Goal: Task Accomplishment & Management: Use online tool/utility

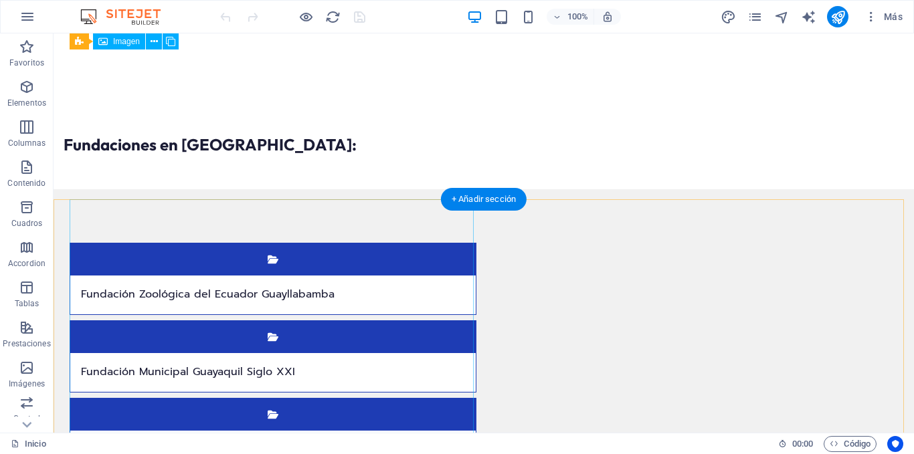
scroll to position [2341, 0]
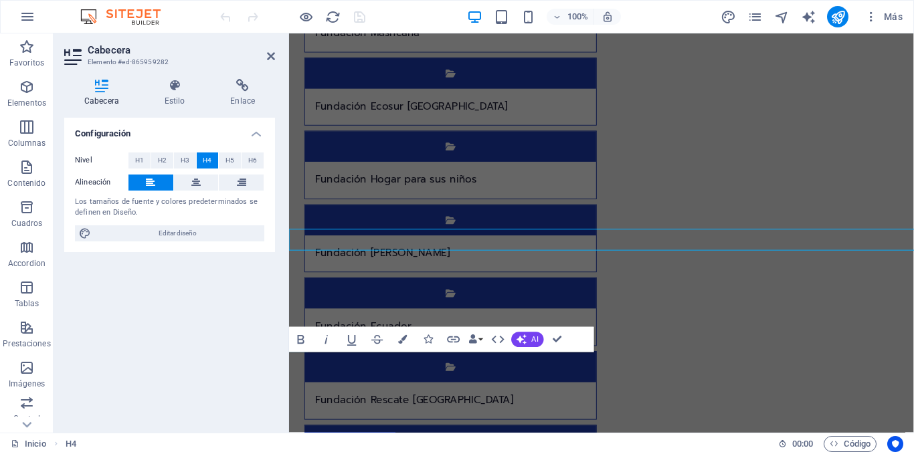
scroll to position [2245, 0]
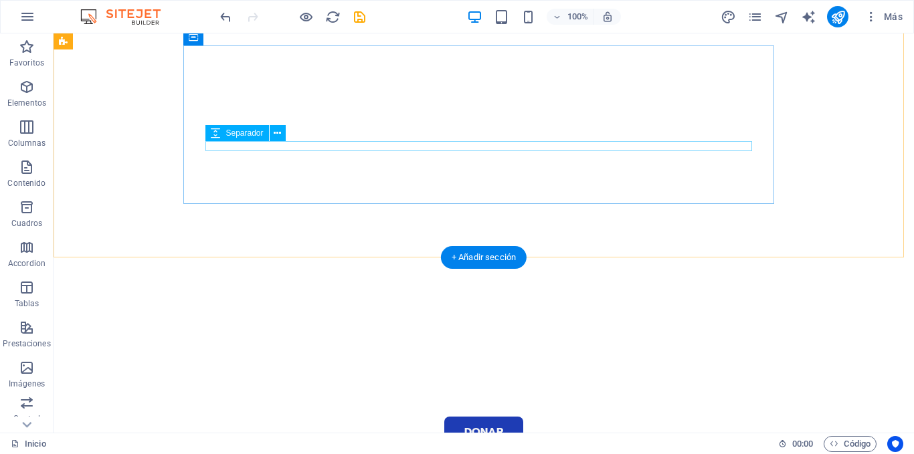
scroll to position [0, 0]
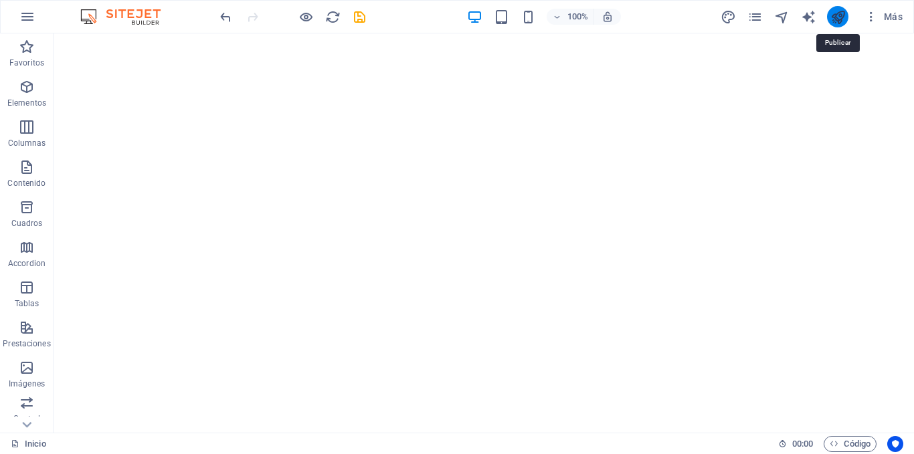
click at [835, 15] on icon "publish" at bounding box center [837, 16] width 15 height 15
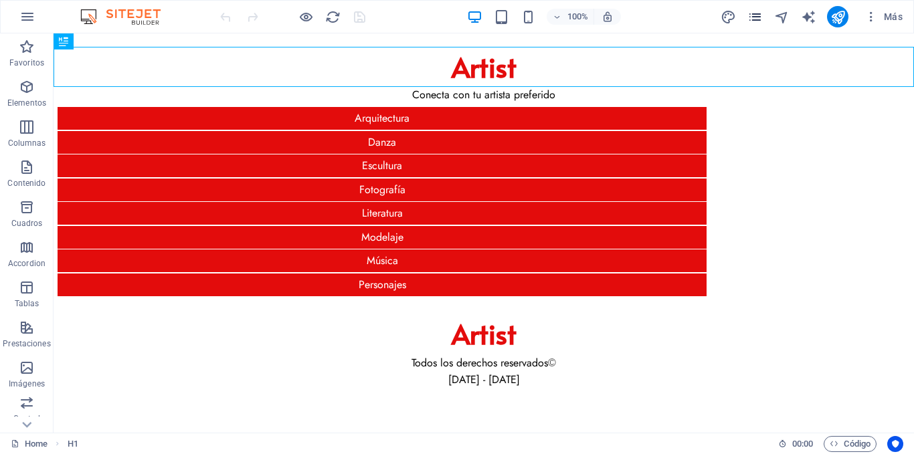
click at [754, 19] on icon "pages" at bounding box center [754, 16] width 15 height 15
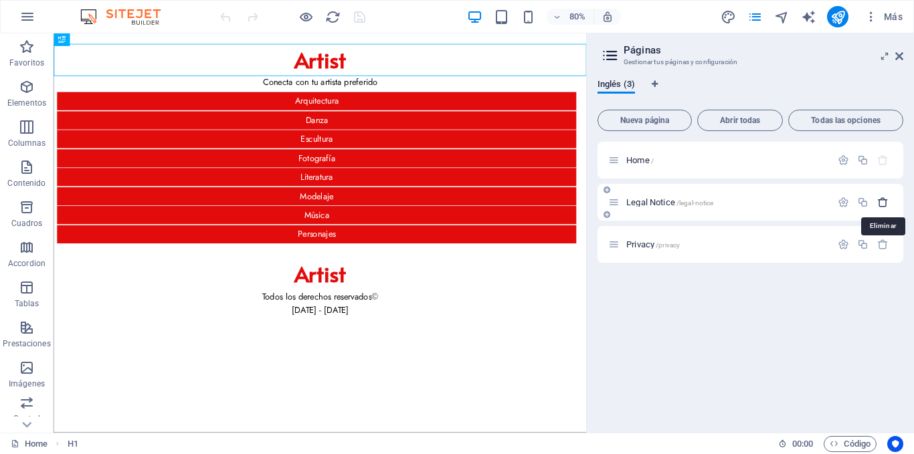
click at [881, 205] on icon "button" at bounding box center [882, 202] width 11 height 11
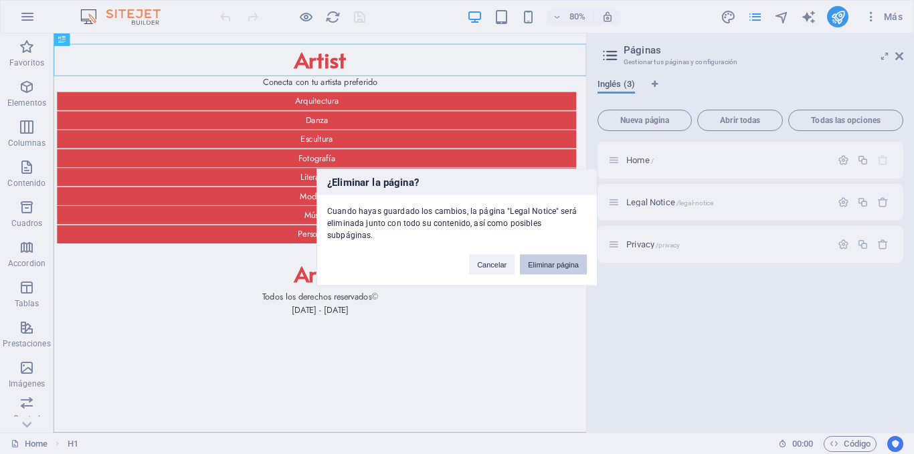
click at [565, 254] on button "Eliminar página" at bounding box center [553, 264] width 67 height 20
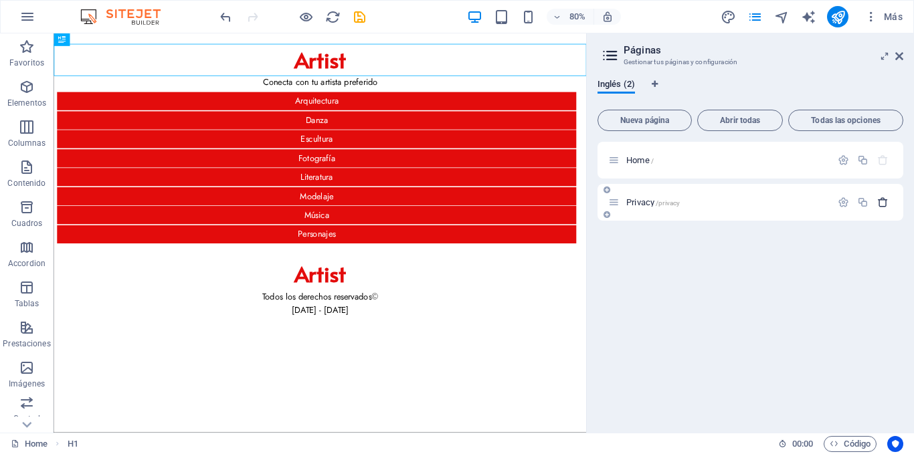
click at [886, 200] on icon "button" at bounding box center [882, 202] width 11 height 11
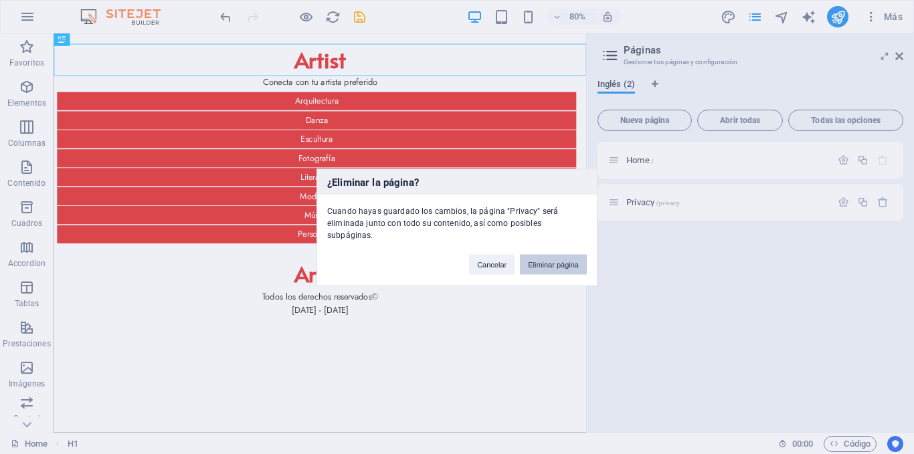
click at [568, 256] on button "Eliminar página" at bounding box center [553, 264] width 67 height 20
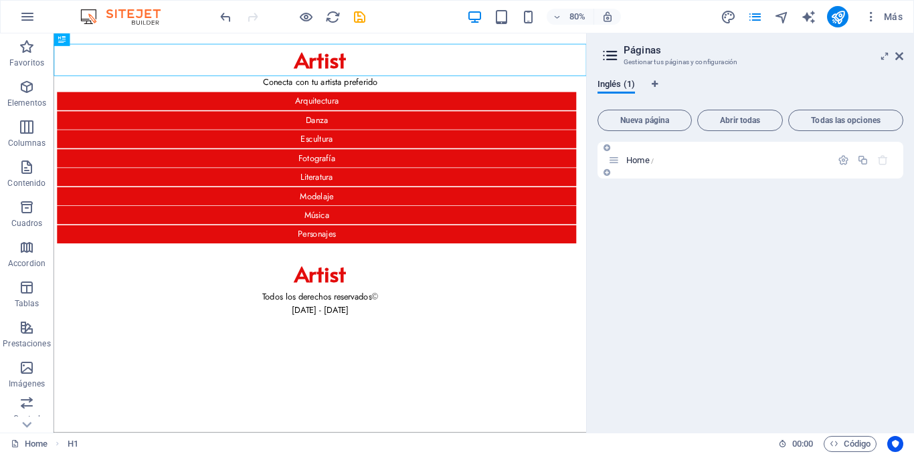
click at [657, 163] on p "Home /" at bounding box center [726, 160] width 201 height 9
click at [698, 164] on p "Home /" at bounding box center [726, 160] width 201 height 9
click at [842, 161] on icon "button" at bounding box center [842, 160] width 11 height 11
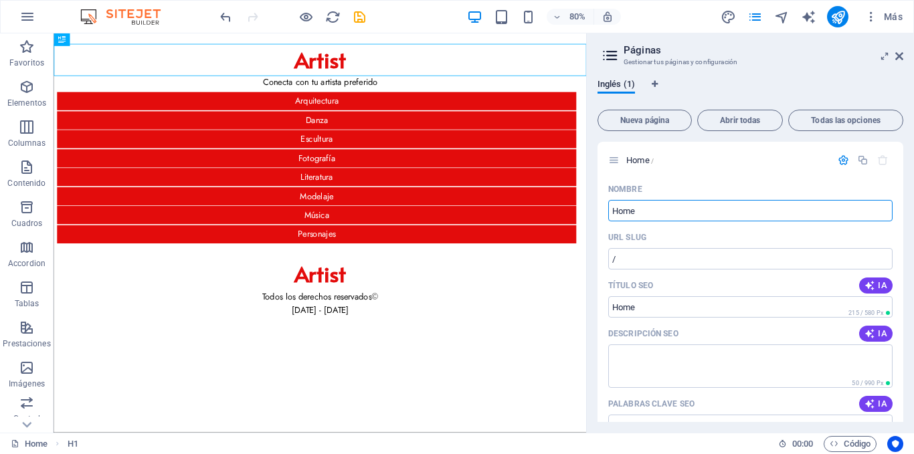
drag, startPoint x: 627, startPoint y: 213, endPoint x: 596, endPoint y: 215, distance: 30.8
click at [596, 215] on div "Inglés (1) Nueva página Abrir todas Todas las opciones Home / Nombre Home ​ URL…" at bounding box center [750, 250] width 327 height 365
type input "Inicio"
click at [839, 155] on icon "button" at bounding box center [842, 160] width 11 height 11
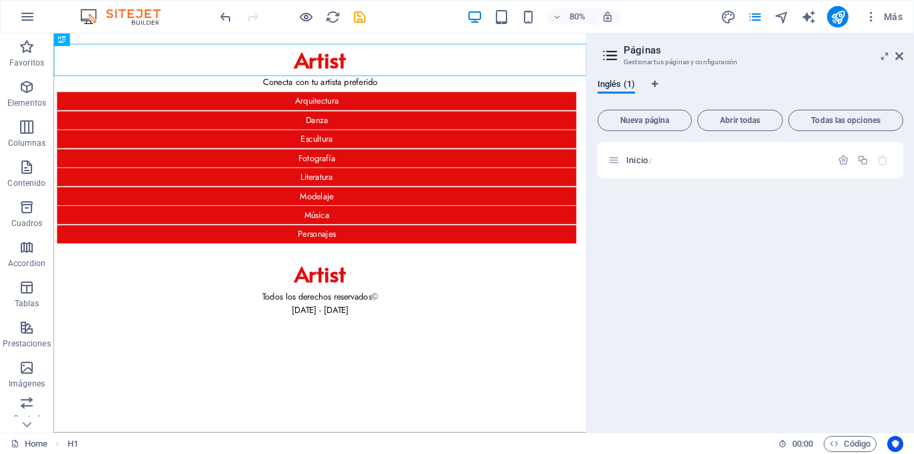
click at [724, 219] on div "Inicio /" at bounding box center [750, 282] width 306 height 280
click at [629, 120] on span "Nueva página" at bounding box center [644, 120] width 82 height 8
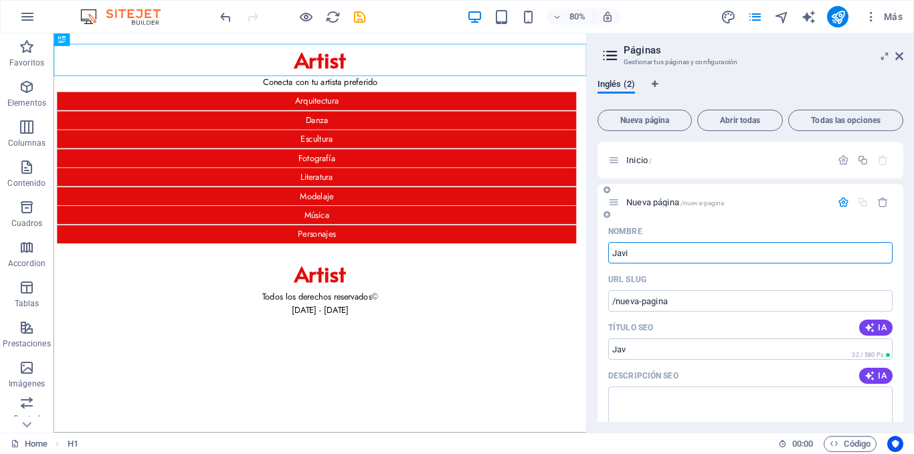
type input "[PERSON_NAME]"
type input "/[GEOGRAPHIC_DATA]"
type input "[PERSON_NAME]"
type input "/[PERSON_NAME]"
type input "[PERSON_NAME]"
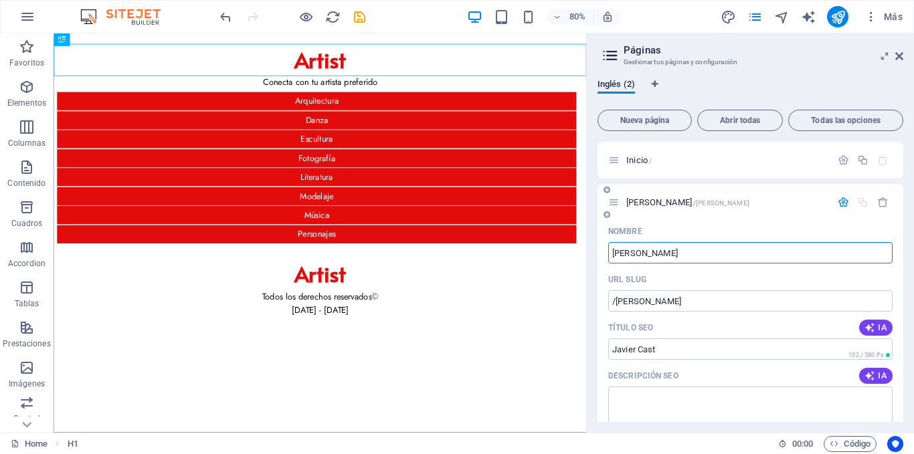
type input "/[PERSON_NAME]"
type input "[PERSON_NAME]"
type input "/[PERSON_NAME]"
type input "[PERSON_NAME]"
type input "/[PERSON_NAME]"
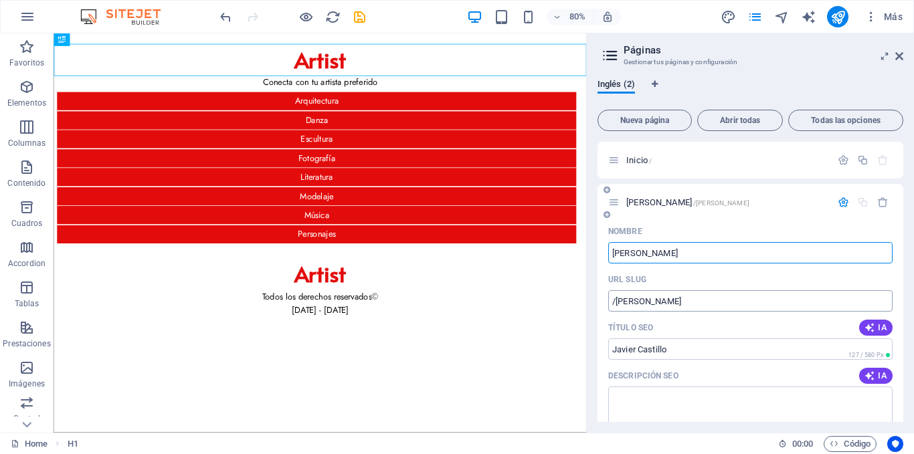
type input "[PERSON_NAME]"
drag, startPoint x: 636, startPoint y: 305, endPoint x: 681, endPoint y: 303, distance: 44.9
click at [681, 303] on input "/[PERSON_NAME]" at bounding box center [750, 300] width 284 height 21
type input "/[PERSON_NAME]"
click at [833, 203] on button "button" at bounding box center [842, 202] width 19 height 11
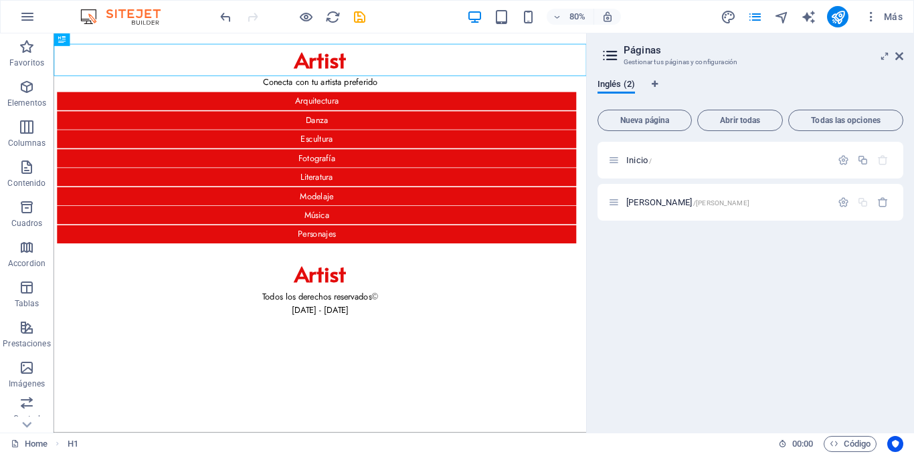
click at [779, 249] on div "Inicio / [PERSON_NAME] /[PERSON_NAME]" at bounding box center [750, 282] width 306 height 280
click at [660, 122] on span "Nueva página" at bounding box center [644, 120] width 82 height 8
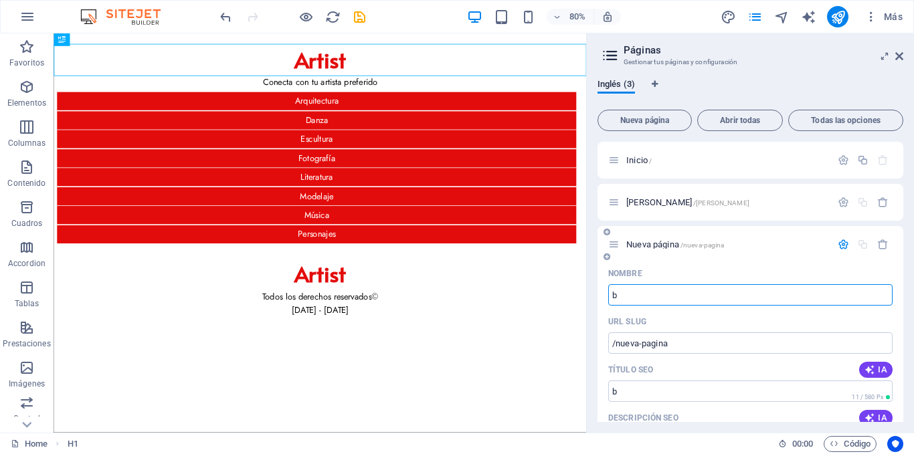
type input "b"
type input "/b"
type input "boudo"
type input "/boudo"
type input "boudoir"
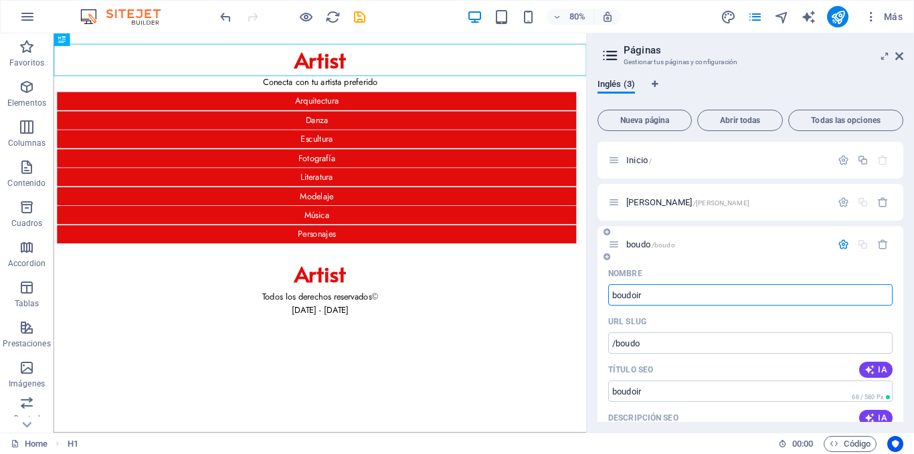
type input "/boudoir"
click at [610, 294] on input "boudoir" at bounding box center [750, 294] width 284 height 21
click at [644, 295] on input "Boudoir" at bounding box center [750, 294] width 284 height 21
type input "Boudoir"
click at [837, 245] on icon "button" at bounding box center [842, 244] width 11 height 11
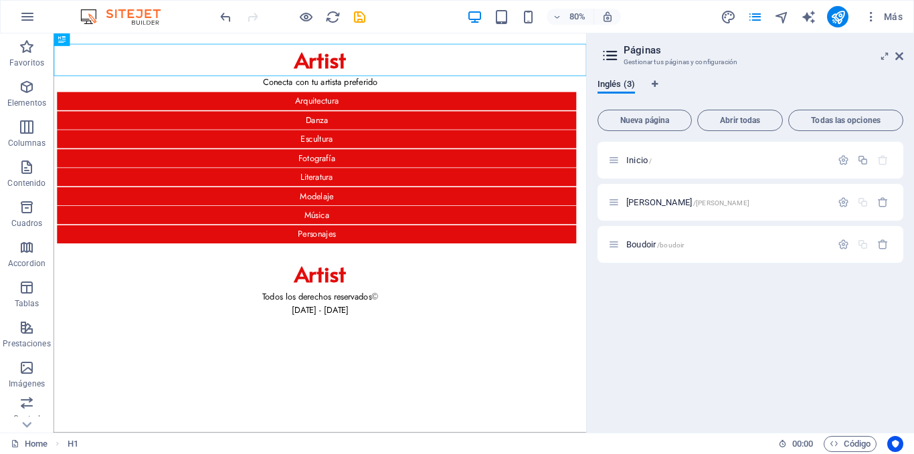
click at [751, 288] on div "Inicio / Javier Castillo /javier Boudoir /boudoir" at bounding box center [750, 282] width 306 height 280
click at [363, 13] on icon "save" at bounding box center [359, 16] width 15 height 15
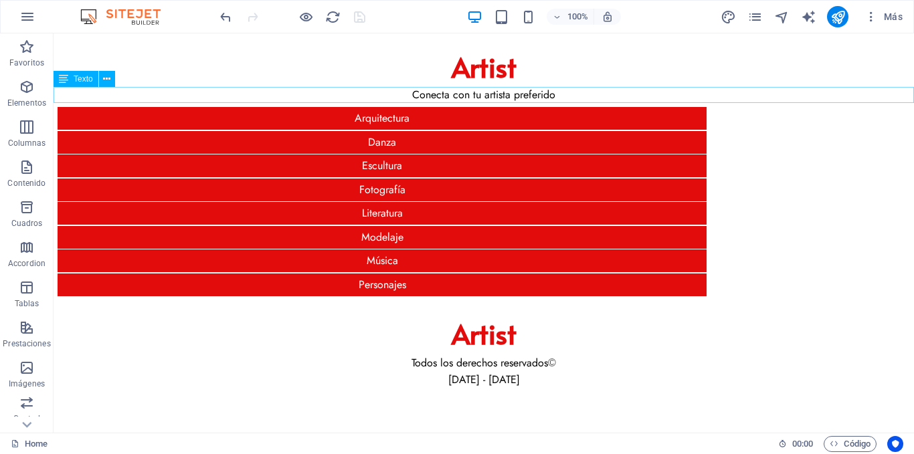
click at [548, 96] on div "Conecta con tu artista preferido" at bounding box center [484, 95] width 860 height 16
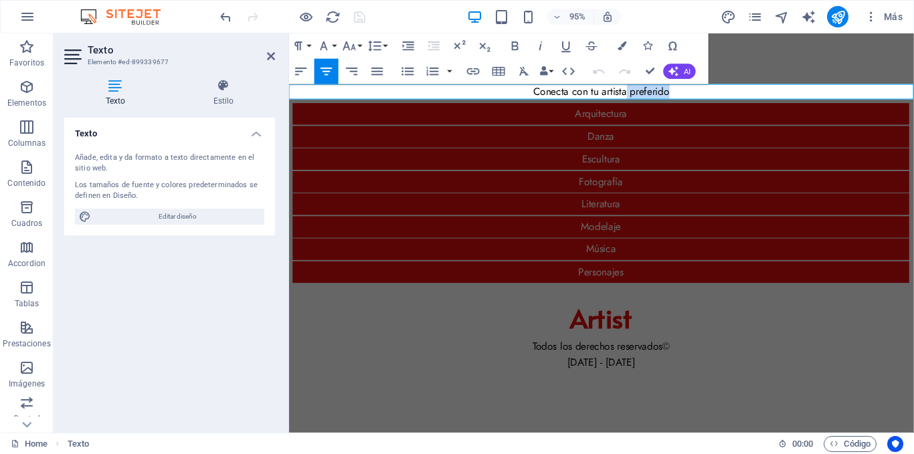
drag, startPoint x: 643, startPoint y: 93, endPoint x: 697, endPoint y: 89, distance: 53.7
click at [697, 89] on p "Conecta con tu artista preferido" at bounding box center [618, 95] width 658 height 16
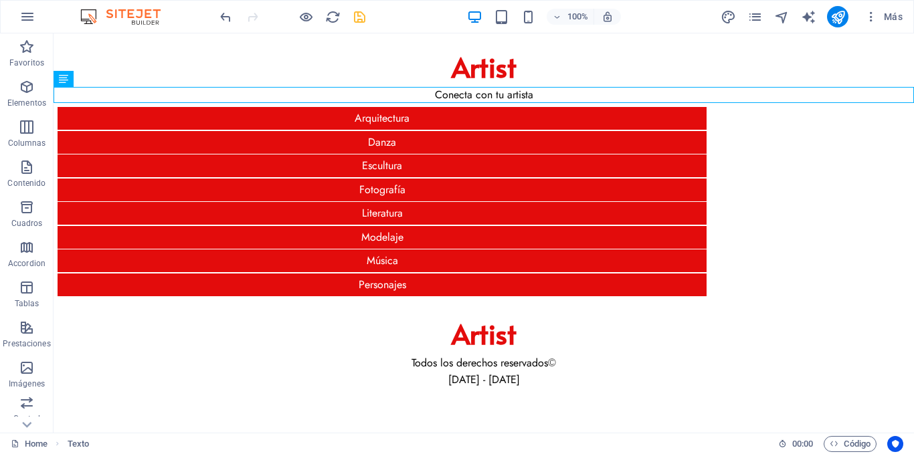
click at [600, 282] on html "Skip to main content Artist Conecta con tu artista Arquitectura Danza Escultura…" at bounding box center [484, 210] width 860 height 355
click at [365, 17] on icon "save" at bounding box center [359, 16] width 15 height 15
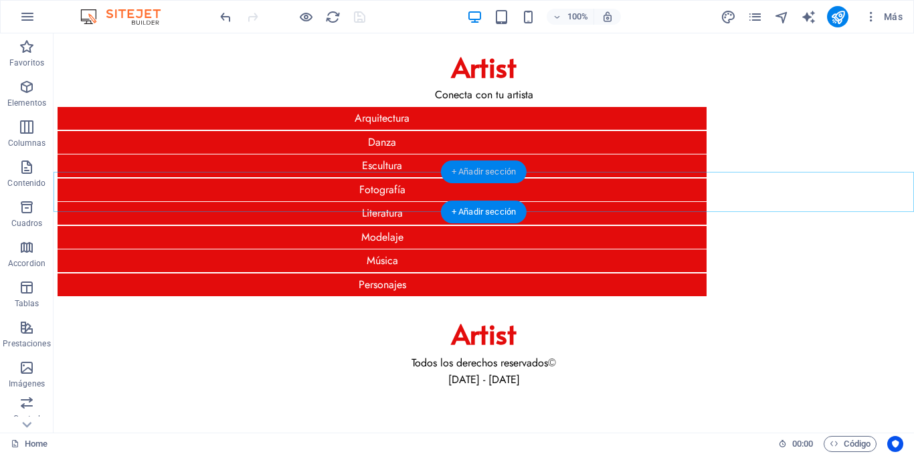
click at [496, 164] on div "+ Añadir sección" at bounding box center [484, 172] width 86 height 23
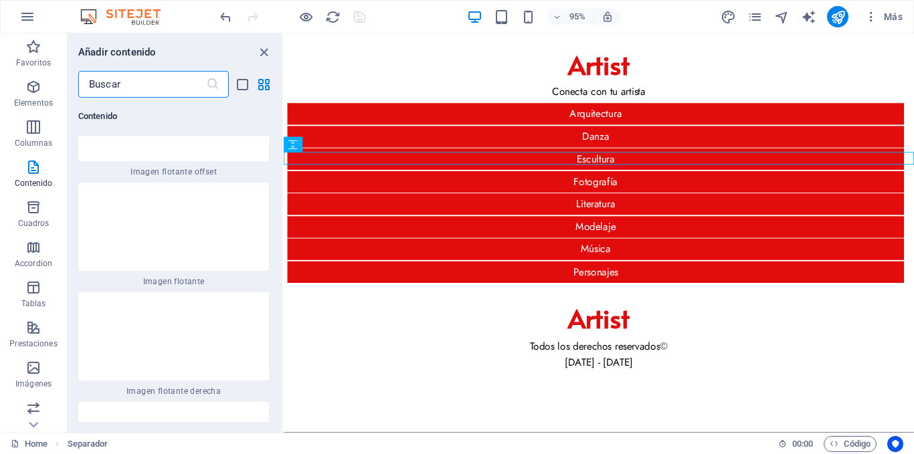
scroll to position [5473, 0]
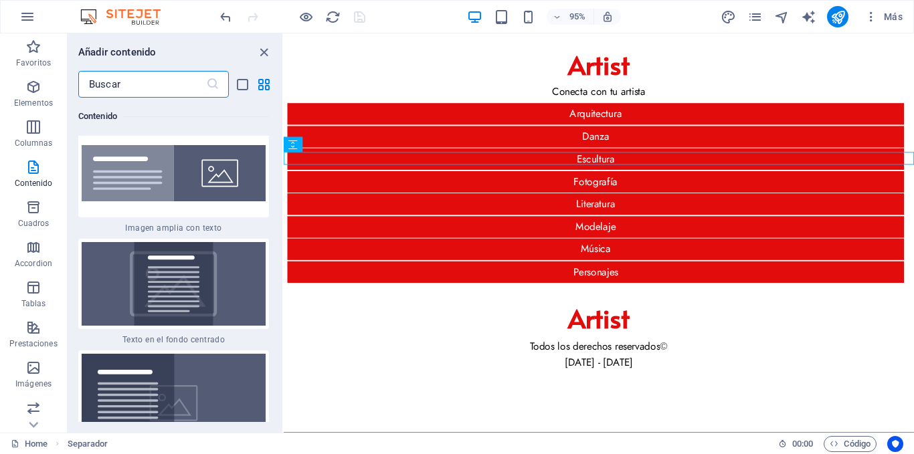
click at [241, 280] on img at bounding box center [174, 284] width 184 height 84
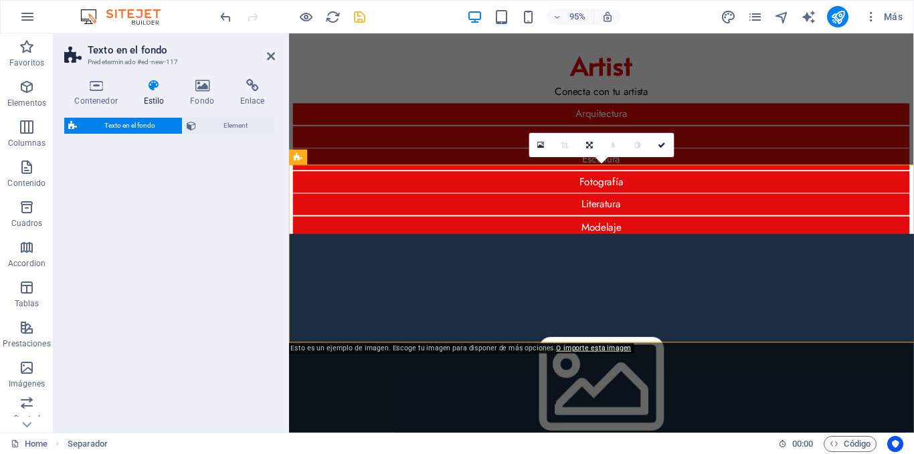
select select "%"
select select "rem"
select select "px"
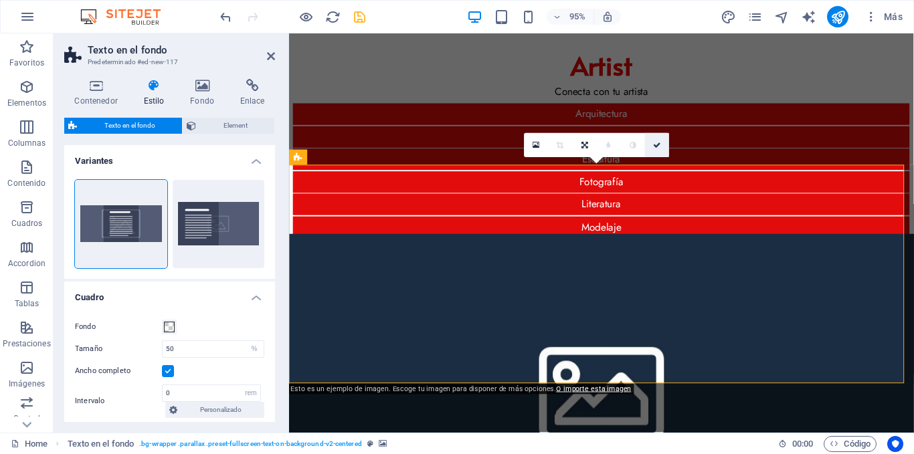
click at [650, 144] on link at bounding box center [657, 145] width 24 height 24
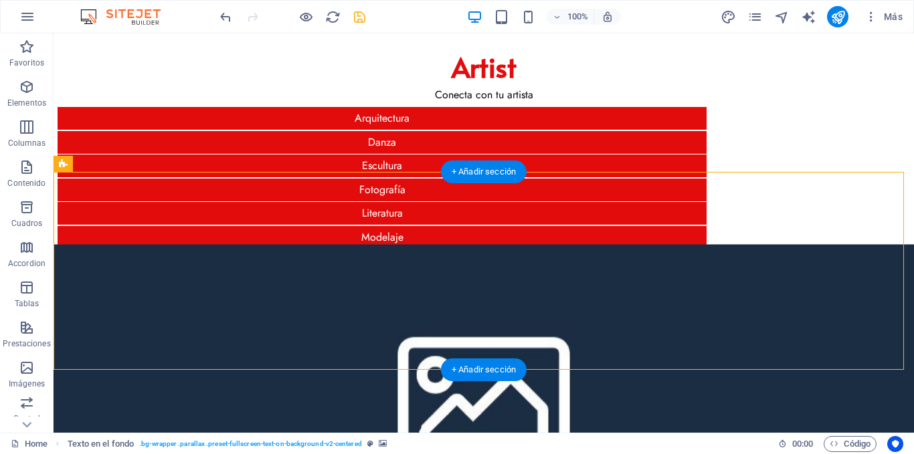
click at [196, 244] on figure at bounding box center [484, 393] width 860 height 299
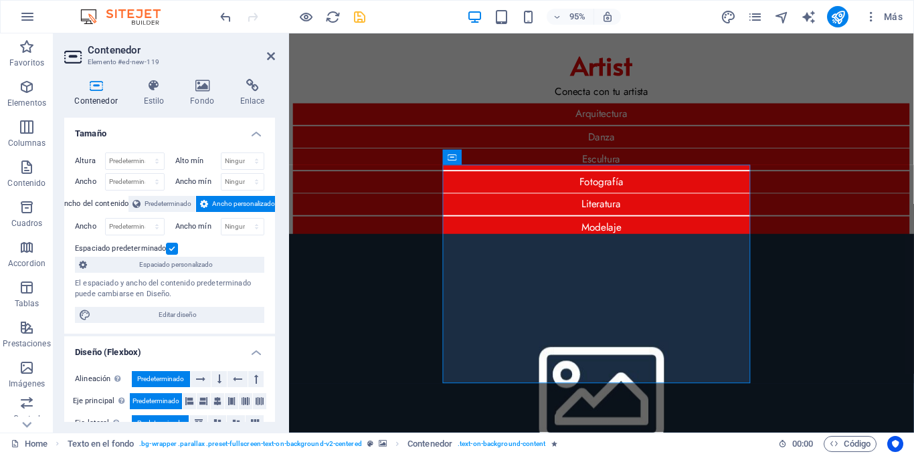
click at [406, 244] on figure at bounding box center [618, 406] width 658 height 325
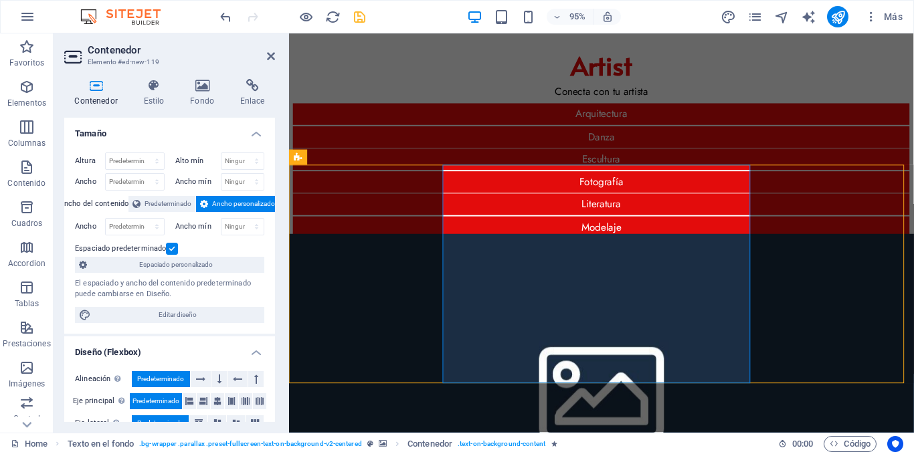
click at [406, 244] on figure at bounding box center [618, 406] width 658 height 325
select select "%"
select select "rem"
select select "px"
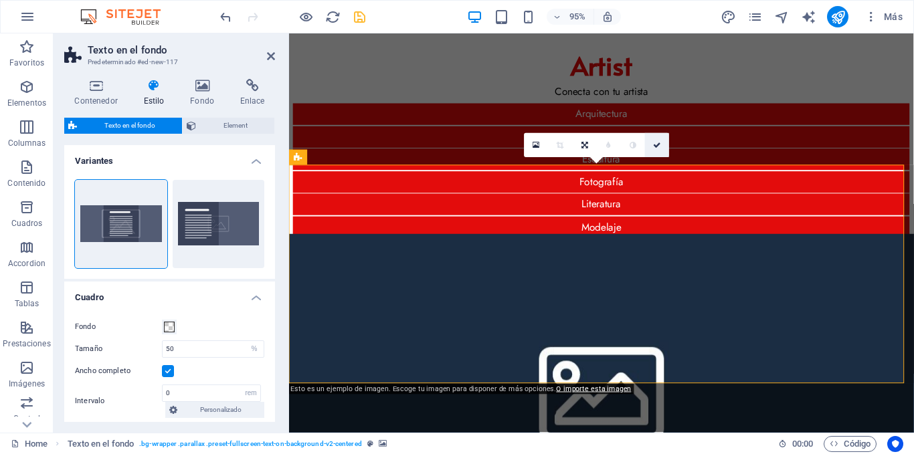
click at [655, 143] on icon at bounding box center [657, 145] width 8 height 7
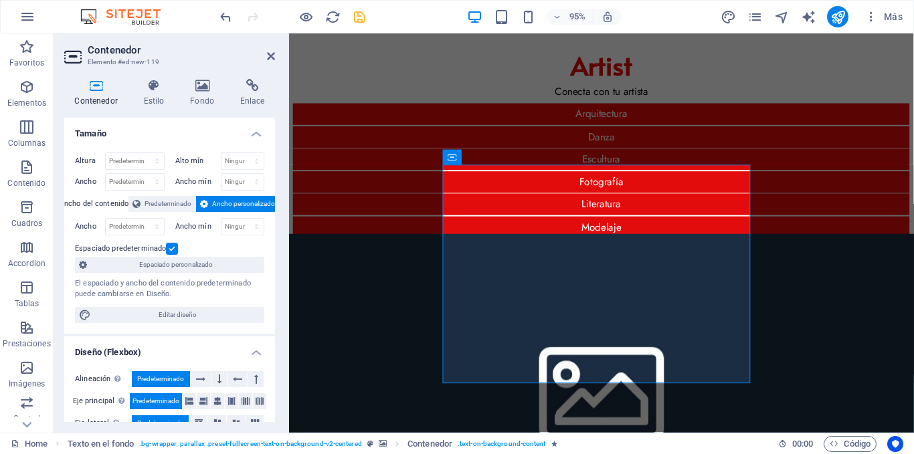
click at [306, 244] on figure at bounding box center [618, 406] width 658 height 325
select select "%"
select select "rem"
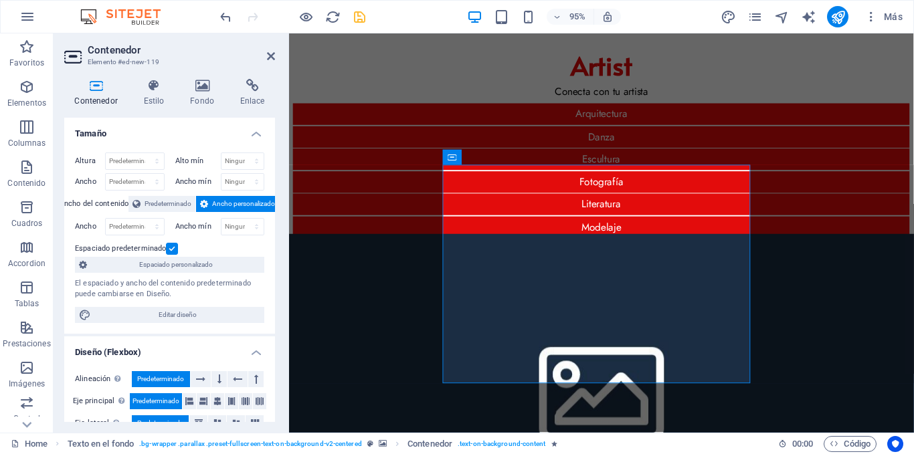
select select "px"
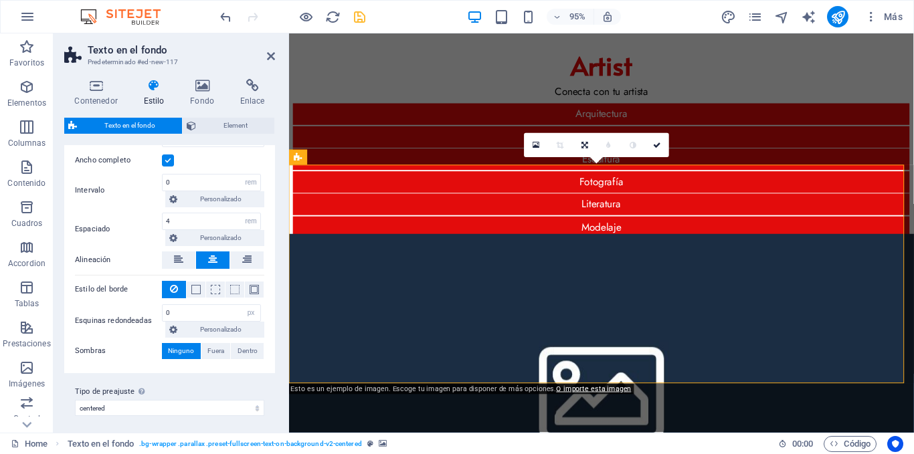
scroll to position [215, 0]
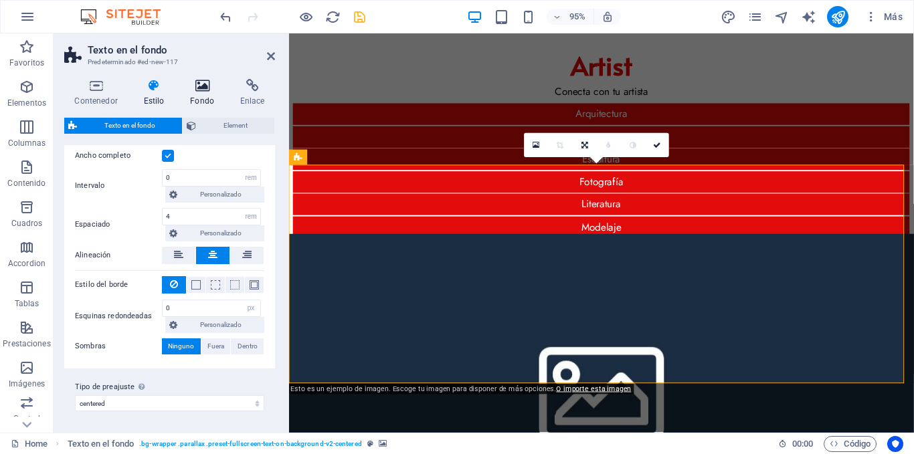
click at [195, 80] on icon at bounding box center [202, 85] width 45 height 13
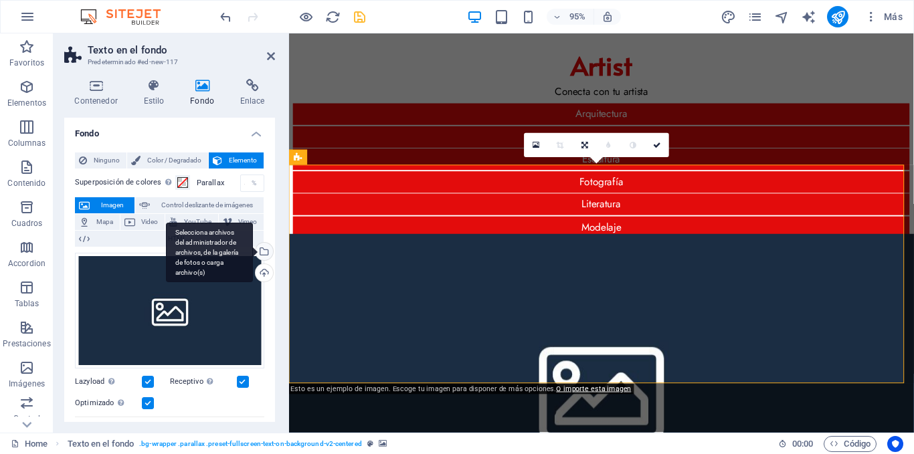
click at [260, 247] on div "Selecciona archivos del administrador de archivos, de la galería de fotos o car…" at bounding box center [263, 253] width 20 height 20
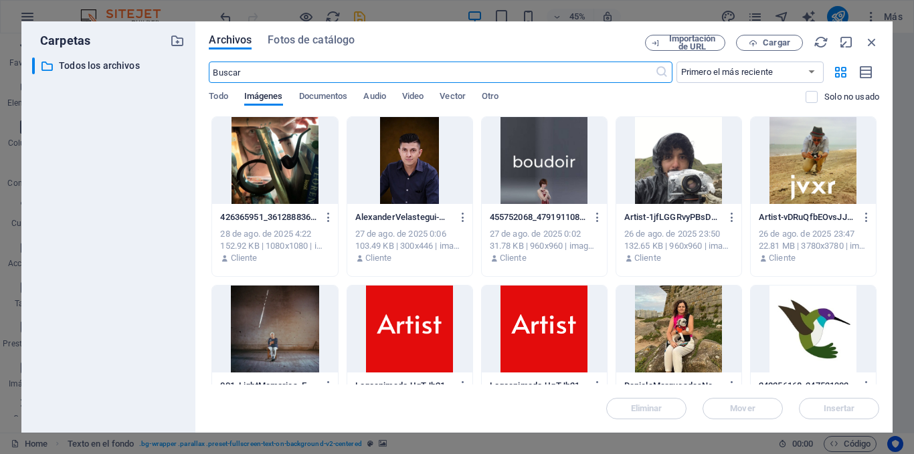
click at [814, 159] on div at bounding box center [813, 160] width 125 height 87
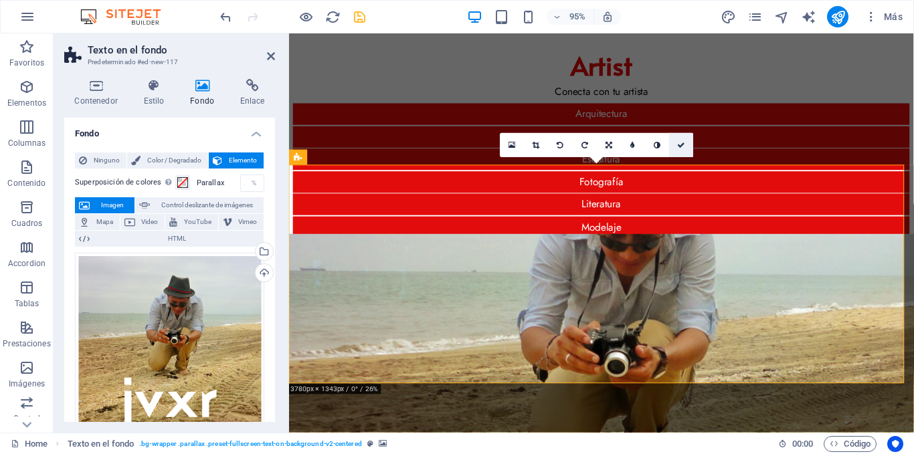
click at [684, 144] on icon at bounding box center [681, 145] width 8 height 7
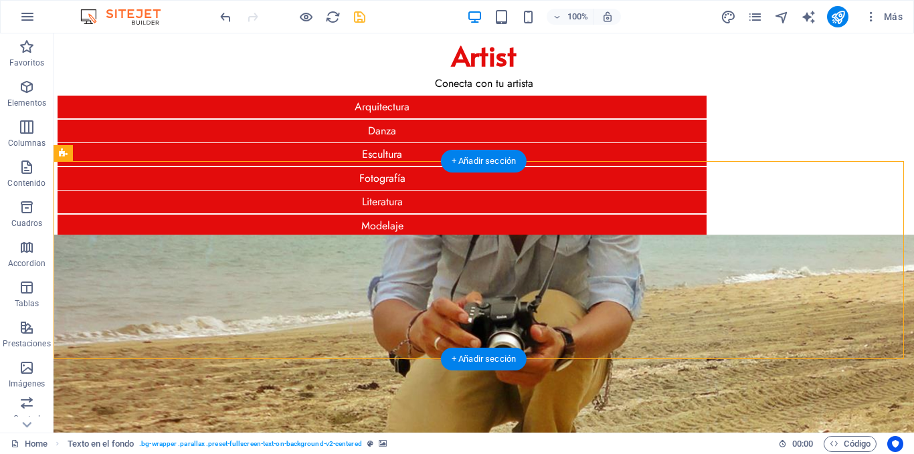
scroll to position [0, 0]
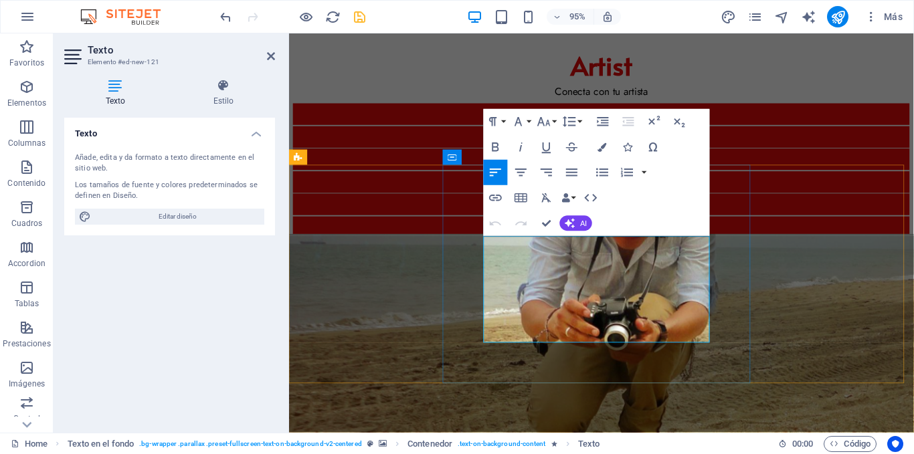
drag, startPoint x: 651, startPoint y: 349, endPoint x: 493, endPoint y: 256, distance: 183.2
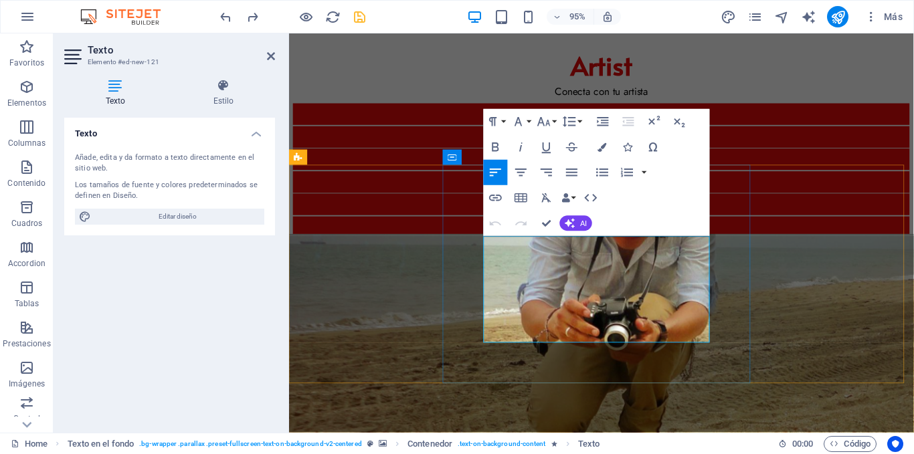
drag, startPoint x: 642, startPoint y: 345, endPoint x: 560, endPoint y: 258, distance: 119.7
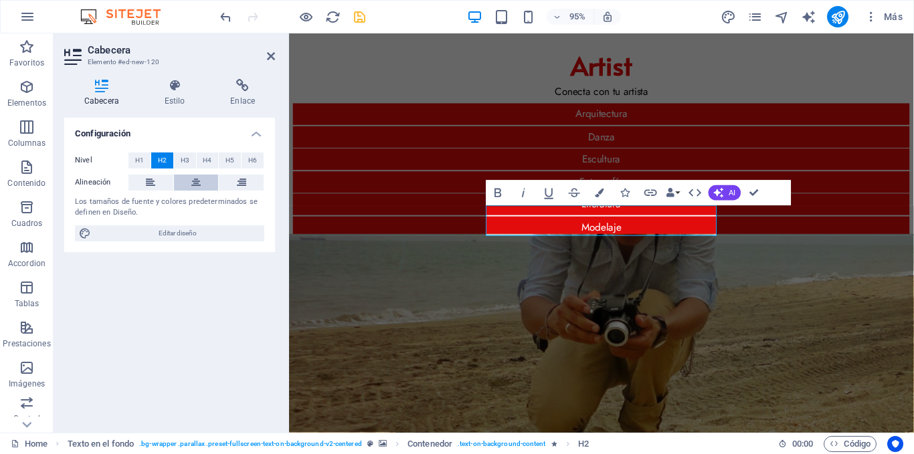
click at [203, 181] on button at bounding box center [196, 183] width 45 height 16
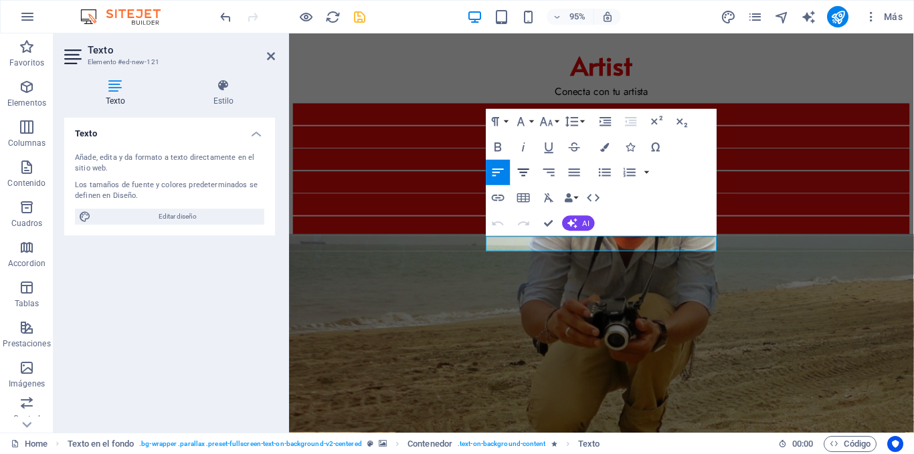
click at [528, 173] on icon "button" at bounding box center [523, 172] width 15 height 15
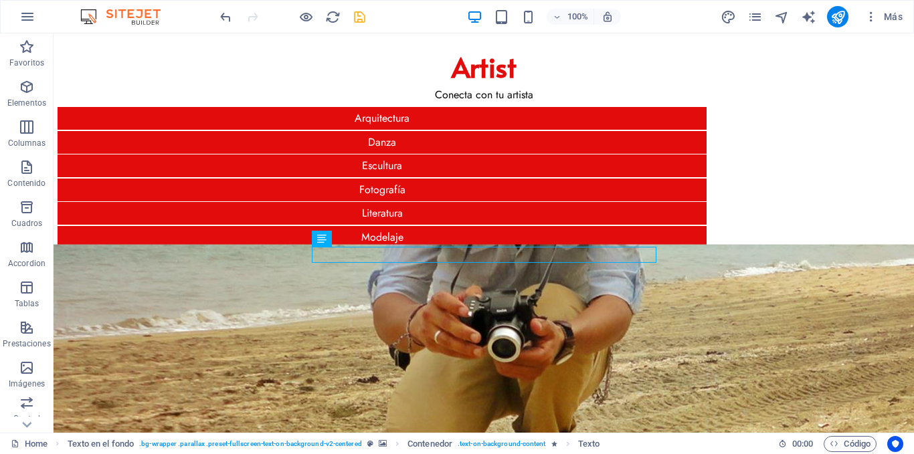
click at [316, 392] on html "Skip to main content Artist Conecta con tu artista Arquitectura Danza Escultura…" at bounding box center [484, 410] width 860 height 755
click at [359, 18] on icon "save" at bounding box center [359, 16] width 15 height 15
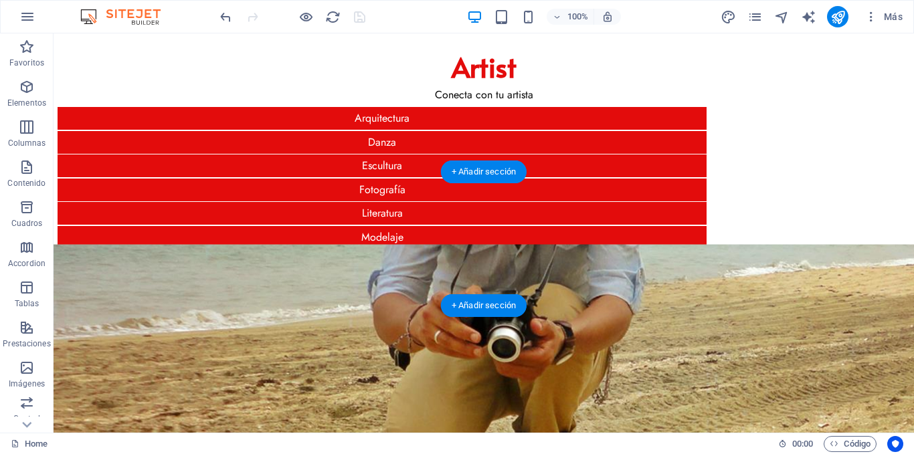
click at [119, 244] on figure at bounding box center [484, 377] width 860 height 267
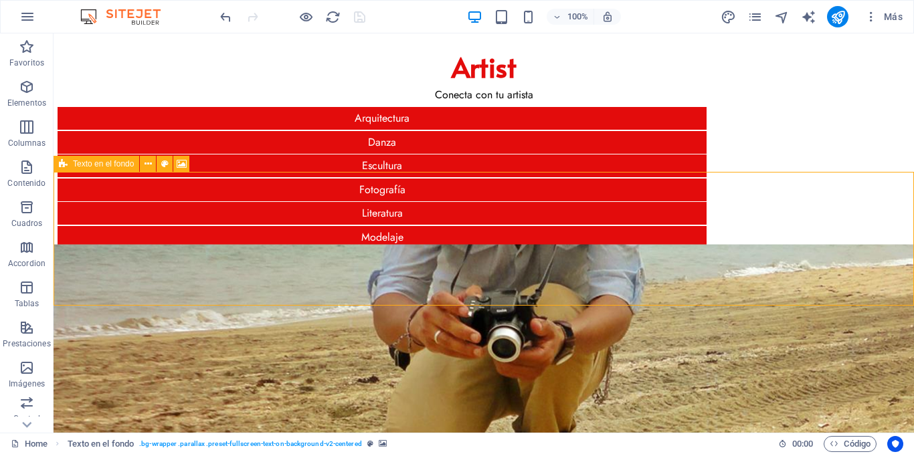
click at [68, 167] on div "Texto en el fondo" at bounding box center [97, 164] width 86 height 16
click at [152, 165] on button at bounding box center [148, 164] width 16 height 16
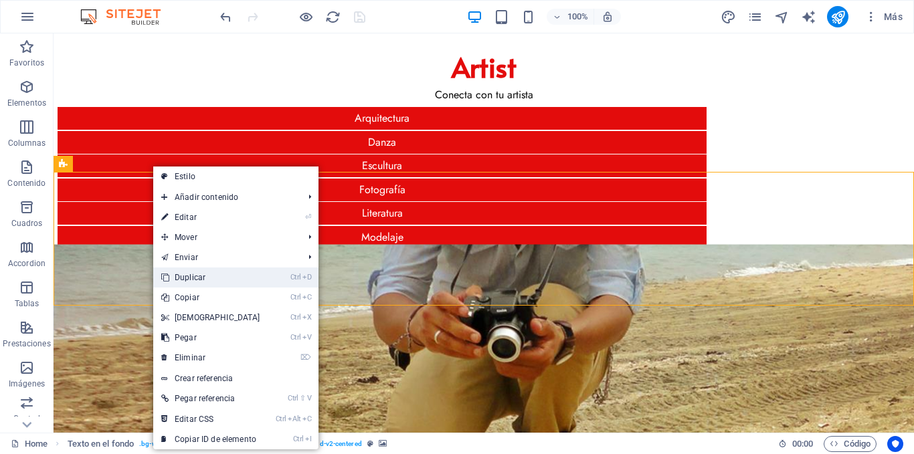
click at [233, 277] on link "Ctrl D Duplicar" at bounding box center [210, 278] width 115 height 20
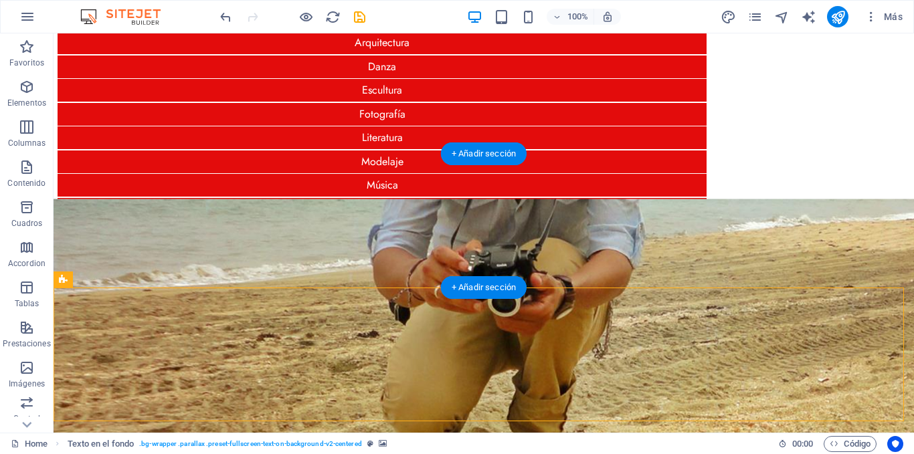
scroll to position [81, 0]
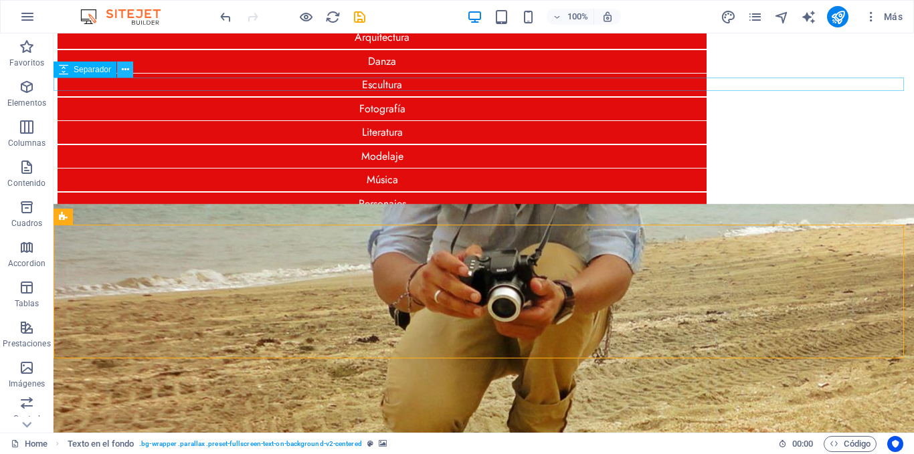
click at [122, 70] on icon at bounding box center [125, 70] width 7 height 14
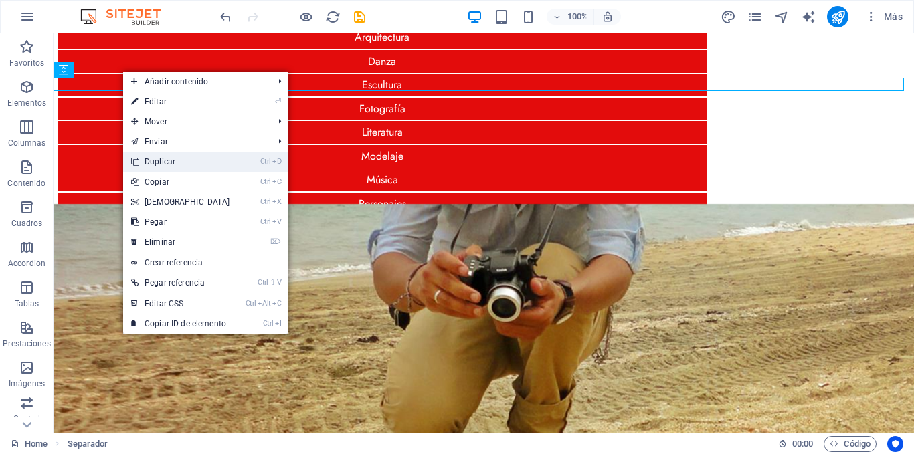
click at [173, 165] on link "Ctrl D Duplicar" at bounding box center [180, 162] width 115 height 20
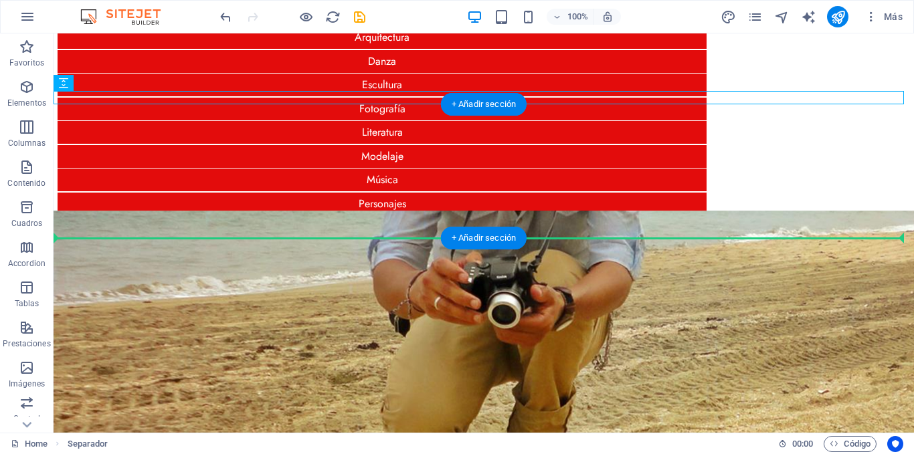
drag, startPoint x: 120, startPoint y: 120, endPoint x: 88, endPoint y: 190, distance: 76.6
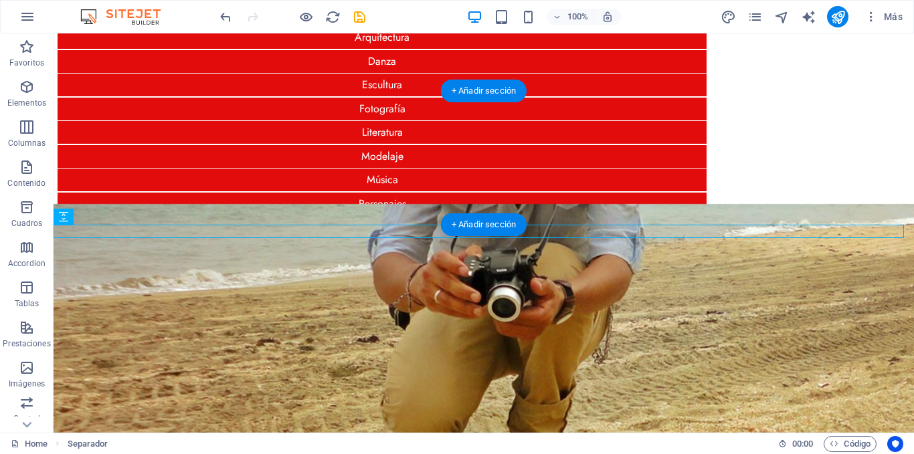
click at [193, 204] on figure at bounding box center [484, 337] width 860 height 267
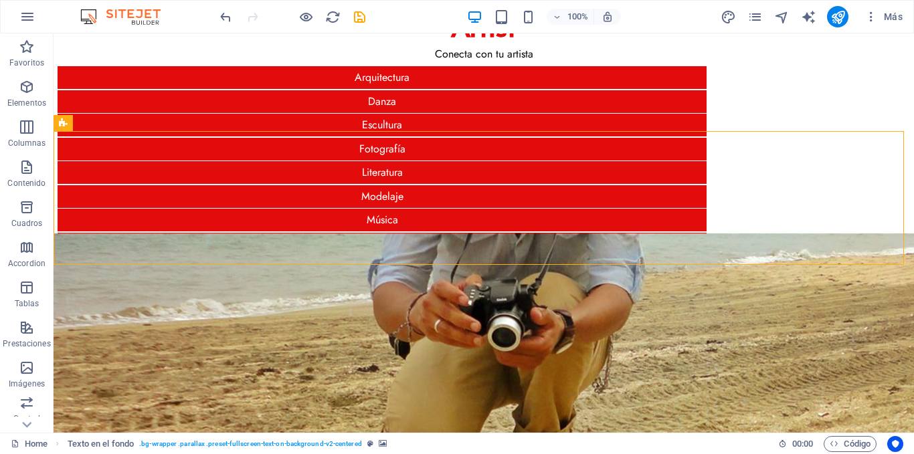
scroll to position [94, 0]
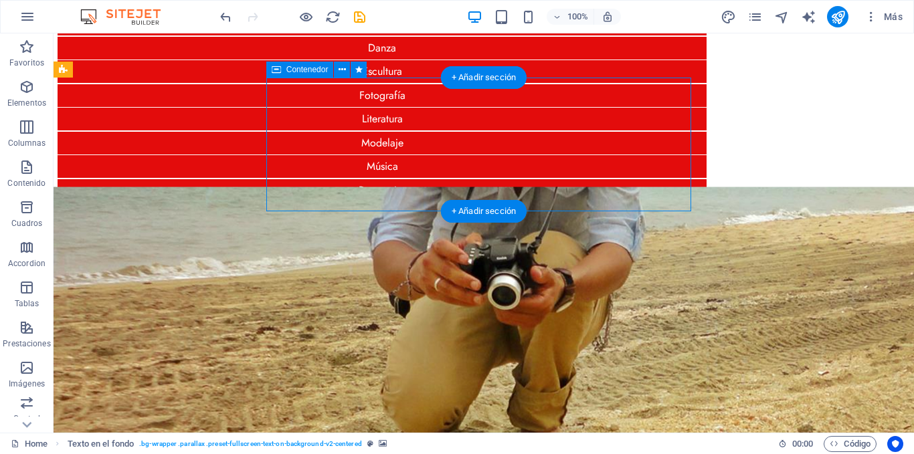
scroll to position [74, 0]
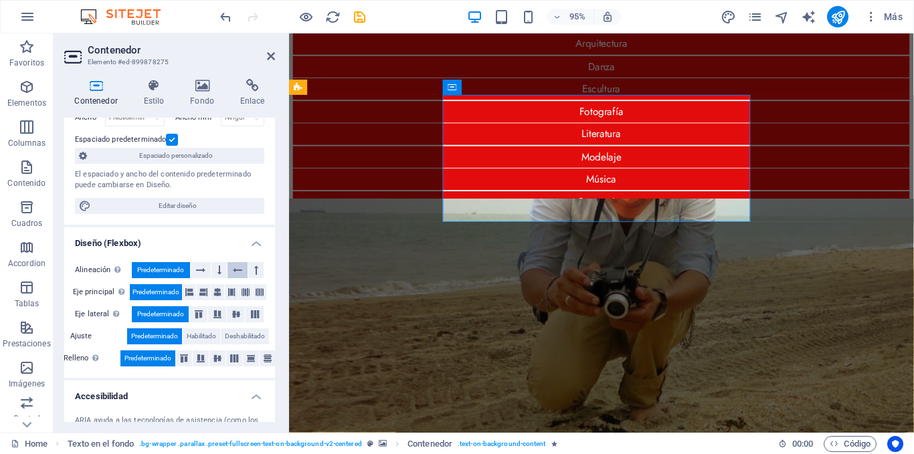
scroll to position [134, 0]
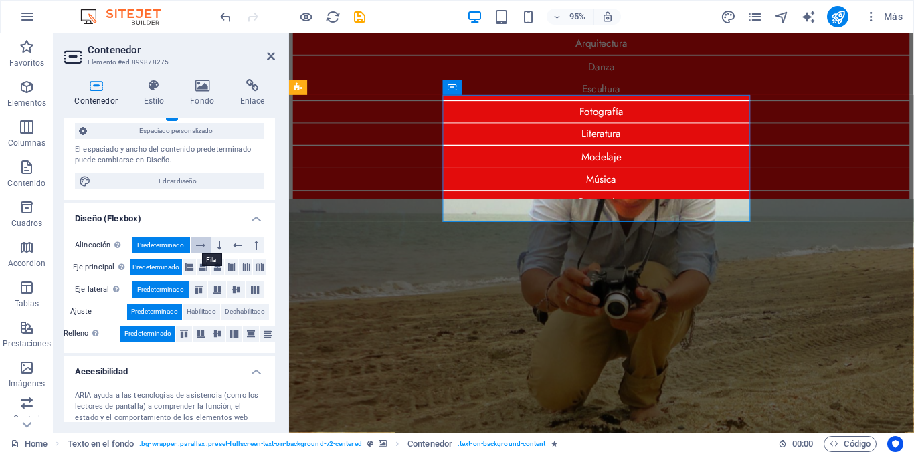
click at [204, 244] on icon at bounding box center [200, 245] width 9 height 16
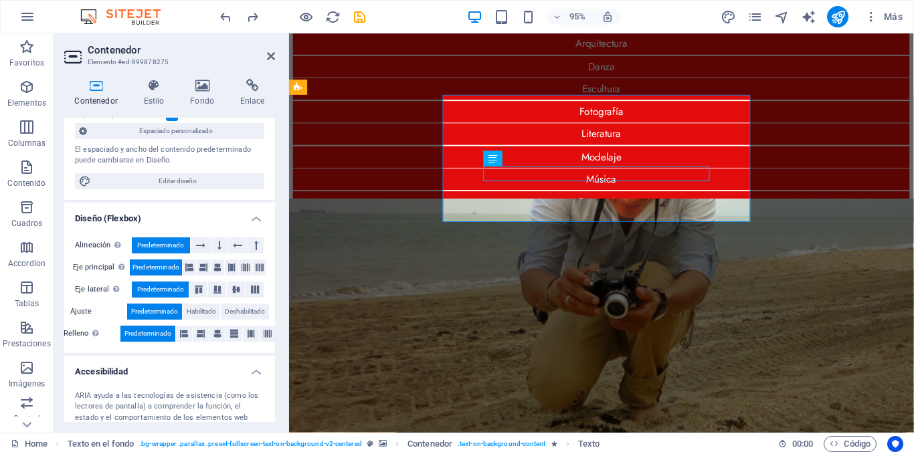
click at [372, 207] on figure at bounding box center [618, 345] width 658 height 277
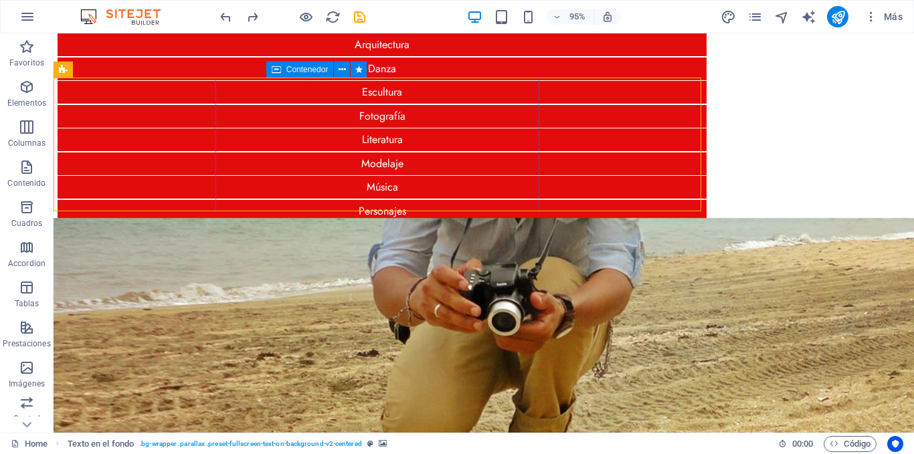
scroll to position [94, 0]
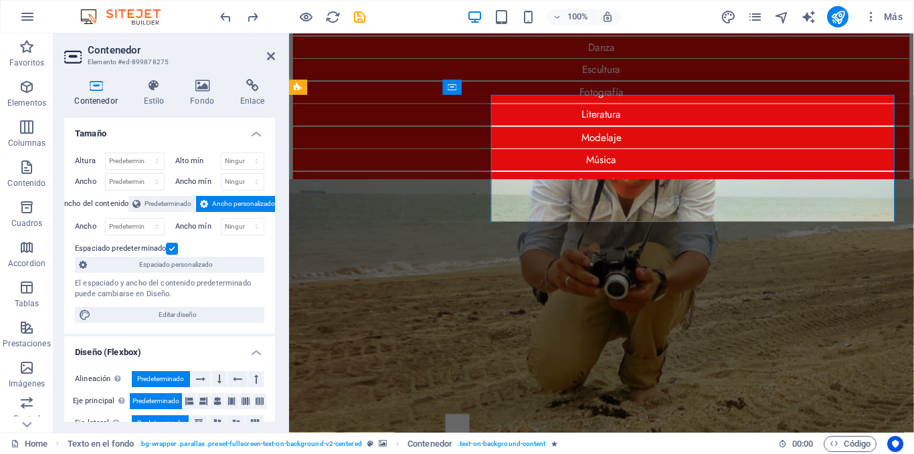
scroll to position [74, 0]
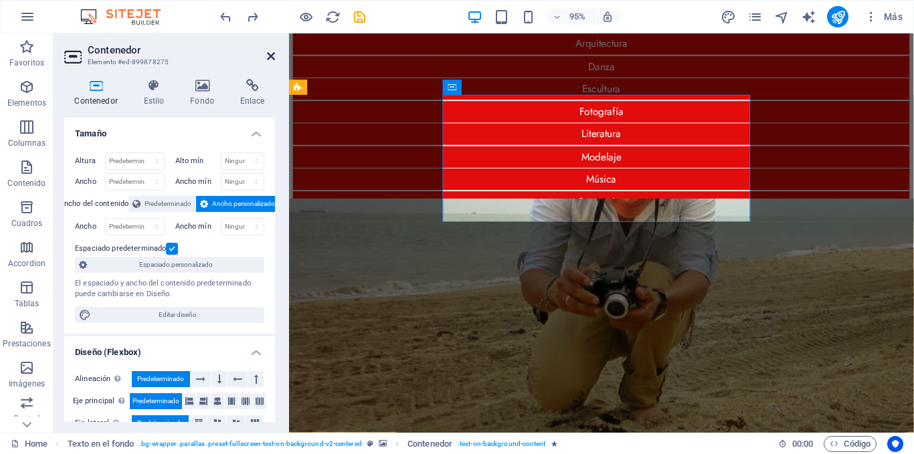
click at [272, 53] on icon at bounding box center [271, 56] width 8 height 11
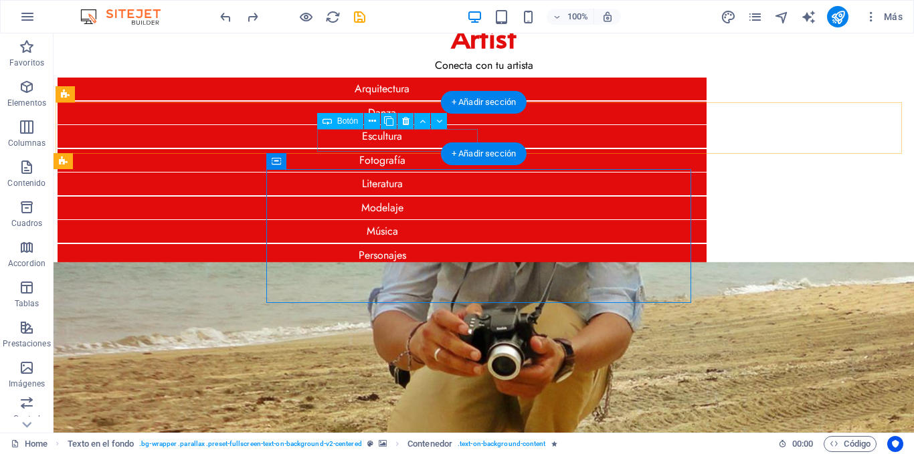
scroll to position [0, 0]
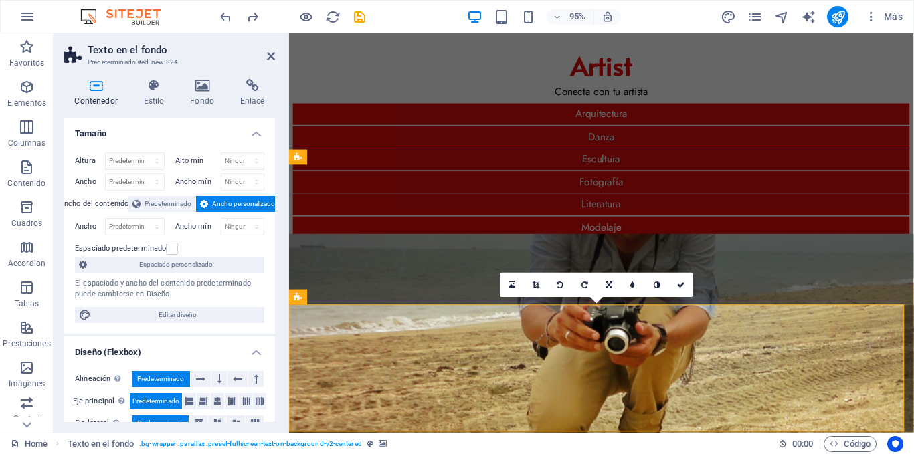
click at [200, 93] on h4 "Fondo" at bounding box center [205, 93] width 50 height 28
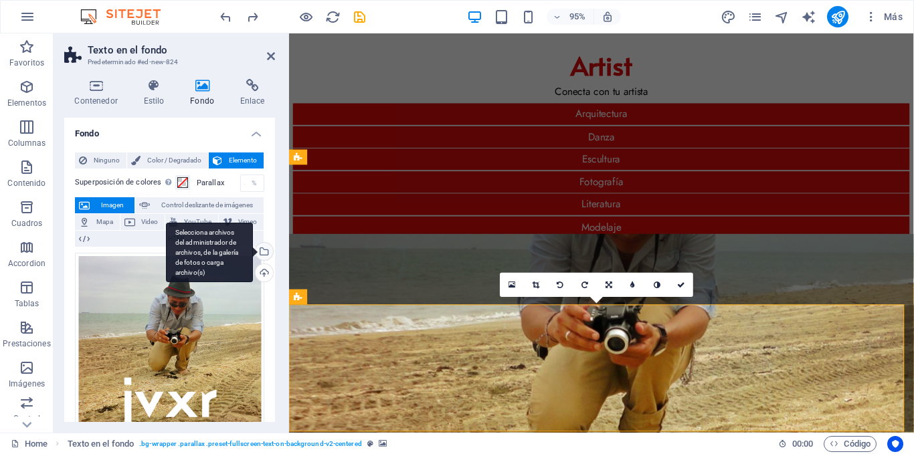
click at [266, 253] on div "Selecciona archivos del administrador de archivos, de la galería de fotos o car…" at bounding box center [263, 253] width 20 height 20
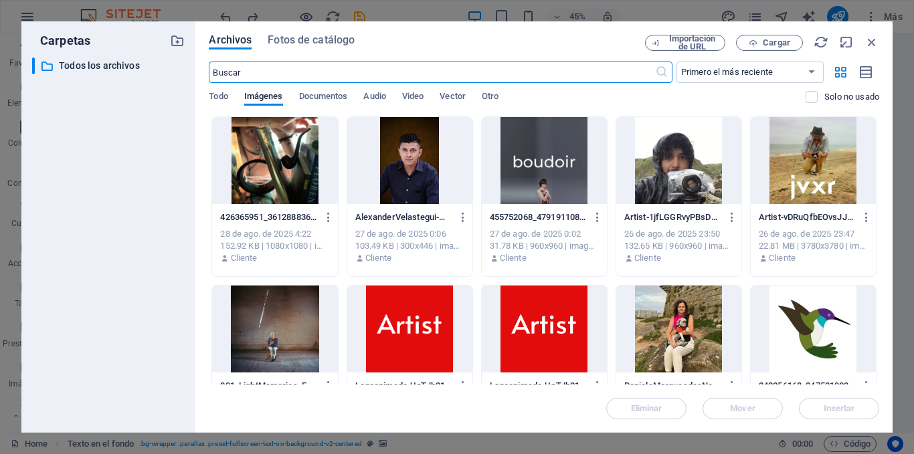
click at [294, 173] on div at bounding box center [274, 160] width 125 height 87
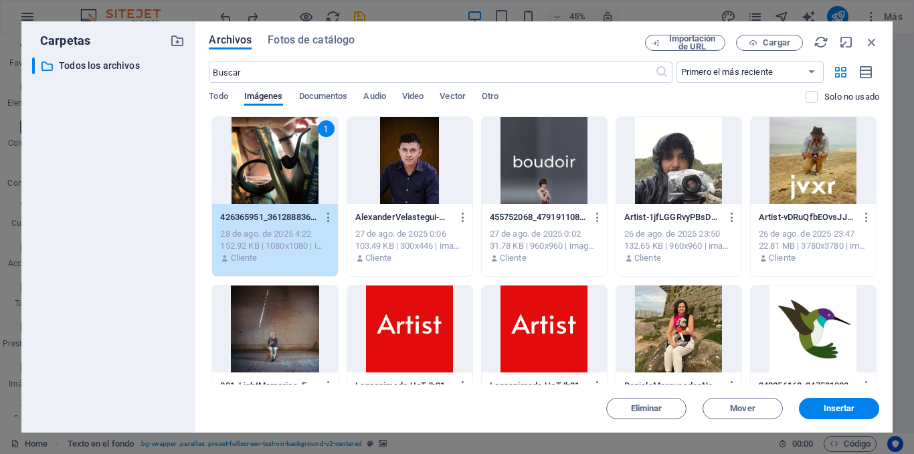
click at [294, 173] on div "1" at bounding box center [274, 160] width 125 height 87
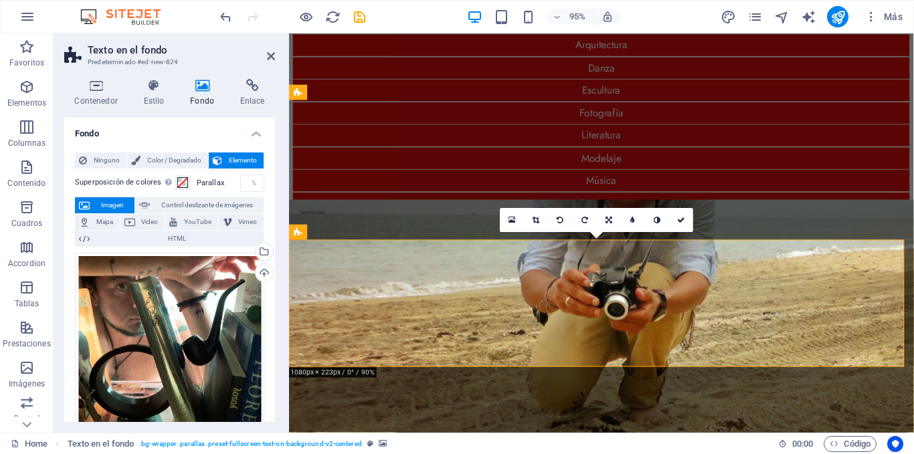
scroll to position [74, 0]
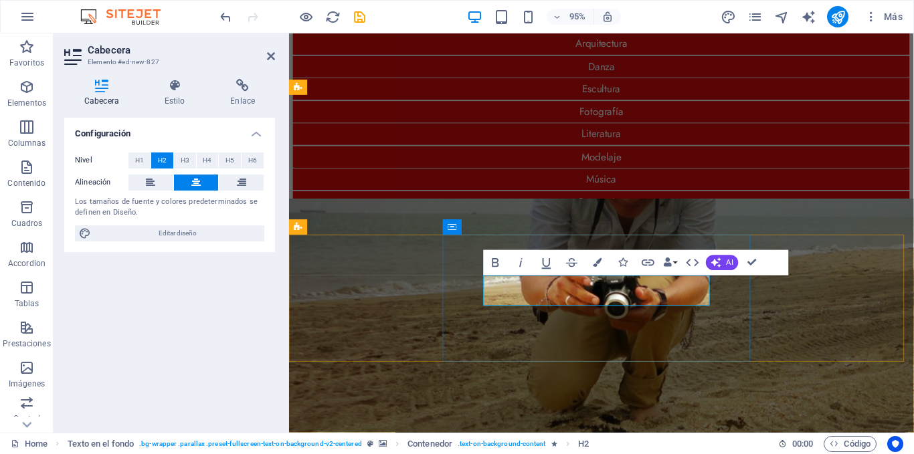
scroll to position [0, 1]
drag, startPoint x: 751, startPoint y: 264, endPoint x: 683, endPoint y: 233, distance: 74.6
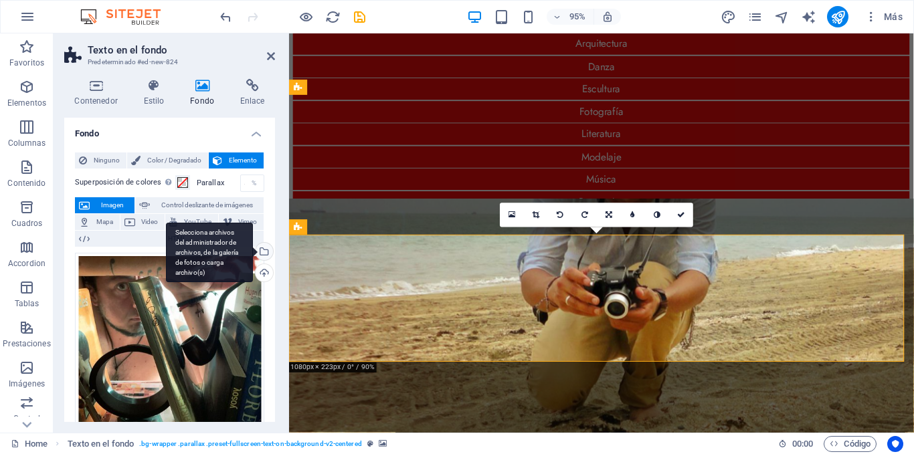
click at [263, 250] on div "Selecciona archivos del administrador de archivos, de la galería de fotos o car…" at bounding box center [263, 253] width 20 height 20
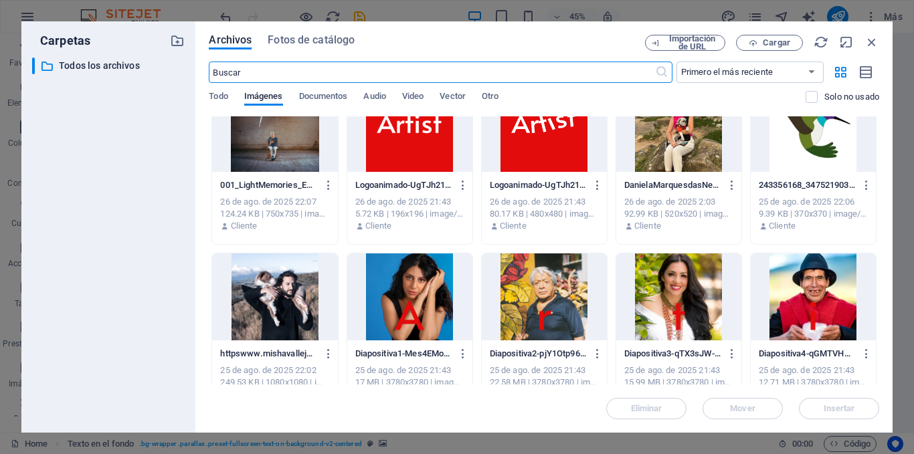
scroll to position [268, 0]
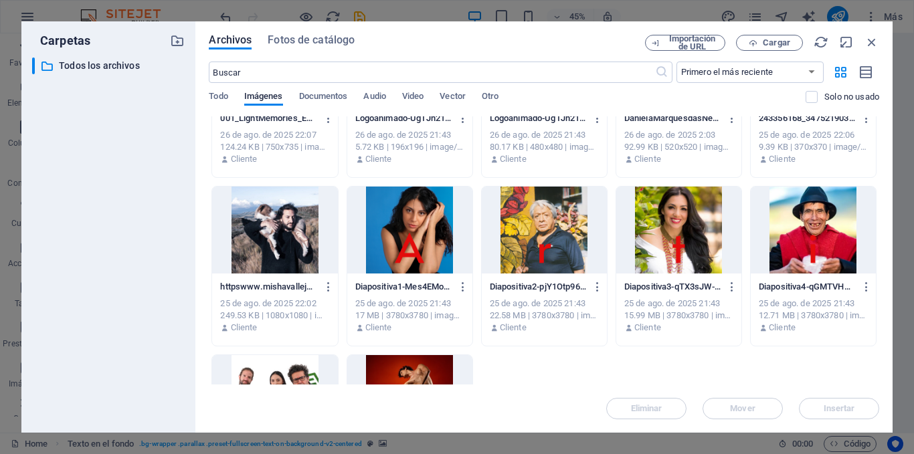
click at [289, 219] on div at bounding box center [274, 230] width 125 height 87
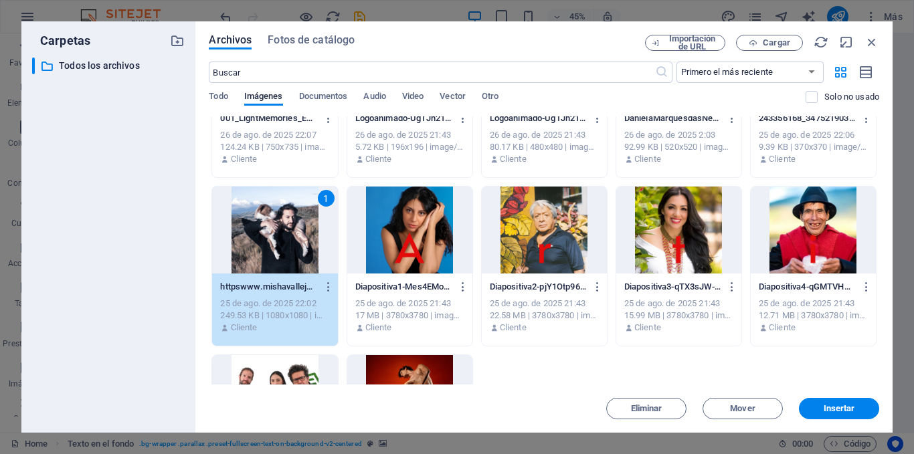
click at [289, 219] on div "1" at bounding box center [274, 230] width 125 height 87
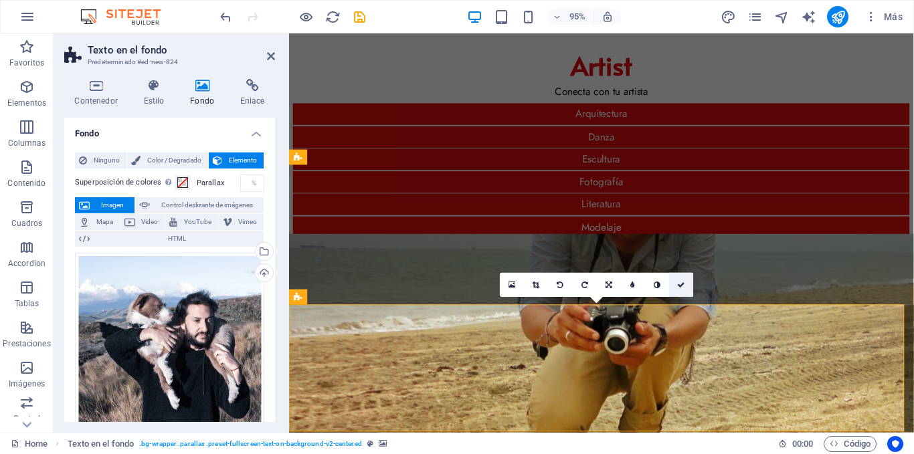
click at [682, 282] on icon at bounding box center [681, 285] width 8 height 7
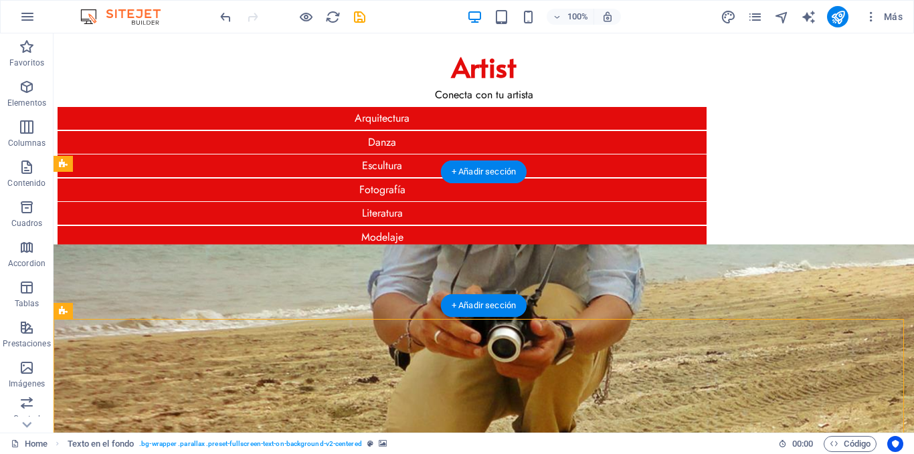
click at [715, 244] on figure at bounding box center [484, 377] width 860 height 267
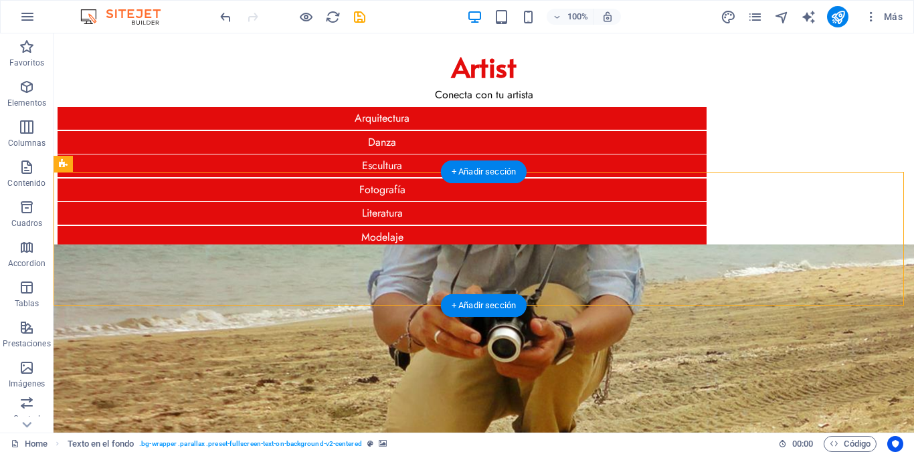
click at [715, 244] on figure at bounding box center [484, 377] width 860 height 267
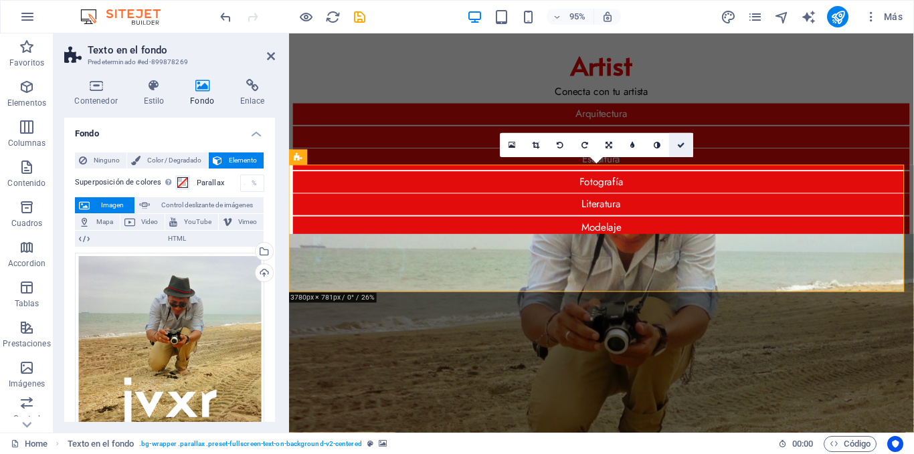
click at [686, 143] on link at bounding box center [681, 145] width 24 height 24
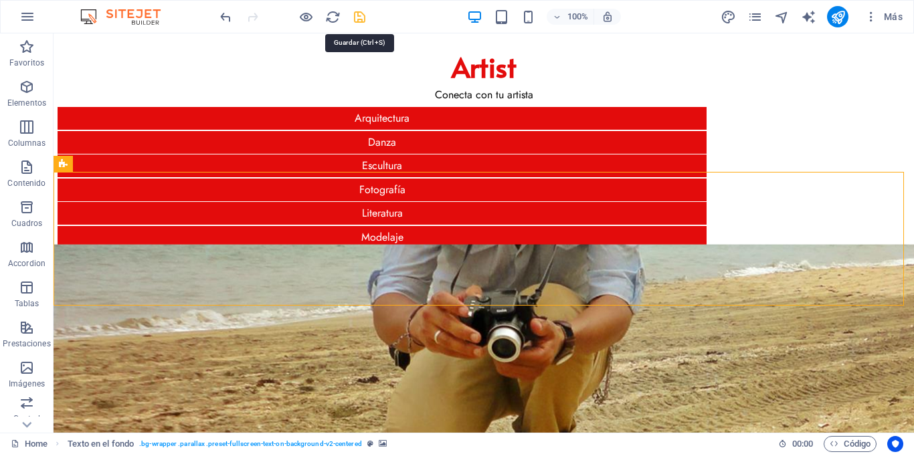
click at [357, 16] on icon "save" at bounding box center [359, 16] width 15 height 15
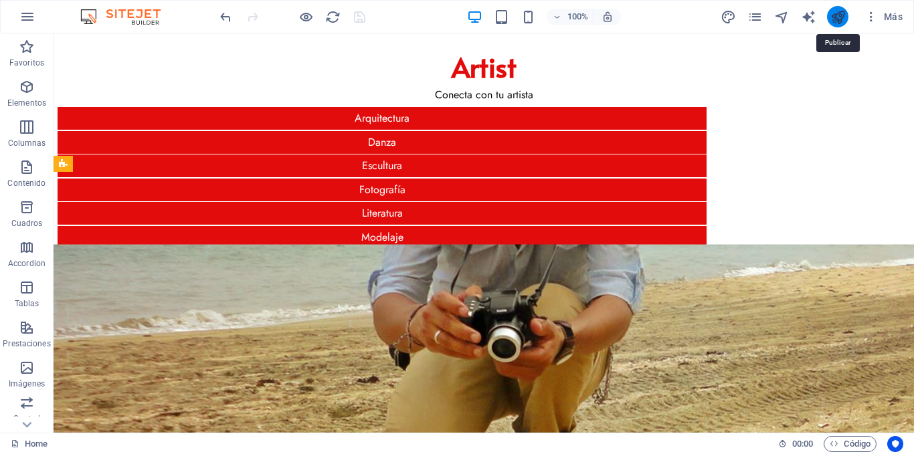
click at [837, 16] on icon "publish" at bounding box center [837, 16] width 15 height 15
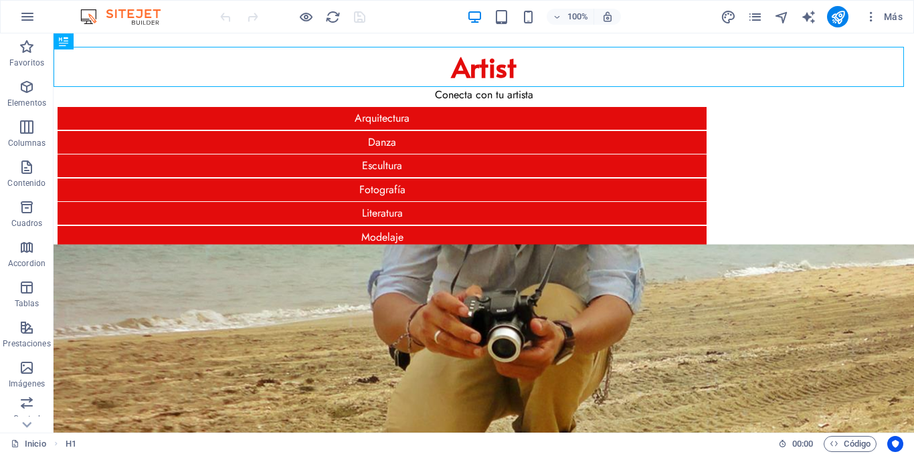
click at [226, 244] on figure at bounding box center [484, 377] width 860 height 267
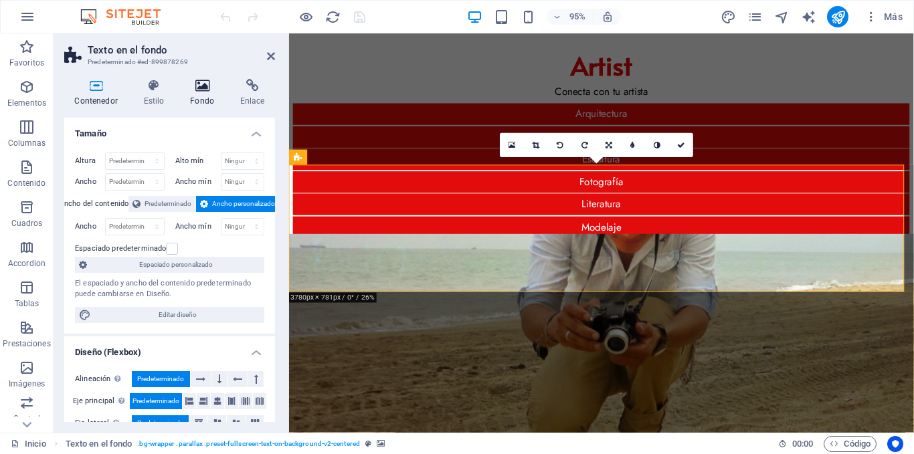
click at [205, 96] on h4 "Fondo" at bounding box center [205, 93] width 50 height 28
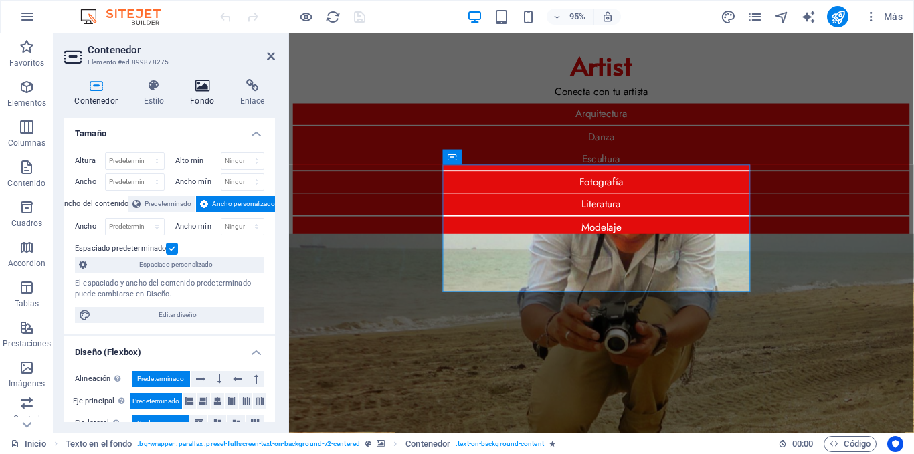
click at [193, 90] on icon at bounding box center [202, 85] width 45 height 13
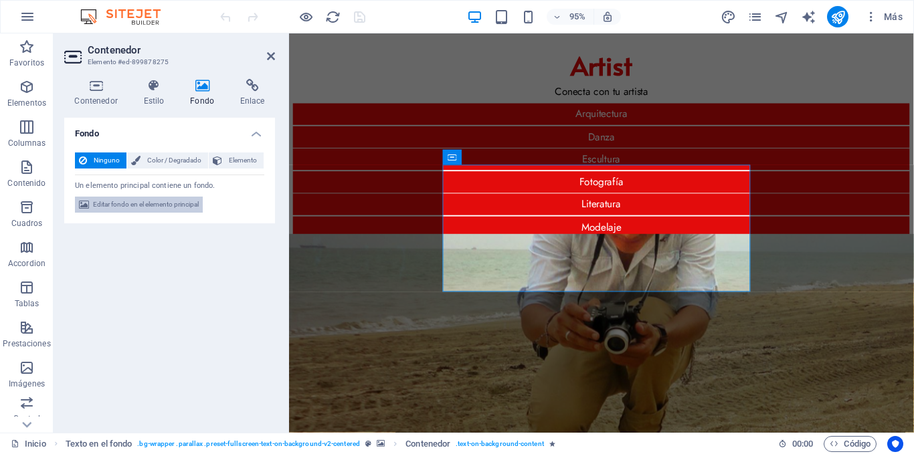
click at [179, 205] on span "Editar fondo en el elemento principal" at bounding box center [146, 205] width 106 height 16
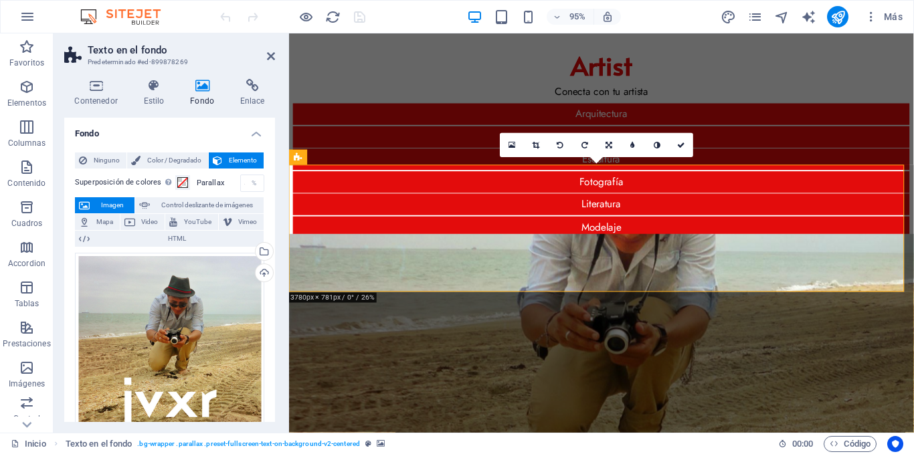
drag, startPoint x: 326, startPoint y: 213, endPoint x: 325, endPoint y: 239, distance: 26.1
click at [325, 244] on figure at bounding box center [618, 382] width 658 height 277
click at [680, 145] on icon at bounding box center [681, 145] width 8 height 7
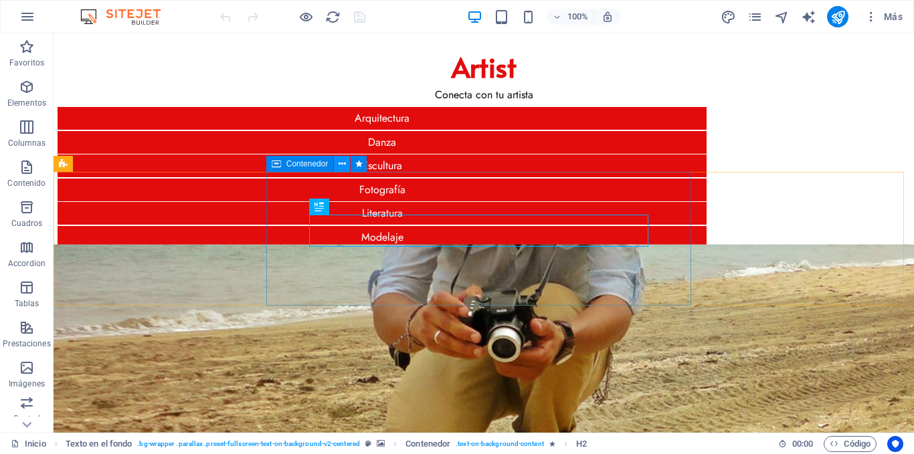
click at [341, 165] on icon at bounding box center [341, 164] width 7 height 14
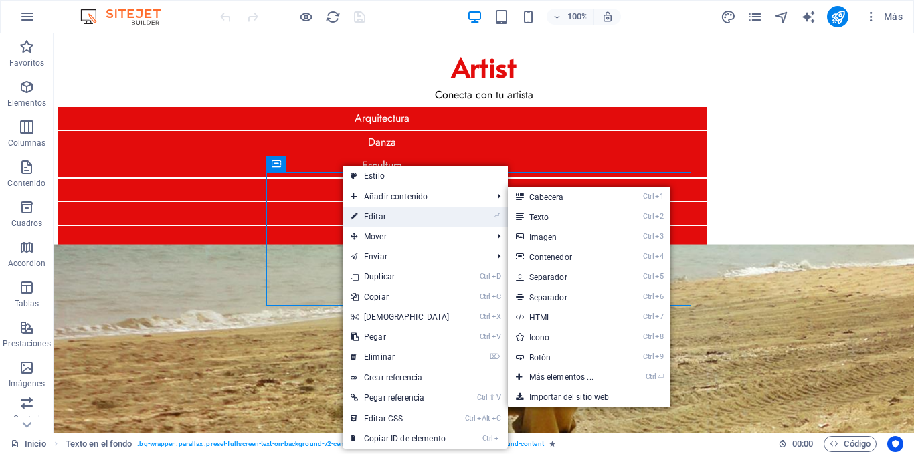
click at [365, 219] on link "⏎ Editar" at bounding box center [399, 217] width 115 height 20
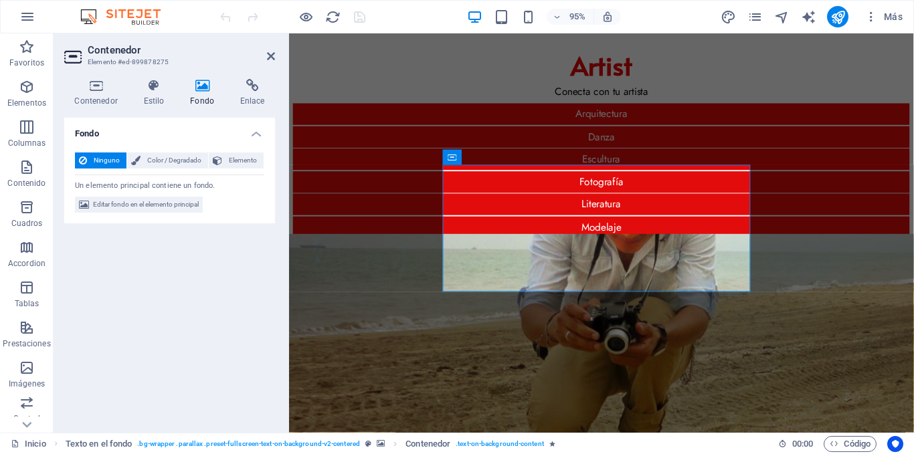
click at [199, 92] on icon at bounding box center [202, 85] width 45 height 13
click at [186, 201] on span "Editar fondo en el elemento principal" at bounding box center [146, 205] width 106 height 16
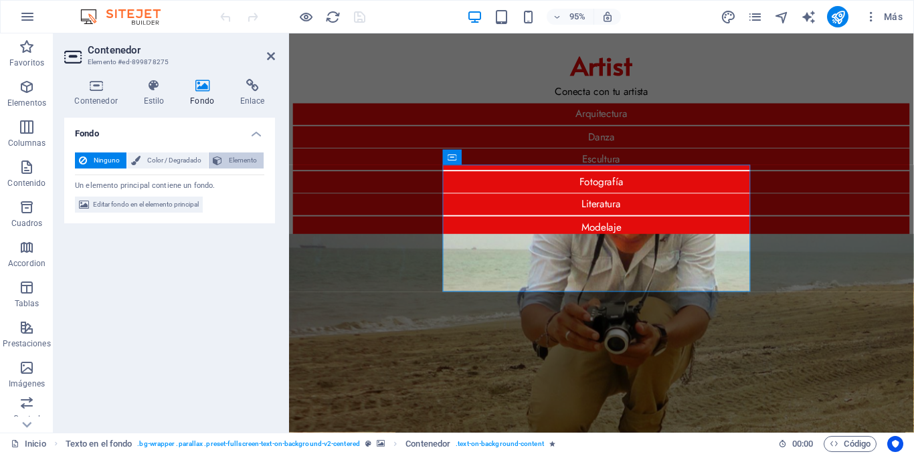
click at [229, 158] on span "Elemento" at bounding box center [242, 161] width 33 height 16
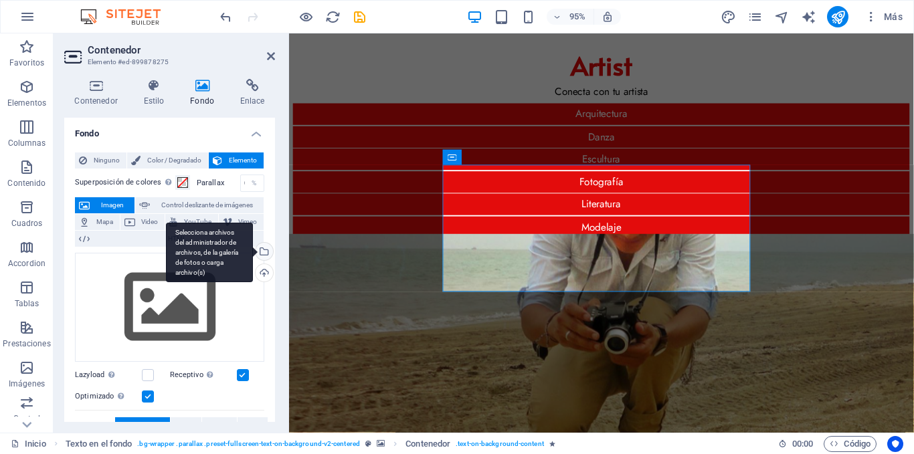
click at [264, 253] on div "Selecciona archivos del administrador de archivos, de la galería de fotos o car…" at bounding box center [263, 253] width 20 height 20
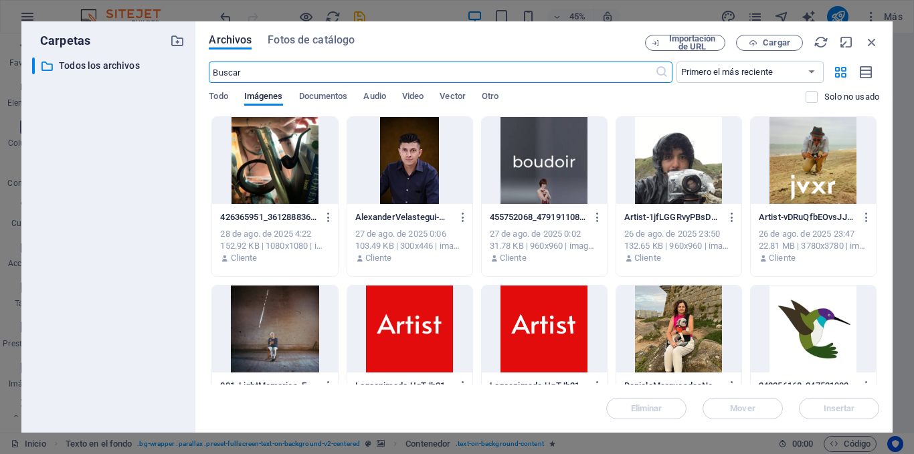
click at [833, 158] on div at bounding box center [813, 160] width 125 height 87
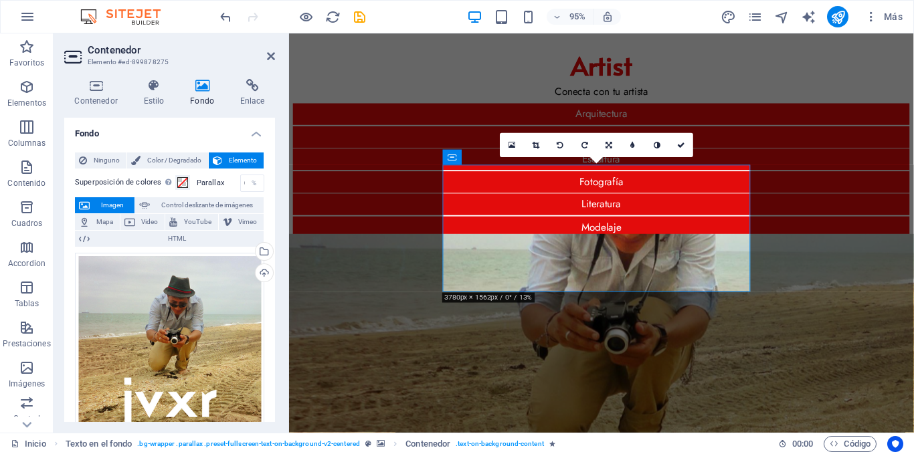
click at [375, 244] on figure at bounding box center [618, 382] width 658 height 277
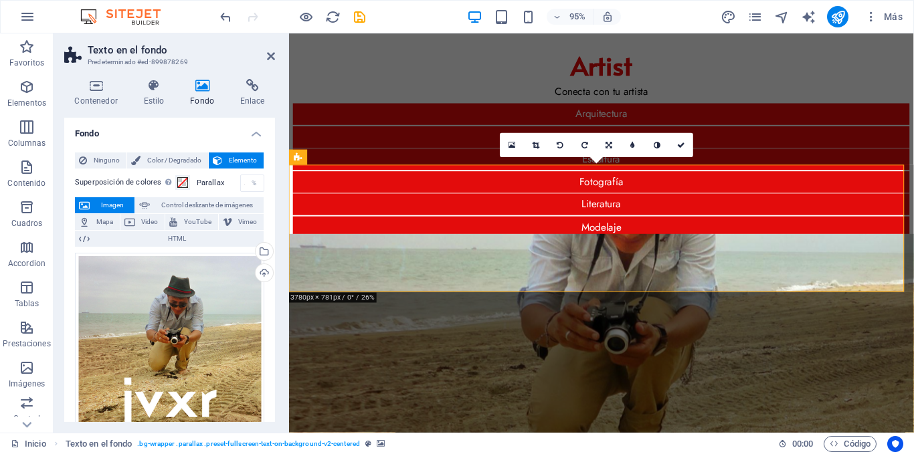
click at [327, 244] on figure at bounding box center [618, 382] width 658 height 277
click at [106, 156] on span "Ninguno" at bounding box center [106, 161] width 31 height 16
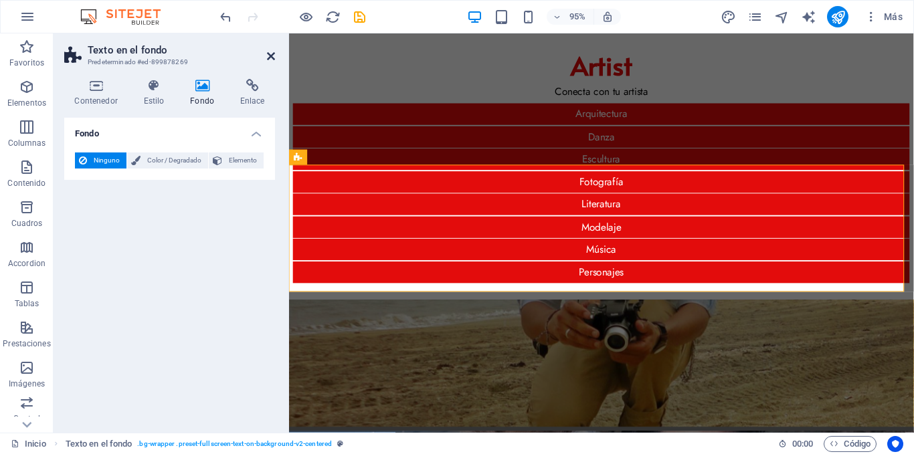
click at [269, 59] on icon at bounding box center [271, 56] width 8 height 11
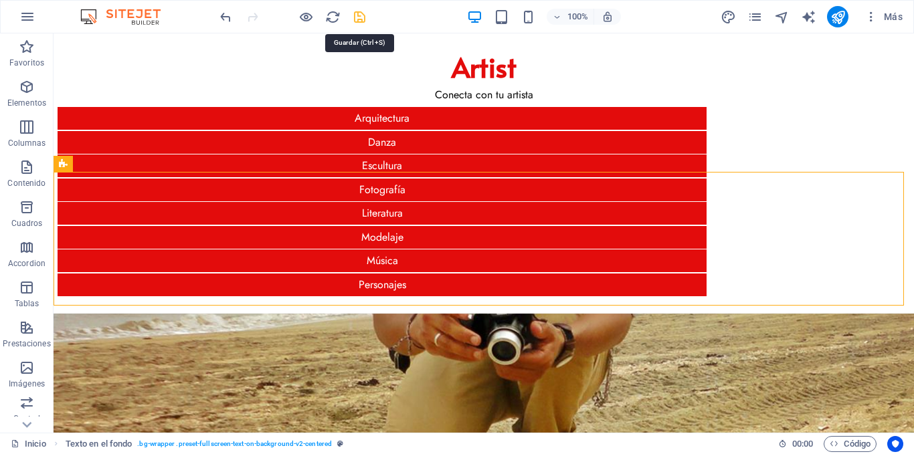
click at [354, 12] on icon "save" at bounding box center [359, 16] width 15 height 15
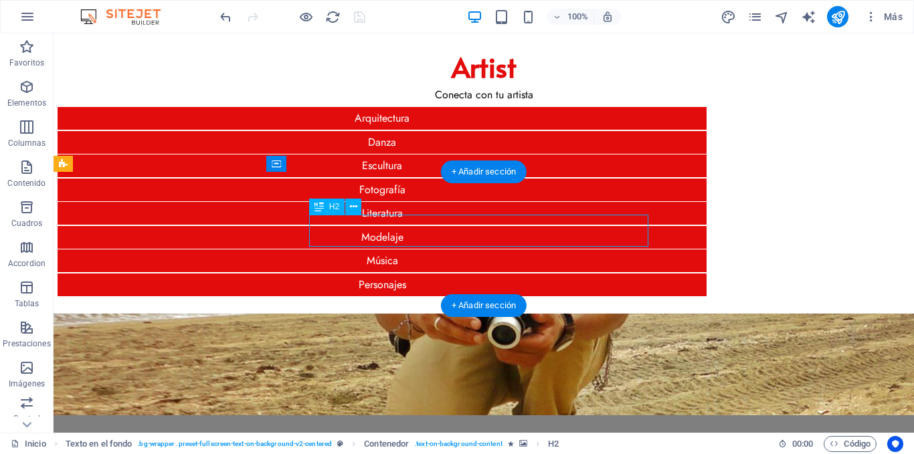
select select
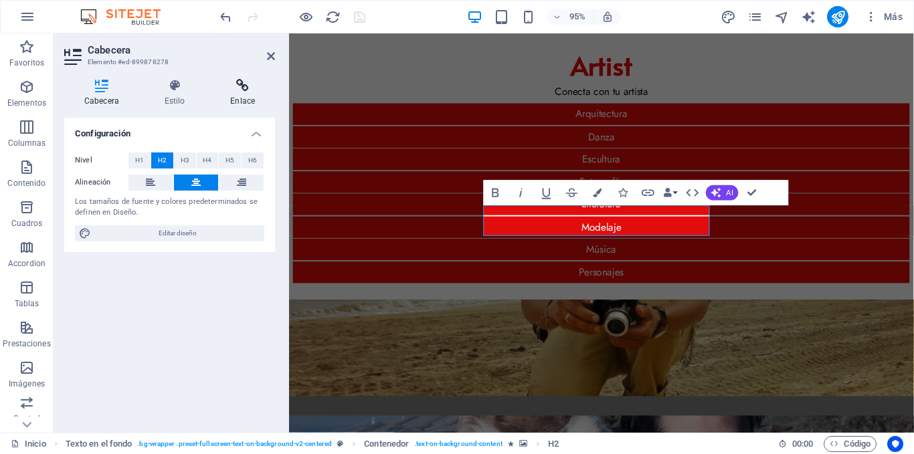
click at [234, 84] on icon at bounding box center [242, 85] width 65 height 13
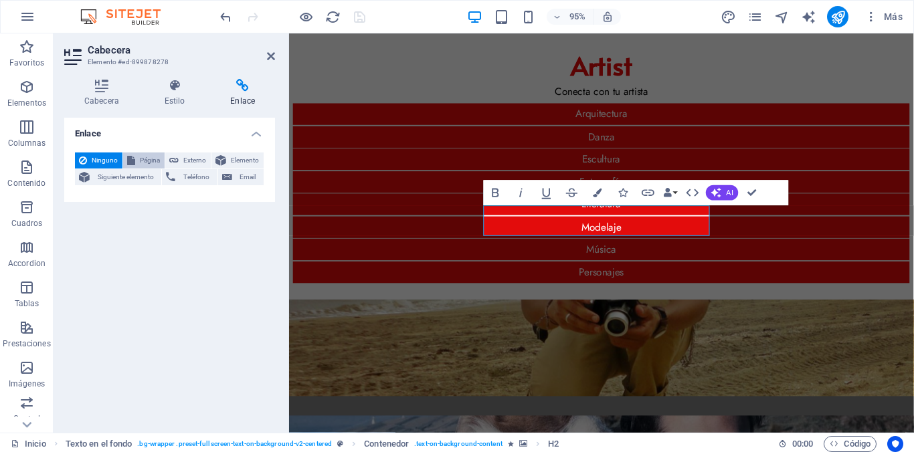
click at [150, 162] on span "Página" at bounding box center [149, 161] width 21 height 16
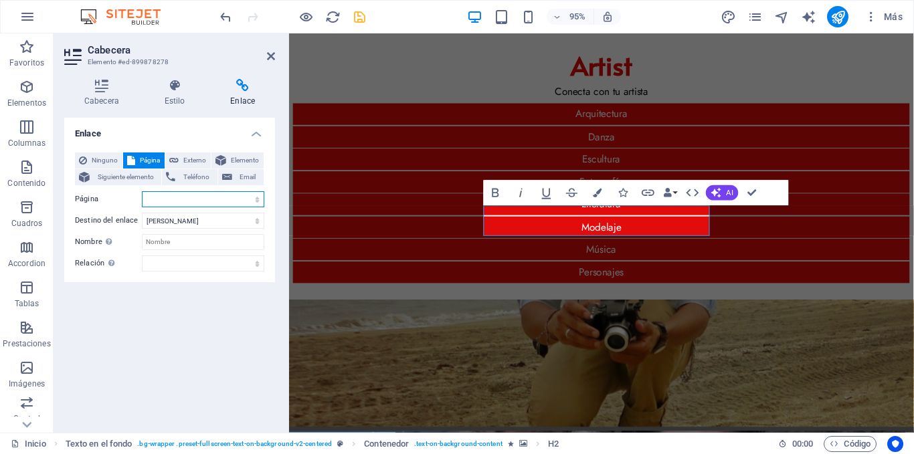
click at [219, 198] on select "Inicio Javier Castillo Boudoir" at bounding box center [203, 199] width 122 height 16
select select "1"
click at [142, 191] on select "Inicio Javier Castillo Boudoir" at bounding box center [203, 199] width 122 height 16
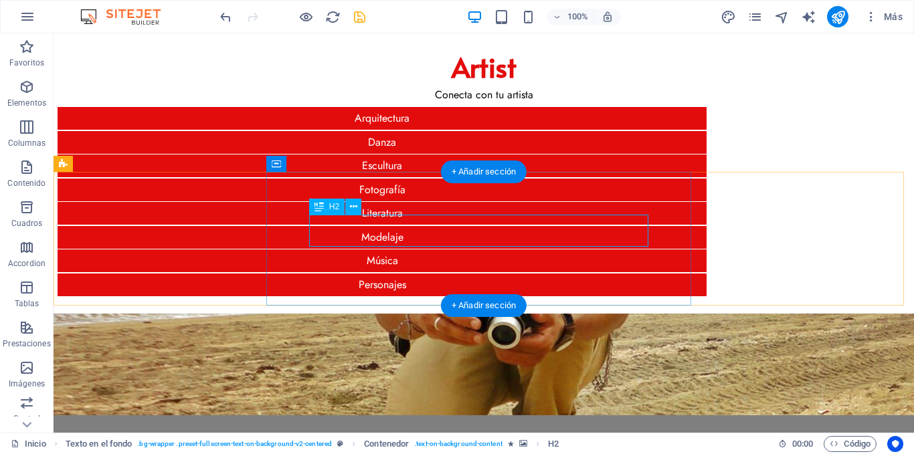
select select "1"
select select
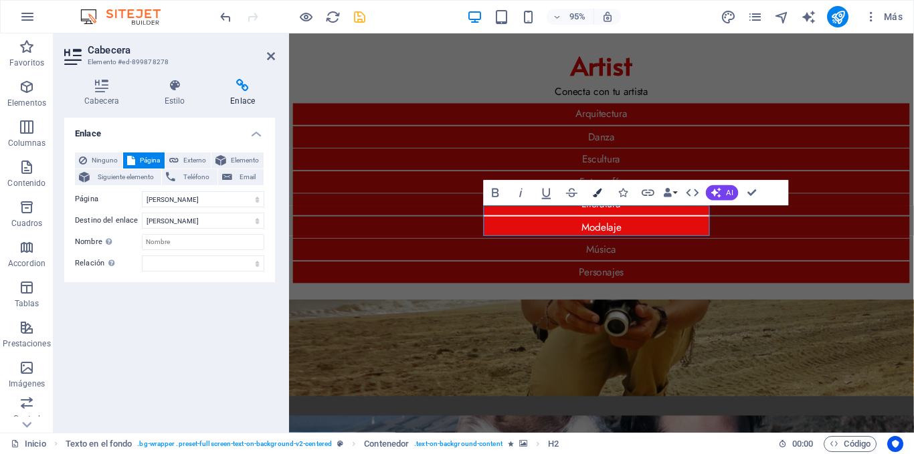
click at [597, 187] on button "Colors" at bounding box center [597, 192] width 24 height 25
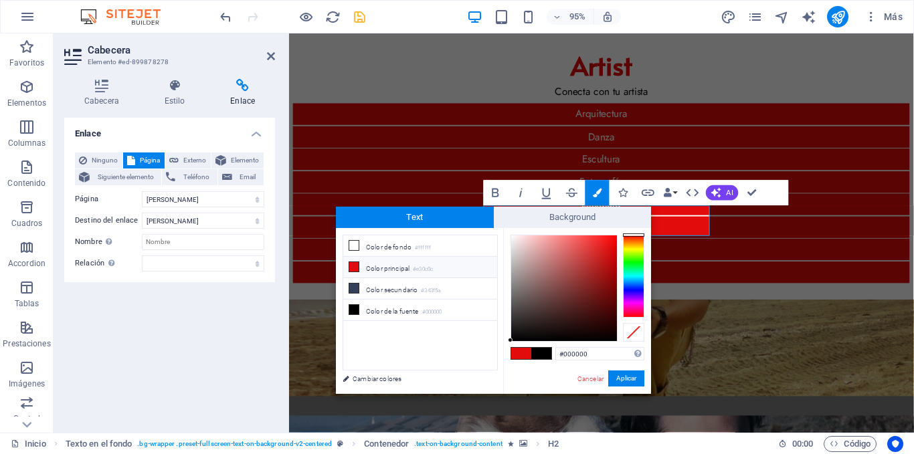
click at [377, 266] on li "Color principal #e30c0c" at bounding box center [420, 267] width 154 height 21
type input "#e30c0c"
click at [630, 379] on button "Aplicar" at bounding box center [626, 379] width 36 height 16
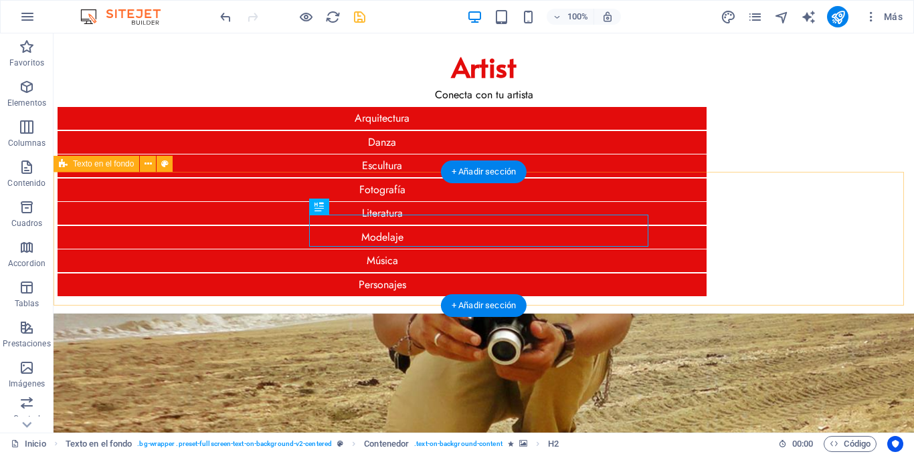
click at [733, 314] on div "[PERSON_NAME] Fotografía" at bounding box center [484, 448] width 860 height 268
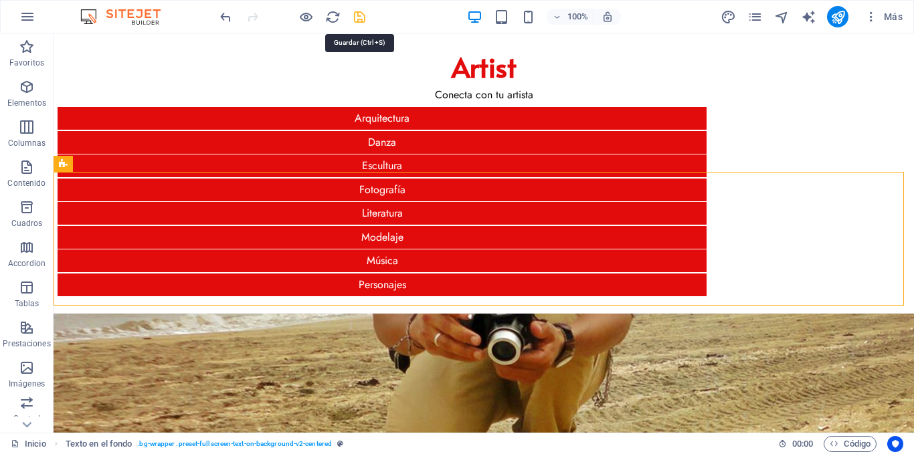
click at [363, 18] on icon "save" at bounding box center [359, 16] width 15 height 15
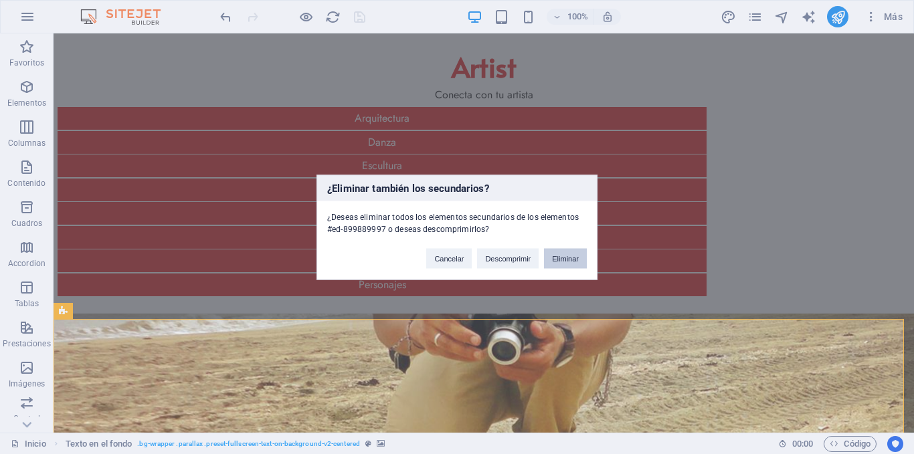
click at [566, 259] on button "Eliminar" at bounding box center [565, 258] width 43 height 20
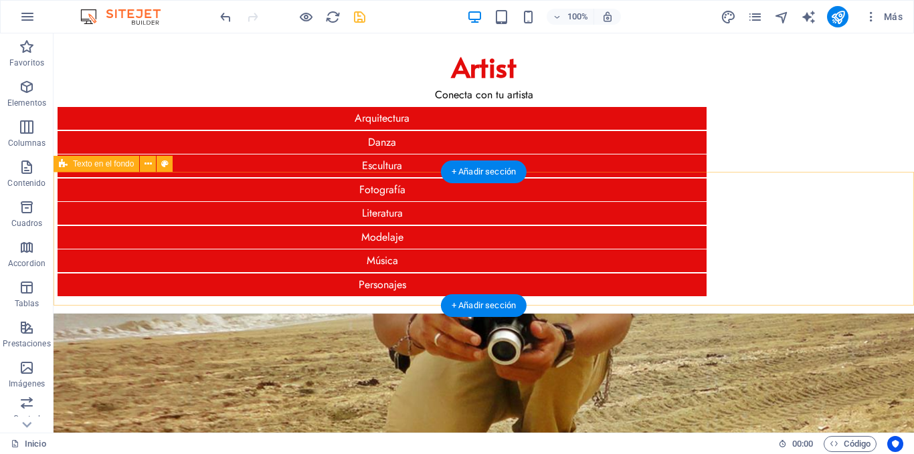
click at [189, 314] on div "[PERSON_NAME] Fotografía" at bounding box center [484, 448] width 860 height 268
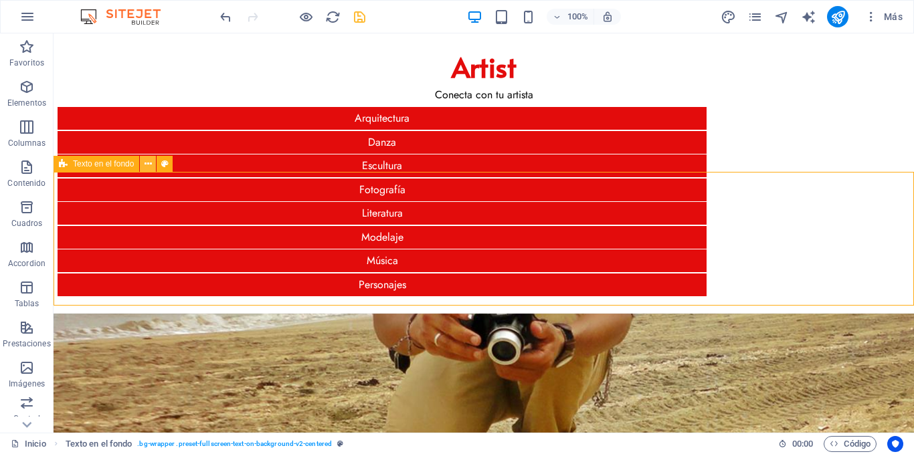
click at [144, 163] on icon at bounding box center [147, 164] width 7 height 14
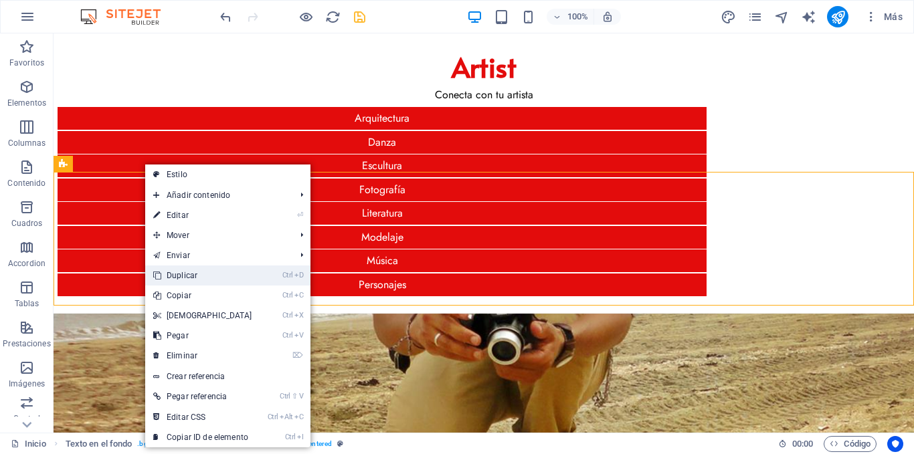
click at [199, 275] on link "Ctrl D Duplicar" at bounding box center [202, 276] width 115 height 20
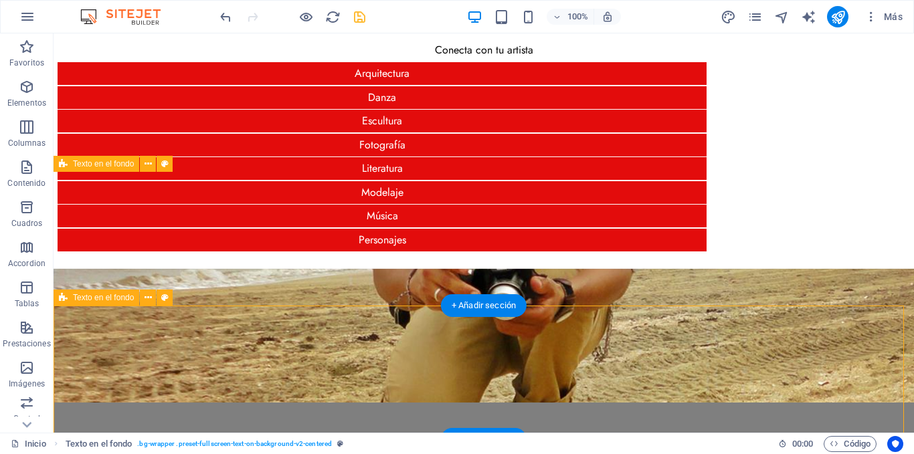
scroll to position [67, 0]
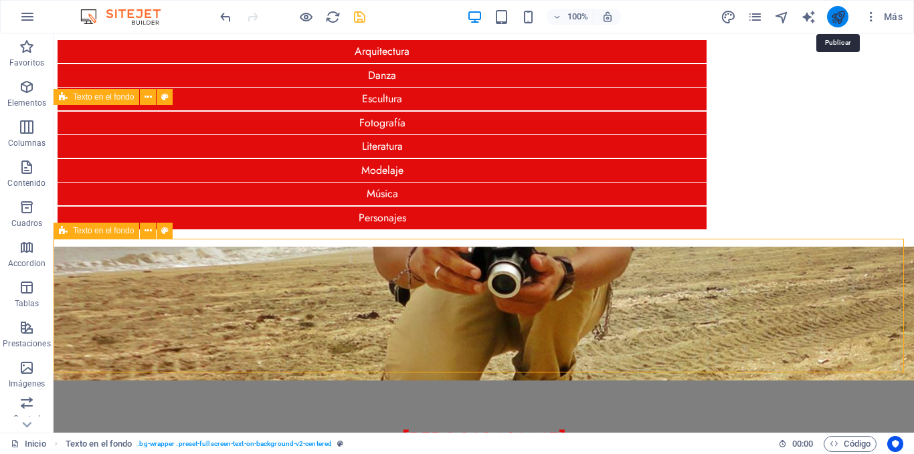
click at [835, 17] on icon "publish" at bounding box center [837, 16] width 15 height 15
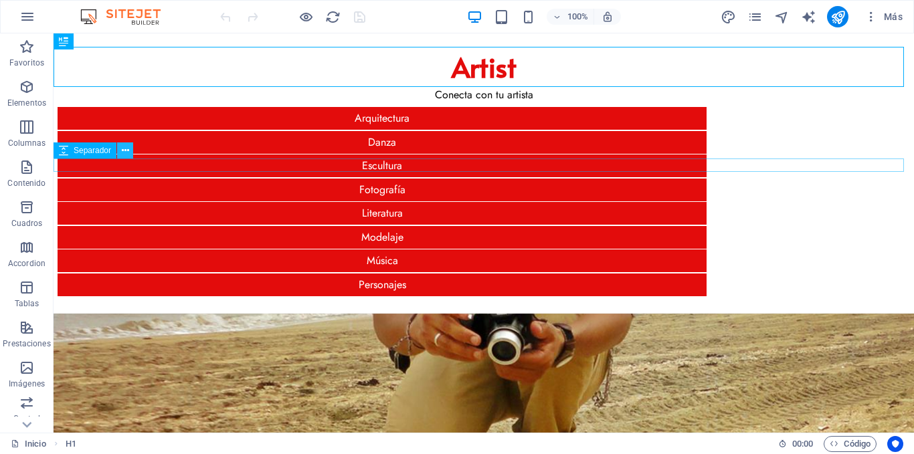
click at [122, 153] on icon at bounding box center [125, 151] width 7 height 14
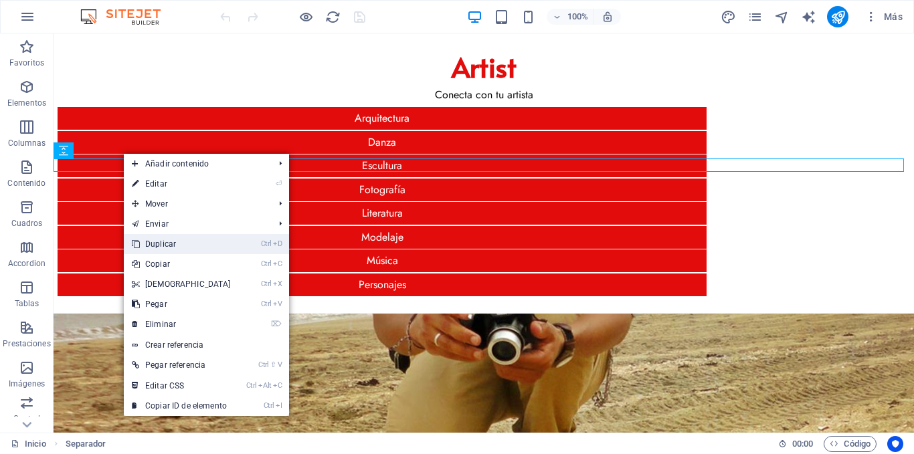
click at [172, 245] on link "Ctrl D Duplicar" at bounding box center [181, 244] width 115 height 20
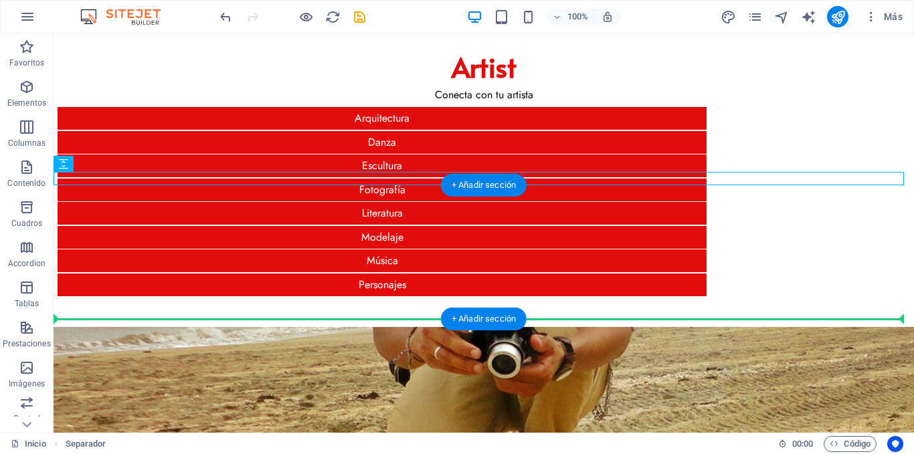
drag, startPoint x: 149, startPoint y: 200, endPoint x: 100, endPoint y: 290, distance: 102.4
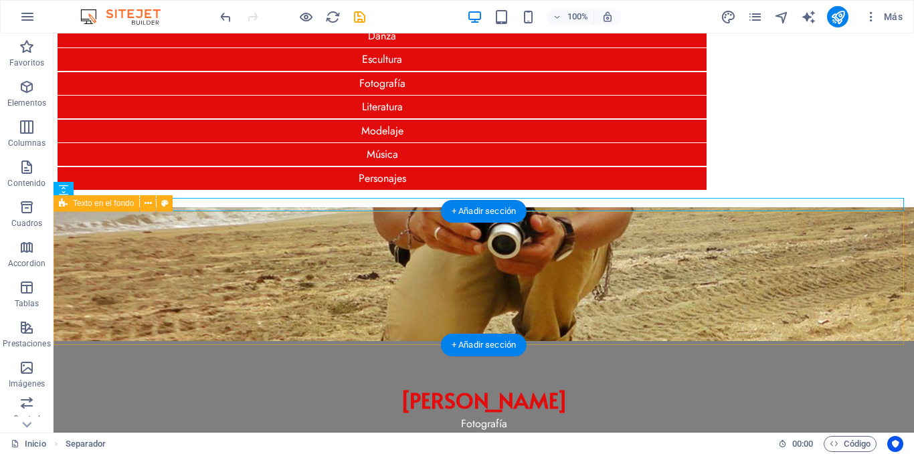
scroll to position [108, 0]
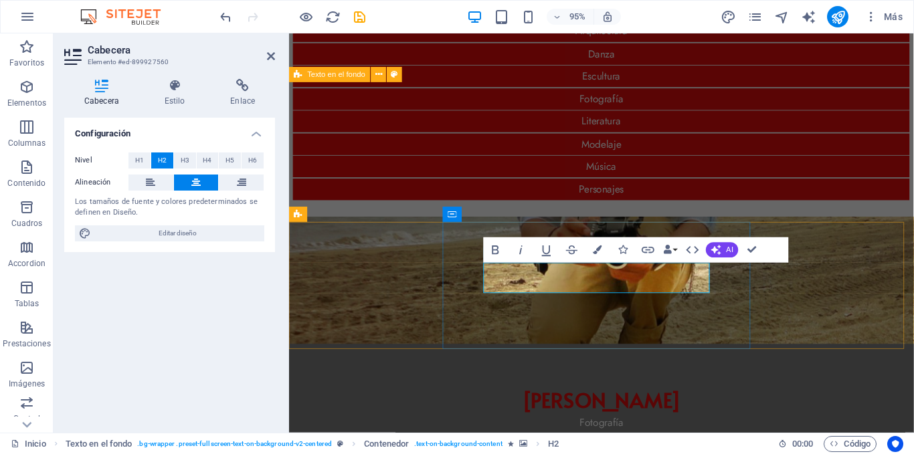
scroll to position [0, 1]
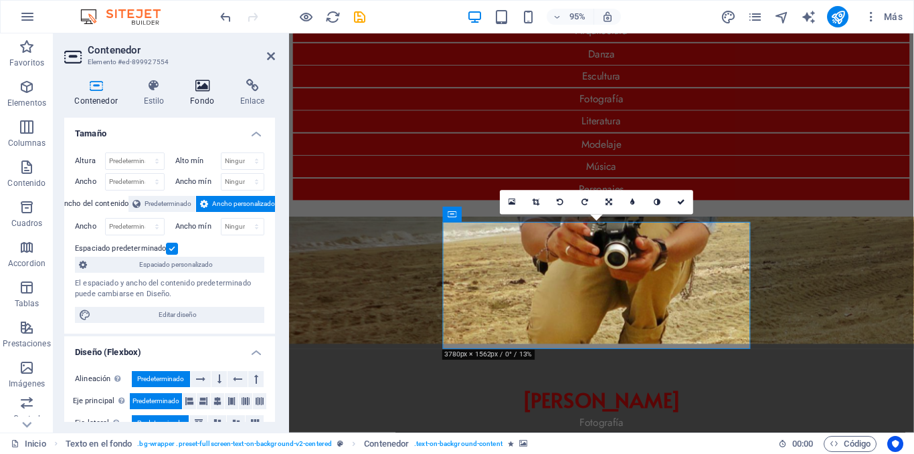
click at [203, 94] on h4 "Fondo" at bounding box center [205, 93] width 50 height 28
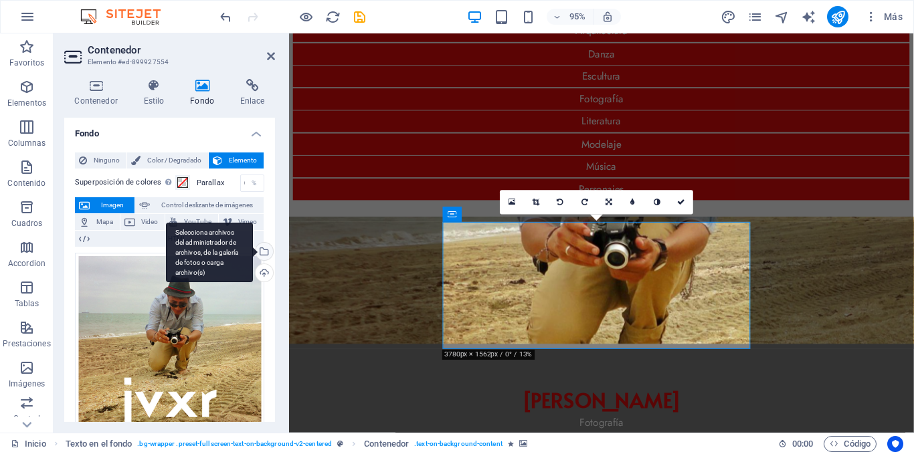
click at [266, 248] on div "Selecciona archivos del administrador de archivos, de la galería de fotos o car…" at bounding box center [263, 253] width 20 height 20
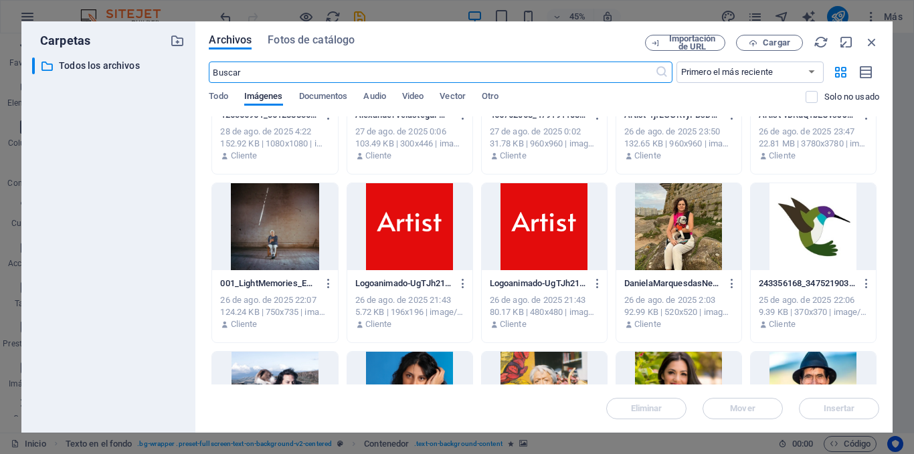
scroll to position [134, 0]
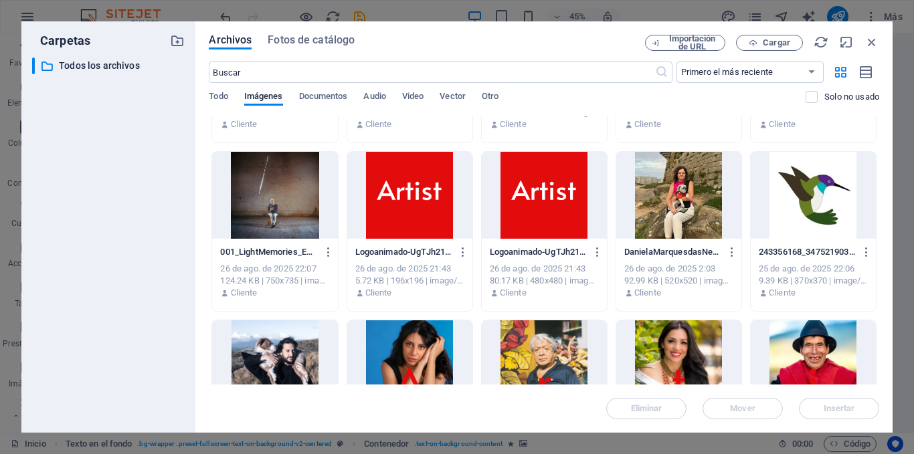
click at [266, 337] on div at bounding box center [274, 363] width 125 height 87
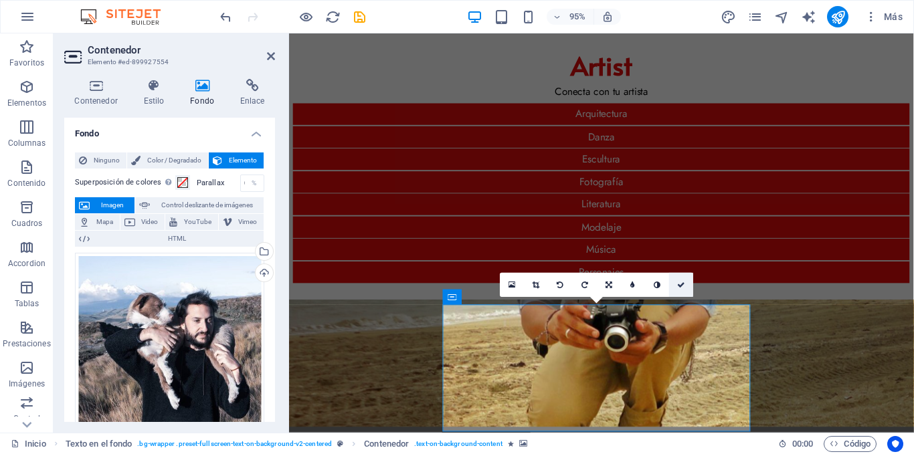
click at [679, 285] on icon at bounding box center [681, 285] width 8 height 7
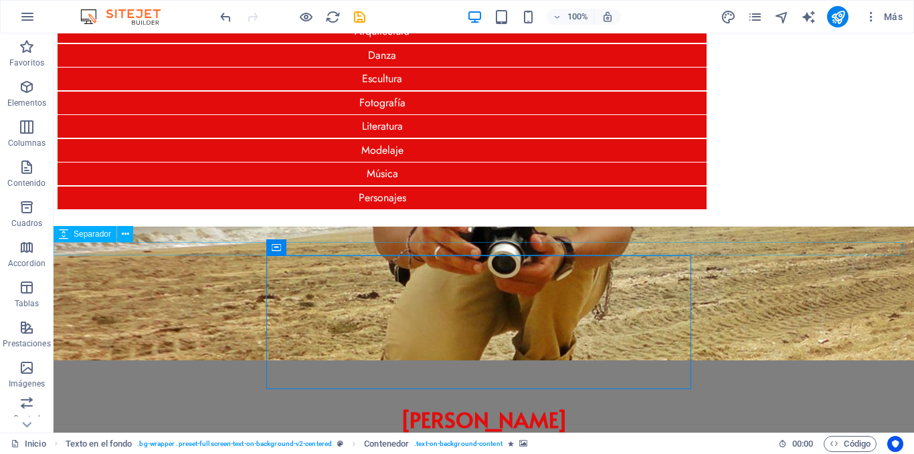
scroll to position [108, 0]
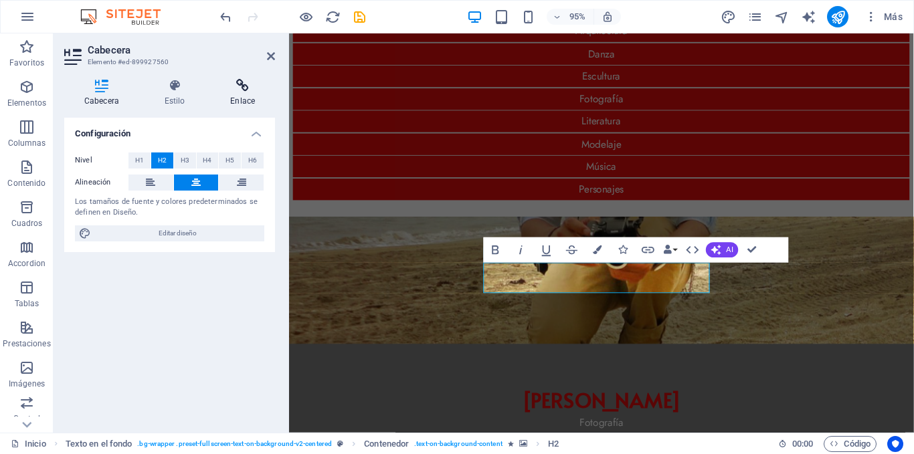
click at [241, 86] on icon at bounding box center [242, 85] width 65 height 13
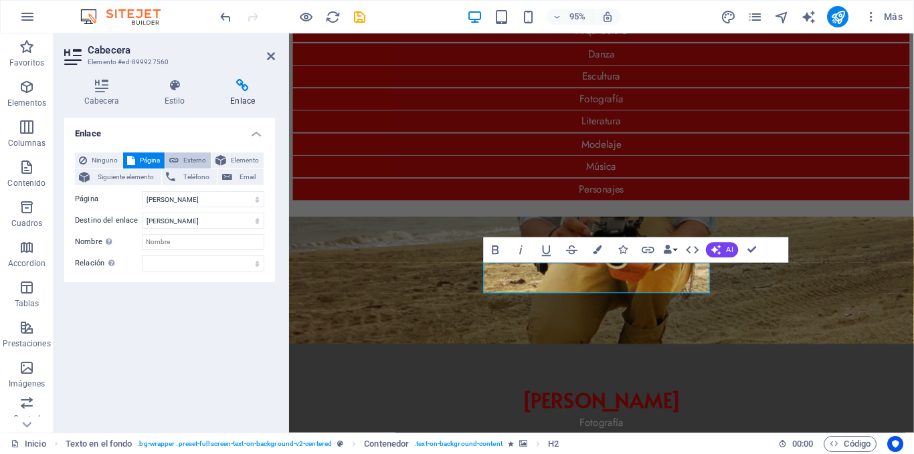
click at [185, 159] on span "Externo" at bounding box center [195, 161] width 24 height 16
select select "blank"
drag, startPoint x: 196, startPoint y: 206, endPoint x: 140, endPoint y: 202, distance: 55.7
click at [140, 202] on div "URL /16918803" at bounding box center [169, 199] width 189 height 16
paste input "https://www.mishavallejo.com/"
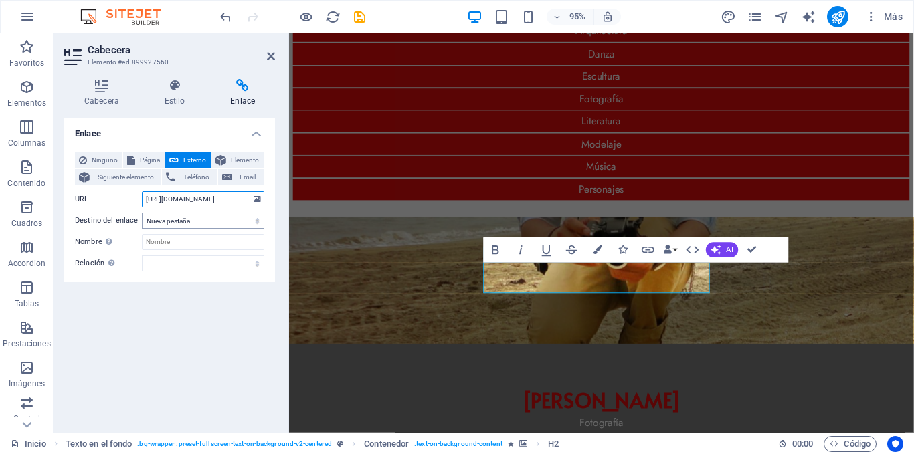
type input "https://www.mishavallejo.com/"
click at [169, 215] on select "Nueva pestaña Misma pestaña Superposición" at bounding box center [203, 221] width 122 height 16
select select "overlay"
click at [142, 213] on select "Nueva pestaña Misma pestaña Superposición" at bounding box center [203, 221] width 122 height 16
drag, startPoint x: 755, startPoint y: 251, endPoint x: 647, endPoint y: 185, distance: 126.1
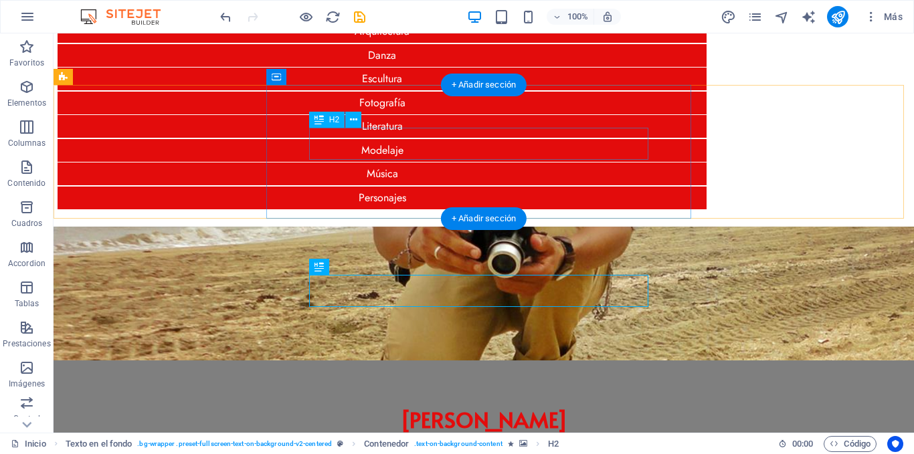
click at [500, 403] on div "[PERSON_NAME]" at bounding box center [483, 419] width 775 height 32
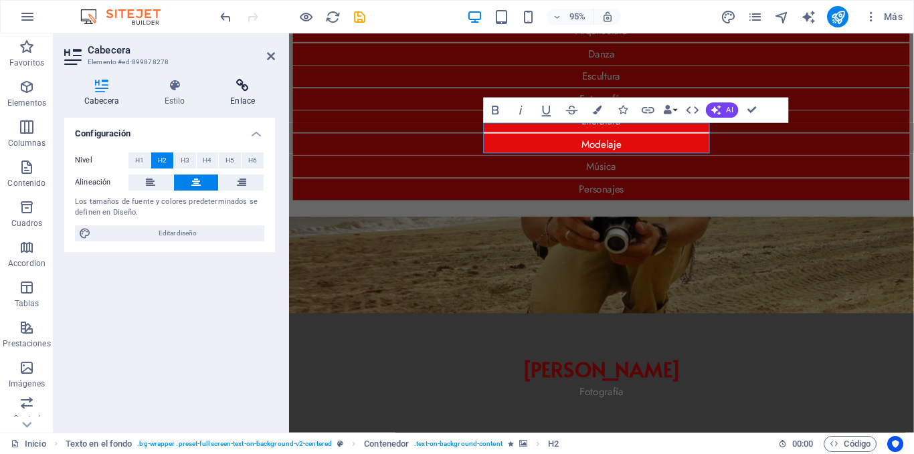
click at [241, 97] on h4 "Enlace" at bounding box center [242, 93] width 65 height 28
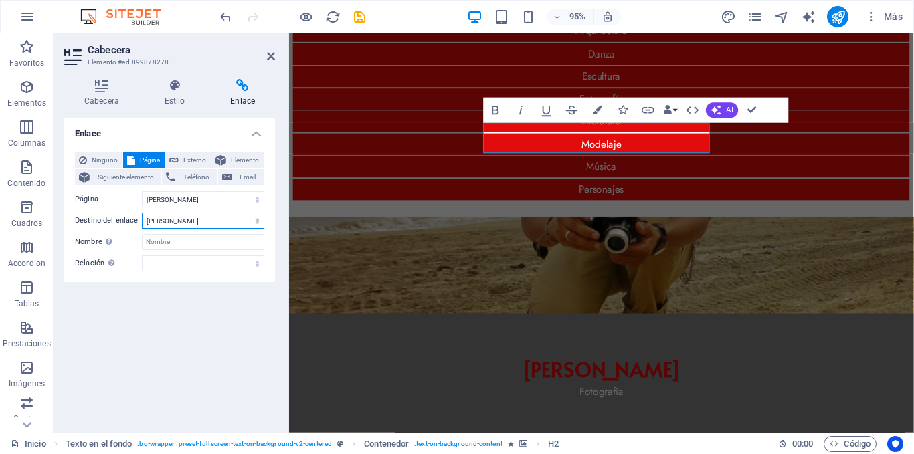
click at [203, 219] on select "Nueva pestaña Misma pestaña Superposición" at bounding box center [203, 221] width 122 height 16
select select "overlay"
click at [142, 213] on select "Nueva pestaña Misma pestaña Superposición" at bounding box center [203, 221] width 122 height 16
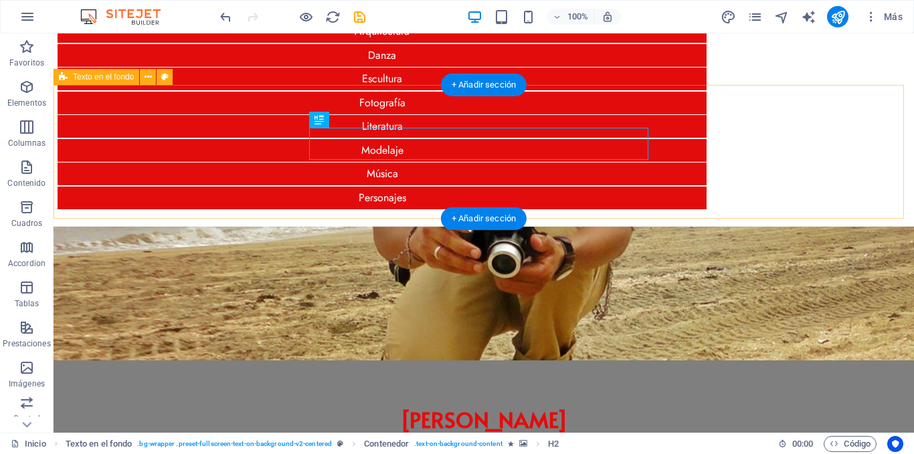
click at [205, 227] on div "[PERSON_NAME] Fotografía" at bounding box center [484, 361] width 860 height 268
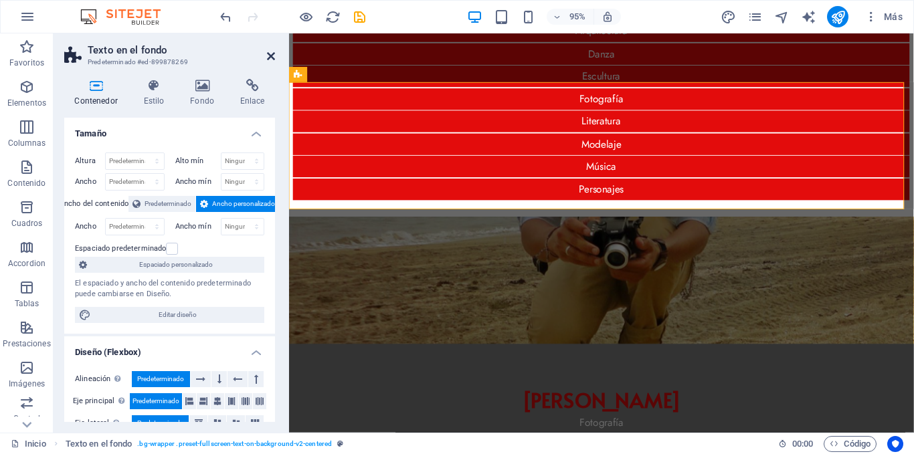
click at [272, 56] on icon at bounding box center [271, 56] width 8 height 11
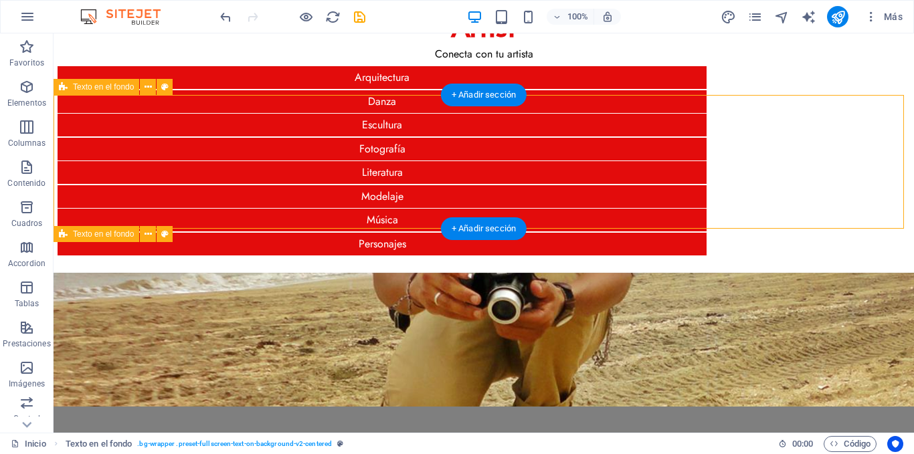
scroll to position [20, 0]
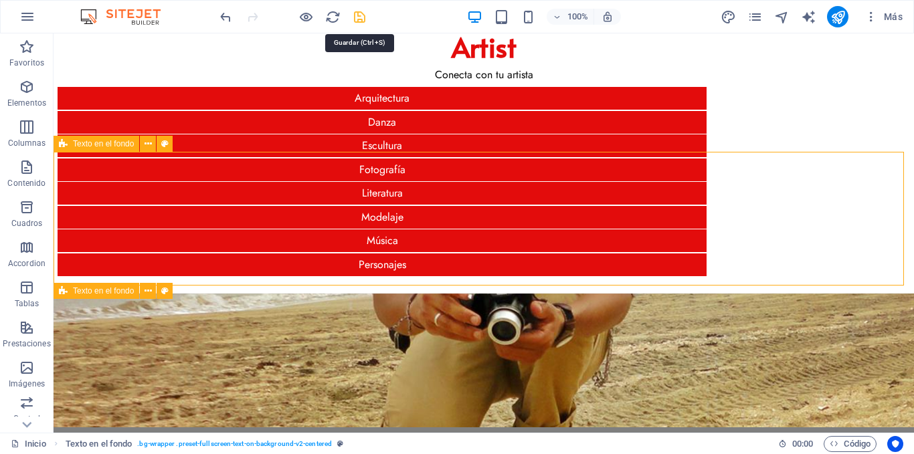
click at [364, 17] on icon "save" at bounding box center [359, 16] width 15 height 15
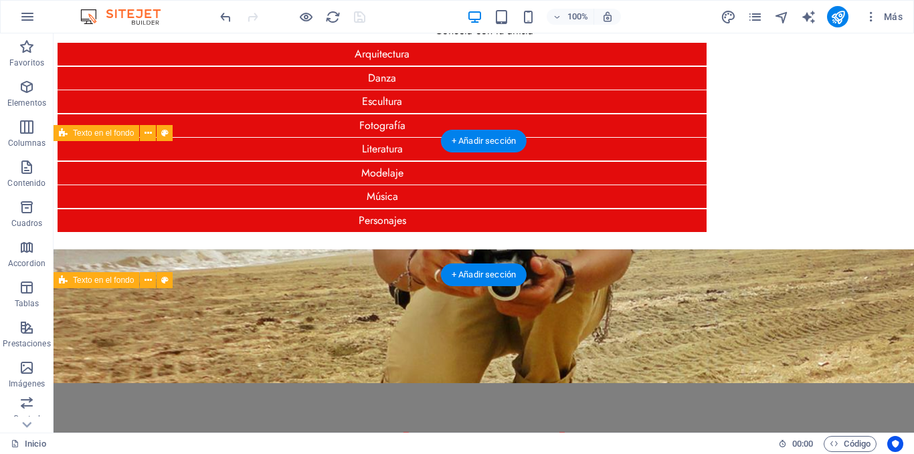
scroll to position [108, 0]
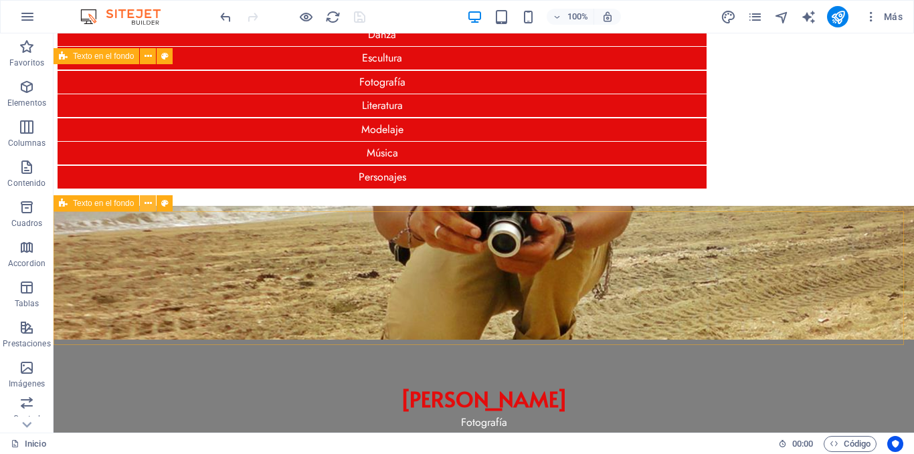
click at [145, 205] on icon at bounding box center [147, 204] width 7 height 14
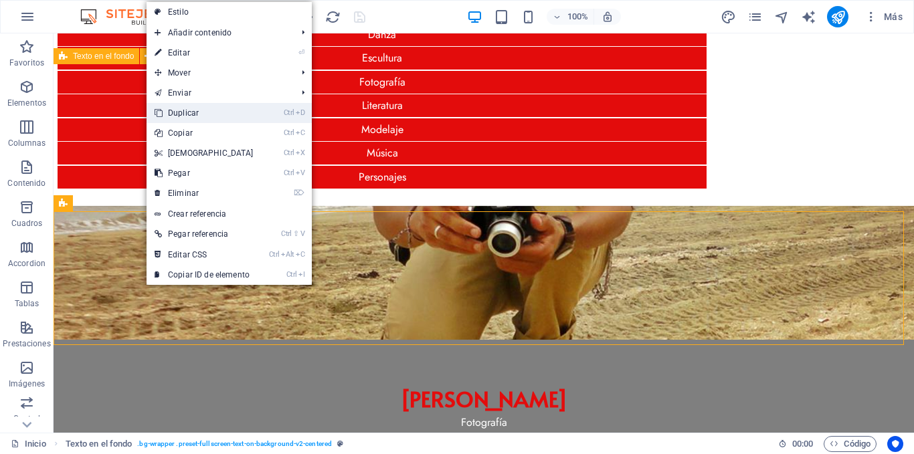
click at [213, 114] on link "Ctrl D Duplicar" at bounding box center [203, 113] width 115 height 20
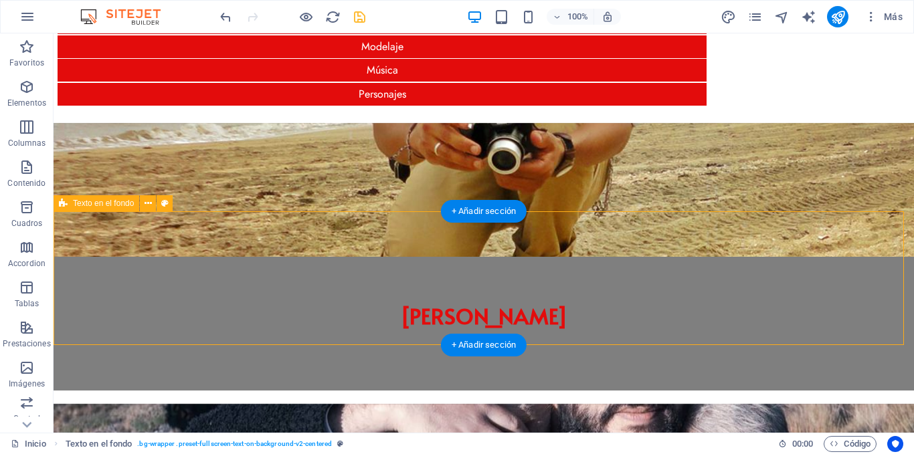
scroll to position [241, 0]
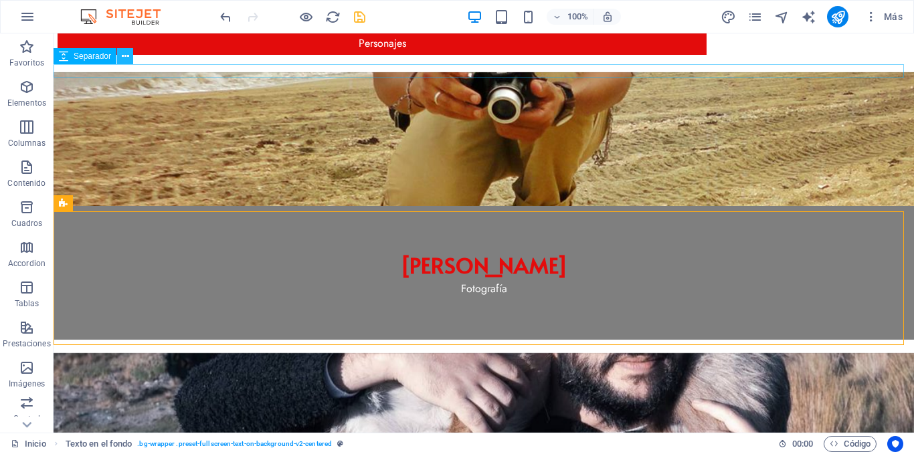
click at [122, 56] on icon at bounding box center [125, 56] width 7 height 14
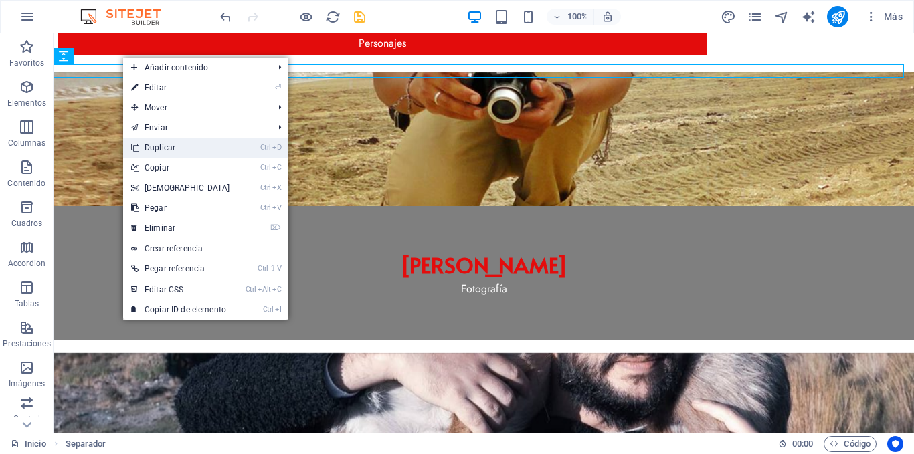
click at [186, 148] on link "Ctrl D Duplicar" at bounding box center [180, 148] width 115 height 20
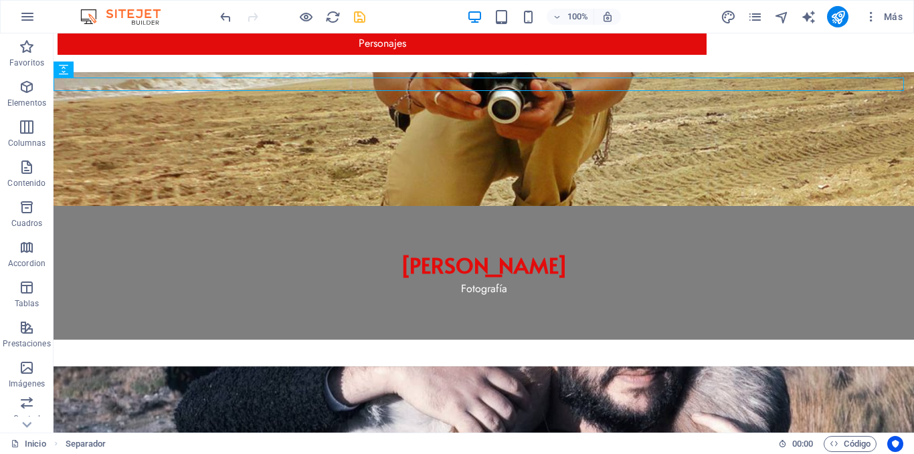
scroll to position [237, 0]
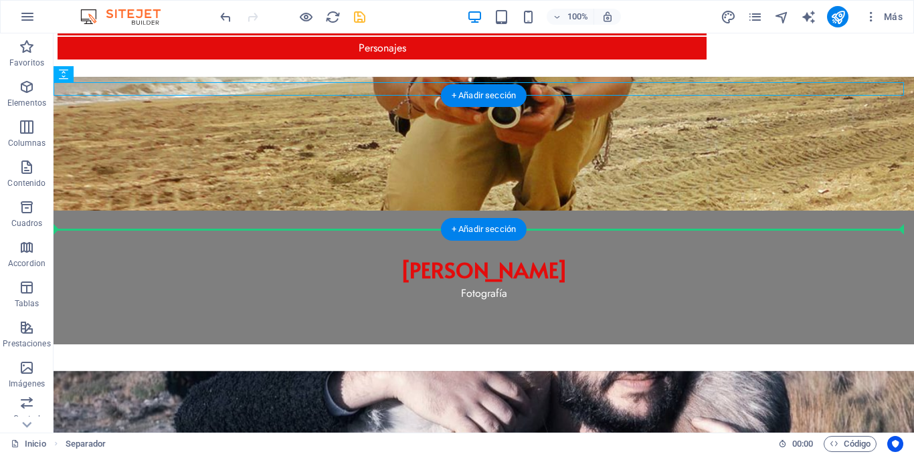
drag, startPoint x: 122, startPoint y: 108, endPoint x: 124, endPoint y: 235, distance: 127.8
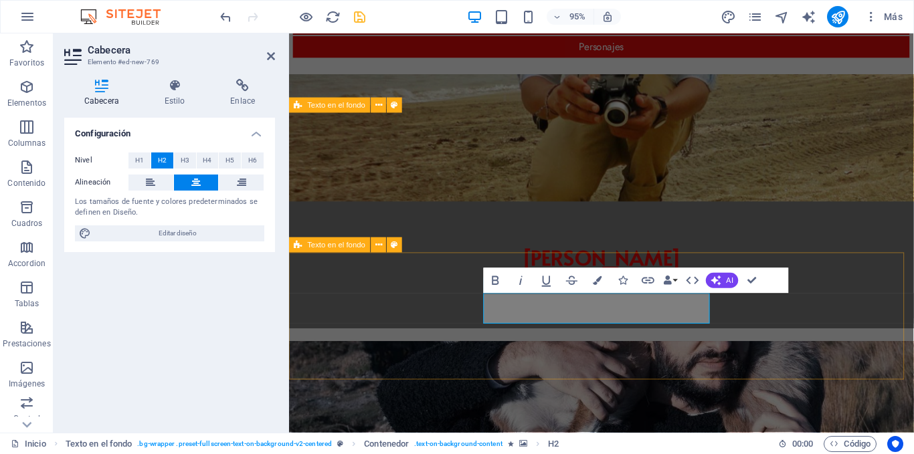
scroll to position [202, 0]
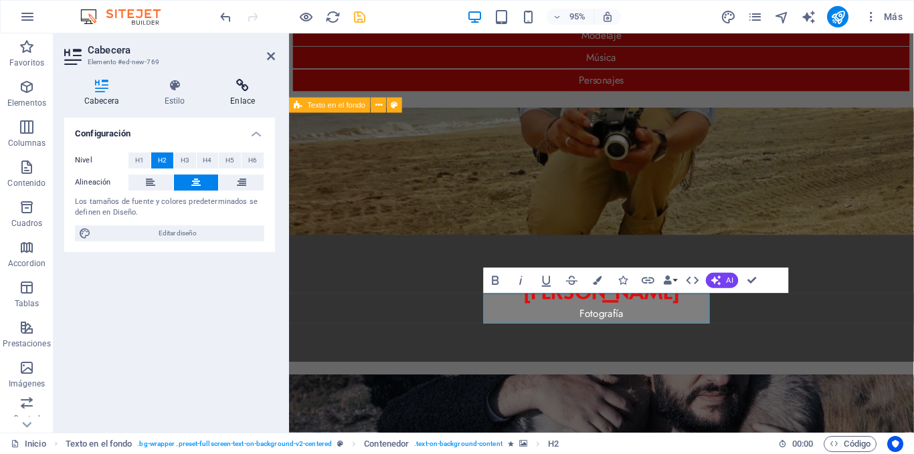
click at [239, 94] on h4 "Enlace" at bounding box center [242, 93] width 65 height 28
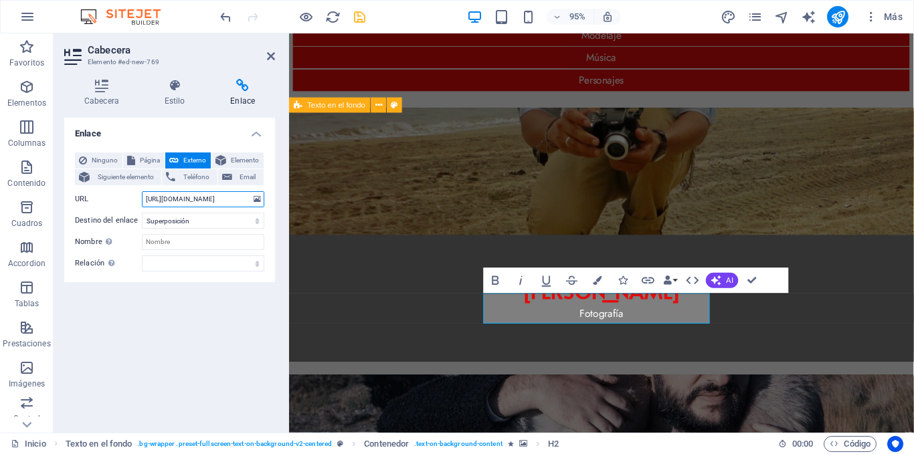
drag, startPoint x: 239, startPoint y: 200, endPoint x: 117, endPoint y: 197, distance: 121.8
click at [117, 197] on div "URL https://www.mishavallejo.com/" at bounding box center [169, 199] width 189 height 16
paste input "cusni.myportfoli"
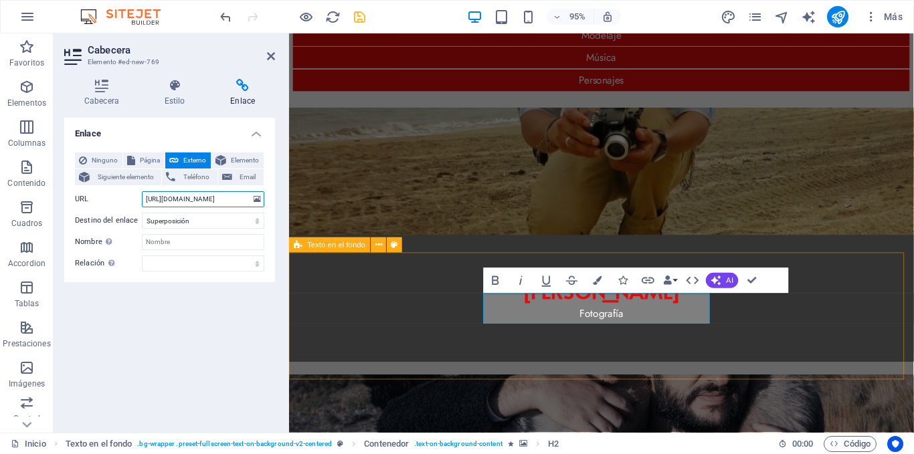
type input "https://cusni.myportfolio.com/"
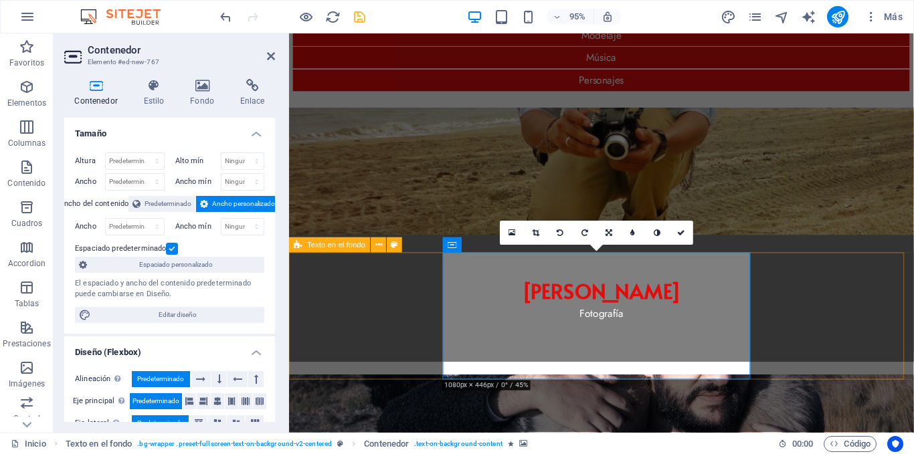
click at [211, 90] on icon at bounding box center [202, 85] width 45 height 13
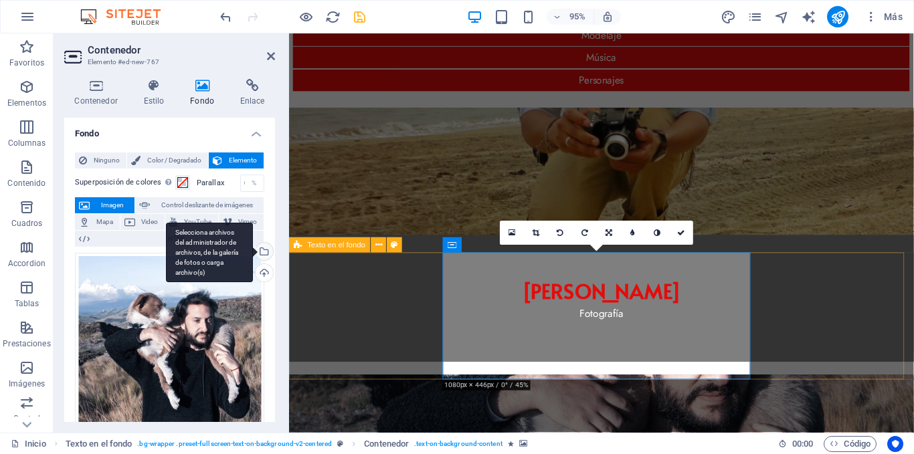
click at [253, 249] on div "Selecciona archivos del administrador de archivos, de la galería de fotos o car…" at bounding box center [209, 253] width 87 height 60
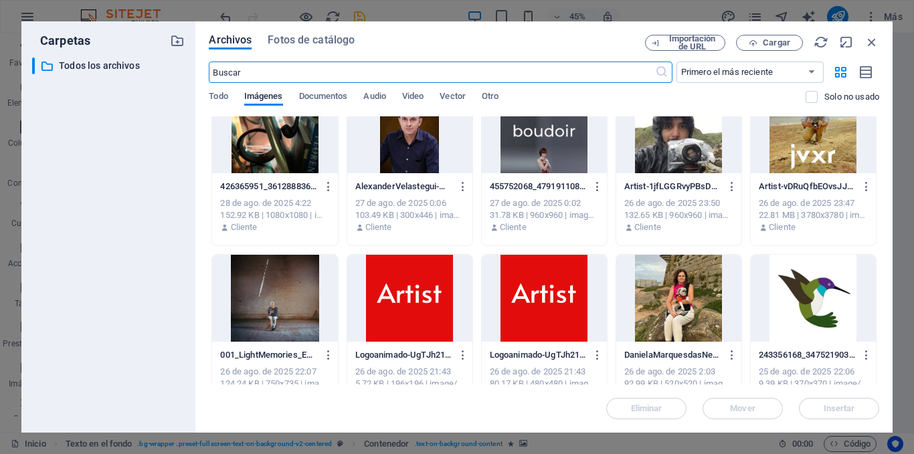
scroll to position [0, 0]
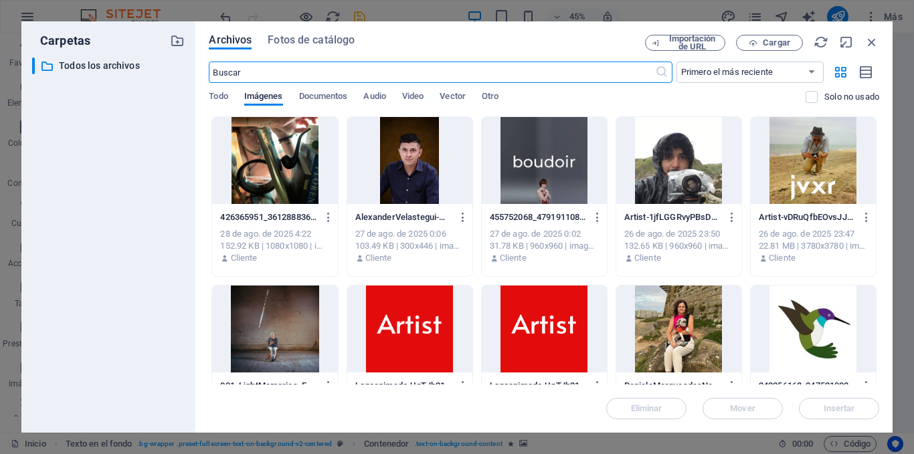
click at [307, 163] on div at bounding box center [274, 160] width 125 height 87
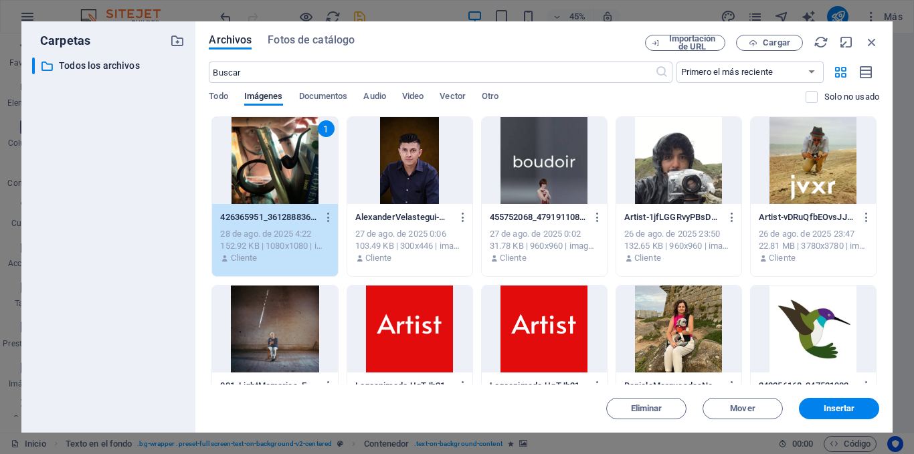
click at [307, 163] on div "1" at bounding box center [274, 160] width 125 height 87
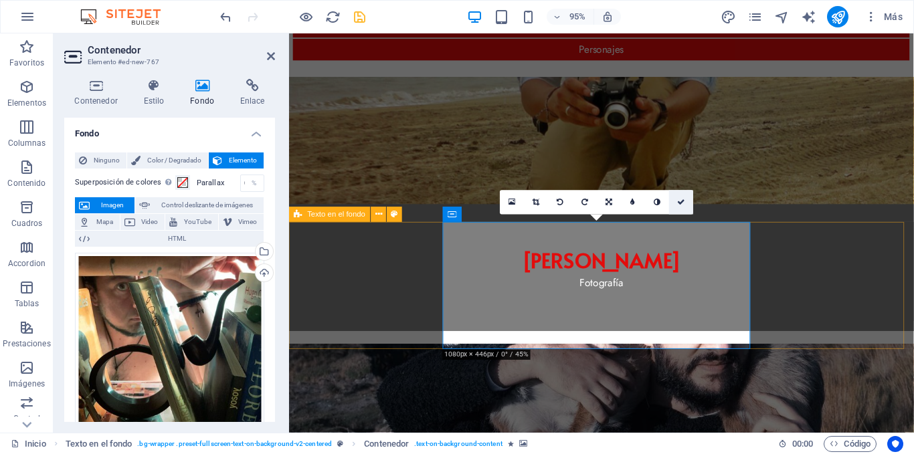
click at [678, 201] on icon at bounding box center [681, 202] width 8 height 7
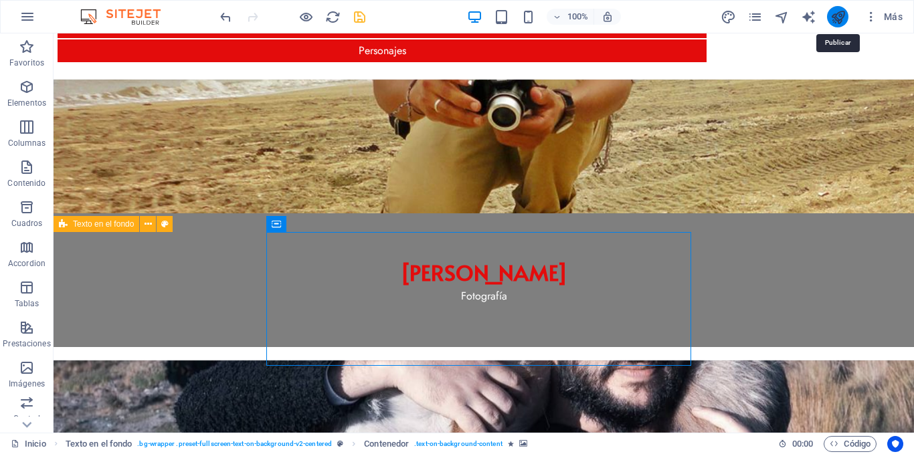
click at [831, 19] on icon "publish" at bounding box center [837, 16] width 15 height 15
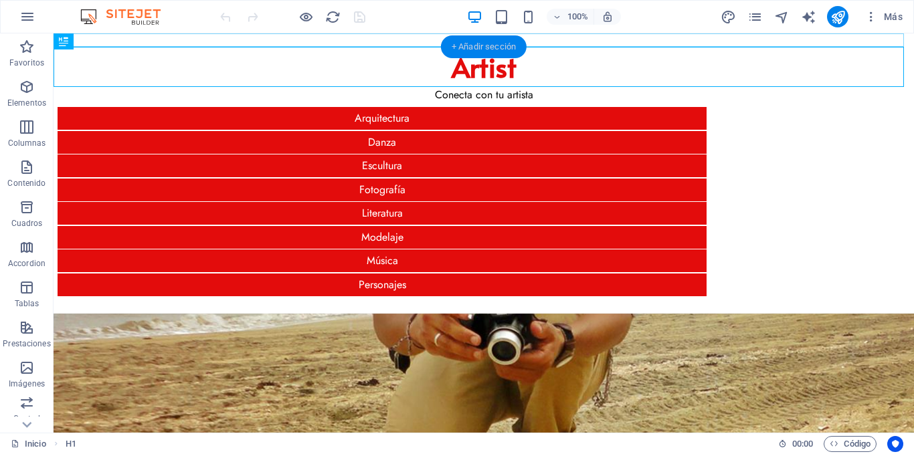
click at [477, 43] on div "+ Añadir sección" at bounding box center [484, 46] width 86 height 23
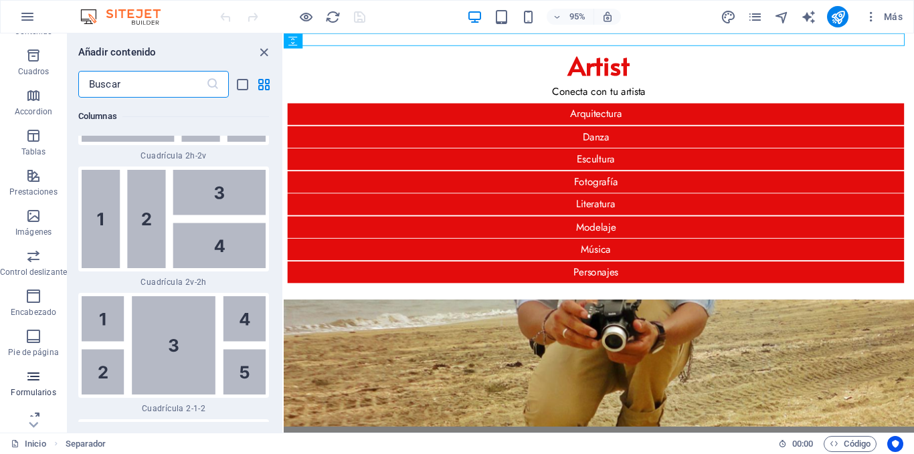
scroll to position [203, 0]
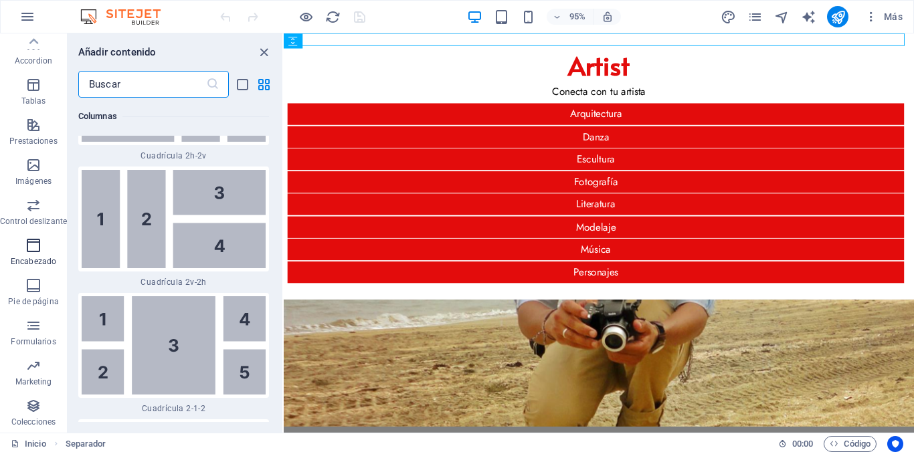
click at [41, 252] on span "Encabezado" at bounding box center [33, 253] width 67 height 32
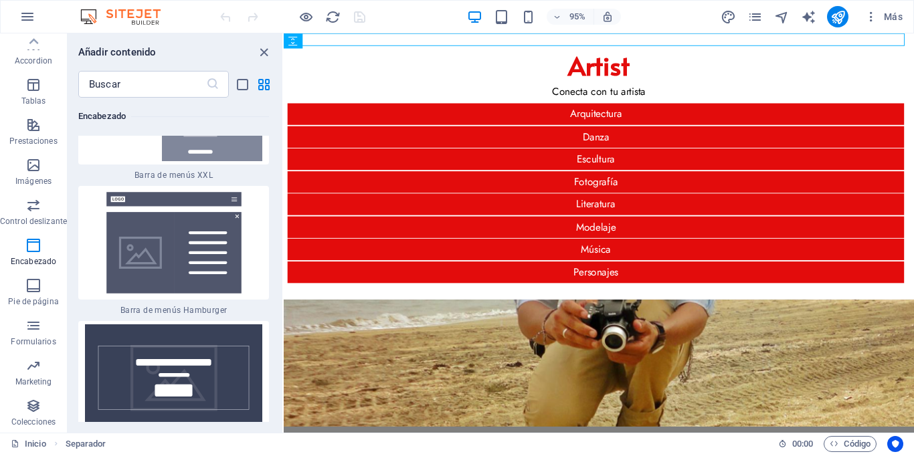
scroll to position [17174, 0]
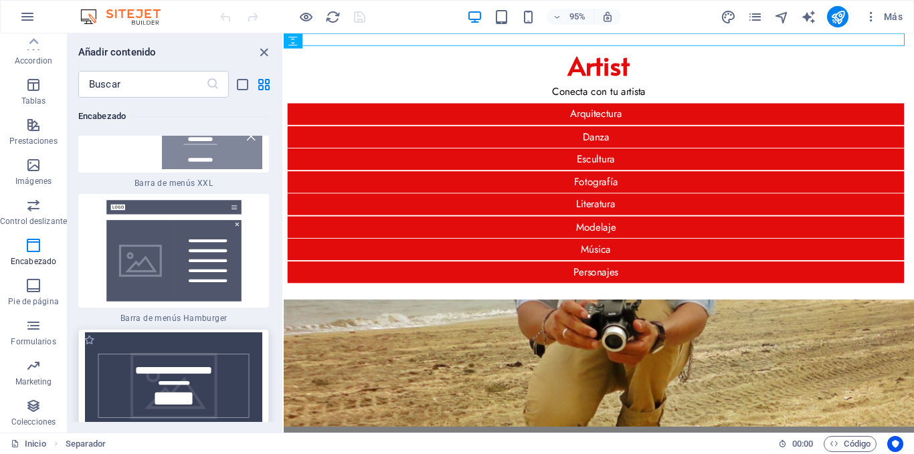
click at [139, 332] on img at bounding box center [174, 385] width 184 height 107
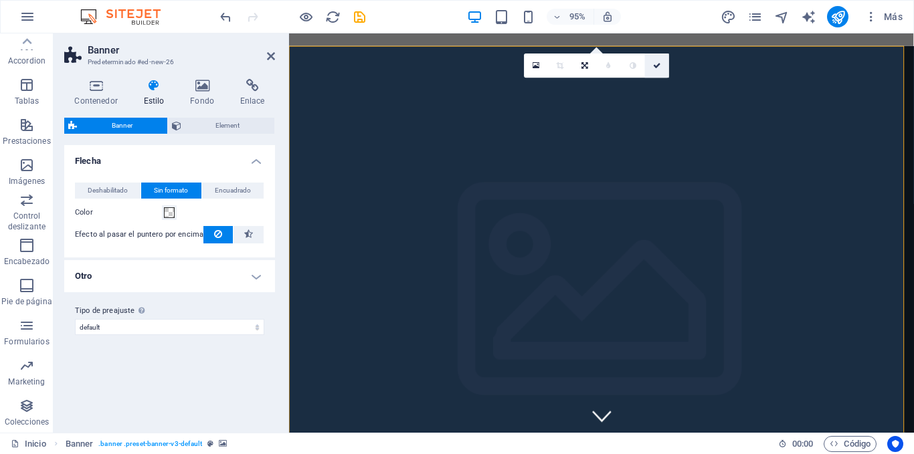
click at [655, 65] on icon at bounding box center [657, 65] width 8 height 7
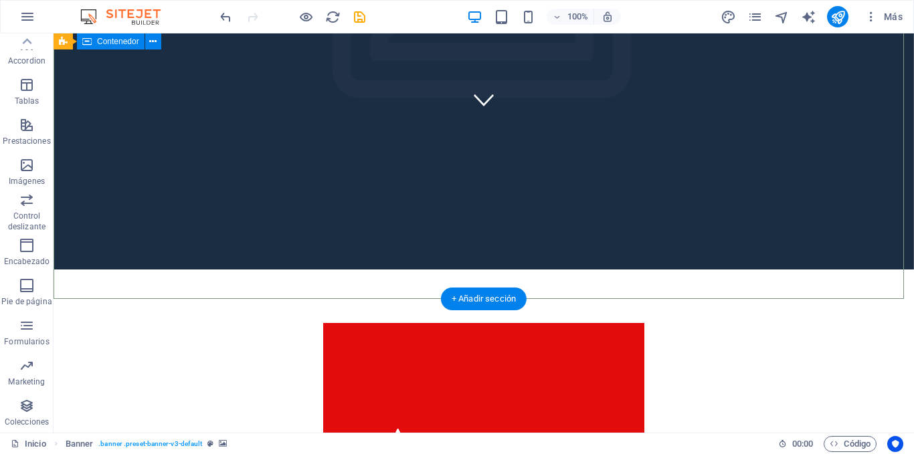
scroll to position [334, 0]
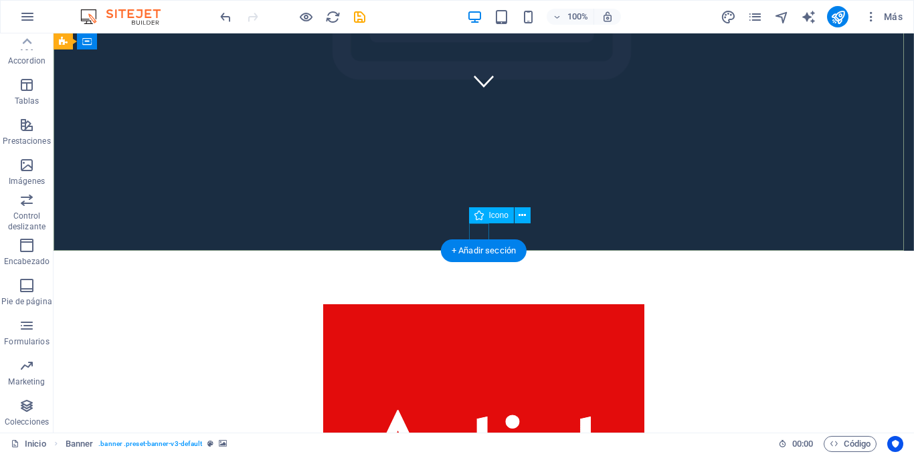
click at [486, 91] on figure at bounding box center [484, 81] width 20 height 20
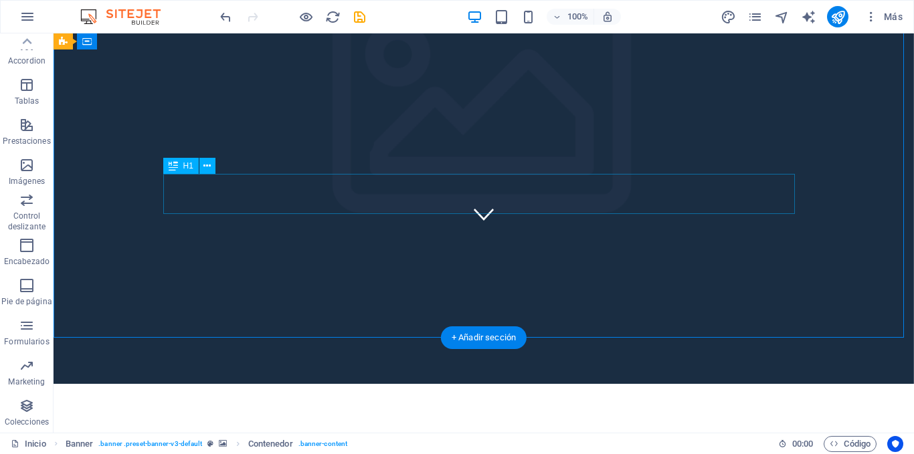
scroll to position [201, 0]
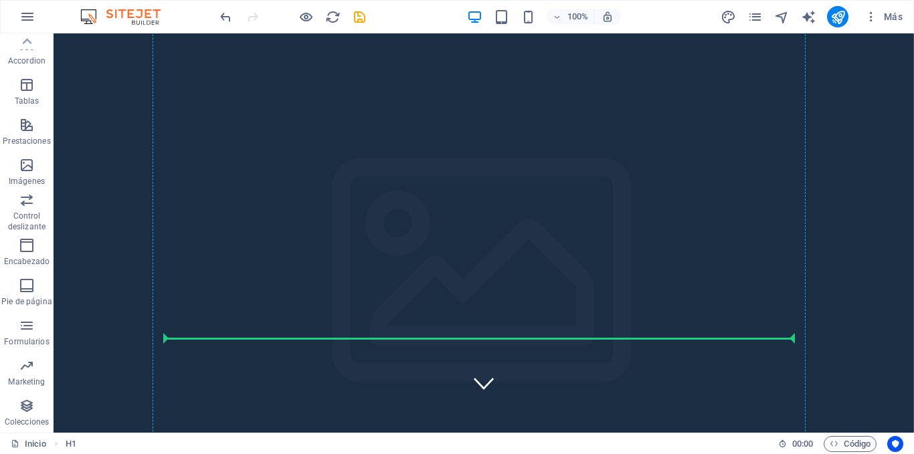
scroll to position [11, 0]
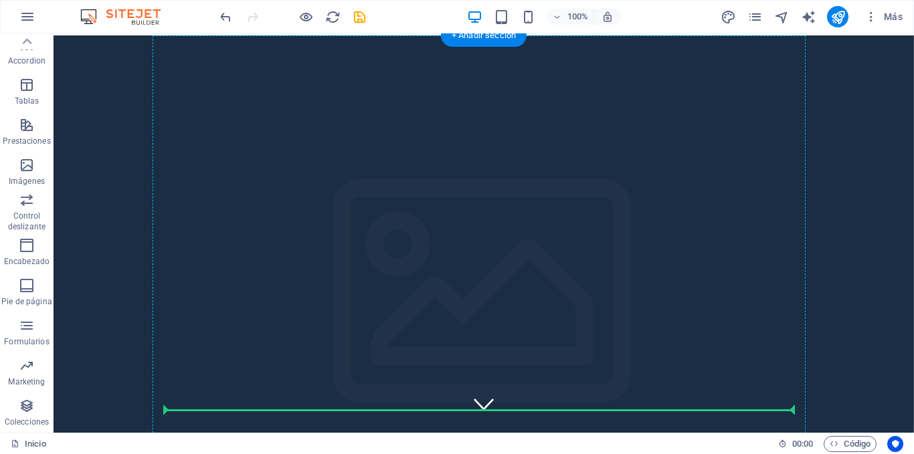
drag, startPoint x: 134, startPoint y: 346, endPoint x: 216, endPoint y: 343, distance: 82.3
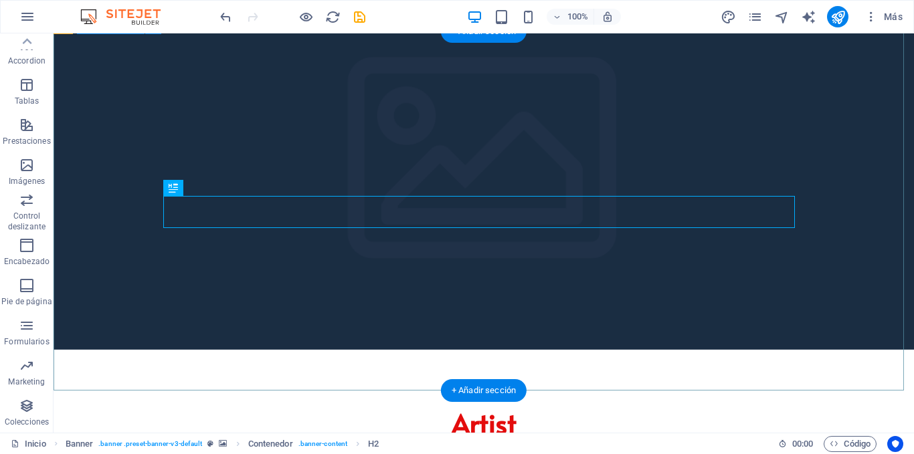
scroll to position [78, 0]
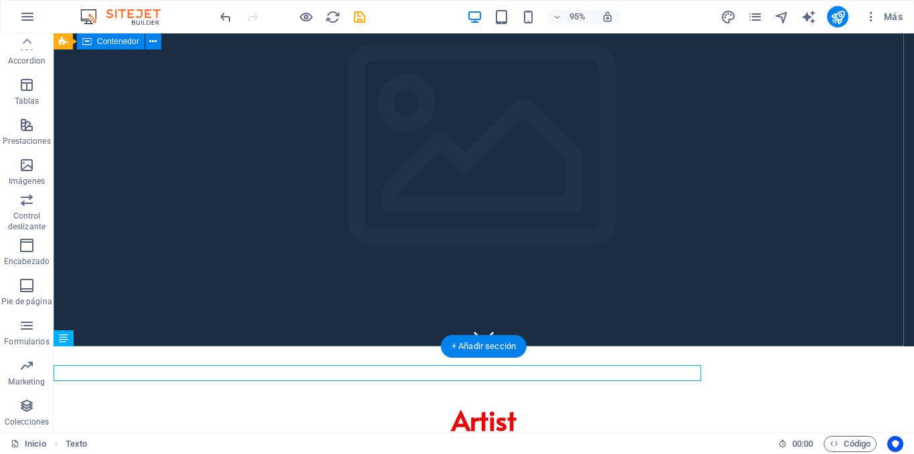
scroll to position [60, 0]
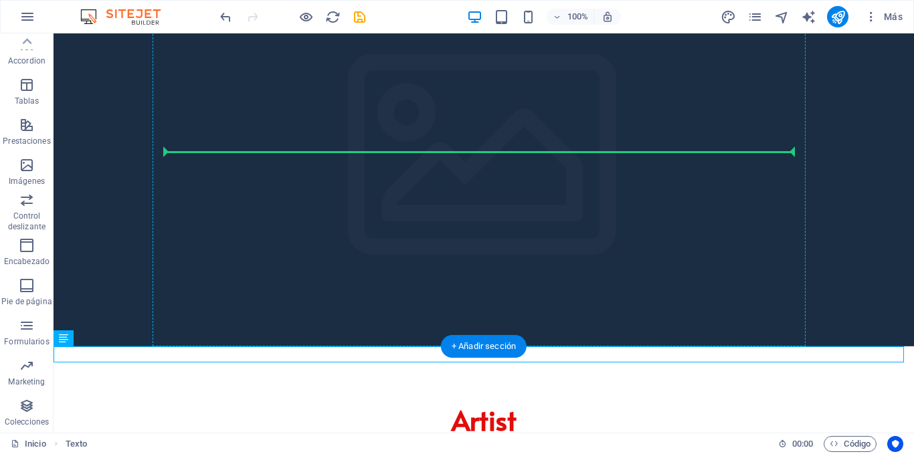
drag, startPoint x: 119, startPoint y: 375, endPoint x: 441, endPoint y: 158, distance: 388.9
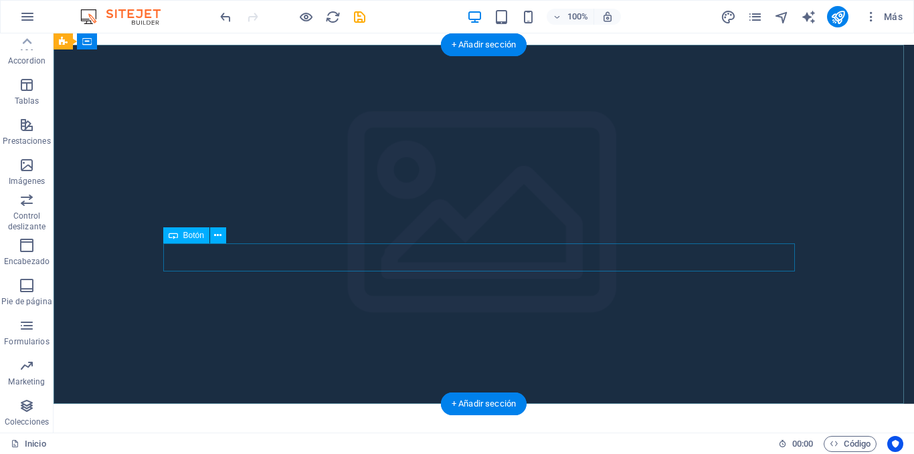
scroll to position [0, 0]
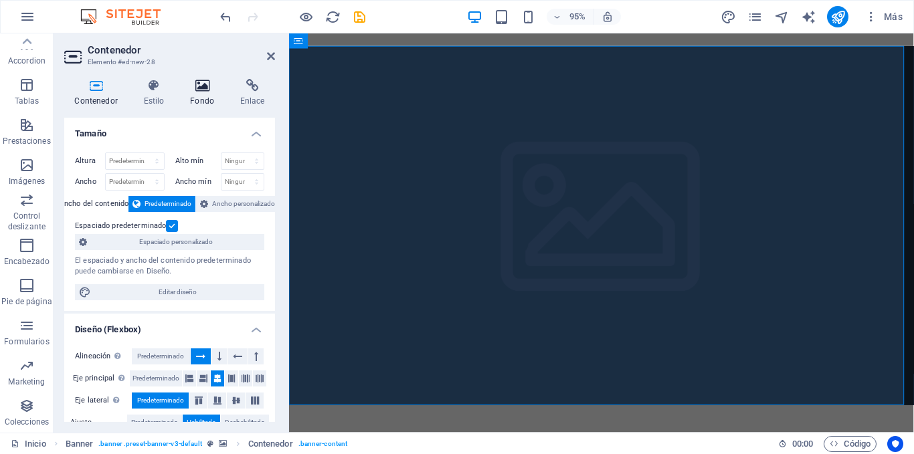
click at [202, 96] on h4 "Fondo" at bounding box center [205, 93] width 50 height 28
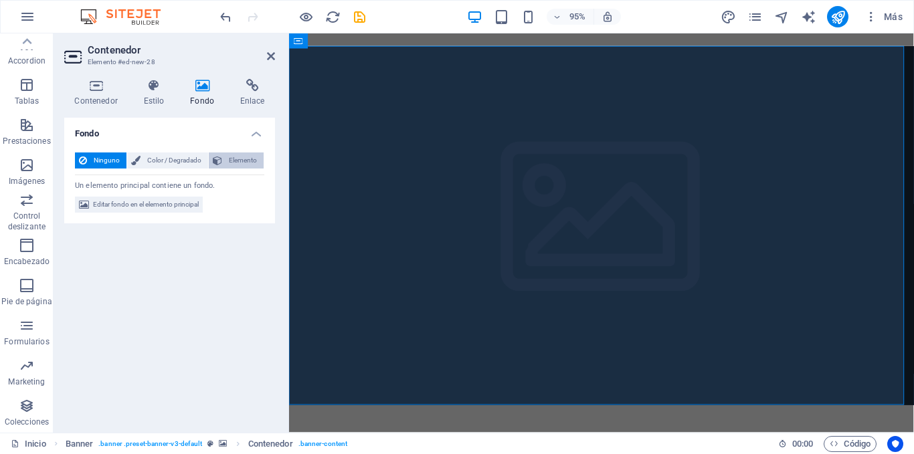
click at [221, 159] on icon at bounding box center [217, 161] width 9 height 16
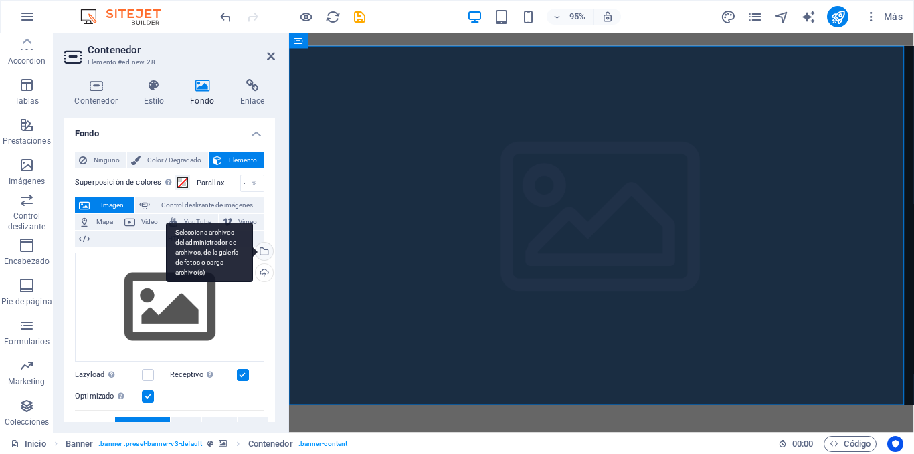
click at [264, 249] on div "Selecciona archivos del administrador de archivos, de la galería de fotos o car…" at bounding box center [263, 253] width 20 height 20
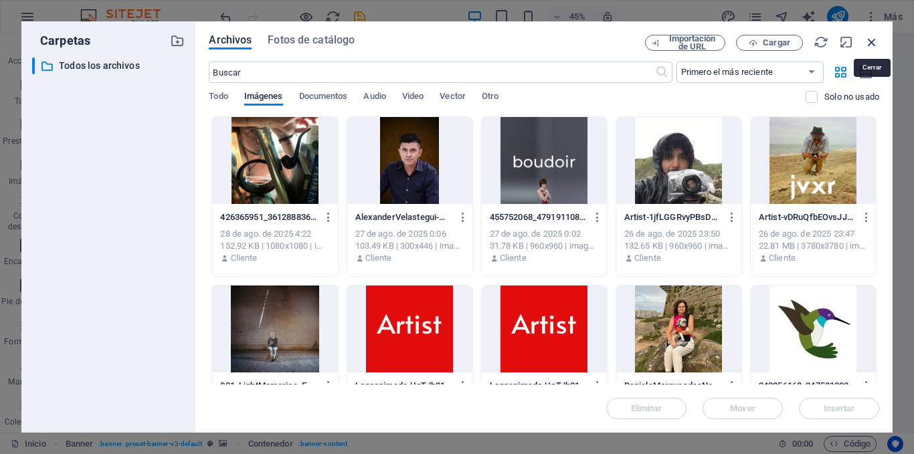
drag, startPoint x: 875, startPoint y: 39, endPoint x: 605, endPoint y: 9, distance: 271.2
click at [875, 39] on icon "button" at bounding box center [871, 42] width 15 height 15
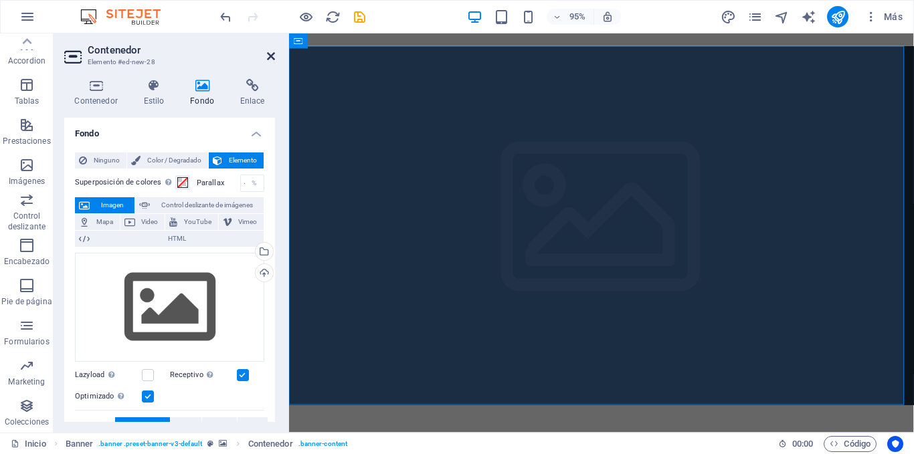
drag, startPoint x: 266, startPoint y: 54, endPoint x: 223, endPoint y: 63, distance: 44.3
click at [267, 54] on icon at bounding box center [271, 56] width 8 height 11
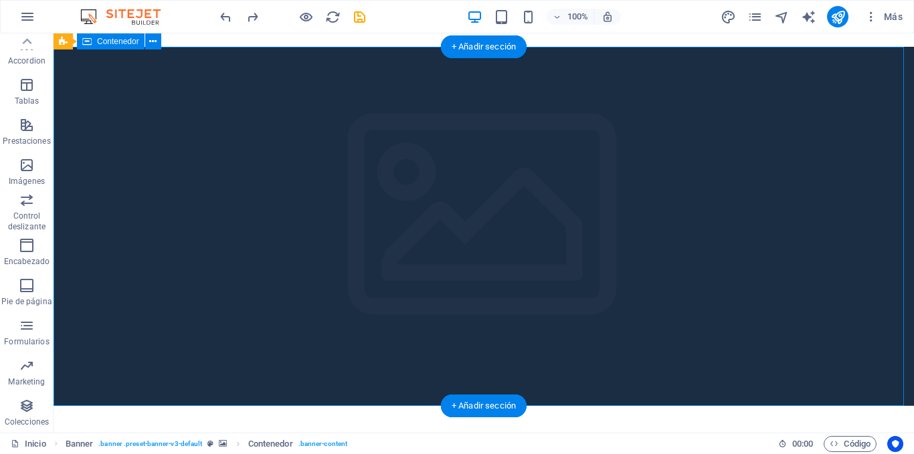
drag, startPoint x: 292, startPoint y: 159, endPoint x: 57, endPoint y: 165, distance: 235.5
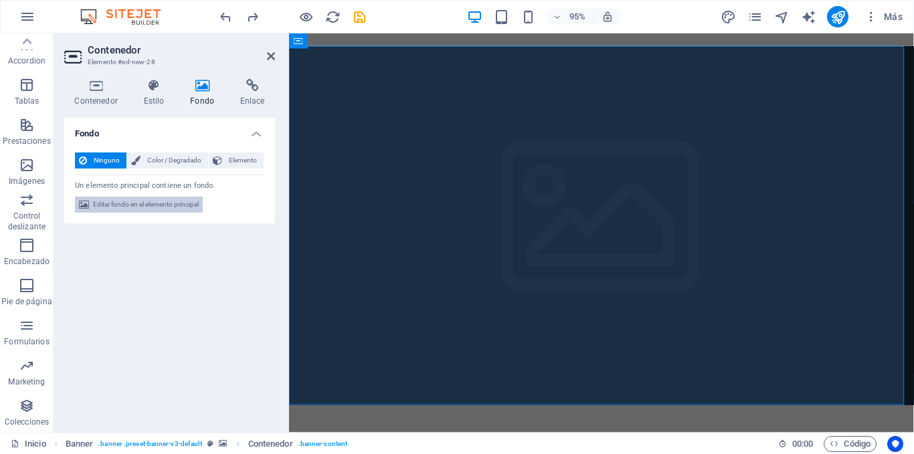
click at [180, 204] on span "Editar fondo en el elemento principal" at bounding box center [146, 205] width 106 height 16
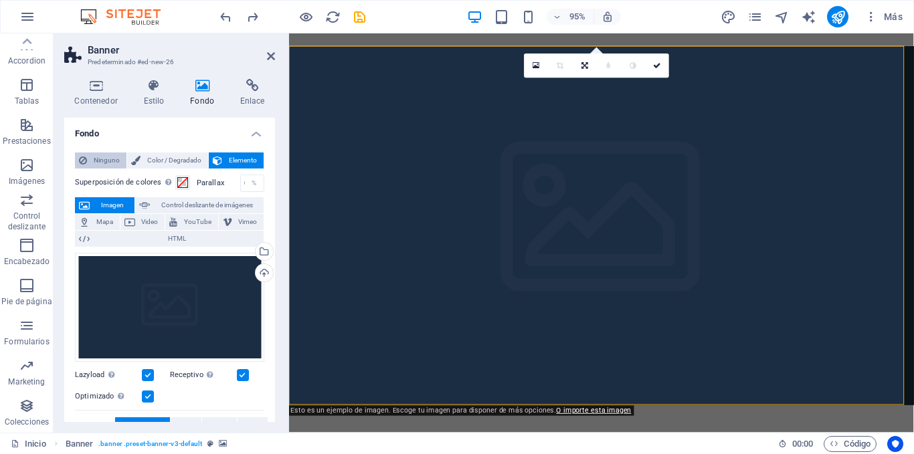
click at [108, 159] on span "Ninguno" at bounding box center [106, 161] width 31 height 16
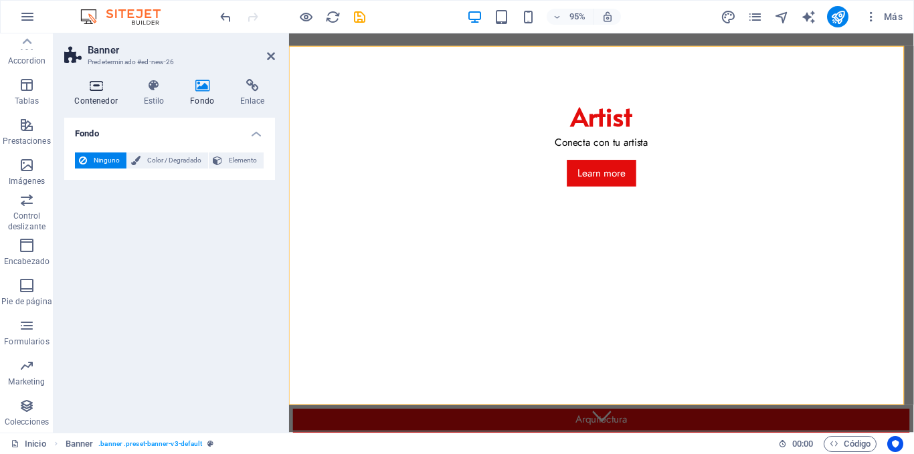
click at [90, 86] on icon at bounding box center [96, 85] width 64 height 13
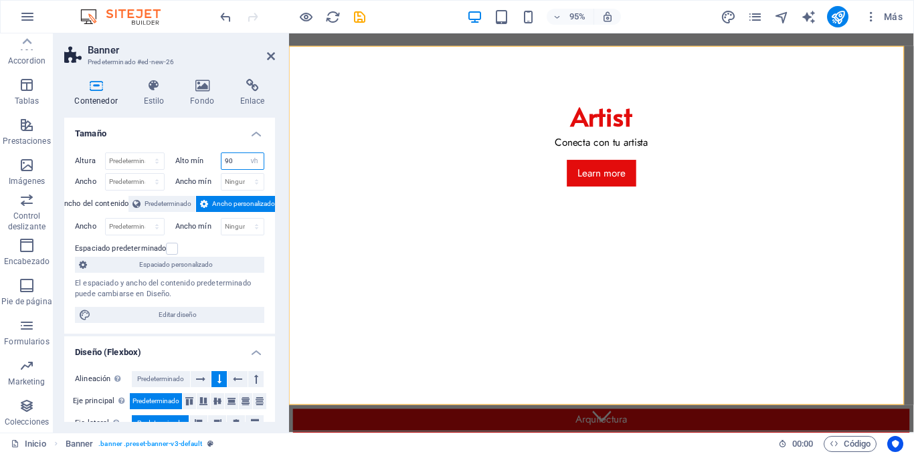
drag, startPoint x: 222, startPoint y: 161, endPoint x: 205, endPoint y: 163, distance: 17.5
click at [205, 163] on div "Alto mín 90 Ninguno px rem % vh vw" at bounding box center [220, 161] width 90 height 17
click at [193, 146] on div "Altura Predeterminado px rem % vh vw Alto mín Ninguno px rem % vh vw Ancho Pred…" at bounding box center [169, 238] width 211 height 192
click at [274, 56] on icon at bounding box center [271, 56] width 8 height 11
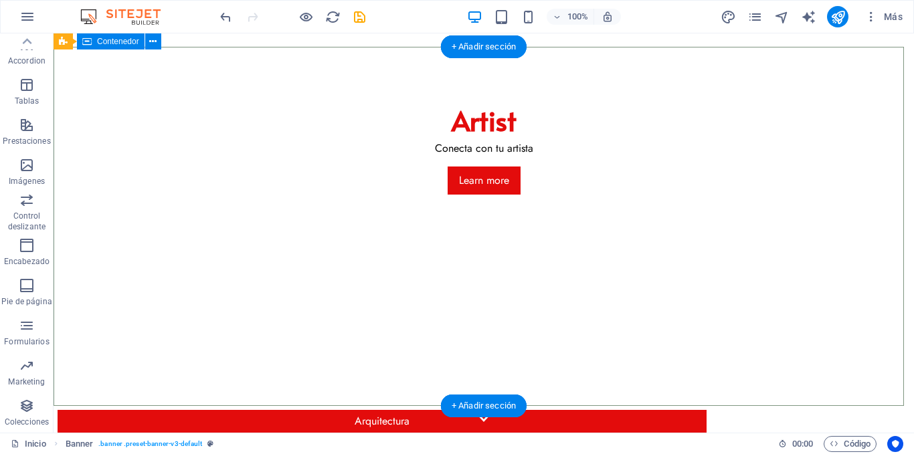
click at [262, 98] on div "Artist Conecta con tu artista Learn more" at bounding box center [484, 147] width 860 height 201
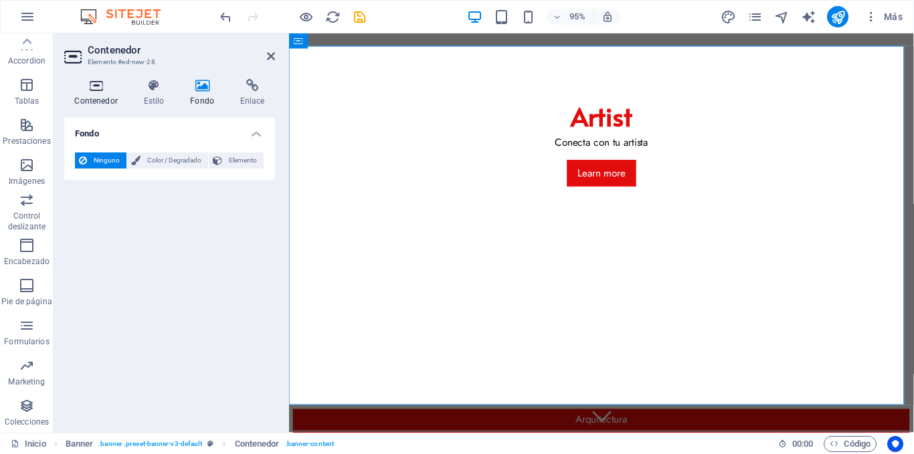
click at [102, 99] on h4 "Contenedor" at bounding box center [98, 93] width 69 height 28
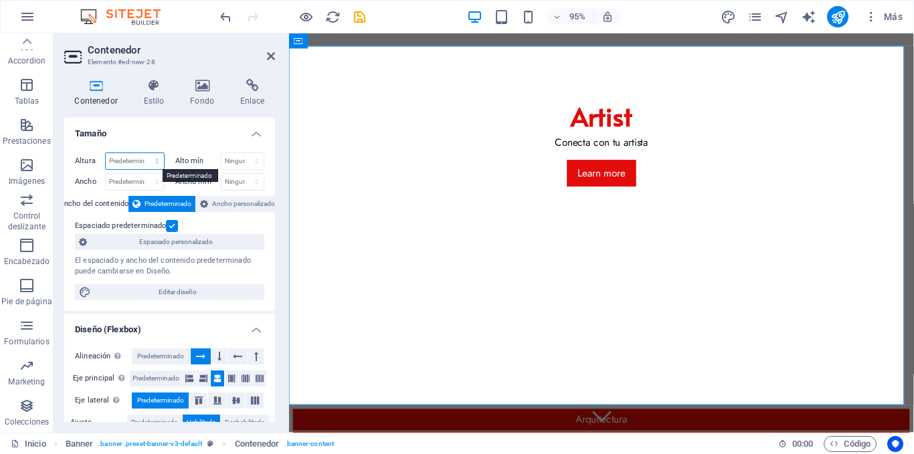
click at [139, 157] on select "Predeterminado px rem % vh vw" at bounding box center [135, 161] width 58 height 16
select select "px"
click at [143, 153] on select "Predeterminado px rem % vh vw" at bounding box center [135, 161] width 58 height 16
type input "200"
click at [231, 163] on select "Ninguno px rem % vh vw" at bounding box center [242, 161] width 43 height 16
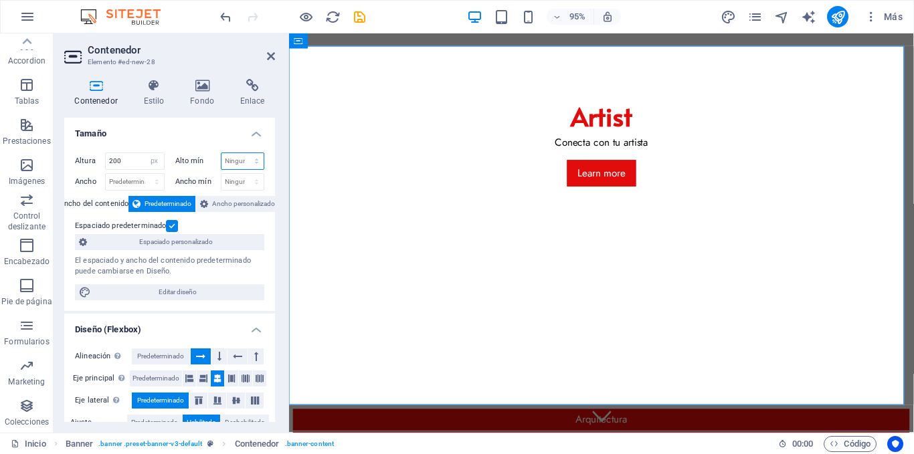
select select "px"
click at [242, 153] on select "Ninguno px rem % vh vw" at bounding box center [242, 161] width 43 height 16
type input "200"
click at [171, 222] on label at bounding box center [172, 226] width 12 height 12
click at [0, 0] on input "Espaciado predeterminado" at bounding box center [0, 0] width 0 height 0
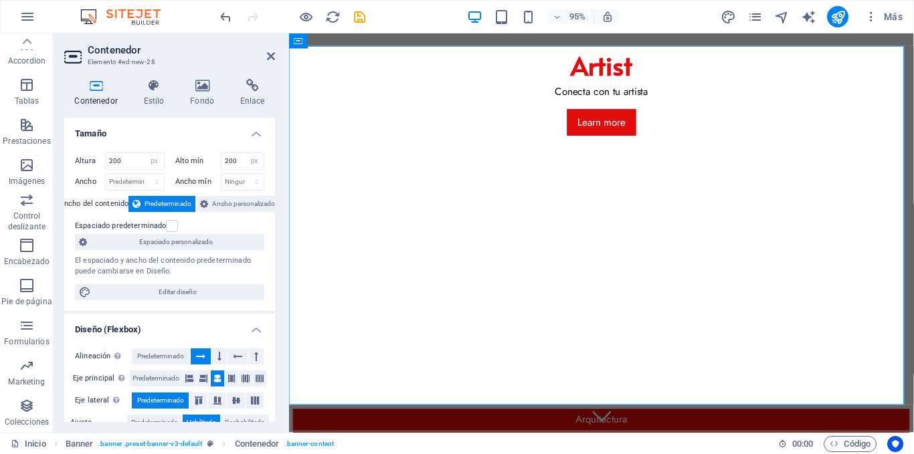
click at [276, 106] on div "Contenedor Estilo Fondo Enlace Tamaño Altura 200 Predeterminado px rem % vh vw …" at bounding box center [170, 250] width 232 height 365
click at [365, 20] on icon "save" at bounding box center [359, 16] width 15 height 15
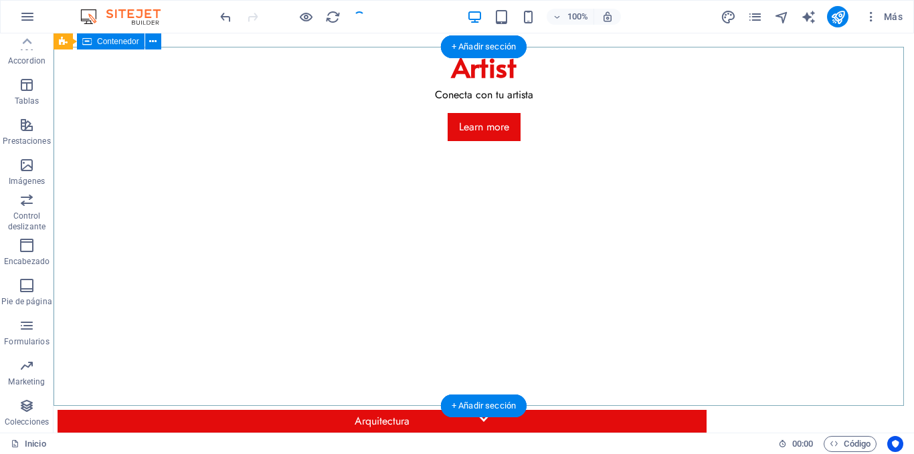
click at [336, 108] on div "Artist Conecta con tu artista Learn more" at bounding box center [484, 114] width 860 height 134
click at [336, 107] on div "Artist Conecta con tu artista Learn more" at bounding box center [484, 114] width 860 height 134
select select "px"
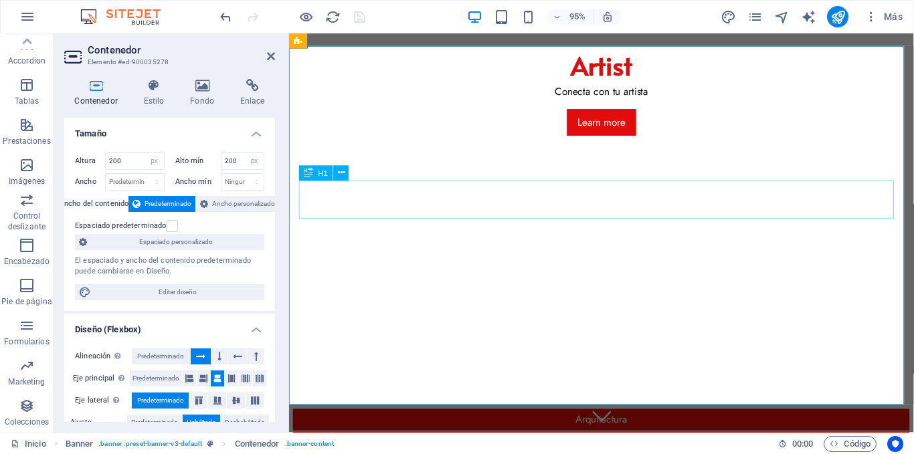
click at [403, 87] on div "Artist" at bounding box center [617, 67] width 631 height 40
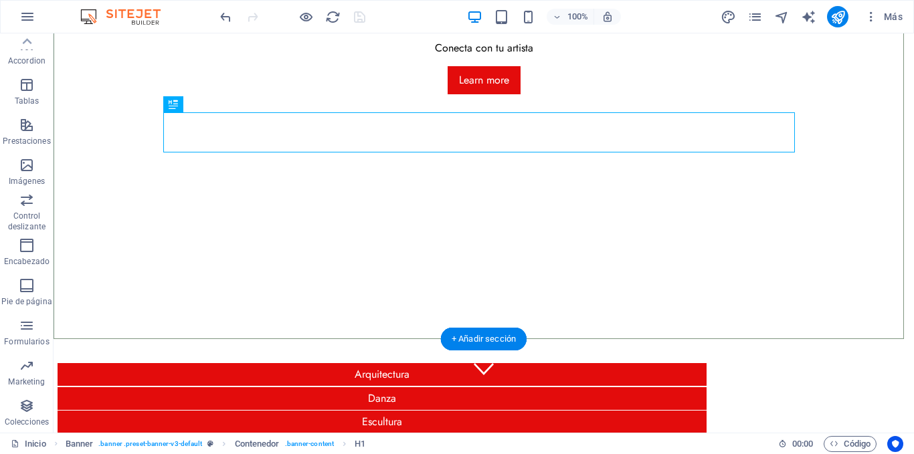
scroll to position [67, 0]
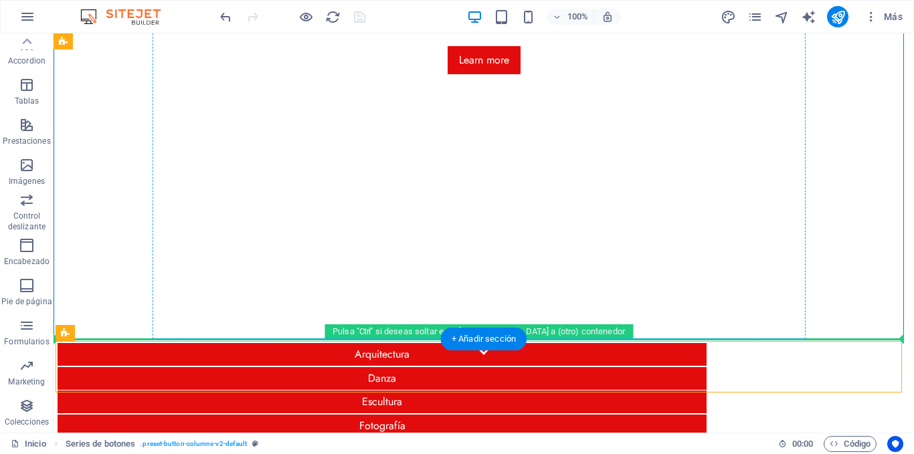
drag, startPoint x: 146, startPoint y: 371, endPoint x: 493, endPoint y: 174, distance: 398.4
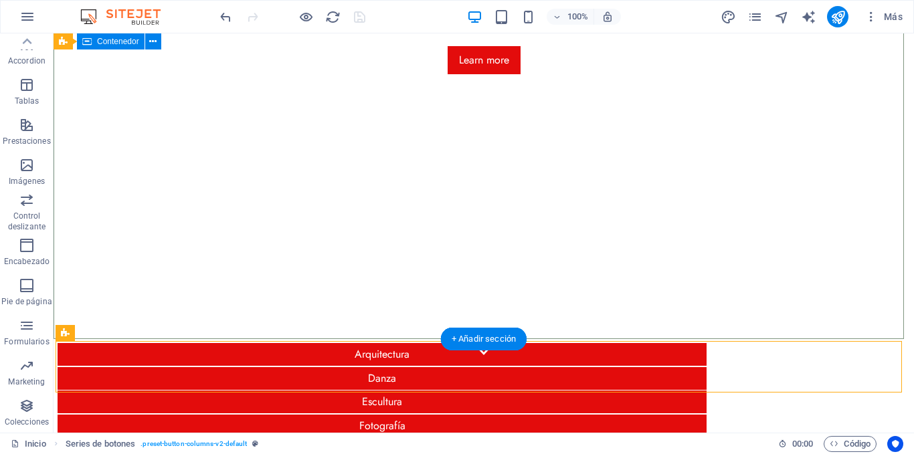
click at [207, 114] on div "Artist Conecta con tu artista Learn more" at bounding box center [484, 47] width 860 height 134
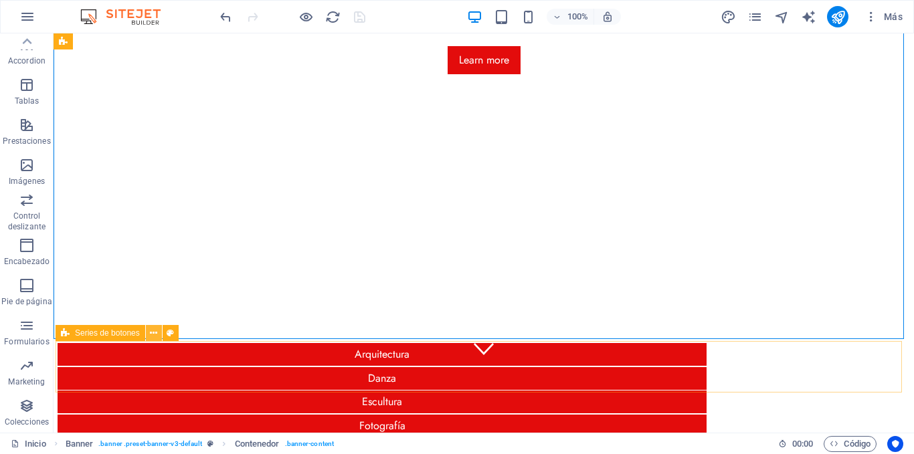
click at [148, 331] on button at bounding box center [154, 333] width 16 height 16
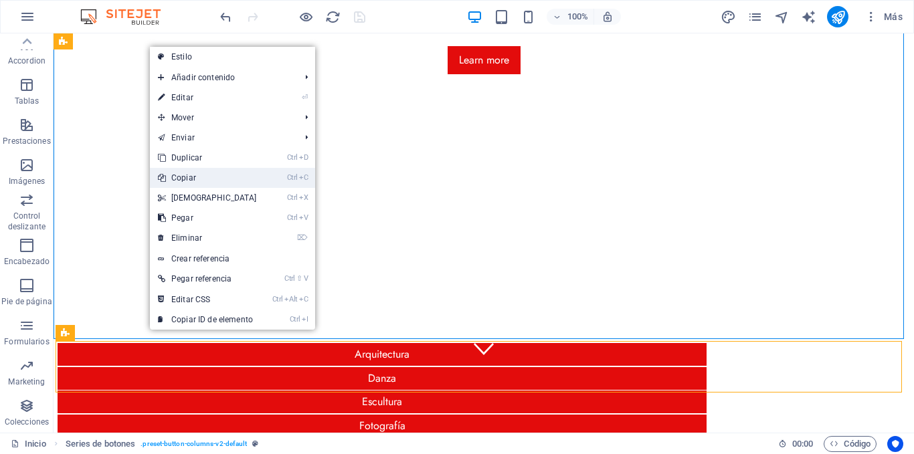
click at [201, 182] on link "Ctrl C Copiar" at bounding box center [207, 178] width 115 height 20
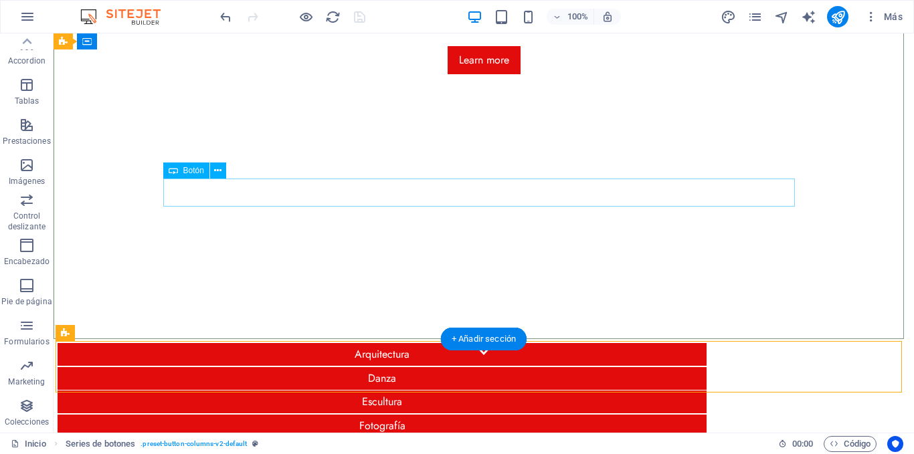
click at [278, 74] on div "Learn more" at bounding box center [483, 60] width 631 height 28
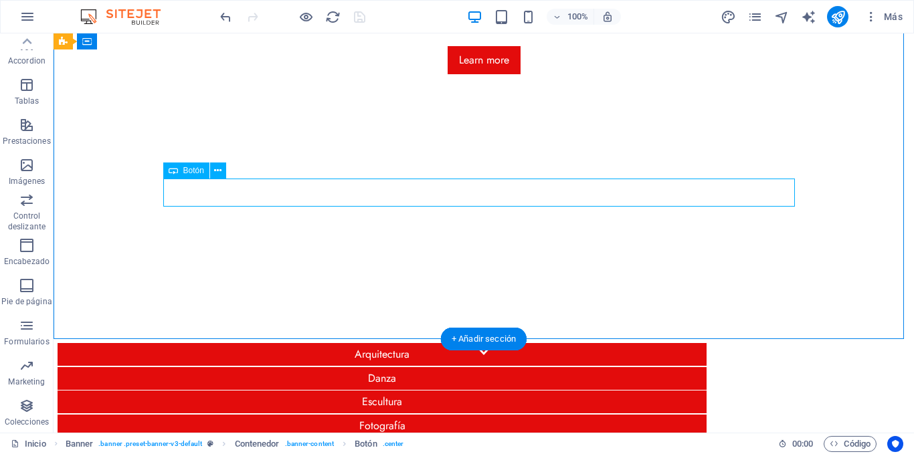
scroll to position [81, 0]
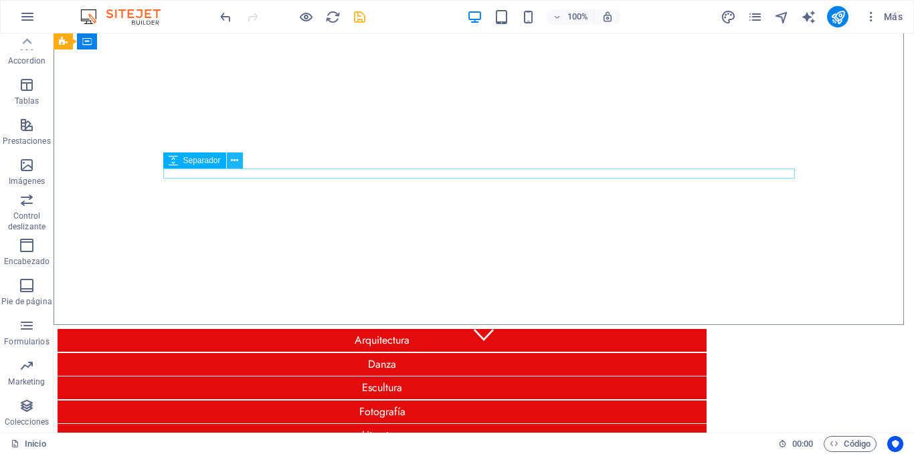
click at [236, 161] on icon at bounding box center [234, 161] width 7 height 14
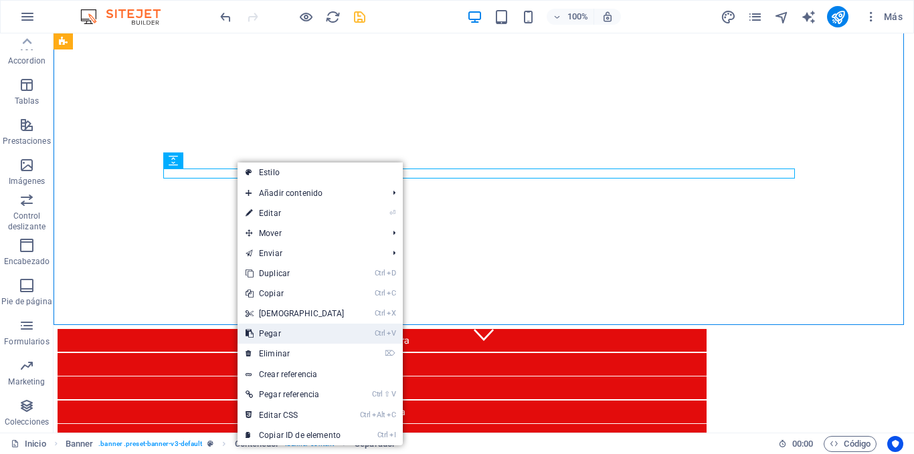
drag, startPoint x: 302, startPoint y: 333, endPoint x: 252, endPoint y: 293, distance: 64.2
click at [302, 333] on link "Ctrl V Pegar" at bounding box center [294, 334] width 115 height 20
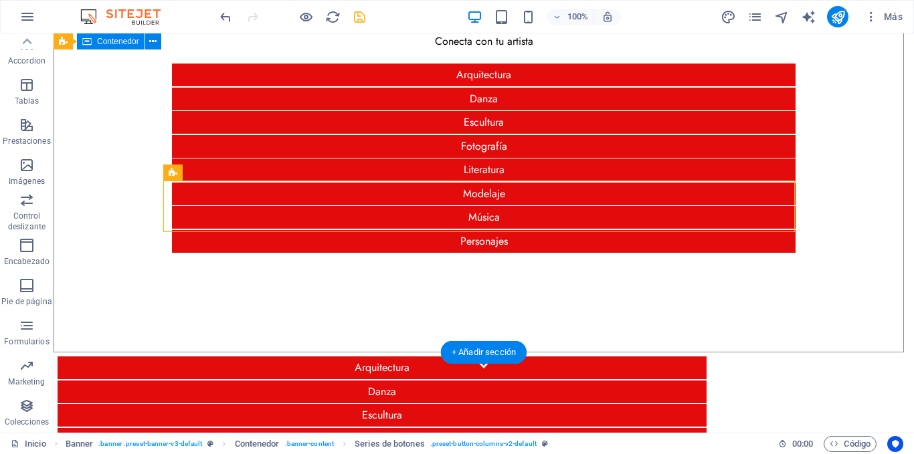
click at [290, 127] on div "Artist Conecta con tu artista Arquitectura Danza Escultura Fotografía Literatur…" at bounding box center [484, 60] width 860 height 134
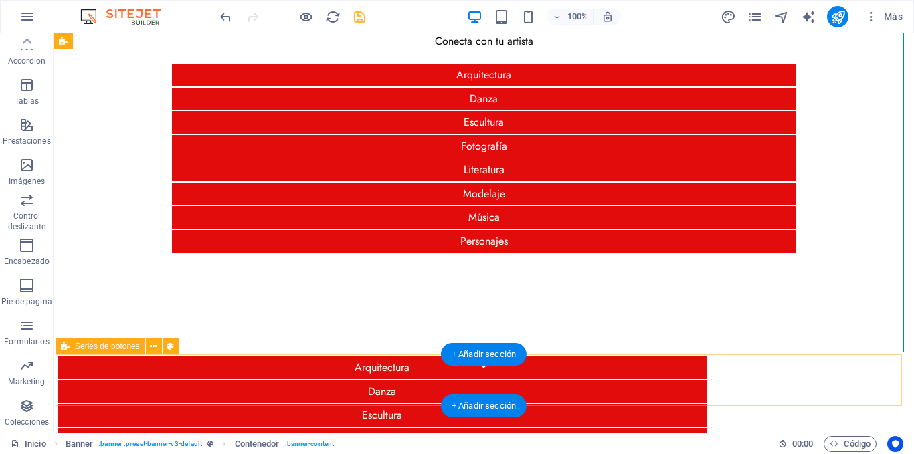
click at [126, 365] on div "Arquitectura Danza Escultura Fotografía Literatura Modelaje Música Personajes" at bounding box center [484, 451] width 856 height 193
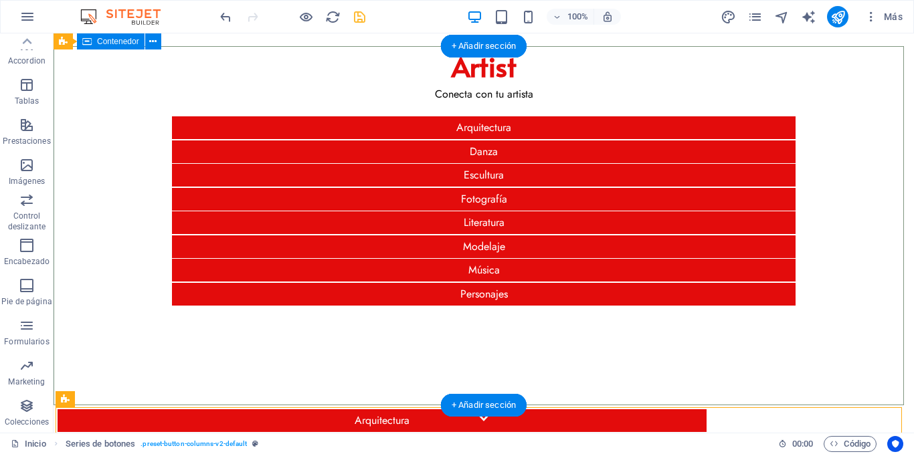
scroll to position [0, 0]
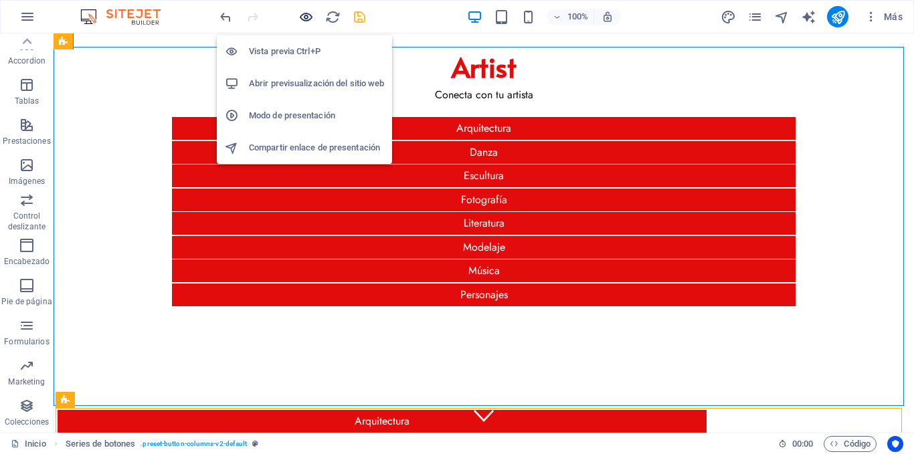
click at [304, 17] on icon "button" at bounding box center [305, 16] width 15 height 15
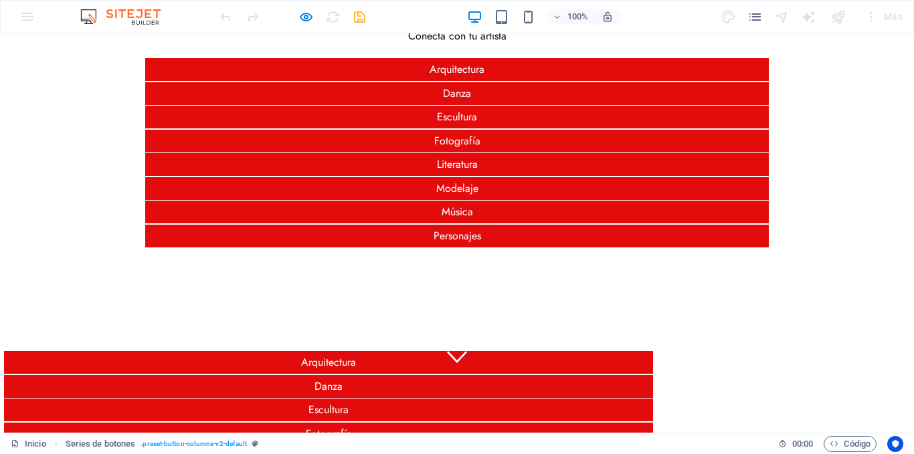
scroll to position [134, 0]
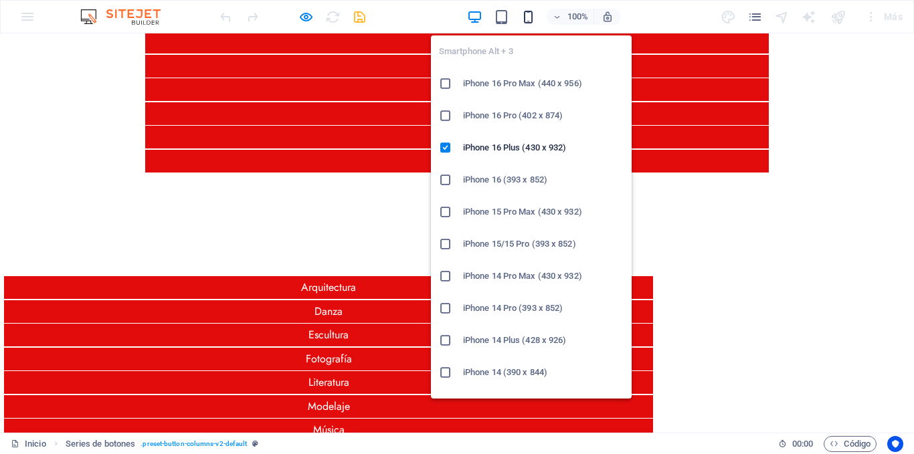
click at [534, 23] on icon "button" at bounding box center [527, 16] width 15 height 15
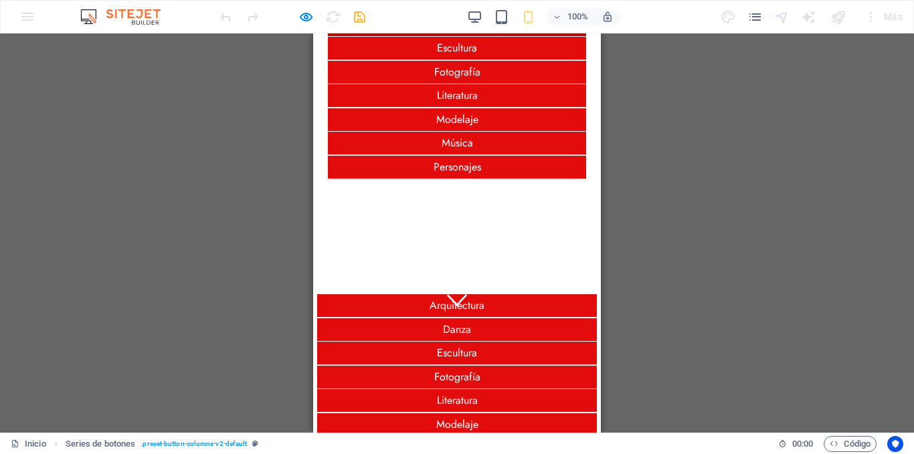
scroll to position [0, 0]
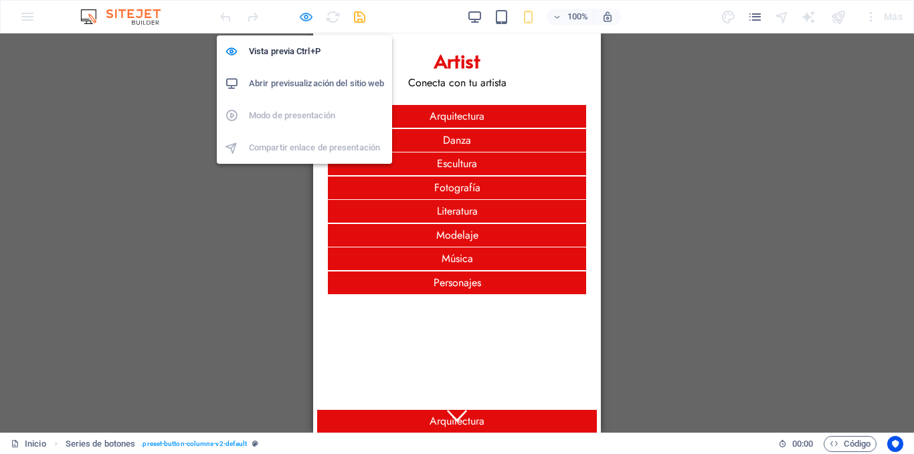
click at [298, 16] on icon "button" at bounding box center [305, 16] width 15 height 15
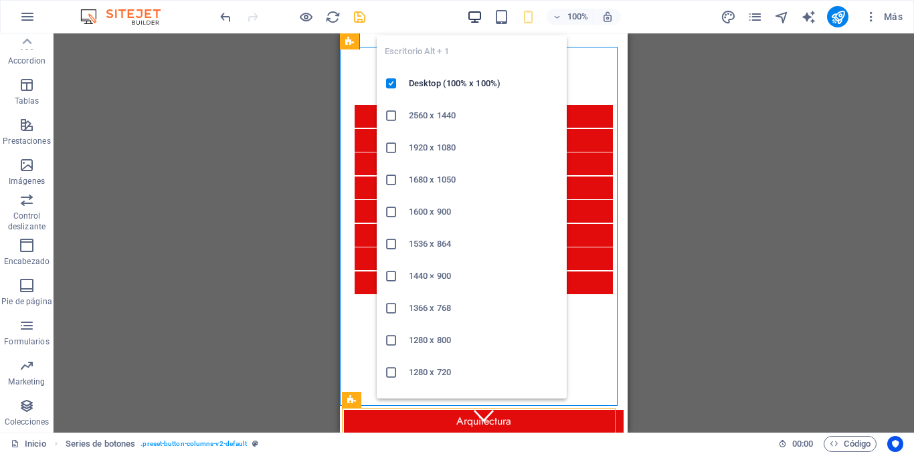
click at [475, 15] on icon "button" at bounding box center [474, 16] width 15 height 15
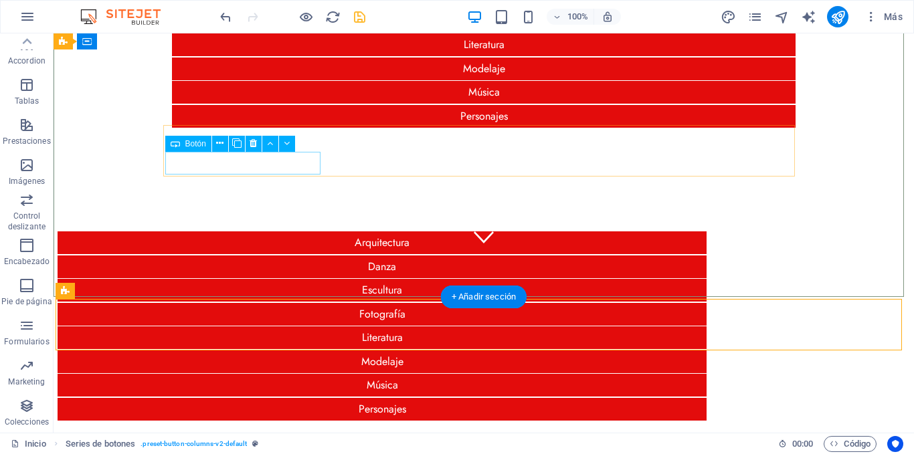
scroll to position [201, 0]
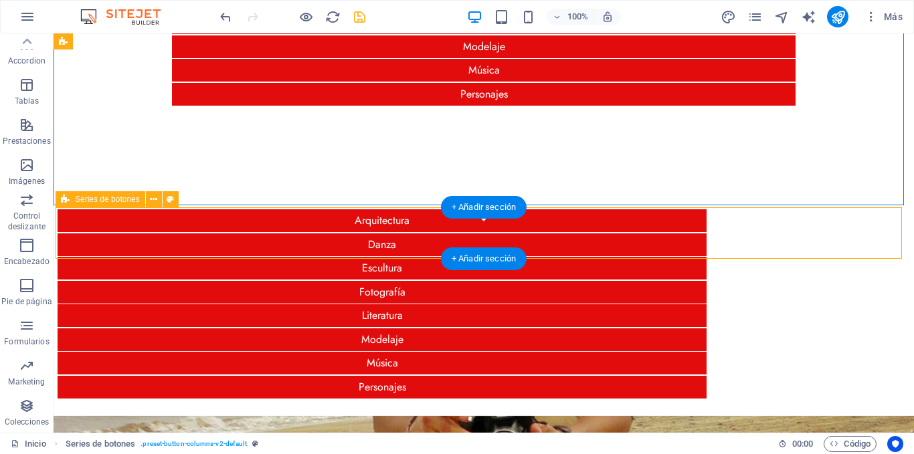
click at [114, 232] on div "Arquitectura Danza Escultura Fotografía Literatura Modelaje Música Personajes" at bounding box center [484, 303] width 856 height 193
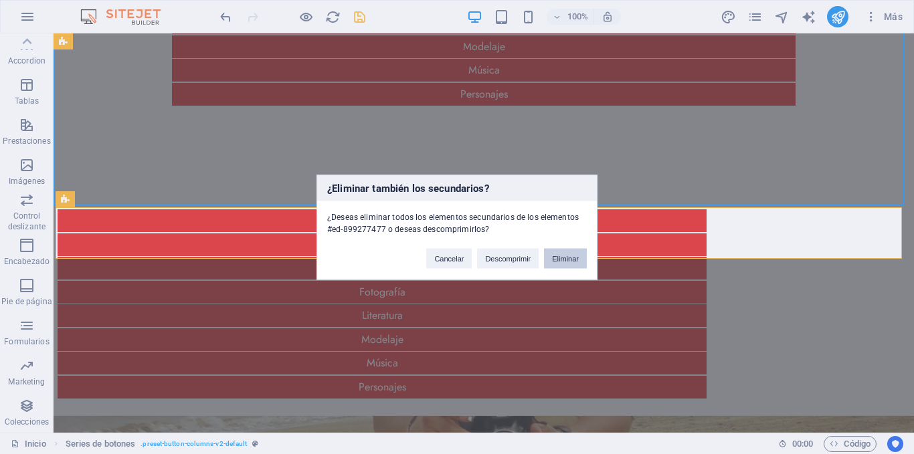
click at [561, 253] on button "Eliminar" at bounding box center [565, 258] width 43 height 20
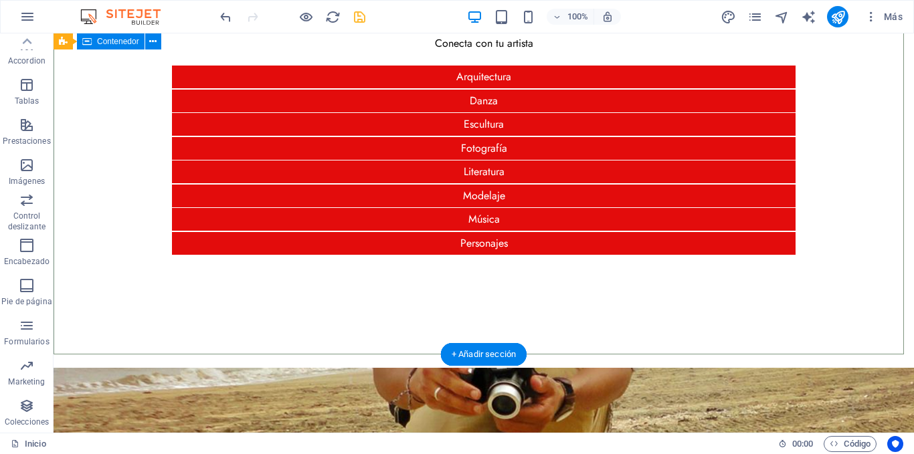
scroll to position [0, 0]
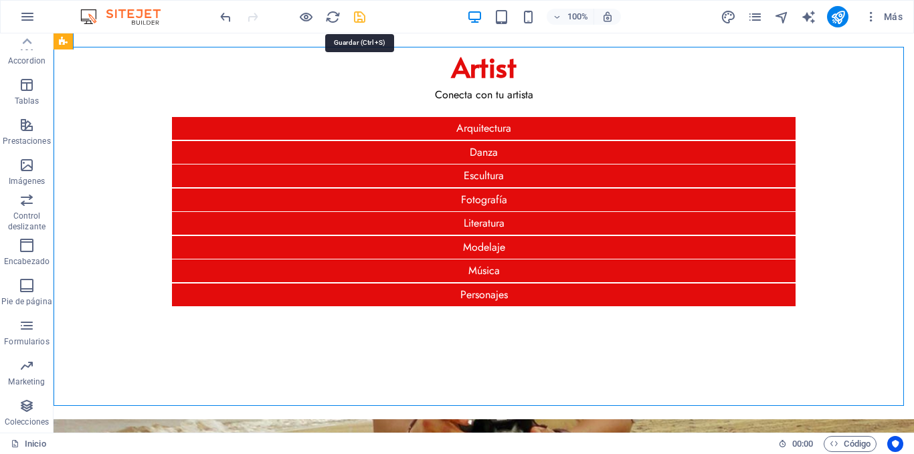
click at [355, 15] on icon "save" at bounding box center [359, 16] width 15 height 15
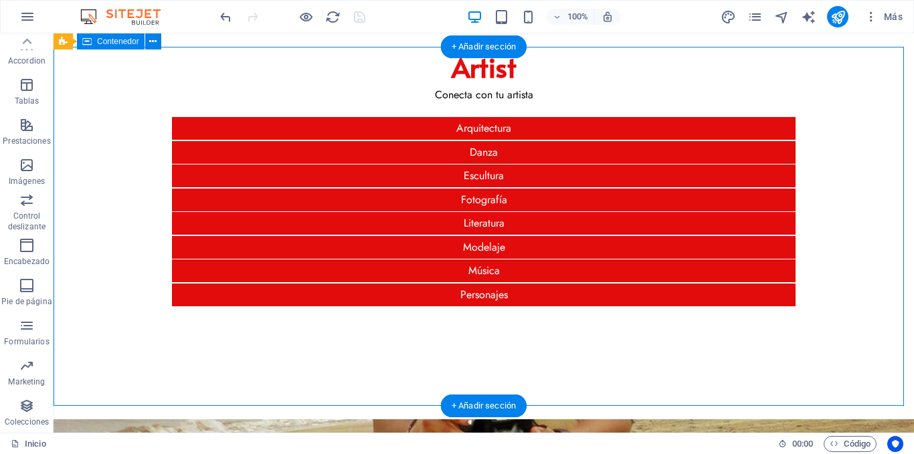
click at [399, 108] on div "Artist Conecta con tu artista Arquitectura Danza Escultura Fotografía Literatur…" at bounding box center [484, 114] width 860 height 134
select select "px"
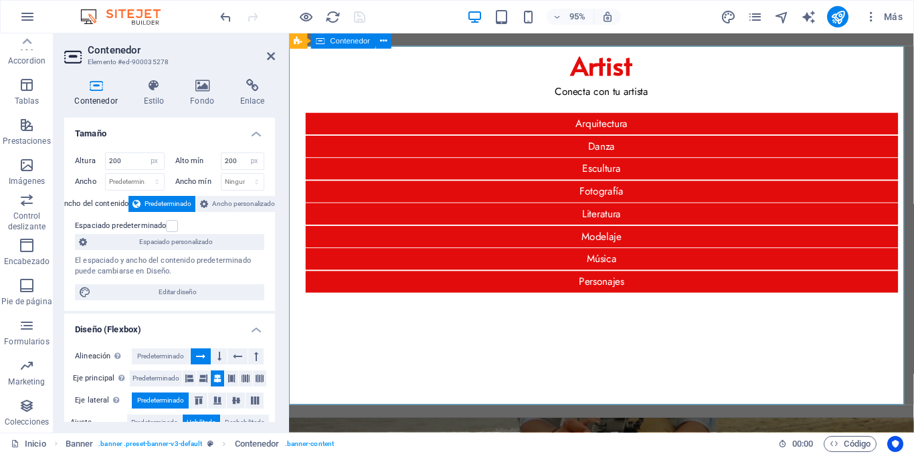
click at [502, 163] on div "Artist Conecta con tu artista Arquitectura Danza Escultura Fotografía Literatur…" at bounding box center [618, 114] width 658 height 134
click at [324, 164] on span "H1" at bounding box center [323, 160] width 10 height 7
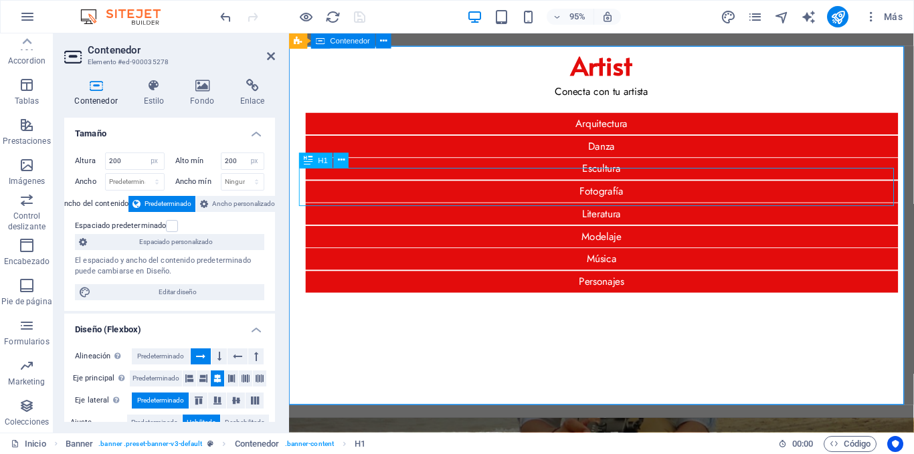
click at [324, 164] on span "H1" at bounding box center [323, 160] width 10 height 7
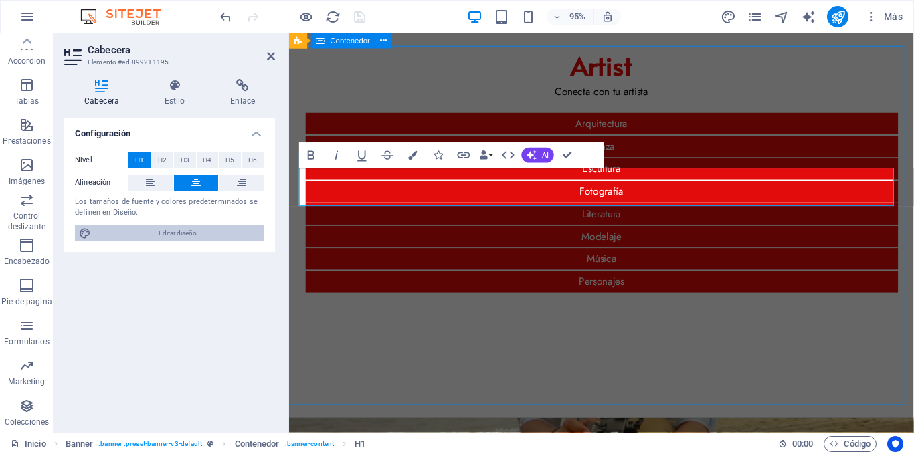
click at [175, 236] on span "Editar diseño" at bounding box center [177, 233] width 165 height 16
select select "px"
select select "400"
select select "px"
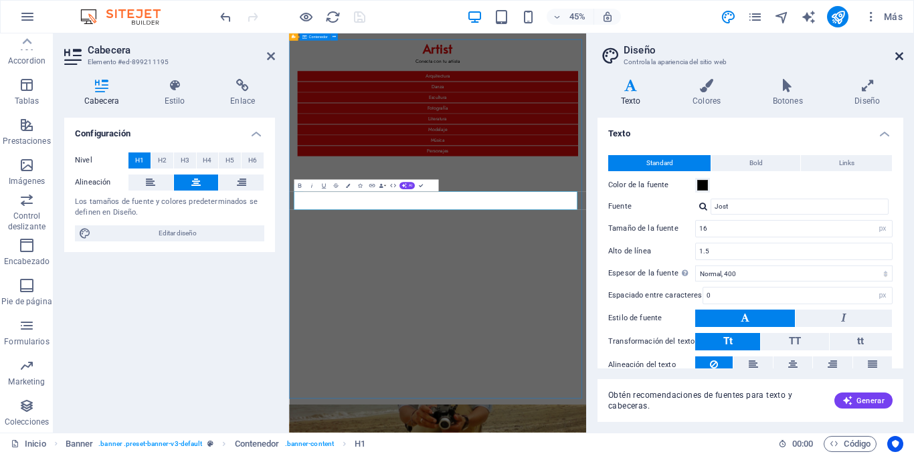
click at [901, 56] on icon at bounding box center [899, 56] width 8 height 11
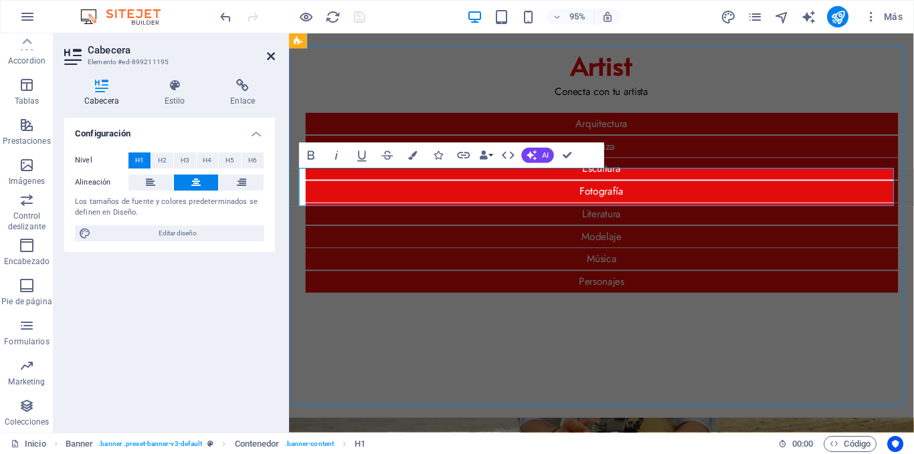
click at [268, 51] on icon at bounding box center [271, 56] width 8 height 11
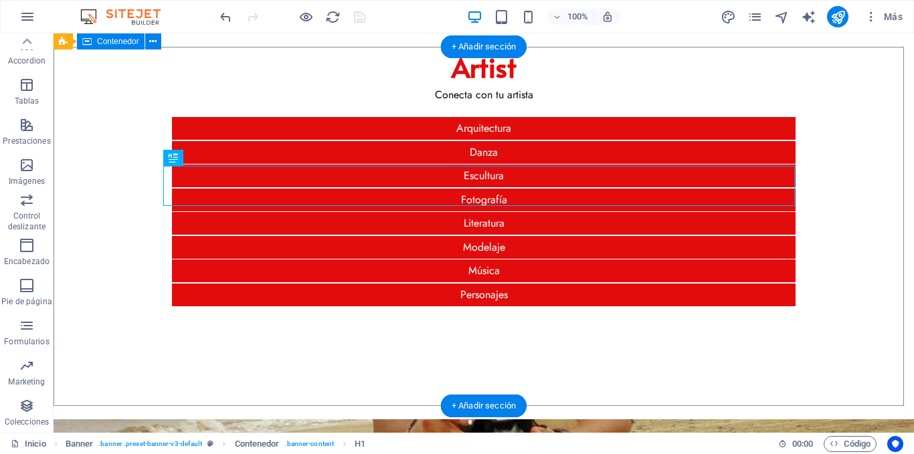
click at [290, 80] on div "Artist Conecta con tu artista Arquitectura Danza Escultura Fotografía Literatur…" at bounding box center [484, 114] width 860 height 134
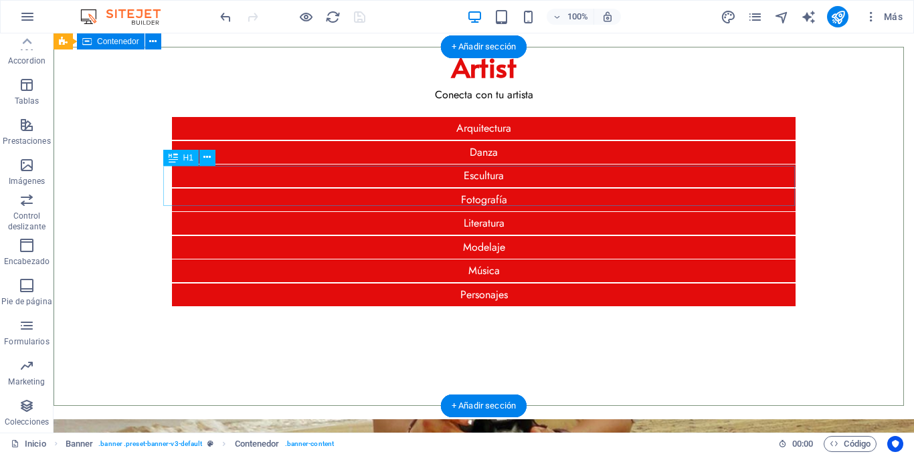
click at [219, 87] on div "Artist" at bounding box center [483, 67] width 631 height 40
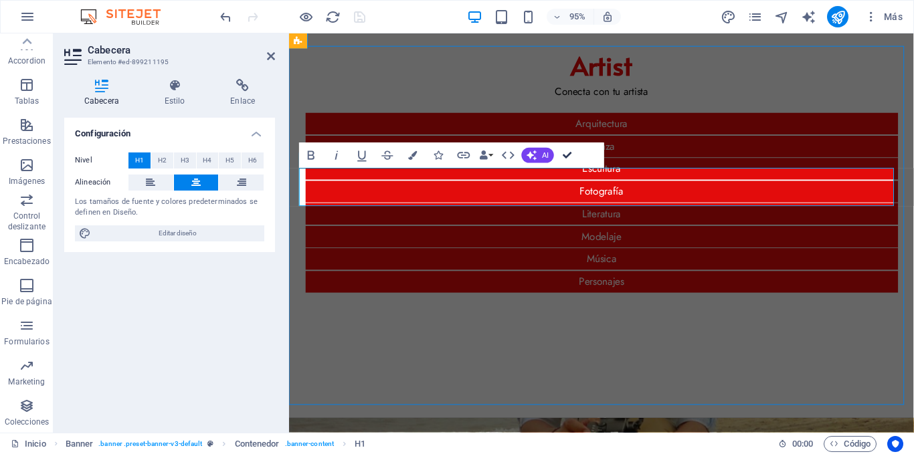
drag, startPoint x: 566, startPoint y: 152, endPoint x: 510, endPoint y: 118, distance: 64.8
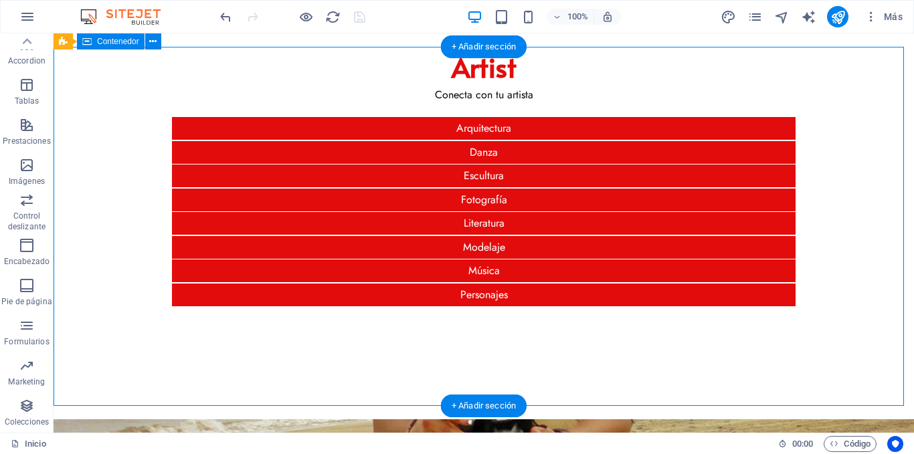
click at [338, 102] on div "Artist Conecta con tu artista Arquitectura Danza Escultura Fotografía Literatur…" at bounding box center [484, 114] width 860 height 134
select select "px"
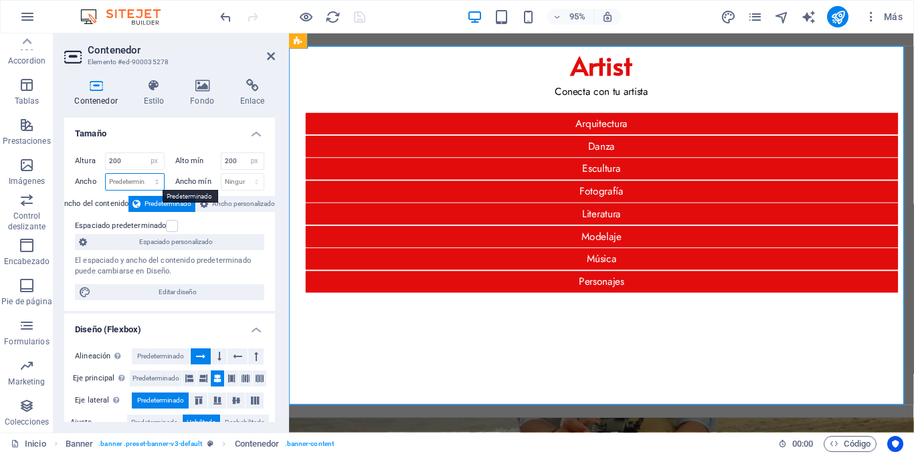
click at [159, 182] on select "Predeterminado px rem % em vh vw" at bounding box center [135, 182] width 58 height 16
click at [106, 174] on select "Predeterminado px rem % em vh vw" at bounding box center [135, 182] width 58 height 16
click at [156, 183] on select "Predeterminado px rem % em vh vw" at bounding box center [135, 182] width 58 height 16
select select "px"
click at [143, 174] on select "Predeterminado px rem % em vh vw" at bounding box center [135, 182] width 58 height 16
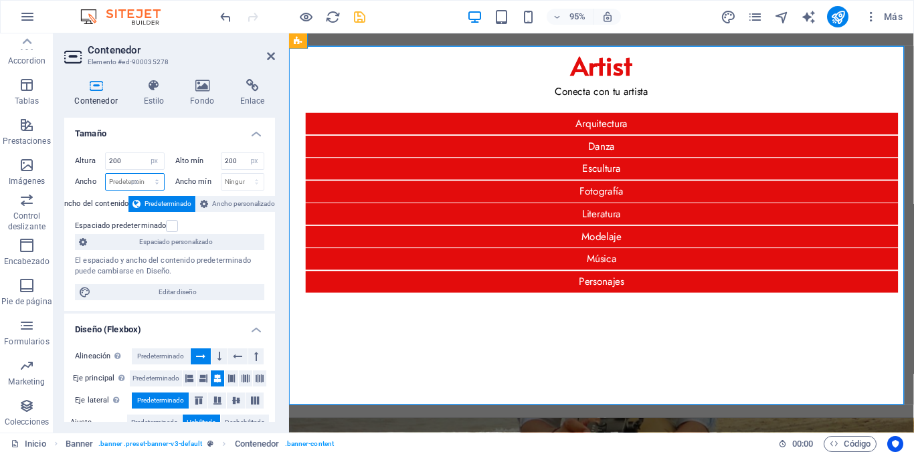
type input "968"
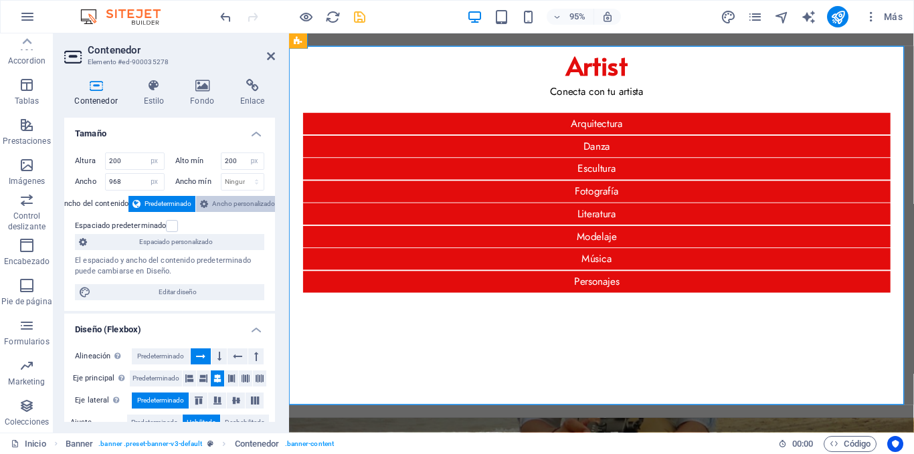
click at [215, 204] on span "Ancho personalizado" at bounding box center [243, 204] width 63 height 16
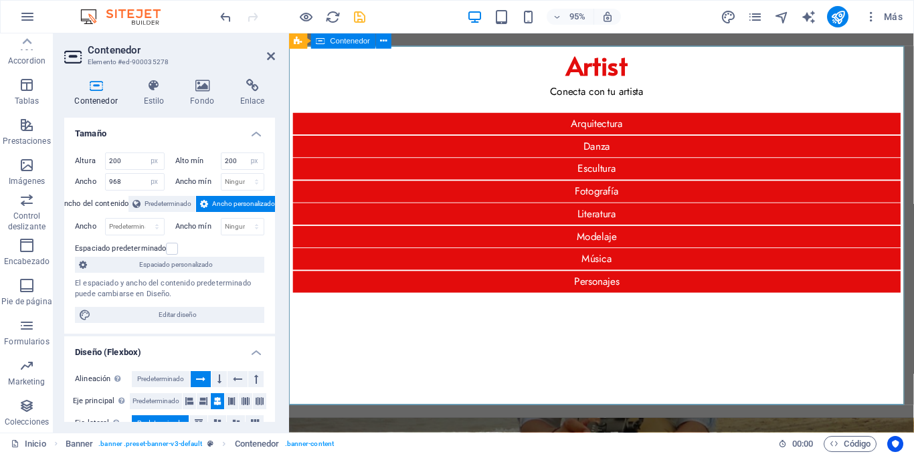
click at [407, 93] on div "Artist Conecta con tu artista Arquitectura Danza Escultura Fotografía Literatur…" at bounding box center [612, 114] width 647 height 134
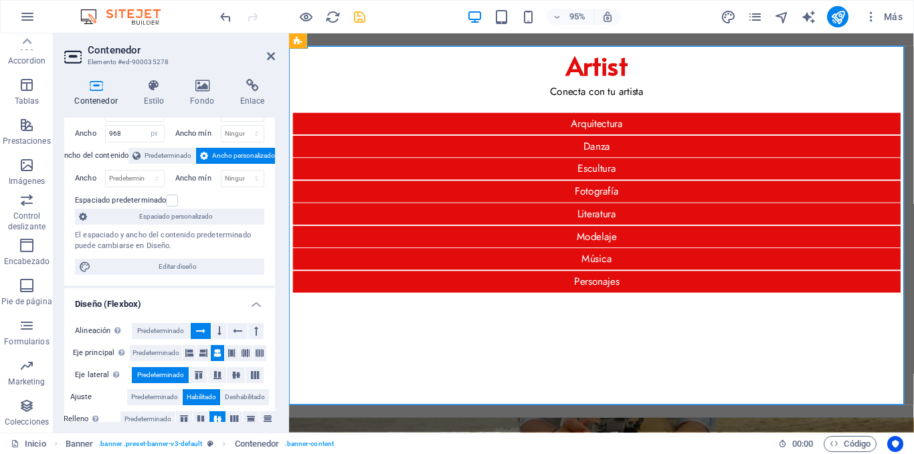
scroll to position [67, 0]
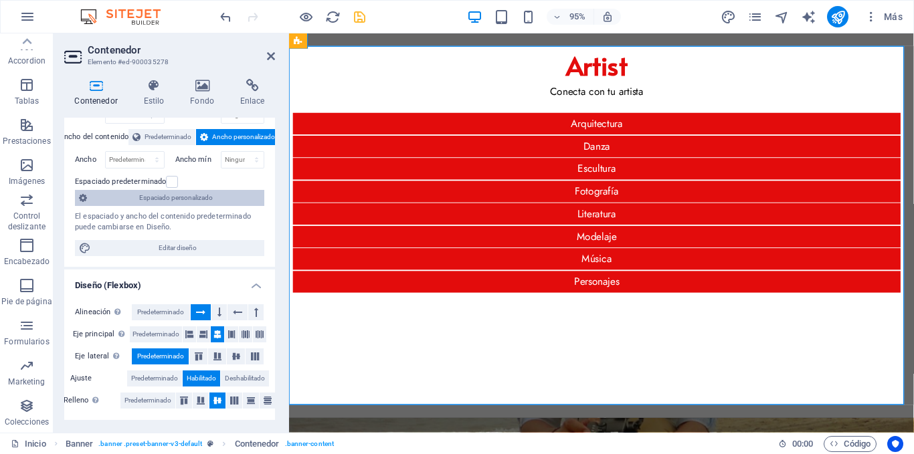
click at [213, 197] on span "Espaciado personalizado" at bounding box center [175, 198] width 169 height 16
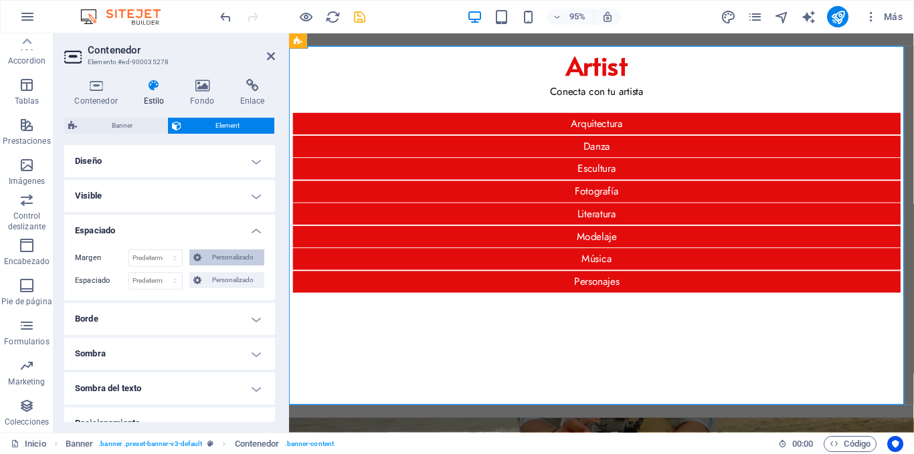
click at [211, 252] on span "Personalizado" at bounding box center [232, 257] width 55 height 16
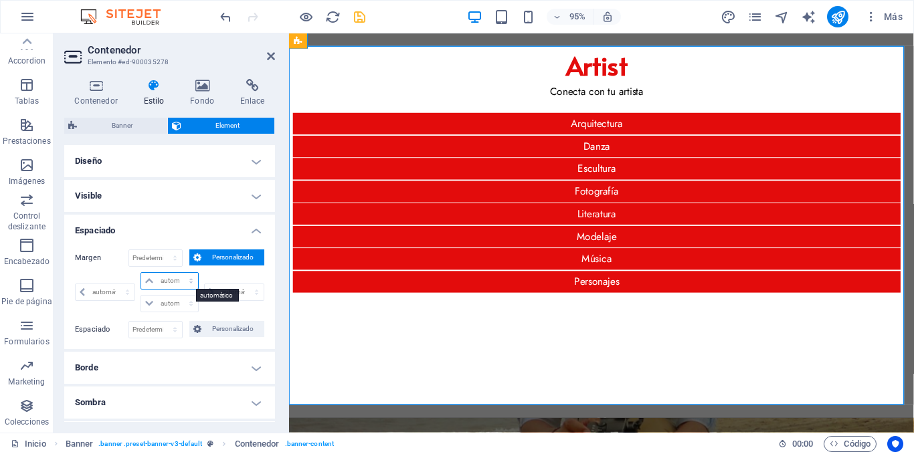
click at [155, 281] on select "automático px % rem vw vh" at bounding box center [169, 281] width 56 height 16
select select "px"
click at [177, 273] on select "automático px % rem vw vh" at bounding box center [169, 281] width 56 height 16
type input "0"
select select "px"
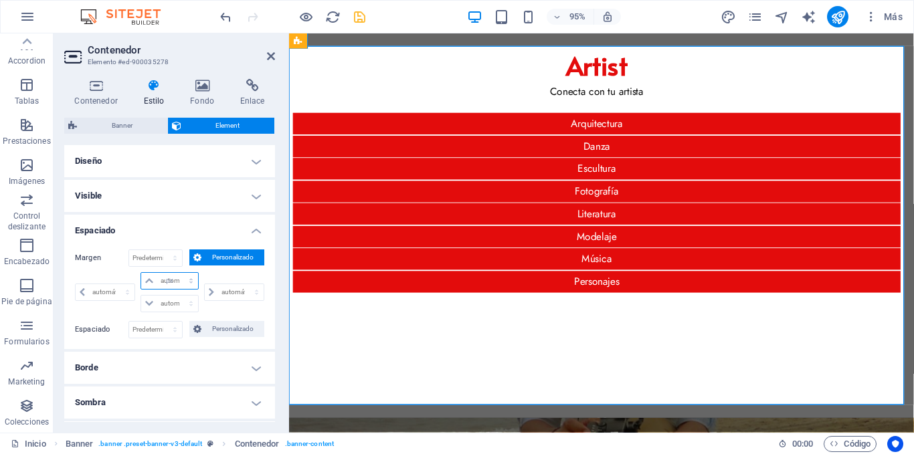
type input "0"
select select "px"
type input "0"
select select "px"
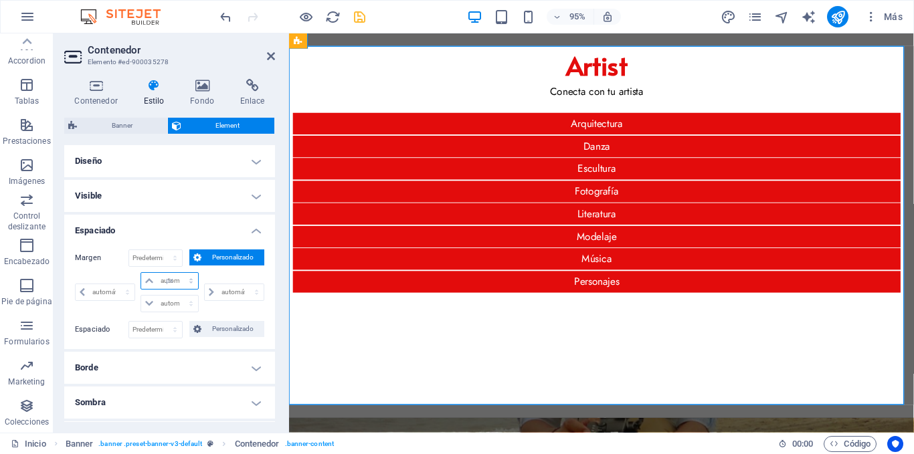
type input "0"
select select "px"
click at [226, 309] on div "0 automático px % rem vw vh" at bounding box center [232, 292] width 63 height 40
click at [369, 169] on div "Artist Conecta con tu artista Arquitectura Danza Escultura Fotografía Literatur…" at bounding box center [612, 114] width 647 height 134
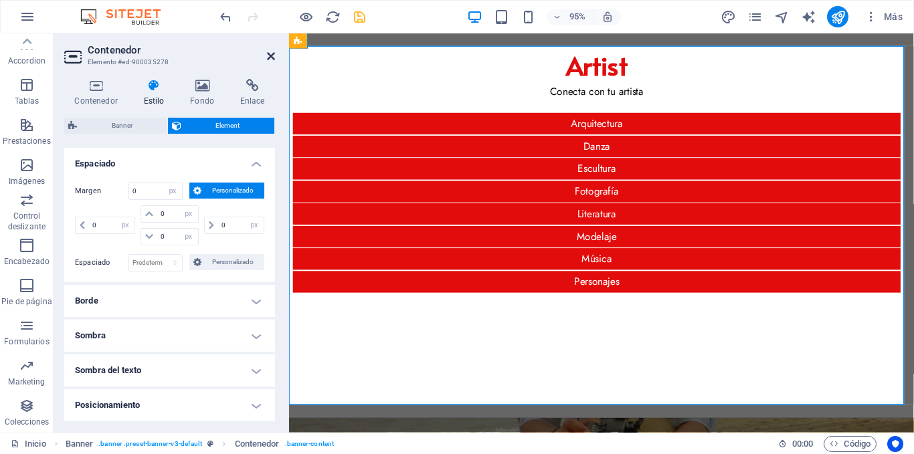
click at [268, 55] on icon at bounding box center [271, 56] width 8 height 11
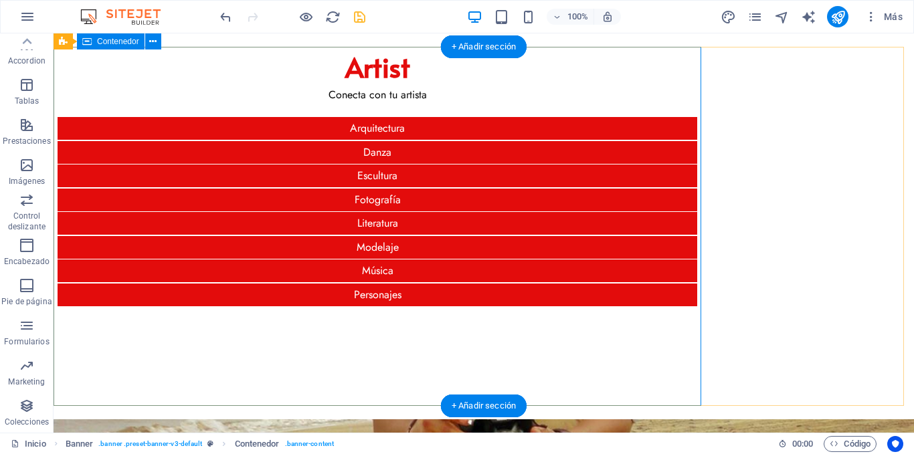
click at [285, 78] on div "Artist Conecta con tu artista Arquitectura Danza Escultura Fotografía Literatur…" at bounding box center [377, 114] width 647 height 134
click at [583, 108] on div "Artist Conecta con tu artista Arquitectura Danza Escultura Fotografía Literatur…" at bounding box center [377, 114] width 647 height 134
select select "px"
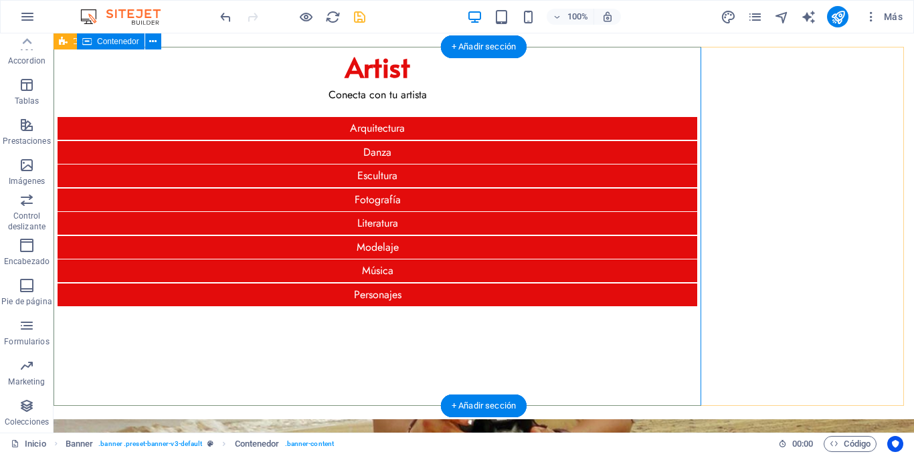
select select "px"
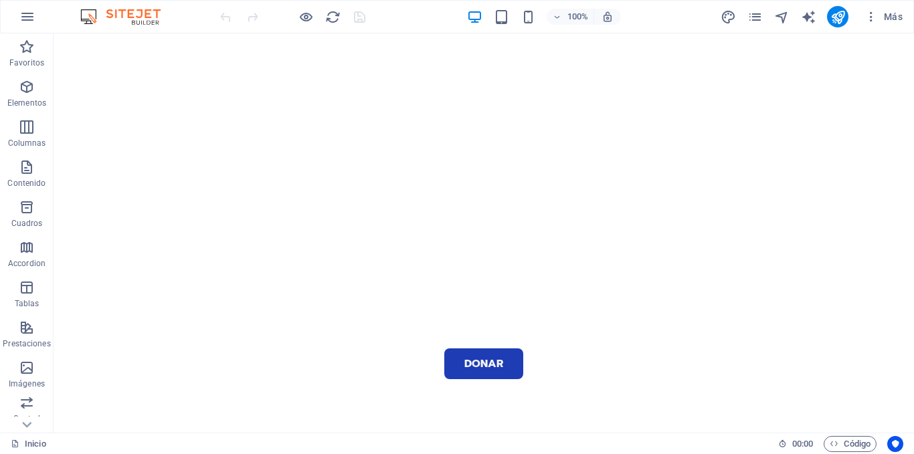
scroll to position [69, 0]
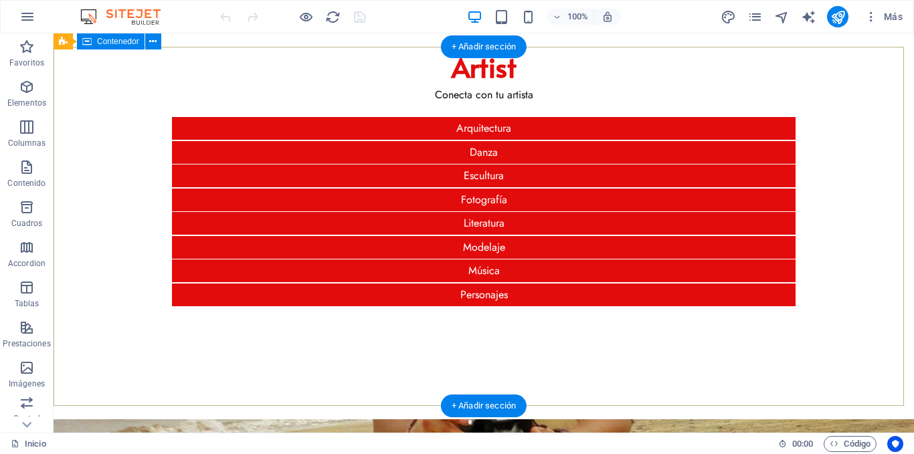
click at [116, 134] on div "Artist Conecta con tu artista Arquitectura Danza Escultura Fotografía Literatur…" at bounding box center [484, 114] width 860 height 134
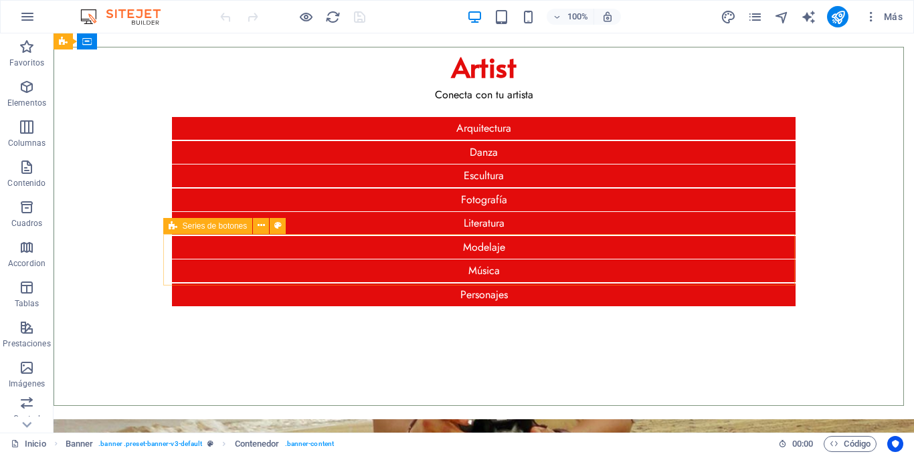
click at [167, 226] on div "Series de botones" at bounding box center [208, 226] width 90 height 16
click at [258, 223] on icon at bounding box center [261, 226] width 7 height 14
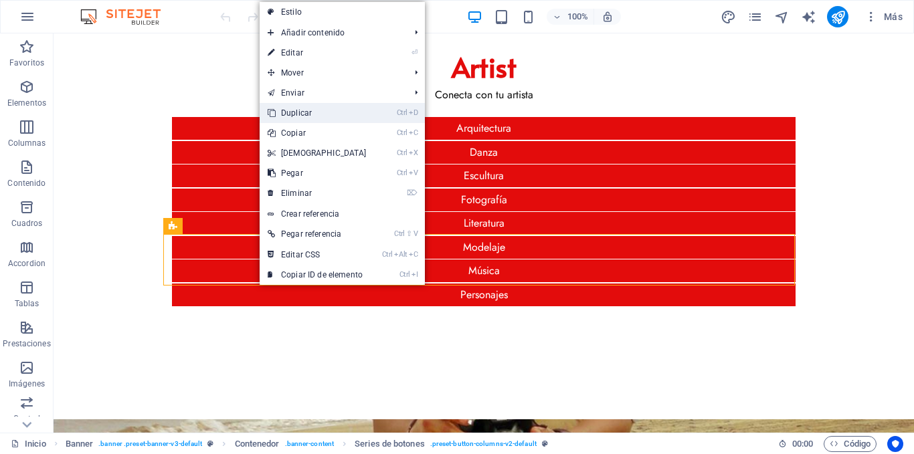
click at [320, 114] on link "Ctrl D Duplicar" at bounding box center [317, 113] width 115 height 20
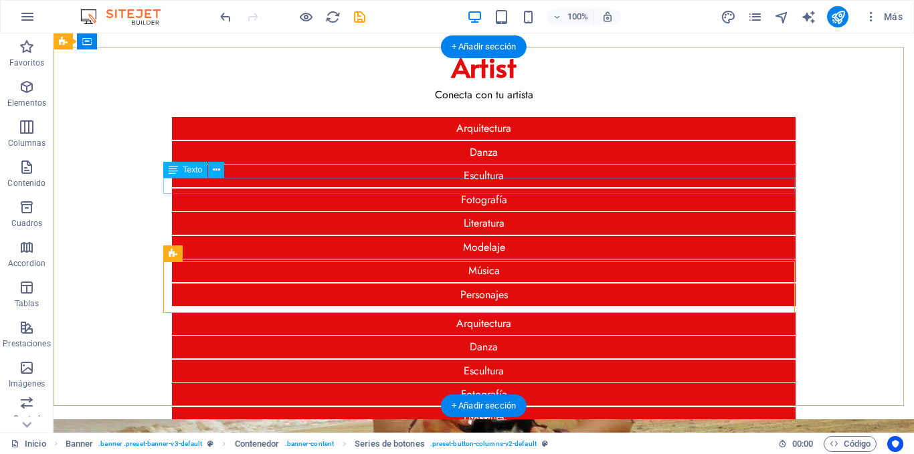
scroll to position [67, 0]
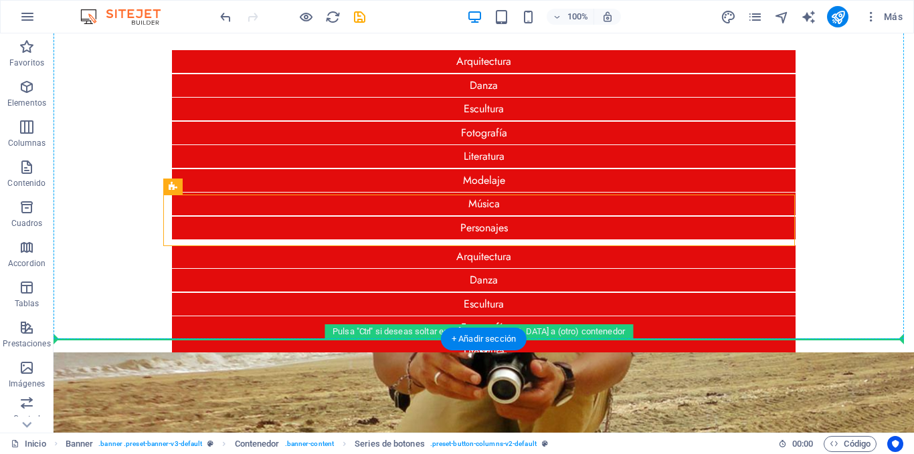
drag, startPoint x: 237, startPoint y: 219, endPoint x: 121, endPoint y: 307, distance: 145.2
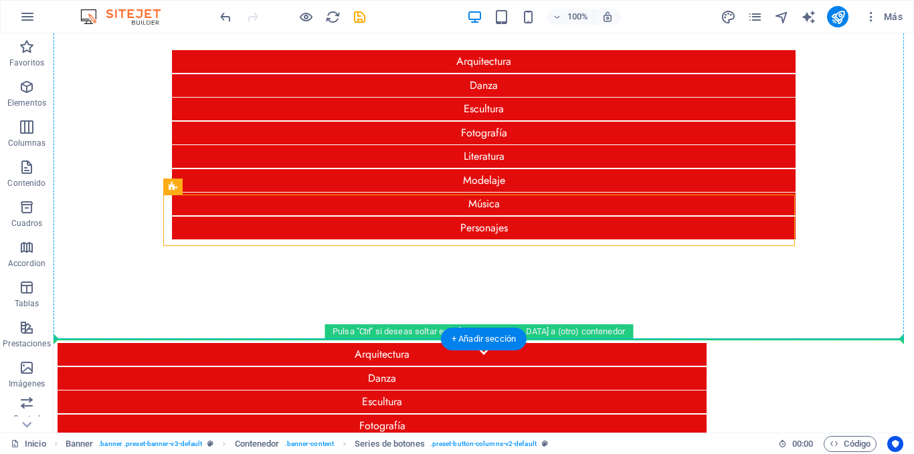
scroll to position [95, 0]
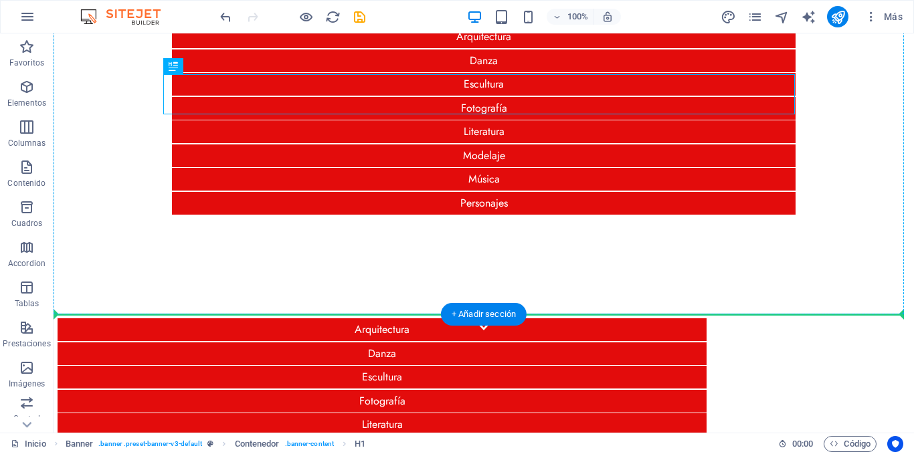
drag, startPoint x: 240, startPoint y: 94, endPoint x: 189, endPoint y: 289, distance: 201.8
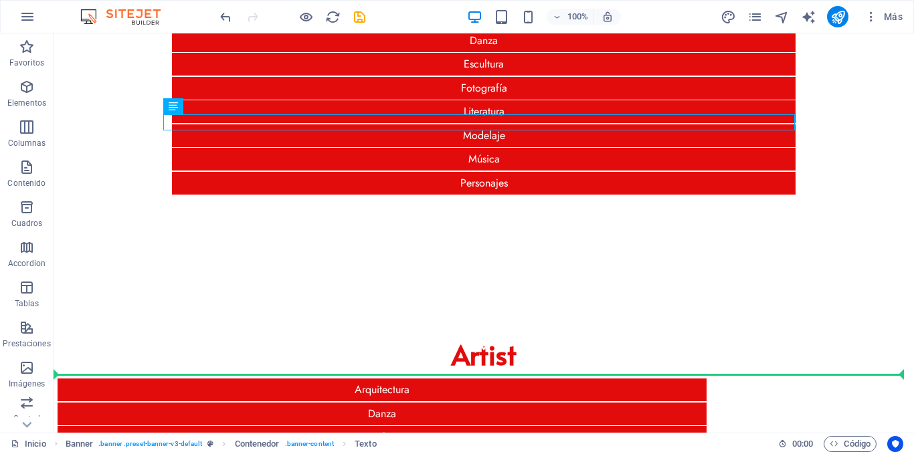
drag, startPoint x: 242, startPoint y: 140, endPoint x: 176, endPoint y: 373, distance: 242.0
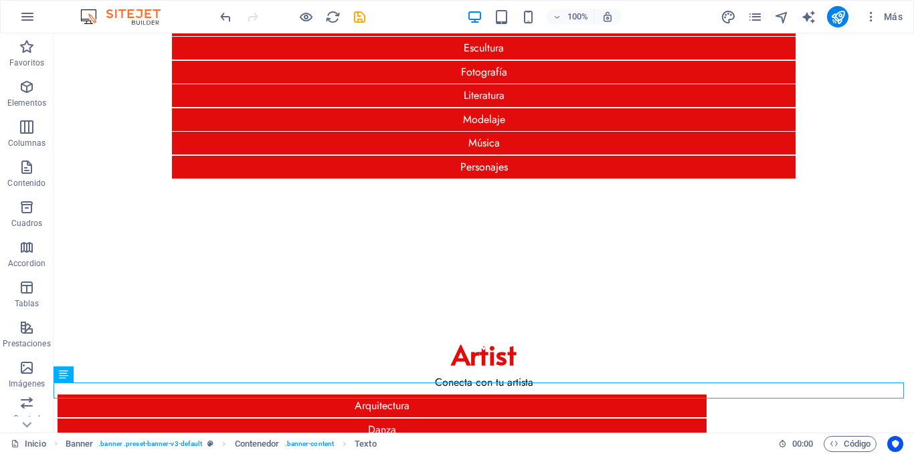
scroll to position [64, 0]
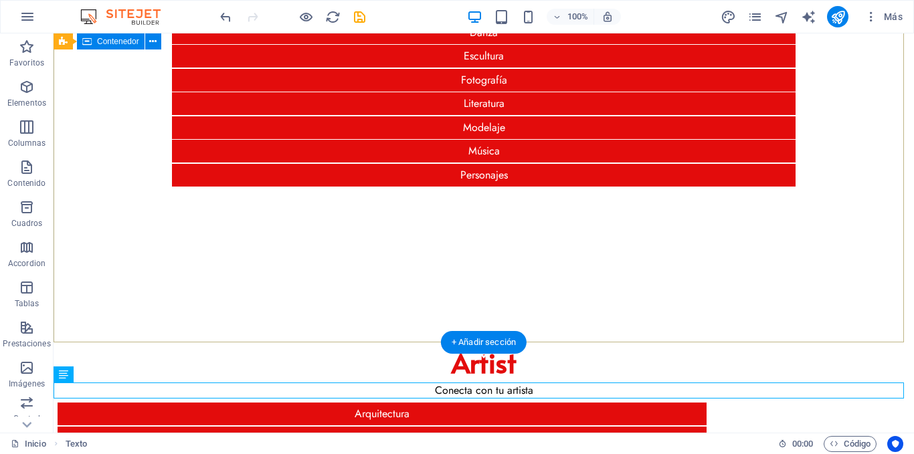
click at [214, 117] on div "Arquitectura Danza Escultura Fotografía Literatura Modelaje Música Personajes" at bounding box center [484, 50] width 860 height 134
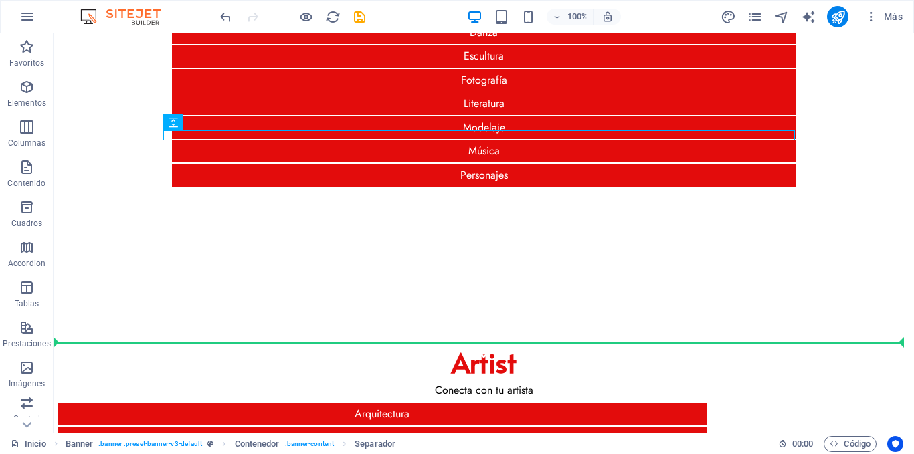
drag, startPoint x: 264, startPoint y: 157, endPoint x: 187, endPoint y: 353, distance: 211.2
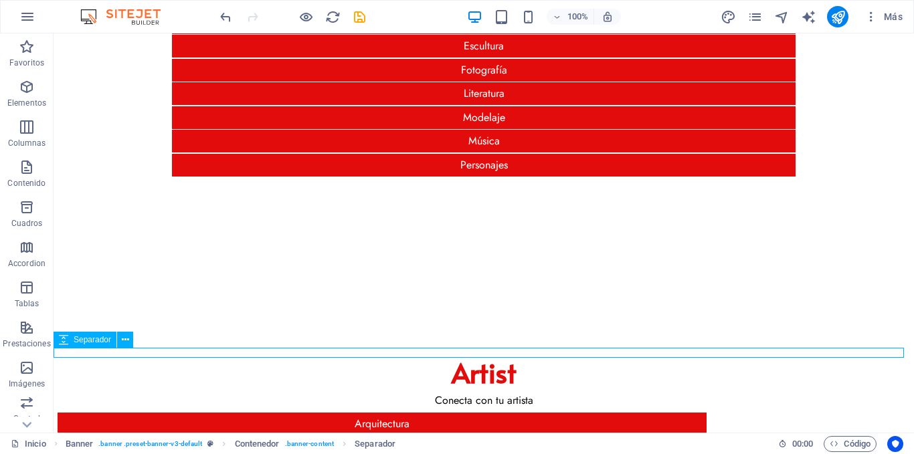
scroll to position [58, 0]
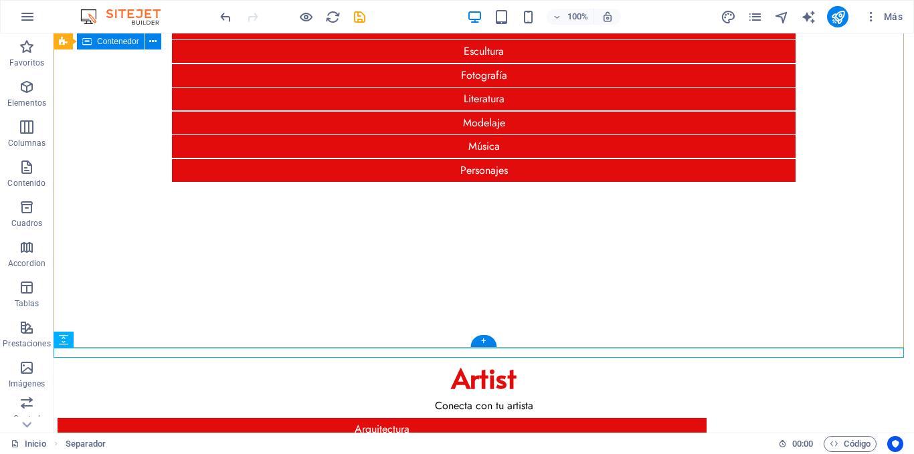
click at [93, 76] on div "Arquitectura Danza Escultura Fotografía Literatura Modelaje Música Personajes" at bounding box center [484, 56] width 860 height 134
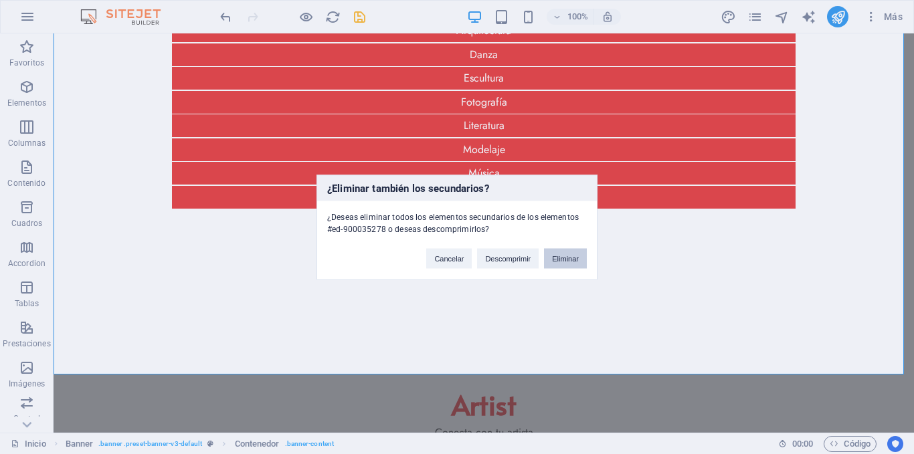
drag, startPoint x: 557, startPoint y: 259, endPoint x: 452, endPoint y: 161, distance: 142.9
click at [557, 259] on button "Eliminar" at bounding box center [565, 258] width 43 height 20
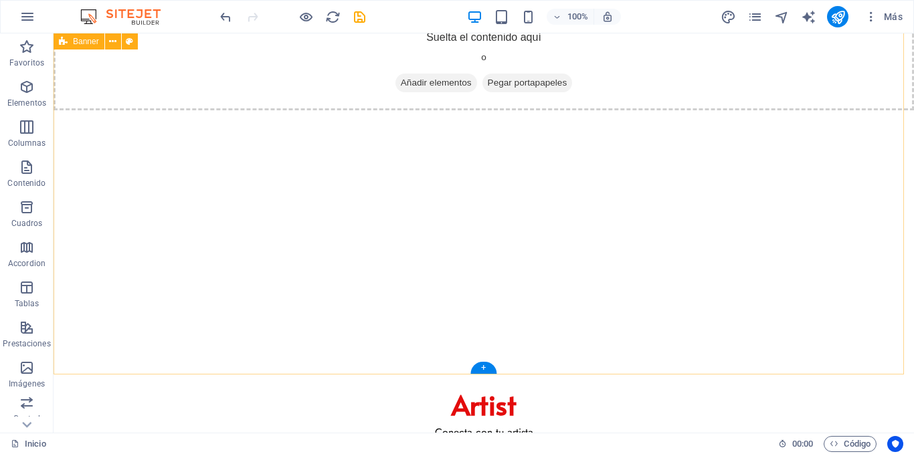
scroll to position [0, 0]
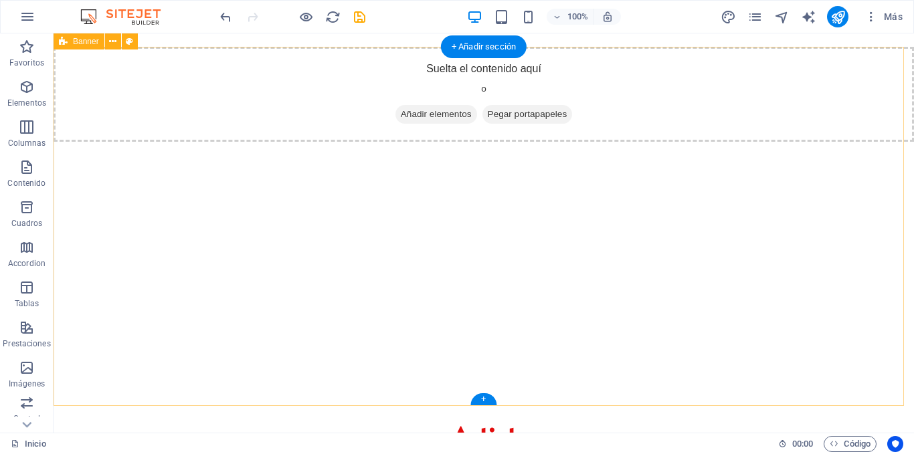
click at [399, 108] on div "Suelta el contenido aquí o Añadir elementos Pegar portapapeles" at bounding box center [484, 94] width 860 height 95
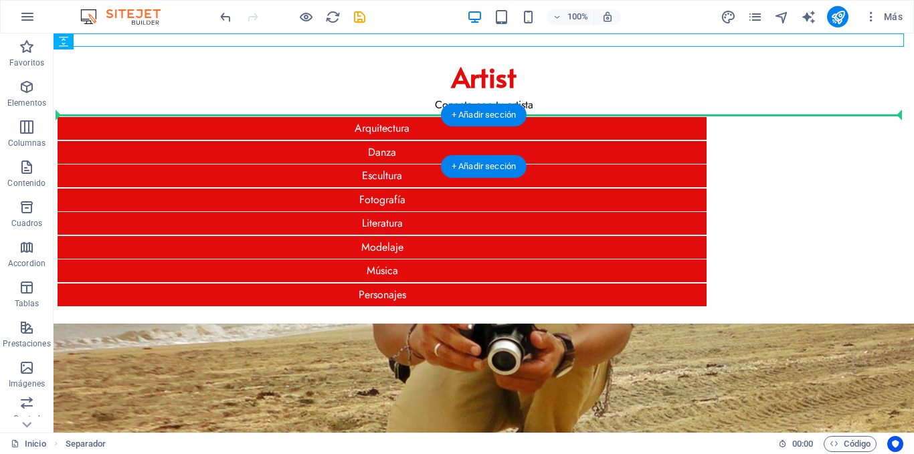
drag, startPoint x: 155, startPoint y: 72, endPoint x: 97, endPoint y: 118, distance: 73.8
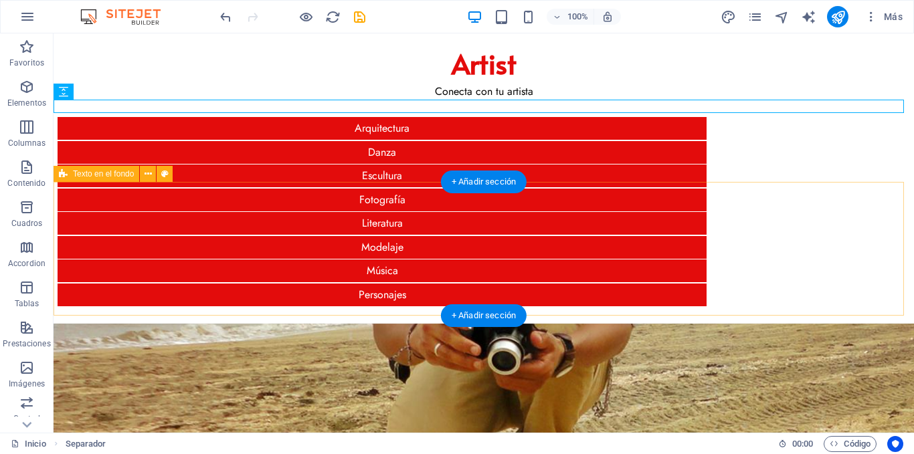
click at [843, 324] on div "Javier Castillo Fotografía" at bounding box center [484, 458] width 860 height 268
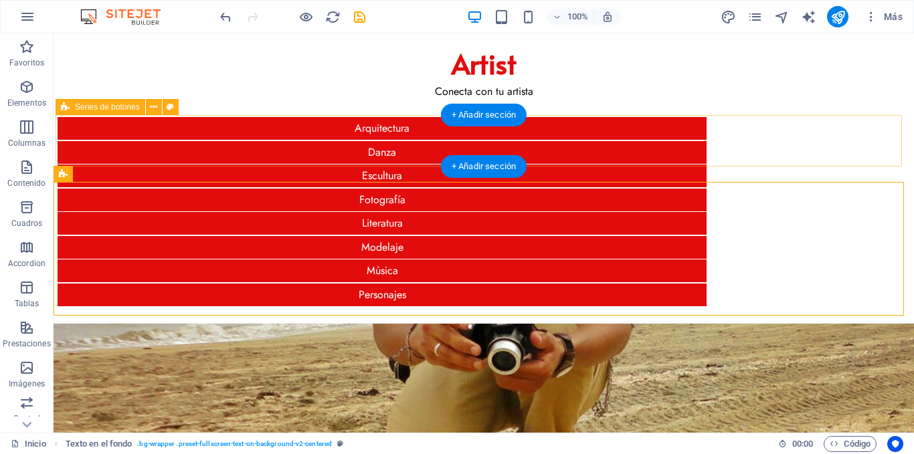
click at [850, 164] on div "Arquitectura Danza Escultura Fotografía Literatura Modelaje Música Personajes" at bounding box center [484, 211] width 856 height 193
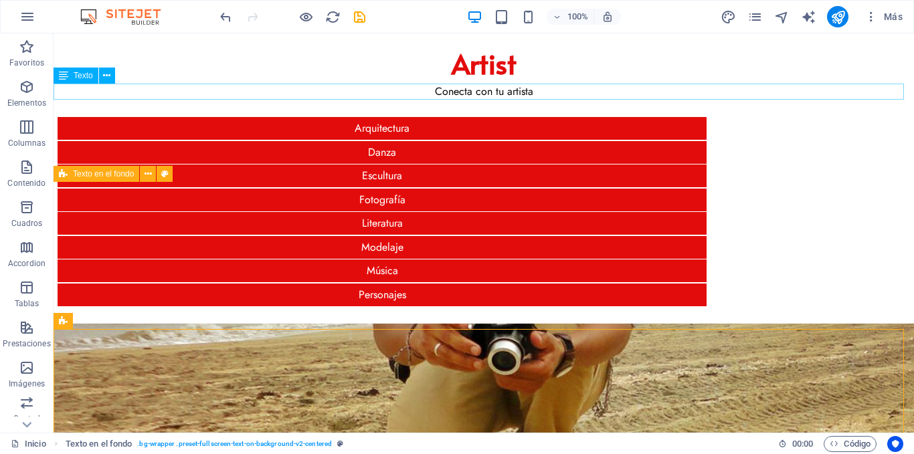
click at [498, 92] on div "Conecta con tu artista" at bounding box center [484, 92] width 860 height 16
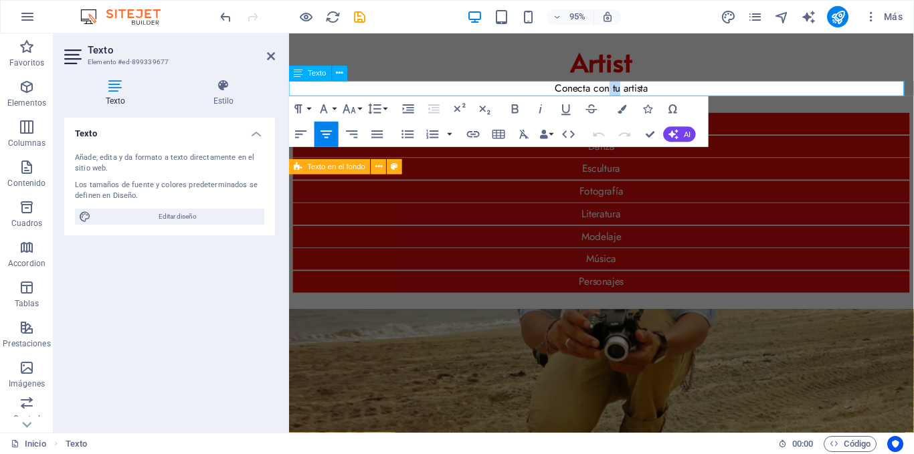
drag, startPoint x: 629, startPoint y: 91, endPoint x: 619, endPoint y: 91, distance: 10.0
click at [619, 91] on p "Conecta con tu artista" at bounding box center [618, 92] width 658 height 16
click at [654, 92] on p "Conecta tu artista" at bounding box center [618, 92] width 658 height 16
drag, startPoint x: 651, startPoint y: 130, endPoint x: 597, endPoint y: 95, distance: 64.2
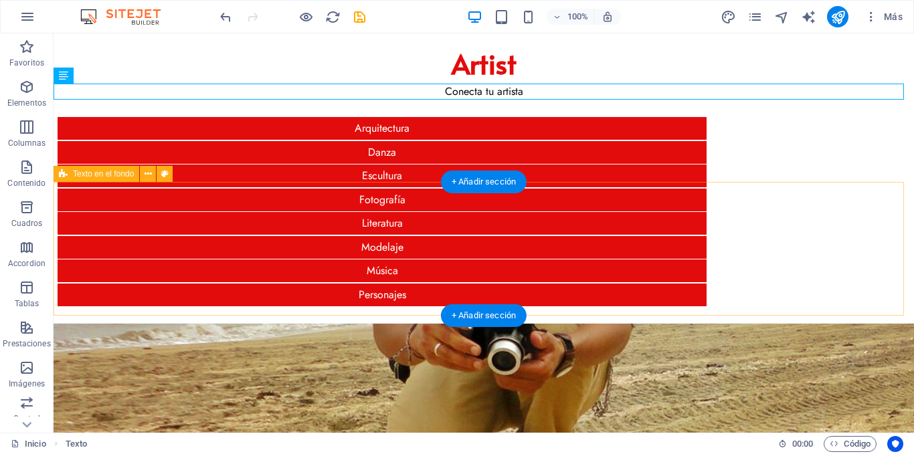
click at [742, 324] on div "Javier Castillo Fotografía" at bounding box center [484, 458] width 860 height 268
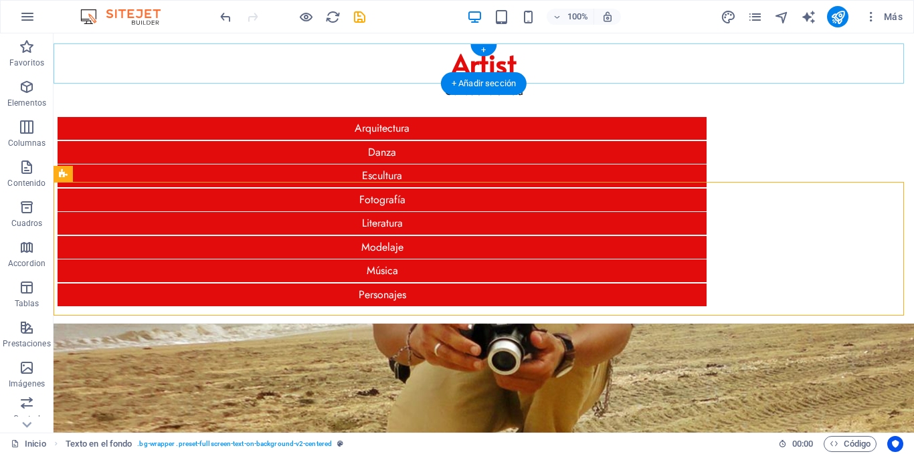
click at [507, 87] on div "+ Añadir sección" at bounding box center [484, 83] width 86 height 23
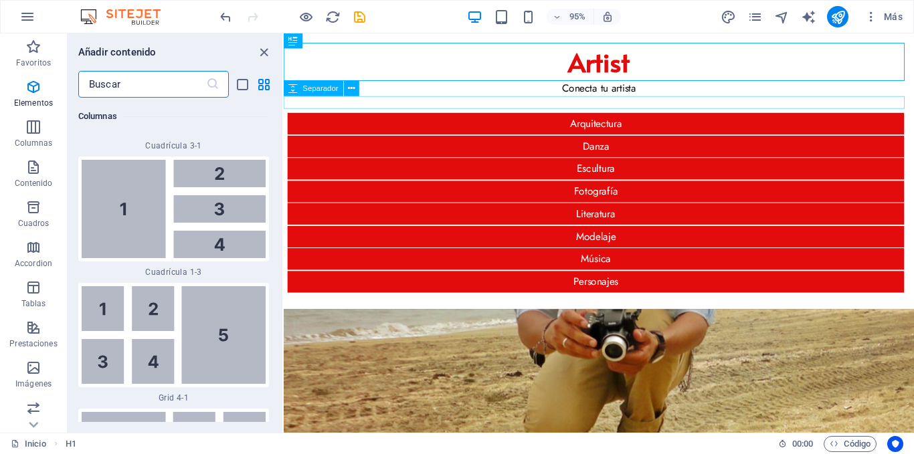
scroll to position [4343, 0]
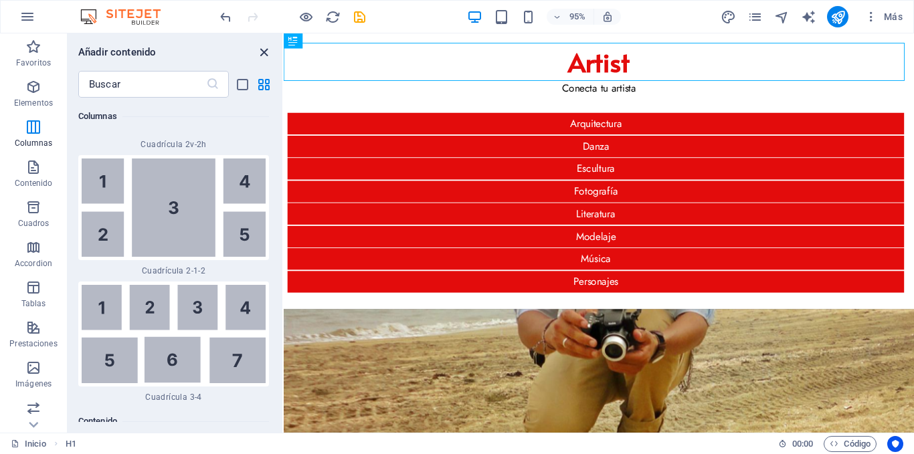
drag, startPoint x: 264, startPoint y: 54, endPoint x: 251, endPoint y: 38, distance: 20.4
click at [264, 54] on icon "close panel" at bounding box center [263, 52] width 15 height 15
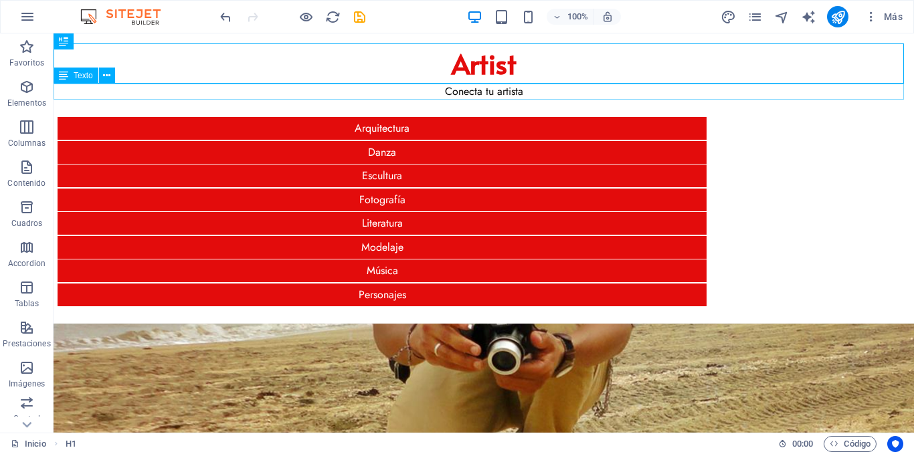
click at [548, 86] on div "Conecta tu artista" at bounding box center [484, 92] width 860 height 16
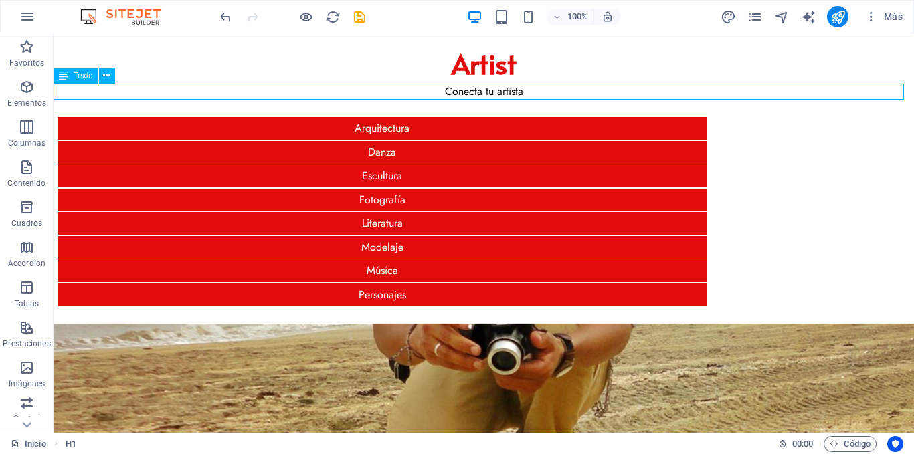
click at [548, 86] on div "Conecta tu artista" at bounding box center [484, 92] width 860 height 16
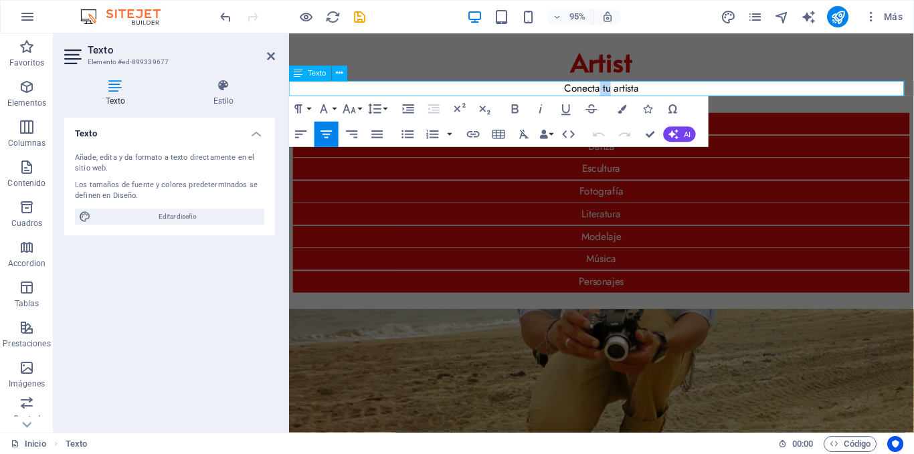
drag, startPoint x: 621, startPoint y: 90, endPoint x: 612, endPoint y: 88, distance: 8.9
click at [612, 88] on p "Conecta tu artista" at bounding box center [618, 92] width 658 height 16
click at [613, 90] on p "Conecta artistas" at bounding box center [618, 92] width 658 height 16
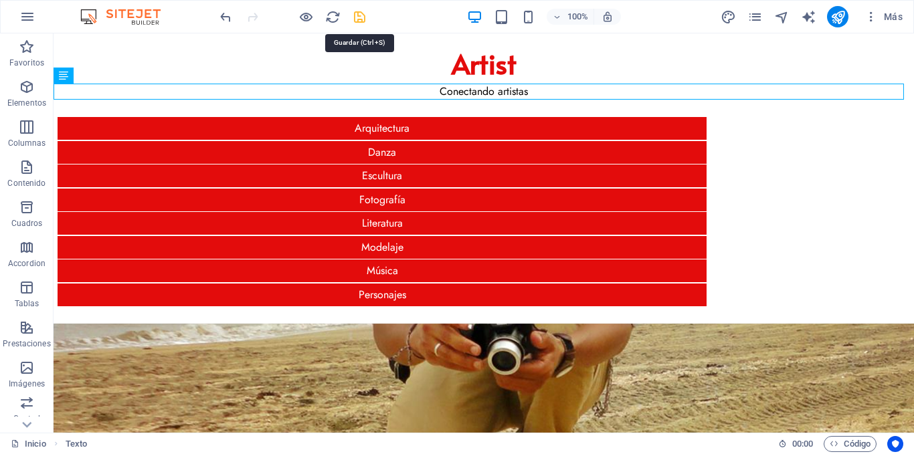
click at [362, 13] on icon "save" at bounding box center [359, 16] width 15 height 15
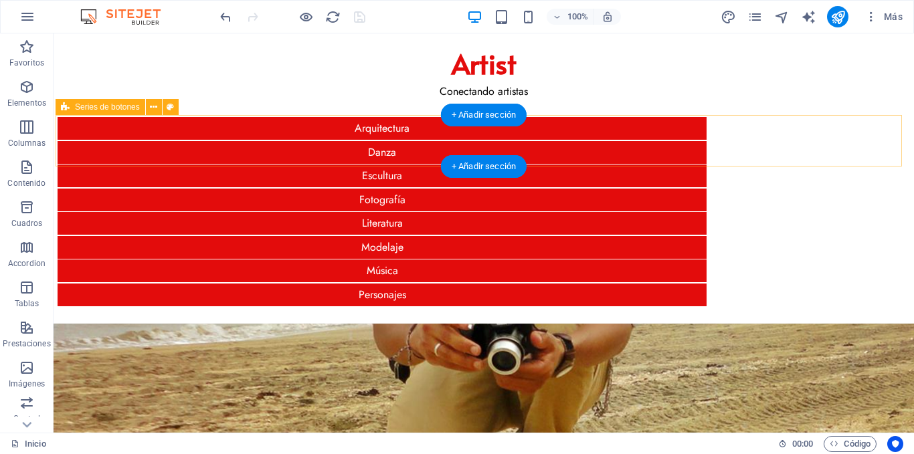
click at [111, 121] on div "Arquitectura Danza Escultura Fotografía Literatura Modelaje Música Personajes" at bounding box center [484, 211] width 856 height 193
select select "px"
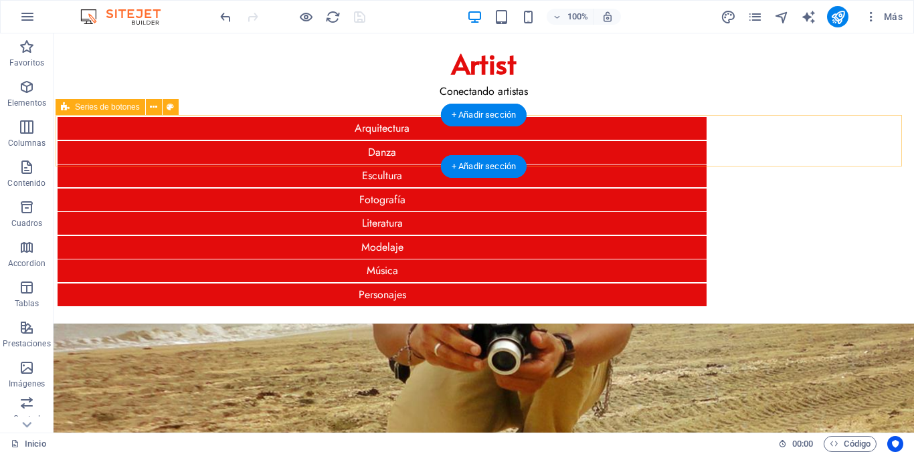
select select "px"
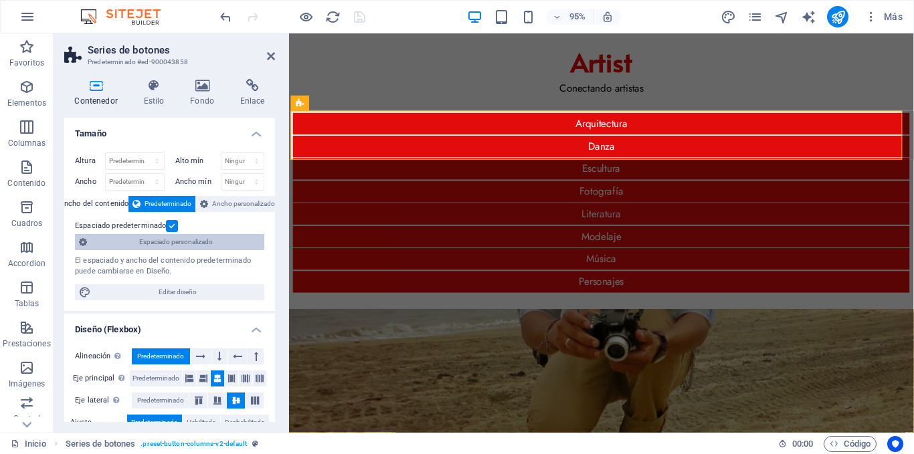
click at [179, 239] on span "Espaciado personalizado" at bounding box center [175, 242] width 169 height 16
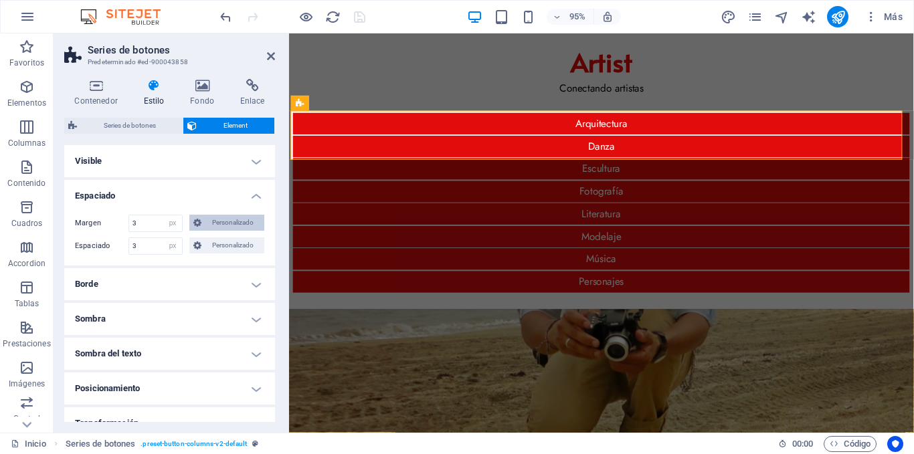
click at [207, 225] on span "Personalizado" at bounding box center [232, 223] width 55 height 16
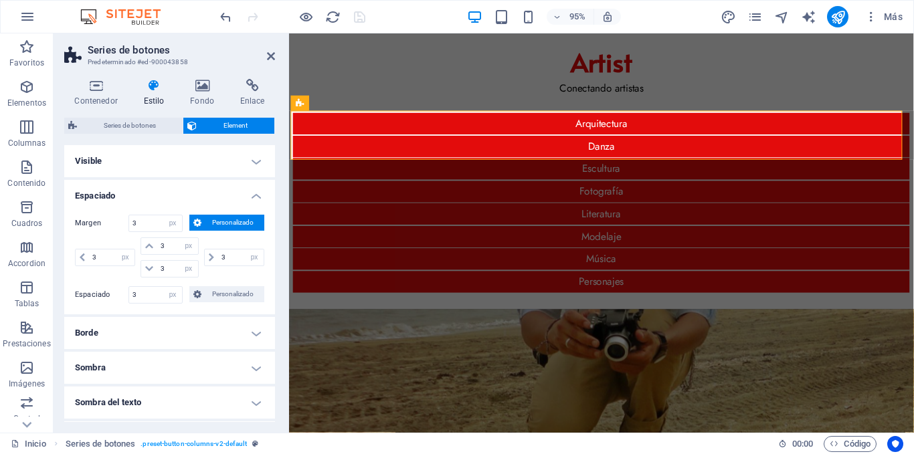
click at [208, 222] on span "Personalizado" at bounding box center [232, 223] width 55 height 16
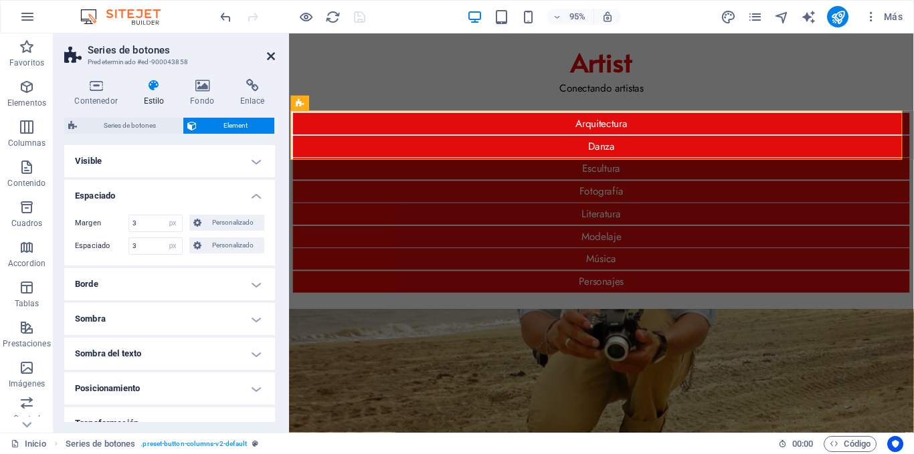
click at [271, 54] on icon at bounding box center [271, 56] width 8 height 11
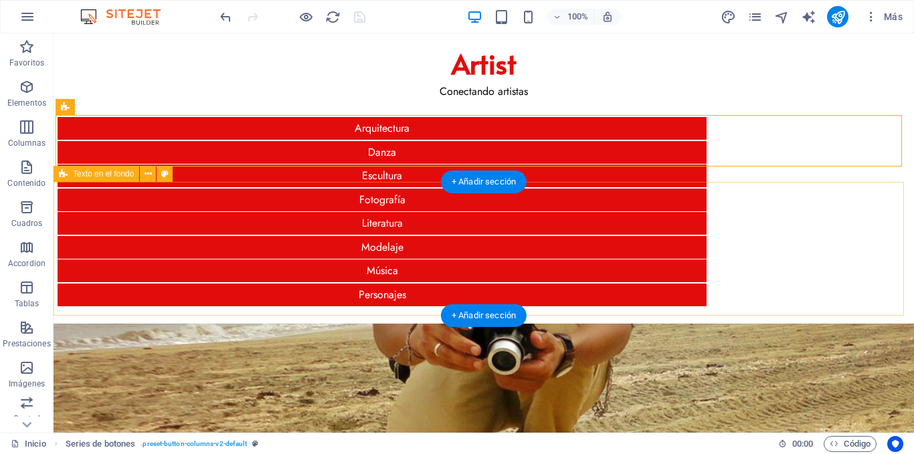
click at [175, 324] on div "Javier Castillo Fotografía" at bounding box center [484, 458] width 860 height 268
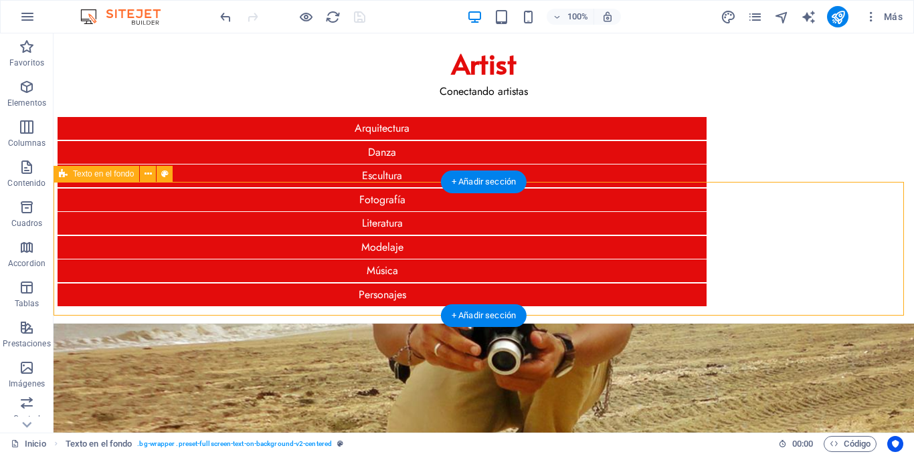
click at [196, 324] on div "Javier Castillo Fotografía" at bounding box center [484, 458] width 860 height 268
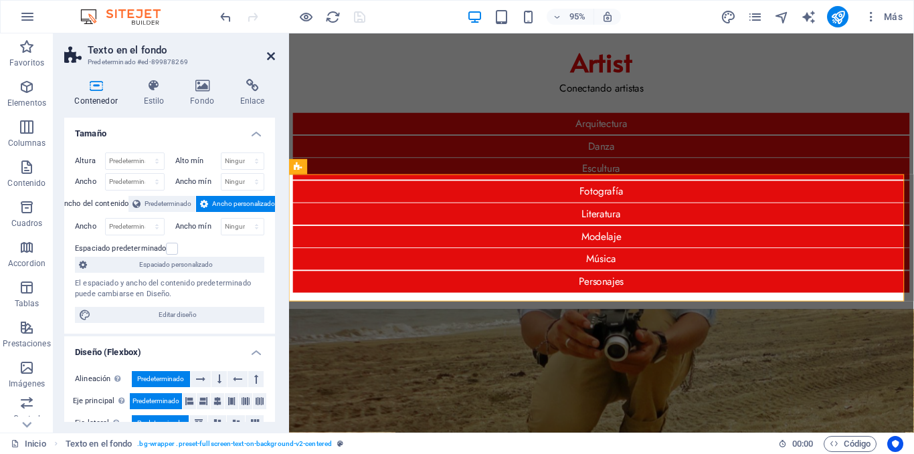
click at [267, 54] on icon at bounding box center [271, 56] width 8 height 11
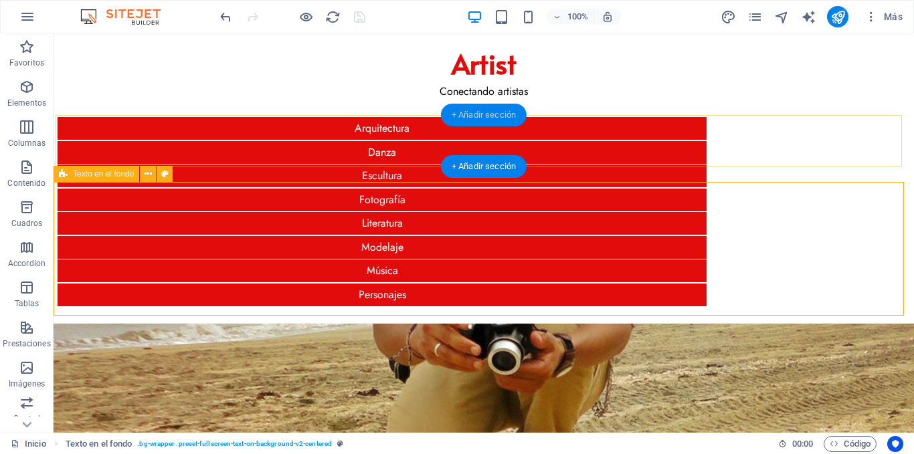
click at [481, 114] on div "+ Añadir sección" at bounding box center [484, 115] width 86 height 23
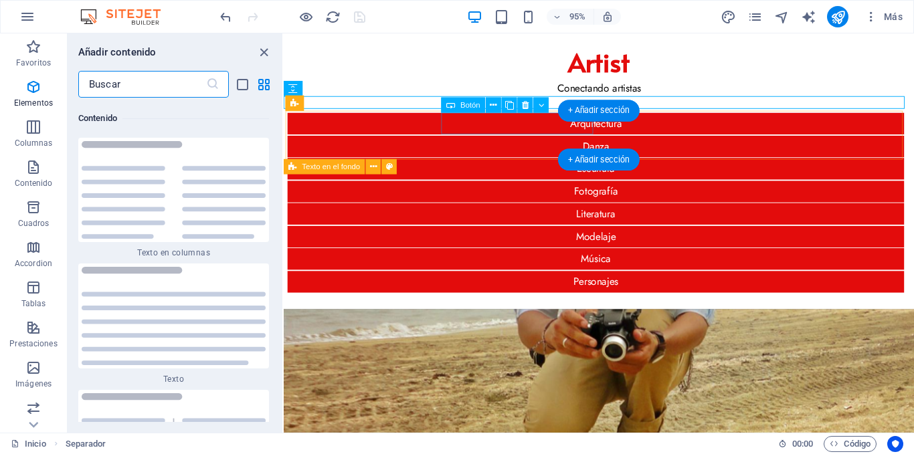
scroll to position [4647, 0]
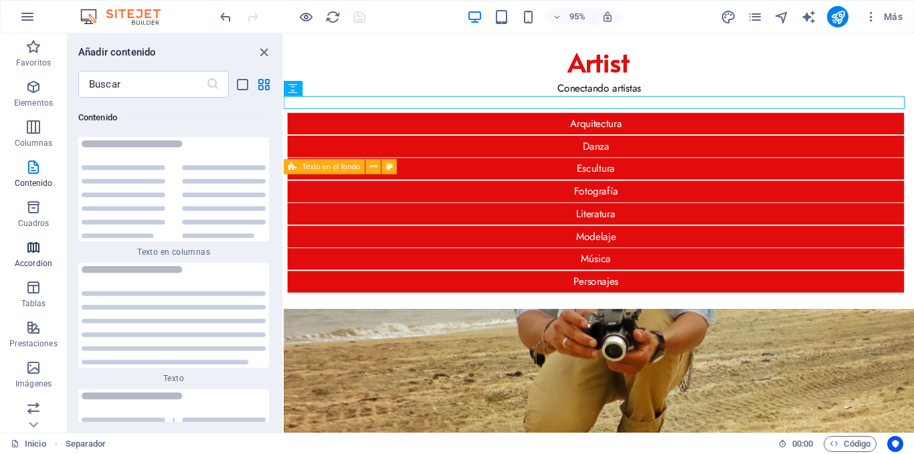
click at [31, 241] on icon "button" at bounding box center [33, 247] width 16 height 16
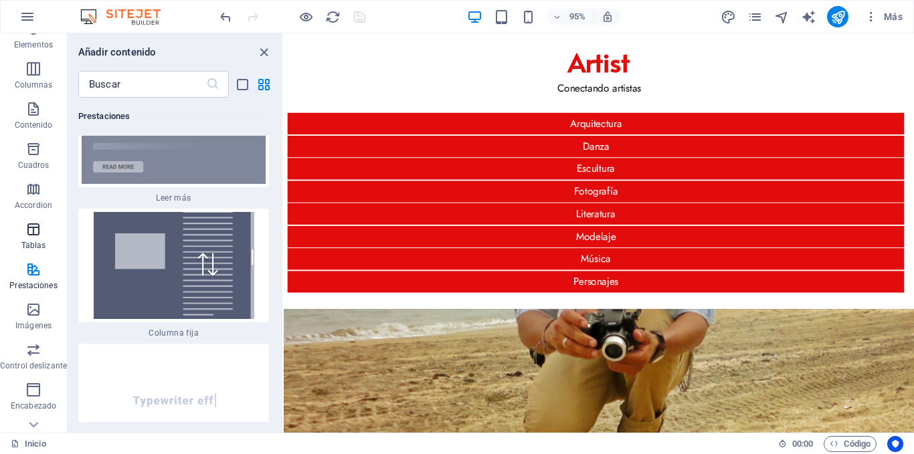
scroll to position [134, 0]
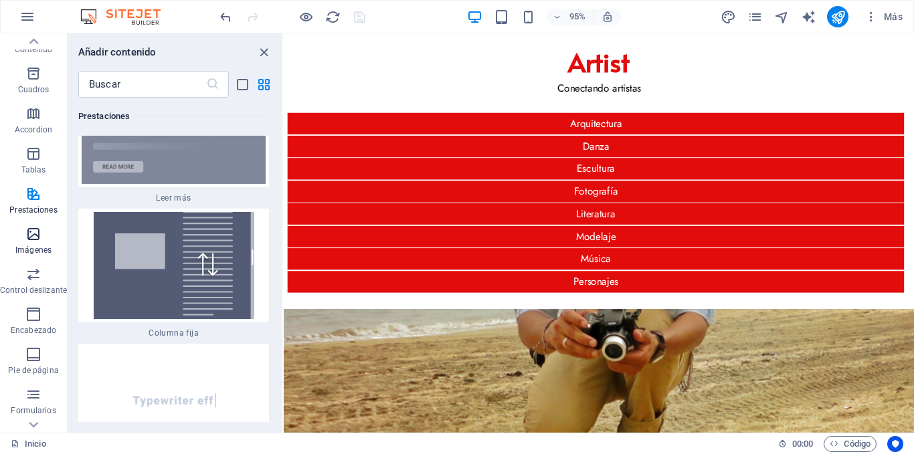
click at [36, 252] on p "Imágenes" at bounding box center [33, 250] width 36 height 11
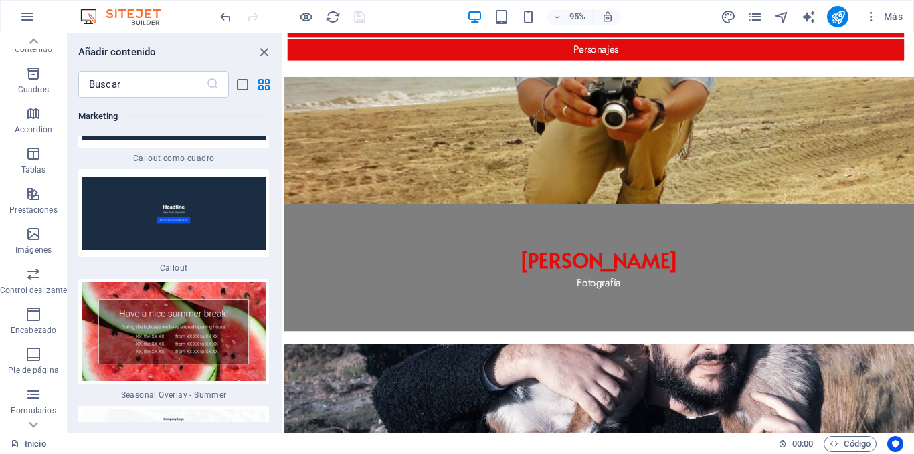
scroll to position [22429, 0]
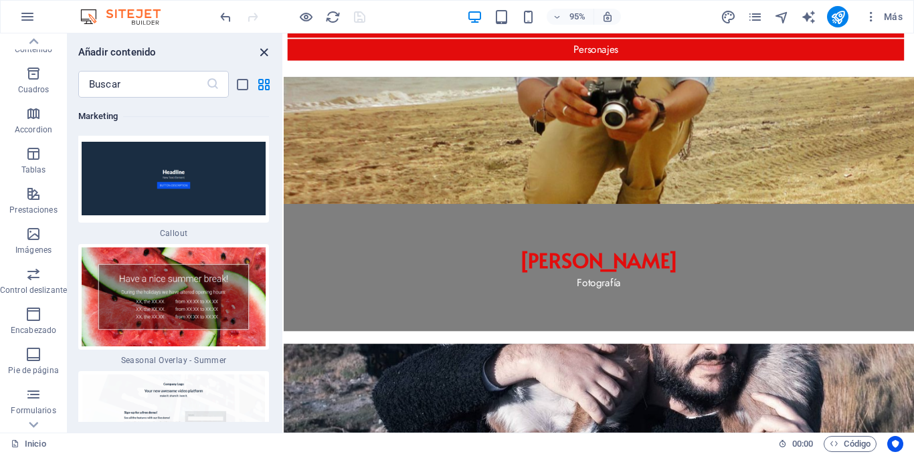
click at [260, 50] on icon "close panel" at bounding box center [263, 52] width 15 height 15
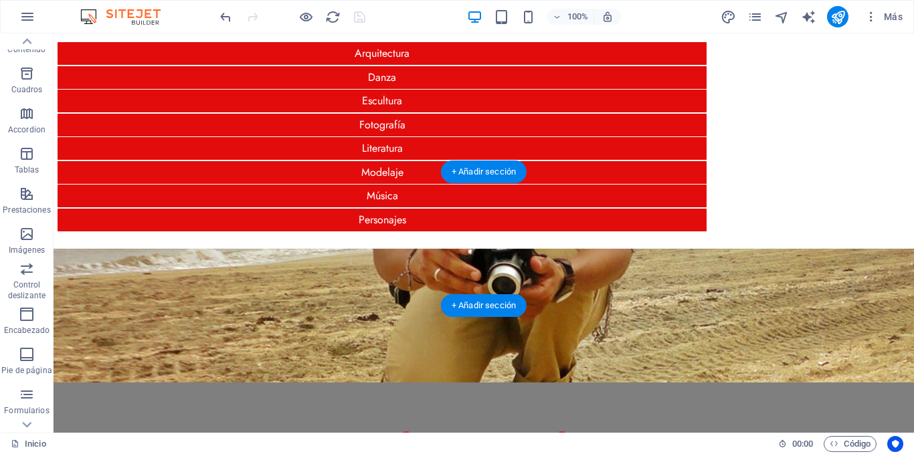
scroll to position [0, 0]
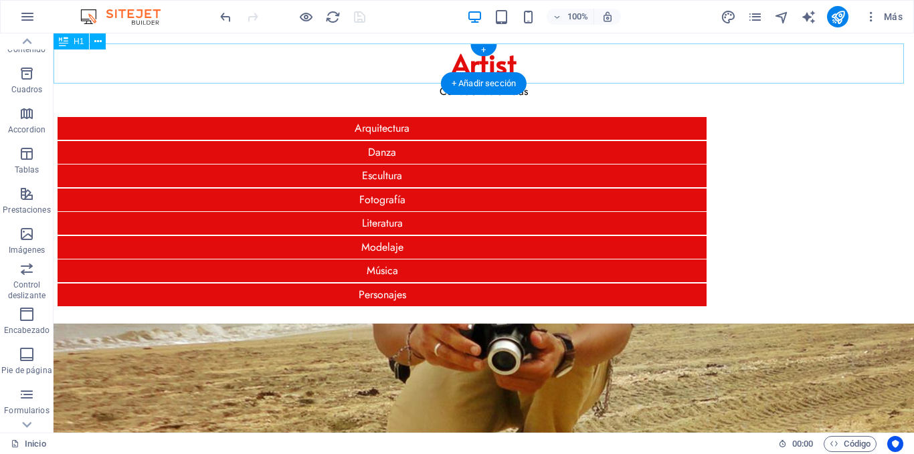
click at [393, 66] on div "Artist" at bounding box center [484, 63] width 860 height 40
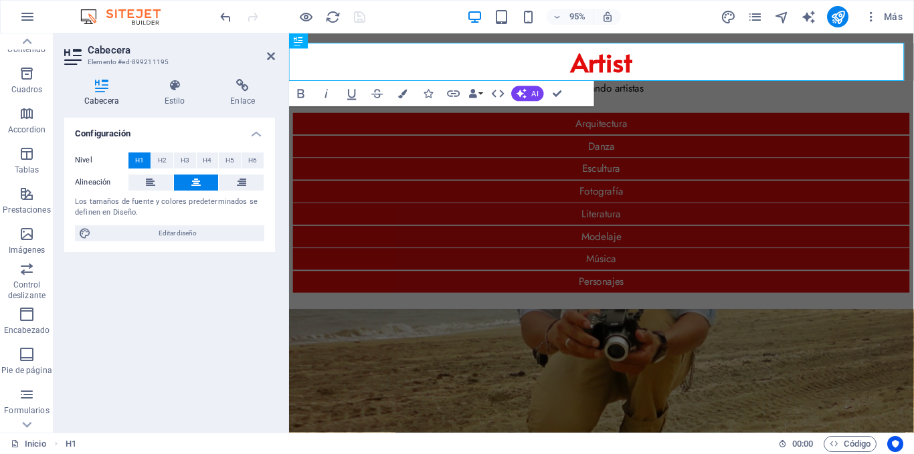
click at [242, 76] on div "Cabecera Estilo Enlace Configuración Nivel H1 H2 H3 H4 H5 H6 Alineación Los tam…" at bounding box center [170, 250] width 232 height 365
click at [242, 80] on icon at bounding box center [242, 85] width 65 height 13
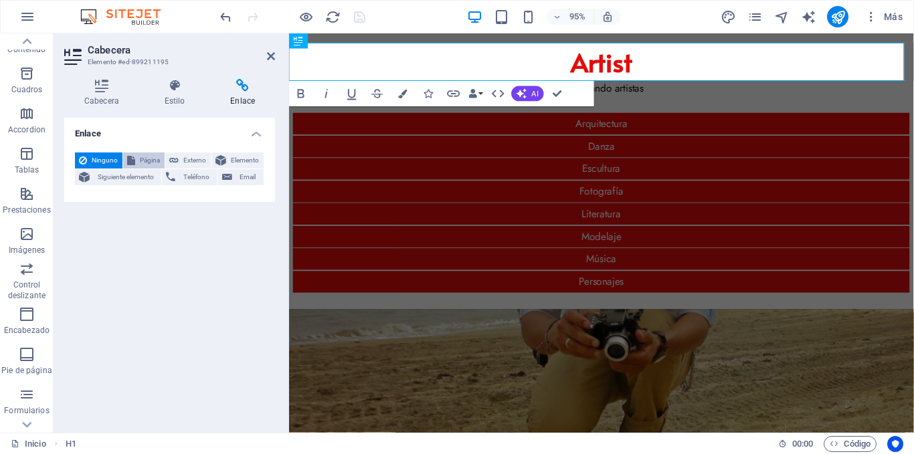
click at [161, 160] on button "Página" at bounding box center [143, 161] width 41 height 16
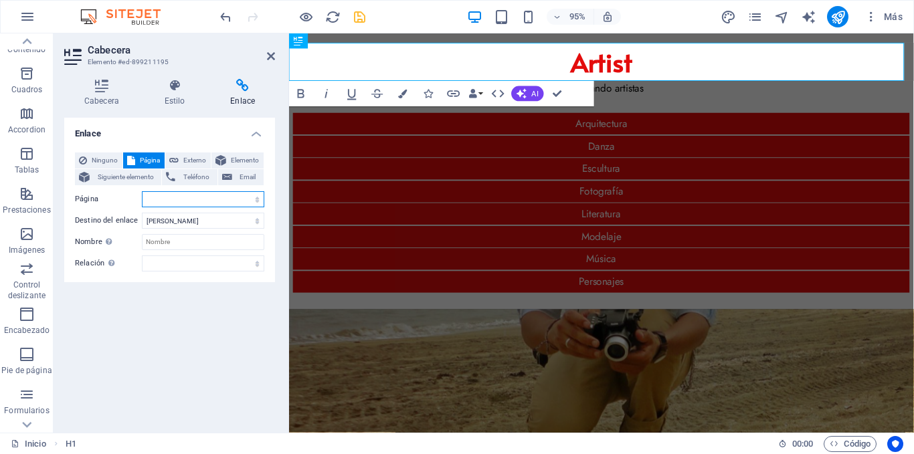
click at [165, 194] on select "[PERSON_NAME]" at bounding box center [203, 199] width 122 height 16
select select "0"
click at [142, 191] on select "[PERSON_NAME]" at bounding box center [203, 199] width 122 height 16
click at [268, 57] on icon at bounding box center [271, 56] width 8 height 11
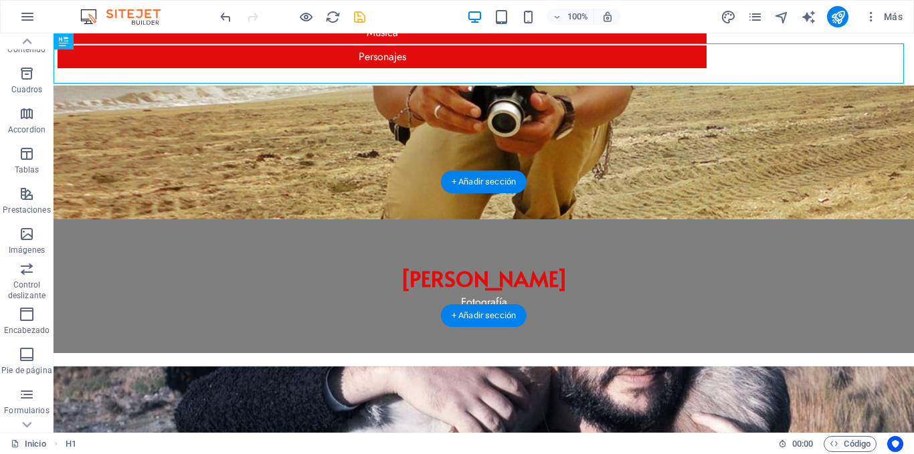
scroll to position [265, 0]
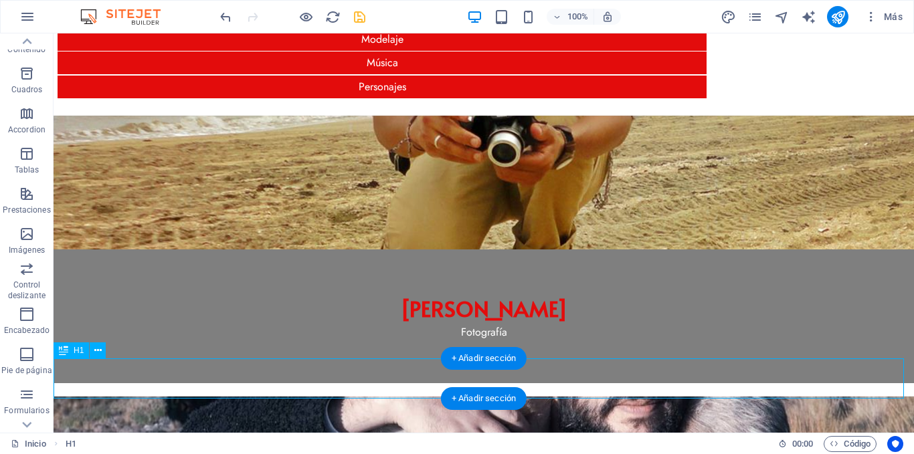
select select
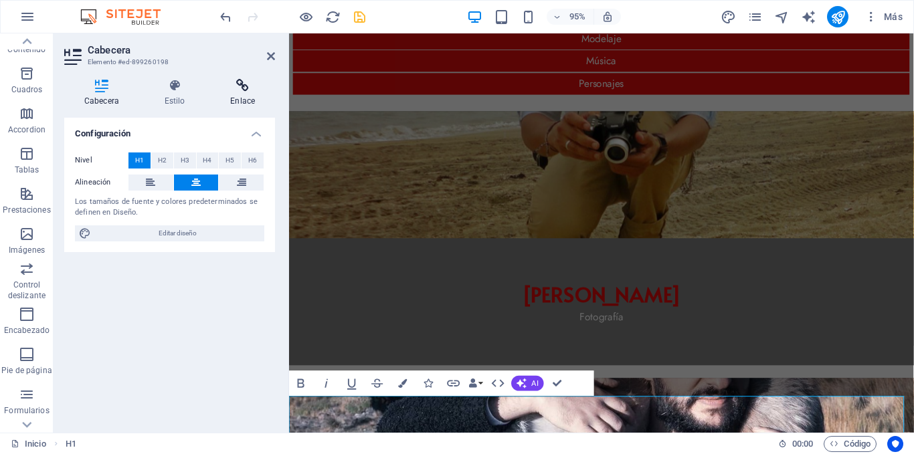
click at [237, 87] on icon at bounding box center [242, 85] width 65 height 13
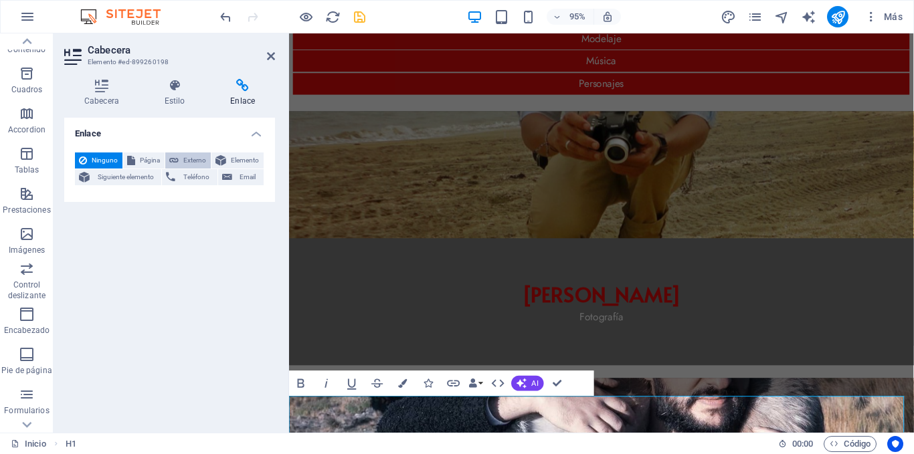
click at [191, 157] on span "Externo" at bounding box center [195, 161] width 24 height 16
select select
select select "blank"
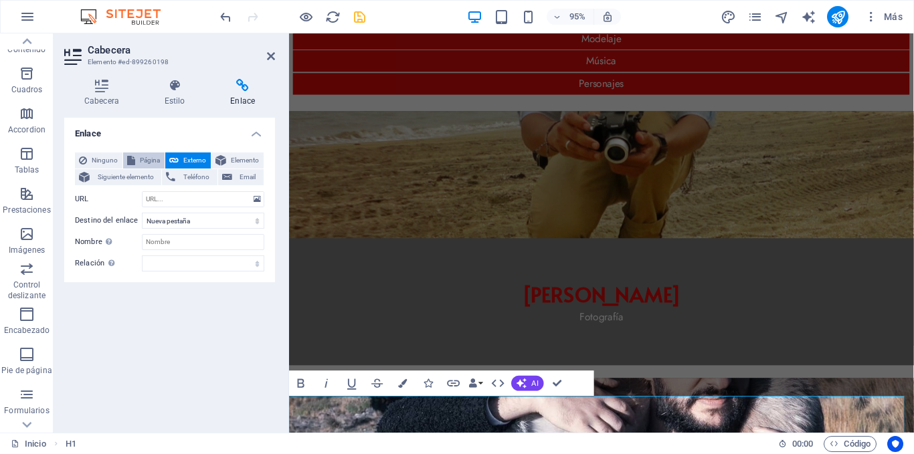
click at [155, 161] on span "Página" at bounding box center [149, 161] width 21 height 16
select select
click at [181, 198] on select "[PERSON_NAME]" at bounding box center [203, 199] width 122 height 16
select select "0"
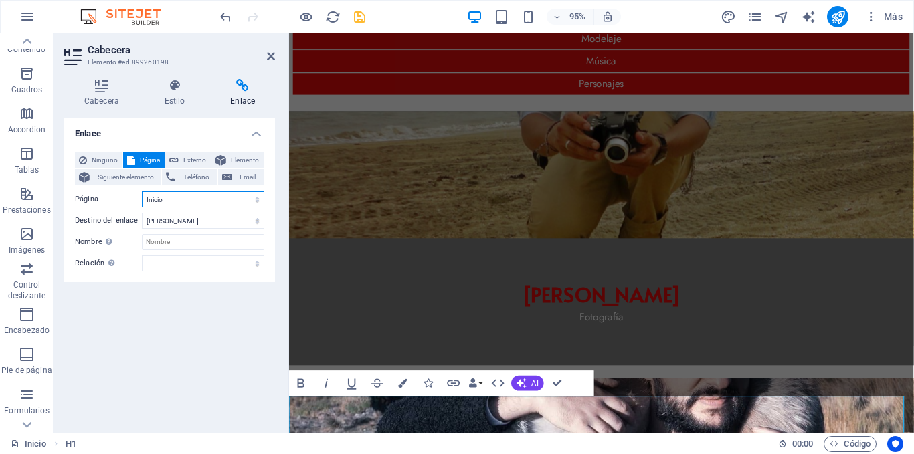
click at [142, 191] on select "[PERSON_NAME]" at bounding box center [203, 199] width 122 height 16
click at [270, 57] on icon at bounding box center [271, 56] width 8 height 11
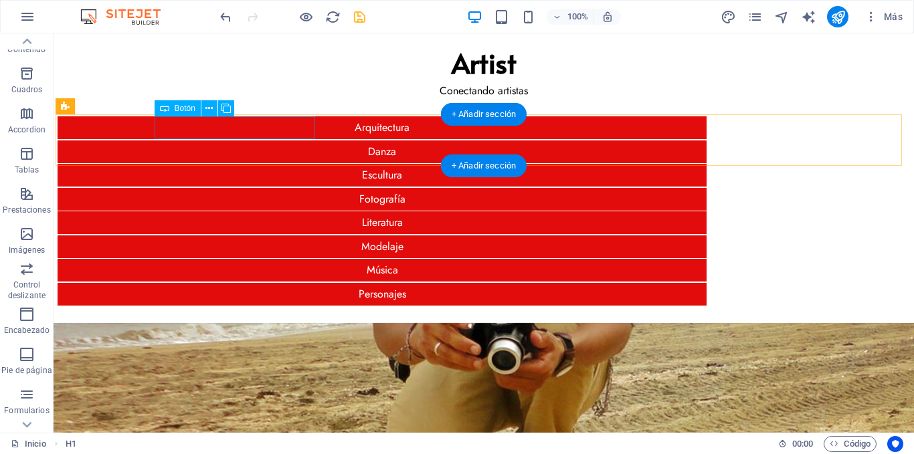
scroll to position [0, 0]
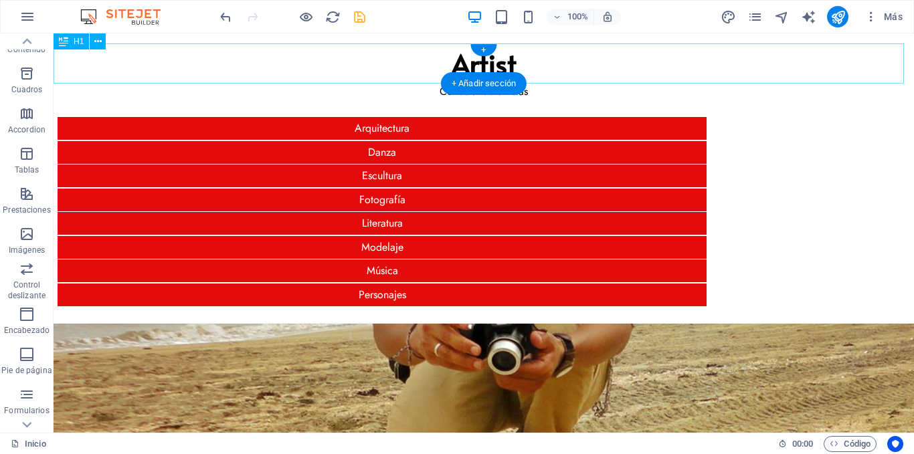
click at [427, 61] on div "Artist" at bounding box center [484, 63] width 860 height 40
click at [443, 60] on div "Artist" at bounding box center [484, 63] width 860 height 40
select select
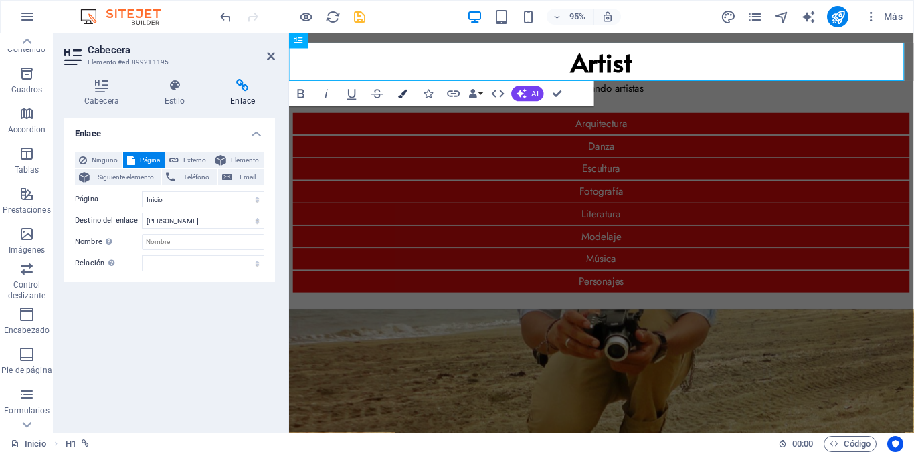
click at [403, 91] on icon "button" at bounding box center [402, 94] width 9 height 9
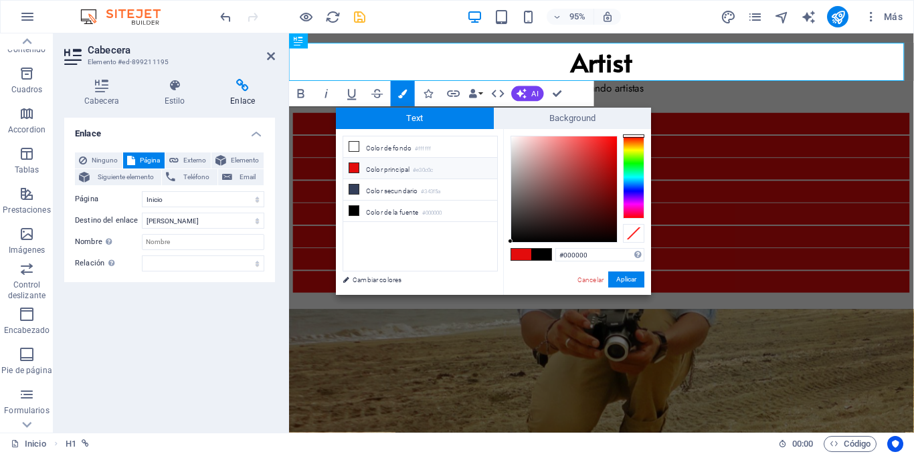
click at [357, 169] on icon at bounding box center [353, 167] width 9 height 9
type input "#e30c0c"
click at [625, 282] on button "Aplicar" at bounding box center [626, 280] width 36 height 16
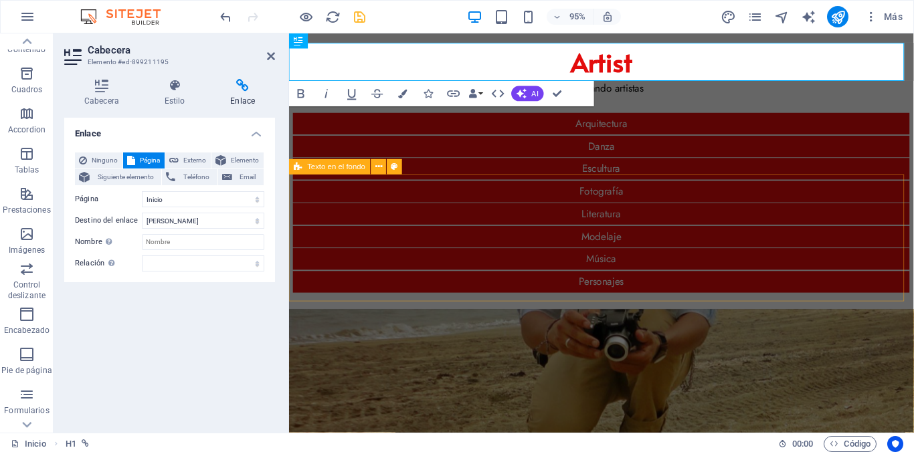
click at [387, 324] on div "Javier Castillo Fotografía" at bounding box center [618, 458] width 658 height 268
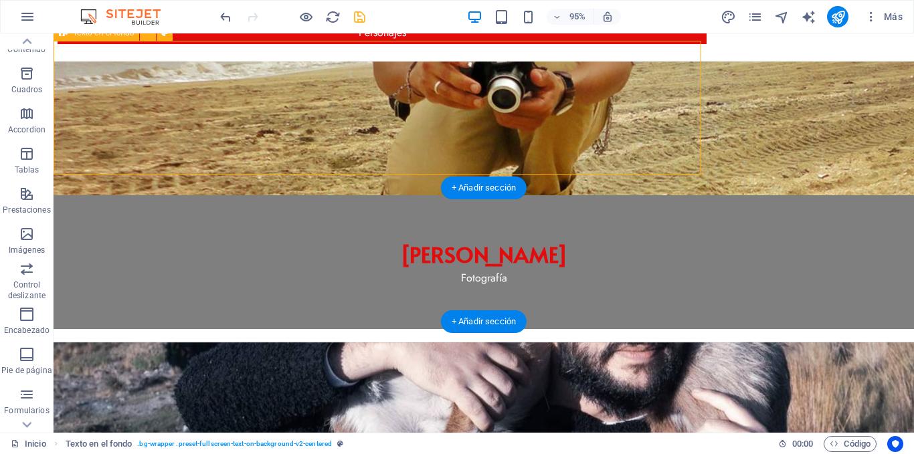
scroll to position [265, 0]
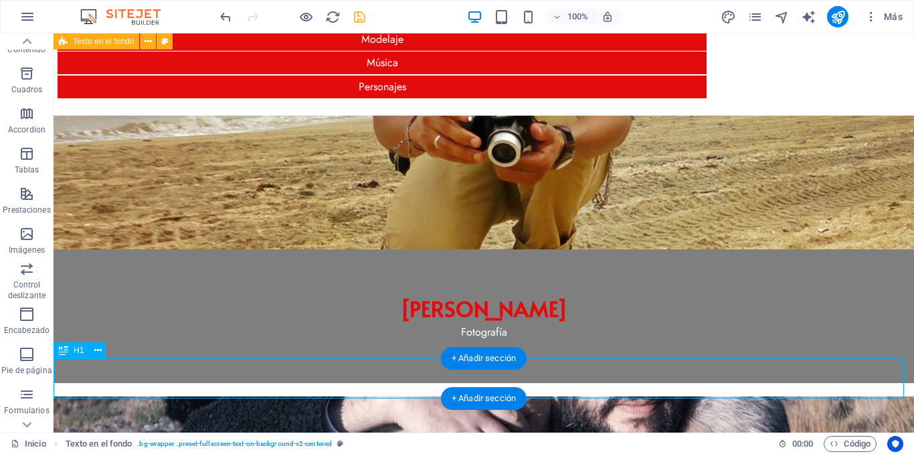
select select
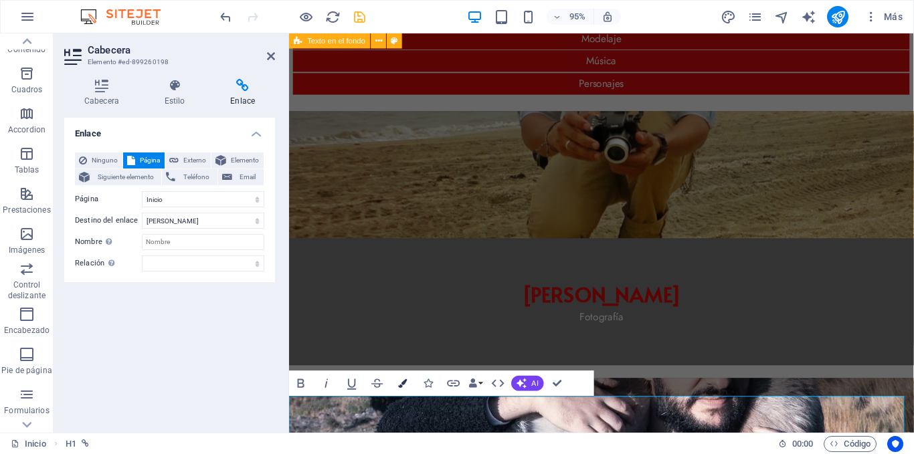
click at [401, 379] on icon "button" at bounding box center [402, 383] width 9 height 9
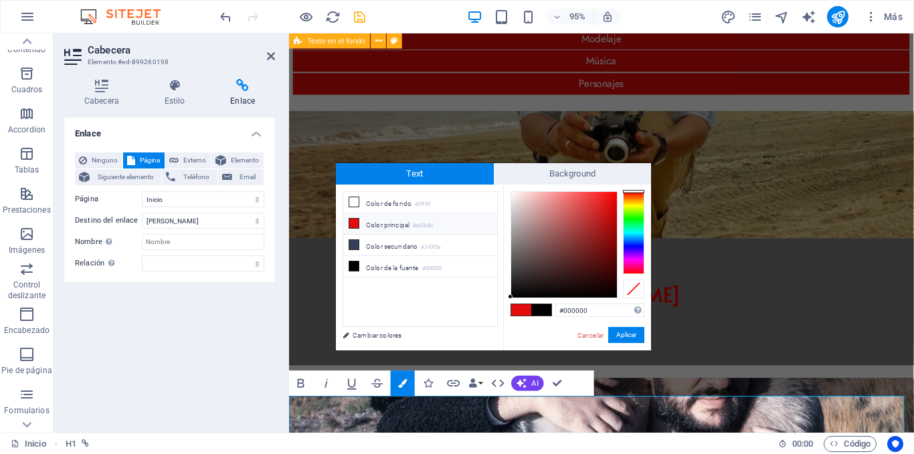
click at [356, 222] on icon at bounding box center [353, 223] width 9 height 9
type input "#e30c0c"
click at [621, 336] on button "Aplicar" at bounding box center [626, 335] width 36 height 16
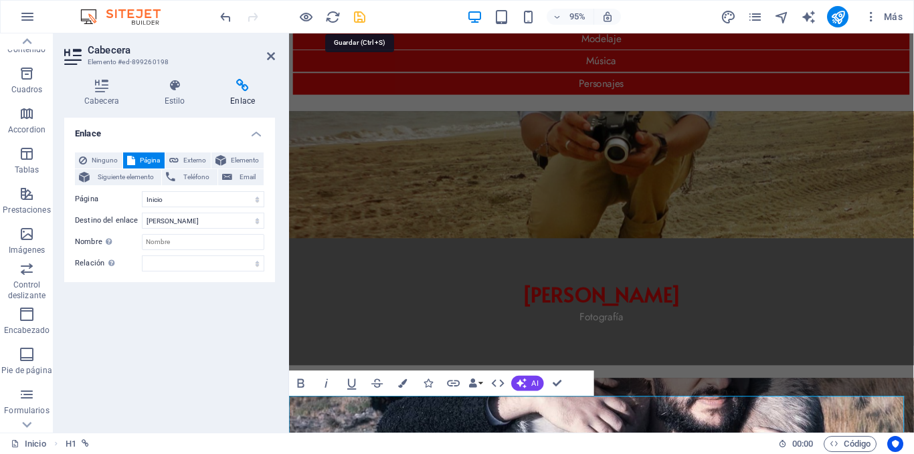
click at [355, 13] on icon "save" at bounding box center [359, 16] width 15 height 15
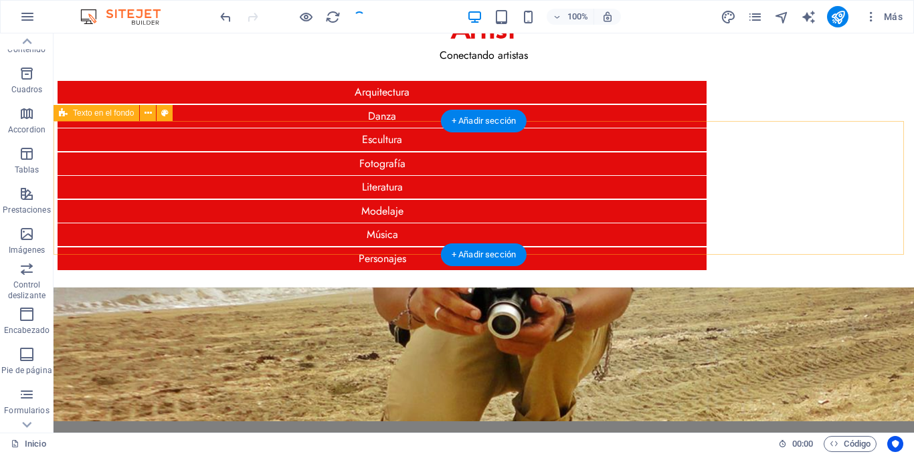
scroll to position [7, 0]
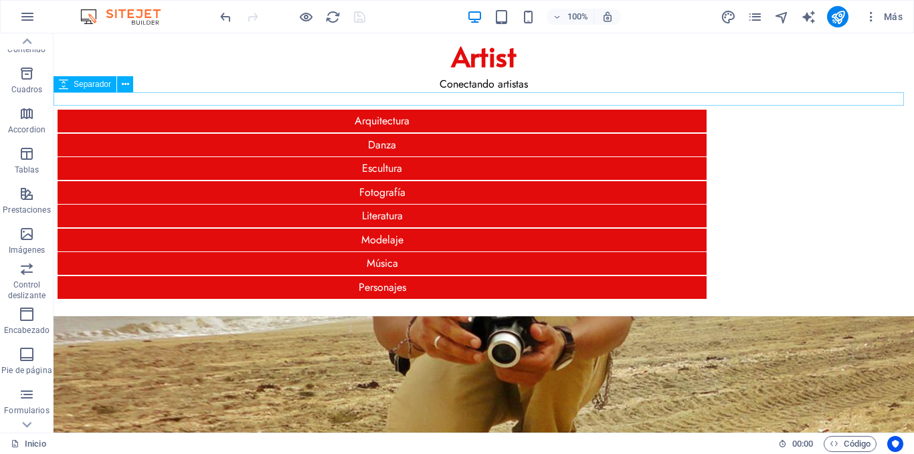
click at [285, 96] on div at bounding box center [484, 98] width 860 height 13
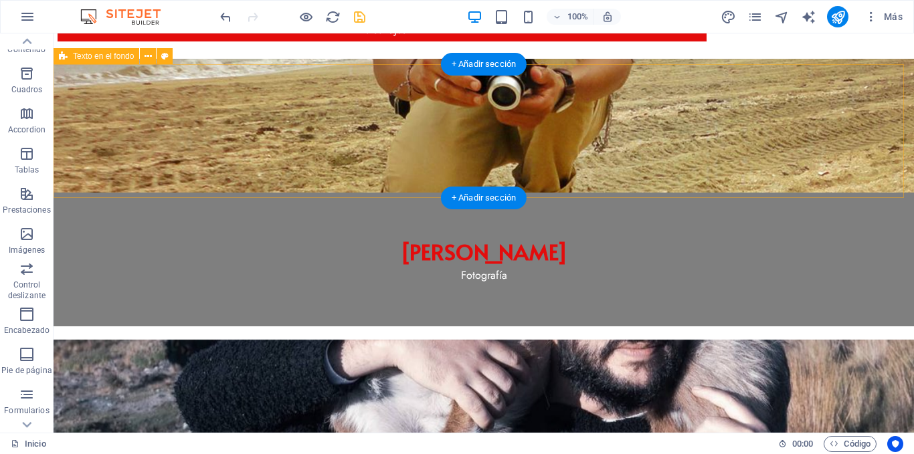
scroll to position [0, 0]
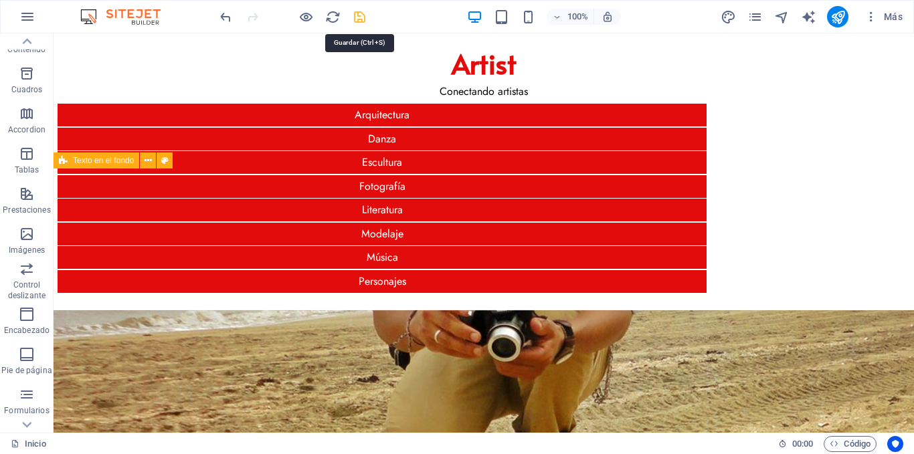
click at [359, 19] on icon "save" at bounding box center [359, 16] width 15 height 15
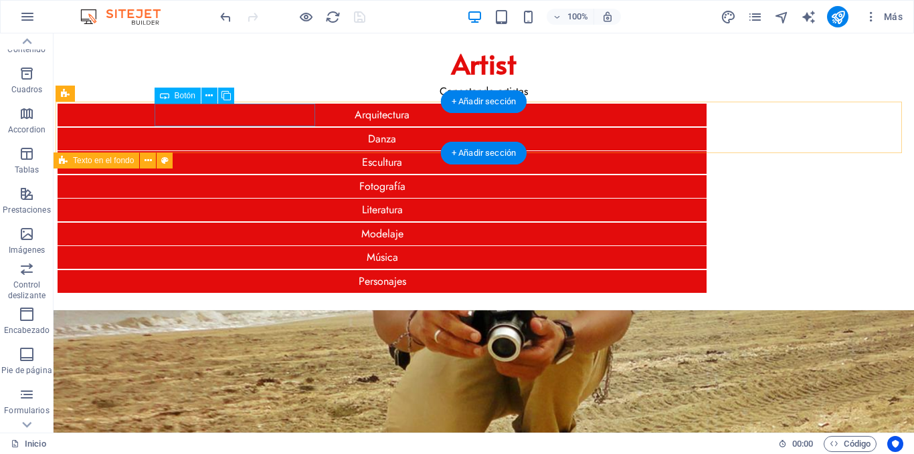
click at [278, 111] on div "Arquitectura" at bounding box center [382, 115] width 649 height 23
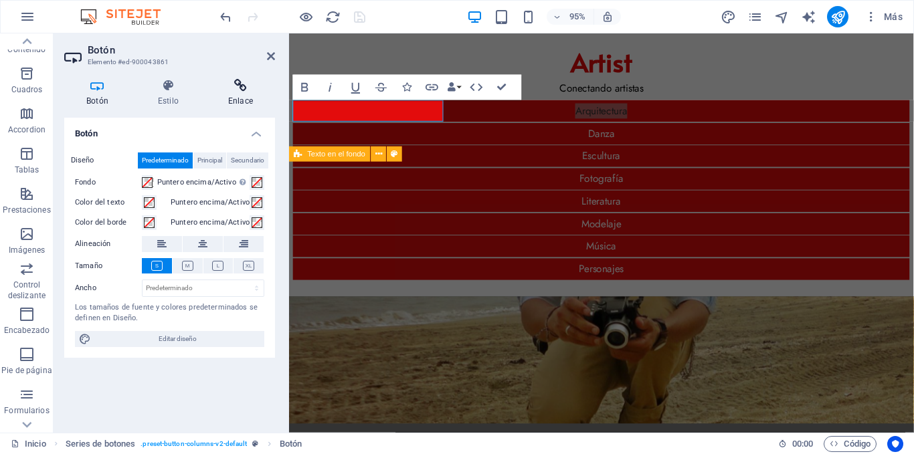
click at [233, 86] on icon at bounding box center [240, 85] width 69 height 13
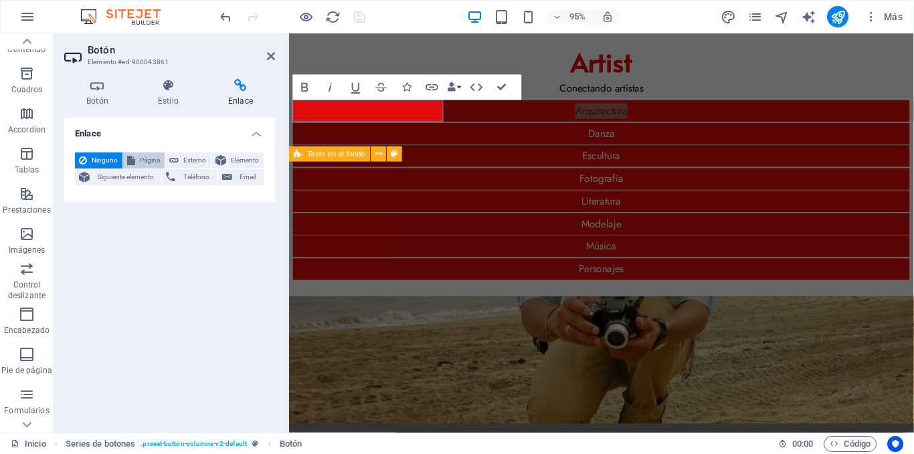
click at [145, 155] on span "Página" at bounding box center [149, 161] width 21 height 16
select select
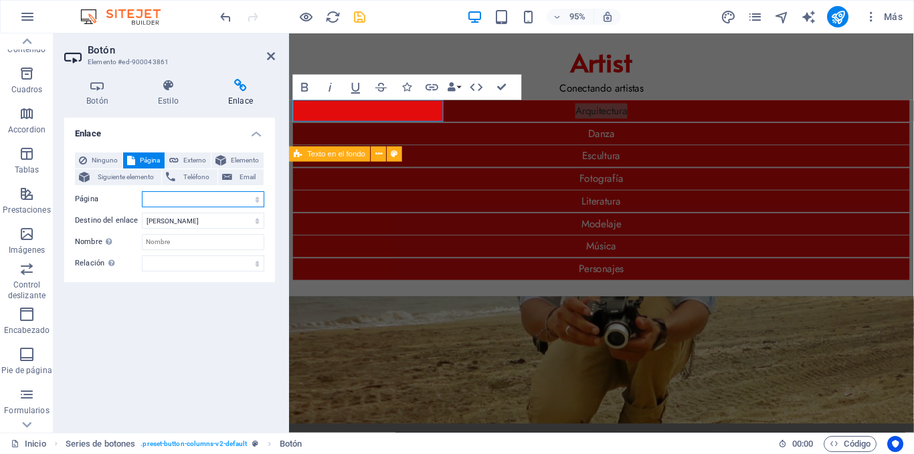
click at [205, 195] on select "[PERSON_NAME]" at bounding box center [203, 199] width 122 height 16
click at [201, 199] on select "[PERSON_NAME]" at bounding box center [203, 199] width 122 height 16
click at [266, 56] on header "Botón Elemento #ed-900043861" at bounding box center [169, 50] width 211 height 35
drag, startPoint x: 269, startPoint y: 55, endPoint x: 224, endPoint y: 20, distance: 56.7
click at [269, 55] on icon at bounding box center [271, 56] width 8 height 11
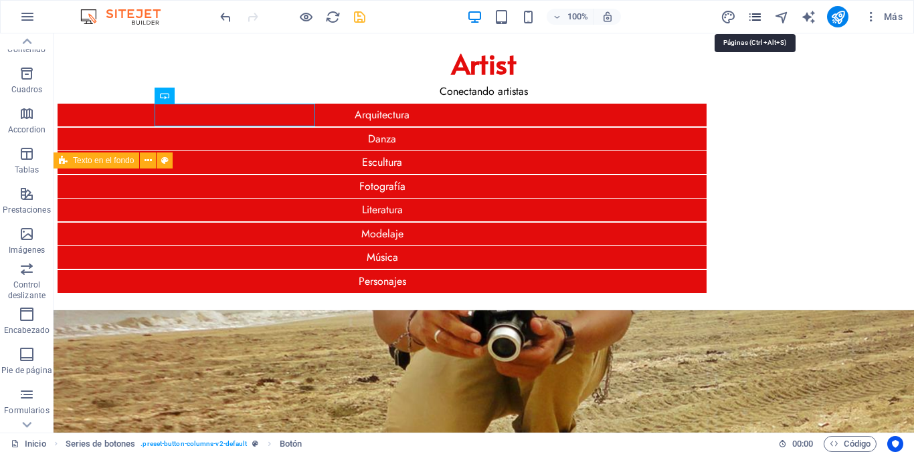
click at [751, 16] on icon "pages" at bounding box center [754, 16] width 15 height 15
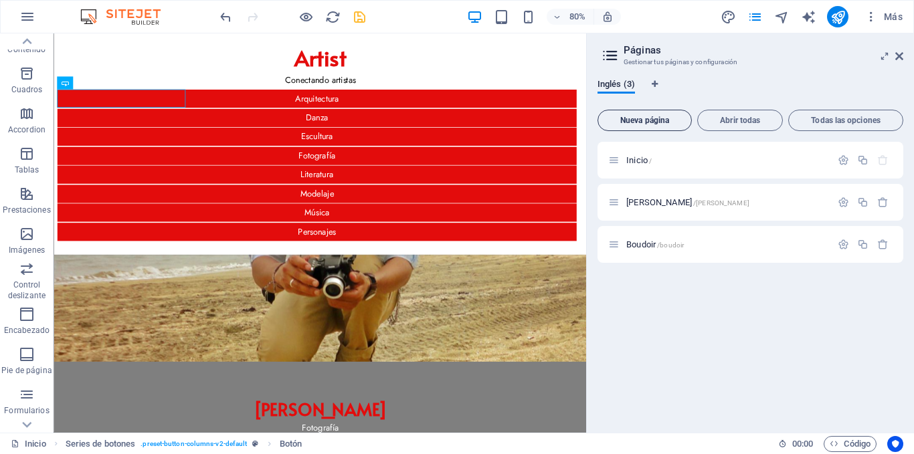
click at [664, 121] on span "Nueva página" at bounding box center [644, 120] width 82 height 8
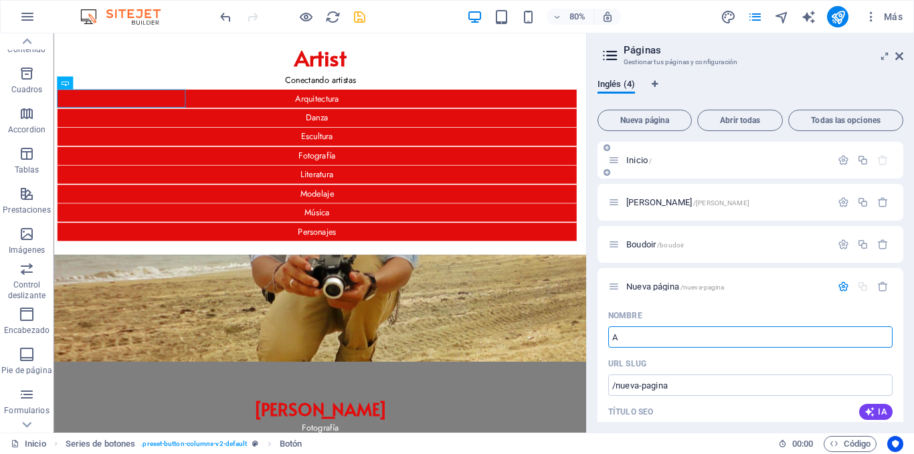
type input "Ar"
type input "/a"
type input "Arquitectura"
type input "/arquitectura"
type input "Arquitectura"
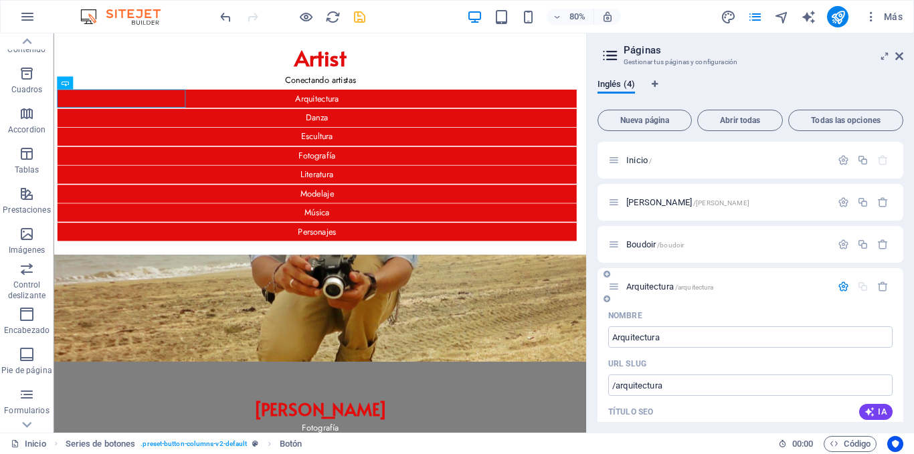
click at [726, 362] on div "URL SLUG" at bounding box center [750, 363] width 284 height 21
click at [838, 285] on icon "button" at bounding box center [842, 286] width 11 height 11
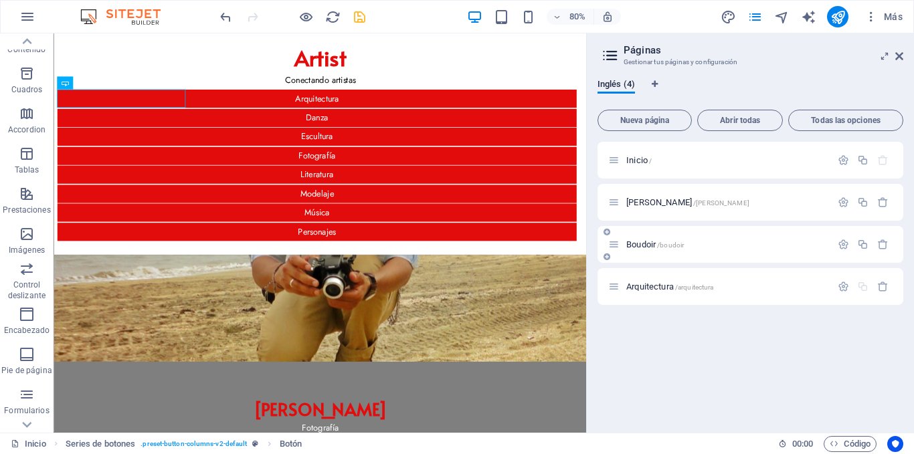
drag, startPoint x: 763, startPoint y: 285, endPoint x: 763, endPoint y: 252, distance: 33.5
click at [763, 252] on div "Inicio / Javier Castillo /javier Boudoir /boudoir Arquitectura /arquitectura" at bounding box center [750, 223] width 306 height 163
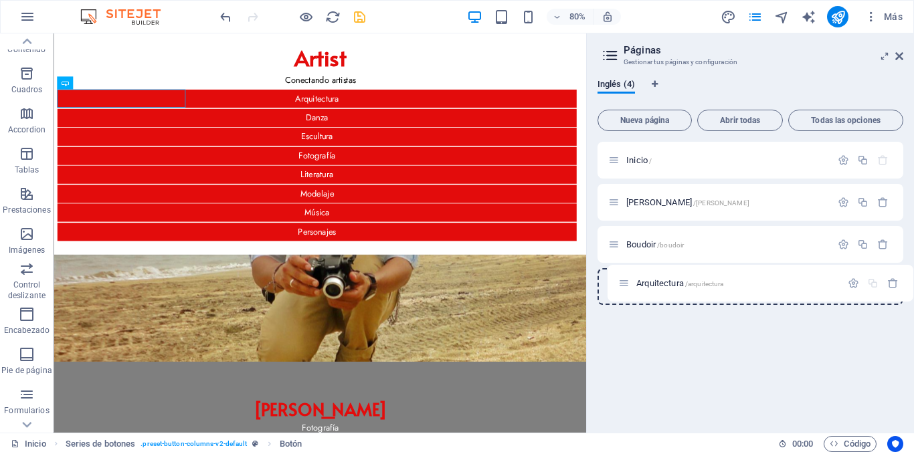
drag, startPoint x: 619, startPoint y: 291, endPoint x: 629, endPoint y: 280, distance: 15.6
click at [629, 280] on div "Inicio / Javier Castillo /javier Boudoir /boudoir Arquitectura /arquitectura" at bounding box center [750, 223] width 306 height 163
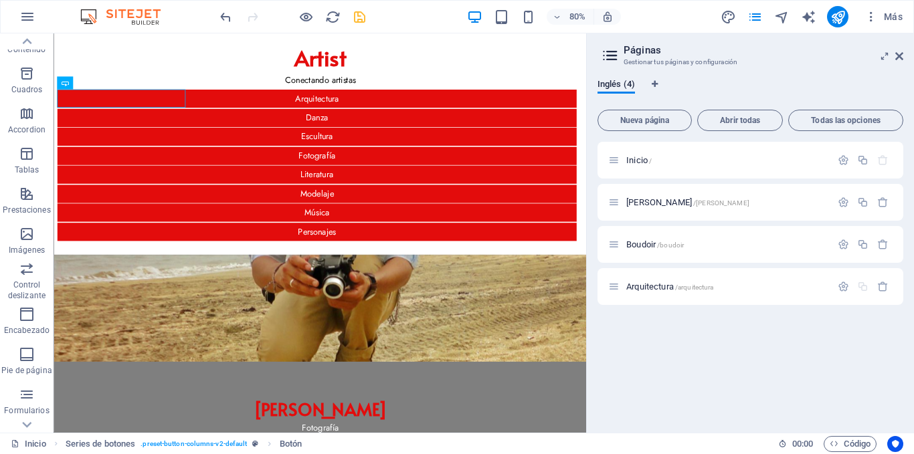
click at [636, 346] on div "Inicio / Javier Castillo /javier Boudoir /boudoir Arquitectura /arquitectura" at bounding box center [750, 282] width 306 height 280
click at [901, 56] on icon at bounding box center [899, 56] width 8 height 11
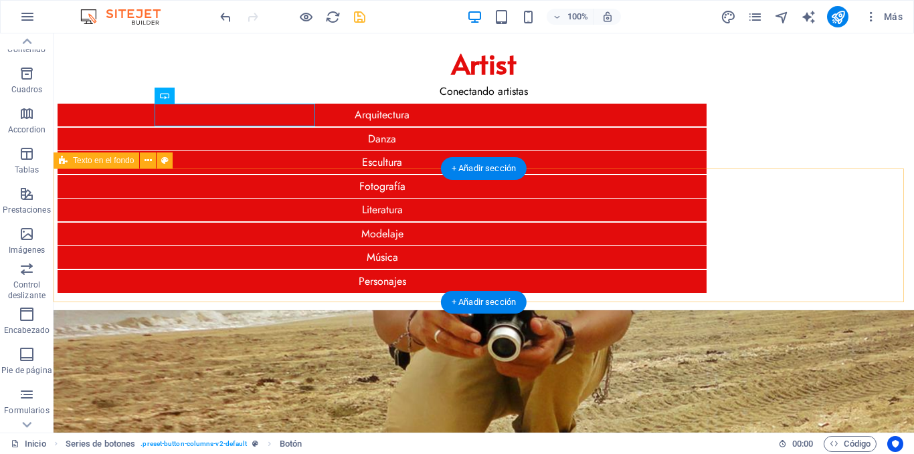
click at [191, 310] on div "Javier Castillo Fotografía" at bounding box center [484, 444] width 860 height 268
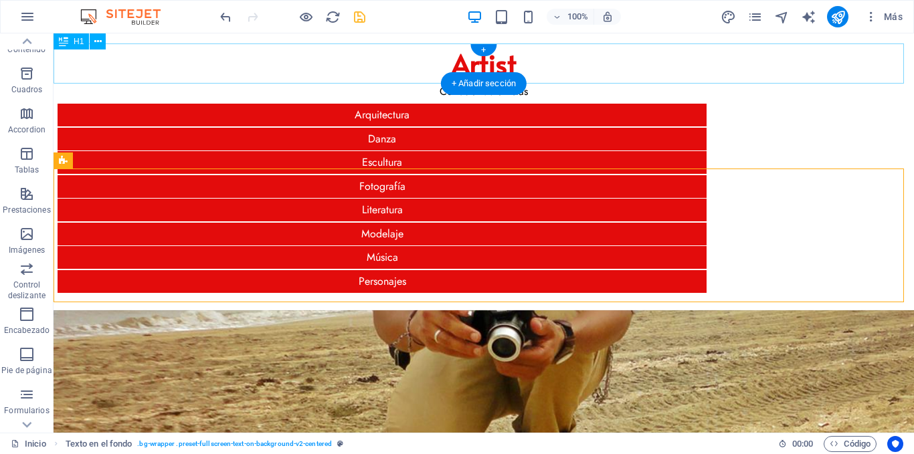
click at [269, 58] on div "Artist" at bounding box center [484, 63] width 860 height 40
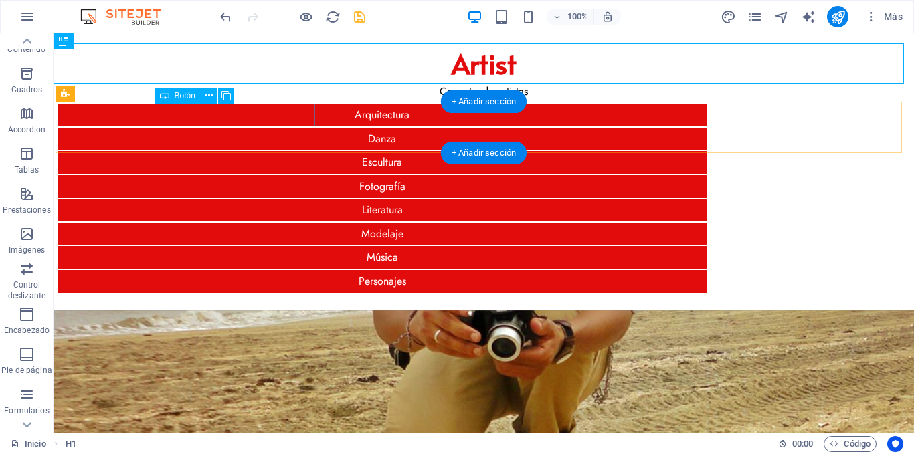
click at [300, 113] on div "Arquitectura" at bounding box center [382, 115] width 649 height 23
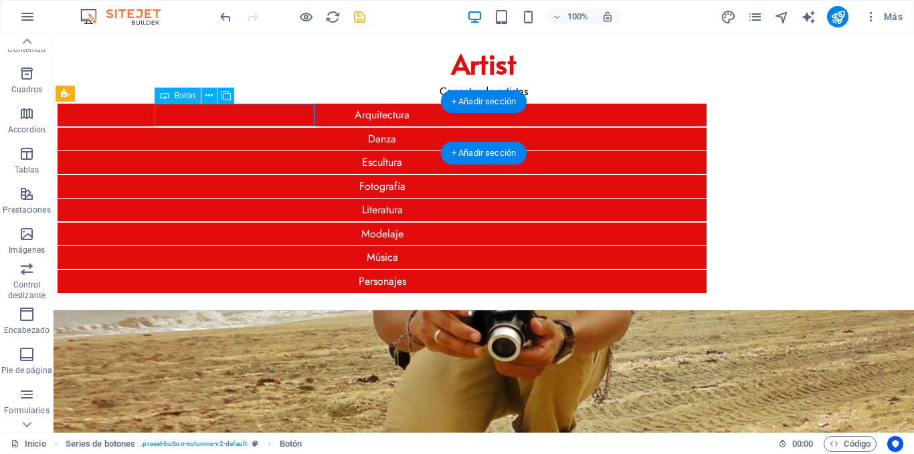
click at [300, 113] on div "Arquitectura" at bounding box center [382, 115] width 649 height 23
select select
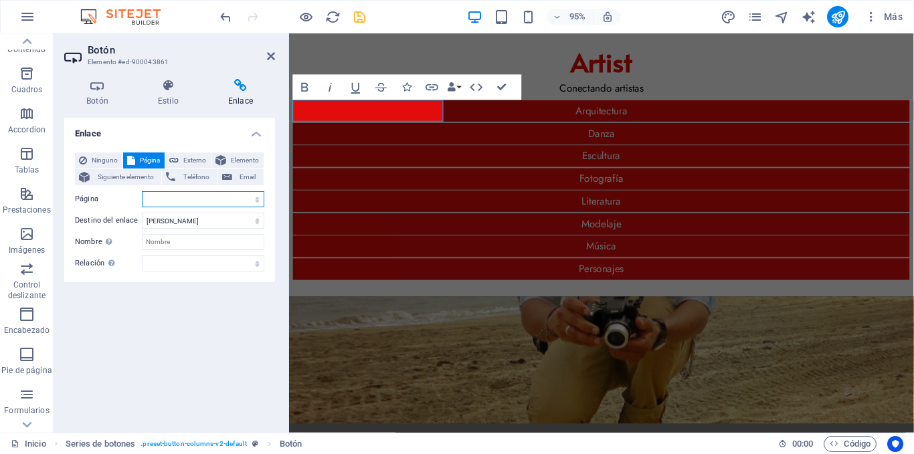
click at [194, 197] on select "Inicio Javier Castillo Boudoir Arquitectura" at bounding box center [203, 199] width 122 height 16
select select "3"
click at [142, 191] on select "Inicio Javier Castillo Boudoir Arquitectura" at bounding box center [203, 199] width 122 height 16
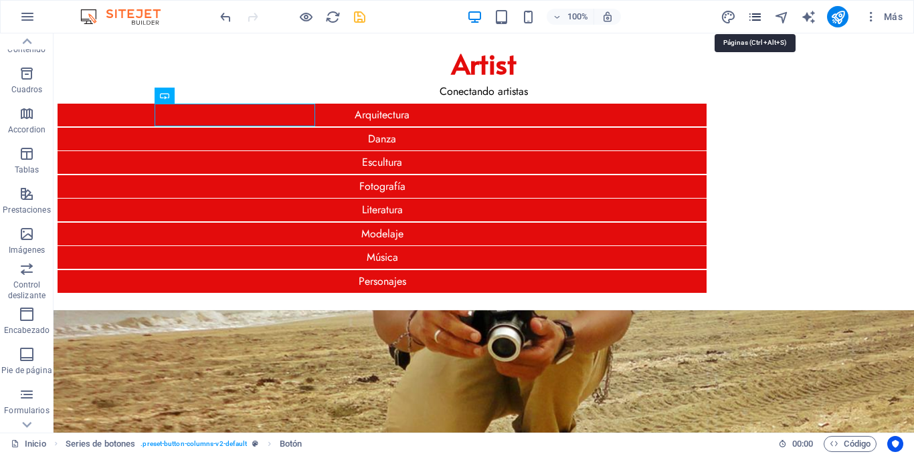
click at [756, 14] on icon "pages" at bounding box center [754, 16] width 15 height 15
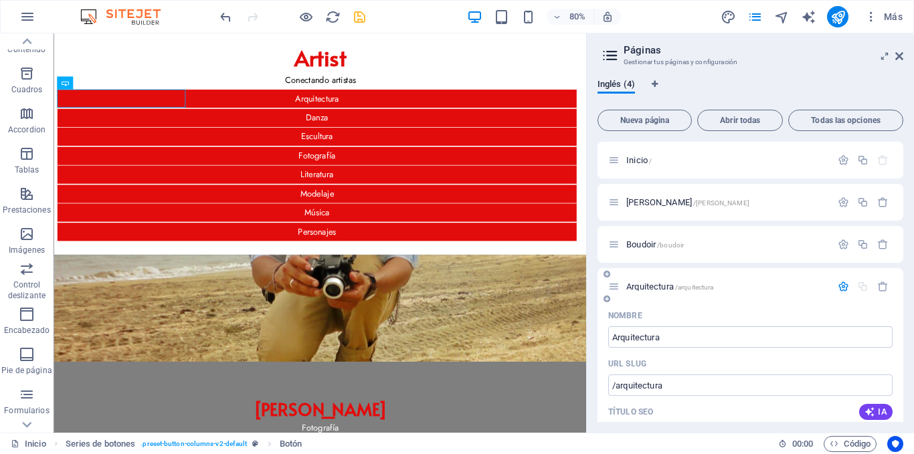
click at [724, 286] on p "Arquitectura /arquitectura" at bounding box center [726, 286] width 201 height 9
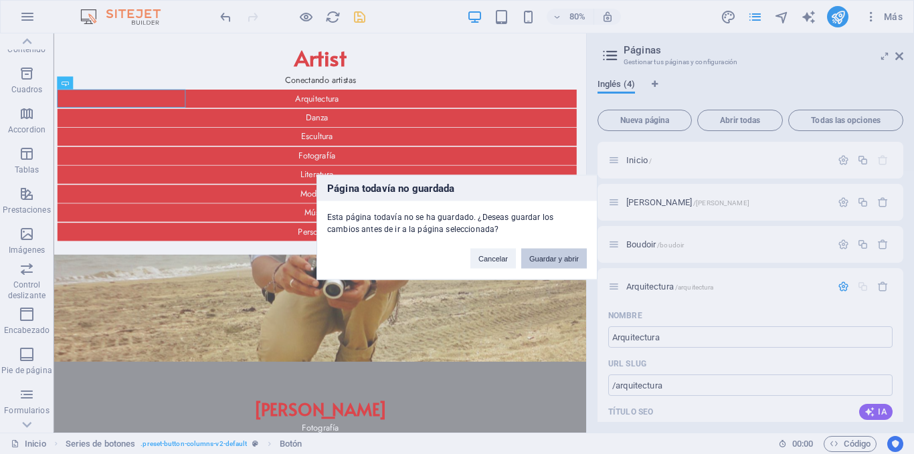
click at [553, 259] on button "Guardar y abrir" at bounding box center [554, 258] width 66 height 20
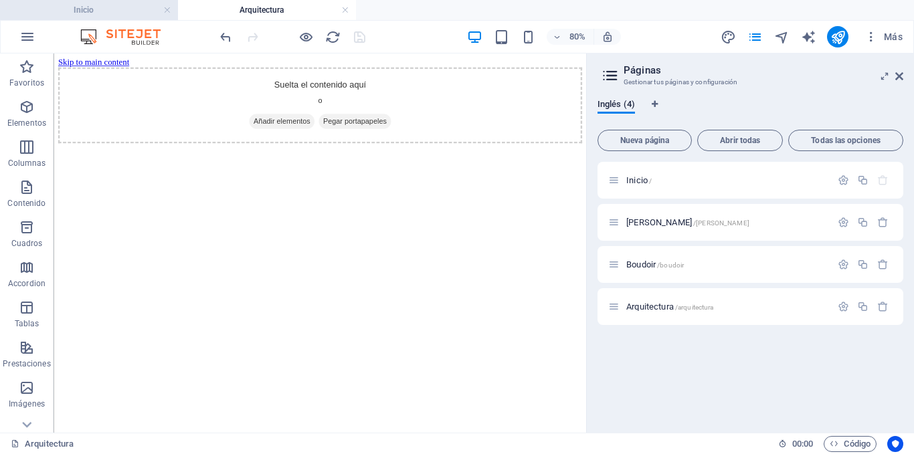
click at [115, 3] on h4 "Inicio" at bounding box center [89, 10] width 178 height 15
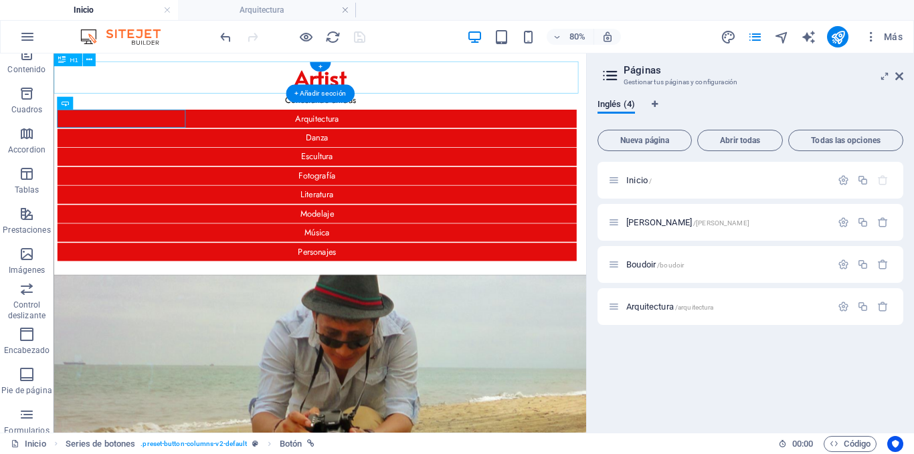
click at [244, 90] on div "Artist" at bounding box center [387, 84] width 666 height 40
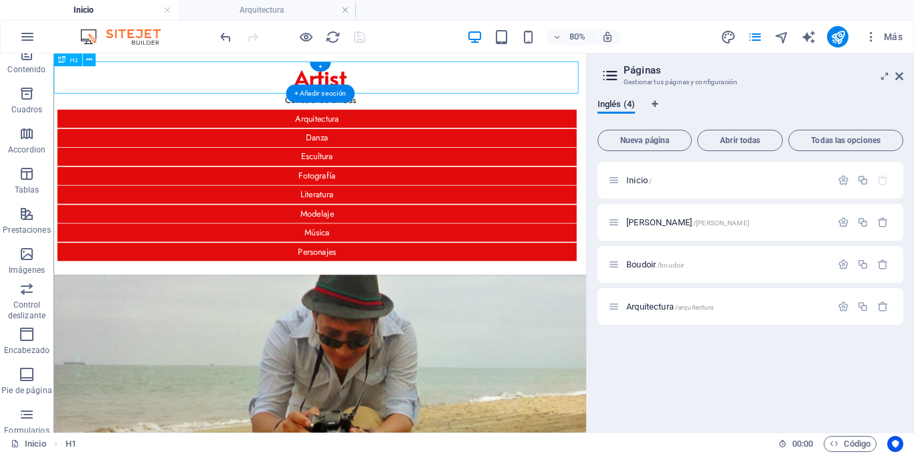
click at [244, 90] on div "Artist" at bounding box center [387, 84] width 666 height 40
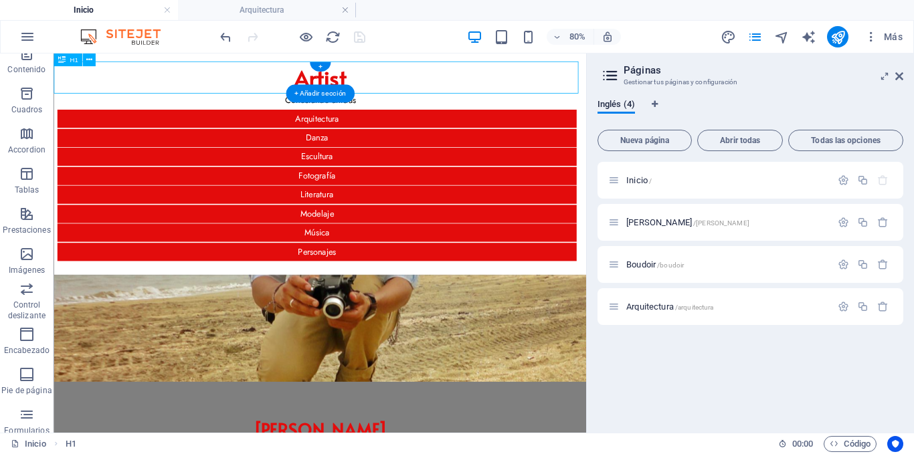
select select
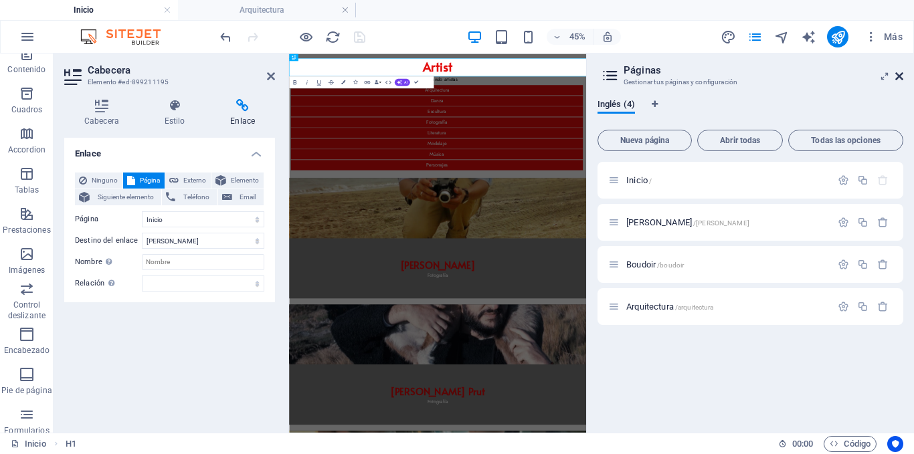
drag, startPoint x: 900, startPoint y: 74, endPoint x: 607, endPoint y: 37, distance: 295.4
click at [900, 74] on icon at bounding box center [899, 76] width 8 height 11
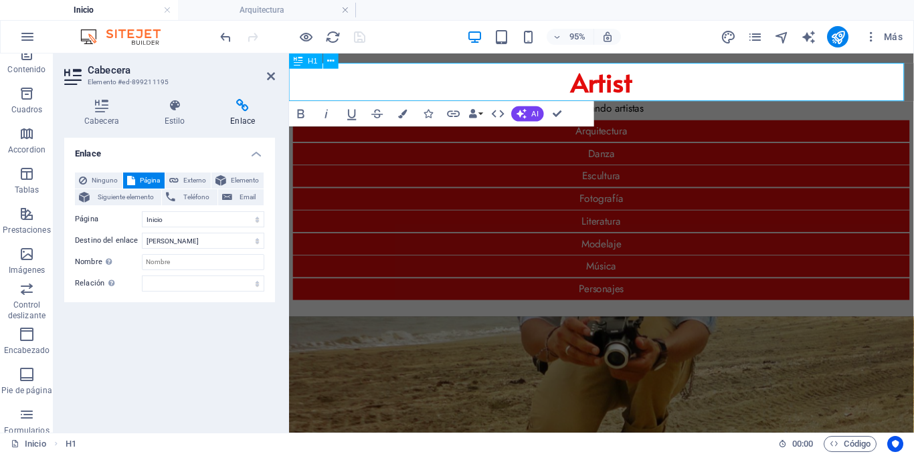
click at [473, 78] on h1 "Artist" at bounding box center [618, 84] width 658 height 40
click at [335, 61] on button at bounding box center [331, 61] width 15 height 15
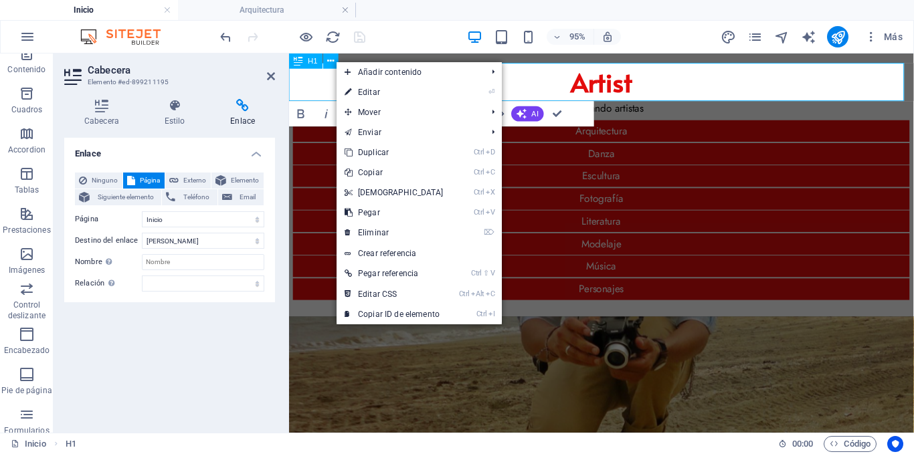
click at [311, 76] on h1 "Artist" at bounding box center [618, 84] width 658 height 40
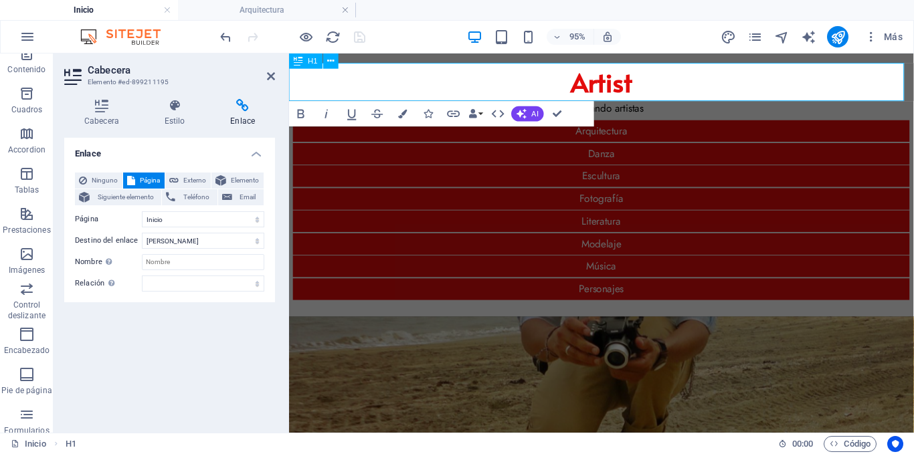
click at [301, 64] on icon at bounding box center [298, 61] width 9 height 15
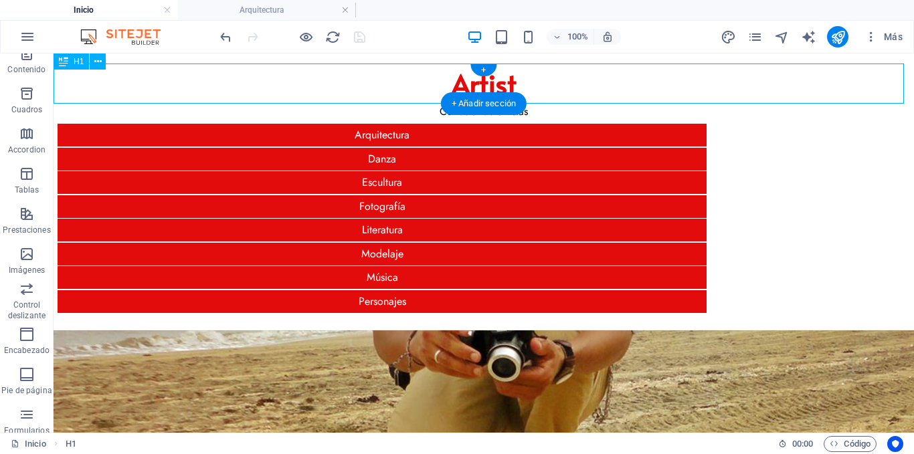
click at [557, 83] on div "Artist" at bounding box center [484, 84] width 860 height 40
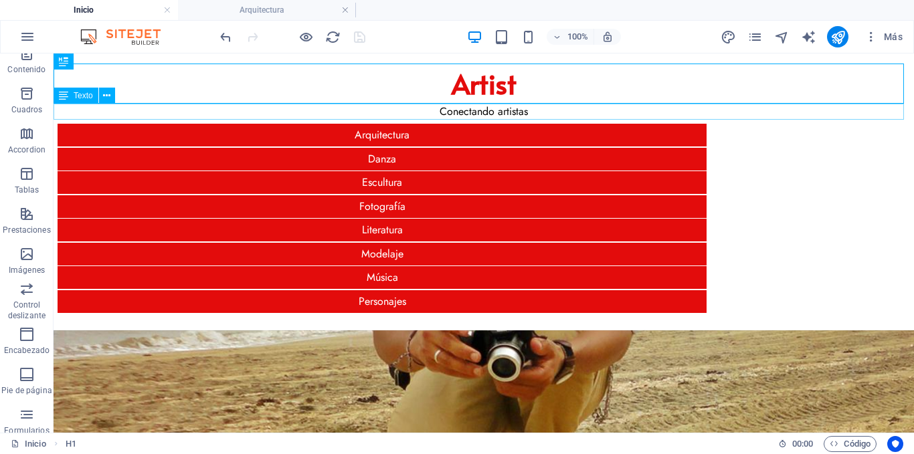
click at [552, 113] on div "Conectando artistas" at bounding box center [484, 112] width 860 height 16
click at [283, 10] on h4 "Arquitectura" at bounding box center [267, 10] width 178 height 15
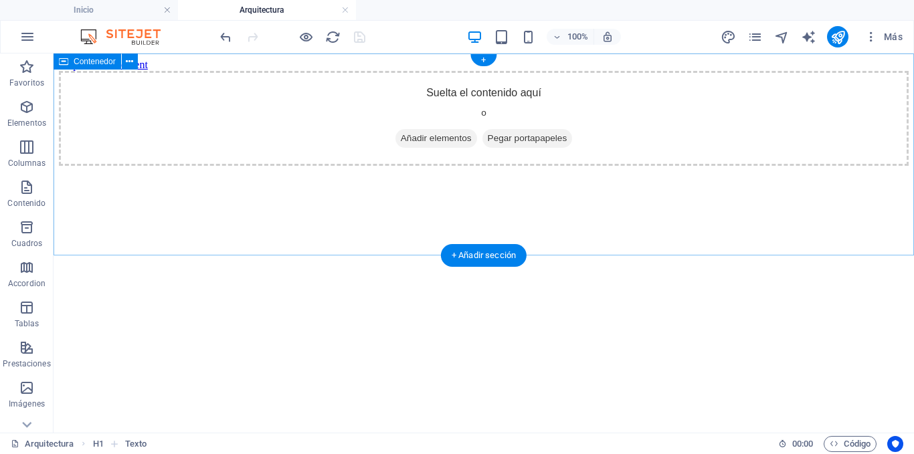
click at [517, 148] on span "Pegar portapapeles" at bounding box center [527, 138] width 90 height 19
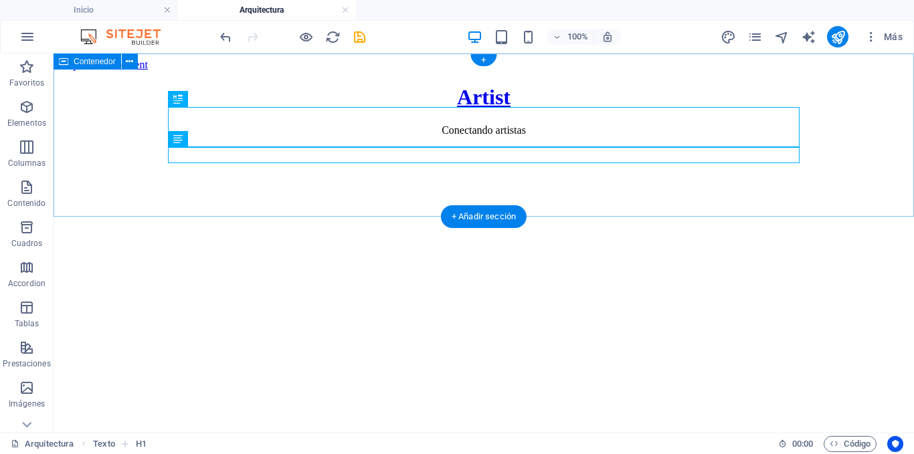
click at [344, 136] on div "Artist Conectando artistas" at bounding box center [484, 110] width 850 height 51
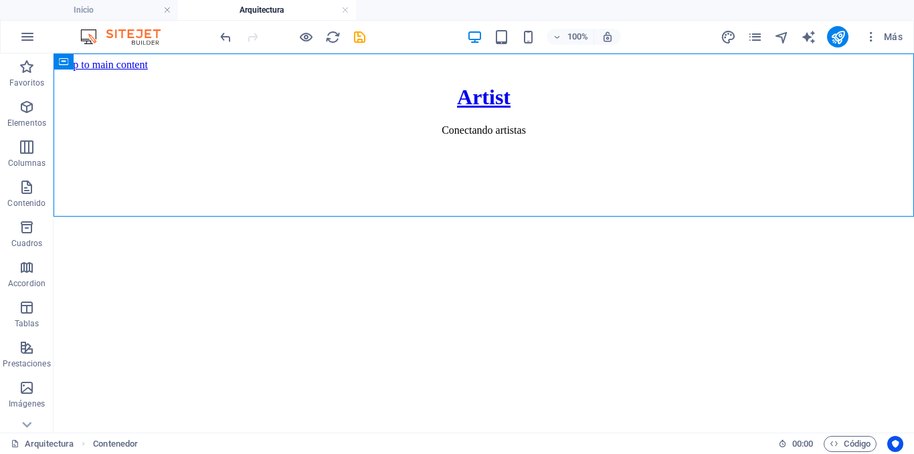
drag, startPoint x: 266, startPoint y: 152, endPoint x: 194, endPoint y: 161, distance: 72.1
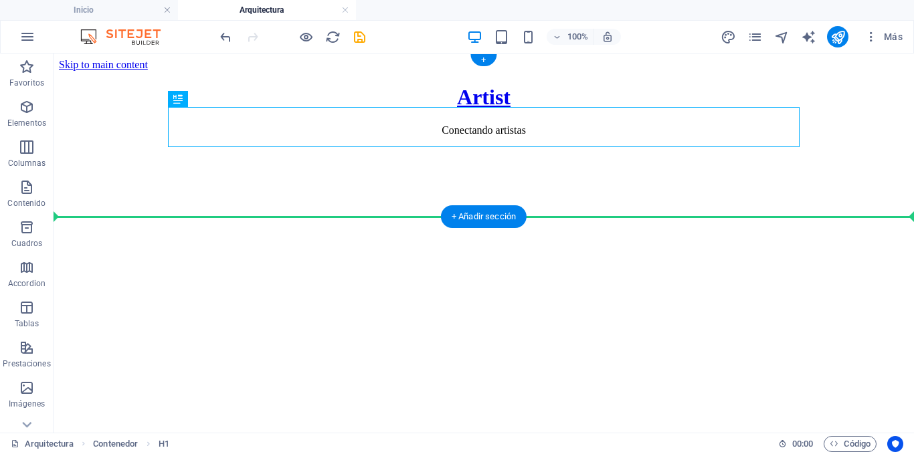
drag, startPoint x: 182, startPoint y: 108, endPoint x: 168, endPoint y: 218, distance: 111.3
click at [191, 147] on html "Skip to main content Artist Conectando artistas" at bounding box center [484, 101] width 860 height 94
click at [207, 147] on html "Skip to main content Artist Conectando artistas" at bounding box center [484, 101] width 860 height 94
click at [209, 147] on html "Skip to main content Artist Conectando artistas" at bounding box center [484, 101] width 860 height 94
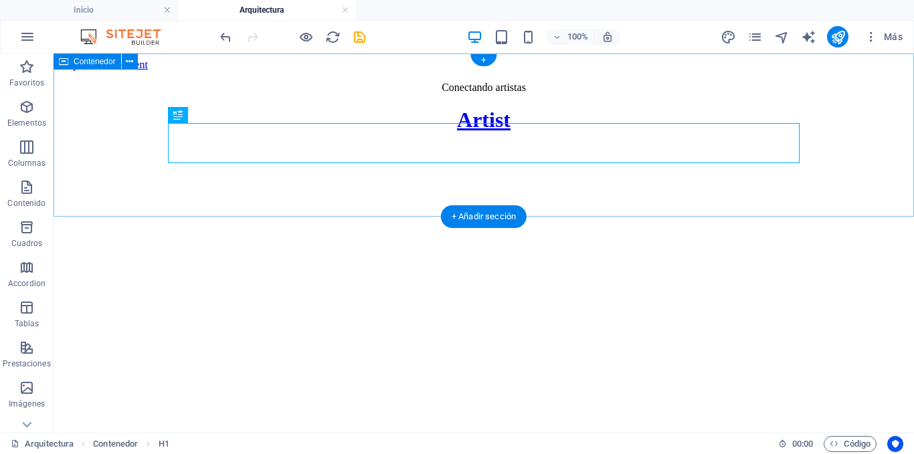
click at [250, 132] on div "Conectando artistas Artist" at bounding box center [484, 107] width 850 height 51
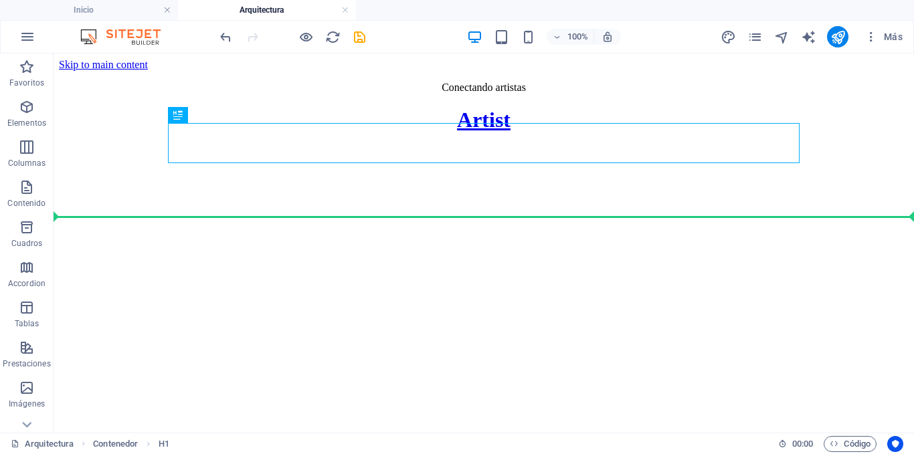
drag, startPoint x: 179, startPoint y: 169, endPoint x: 158, endPoint y: 219, distance: 54.3
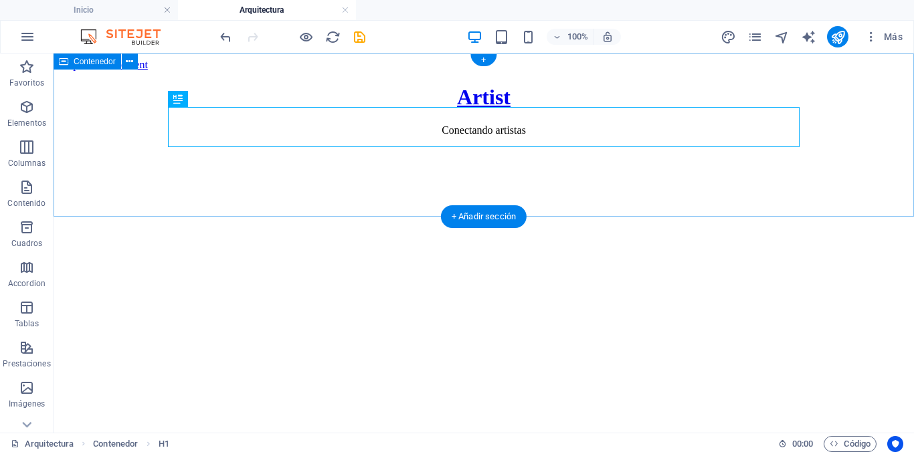
drag, startPoint x: 432, startPoint y: 107, endPoint x: 371, endPoint y: 226, distance: 133.7
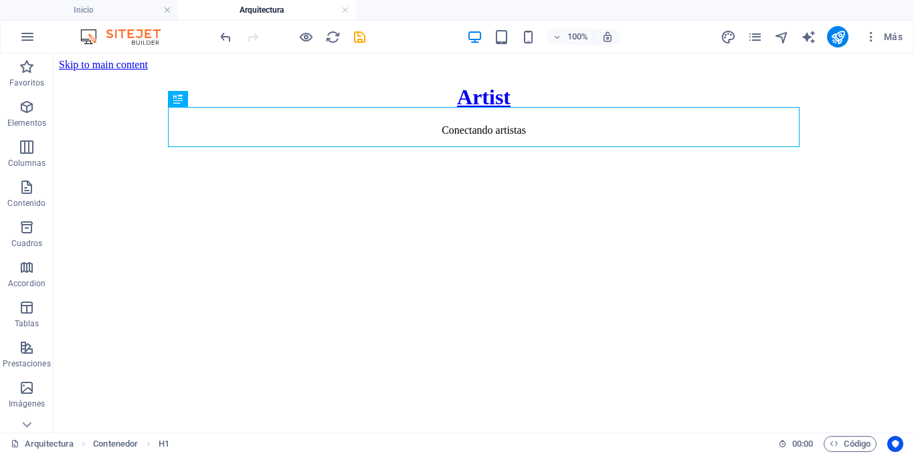
click at [343, 147] on html "Skip to main content Artist Conectando artistas" at bounding box center [484, 101] width 860 height 94
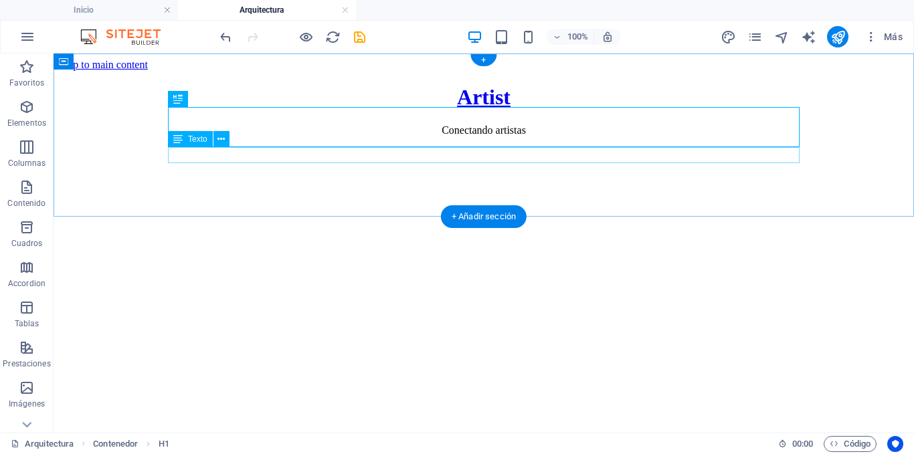
click at [437, 136] on div "Conectando artistas" at bounding box center [484, 130] width 850 height 12
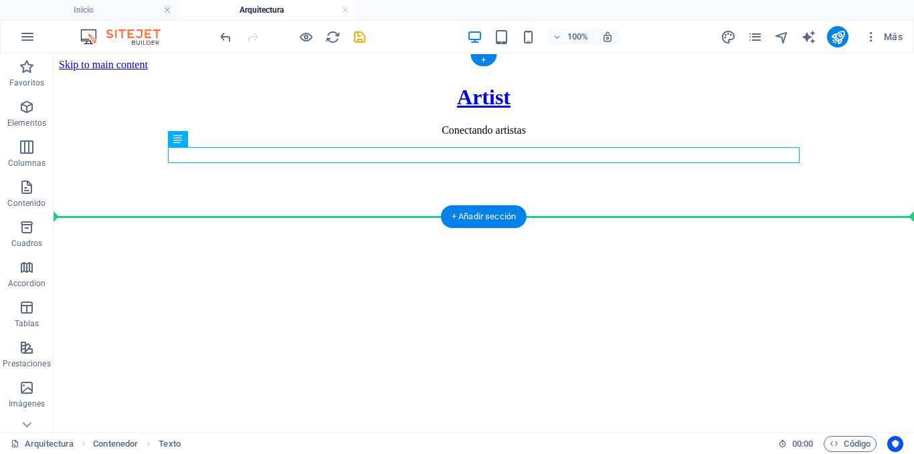
drag, startPoint x: 243, startPoint y: 193, endPoint x: 184, endPoint y: 214, distance: 62.4
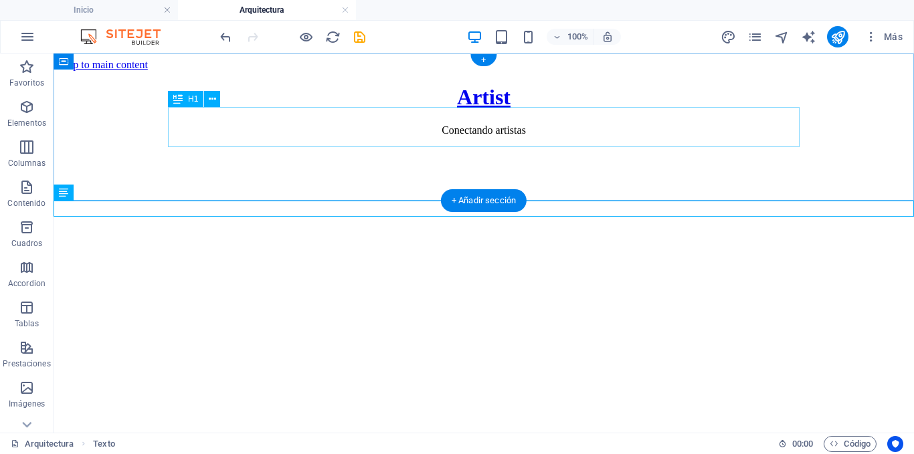
click at [382, 110] on div "Artist" at bounding box center [484, 97] width 850 height 25
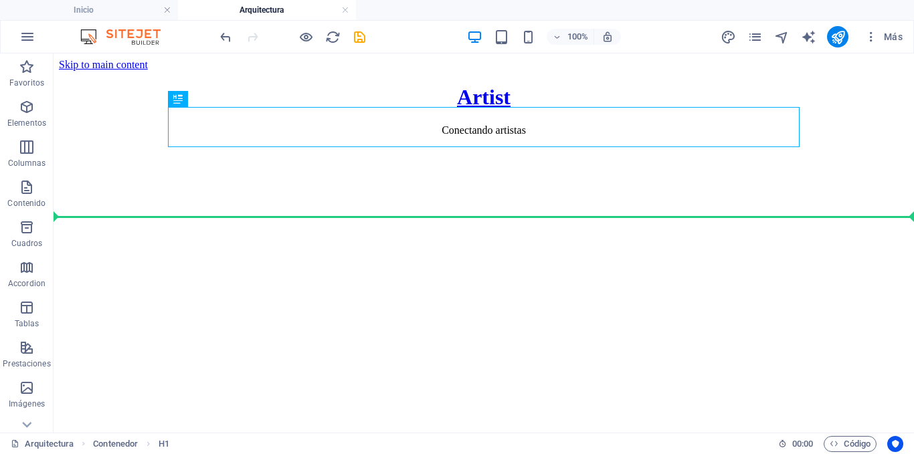
drag, startPoint x: 231, startPoint y: 150, endPoint x: 181, endPoint y: 221, distance: 87.0
click at [310, 147] on html "Skip to main content Artist Conectando artistas" at bounding box center [484, 101] width 860 height 94
click at [309, 147] on html "Skip to main content Artist Conectando artistas" at bounding box center [484, 101] width 860 height 94
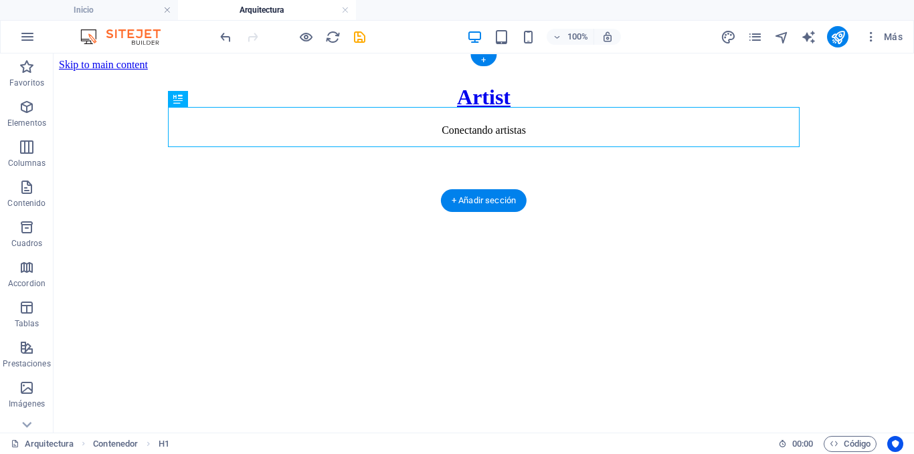
click at [320, 110] on div "Artist" at bounding box center [484, 97] width 850 height 25
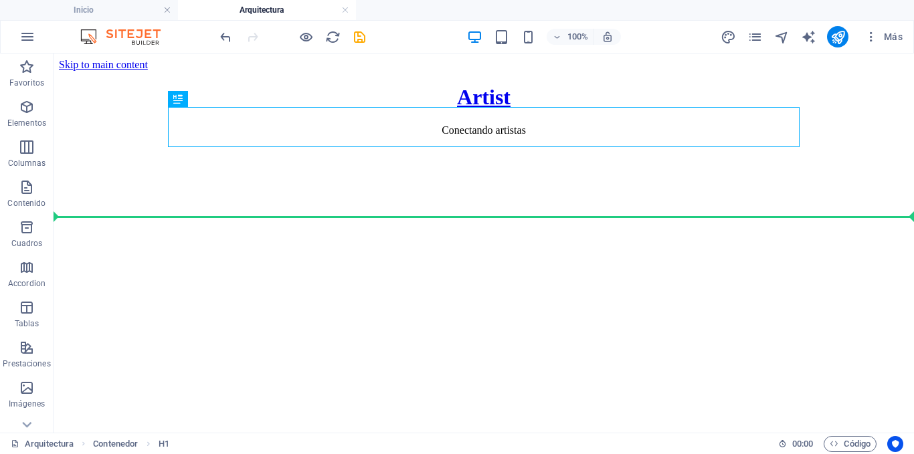
drag, startPoint x: 241, startPoint y: 153, endPoint x: 278, endPoint y: 254, distance: 107.5
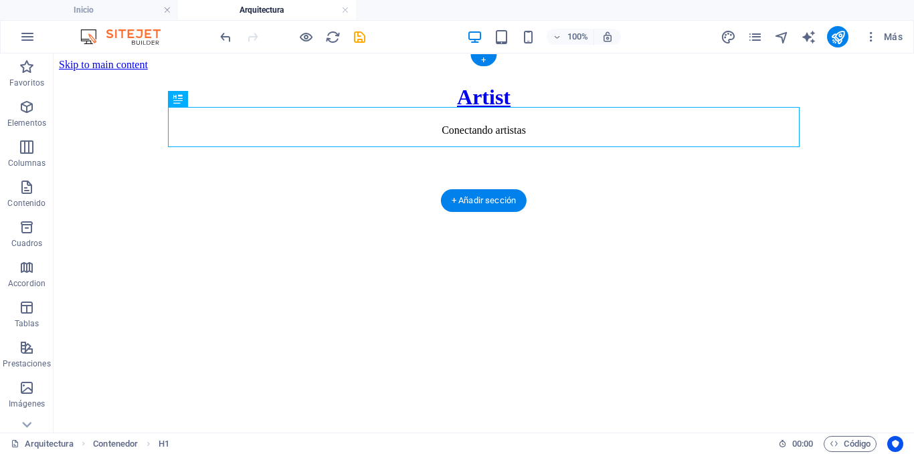
click at [285, 110] on div "Artist" at bounding box center [484, 97] width 850 height 25
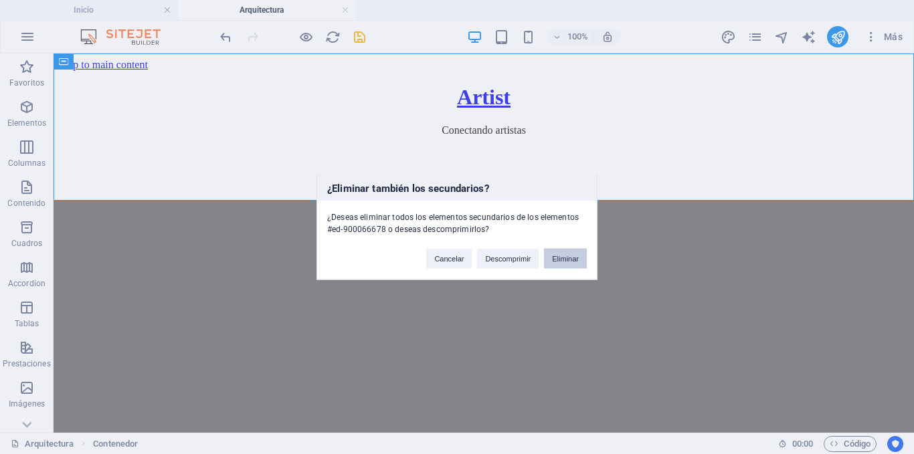
click at [564, 259] on button "Eliminar" at bounding box center [565, 258] width 43 height 20
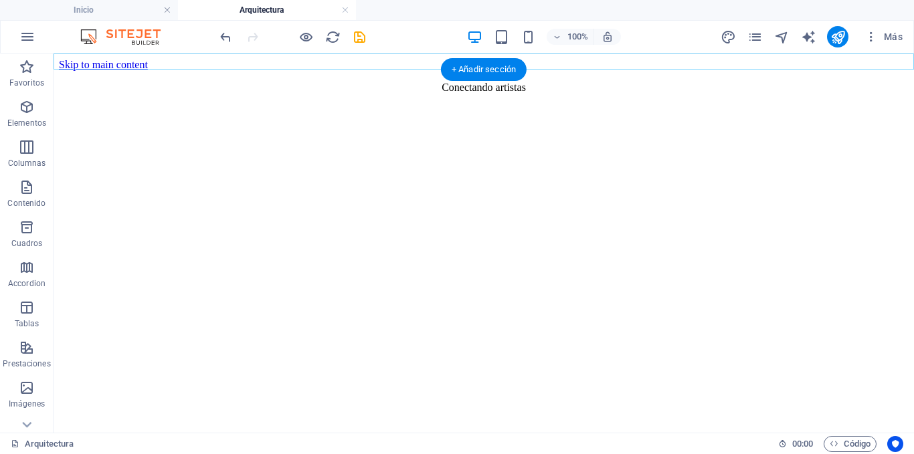
click at [457, 65] on div "+ Añadir sección" at bounding box center [484, 69] width 86 height 23
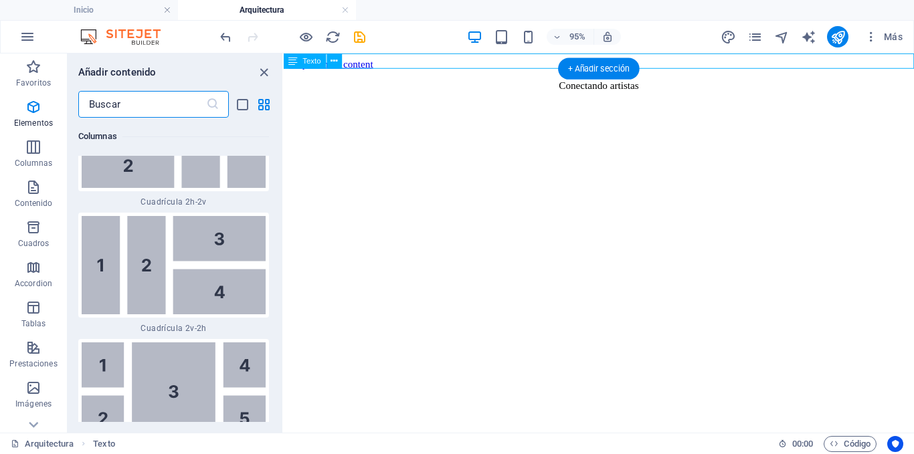
scroll to position [4205, 0]
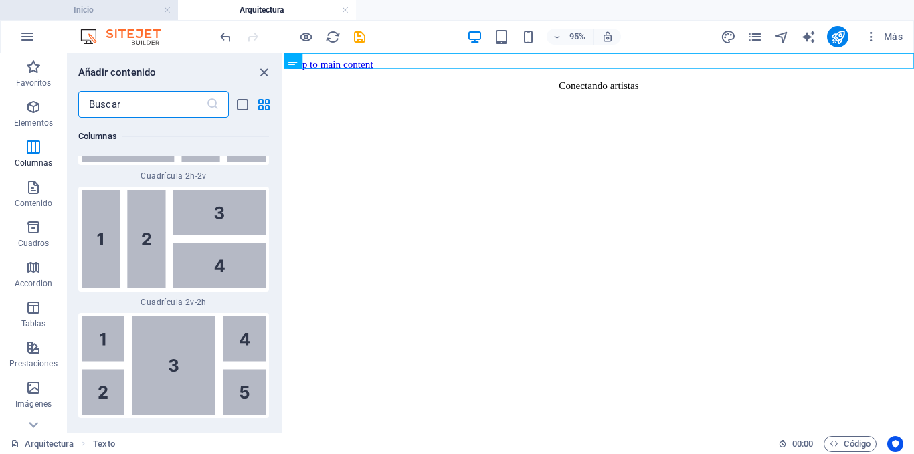
click at [127, 8] on h4 "Inicio" at bounding box center [89, 10] width 178 height 15
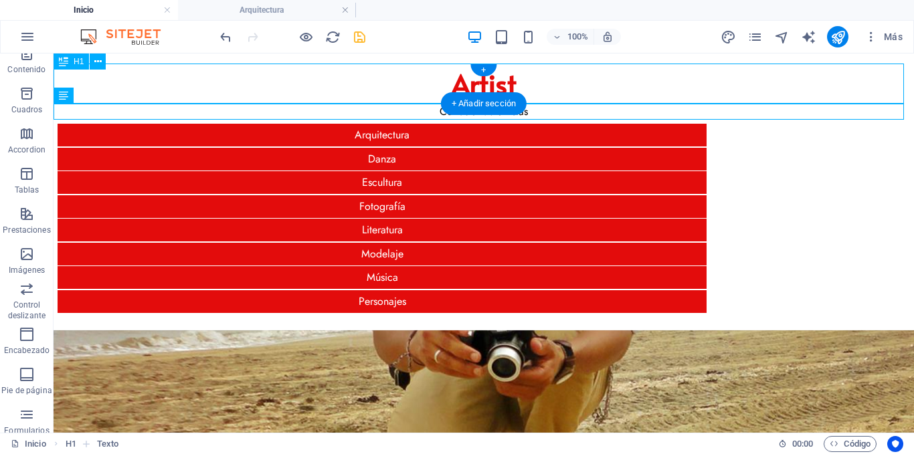
click at [171, 75] on div "Artist" at bounding box center [484, 84] width 860 height 40
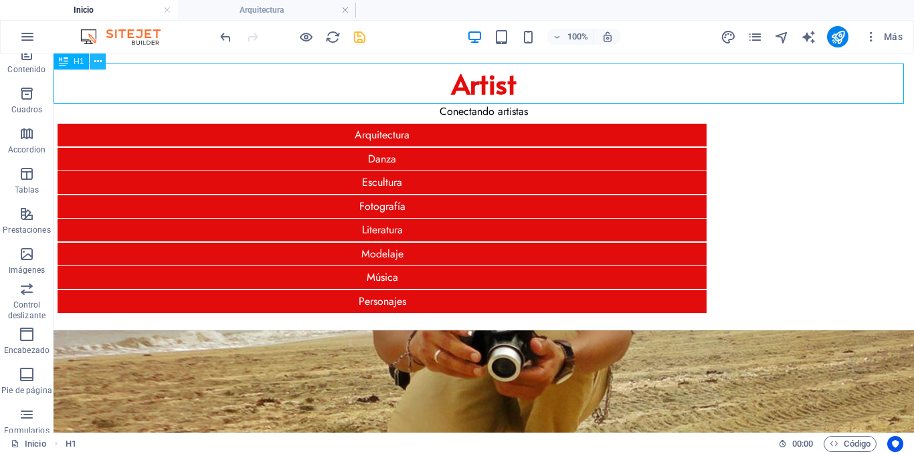
click at [97, 59] on icon at bounding box center [97, 62] width 7 height 14
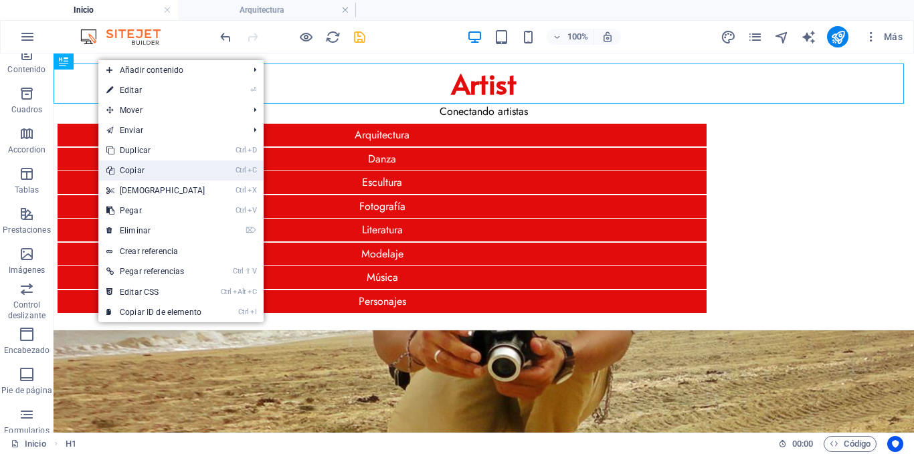
click at [159, 170] on link "Ctrl C Copiar" at bounding box center [155, 171] width 115 height 20
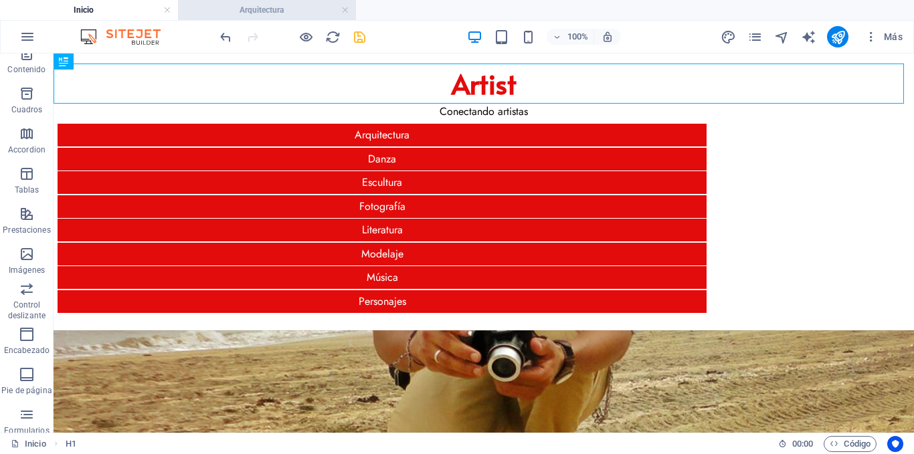
click at [283, 11] on h4 "Arquitectura" at bounding box center [267, 10] width 178 height 15
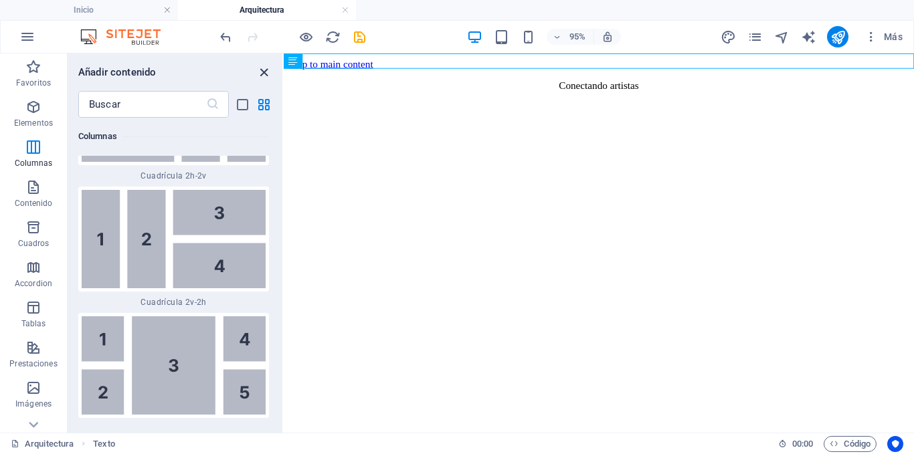
click at [257, 73] on icon "close panel" at bounding box center [263, 72] width 15 height 15
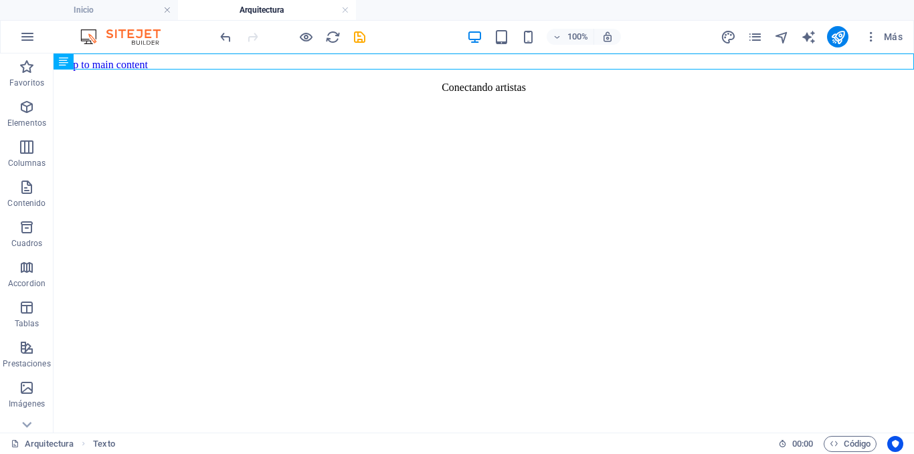
click at [449, 84] on html "Skip to main content Conectando artistas" at bounding box center [484, 79] width 860 height 51
click at [472, 66] on div "+ Añadir sección" at bounding box center [484, 69] width 86 height 23
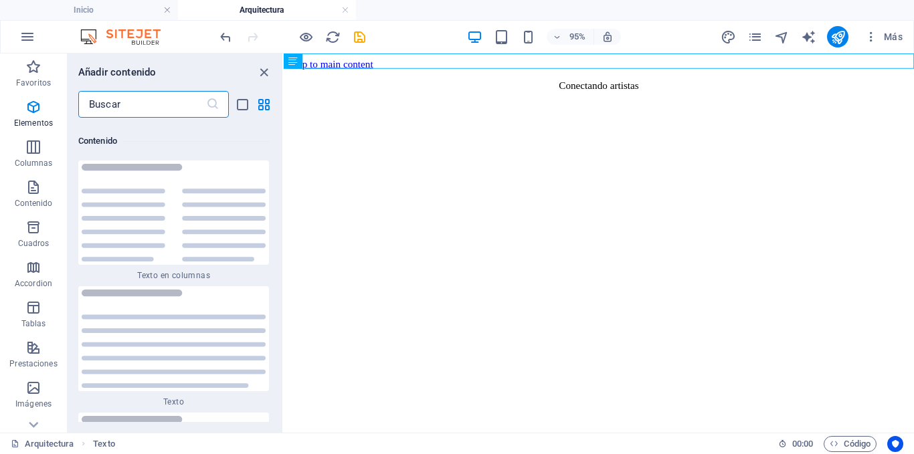
scroll to position [4647, 0]
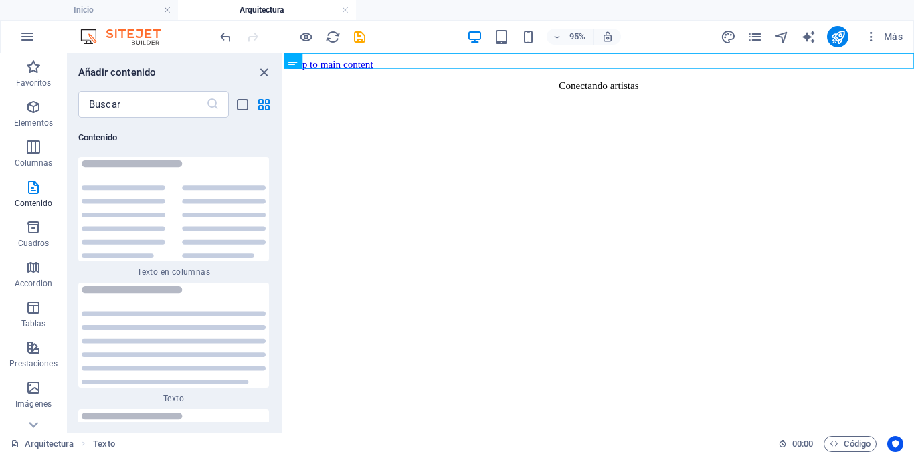
drag, startPoint x: 332, startPoint y: 89, endPoint x: 296, endPoint y: 76, distance: 38.3
click at [298, 80] on html "Skip to main content Conectando artistas" at bounding box center [616, 79] width 664 height 51
click at [292, 61] on icon at bounding box center [293, 61] width 9 height 15
click at [331, 62] on icon at bounding box center [333, 60] width 7 height 13
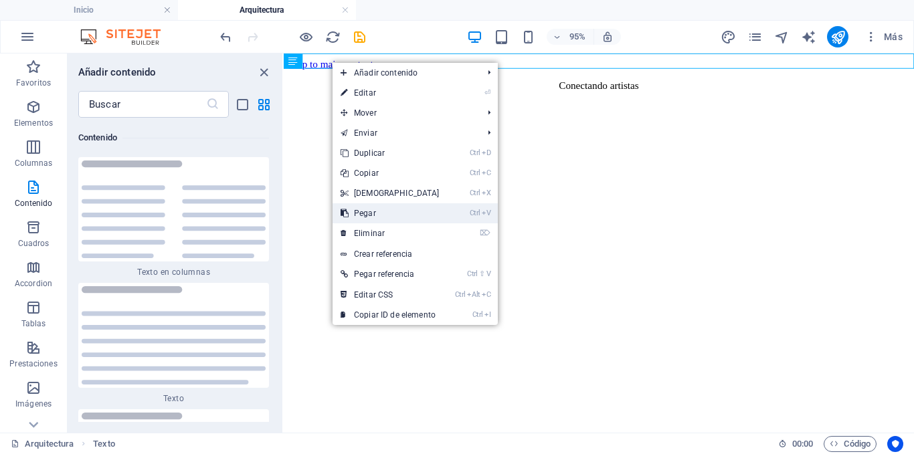
click at [389, 212] on link "Ctrl V Pegar" at bounding box center [389, 213] width 115 height 20
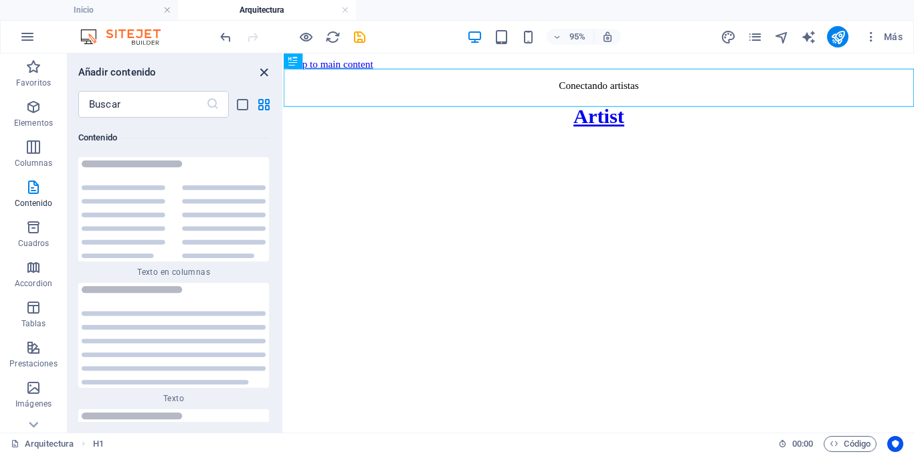
click at [260, 70] on icon "close panel" at bounding box center [263, 72] width 15 height 15
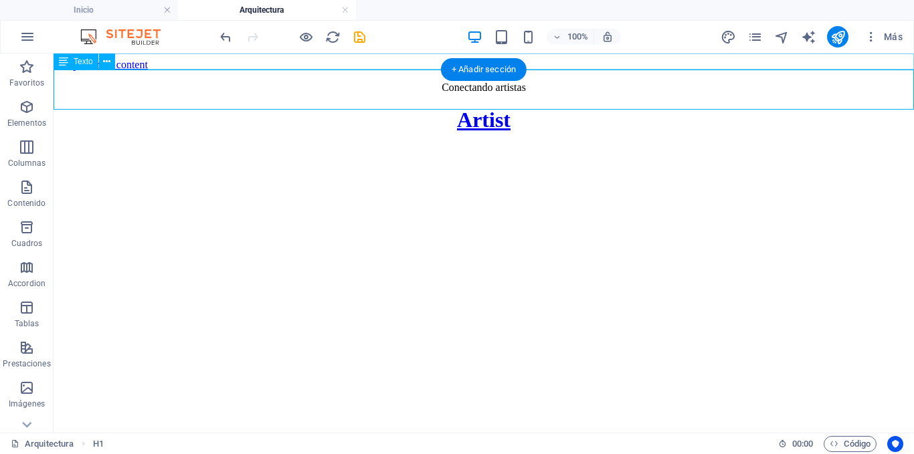
click at [280, 82] on div "Conectando artistas" at bounding box center [484, 88] width 850 height 12
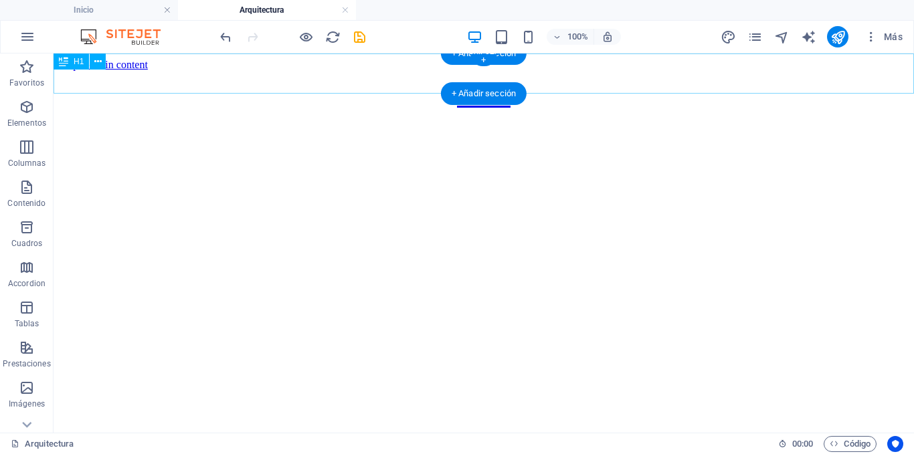
click at [510, 85] on div "Artist" at bounding box center [484, 97] width 850 height 25
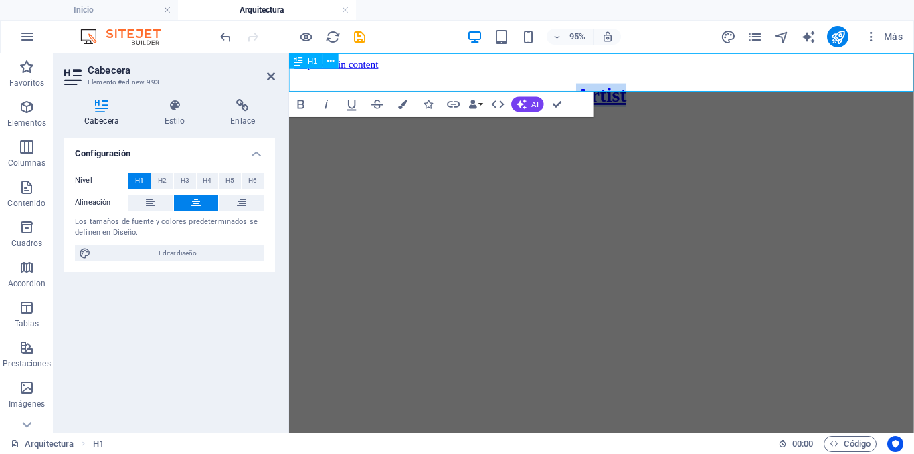
click at [645, 85] on link "Artist" at bounding box center [618, 97] width 54 height 24
drag, startPoint x: 613, startPoint y: 77, endPoint x: 656, endPoint y: 76, distance: 43.5
click at [656, 85] on h1 "Artist" at bounding box center [617, 97] width 647 height 25
click at [486, 124] on html "Skip to main content Arquitectura" at bounding box center [618, 89] width 658 height 71
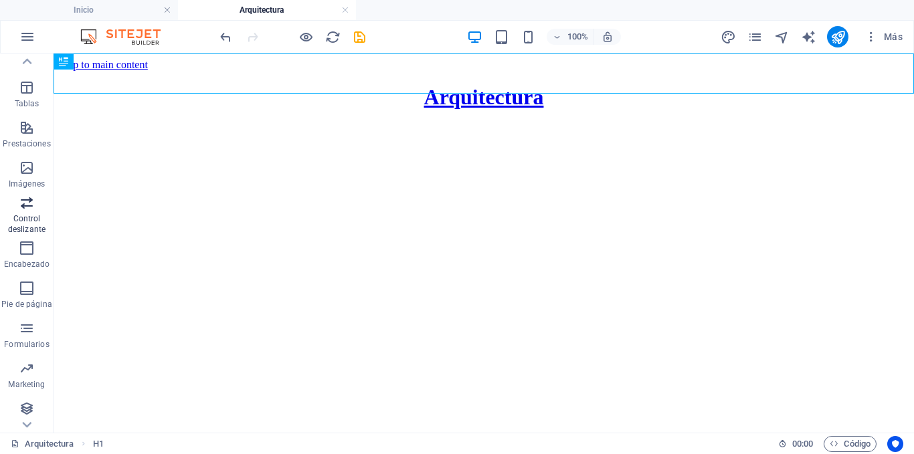
scroll to position [223, 0]
click at [34, 320] on icon "button" at bounding box center [27, 326] width 16 height 16
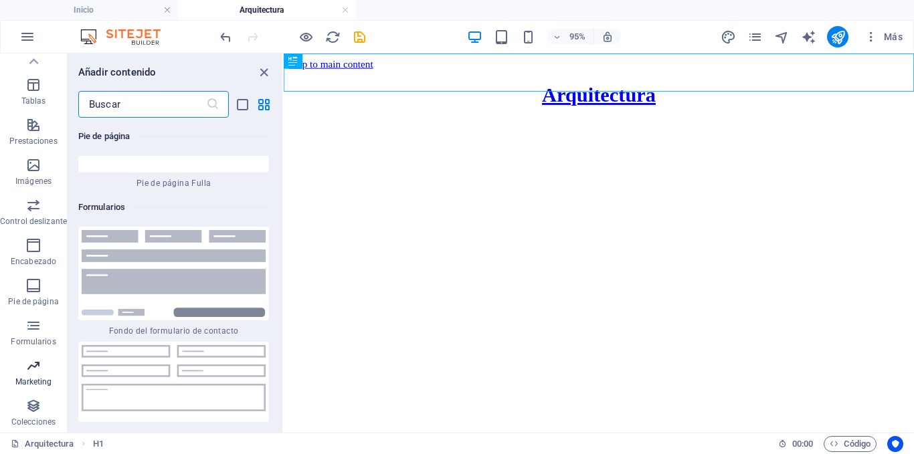
click at [35, 357] on button "Marketing" at bounding box center [33, 373] width 67 height 40
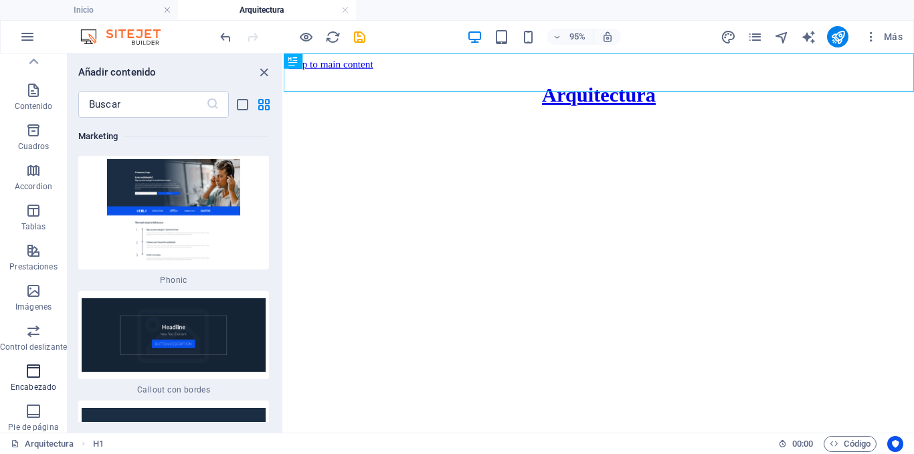
scroll to position [22, 0]
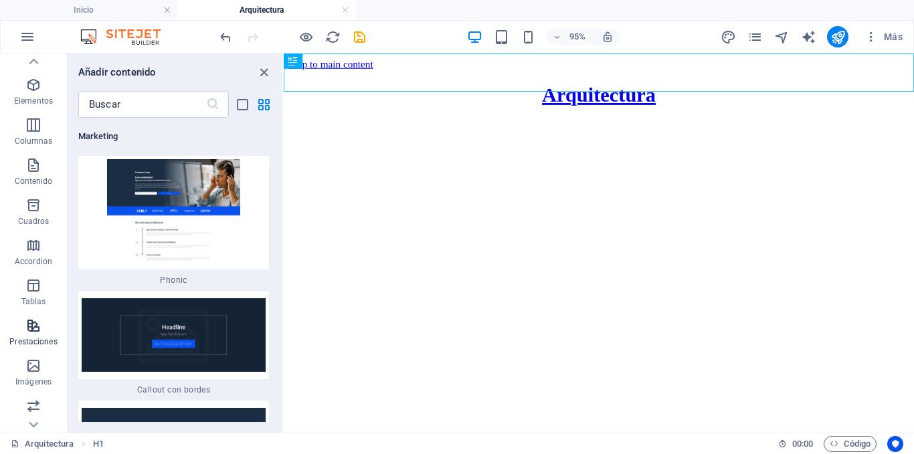
click at [41, 317] on button "Prestaciones" at bounding box center [33, 332] width 67 height 40
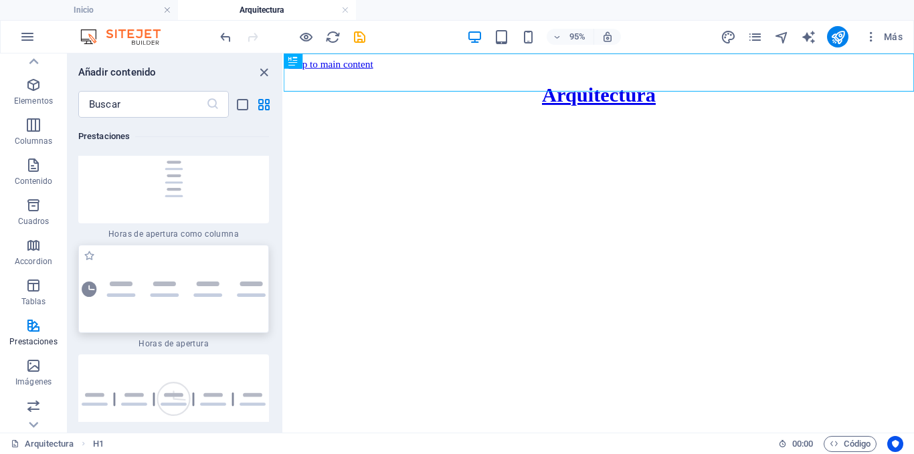
scroll to position [11644, 0]
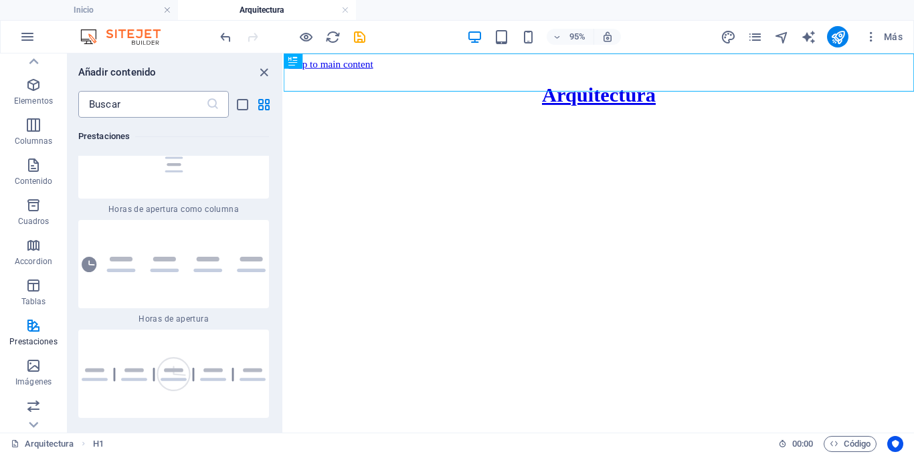
click at [138, 105] on input "text" at bounding box center [142, 104] width 128 height 27
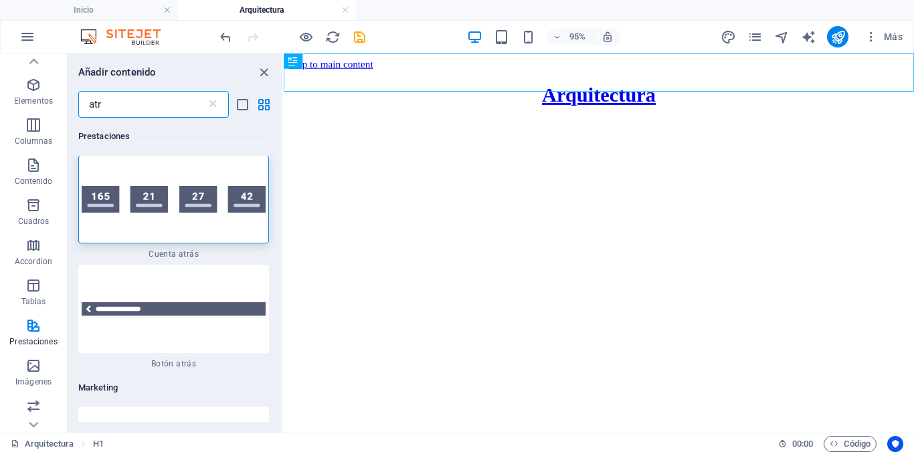
scroll to position [0, 0]
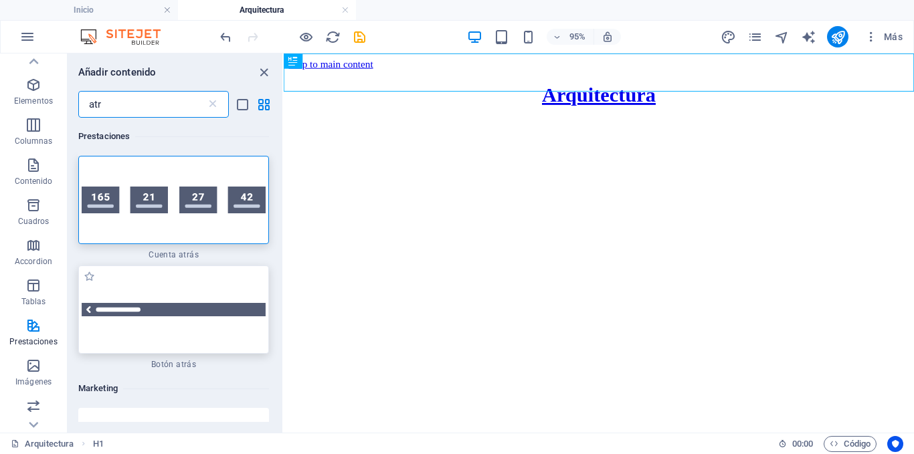
type input "atr"
drag, startPoint x: 176, startPoint y: 295, endPoint x: 90, endPoint y: 193, distance: 133.9
click at [176, 295] on div at bounding box center [173, 310] width 191 height 88
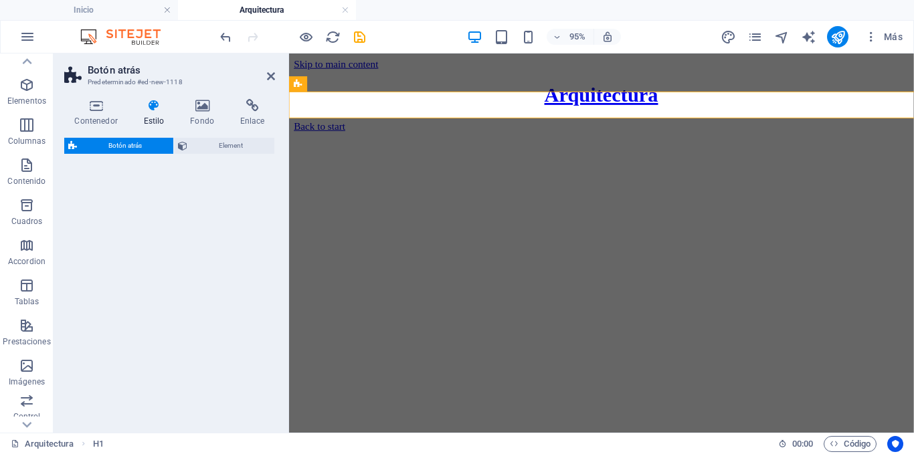
select select "rem"
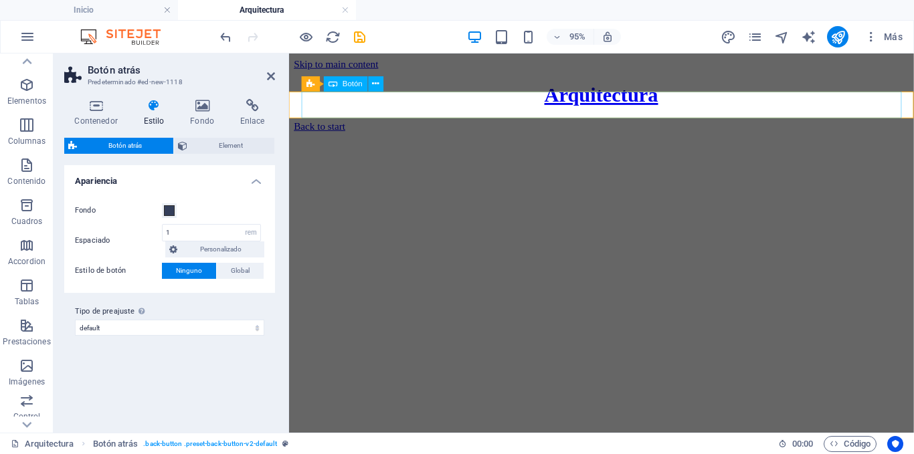
click at [344, 124] on div "Back to start" at bounding box center [617, 130] width 647 height 12
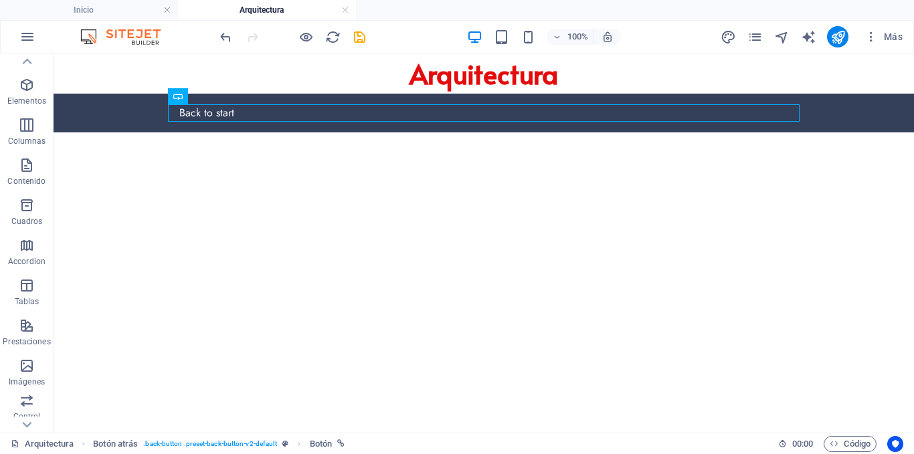
click at [247, 132] on html "Skip to main content Arquitectura Back to start" at bounding box center [484, 93] width 860 height 79
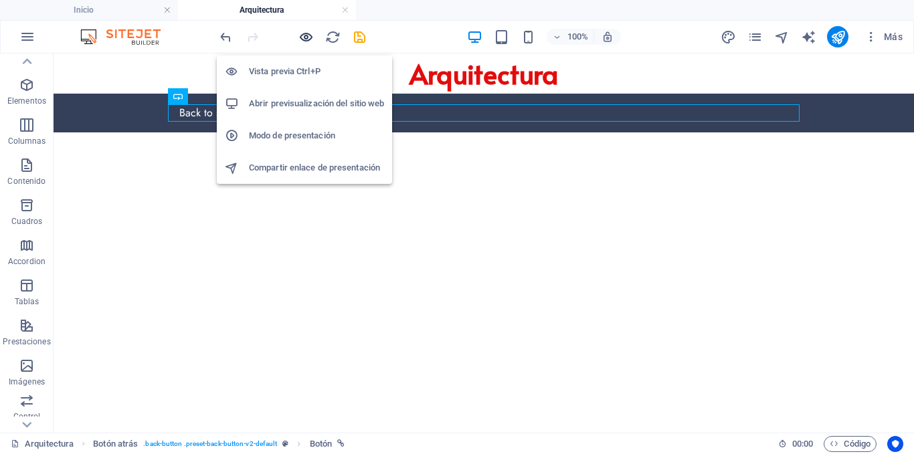
click at [311, 37] on icon "button" at bounding box center [305, 36] width 15 height 15
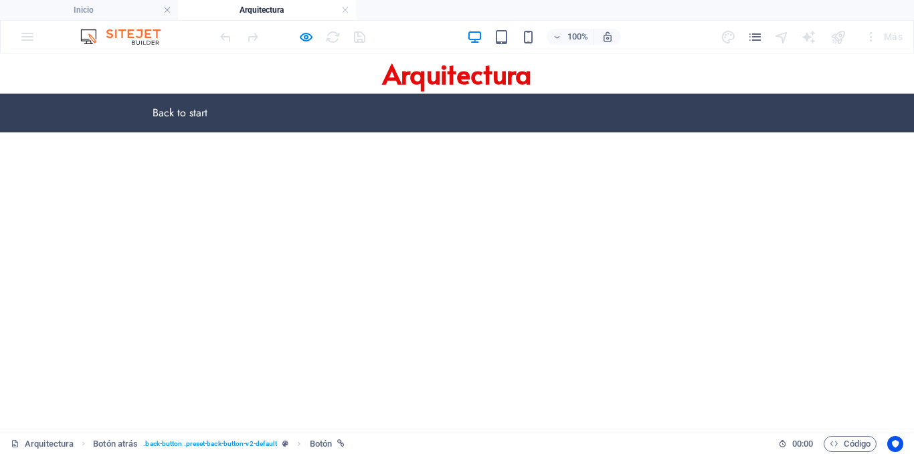
click at [159, 112] on link "Back to start" at bounding box center [174, 112] width 67 height 17
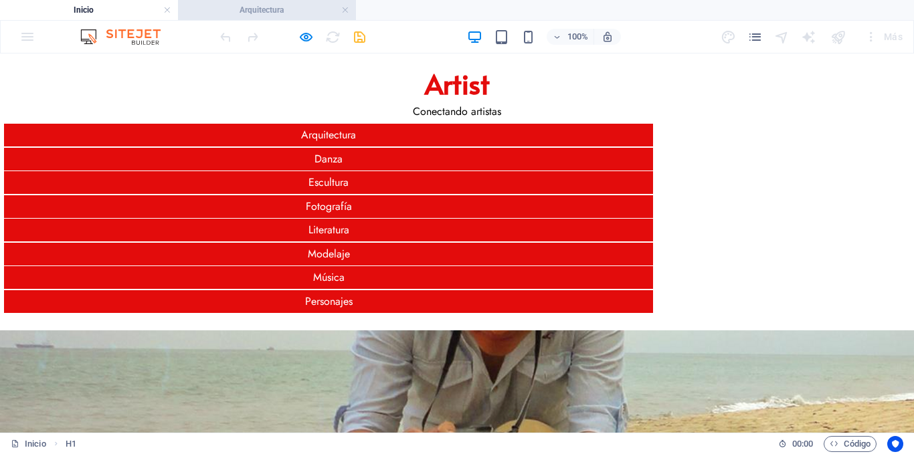
click at [295, 11] on h4 "Arquitectura" at bounding box center [267, 10] width 178 height 15
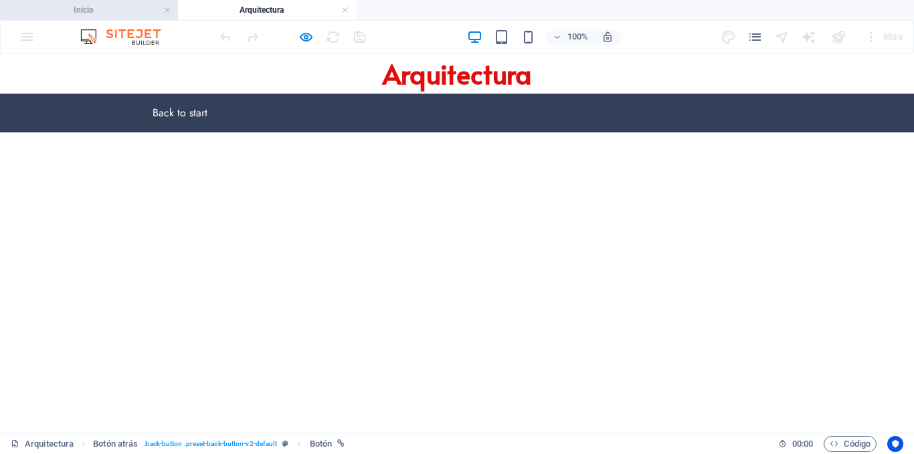
click at [116, 13] on h4 "Inicio" at bounding box center [89, 10] width 178 height 15
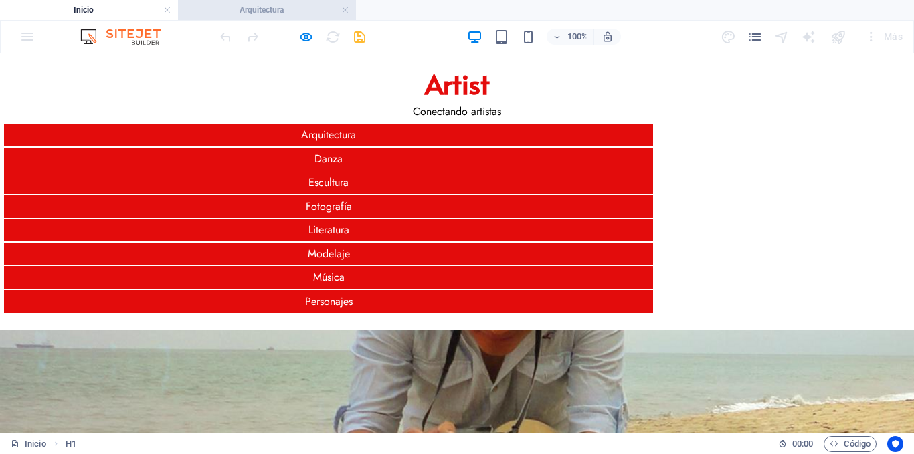
click at [282, 10] on h4 "Arquitectura" at bounding box center [267, 10] width 178 height 15
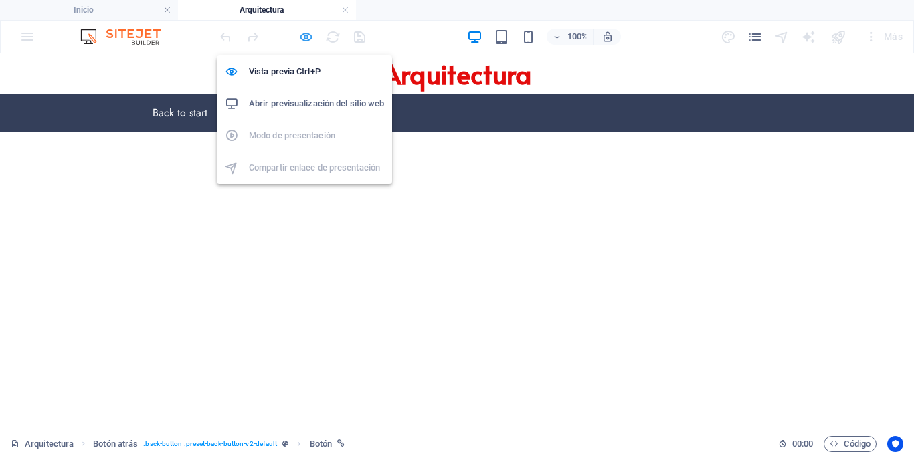
click at [301, 39] on icon "button" at bounding box center [305, 36] width 15 height 15
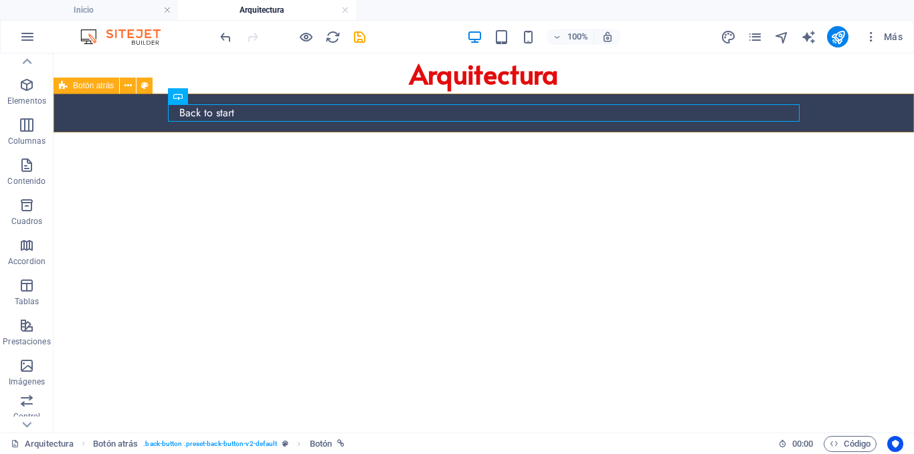
click at [105, 100] on div "Back to start" at bounding box center [484, 113] width 860 height 39
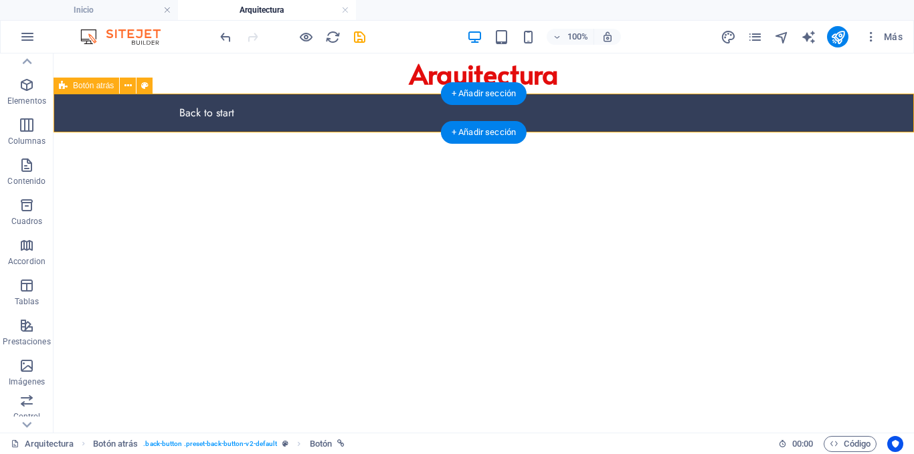
click at [105, 100] on div "Back to start" at bounding box center [484, 113] width 860 height 39
select select "rem"
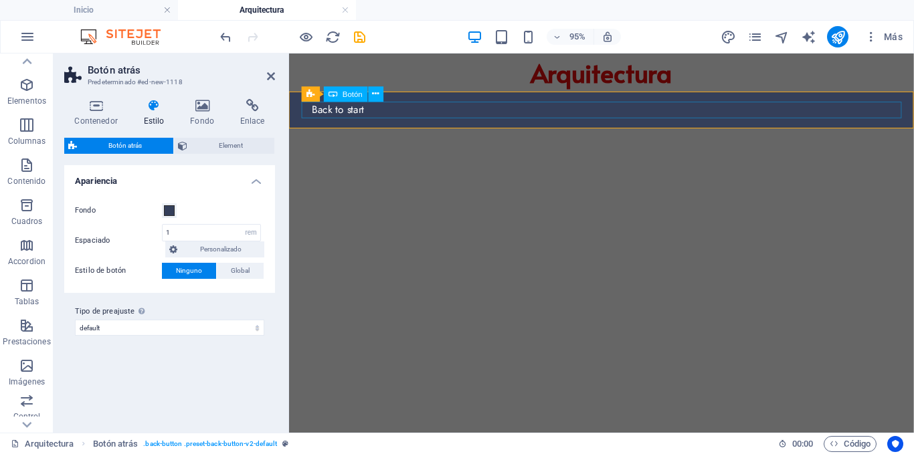
click at [349, 114] on div "Back to start" at bounding box center [617, 112] width 631 height 17
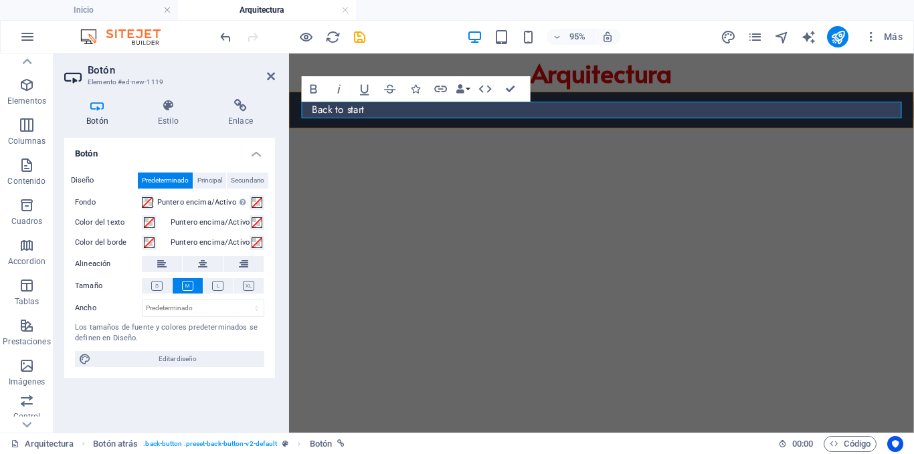
click at [349, 112] on link "Back to start" at bounding box center [335, 112] width 67 height 17
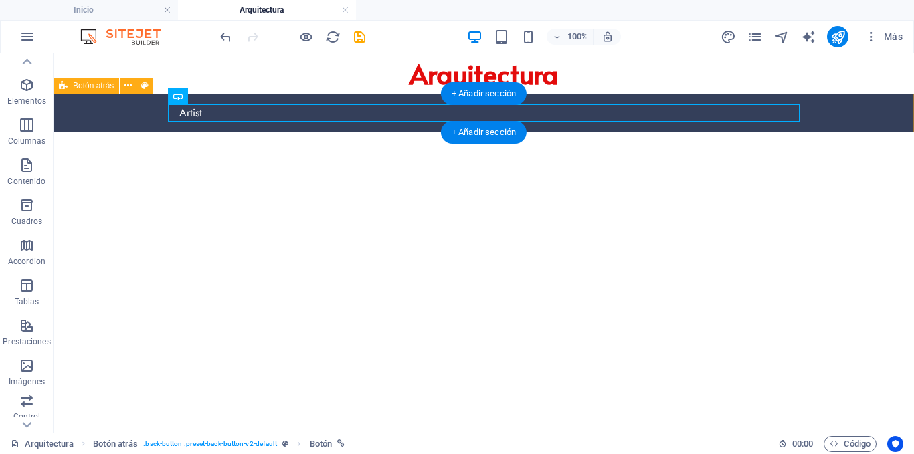
click at [91, 120] on div "Artist" at bounding box center [484, 113] width 860 height 39
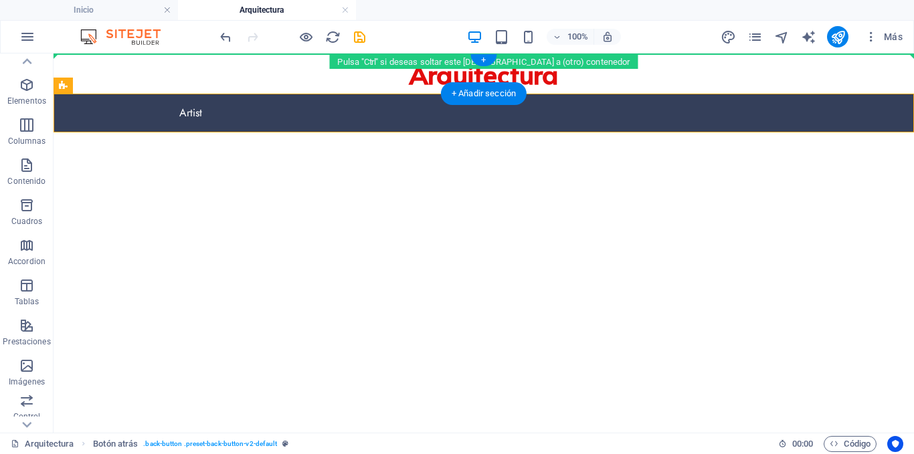
drag, startPoint x: 148, startPoint y: 142, endPoint x: 96, endPoint y: 64, distance: 93.9
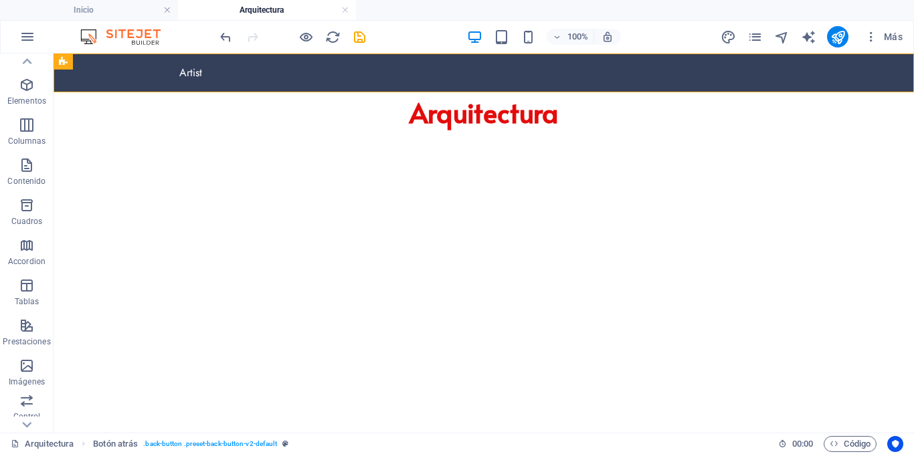
click at [220, 132] on html "Skip to main content Artist Arquitectura" at bounding box center [484, 93] width 860 height 79
click at [136, 13] on h4 "Inicio" at bounding box center [89, 10] width 178 height 15
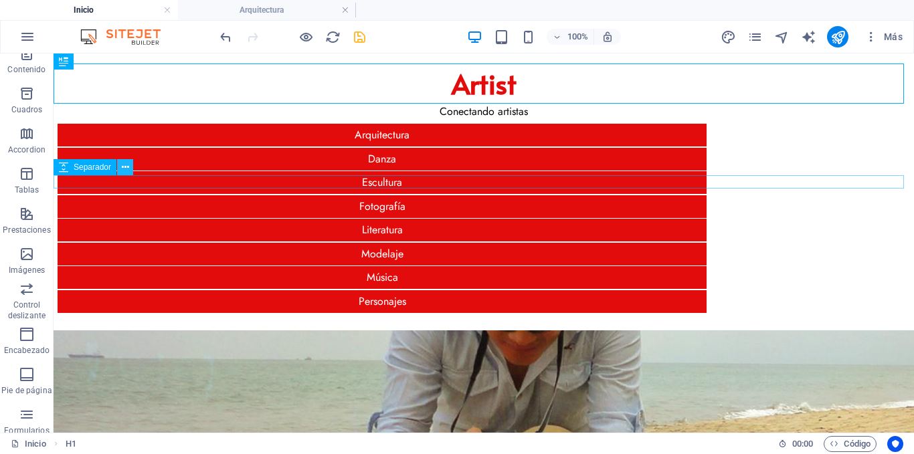
click at [122, 167] on icon at bounding box center [125, 168] width 7 height 14
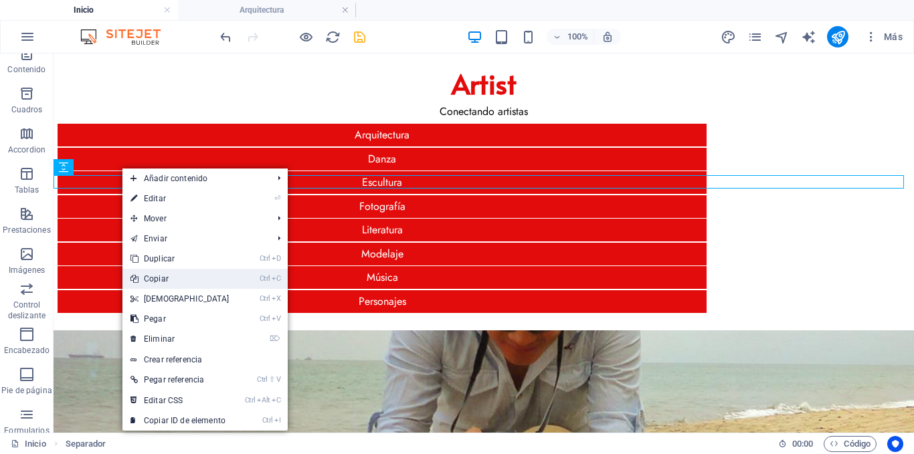
click at [166, 276] on link "Ctrl C Copiar" at bounding box center [179, 279] width 115 height 20
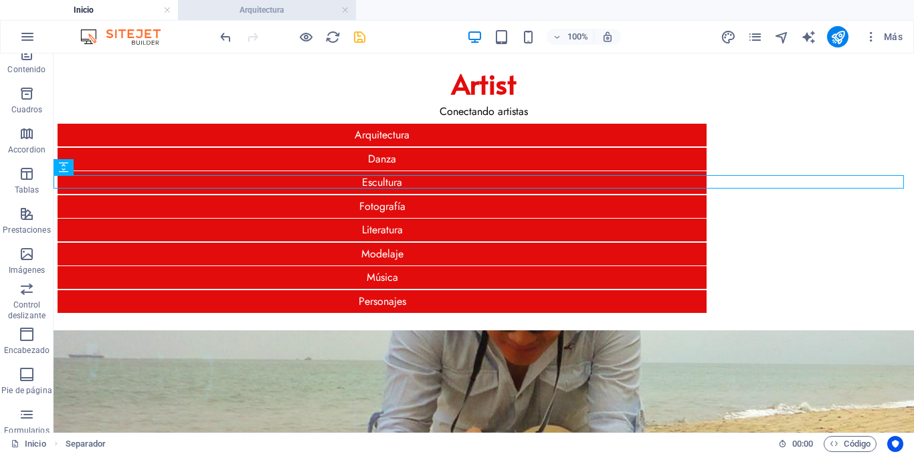
click at [258, 9] on h4 "Arquitectura" at bounding box center [267, 10] width 178 height 15
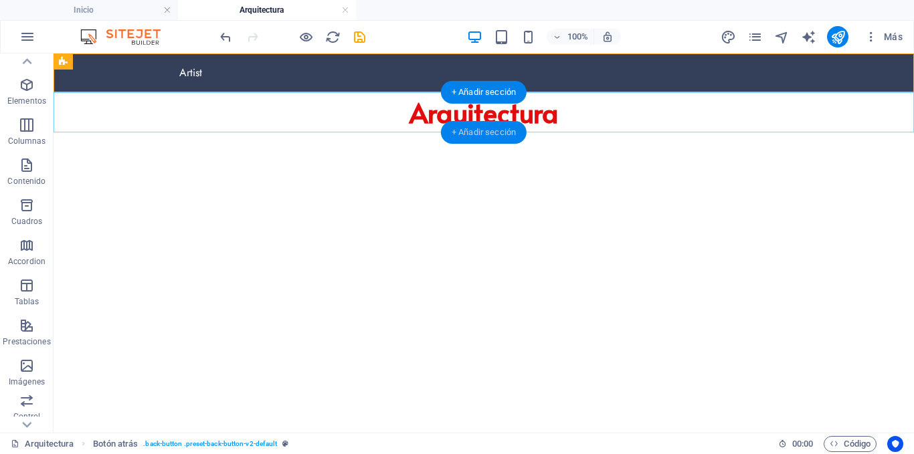
click at [485, 131] on div "+ Añadir sección" at bounding box center [484, 132] width 86 height 23
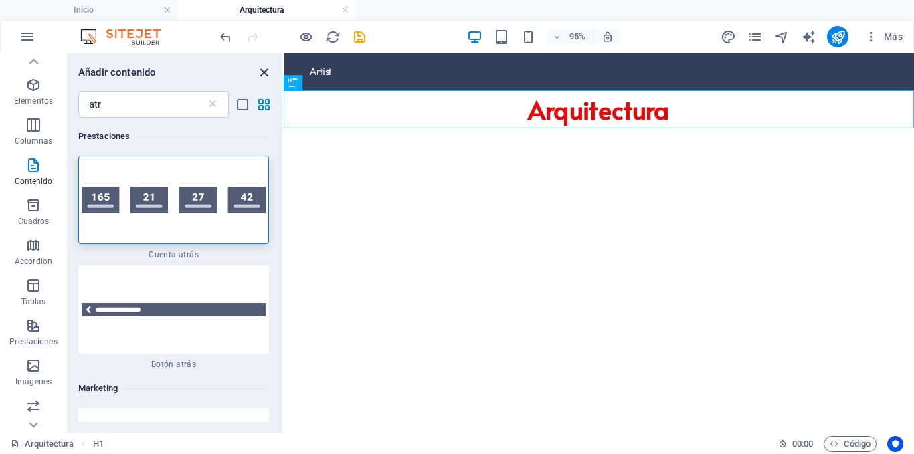
drag, startPoint x: 266, startPoint y: 71, endPoint x: 214, endPoint y: 24, distance: 70.1
click at [266, 71] on icon "close panel" at bounding box center [263, 72] width 15 height 15
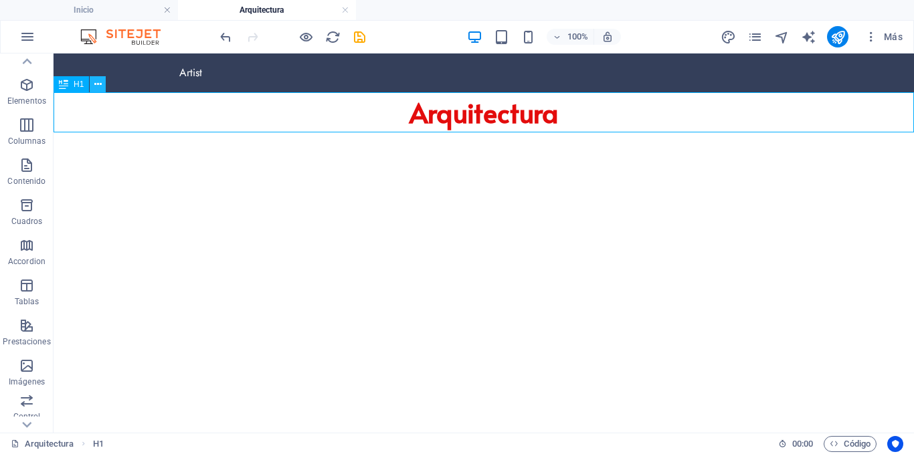
click at [98, 82] on icon at bounding box center [97, 85] width 7 height 14
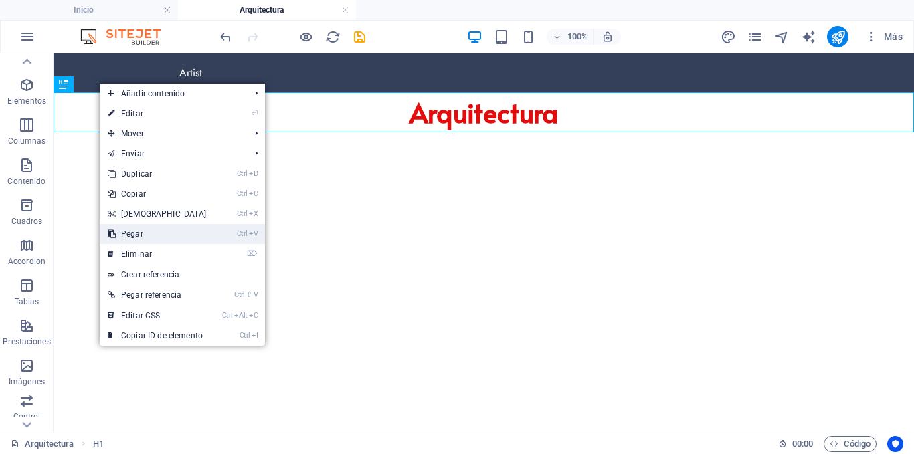
click at [151, 235] on link "Ctrl V Pegar" at bounding box center [157, 234] width 115 height 20
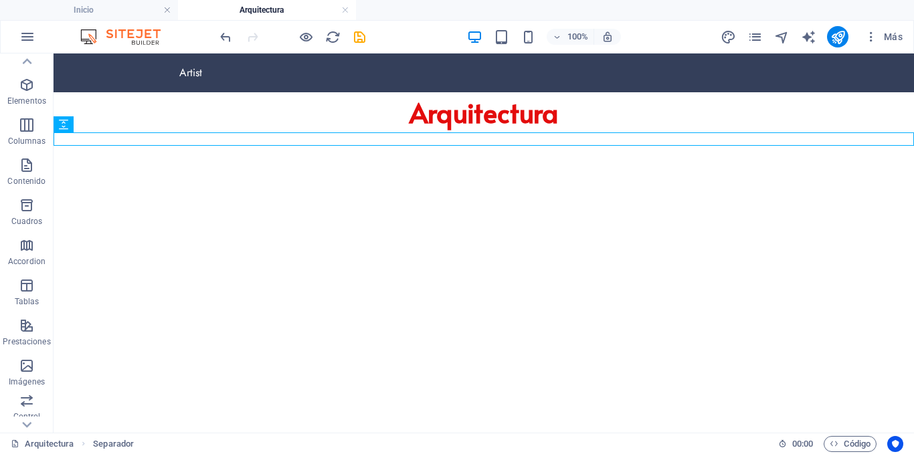
click at [266, 146] on html "Skip to main content Artist Arquitectura" at bounding box center [484, 100] width 860 height 92
click at [479, 146] on html "Skip to main content Artist Arquitectura" at bounding box center [484, 100] width 860 height 92
click at [479, 140] on div "+ Añadir sección" at bounding box center [484, 145] width 86 height 23
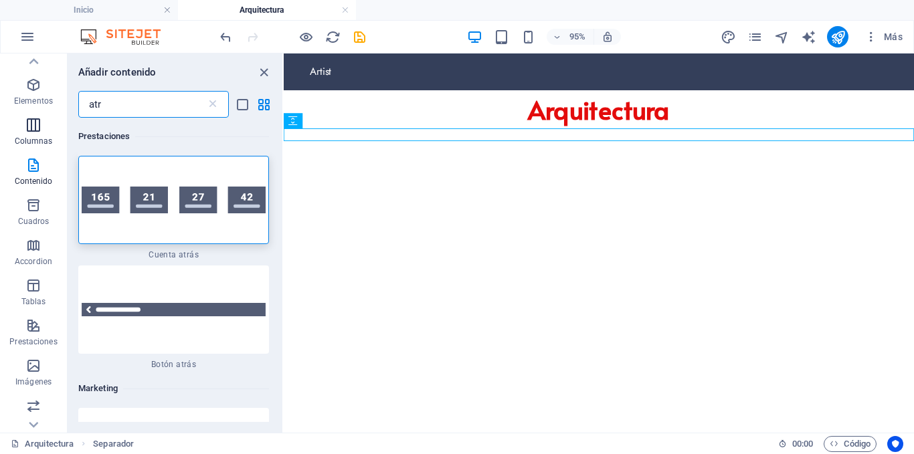
click at [37, 126] on icon "button" at bounding box center [33, 125] width 16 height 16
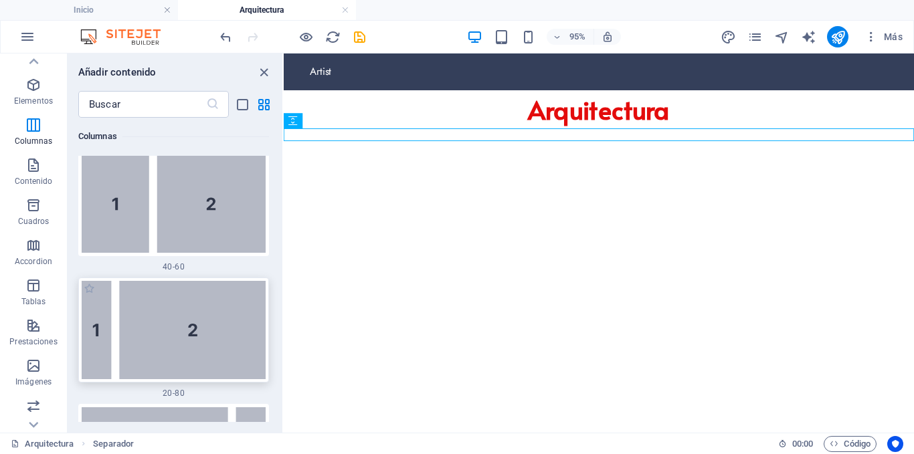
scroll to position [1617, 0]
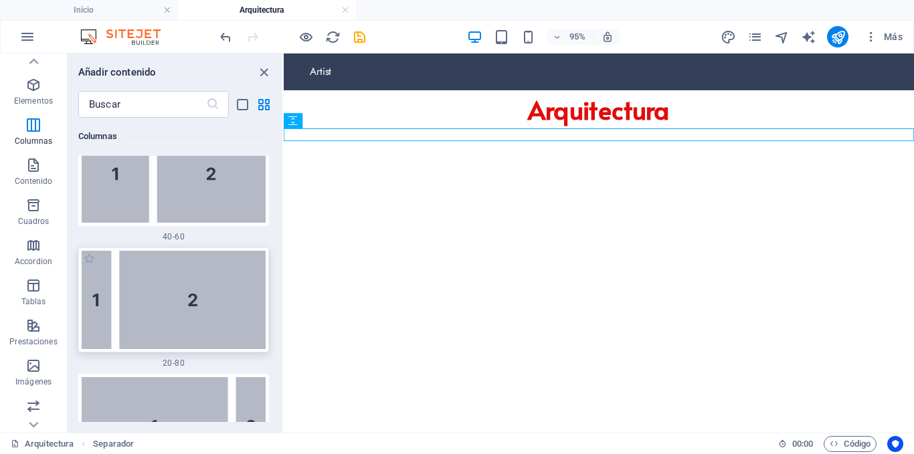
drag, startPoint x: 187, startPoint y: 275, endPoint x: 220, endPoint y: 180, distance: 100.5
click at [187, 275] on img at bounding box center [174, 300] width 184 height 98
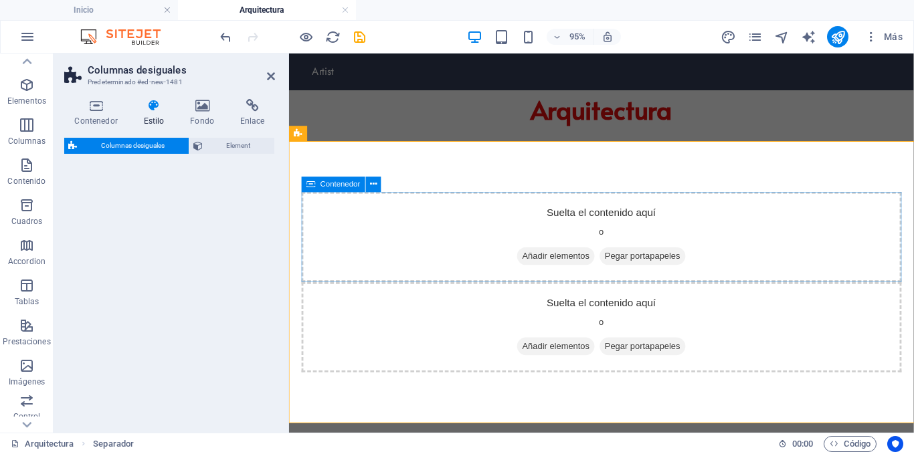
select select "%"
select select "rem"
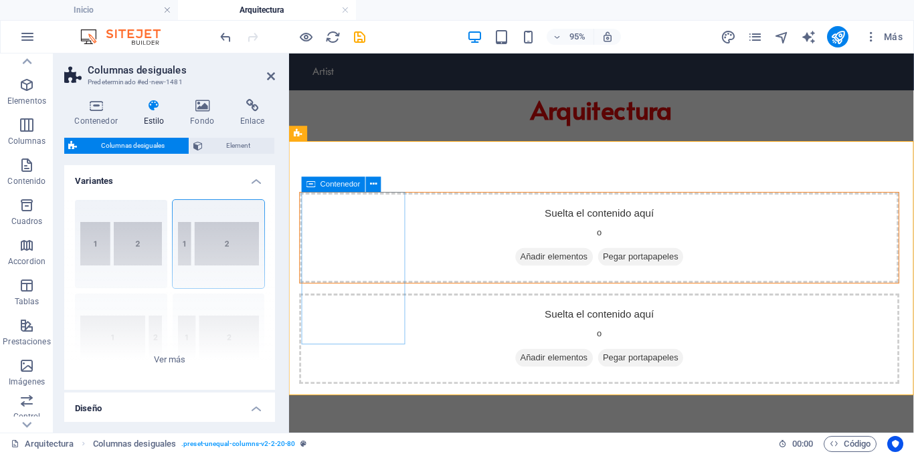
click at [527, 277] on span "Añadir elementos" at bounding box center [568, 267] width 82 height 19
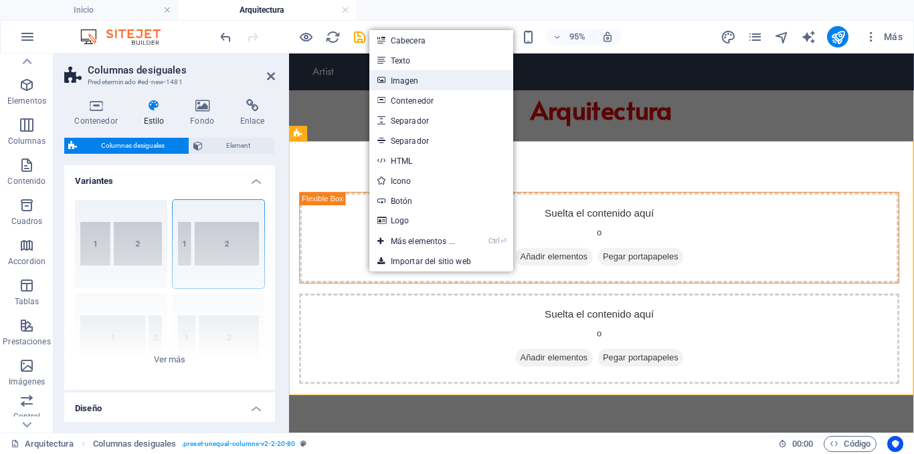
drag, startPoint x: 120, startPoint y: 75, endPoint x: 411, endPoint y: 78, distance: 291.7
click at [411, 78] on link "Imagen" at bounding box center [441, 80] width 144 height 20
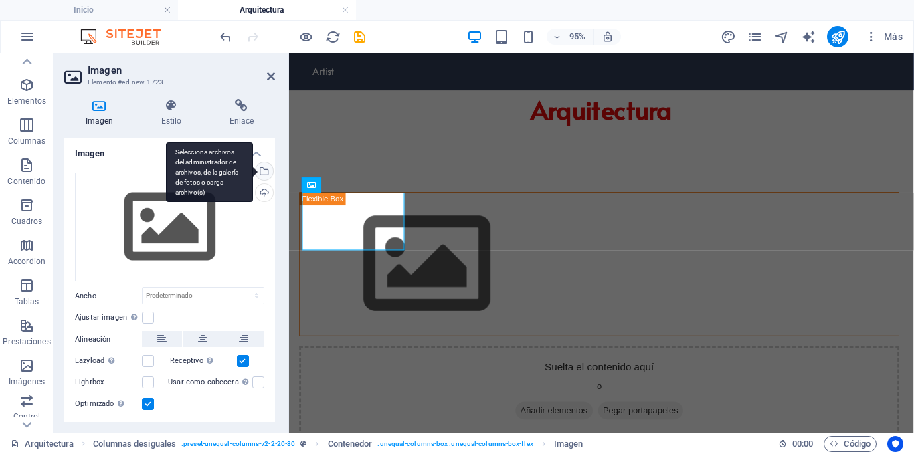
click at [253, 169] on div "Selecciona archivos del administrador de archivos, de la galería de fotos o car…" at bounding box center [209, 172] width 87 height 60
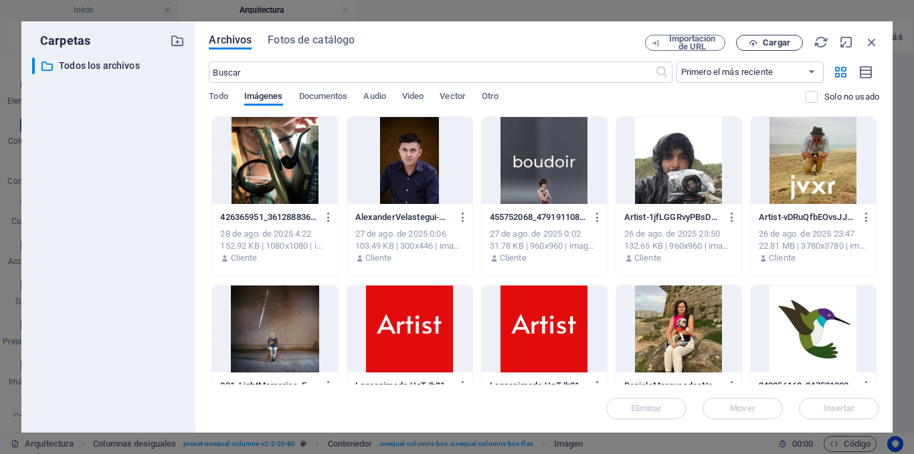
click at [765, 40] on span "Cargar" at bounding box center [776, 43] width 27 height 8
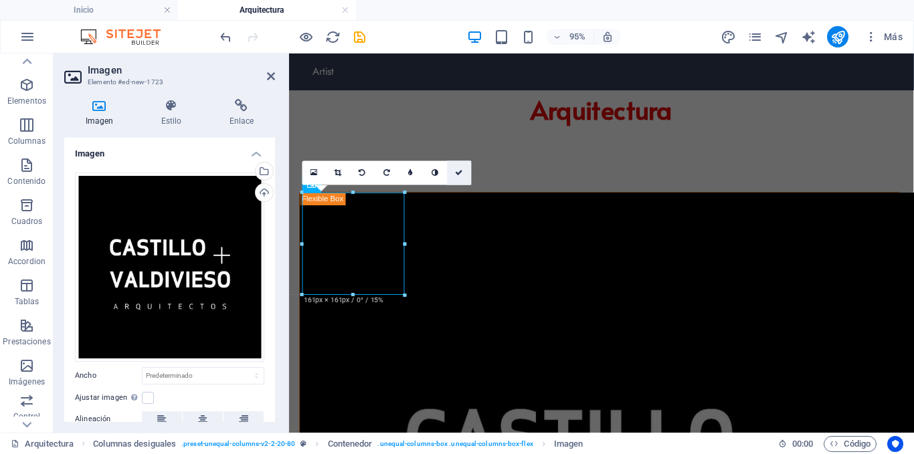
click at [460, 169] on icon at bounding box center [459, 172] width 8 height 7
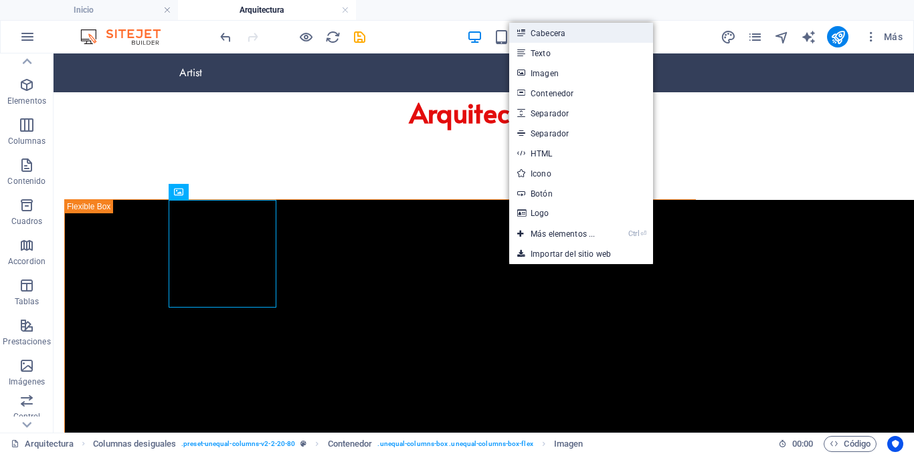
click at [560, 37] on link "Cabecera" at bounding box center [581, 33] width 144 height 20
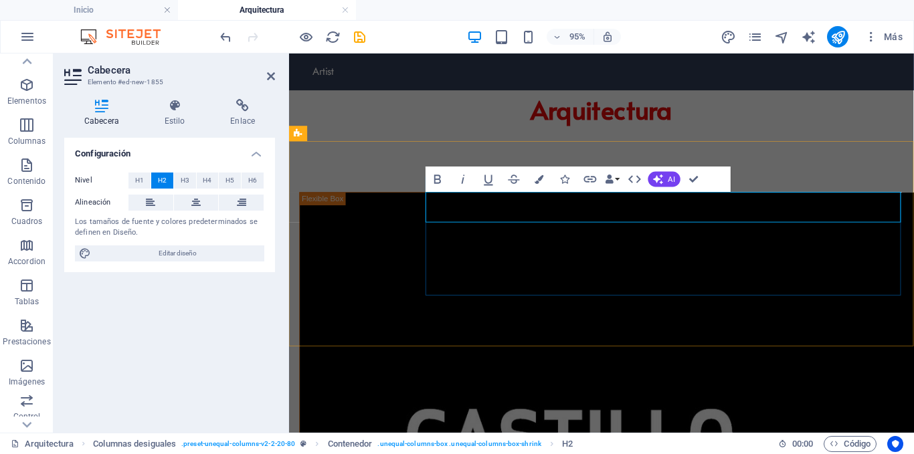
drag, startPoint x: 647, startPoint y: 213, endPoint x: 781, endPoint y: 219, distance: 134.6
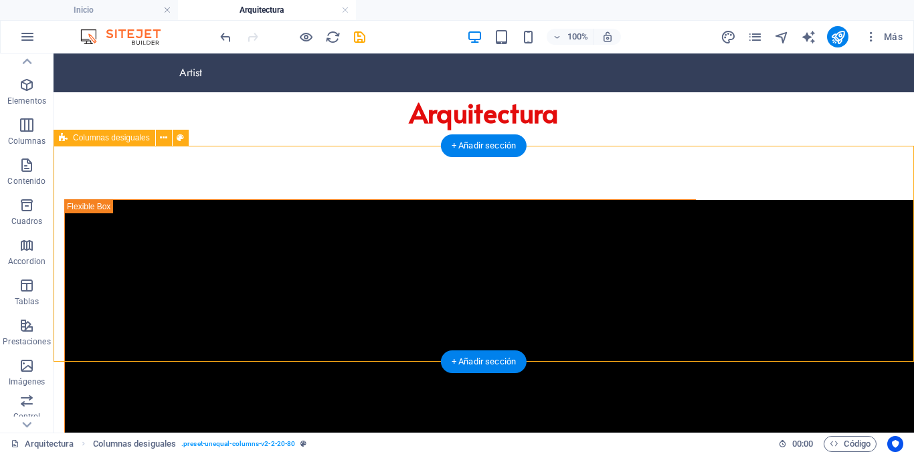
select select "%"
select select "rem"
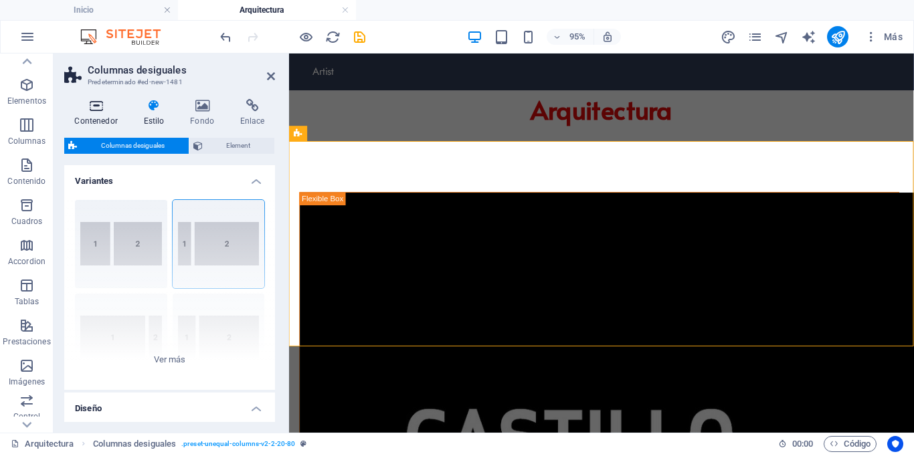
click at [106, 106] on icon at bounding box center [96, 105] width 64 height 13
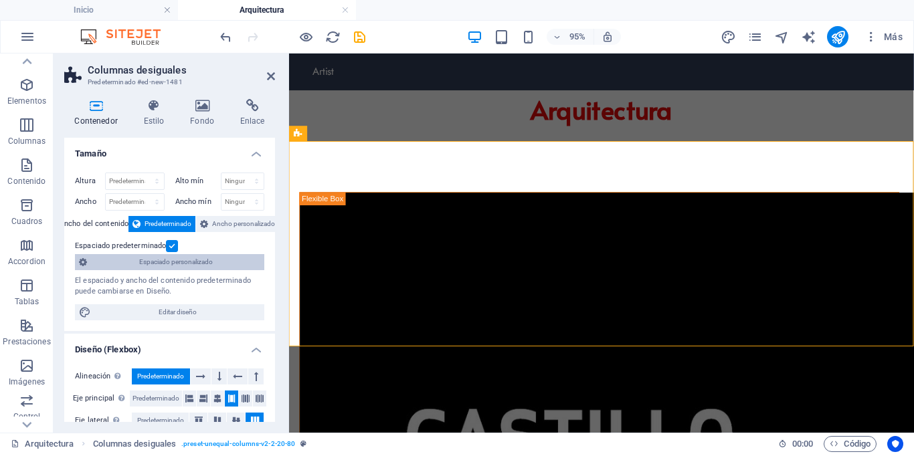
click at [180, 262] on span "Espaciado personalizado" at bounding box center [175, 262] width 169 height 16
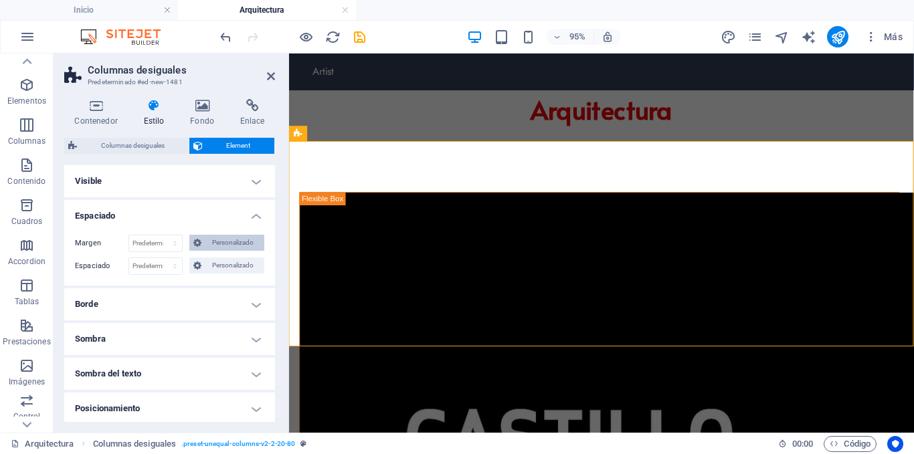
click at [205, 243] on span "Personalizado" at bounding box center [232, 243] width 55 height 16
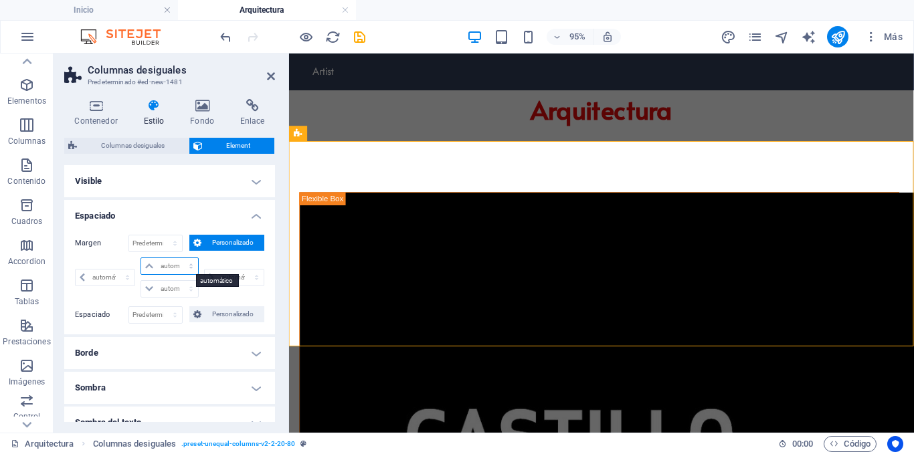
click at [161, 262] on select "automático px % rem vw vh" at bounding box center [169, 266] width 56 height 16
select select "px"
click at [177, 258] on select "automático px % rem vw vh" at bounding box center [169, 266] width 56 height 16
type input "0"
select select "px"
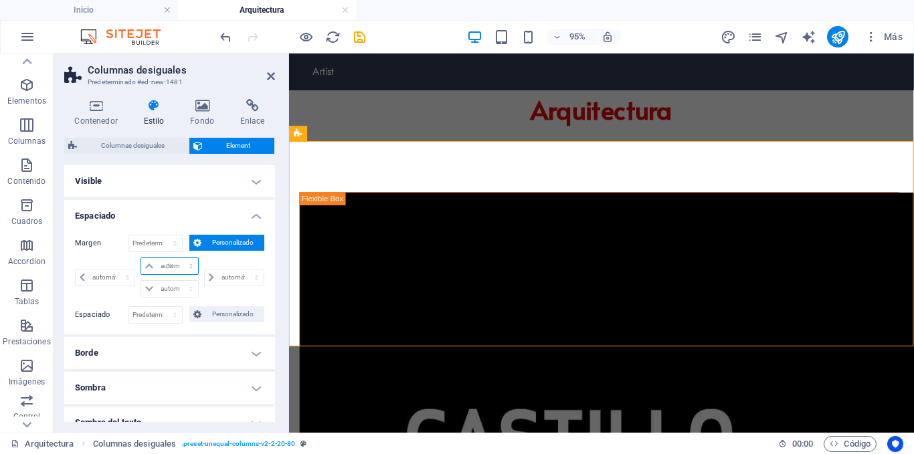
type input "0"
select select "px"
type input "0"
select select "px"
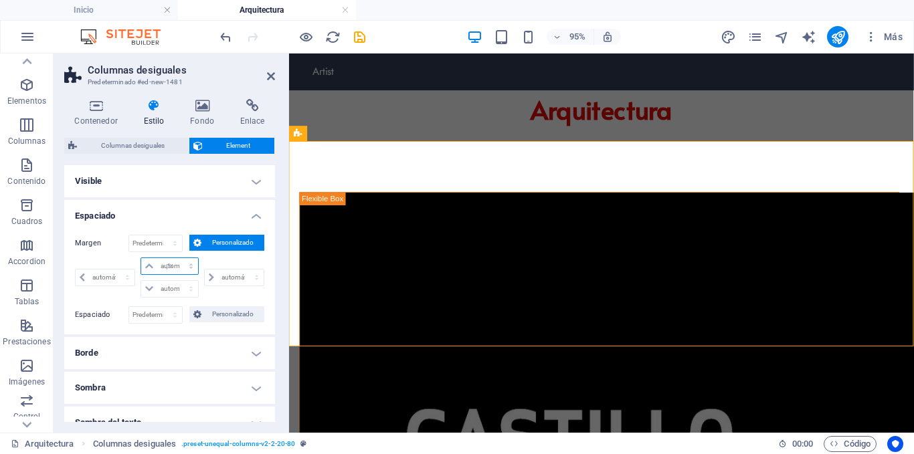
type input "0"
select select "px"
type input "3"
select select "DISABLED_OPTION_VALUE"
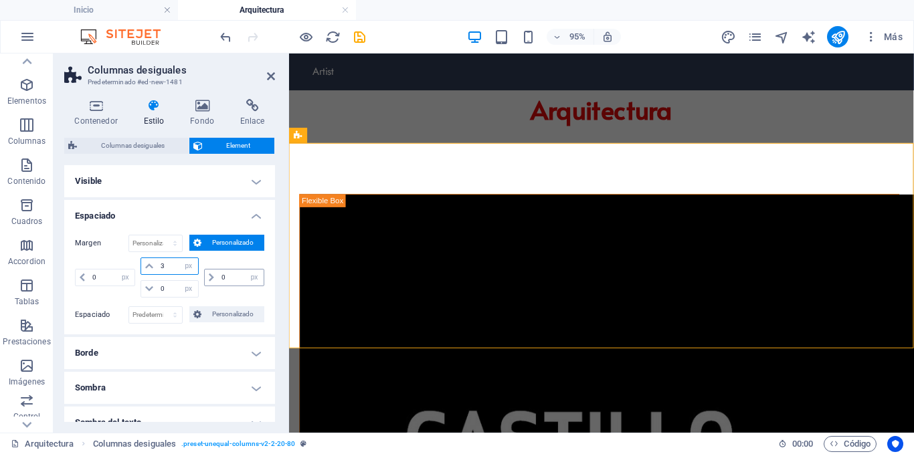
type input "3"
click at [229, 279] on input "0" at bounding box center [240, 278] width 45 height 16
type input "3"
click at [99, 274] on input "0" at bounding box center [111, 278] width 45 height 16
type input "3"
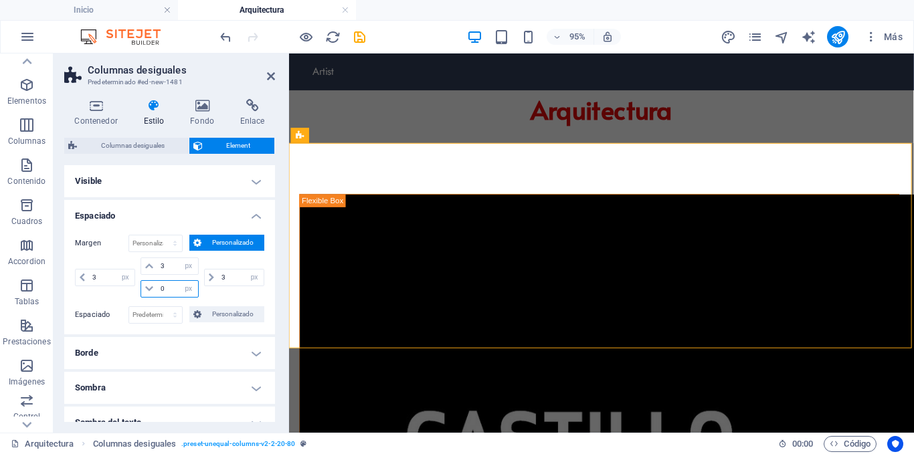
click at [169, 291] on input "0" at bounding box center [177, 289] width 40 height 16
type input "03"
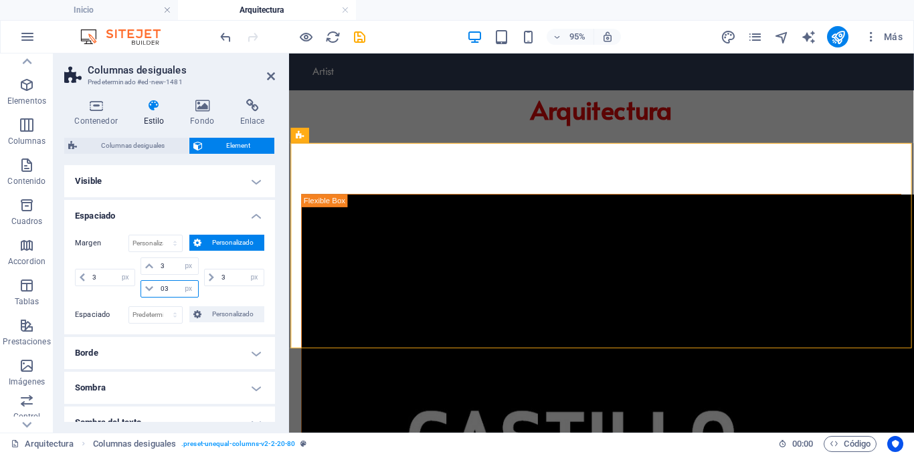
type input "3"
select select "px"
type input "3"
click at [249, 213] on h4 "Espaciado" at bounding box center [169, 212] width 211 height 24
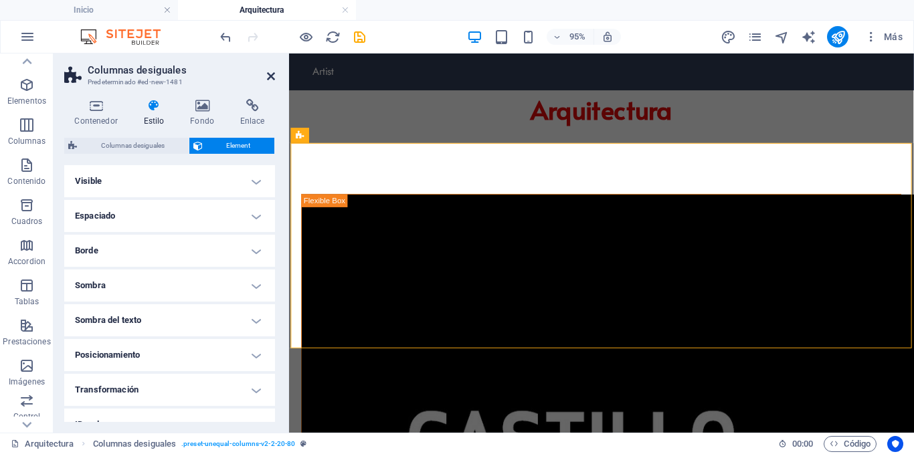
click at [274, 77] on icon at bounding box center [271, 76] width 8 height 11
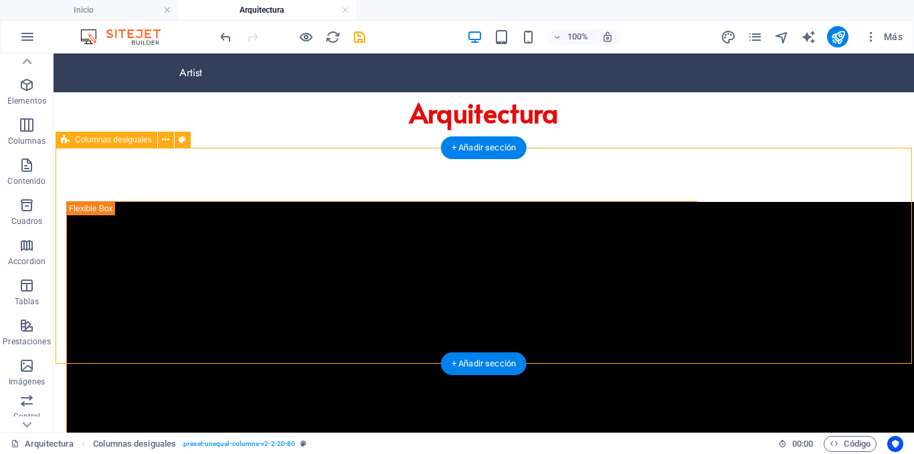
click at [471, 367] on div "+ Añadir sección" at bounding box center [484, 364] width 86 height 23
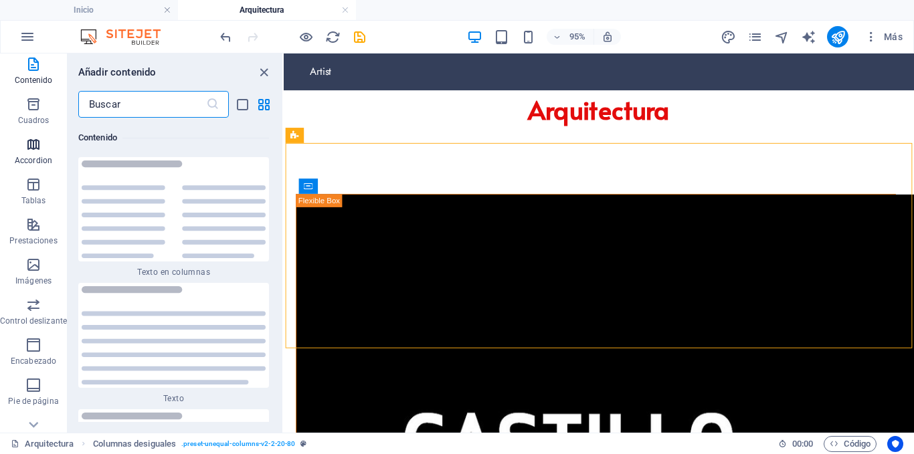
scroll to position [201, 0]
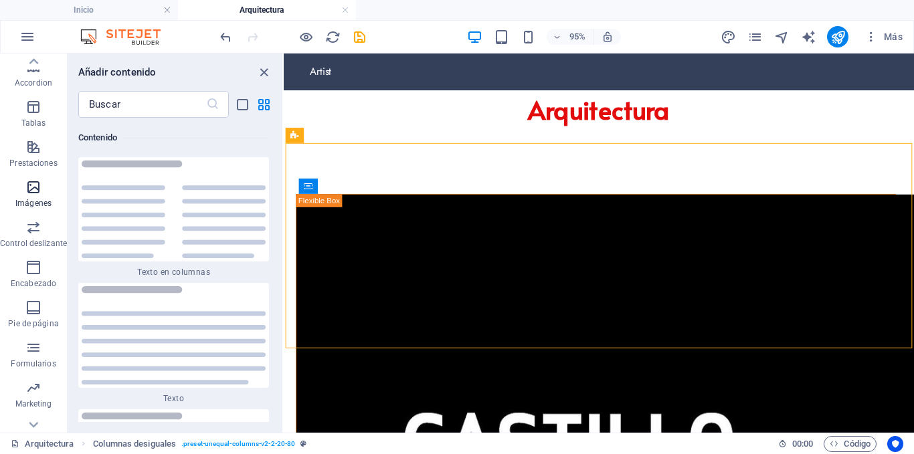
click at [37, 183] on icon "button" at bounding box center [33, 187] width 16 height 16
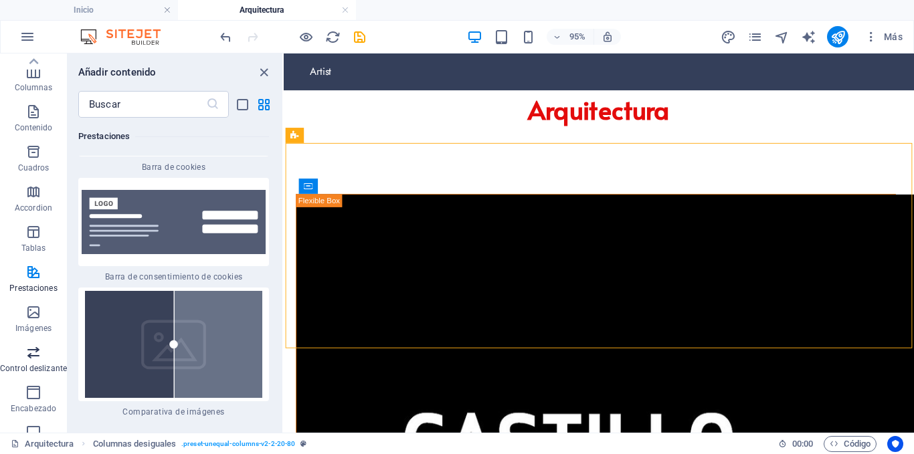
scroll to position [0, 0]
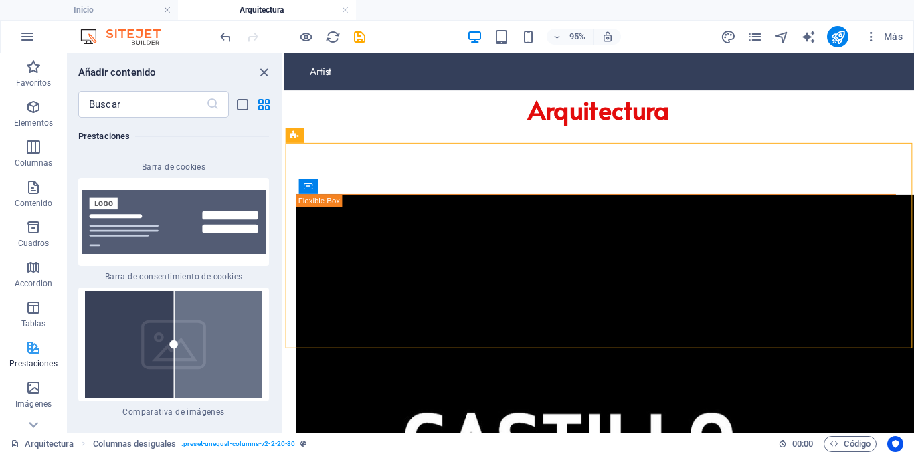
click at [35, 346] on icon "button" at bounding box center [33, 348] width 16 height 16
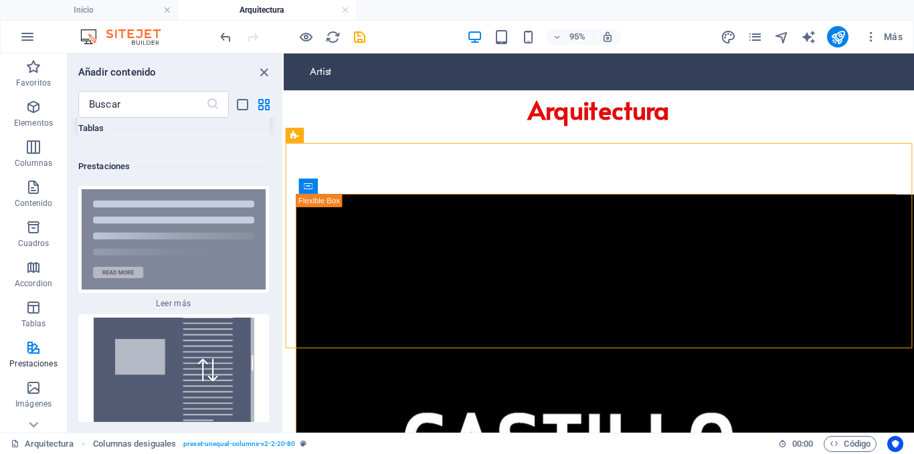
scroll to position [10322, 0]
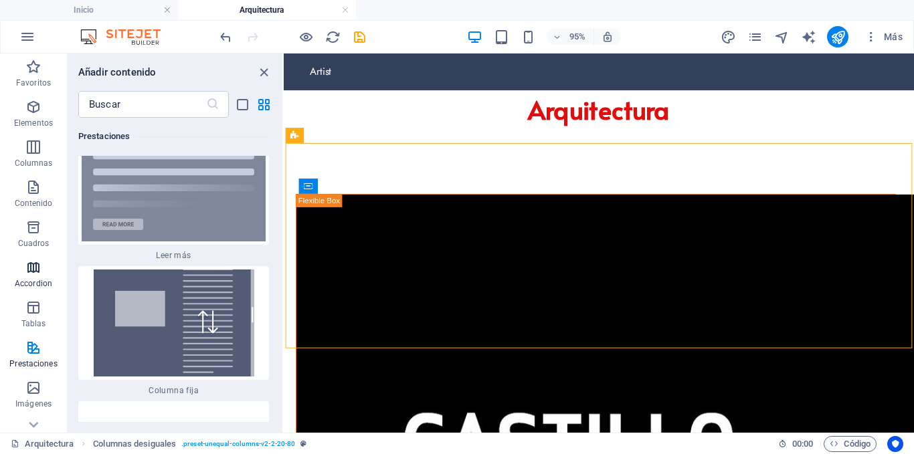
click at [33, 258] on button "Accordion" at bounding box center [33, 274] width 67 height 40
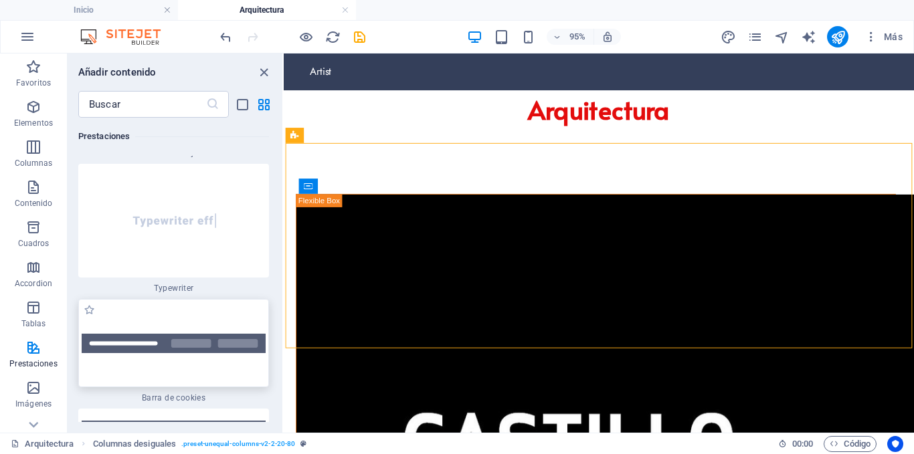
scroll to position [10560, 0]
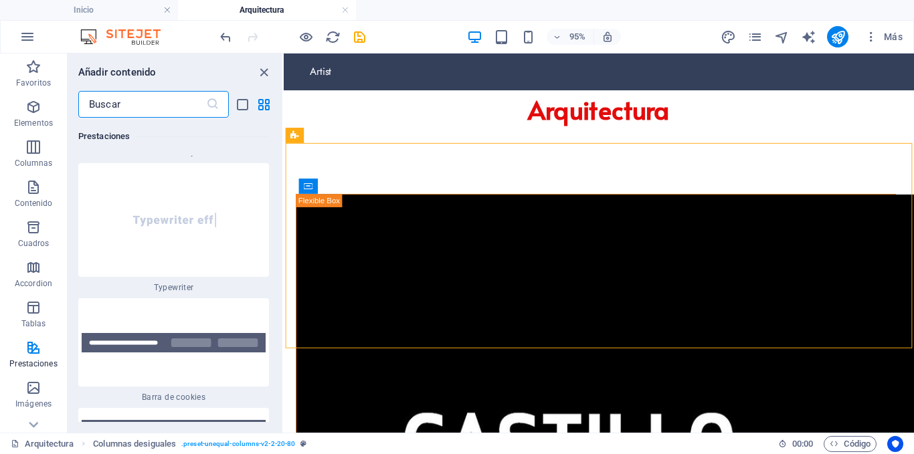
click at [146, 110] on input "text" at bounding box center [142, 104] width 128 height 27
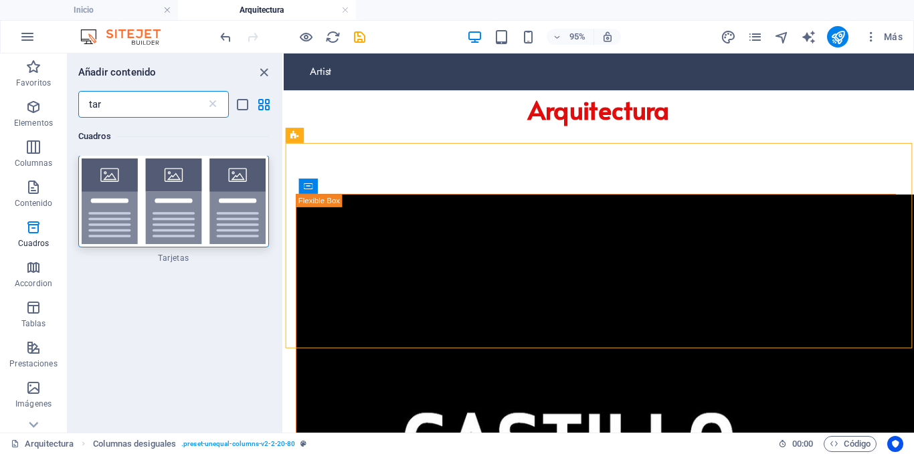
scroll to position [0, 0]
type input "tar"
click at [132, 165] on div at bounding box center [173, 202] width 191 height 92
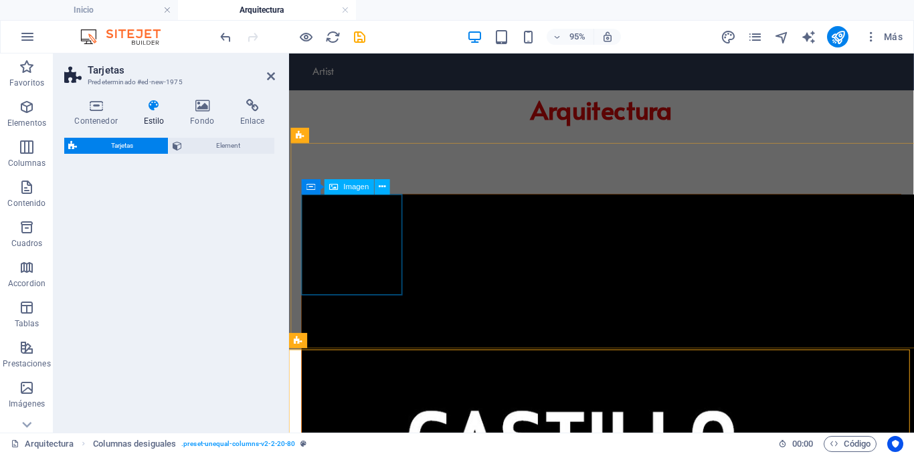
select select "rem"
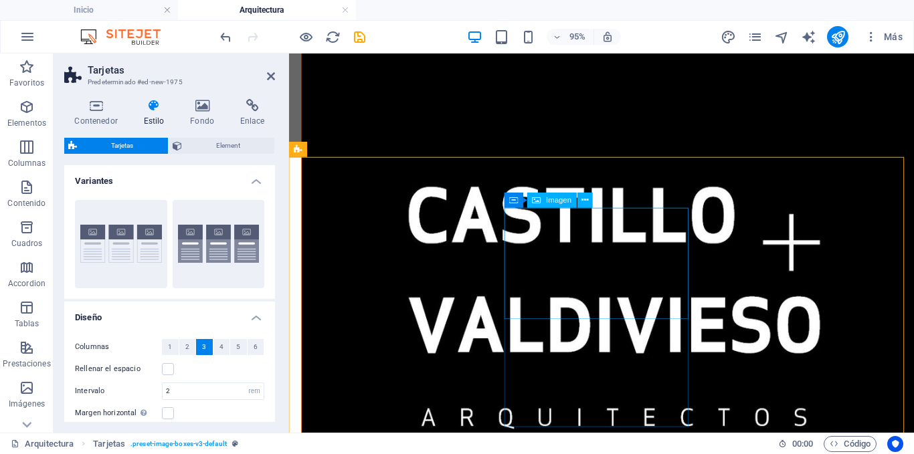
scroll to position [249, 0]
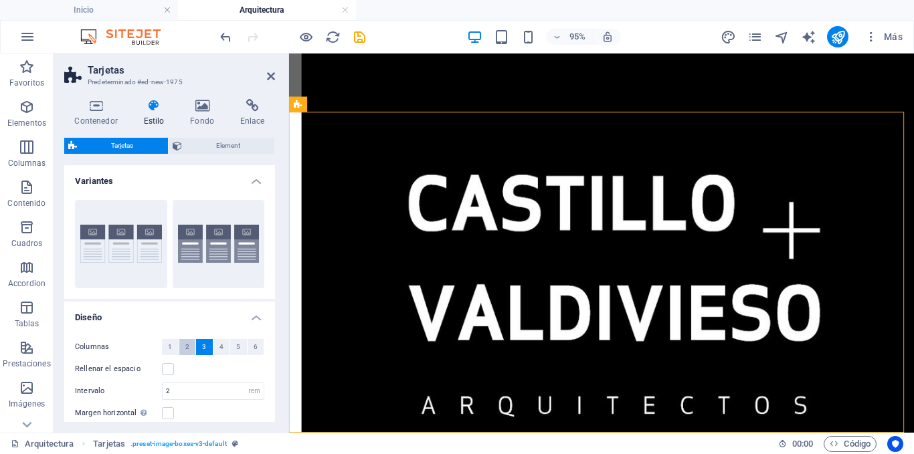
click at [186, 346] on span "2" at bounding box center [187, 347] width 4 height 16
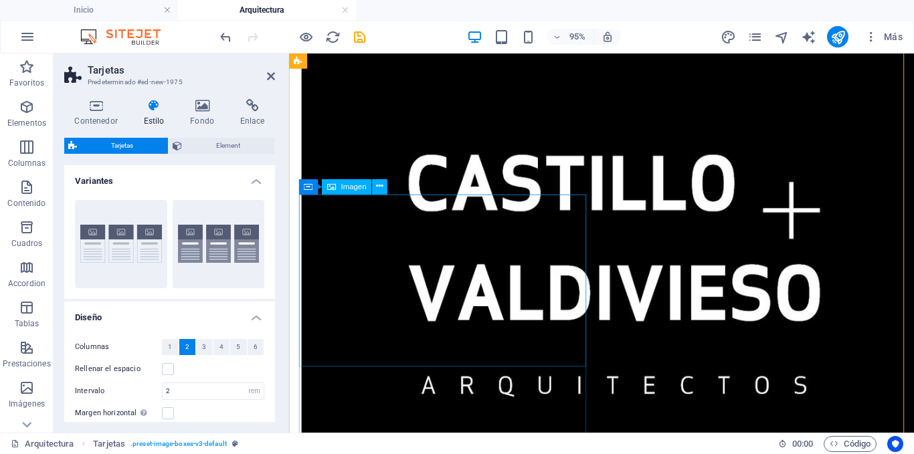
scroll to position [182, 0]
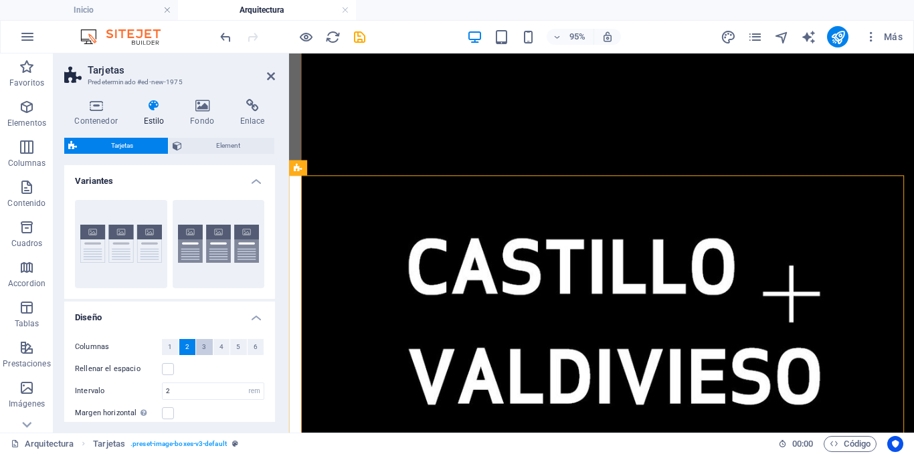
click at [197, 348] on button "3" at bounding box center [204, 347] width 17 height 16
click at [270, 75] on icon at bounding box center [271, 76] width 8 height 11
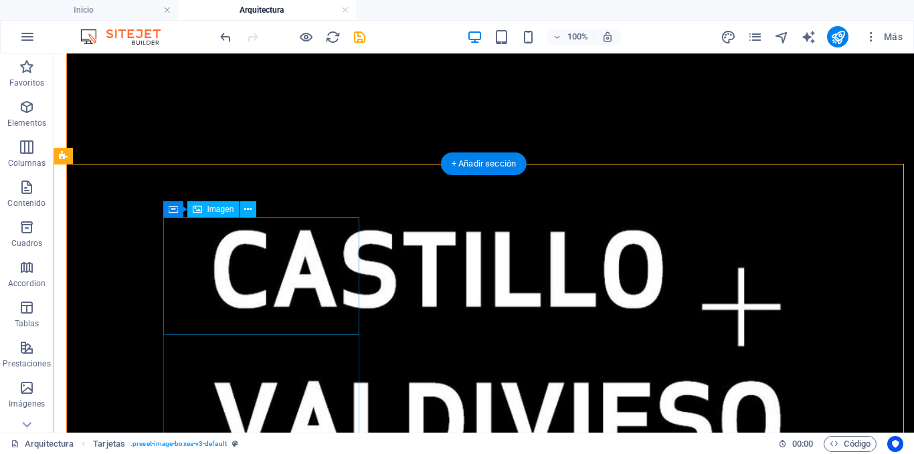
scroll to position [272, 0]
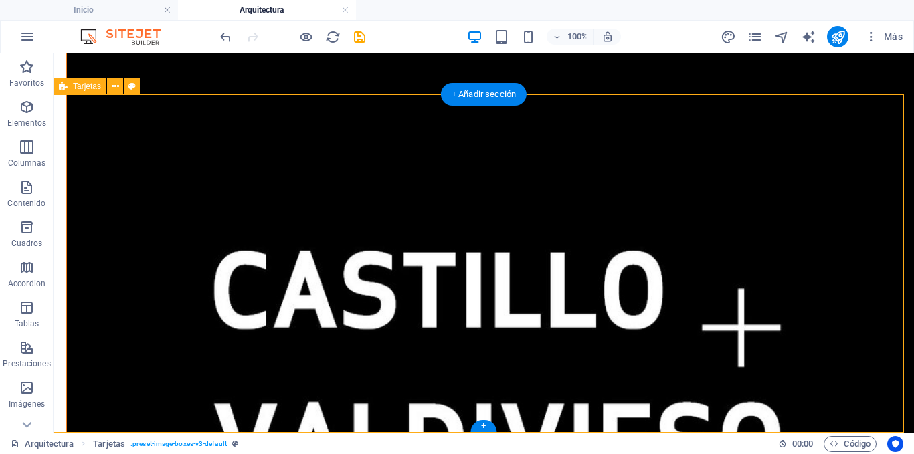
select select "rem"
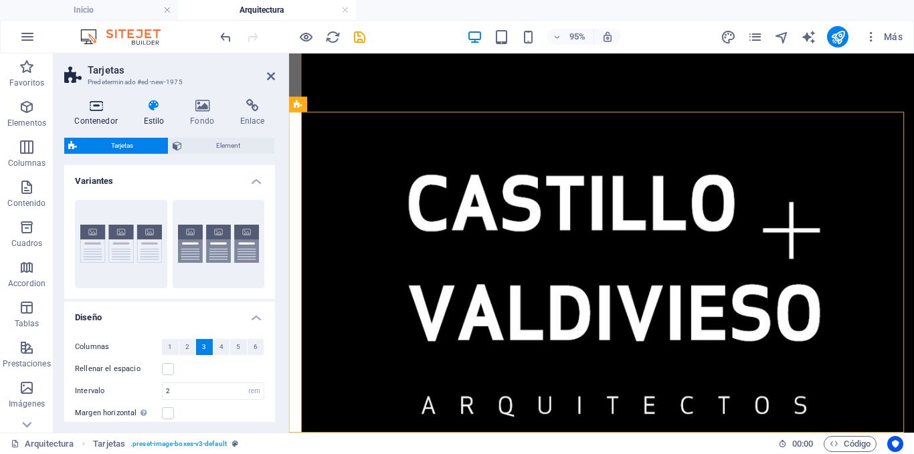
click at [99, 114] on h4 "Contenedor" at bounding box center [98, 113] width 69 height 28
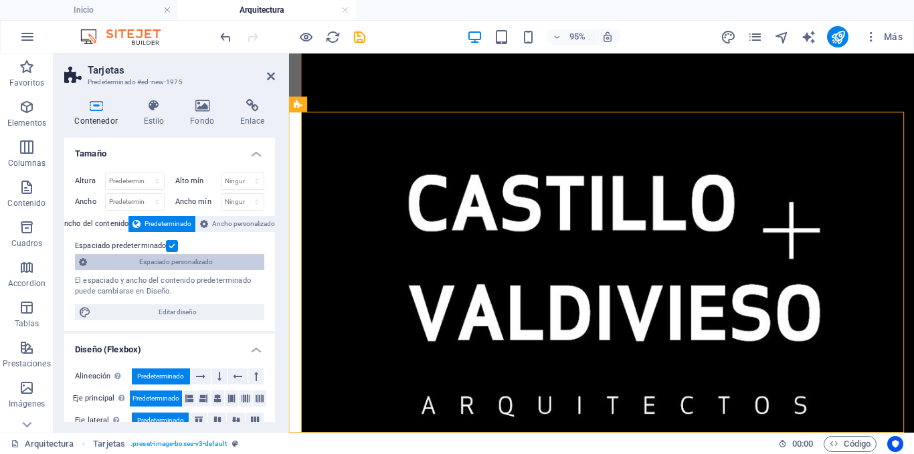
click at [185, 261] on span "Espaciado personalizado" at bounding box center [175, 262] width 169 height 16
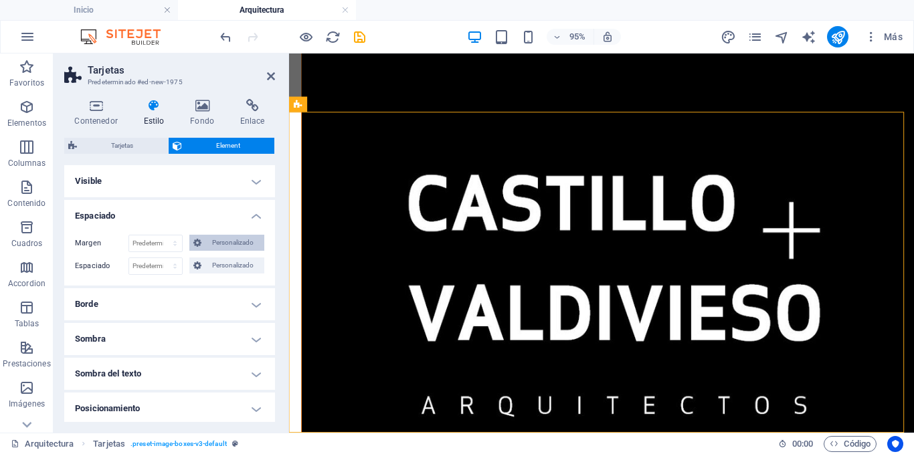
click at [221, 241] on span "Personalizado" at bounding box center [232, 243] width 55 height 16
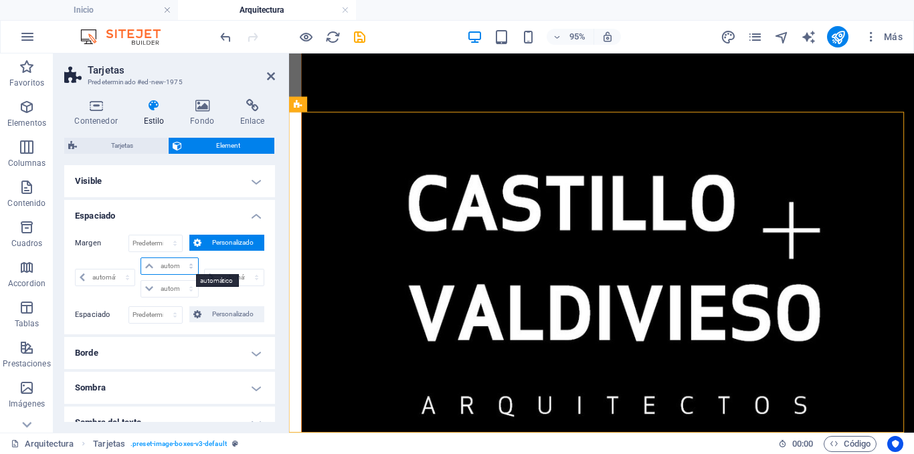
click at [165, 263] on select "automático px % rem vw vh" at bounding box center [169, 266] width 56 height 16
select select "px"
click at [177, 258] on select "automático px % rem vw vh" at bounding box center [169, 266] width 56 height 16
type input "0"
select select "px"
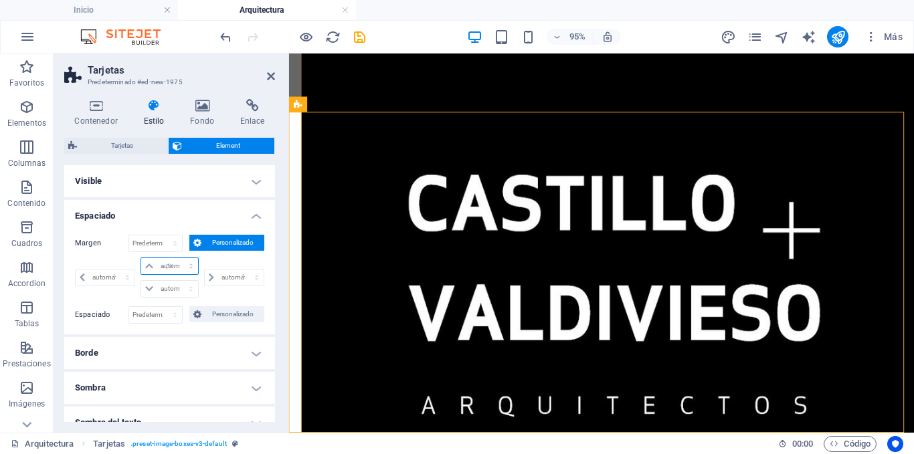
type input "0"
select select "px"
type input "0"
select select "px"
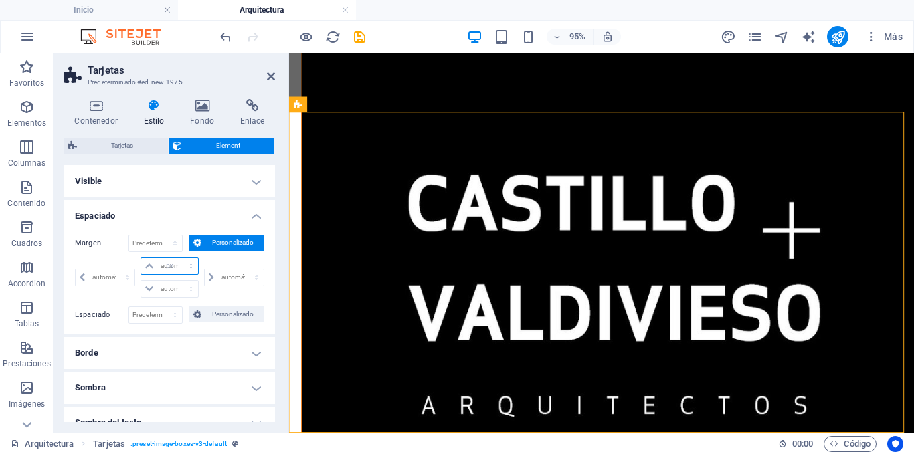
type input "0"
select select "px"
type input "3"
select select "DISABLED_OPTION_VALUE"
click at [228, 272] on input "0" at bounding box center [240, 278] width 45 height 16
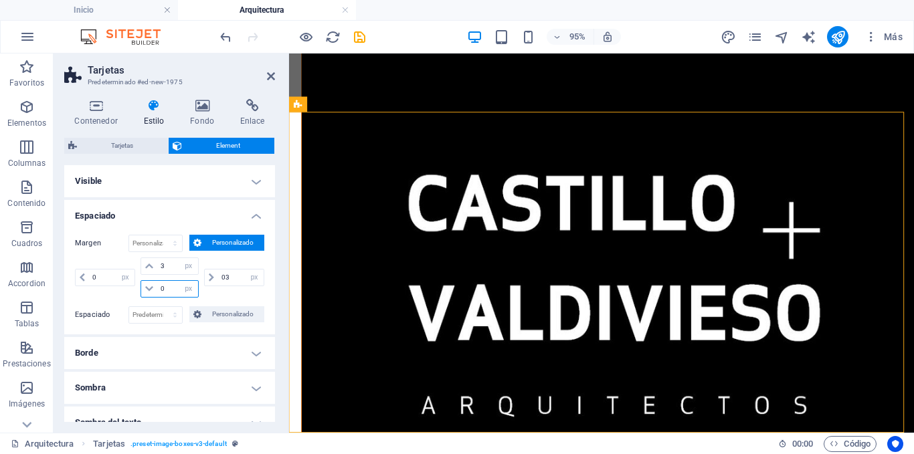
type input "3"
click at [167, 282] on input "0" at bounding box center [177, 289] width 40 height 16
type input "3"
click at [99, 273] on input "0" at bounding box center [111, 278] width 45 height 16
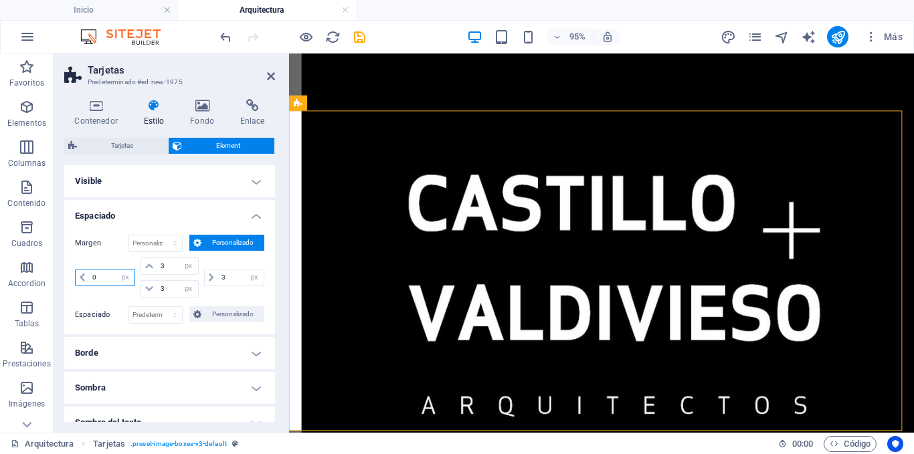
scroll to position [250, 0]
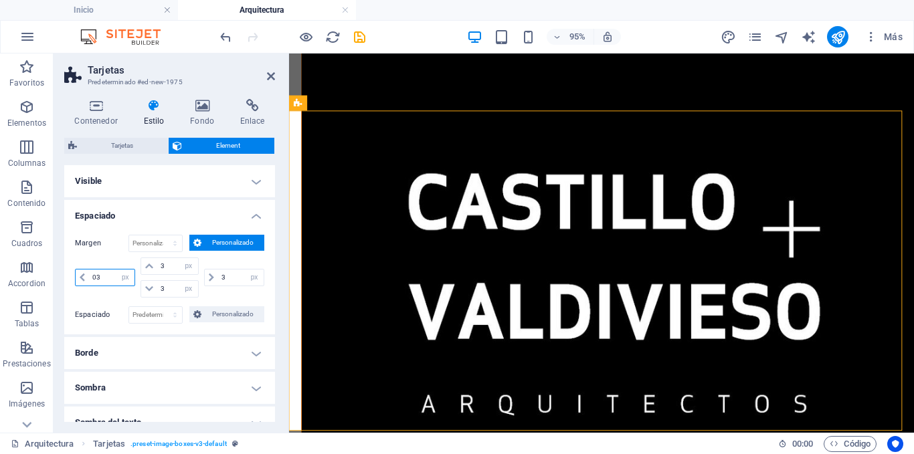
type input "03"
type input "3"
select select "px"
type input "3"
click at [109, 258] on div "3 automático px % rem vw vh" at bounding box center [106, 278] width 63 height 40
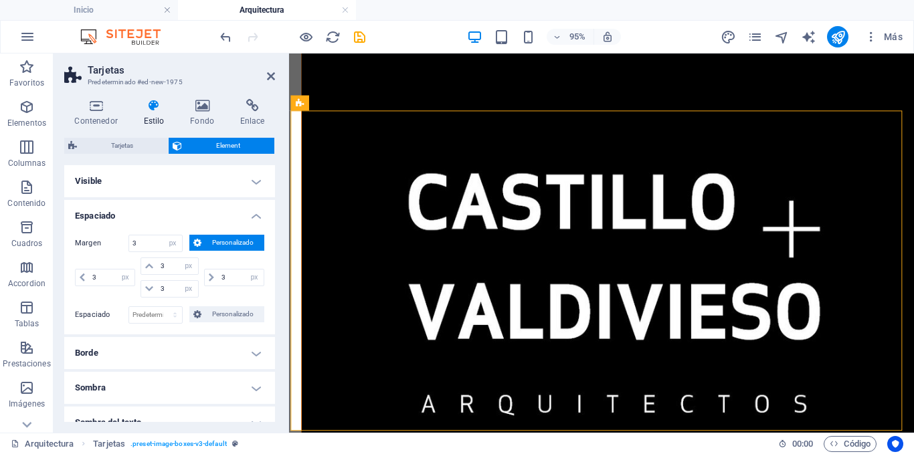
click at [251, 207] on h4 "Espaciado" at bounding box center [169, 212] width 211 height 24
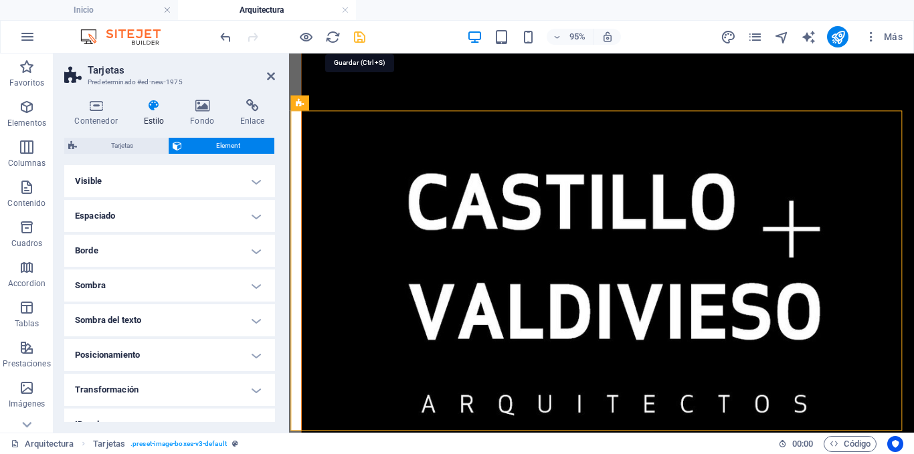
click at [357, 39] on icon "save" at bounding box center [359, 36] width 15 height 15
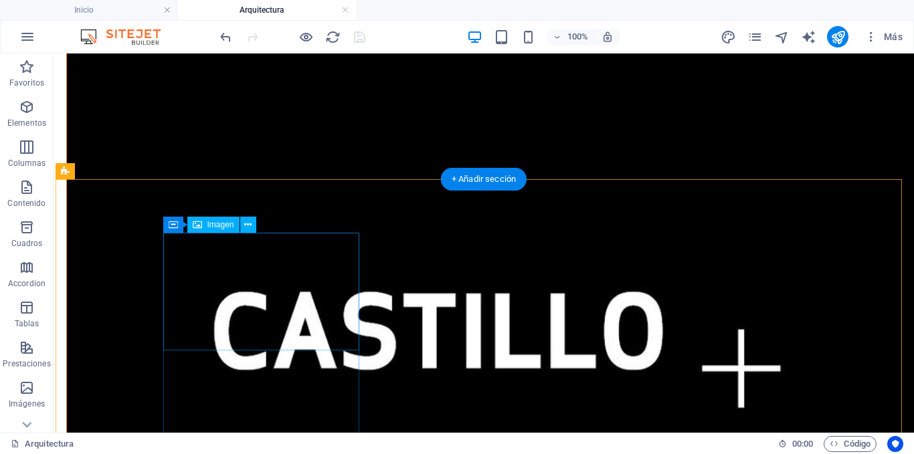
scroll to position [268, 0]
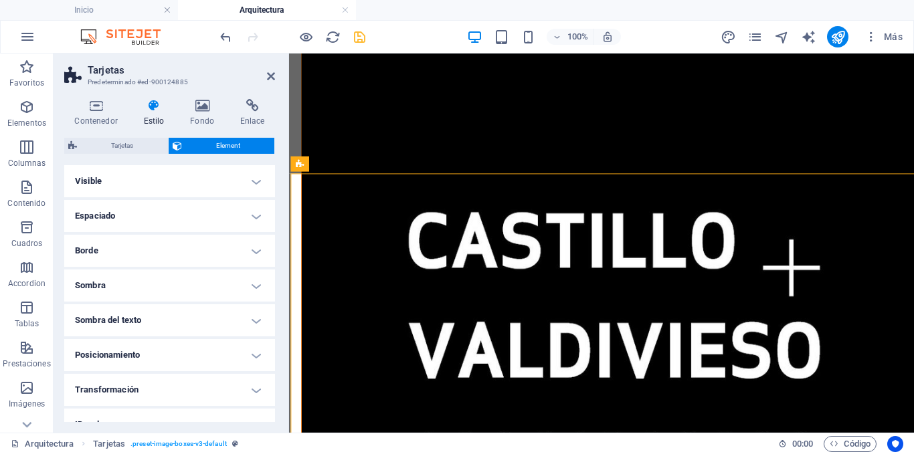
scroll to position [186, 0]
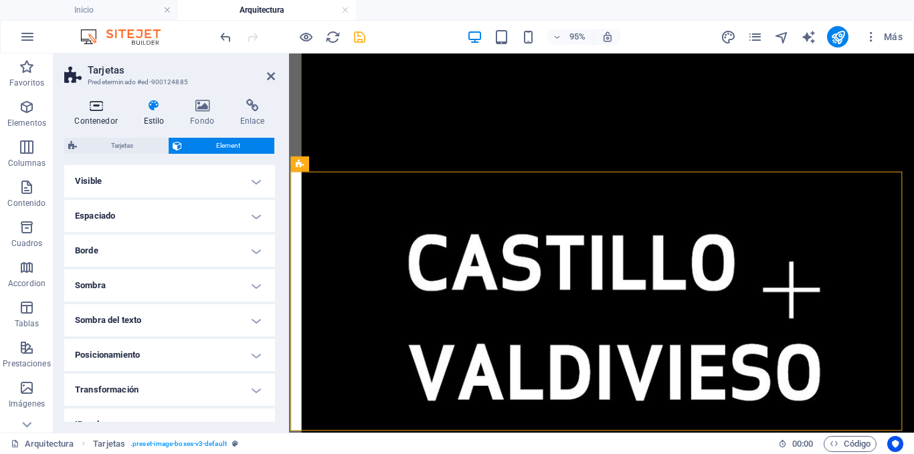
click at [98, 113] on h4 "Contenedor" at bounding box center [98, 113] width 69 height 28
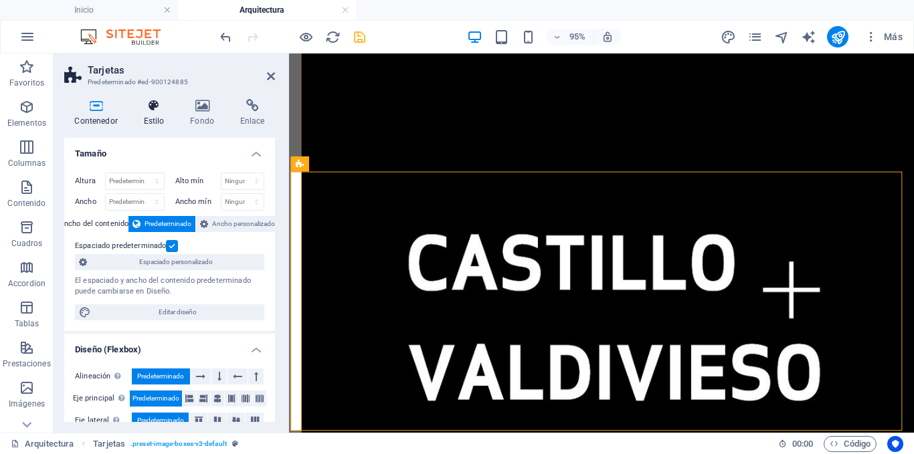
click at [159, 120] on h4 "Estilo" at bounding box center [156, 113] width 47 height 28
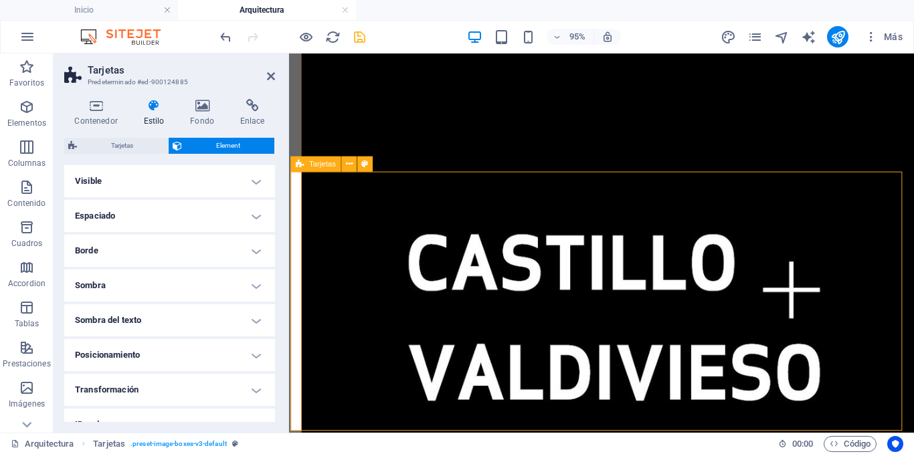
click at [322, 167] on span "Tarjetas" at bounding box center [322, 164] width 27 height 7
click at [159, 146] on span "Tarjetas" at bounding box center [122, 146] width 83 height 16
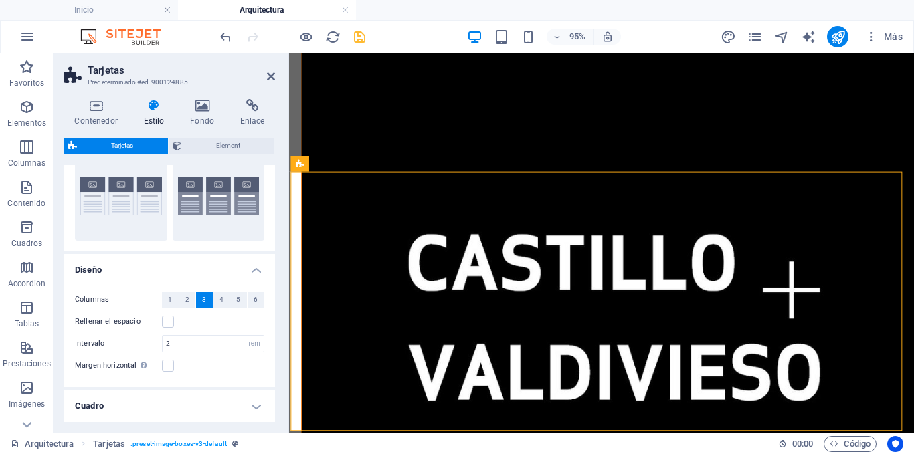
scroll to position [67, 0]
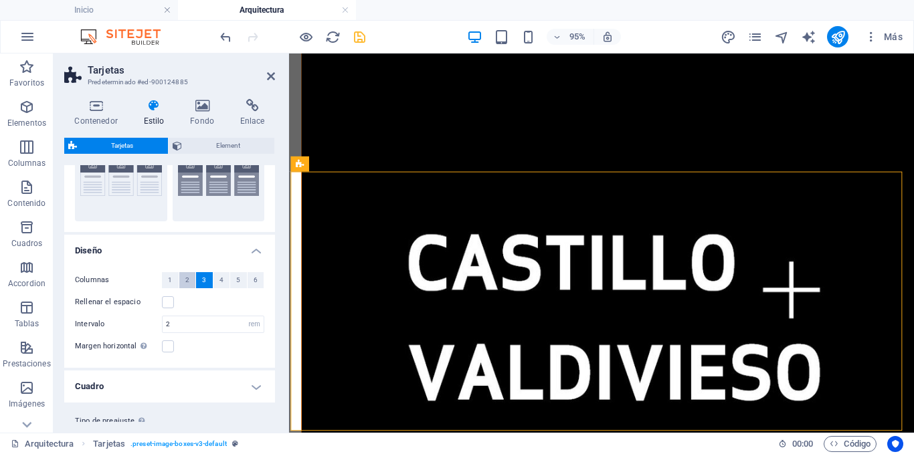
click at [188, 282] on span "2" at bounding box center [187, 280] width 4 height 16
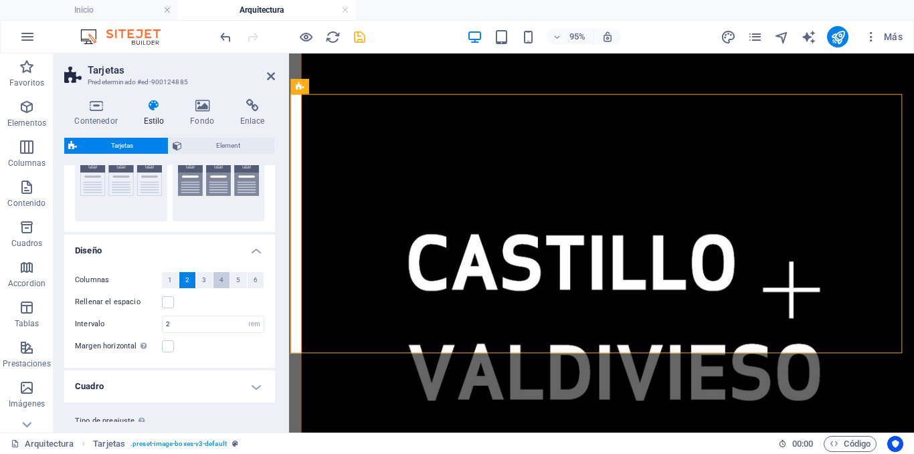
scroll to position [268, 0]
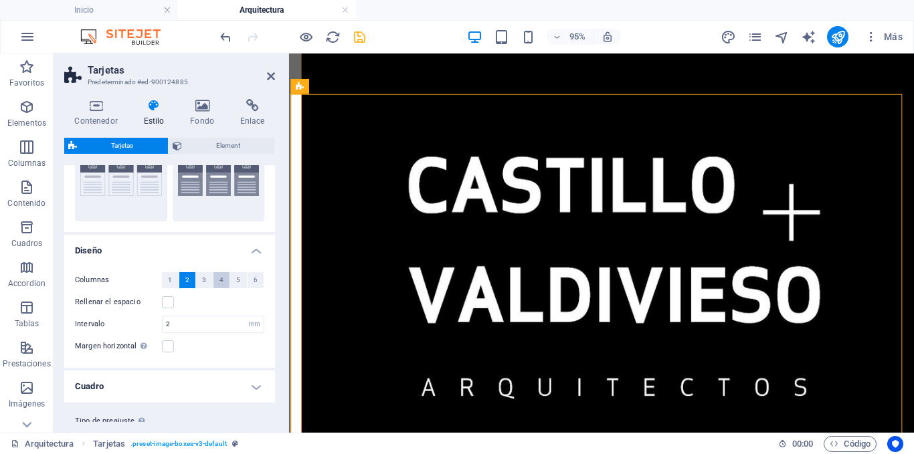
click at [215, 279] on button "4" at bounding box center [221, 280] width 17 height 16
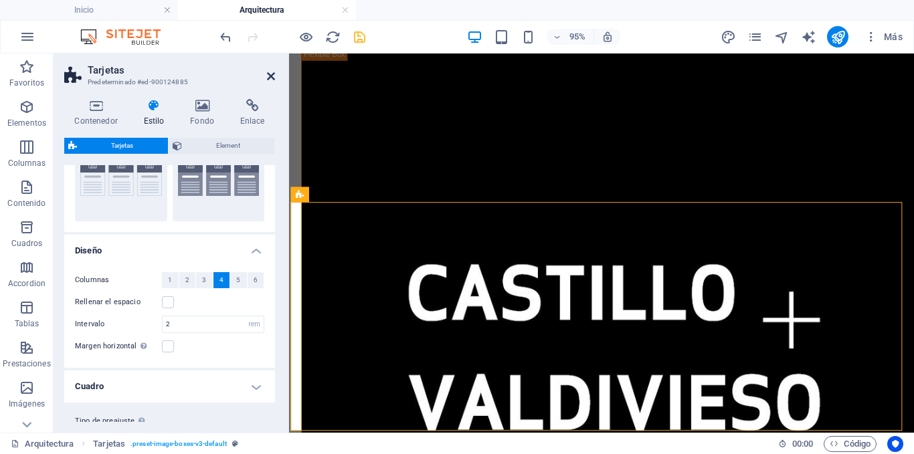
click at [269, 75] on icon at bounding box center [271, 76] width 8 height 11
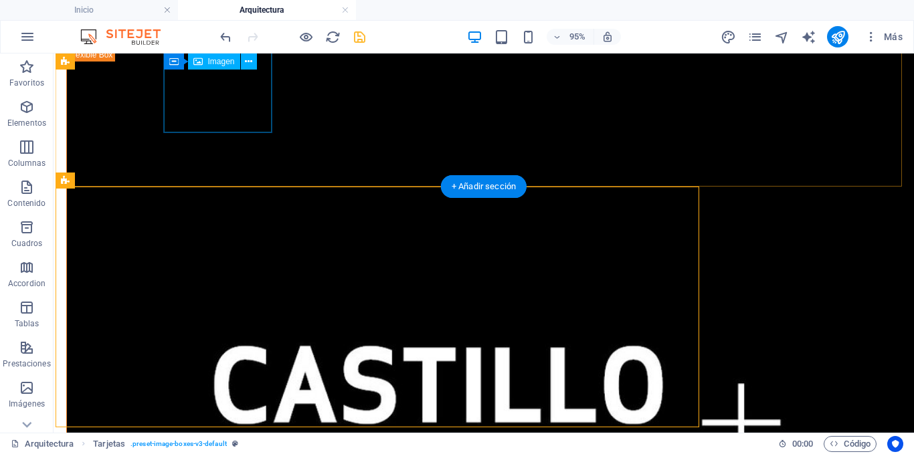
scroll to position [177, 0]
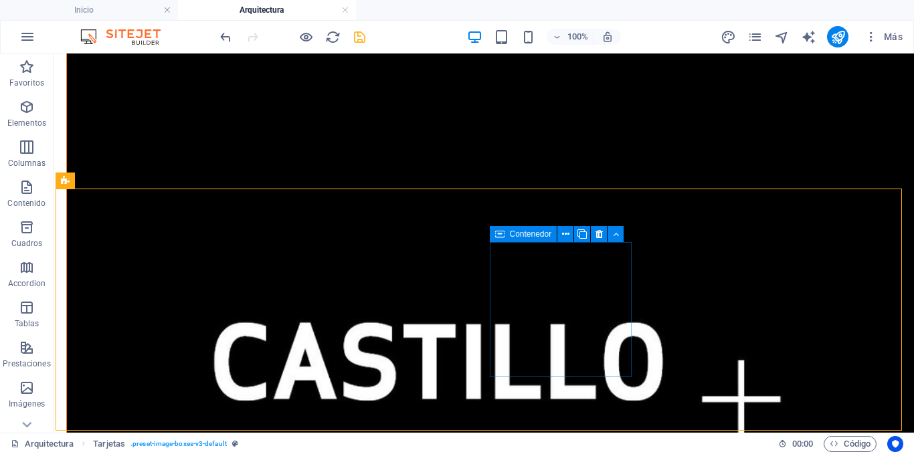
click at [496, 233] on icon at bounding box center [499, 234] width 9 height 16
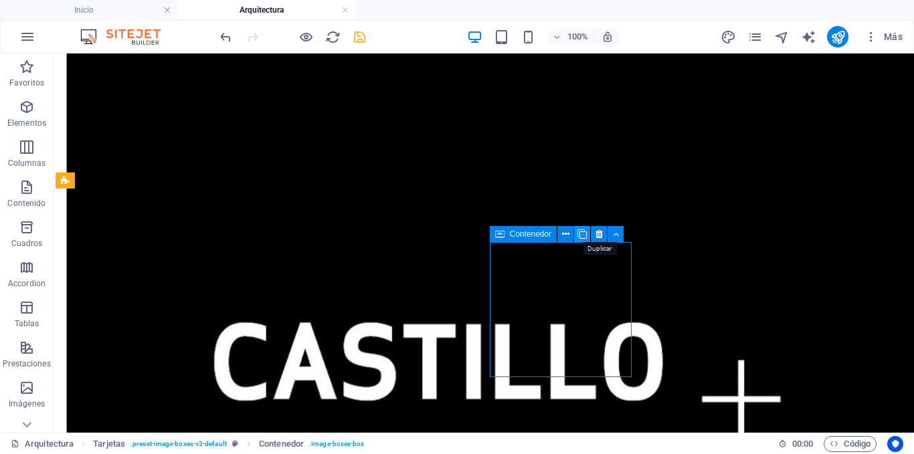
click at [579, 234] on icon at bounding box center [581, 234] width 9 height 14
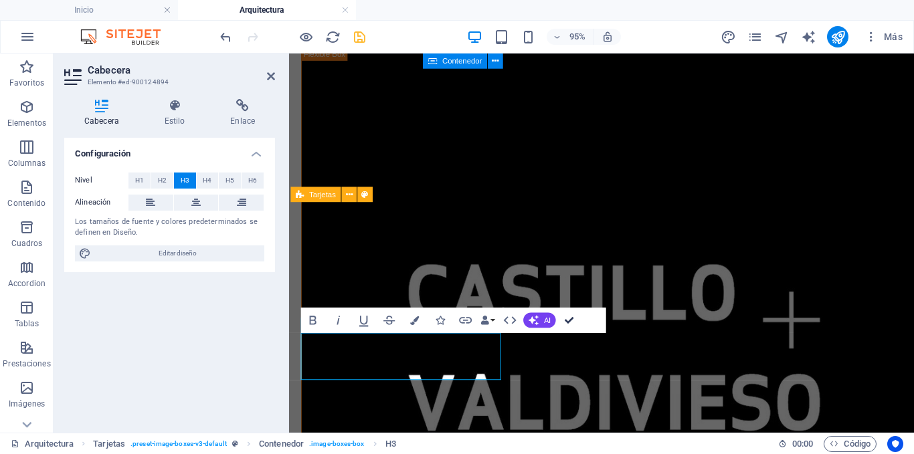
scroll to position [157, 0]
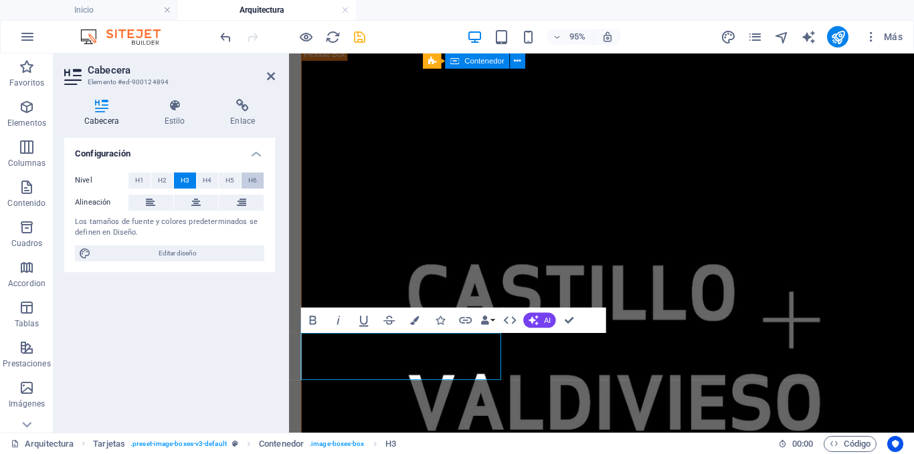
click at [258, 180] on button "H6" at bounding box center [252, 181] width 22 height 16
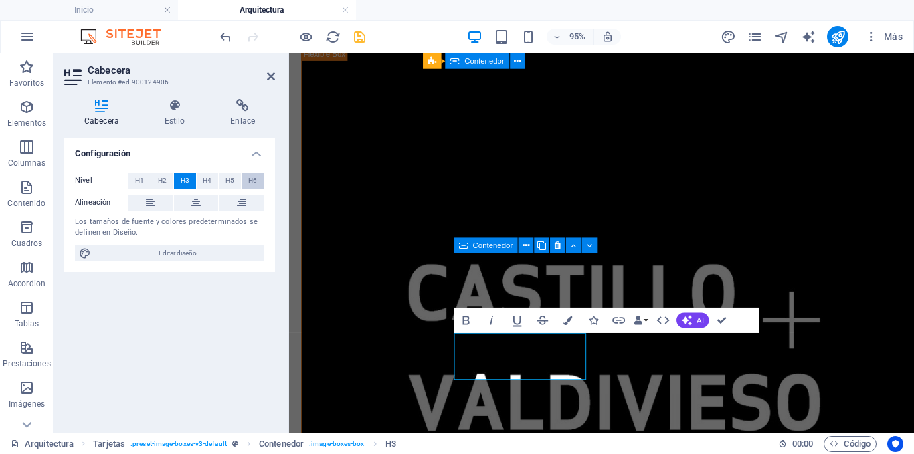
click at [250, 175] on span "H6" at bounding box center [252, 181] width 9 height 16
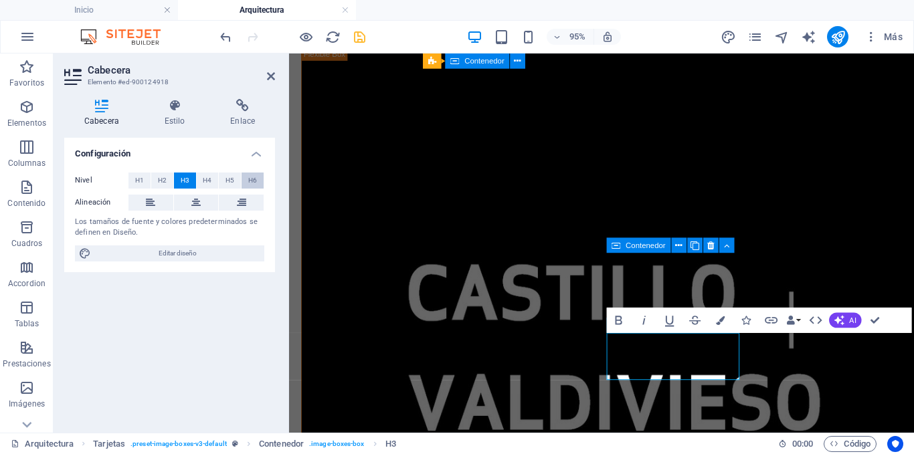
click at [247, 181] on button "H6" at bounding box center [252, 181] width 22 height 16
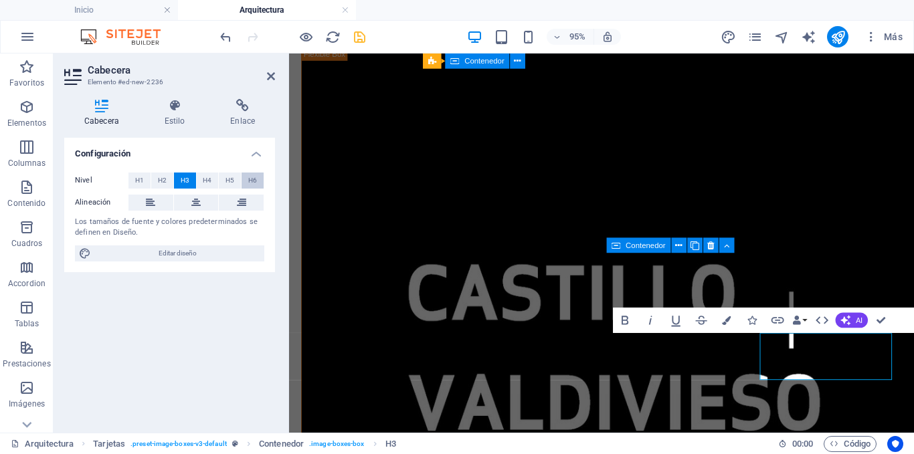
click at [256, 181] on span "H6" at bounding box center [252, 181] width 9 height 16
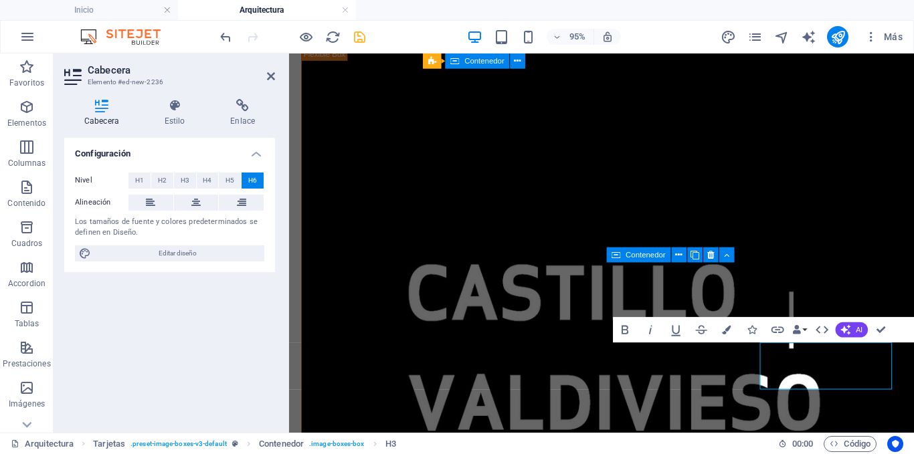
scroll to position [144, 0]
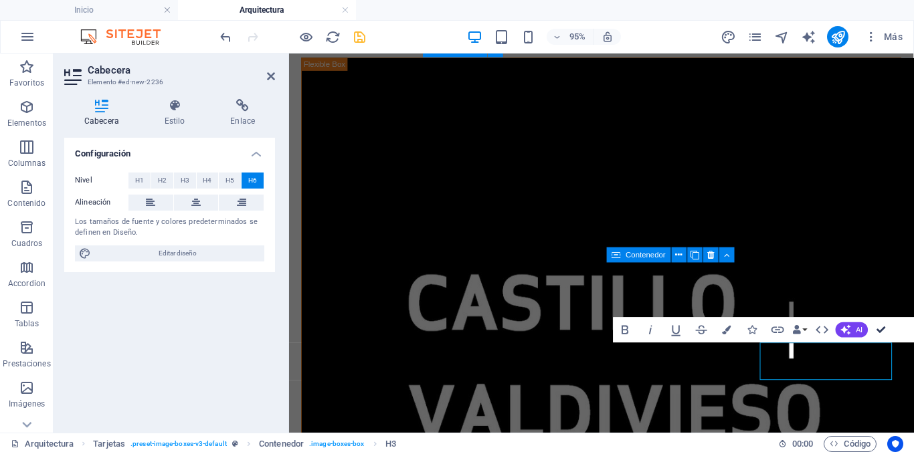
drag, startPoint x: 879, startPoint y: 328, endPoint x: 700, endPoint y: 216, distance: 211.2
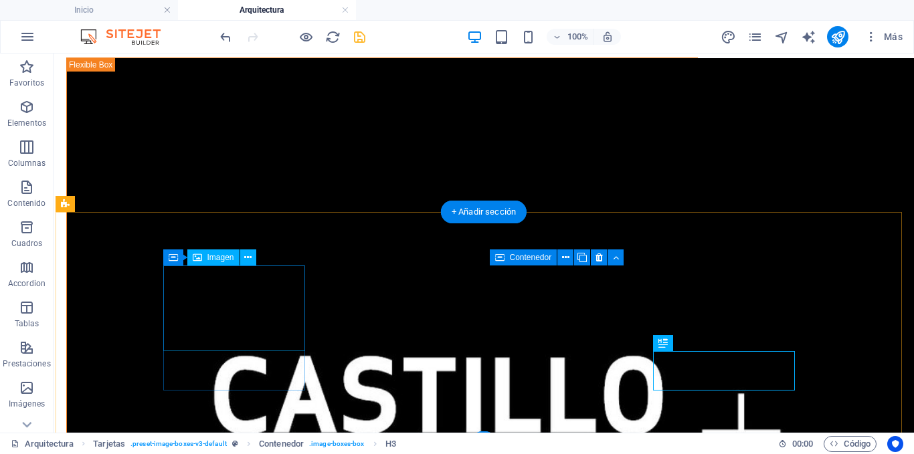
select select "%"
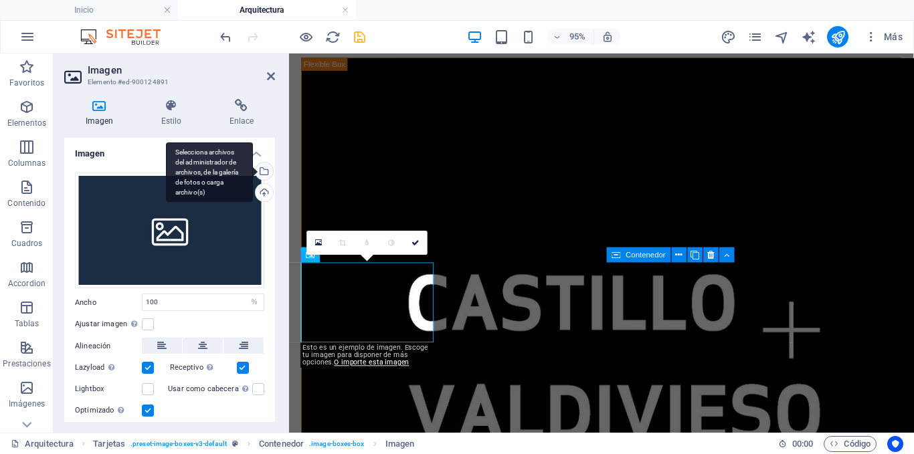
click at [262, 167] on div "Selecciona archivos del administrador de archivos, de la galería de fotos o car…" at bounding box center [263, 173] width 20 height 20
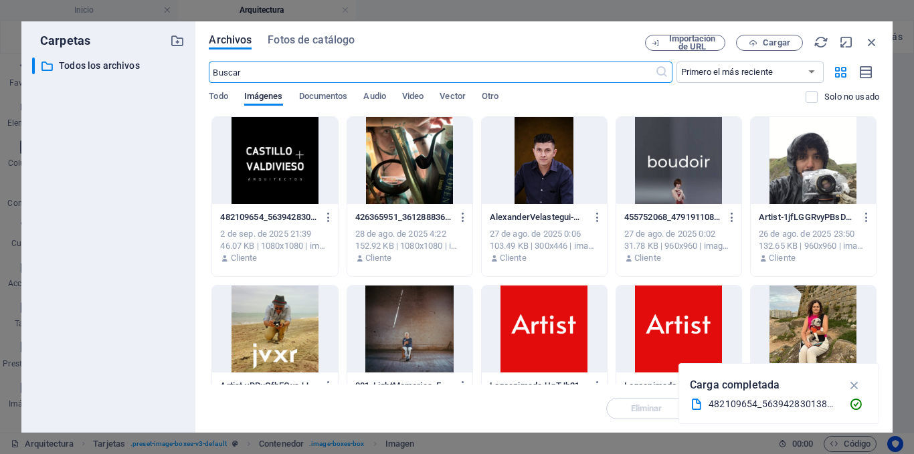
scroll to position [0, 0]
click at [294, 171] on div at bounding box center [274, 160] width 125 height 87
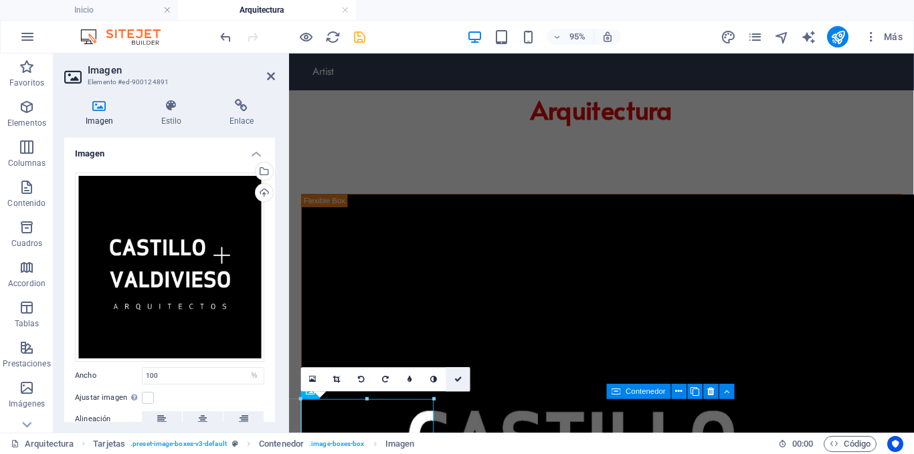
click at [452, 380] on link at bounding box center [458, 380] width 24 height 24
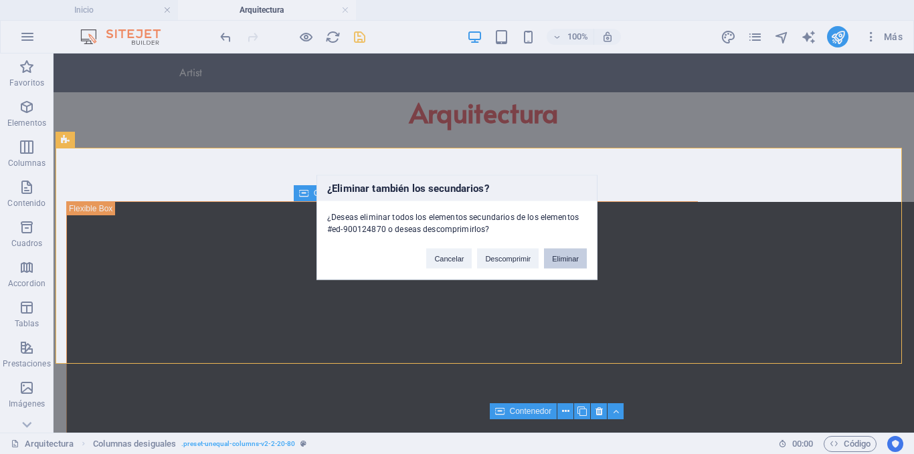
drag, startPoint x: 575, startPoint y: 263, endPoint x: 519, endPoint y: 209, distance: 77.1
click at [575, 263] on button "Eliminar" at bounding box center [565, 258] width 43 height 20
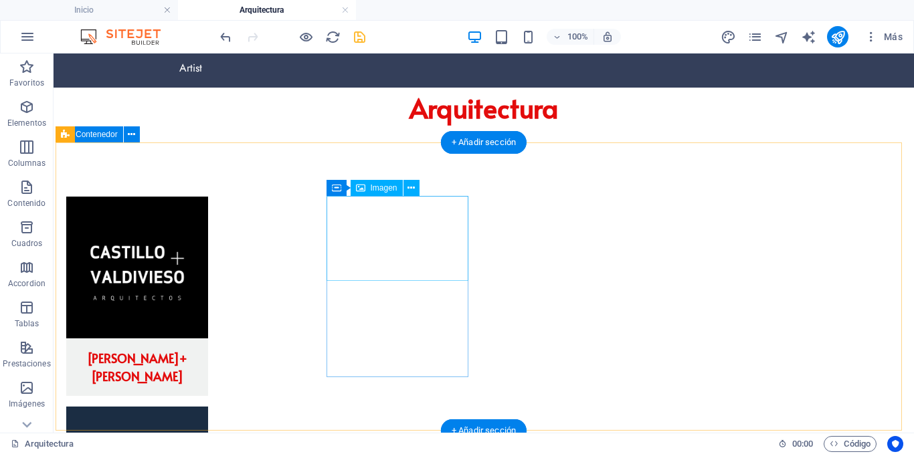
scroll to position [5, 0]
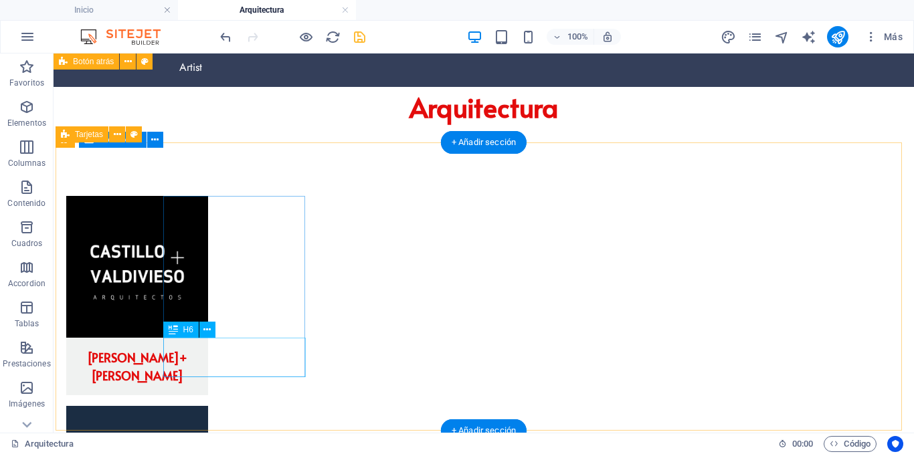
click at [208, 359] on div "CASTILLO+VALDIVIESO" at bounding box center [137, 367] width 142 height 58
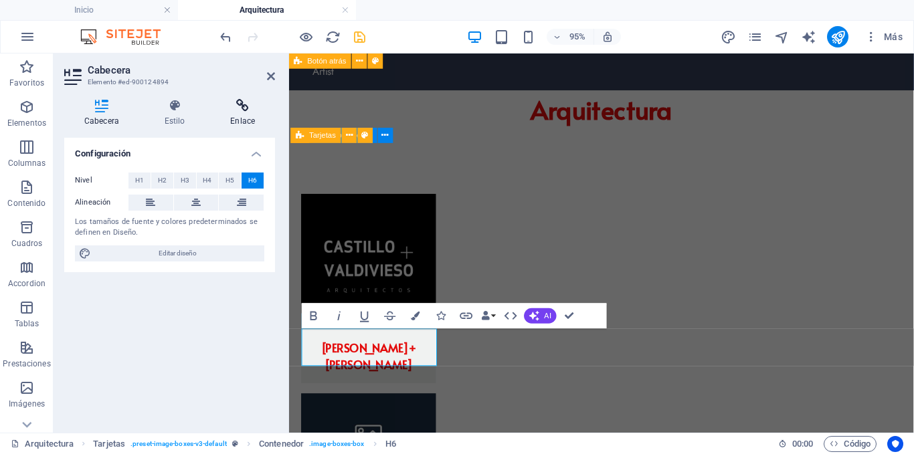
click at [239, 106] on icon at bounding box center [242, 105] width 65 height 13
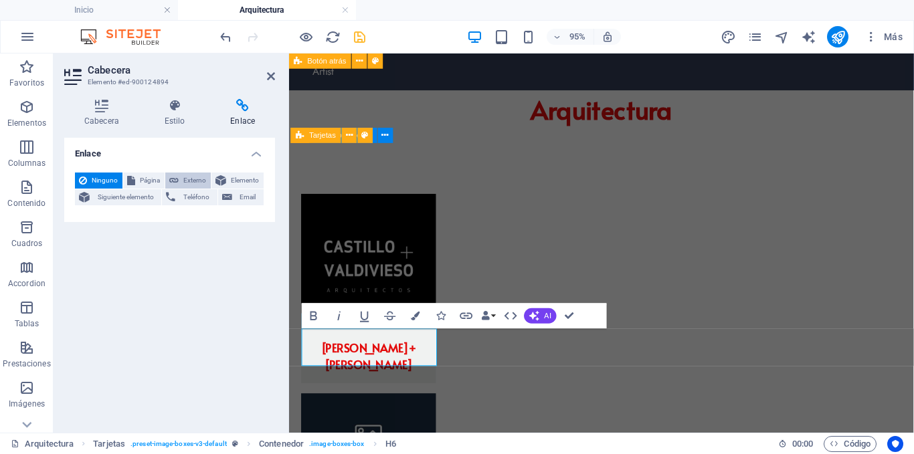
click at [196, 174] on span "Externo" at bounding box center [195, 181] width 24 height 16
select select "blank"
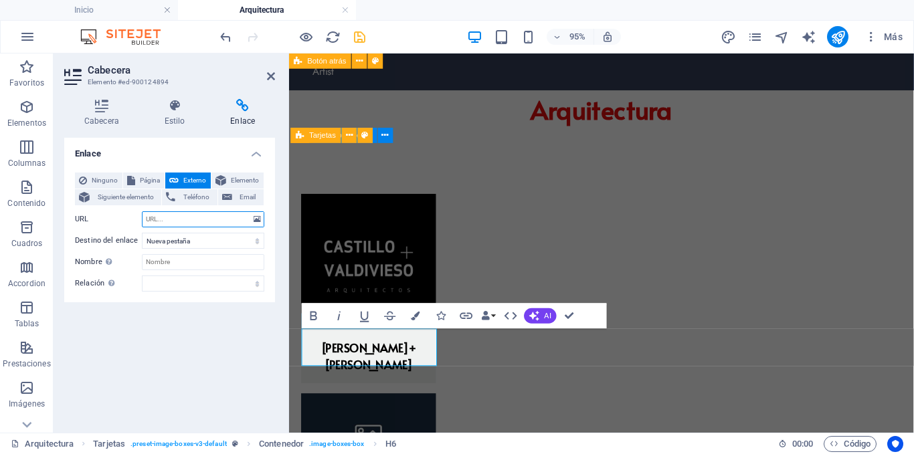
paste input "https://www.castillovaldiviesoarquitectos.com/"
type input "https://www.castillovaldiviesoarquitectos.com/"
click at [184, 240] on select "Nueva pestaña Misma pestaña Superposición" at bounding box center [203, 241] width 122 height 16
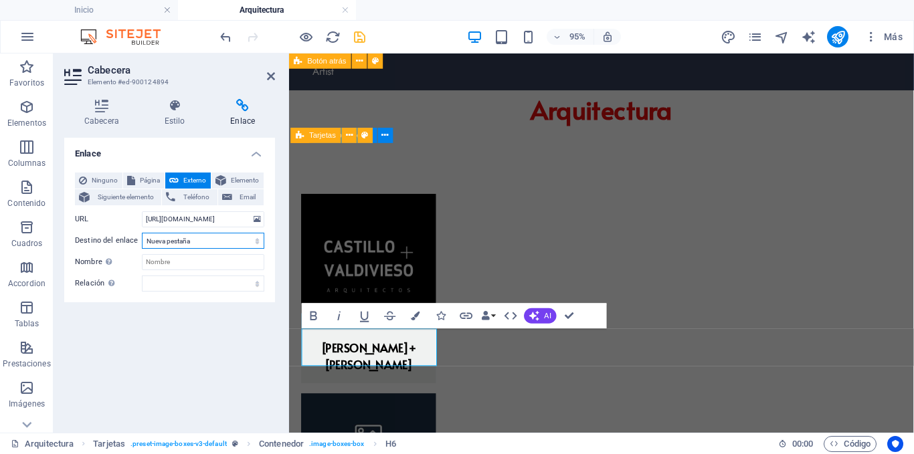
select select "overlay"
click at [142, 233] on select "Nueva pestaña Misma pestaña Superposición" at bounding box center [203, 241] width 122 height 16
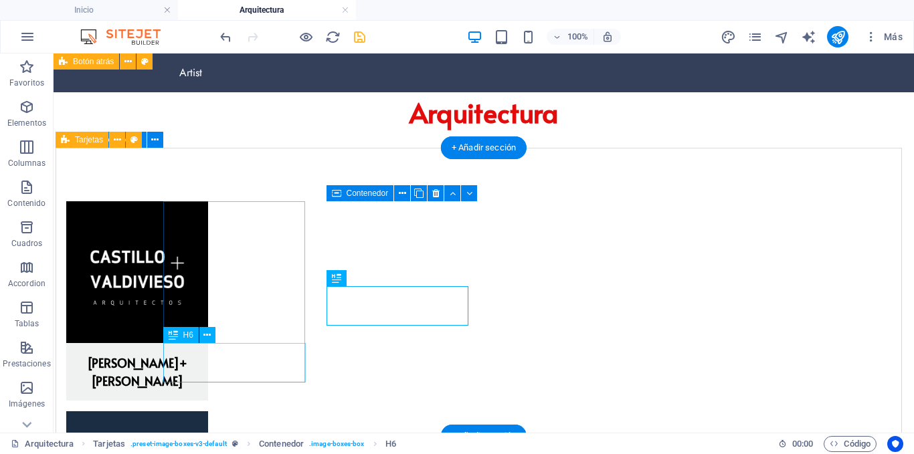
click at [208, 357] on div "CASTILLO+VALDIVIESO" at bounding box center [137, 372] width 142 height 58
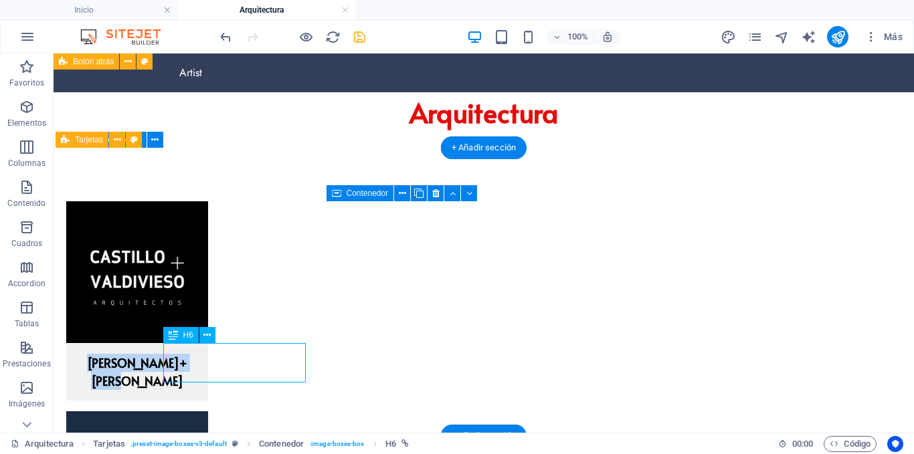
select select "overlay"
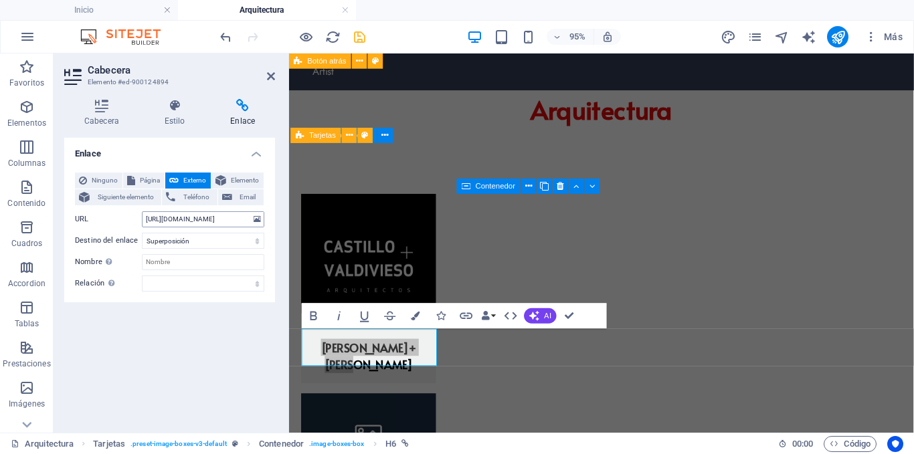
click at [221, 218] on input "https://www.castillovaldiviesoarquitectos.com/" at bounding box center [203, 219] width 122 height 16
drag, startPoint x: 144, startPoint y: 220, endPoint x: 282, endPoint y: 218, distance: 137.1
click at [282, 218] on div "Cabecera Estilo Enlace Configuración Nivel H1 H2 H3 H4 H5 H6 Alineación Los tam…" at bounding box center [170, 260] width 232 height 344
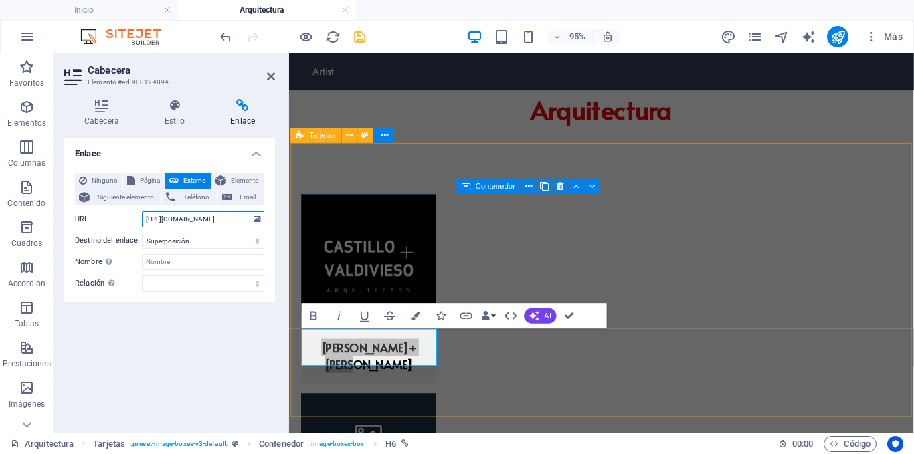
paste input "castillovaldivieso"
type input "https://www.castillovaldiviesoarquitectos.com/"
click at [408, 365] on link "CASTILLO+VALDIVIESO" at bounding box center [372, 372] width 100 height 35
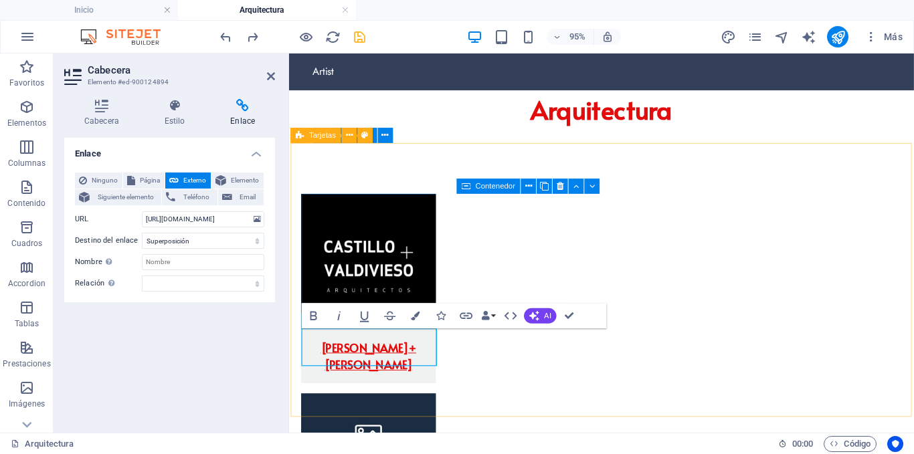
drag, startPoint x: 435, startPoint y: 359, endPoint x: 359, endPoint y: 361, distance: 76.3
click at [359, 361] on div "CASTILLO+VALDIVIESO" at bounding box center [373, 372] width 142 height 58
drag, startPoint x: 432, startPoint y: 363, endPoint x: 312, endPoint y: 363, distance: 120.4
click at [322, 363] on link "CASTILLO+VALDIVIESO" at bounding box center [372, 372] width 100 height 35
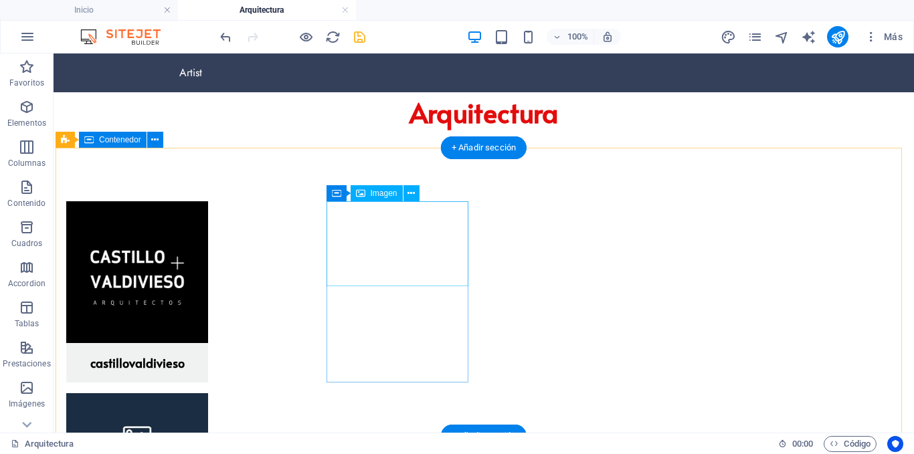
click at [208, 393] on figure at bounding box center [137, 435] width 142 height 85
drag, startPoint x: 363, startPoint y: 220, endPoint x: 130, endPoint y: 229, distance: 232.9
click at [208, 393] on figure at bounding box center [137, 435] width 142 height 85
select select "%"
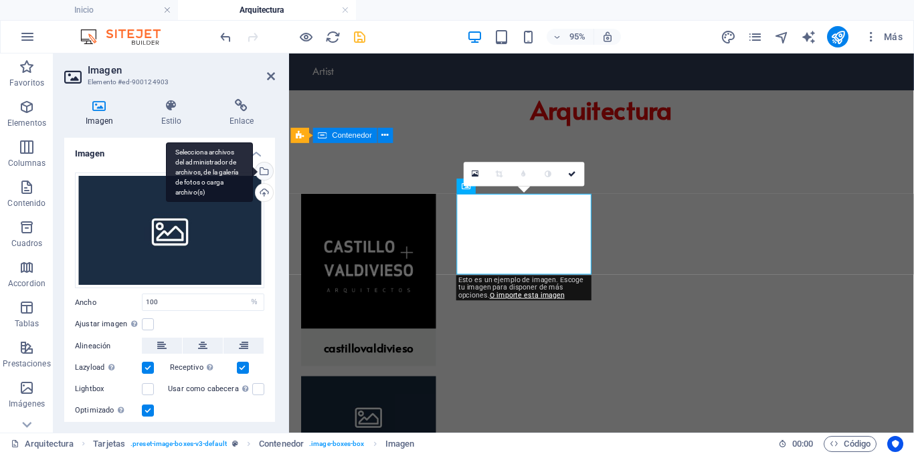
click at [265, 171] on div "Selecciona archivos del administrador de archivos, de la galería de fotos o car…" at bounding box center [263, 173] width 20 height 20
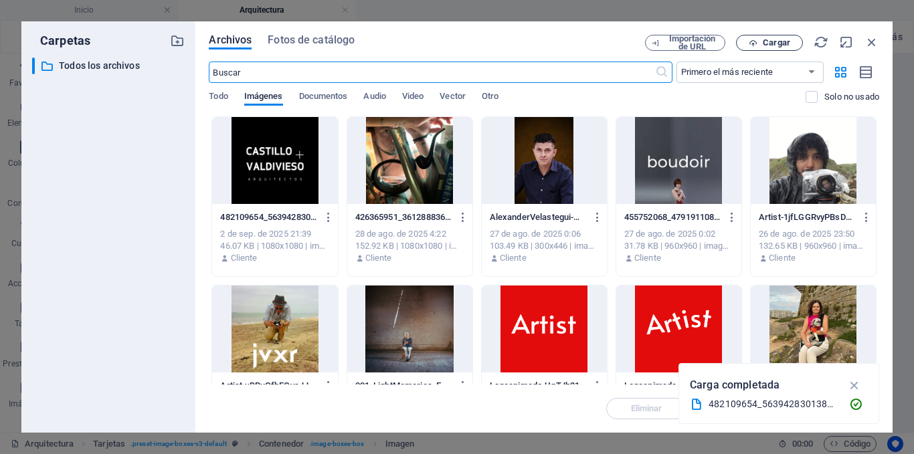
click at [756, 41] on icon "button" at bounding box center [752, 43] width 9 height 9
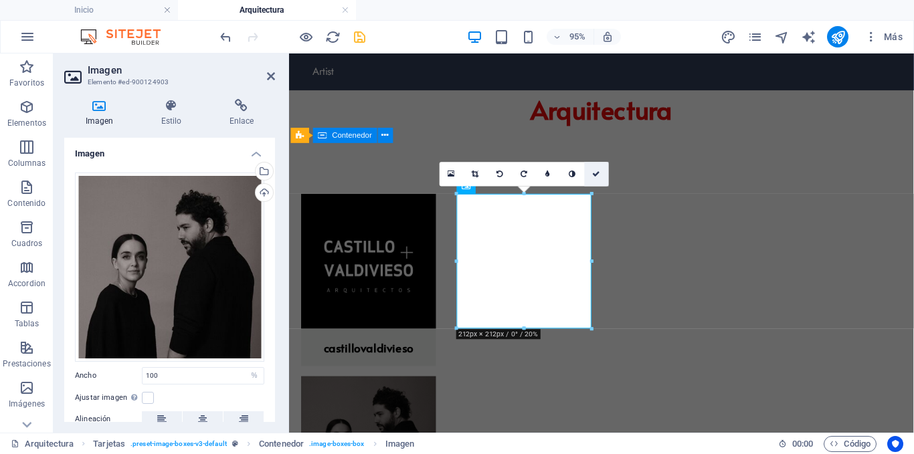
click at [597, 173] on icon at bounding box center [597, 174] width 8 height 7
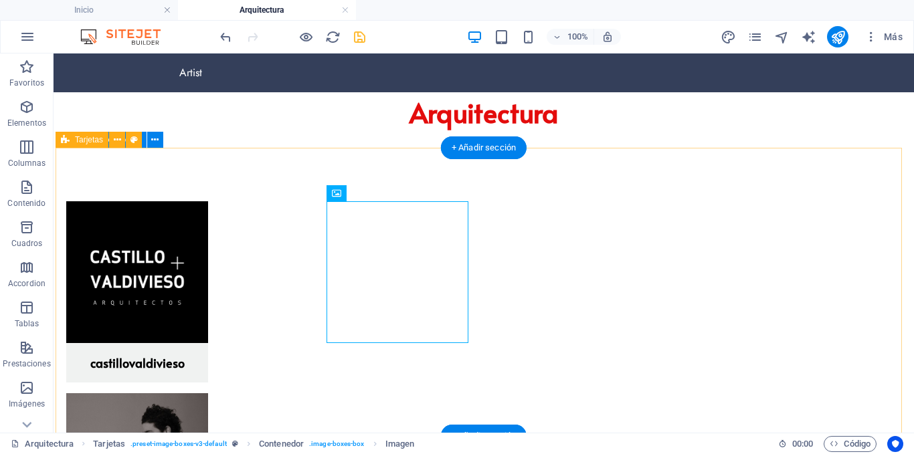
scroll to position [5, 0]
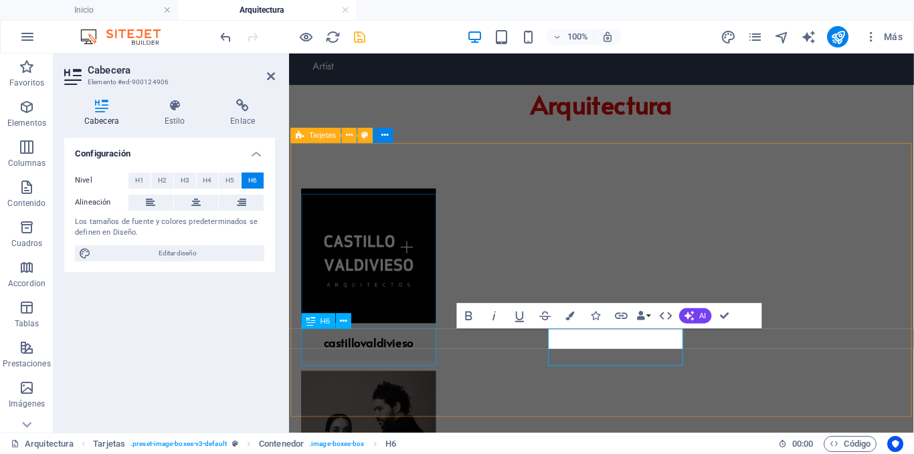
scroll to position [0, 0]
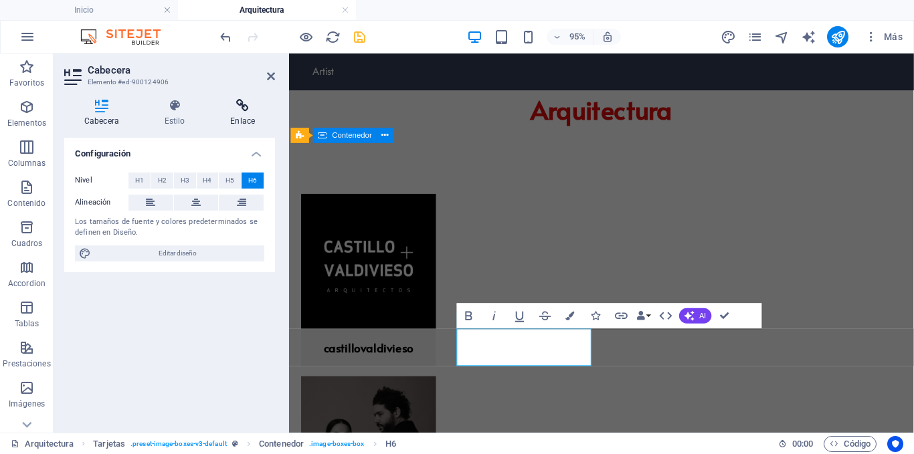
click at [241, 112] on icon at bounding box center [242, 105] width 65 height 13
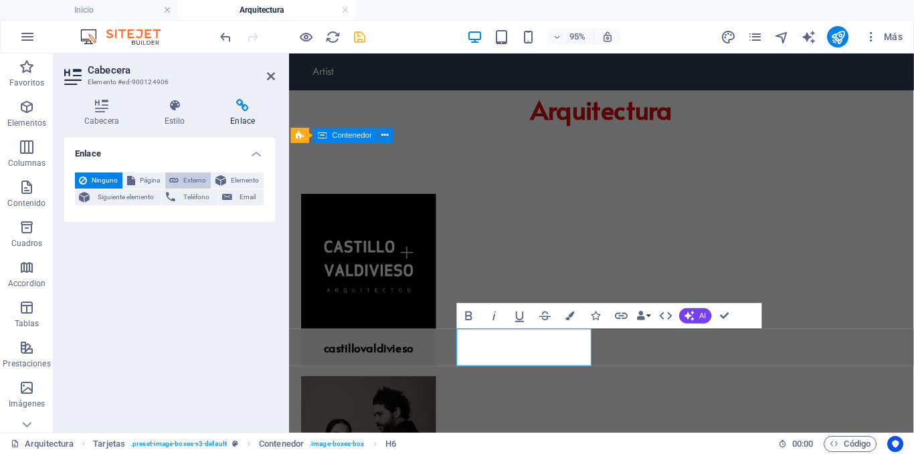
click at [199, 183] on span "Externo" at bounding box center [195, 181] width 24 height 16
select select "blank"
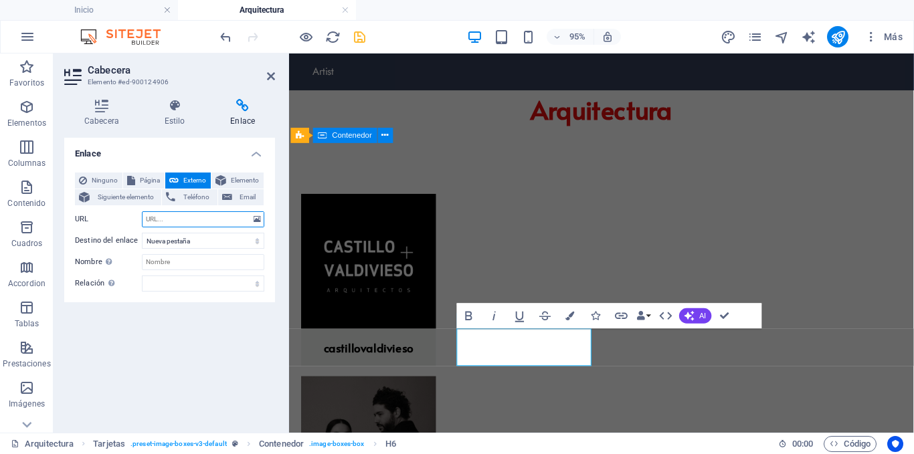
paste input "[URL][DOMAIN_NAME]"
type input "[URL][DOMAIN_NAME]"
click at [189, 240] on select "Nueva pestaña Misma pestaña Superposición" at bounding box center [203, 241] width 122 height 16
select select "overlay"
click at [142, 233] on select "Nueva pestaña Misma pestaña Superposición" at bounding box center [203, 241] width 122 height 16
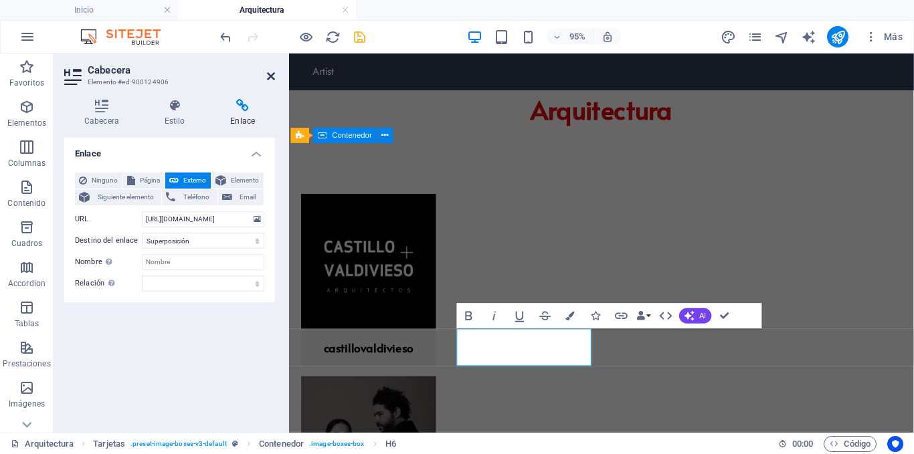
click at [272, 76] on icon at bounding box center [271, 76] width 8 height 11
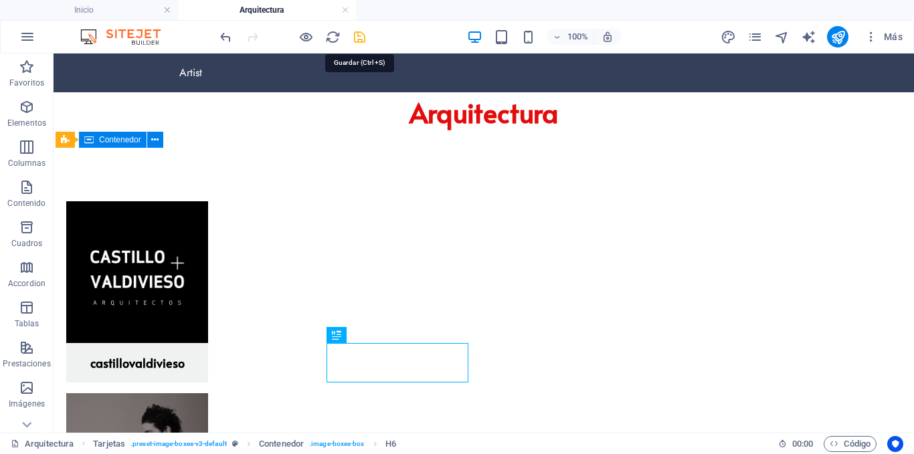
click at [355, 36] on icon "save" at bounding box center [359, 36] width 15 height 15
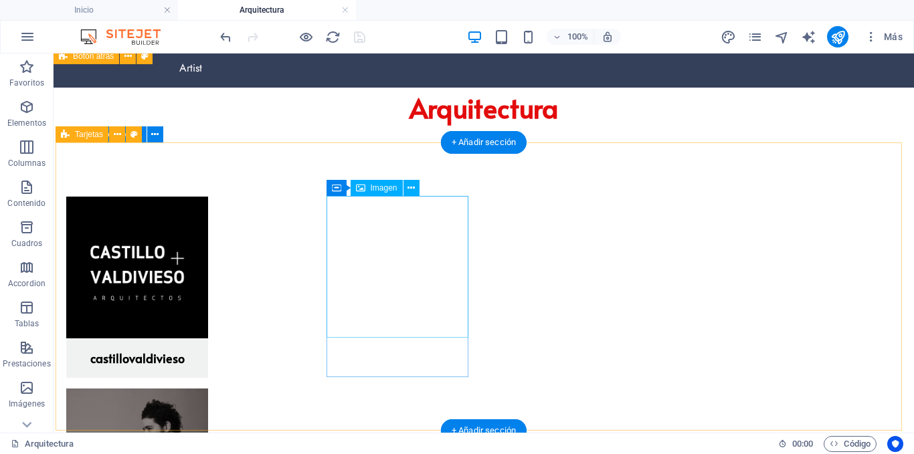
scroll to position [5, 0]
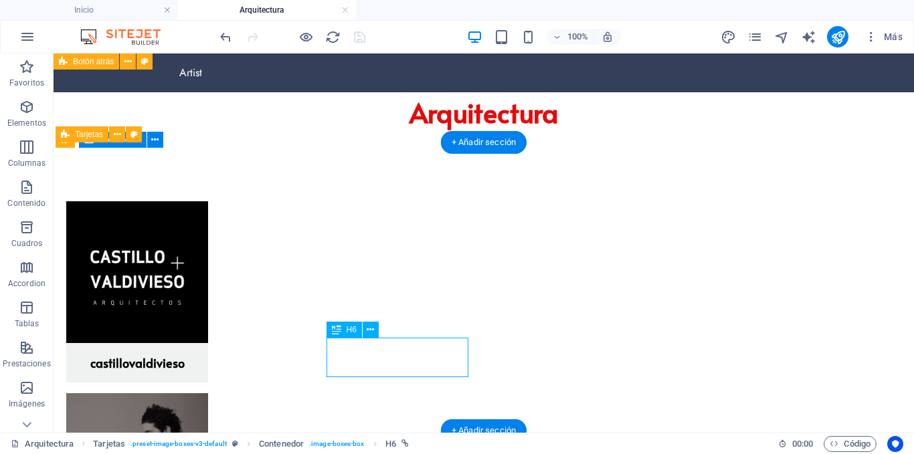
select select "overlay"
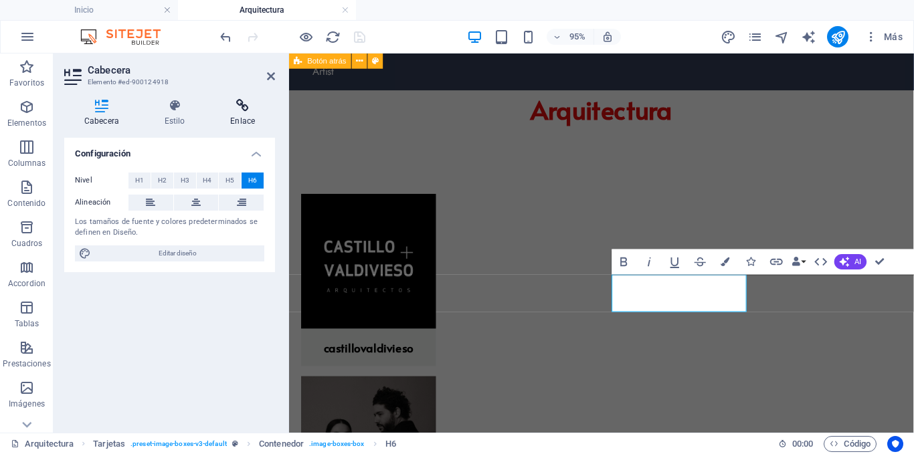
click at [246, 109] on icon at bounding box center [242, 105] width 65 height 13
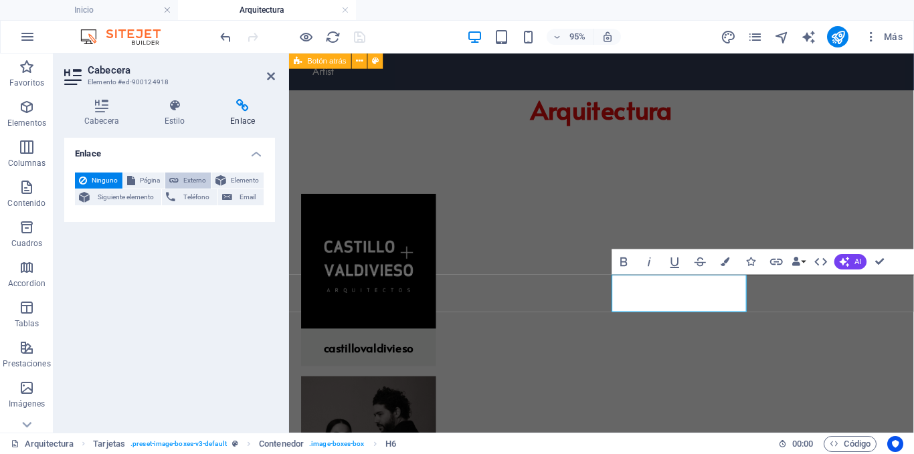
click at [198, 180] on span "Externo" at bounding box center [195, 181] width 24 height 16
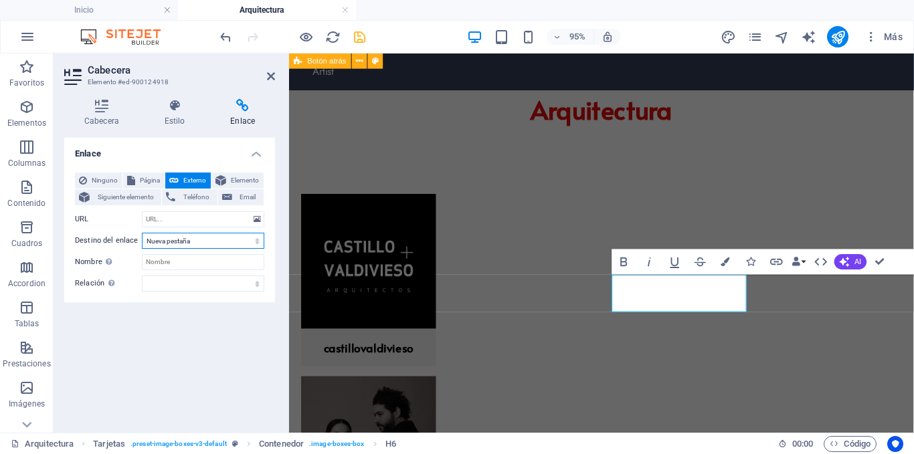
click at [204, 246] on select "Nueva pestaña Misma pestaña Superposición" at bounding box center [203, 241] width 122 height 16
select select "overlay"
click at [142, 233] on select "Nueva pestaña Misma pestaña Superposición" at bounding box center [203, 241] width 122 height 16
click at [193, 217] on input "URL" at bounding box center [203, 219] width 122 height 16
paste input "[URL][DOMAIN_NAME]"
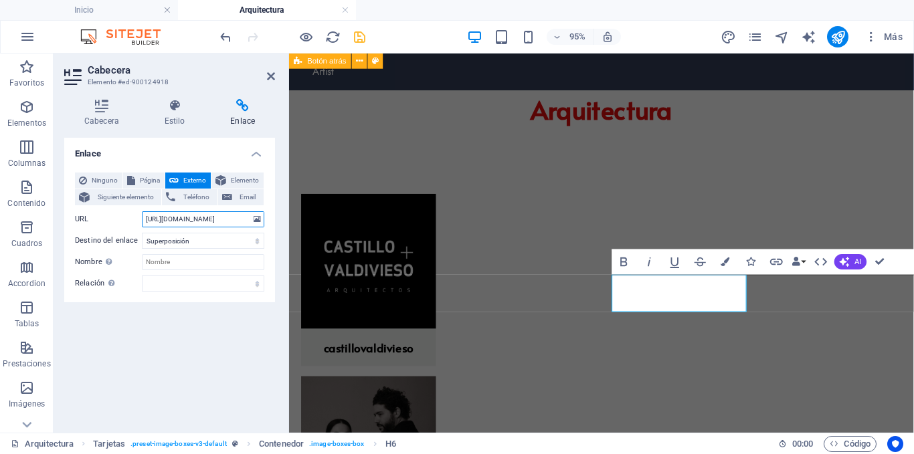
scroll to position [0, 1]
type input "[URL][DOMAIN_NAME]"
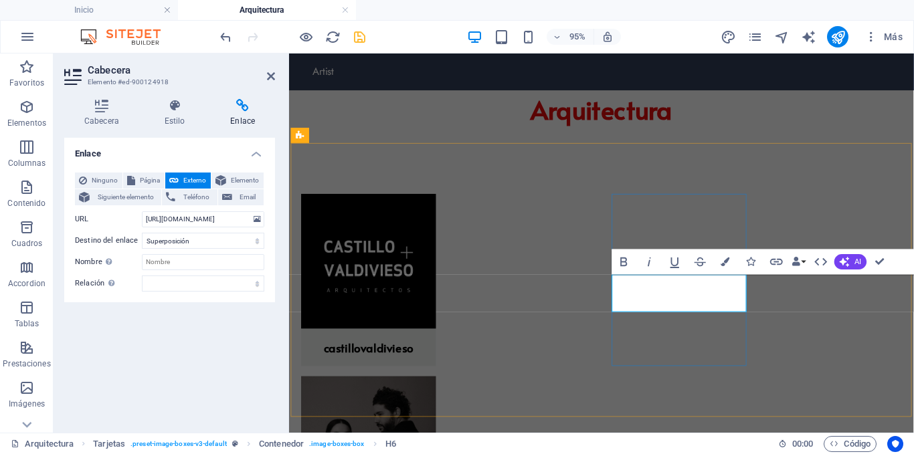
drag, startPoint x: 723, startPoint y: 306, endPoint x: 668, endPoint y: 306, distance: 54.8
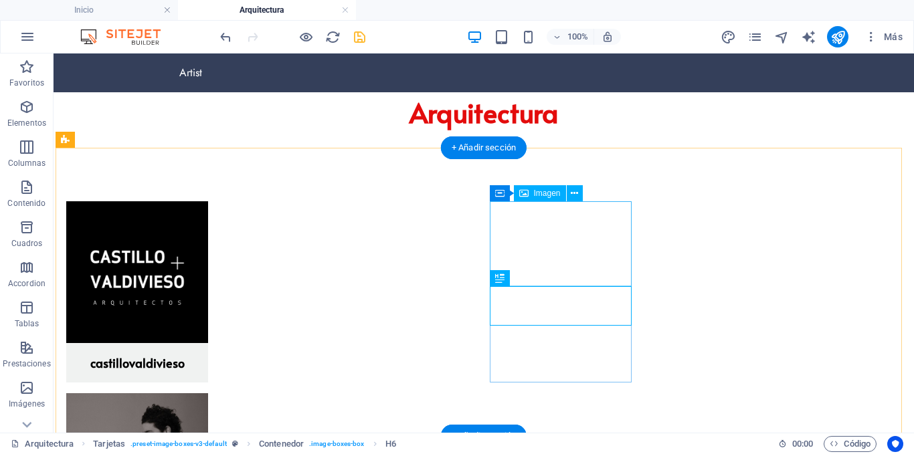
select select "%"
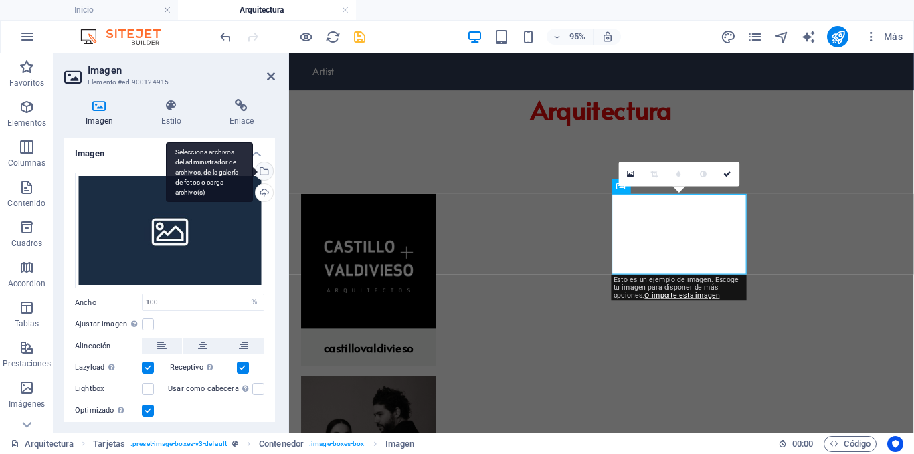
click at [262, 172] on div "Selecciona archivos del administrador de archivos, de la galería de fotos o car…" at bounding box center [263, 173] width 20 height 20
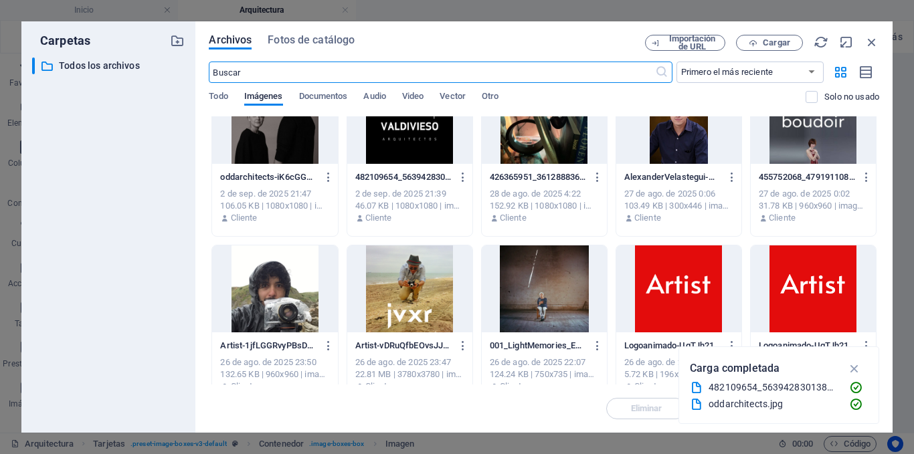
scroll to position [0, 0]
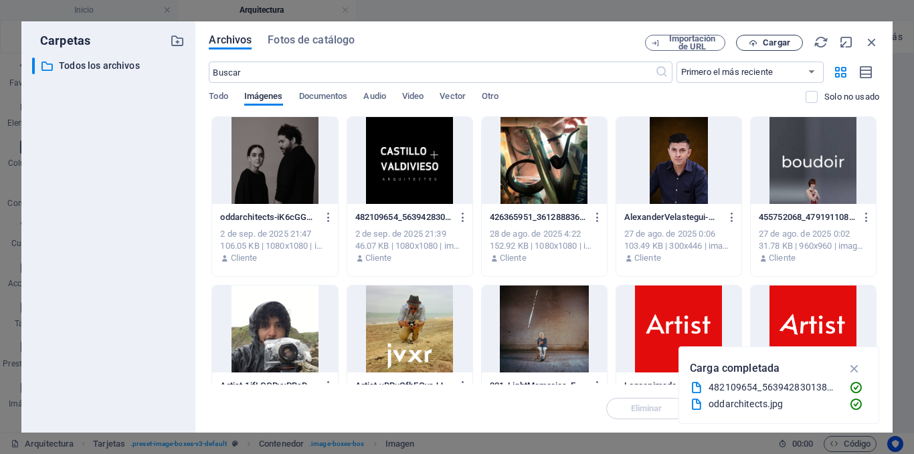
click at [775, 44] on span "Cargar" at bounding box center [776, 43] width 27 height 8
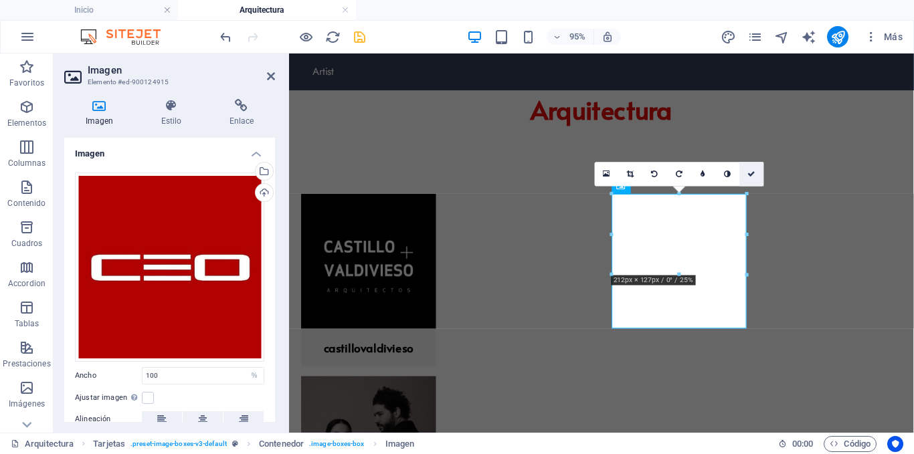
click at [747, 173] on icon at bounding box center [751, 174] width 8 height 7
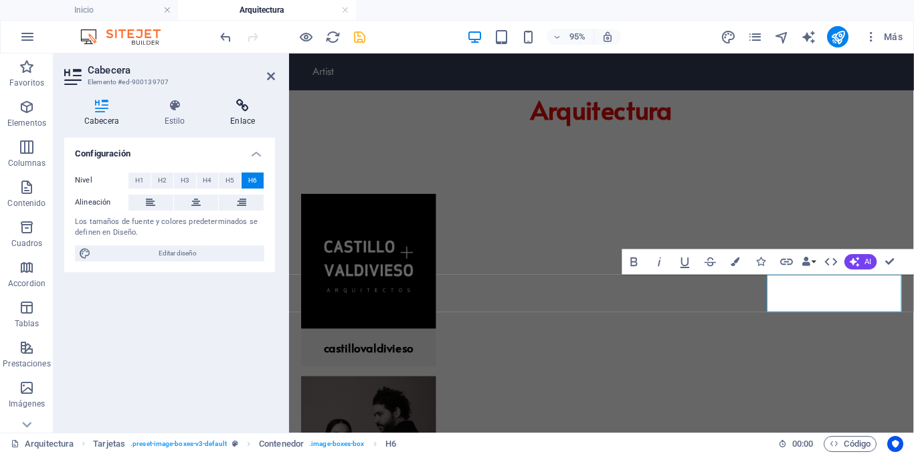
click at [240, 108] on icon at bounding box center [242, 105] width 65 height 13
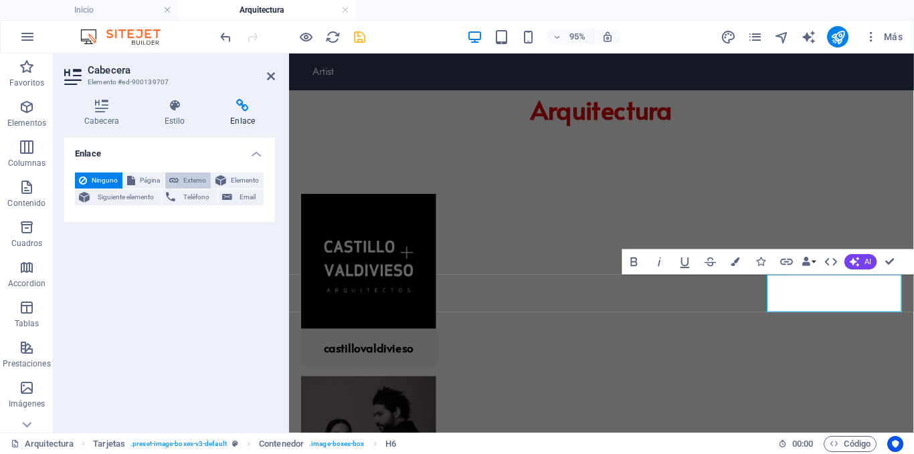
click at [195, 175] on span "Externo" at bounding box center [195, 181] width 24 height 16
select select "blank"
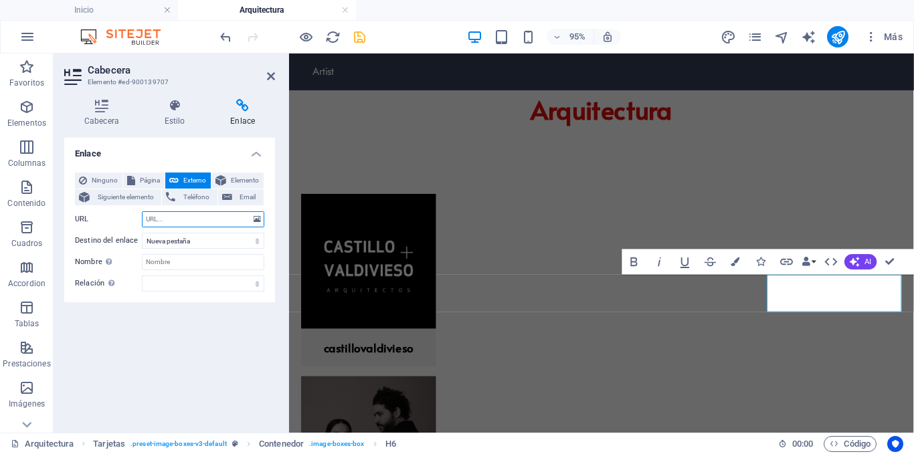
paste input "[URL][PERSON_NAME][DOMAIN_NAME]"
type input "[URL][PERSON_NAME][DOMAIN_NAME]"
click at [195, 242] on select "Nueva pestaña Misma pestaña Superposición" at bounding box center [203, 241] width 122 height 16
select select "overlay"
click at [142, 233] on select "Nueva pestaña Misma pestaña Superposición" at bounding box center [203, 241] width 122 height 16
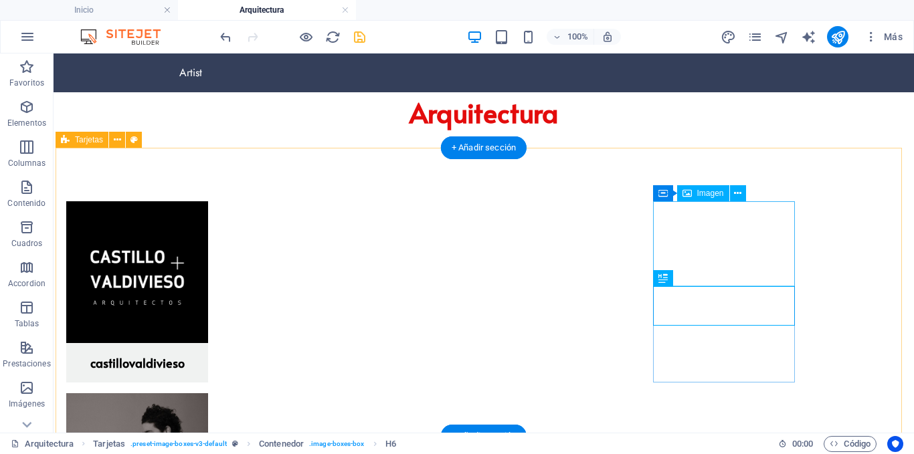
select select "%"
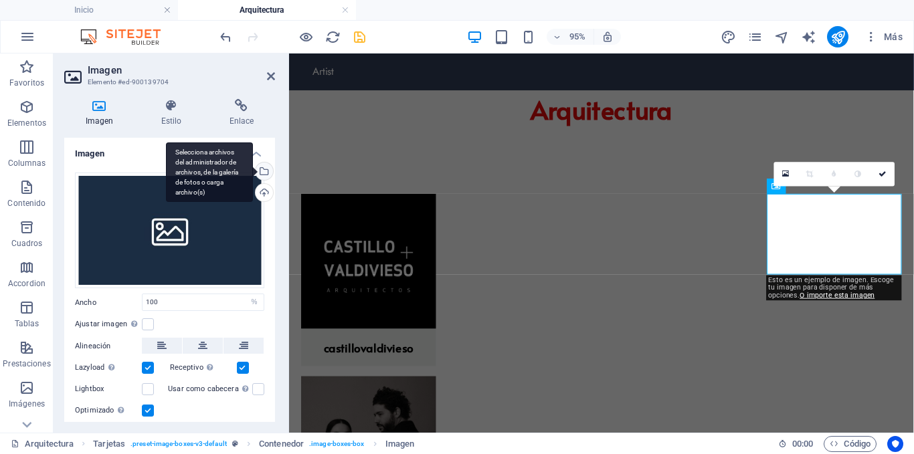
click at [253, 170] on div "Selecciona archivos del administrador de archivos, de la galería de fotos o car…" at bounding box center [209, 172] width 87 height 60
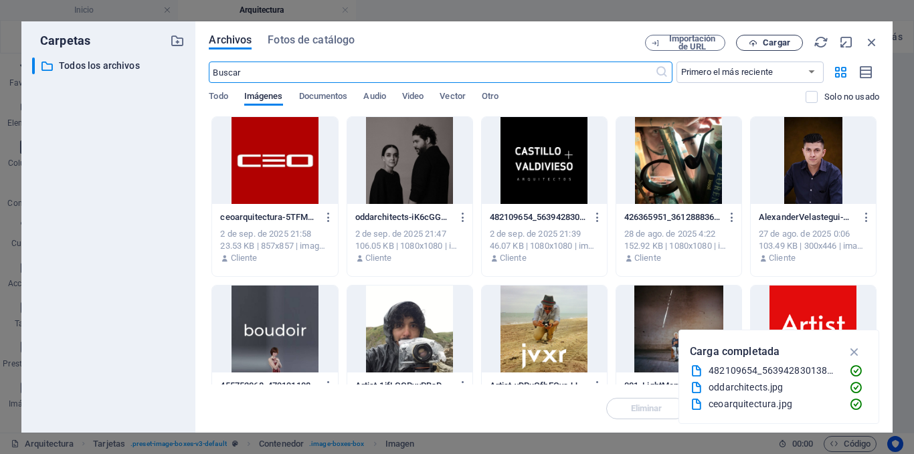
click at [764, 41] on span "Cargar" at bounding box center [776, 43] width 27 height 8
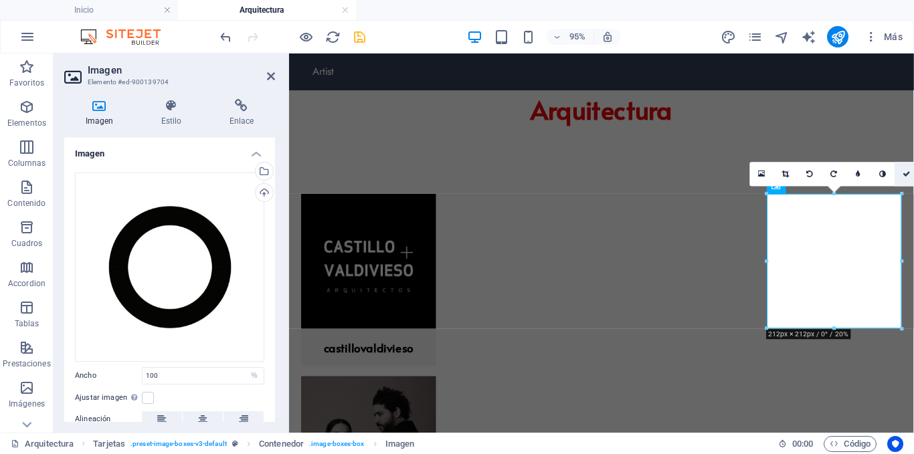
drag, startPoint x: 901, startPoint y: 174, endPoint x: 843, endPoint y: 119, distance: 79.5
click at [901, 174] on link at bounding box center [906, 174] width 24 height 24
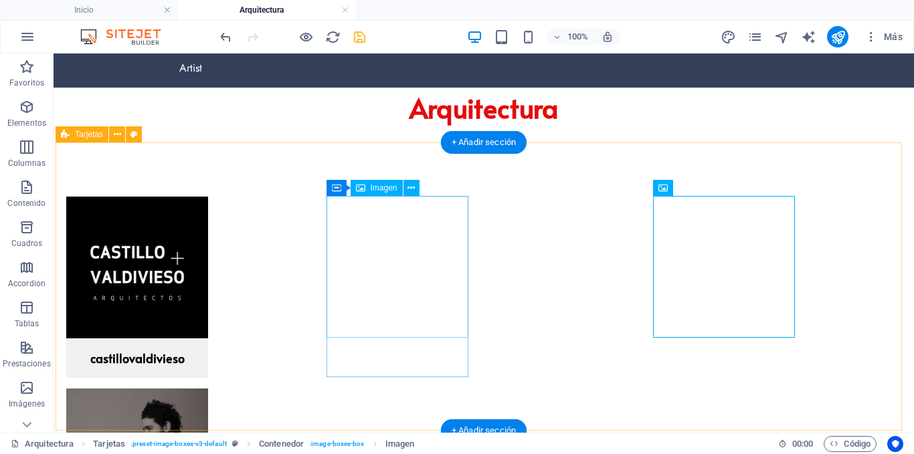
scroll to position [5, 0]
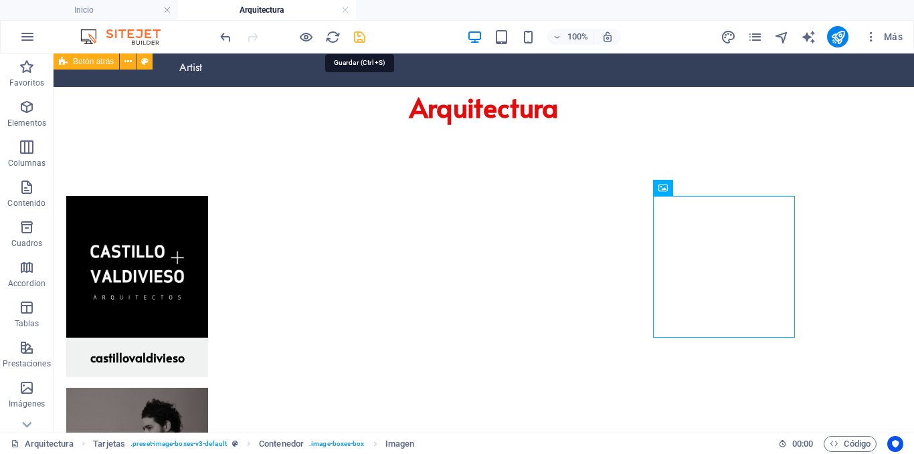
click at [360, 38] on icon "save" at bounding box center [359, 36] width 15 height 15
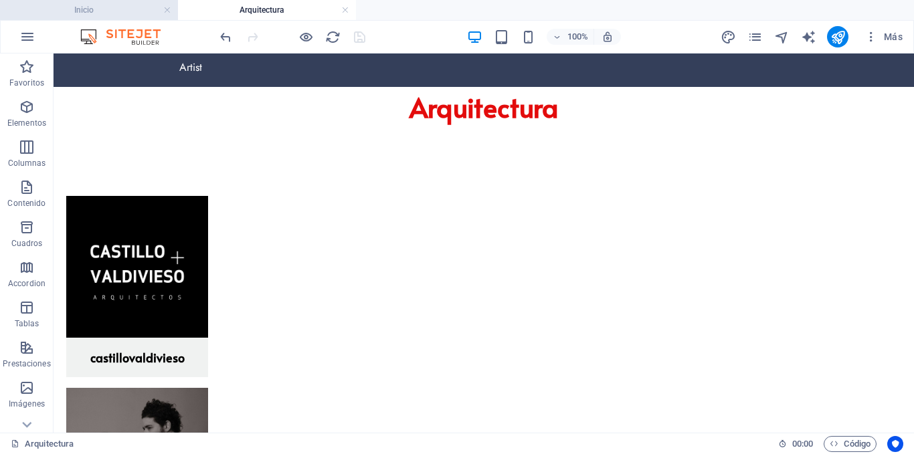
click at [110, 11] on h4 "Inicio" at bounding box center [89, 10] width 178 height 15
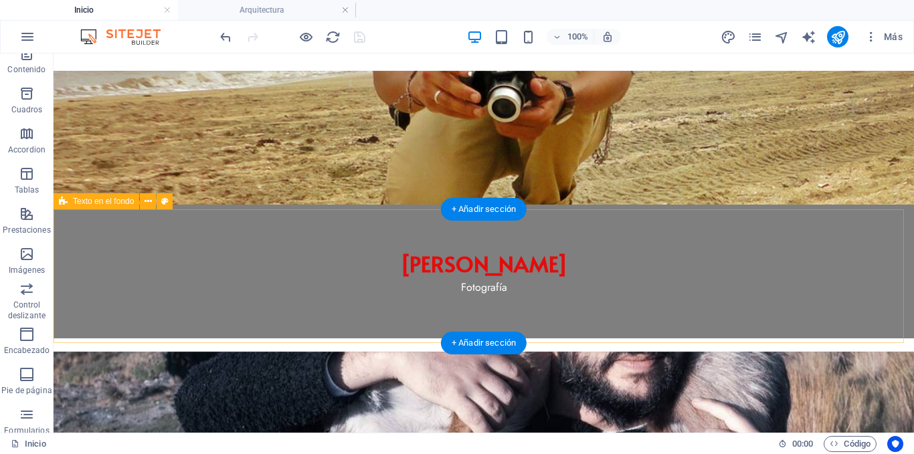
scroll to position [272, 0]
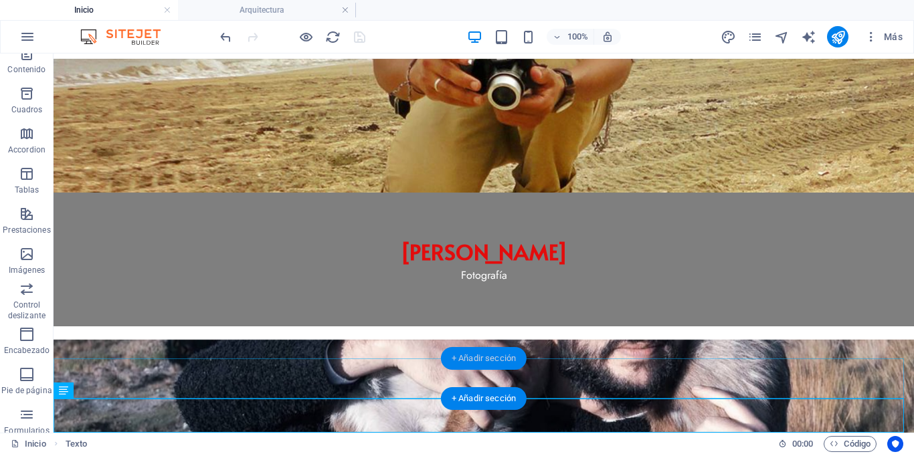
click at [464, 358] on div "+ Añadir sección" at bounding box center [484, 358] width 86 height 23
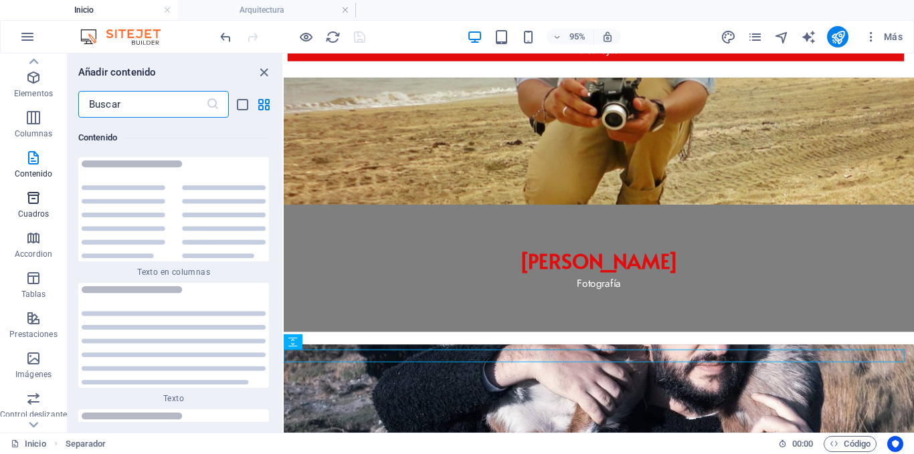
scroll to position [0, 0]
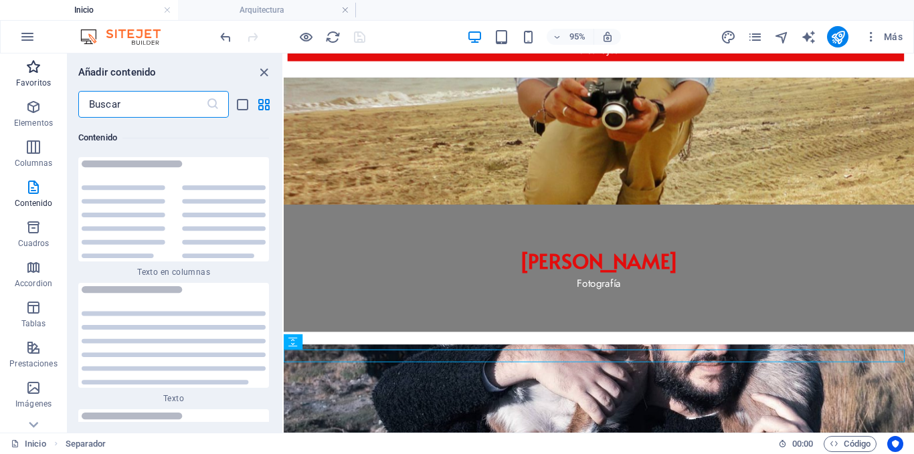
click at [40, 68] on icon "button" at bounding box center [33, 67] width 16 height 16
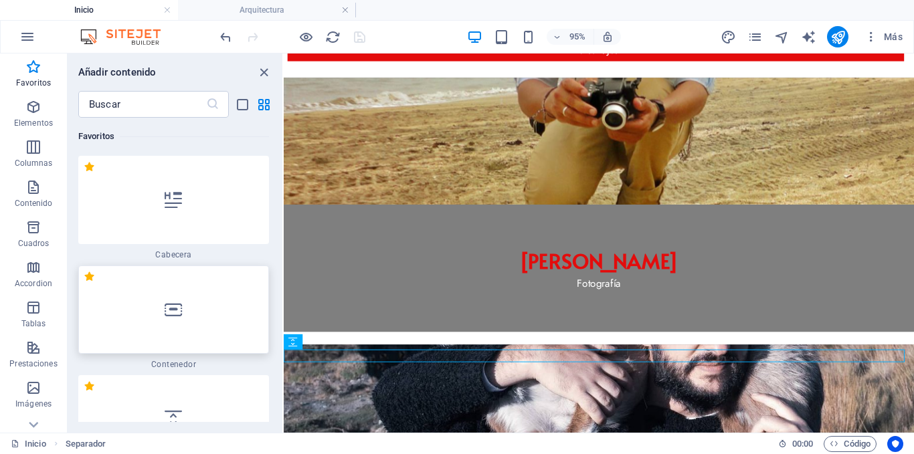
click at [211, 301] on div at bounding box center [173, 310] width 191 height 88
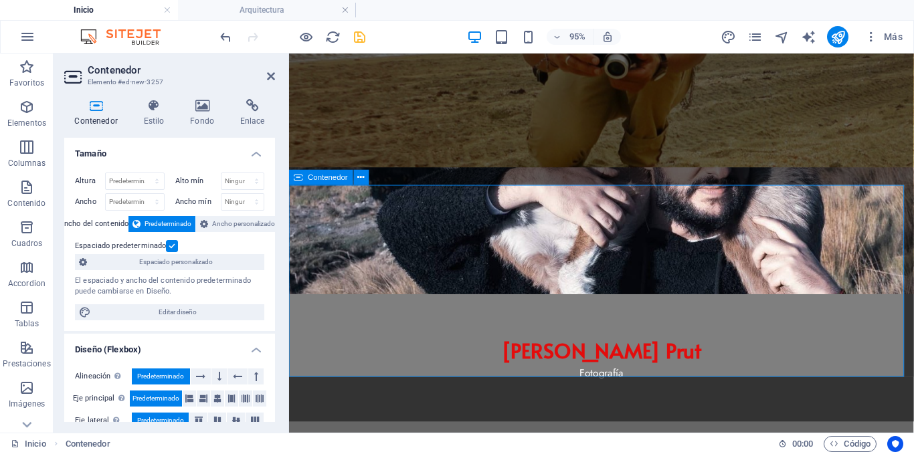
scroll to position [454, 0]
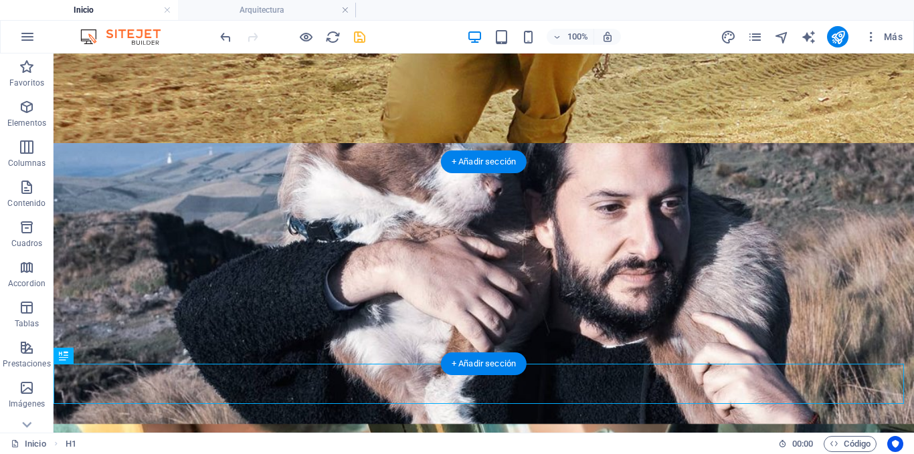
drag, startPoint x: 124, startPoint y: 424, endPoint x: 265, endPoint y: 252, distance: 222.9
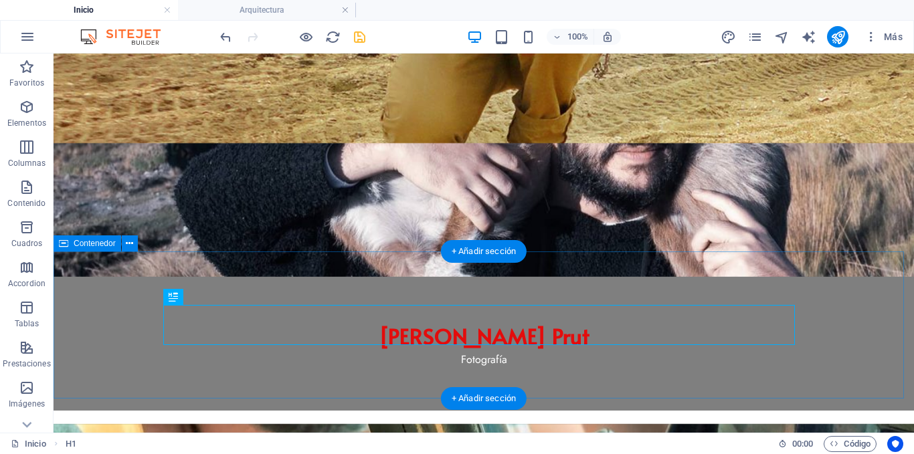
scroll to position [379, 0]
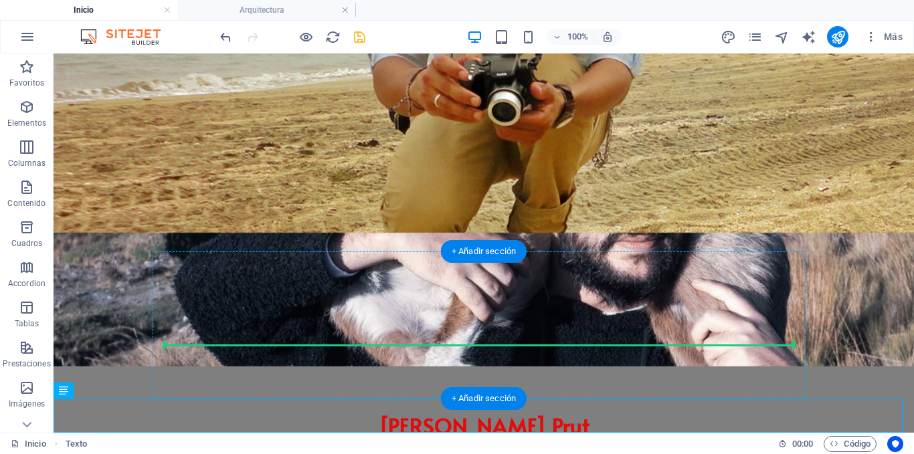
drag, startPoint x: 125, startPoint y: 447, endPoint x: 254, endPoint y: 338, distance: 168.5
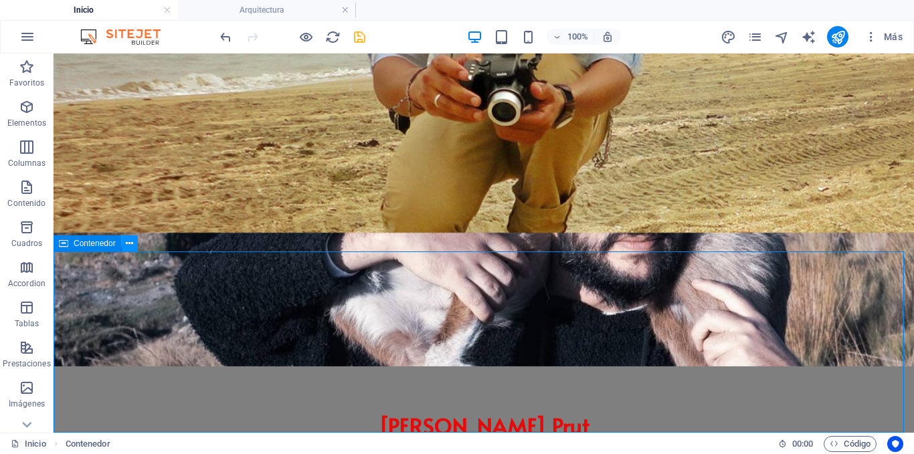
click at [134, 243] on button at bounding box center [130, 243] width 16 height 16
click at [68, 242] on icon at bounding box center [63, 243] width 9 height 16
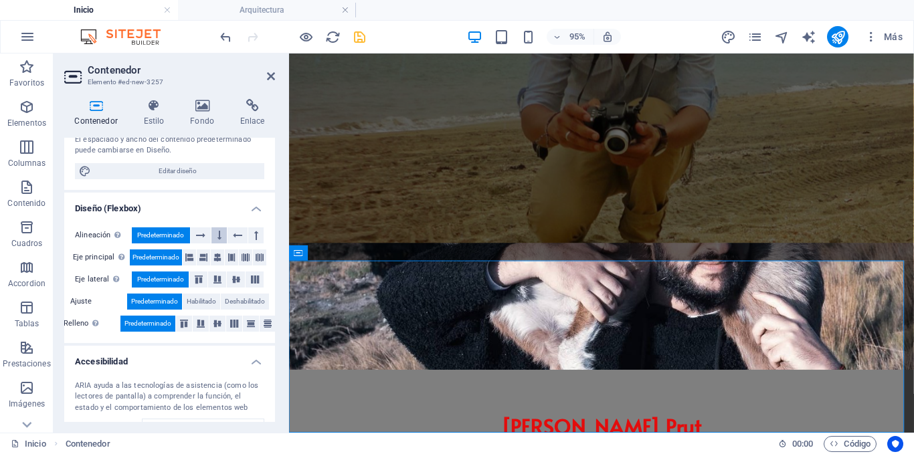
scroll to position [0, 0]
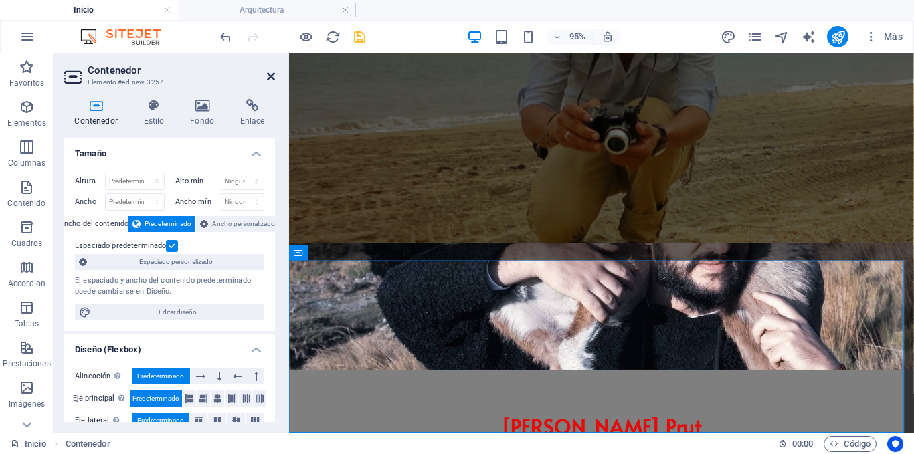
click at [271, 78] on icon at bounding box center [271, 76] width 8 height 11
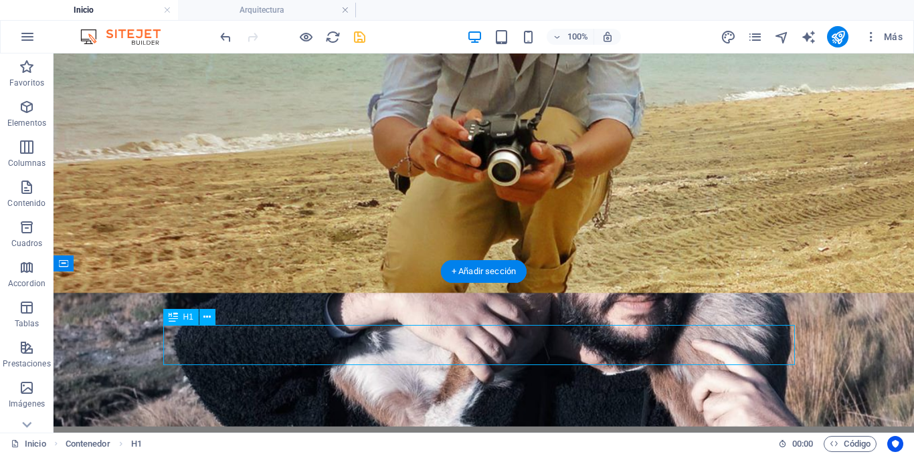
select select
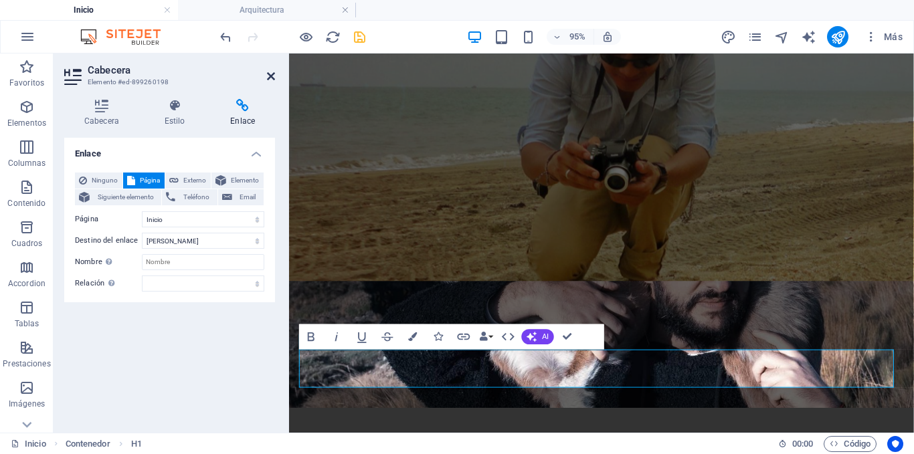
click at [269, 75] on icon at bounding box center [271, 76] width 8 height 11
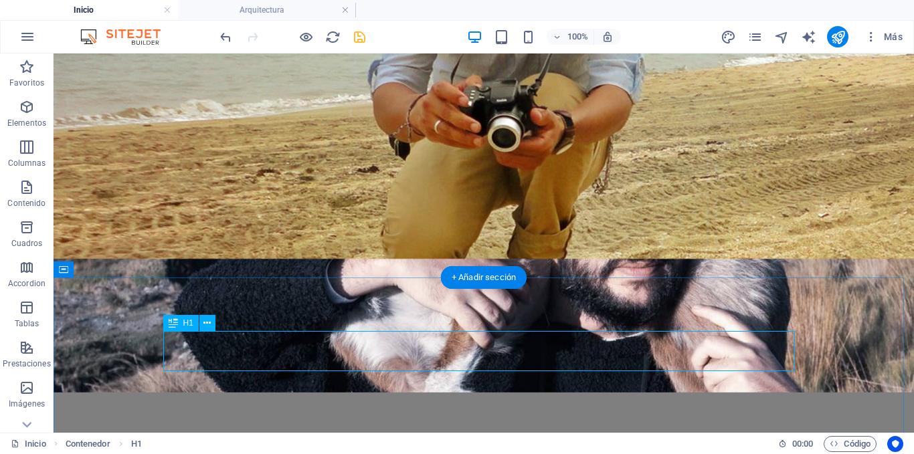
scroll to position [379, 0]
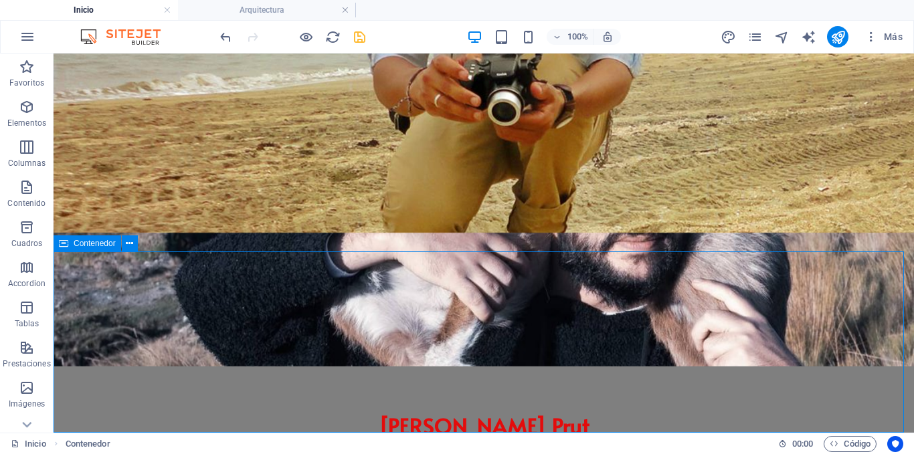
click at [84, 247] on span "Contenedor" at bounding box center [95, 243] width 42 height 8
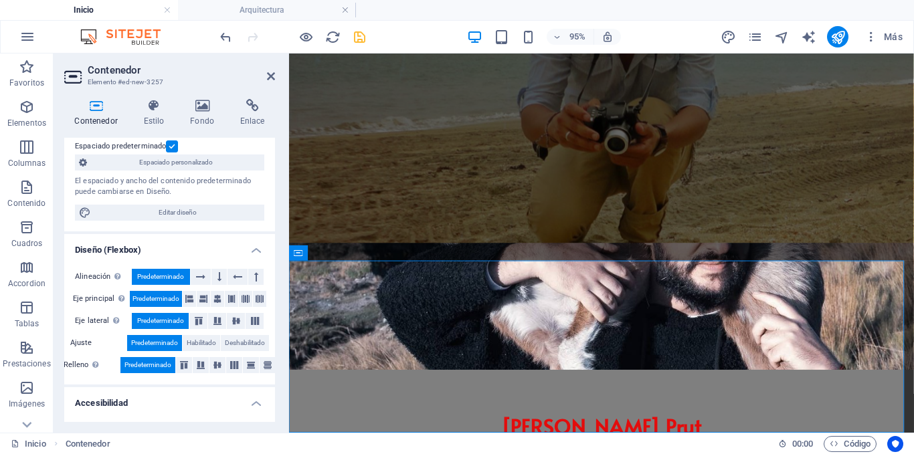
scroll to position [250, 0]
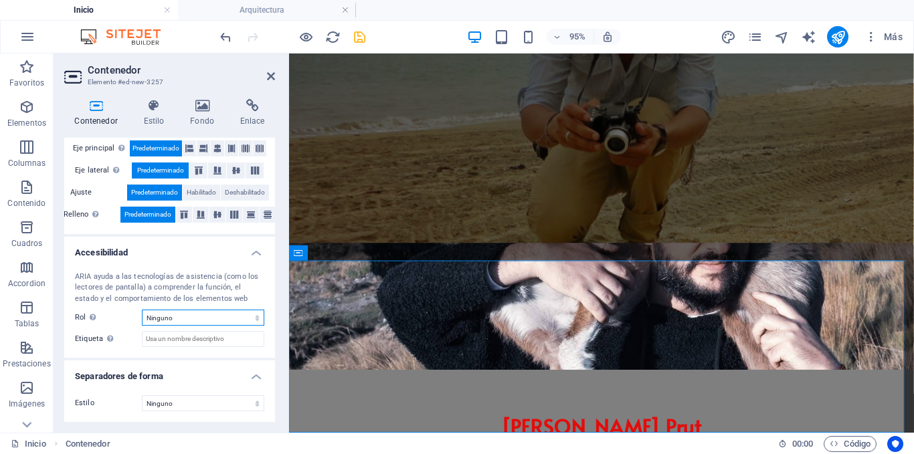
click at [189, 322] on select "Ninguno Alert Article Banner Comment Complementary Dialog Encabezado Marquee Pi…" at bounding box center [203, 318] width 122 height 16
select select "footer"
click at [142, 310] on select "Ninguno Alert Article Banner Comment Complementary Dialog Encabezado Marquee Pi…" at bounding box center [203, 318] width 122 height 16
click at [266, 76] on h2 "Contenedor" at bounding box center [181, 70] width 187 height 12
click at [273, 75] on icon at bounding box center [271, 76] width 8 height 11
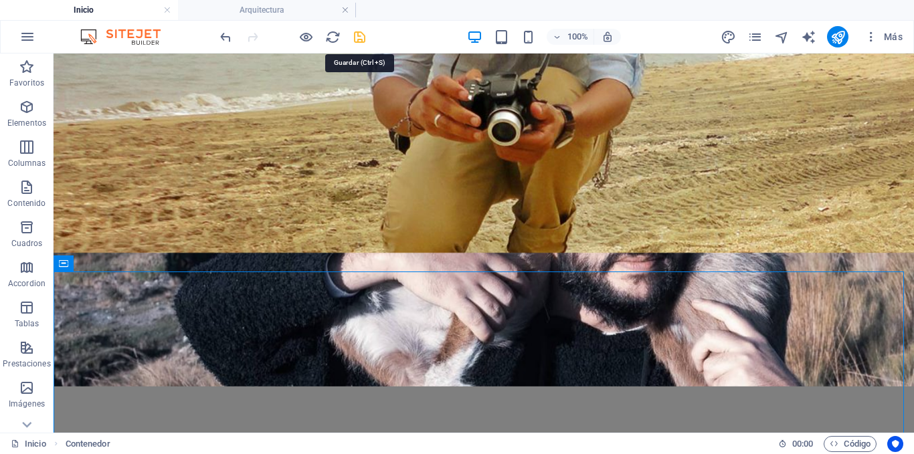
click at [360, 34] on icon "save" at bounding box center [359, 36] width 15 height 15
click at [128, 264] on icon at bounding box center [129, 264] width 7 height 14
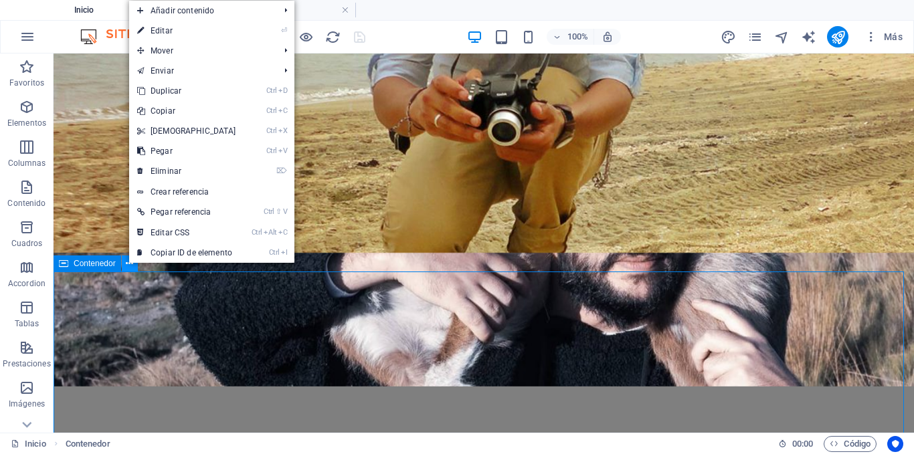
click at [128, 264] on icon at bounding box center [129, 264] width 7 height 14
click at [185, 113] on link "Ctrl C Copiar" at bounding box center [186, 111] width 115 height 20
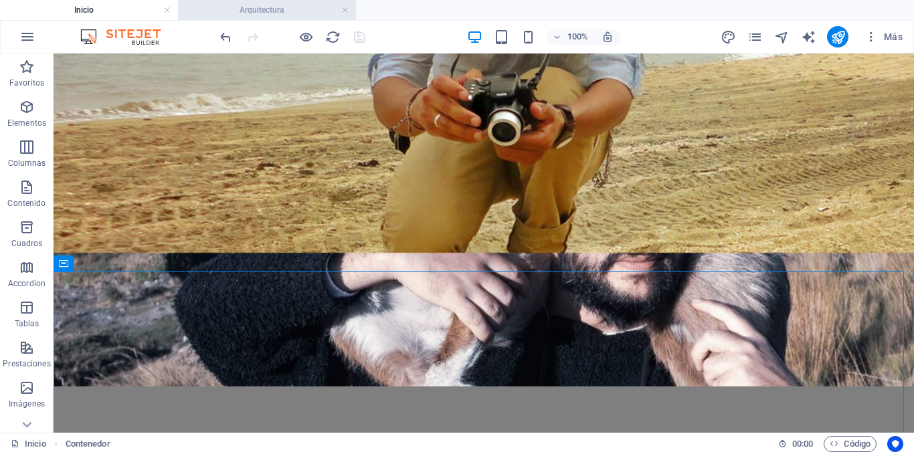
click at [308, 9] on h4 "Arquitectura" at bounding box center [267, 10] width 178 height 15
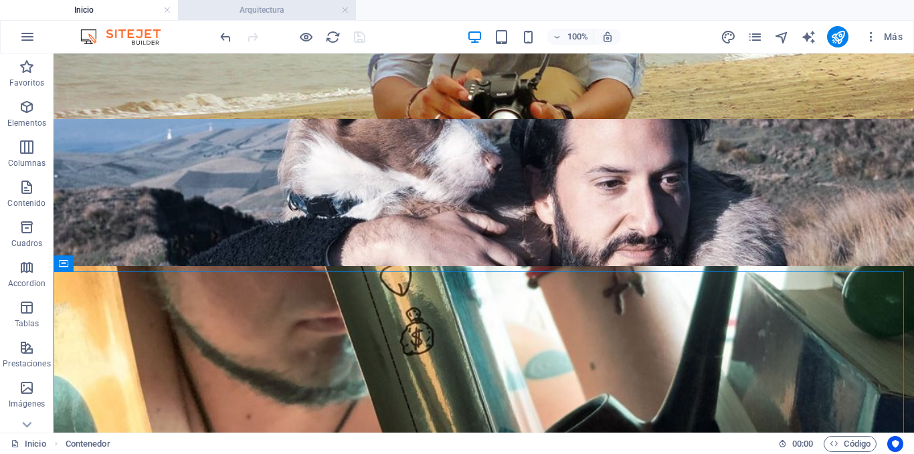
scroll to position [5, 0]
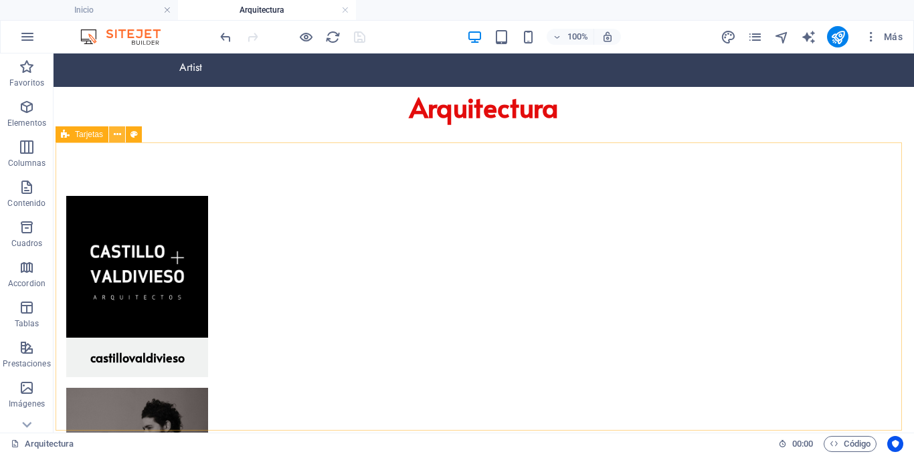
click at [112, 134] on button at bounding box center [117, 134] width 16 height 16
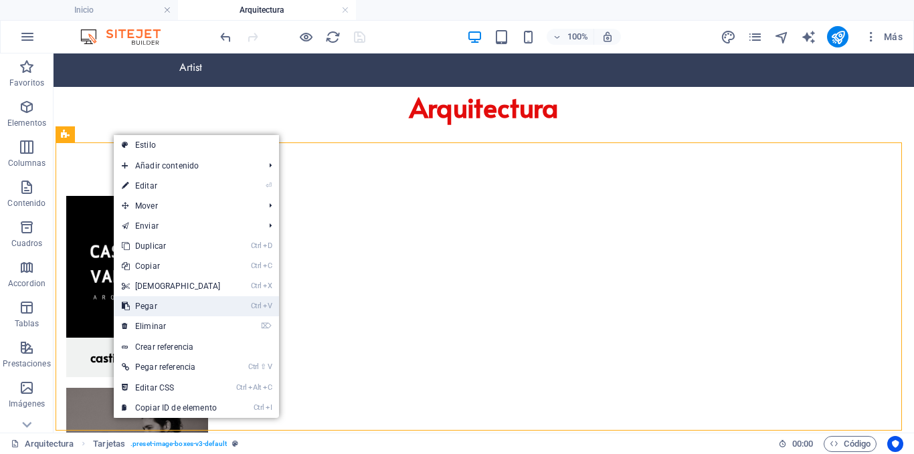
click at [165, 300] on link "Ctrl V Pegar" at bounding box center [171, 306] width 115 height 20
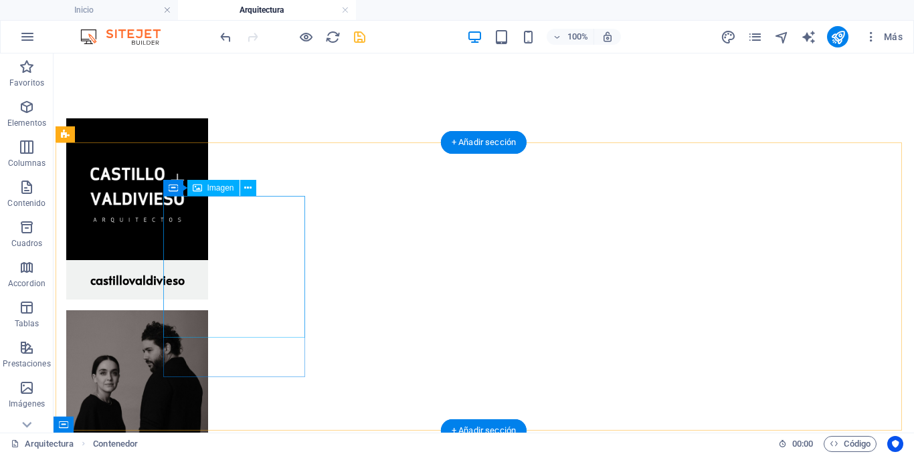
scroll to position [187, 0]
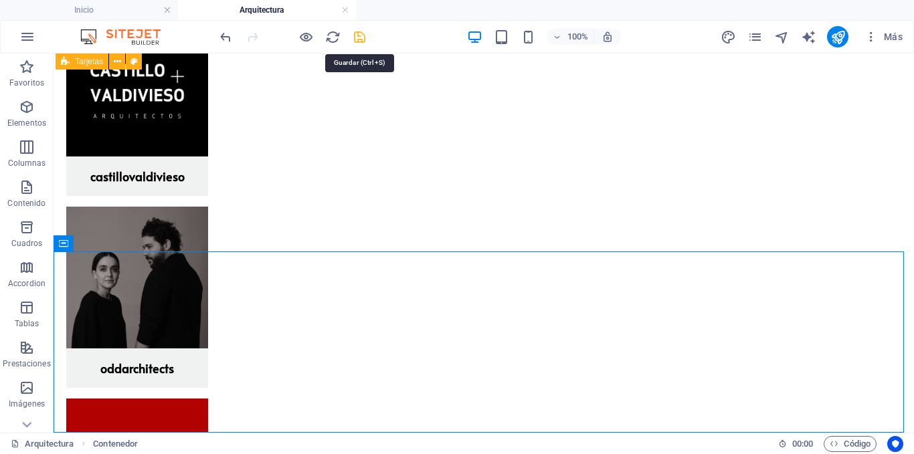
click at [357, 33] on icon "save" at bounding box center [359, 36] width 15 height 15
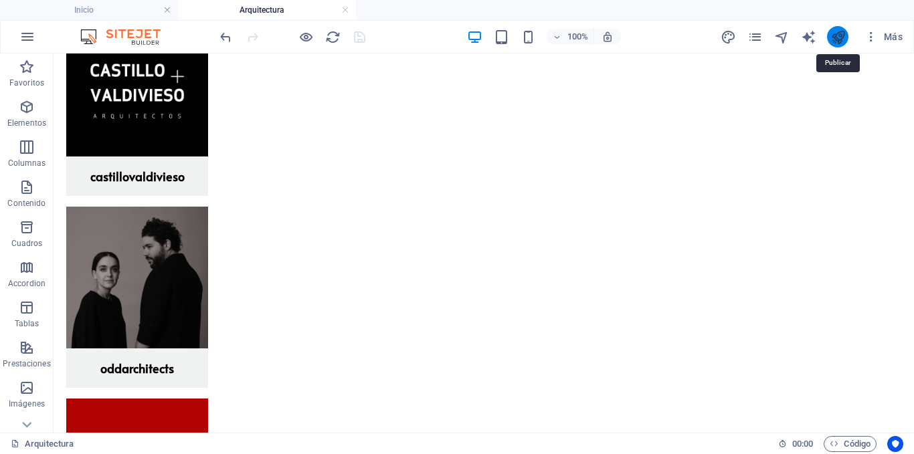
click at [832, 39] on icon "publish" at bounding box center [837, 36] width 15 height 15
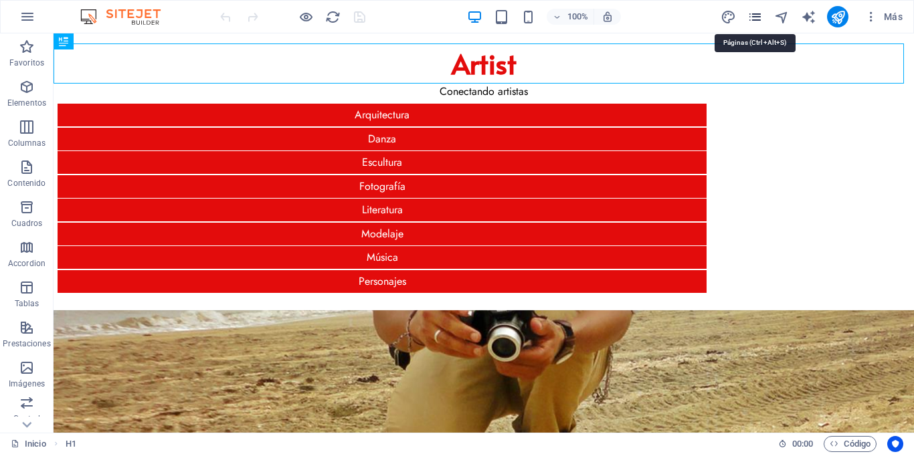
click at [753, 16] on icon "pages" at bounding box center [754, 16] width 15 height 15
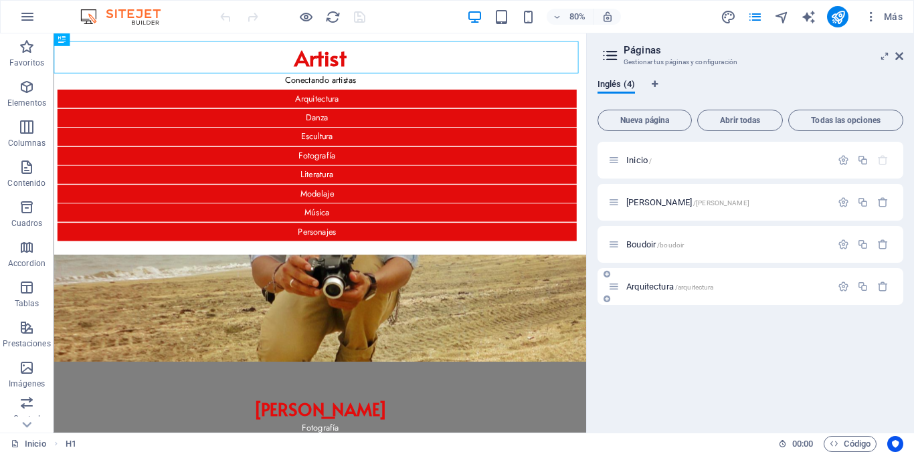
click at [719, 288] on p "Arquitectura /arquitectura" at bounding box center [726, 286] width 201 height 9
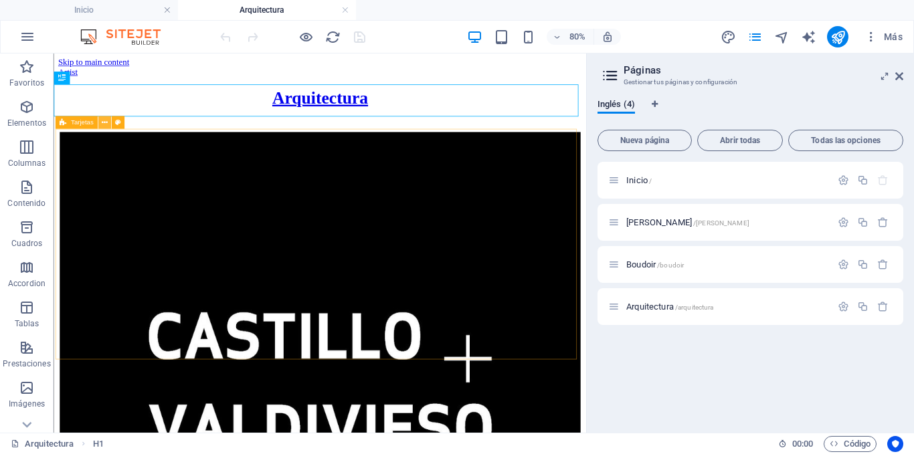
click at [104, 119] on icon at bounding box center [105, 122] width 6 height 11
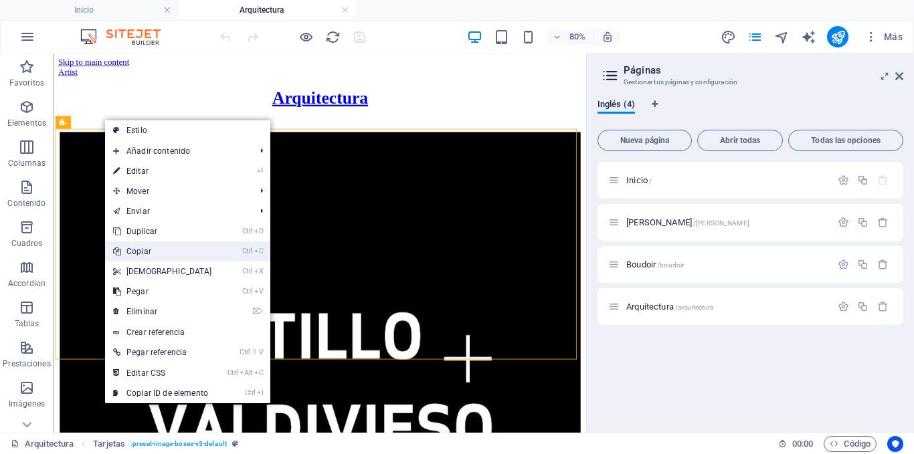
click at [156, 252] on link "Ctrl C Copiar" at bounding box center [162, 251] width 115 height 20
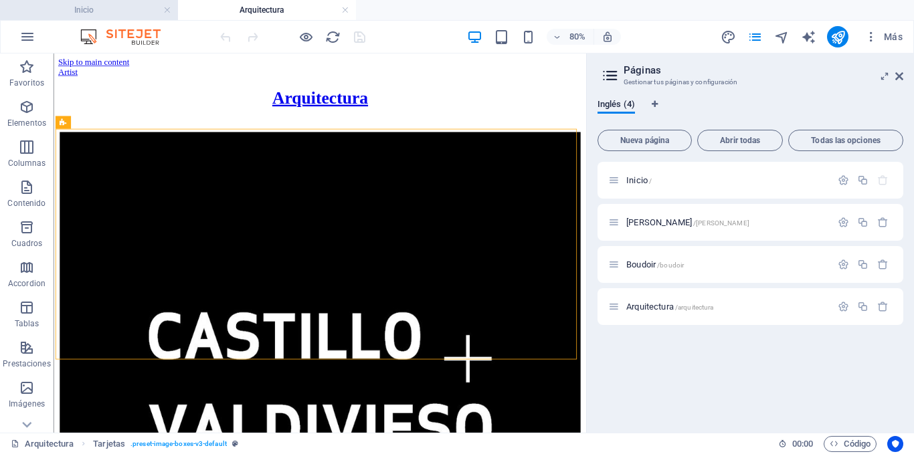
click at [107, 9] on h4 "Inicio" at bounding box center [89, 10] width 178 height 15
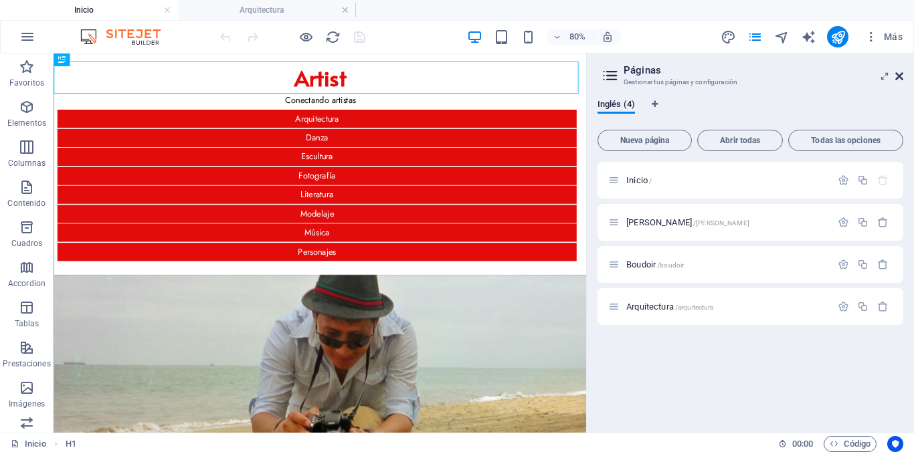
drag, startPoint x: 897, startPoint y: 79, endPoint x: 840, endPoint y: 25, distance: 78.1
click at [897, 79] on icon at bounding box center [899, 76] width 8 height 11
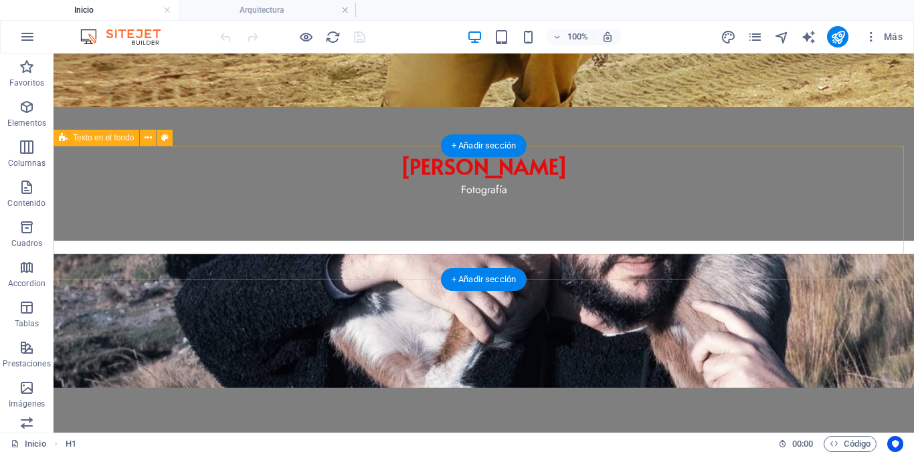
scroll to position [379, 0]
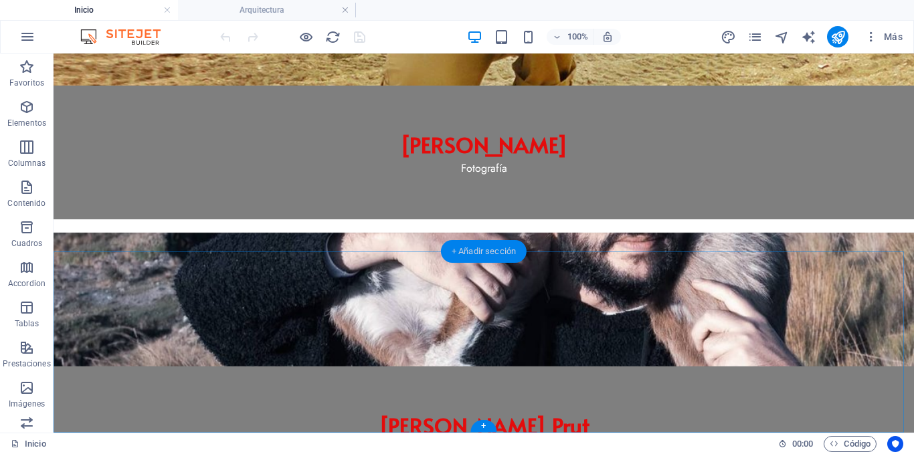
click at [494, 254] on div "+ Añadir sección" at bounding box center [484, 251] width 86 height 23
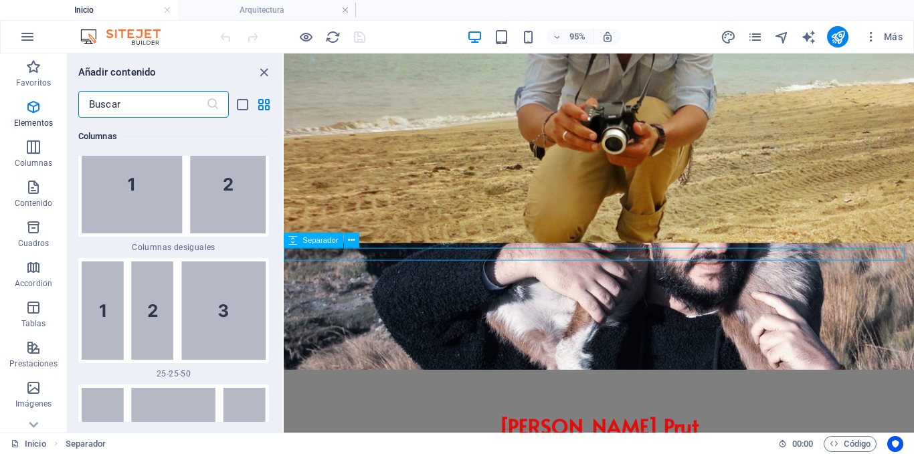
scroll to position [4440, 0]
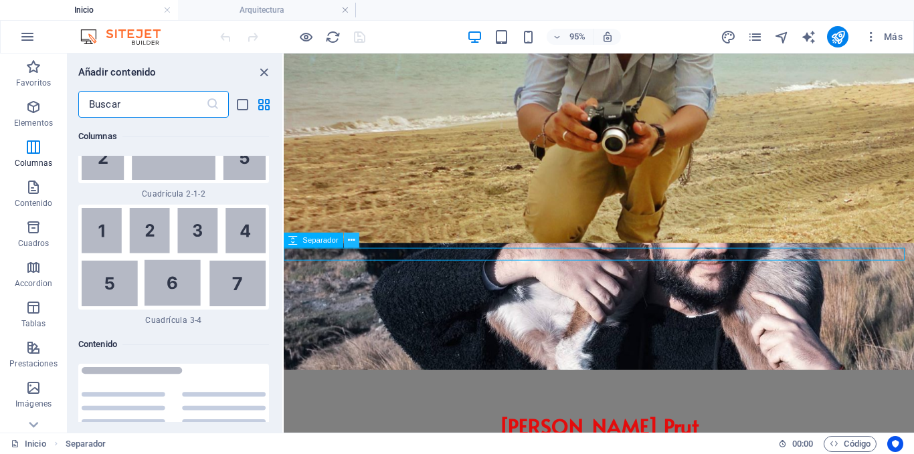
click at [349, 241] on icon at bounding box center [351, 239] width 7 height 13
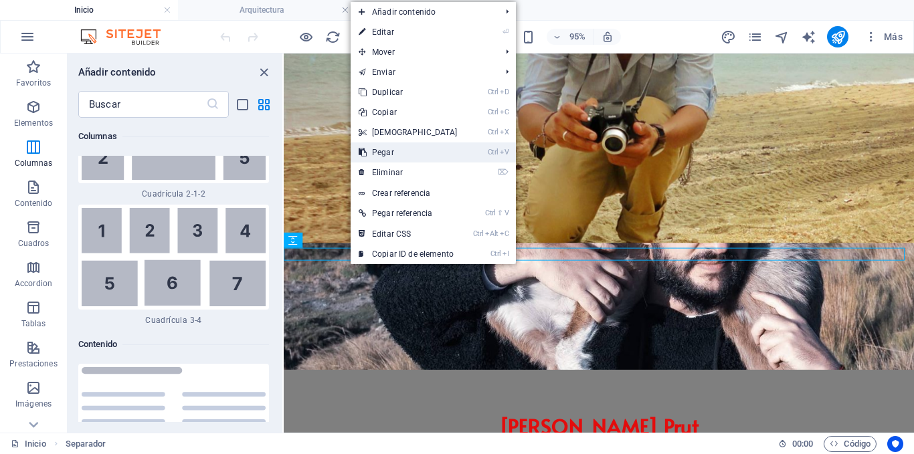
click at [397, 150] on link "Ctrl V Pegar" at bounding box center [408, 152] width 115 height 20
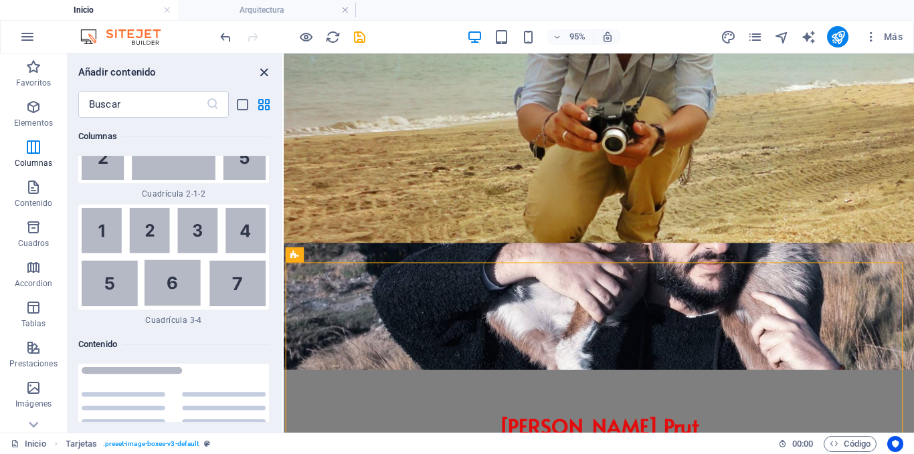
click at [263, 73] on icon "close panel" at bounding box center [263, 72] width 15 height 15
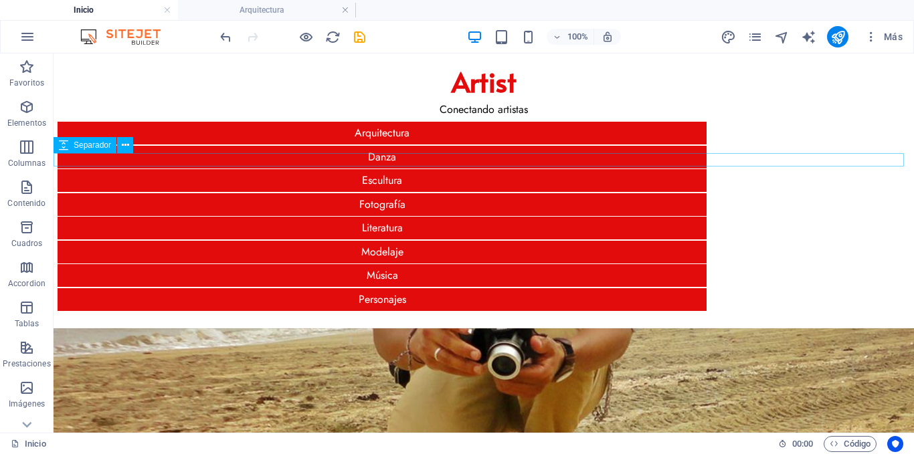
scroll to position [0, 0]
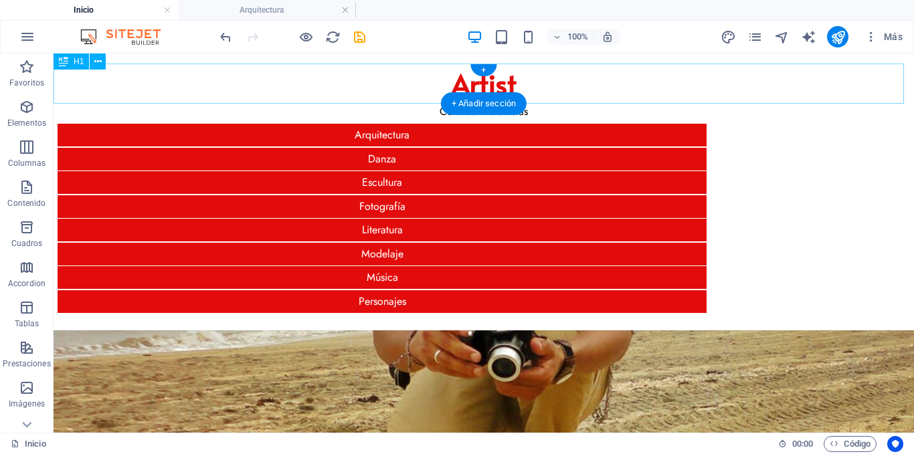
click at [290, 84] on div "Artist" at bounding box center [484, 84] width 860 height 40
click at [100, 64] on icon at bounding box center [97, 62] width 7 height 14
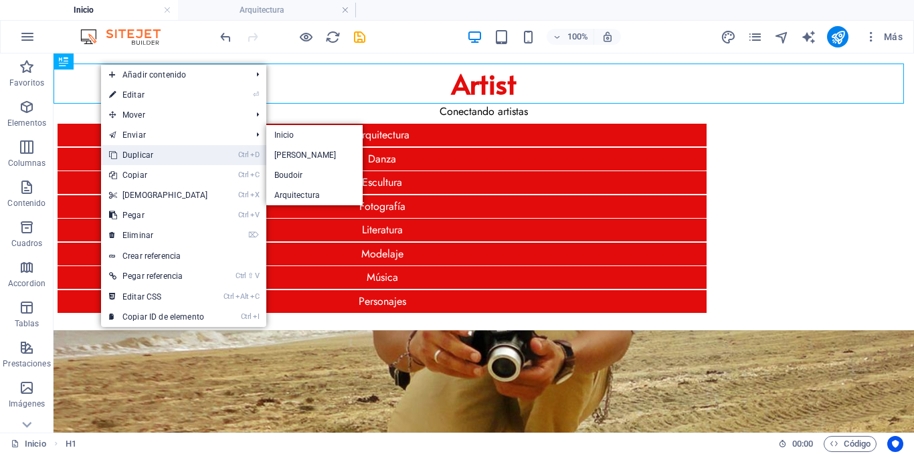
click at [146, 149] on link "Ctrl D Duplicar" at bounding box center [158, 155] width 115 height 20
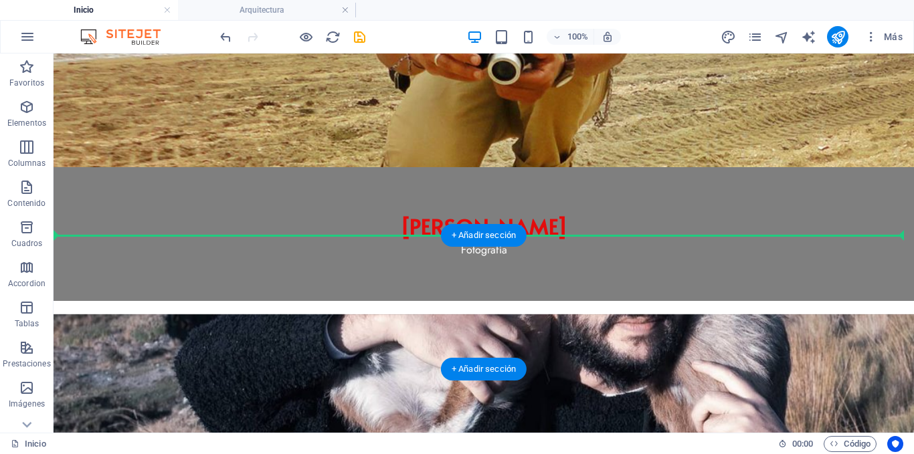
scroll to position [468, 0]
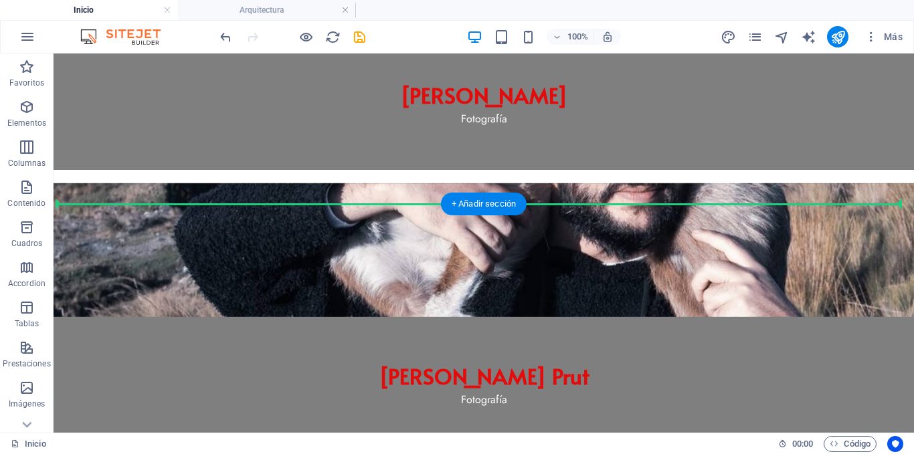
drag, startPoint x: 130, startPoint y: 150, endPoint x: 151, endPoint y: 235, distance: 87.4
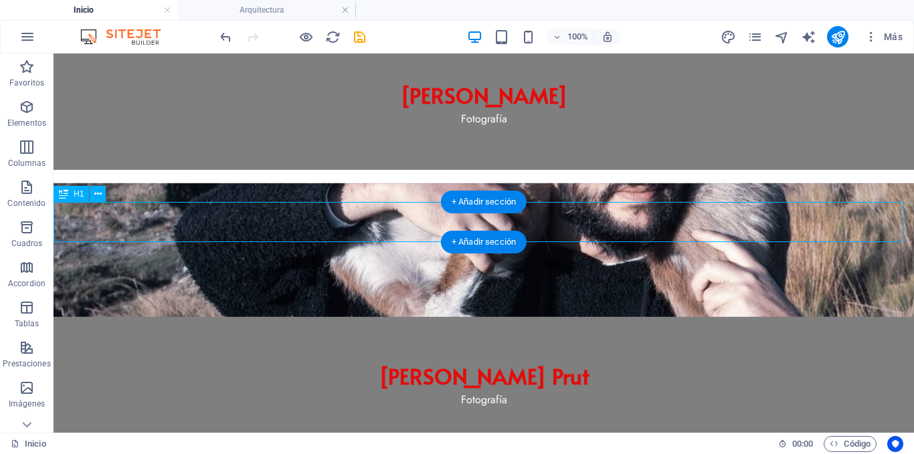
scroll to position [428, 0]
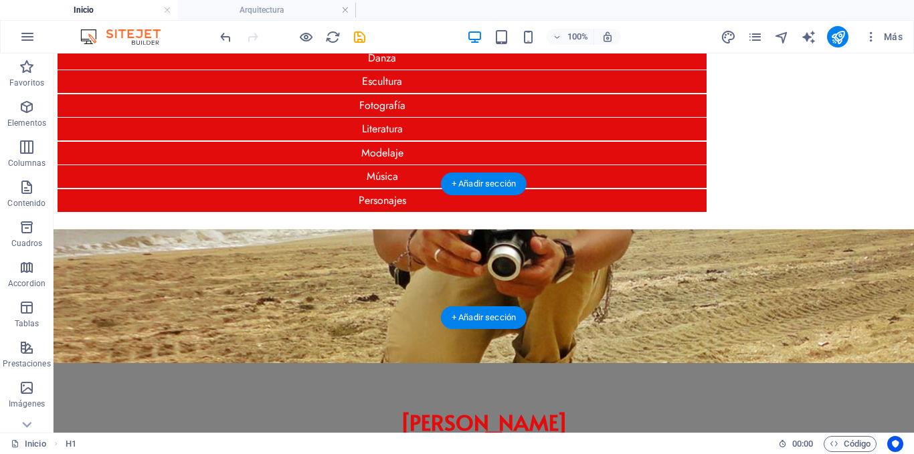
scroll to position [0, 0]
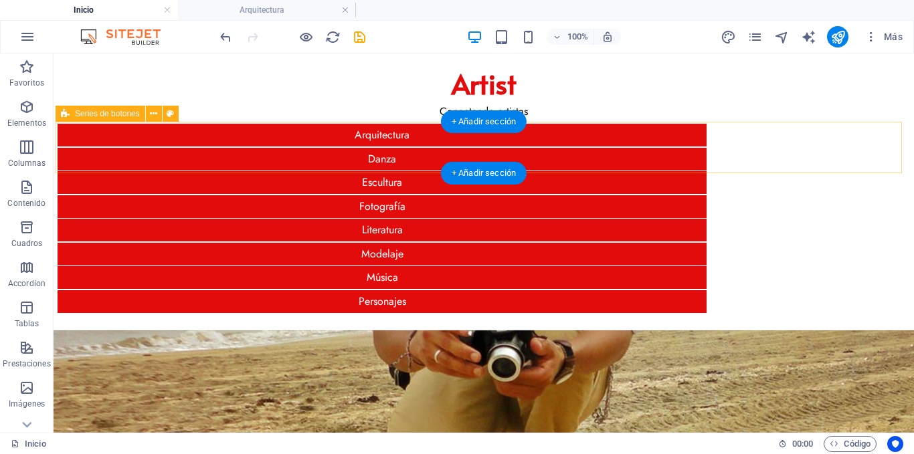
click at [104, 138] on div "Arquitectura Danza Escultura Fotografía Literatura Modelaje Música Personajes" at bounding box center [484, 218] width 856 height 193
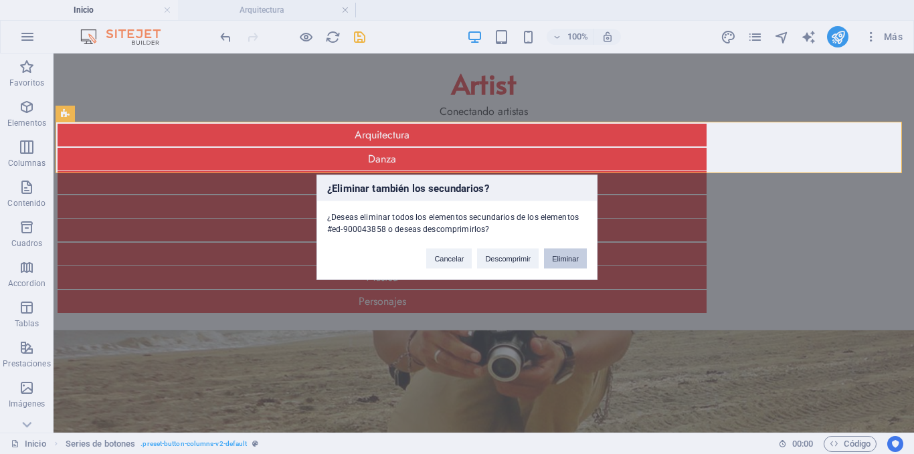
click at [574, 262] on button "Eliminar" at bounding box center [565, 258] width 43 height 20
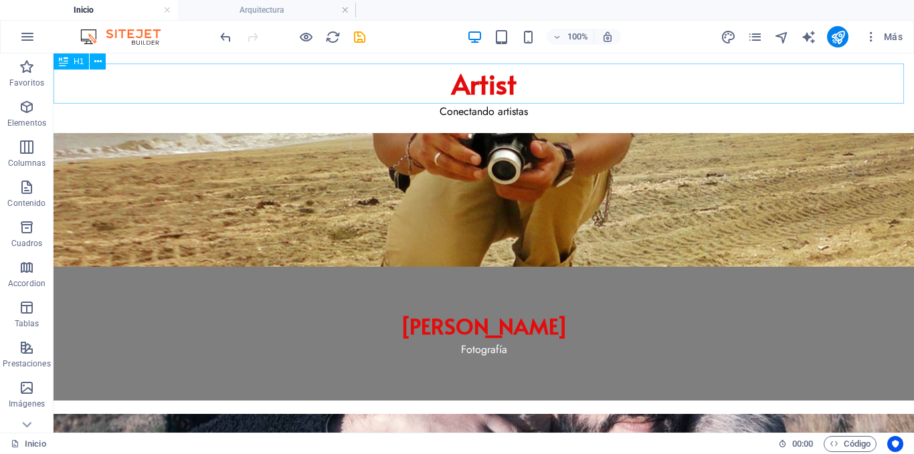
click at [77, 62] on span "H1" at bounding box center [79, 62] width 10 height 8
click at [95, 60] on icon at bounding box center [97, 62] width 7 height 14
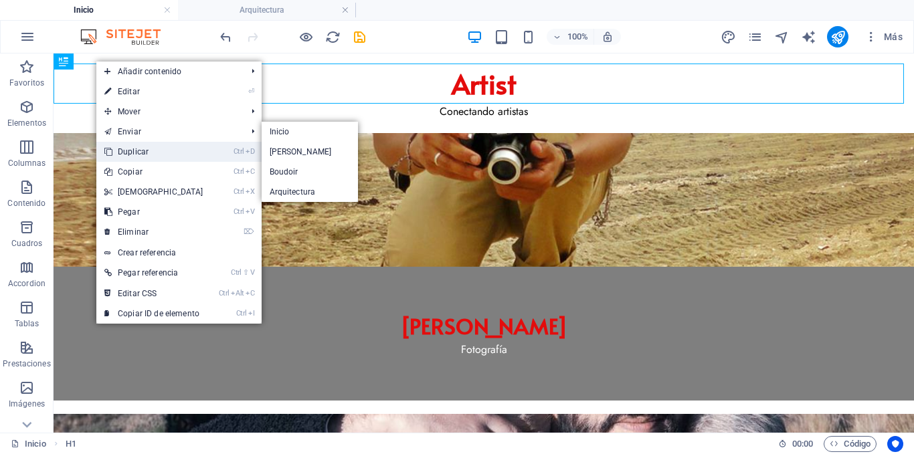
click at [128, 148] on link "Ctrl D Duplicar" at bounding box center [153, 152] width 115 height 20
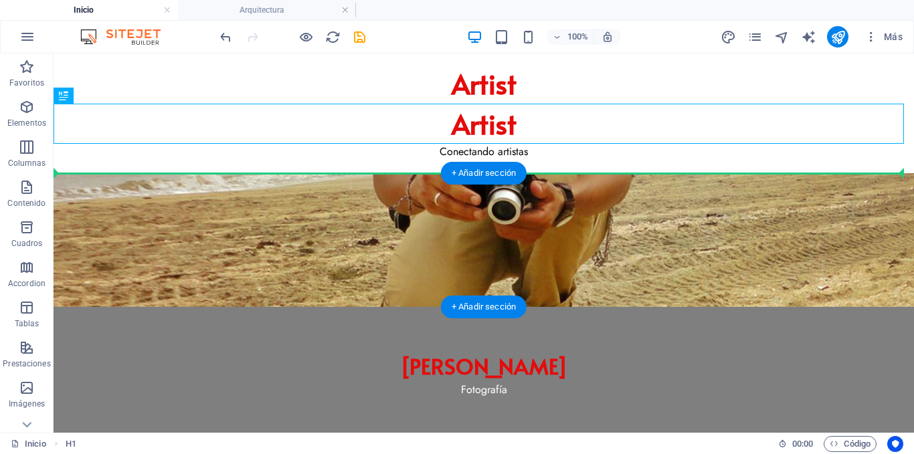
drag, startPoint x: 130, startPoint y: 147, endPoint x: 77, endPoint y: 175, distance: 60.4
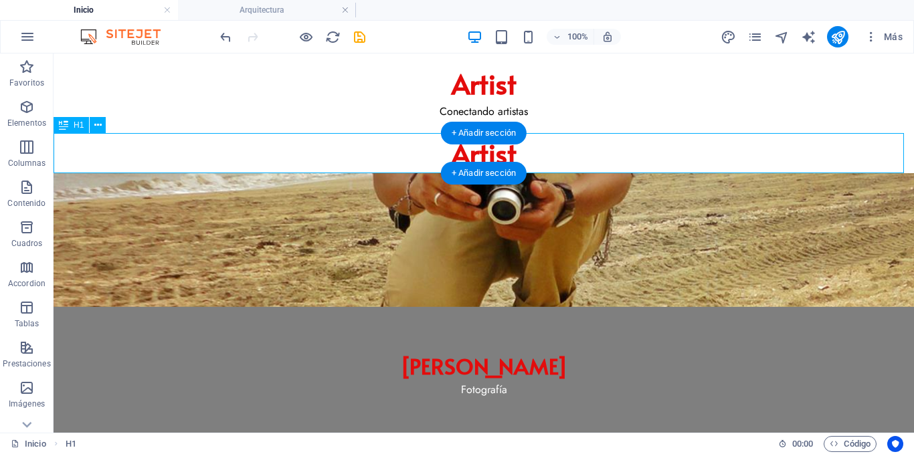
click at [493, 154] on div "Artist" at bounding box center [484, 153] width 860 height 40
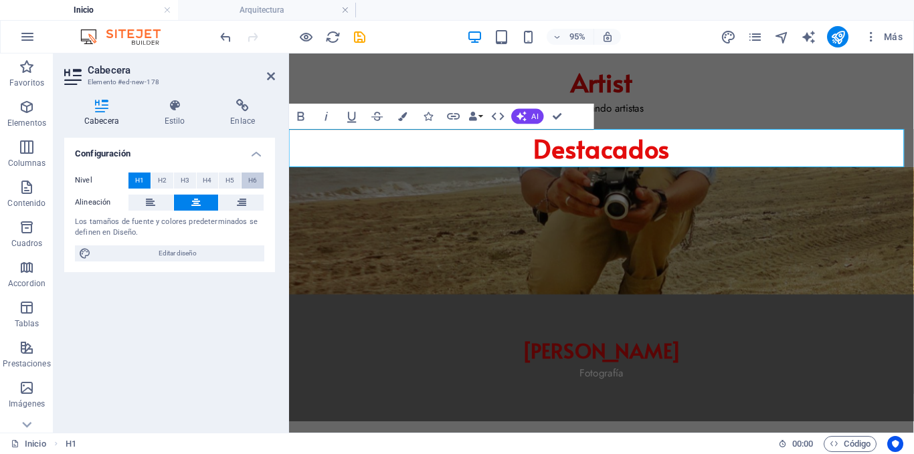
click at [249, 179] on span "H6" at bounding box center [252, 181] width 9 height 16
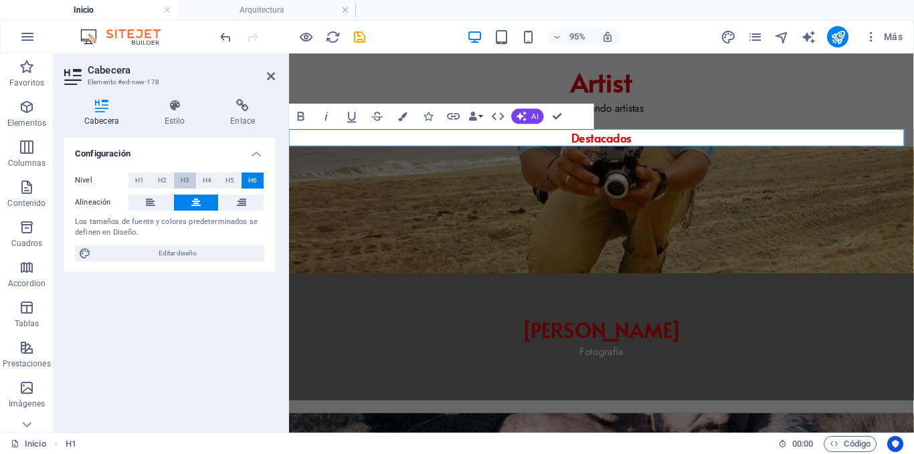
click at [193, 179] on button "H3" at bounding box center [185, 181] width 22 height 16
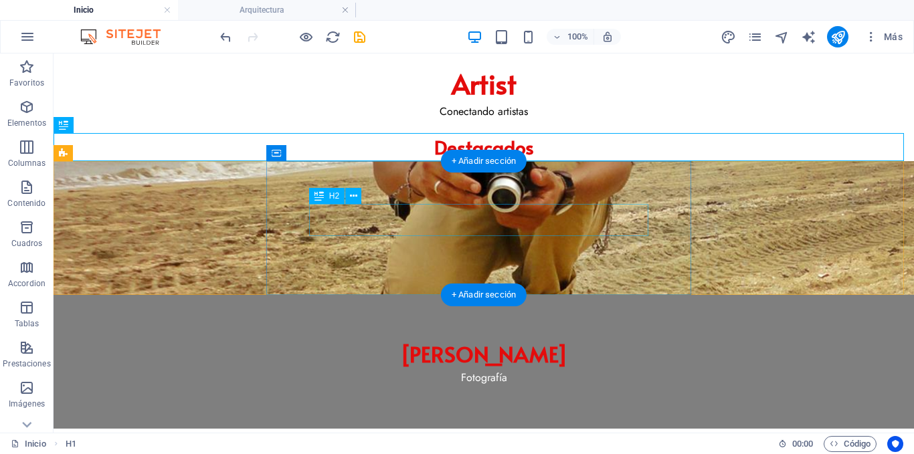
click at [502, 338] on div "[PERSON_NAME]" at bounding box center [483, 354] width 775 height 32
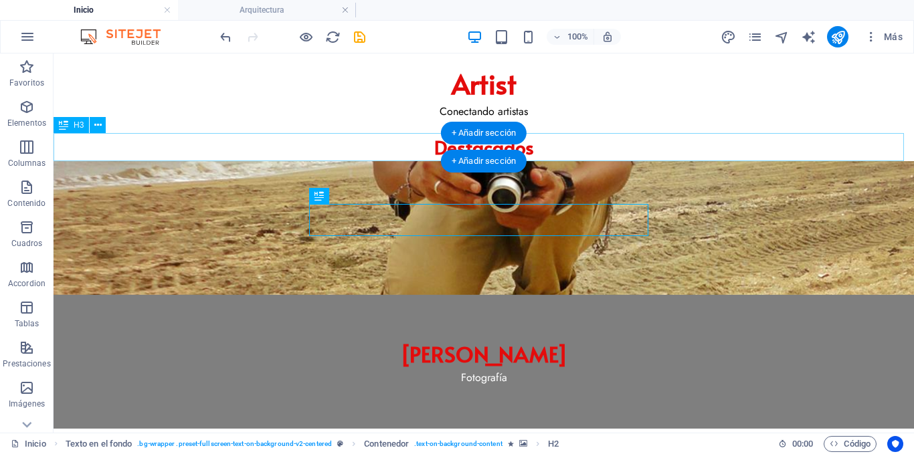
click at [414, 144] on div "Destacados" at bounding box center [484, 147] width 860 height 28
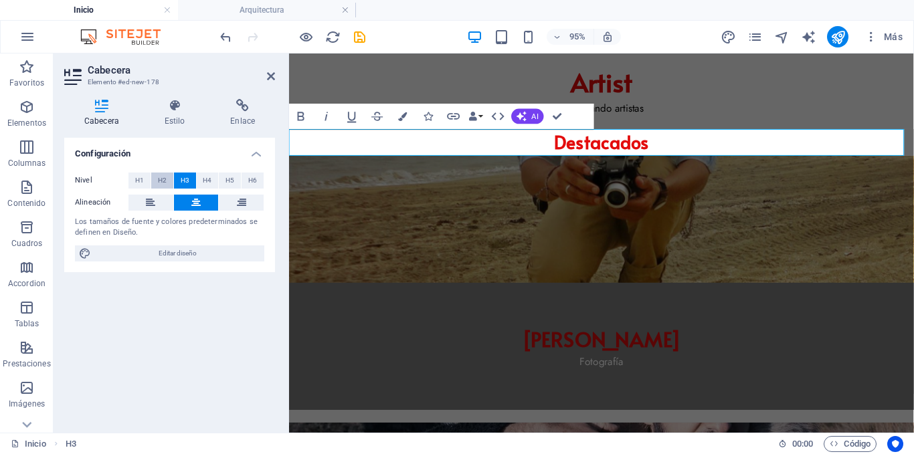
click at [159, 179] on span "H2" at bounding box center [162, 181] width 9 height 16
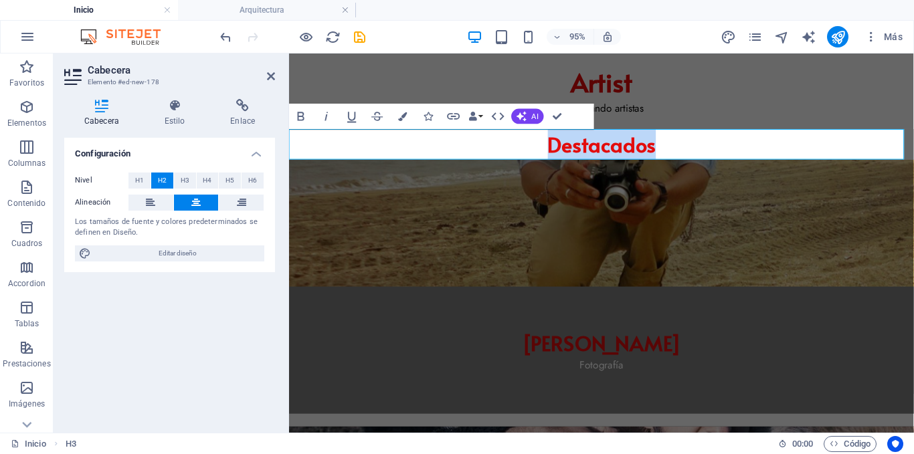
drag, startPoint x: 669, startPoint y: 152, endPoint x: 551, endPoint y: 153, distance: 118.4
click at [551, 153] on h2 "Destacados" at bounding box center [618, 149] width 658 height 32
click at [233, 207] on button at bounding box center [241, 203] width 45 height 16
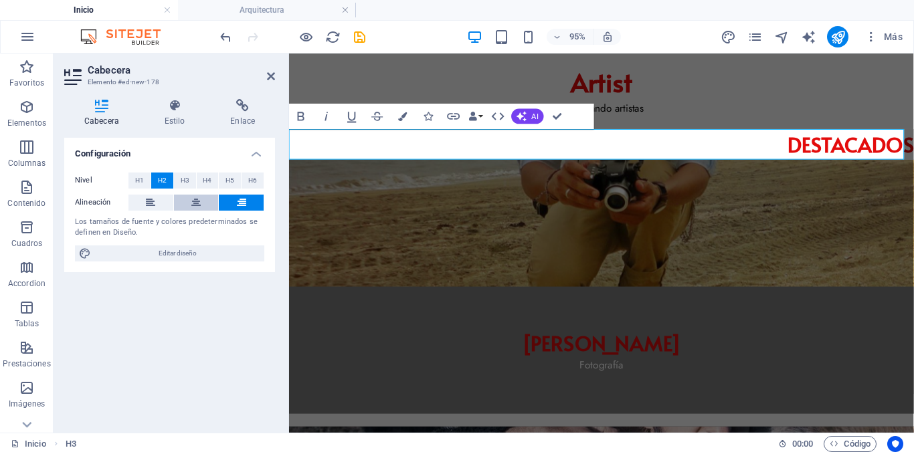
click at [195, 203] on icon at bounding box center [195, 203] width 9 height 16
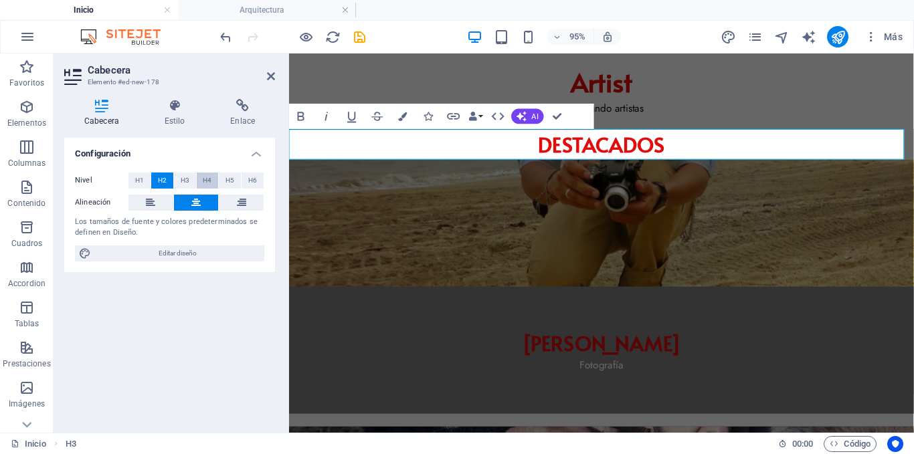
click at [207, 180] on span "H4" at bounding box center [207, 181] width 9 height 16
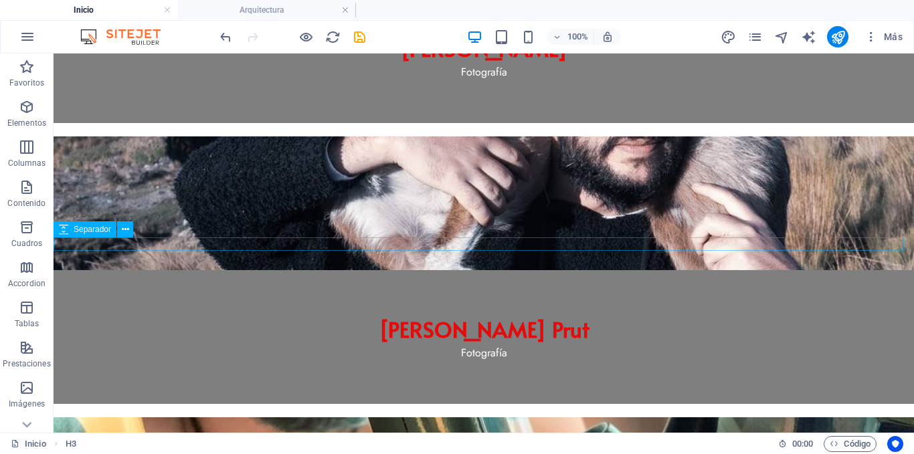
scroll to position [334, 0]
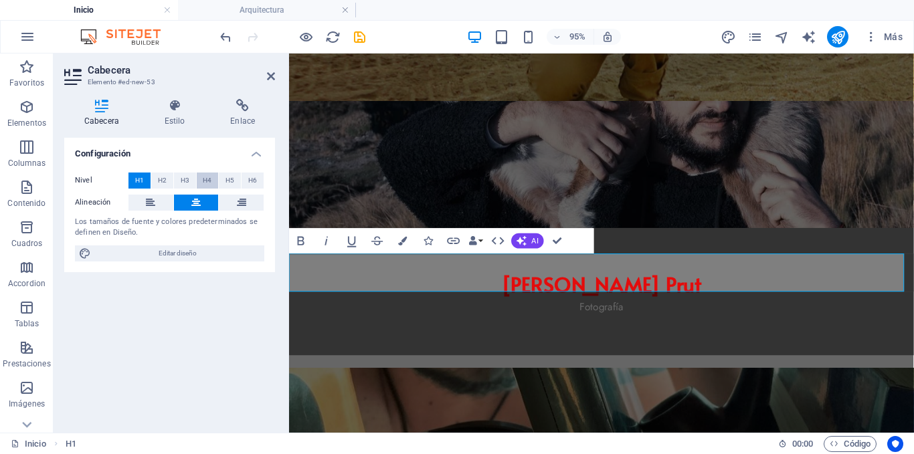
click at [211, 179] on span "H4" at bounding box center [207, 181] width 9 height 16
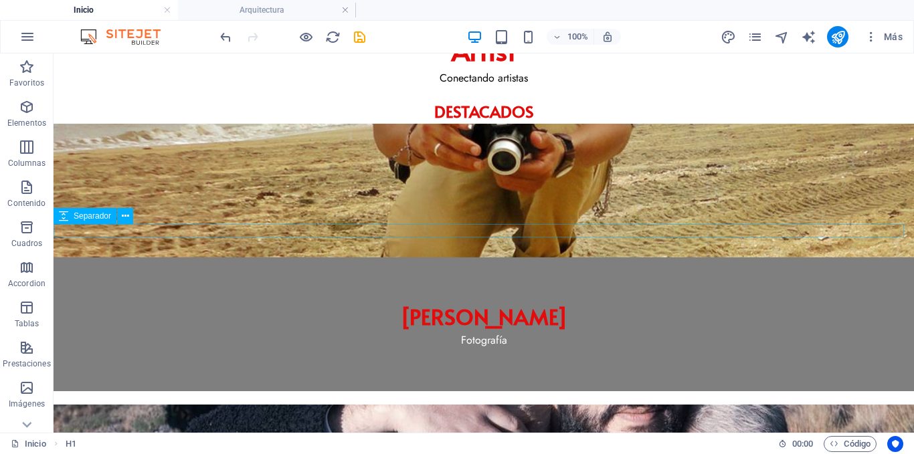
scroll to position [0, 0]
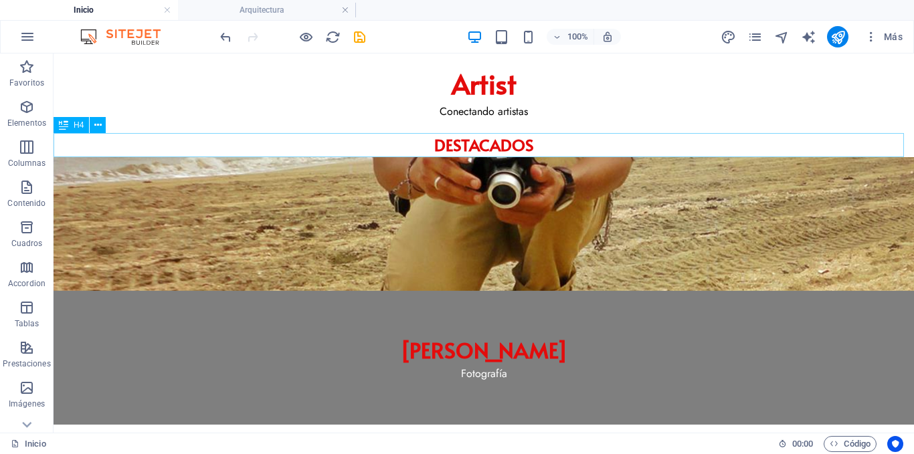
click at [272, 143] on div "DESTACADOS" at bounding box center [484, 145] width 860 height 24
click at [355, 143] on div "DESTACADOS" at bounding box center [484, 145] width 860 height 24
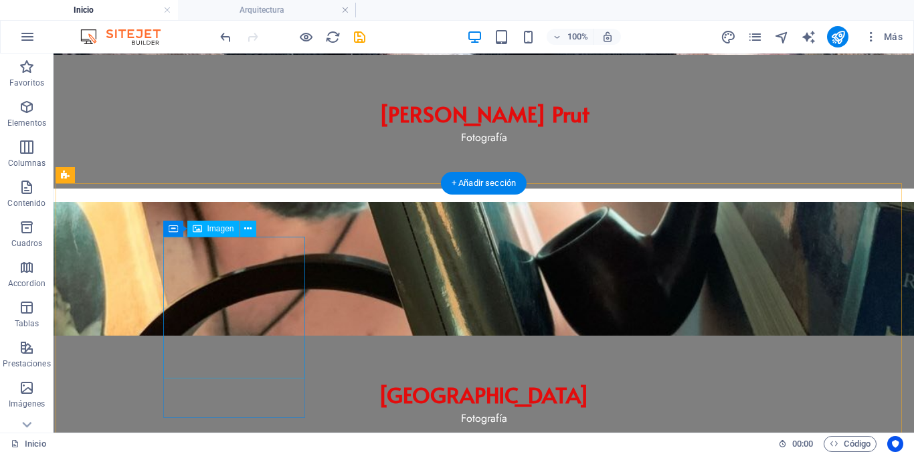
scroll to position [535, 0]
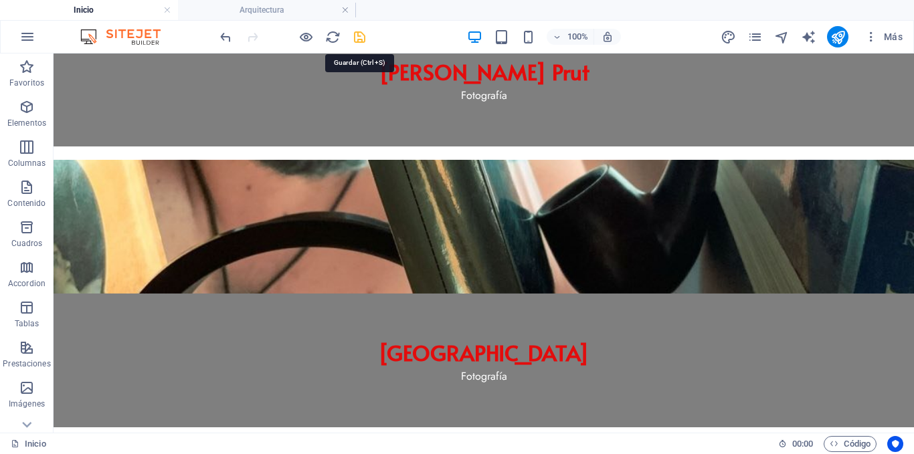
click at [361, 39] on icon "save" at bounding box center [359, 36] width 15 height 15
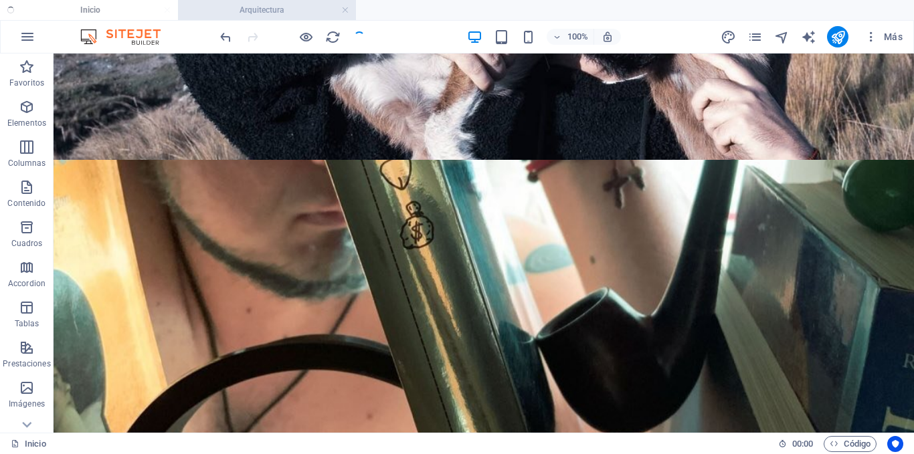
click at [288, 11] on h4 "Arquitectura" at bounding box center [267, 10] width 178 height 15
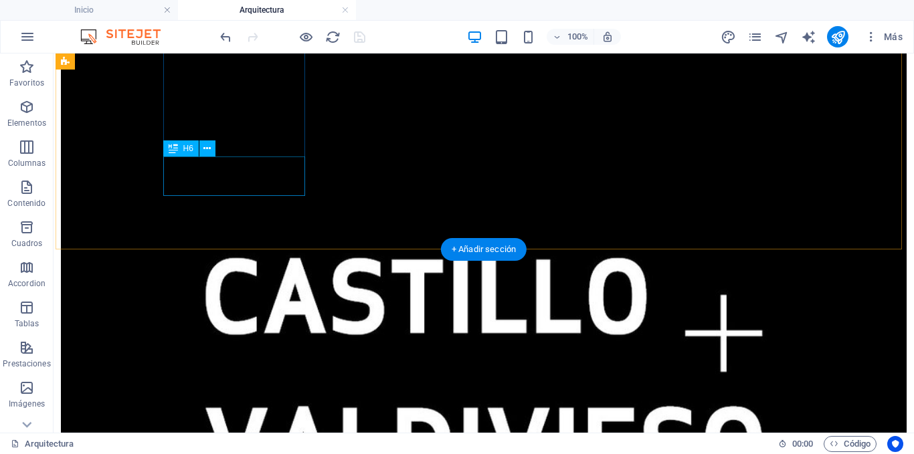
scroll to position [0, 0]
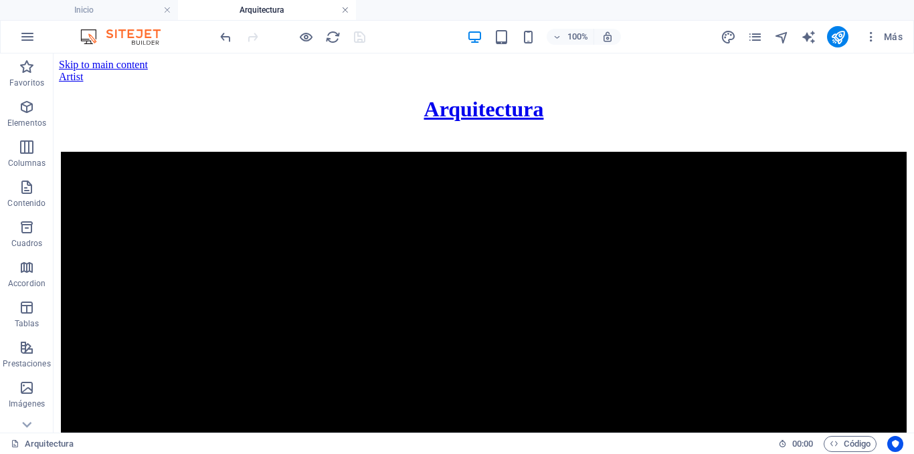
click at [344, 7] on link at bounding box center [345, 10] width 8 height 13
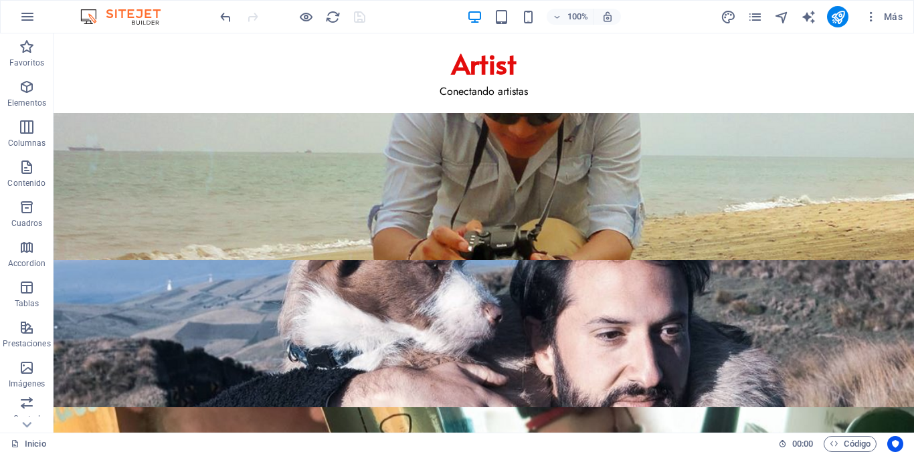
scroll to position [535, 0]
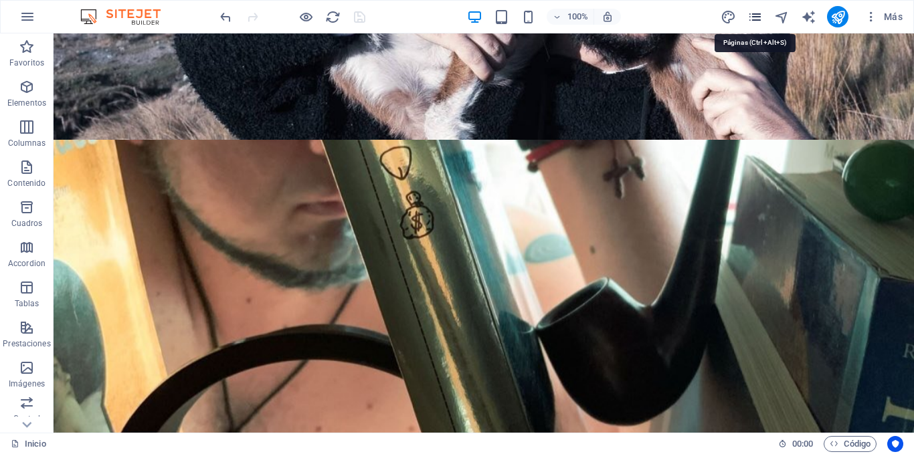
click at [761, 17] on icon "pages" at bounding box center [754, 16] width 15 height 15
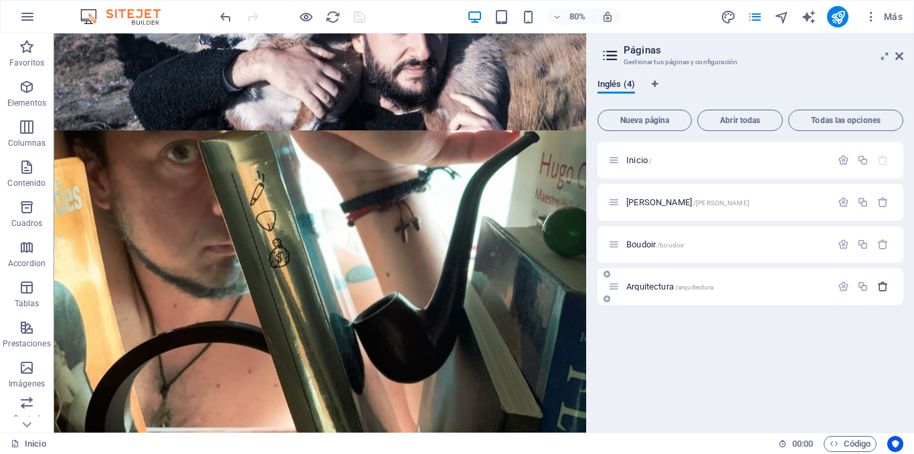
click at [885, 286] on icon "button" at bounding box center [882, 286] width 11 height 11
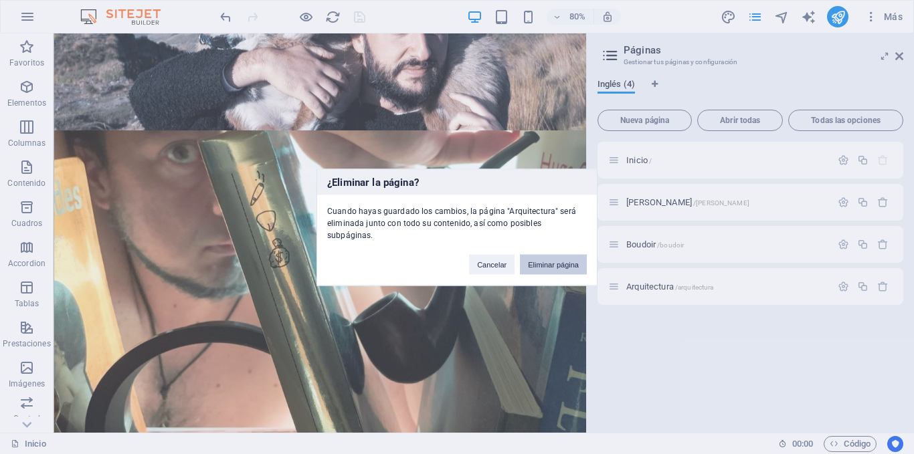
click at [573, 260] on button "Eliminar página" at bounding box center [553, 264] width 67 height 20
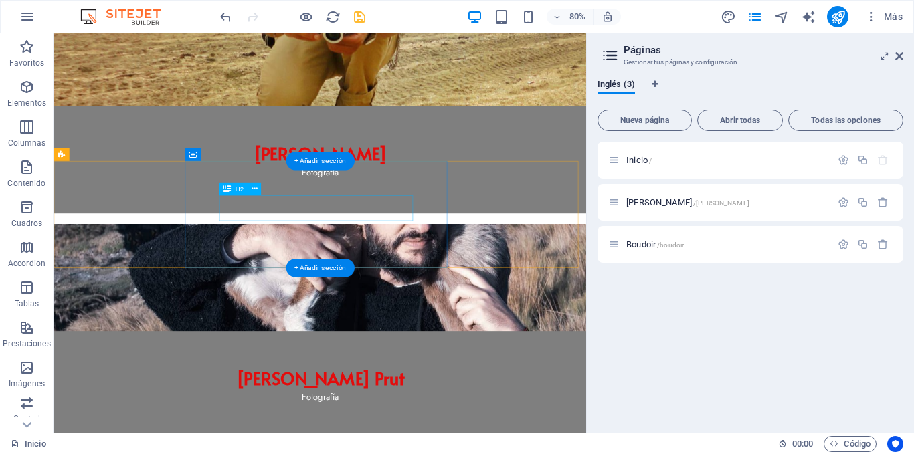
scroll to position [134, 0]
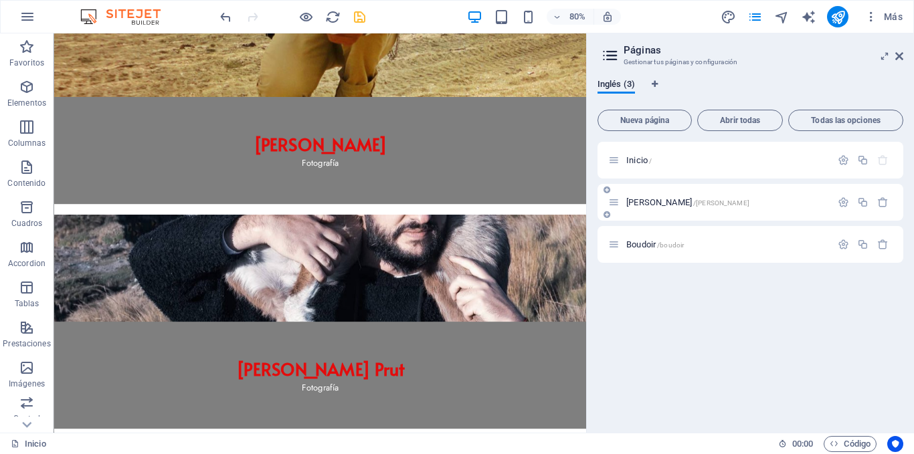
click at [714, 206] on p "[PERSON_NAME] /[PERSON_NAME]" at bounding box center [726, 202] width 201 height 9
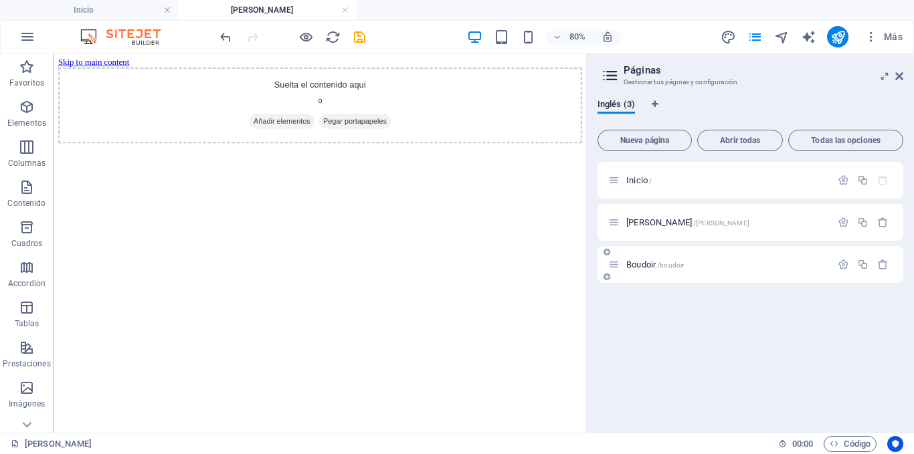
scroll to position [0, 0]
click at [718, 273] on div "Boudoir /boudoir" at bounding box center [750, 264] width 306 height 37
click at [715, 264] on p "Boudoir /boudoir" at bounding box center [726, 264] width 201 height 9
click at [524, 9] on link at bounding box center [523, 10] width 8 height 13
click at [346, 9] on link at bounding box center [345, 10] width 8 height 13
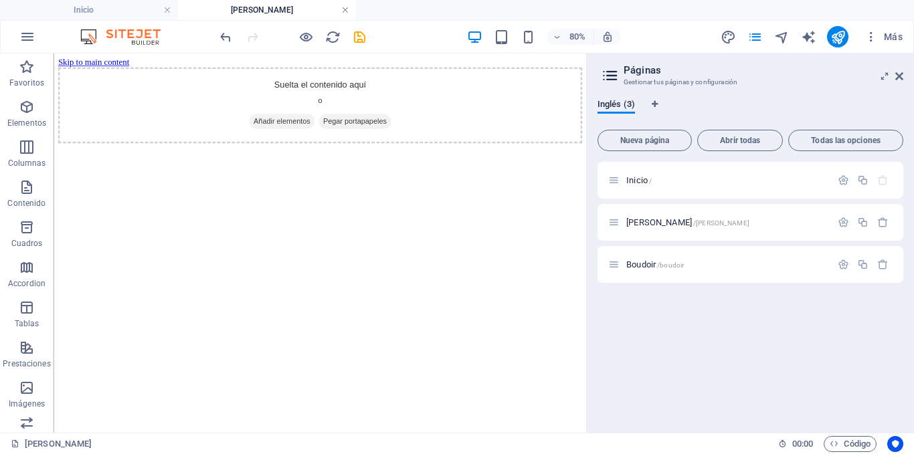
scroll to position [134, 0]
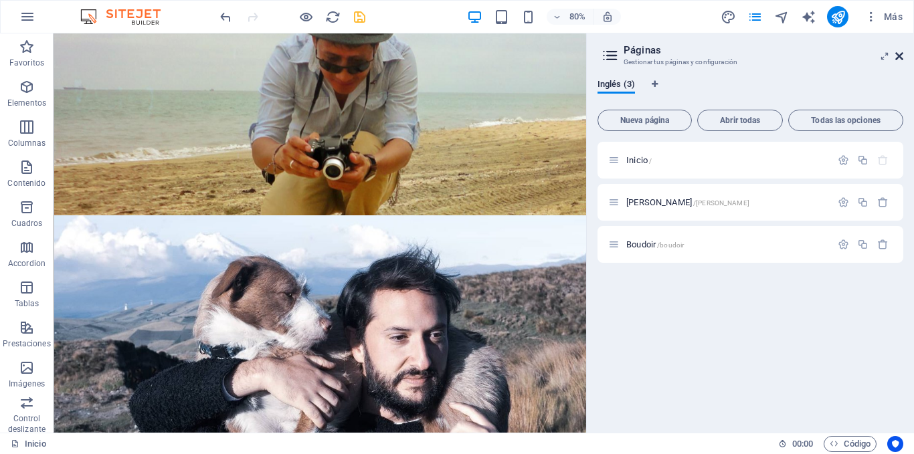
click at [896, 53] on icon at bounding box center [899, 56] width 8 height 11
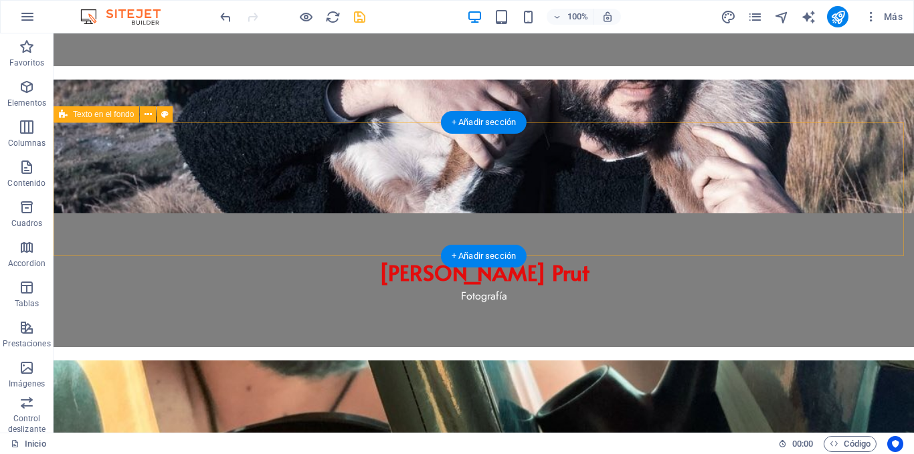
scroll to position [334, 0]
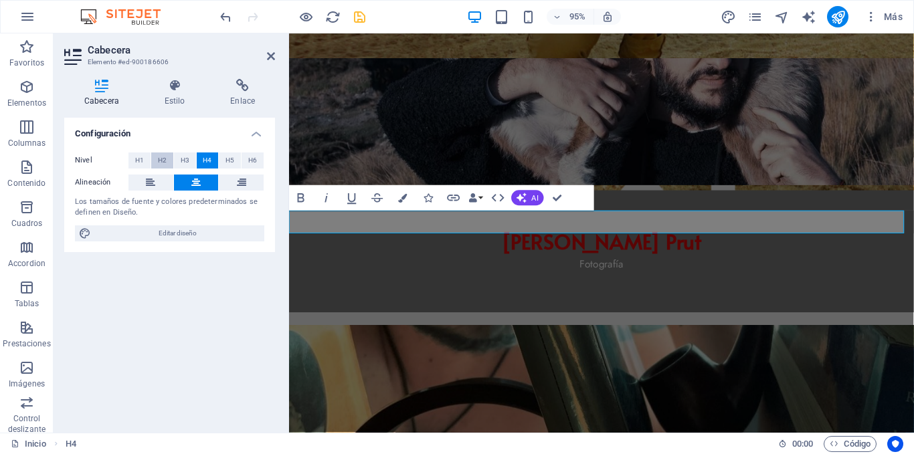
click at [164, 160] on span "H2" at bounding box center [162, 161] width 9 height 16
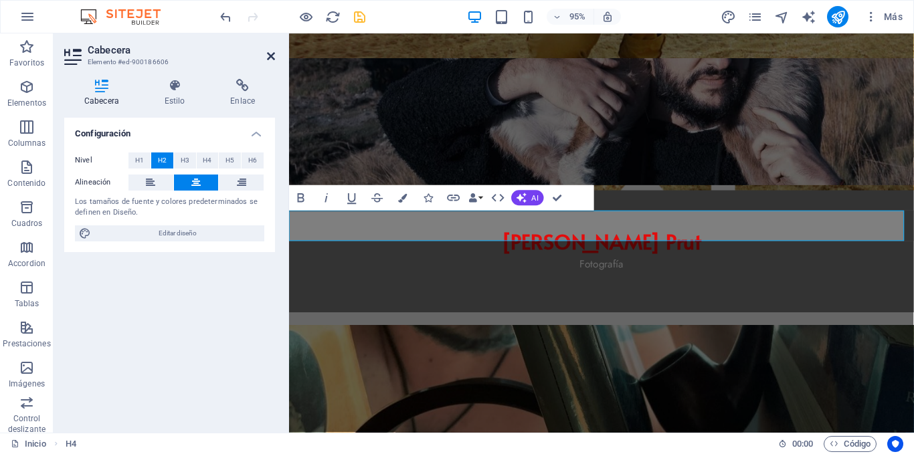
click at [271, 56] on icon at bounding box center [271, 56] width 8 height 11
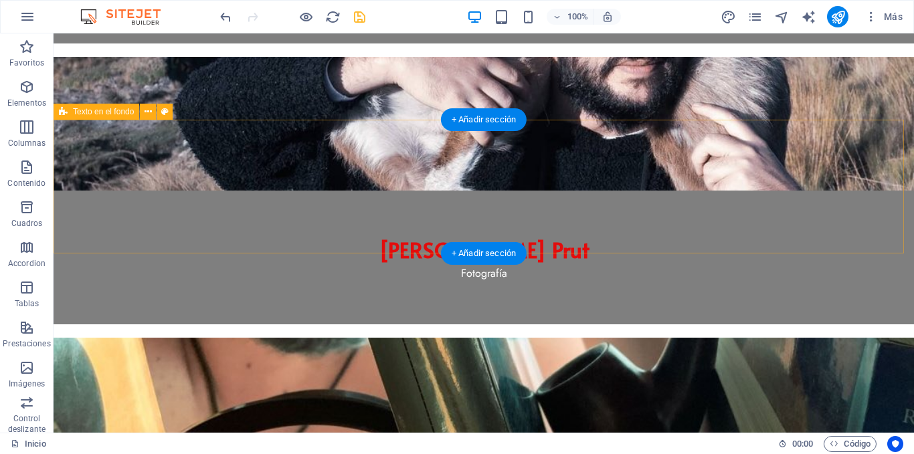
scroll to position [401, 0]
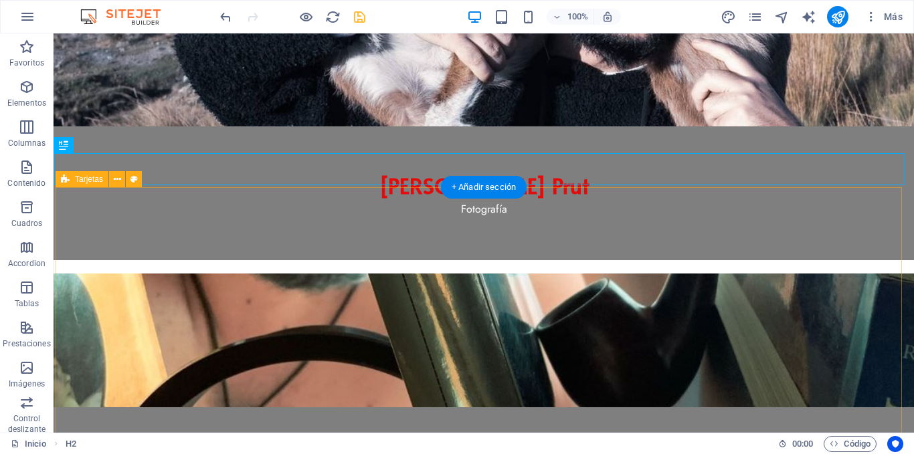
drag, startPoint x: 128, startPoint y: 181, endPoint x: 142, endPoint y: 215, distance: 37.5
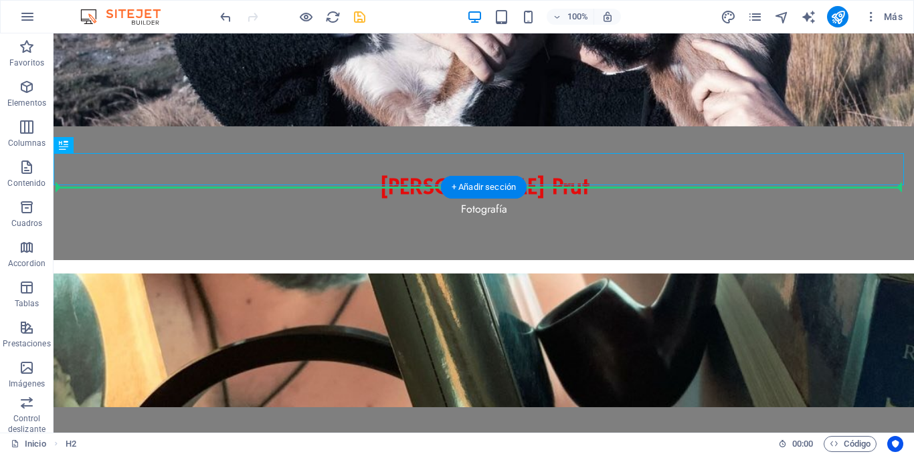
drag, startPoint x: 122, startPoint y: 177, endPoint x: 153, endPoint y: 204, distance: 41.3
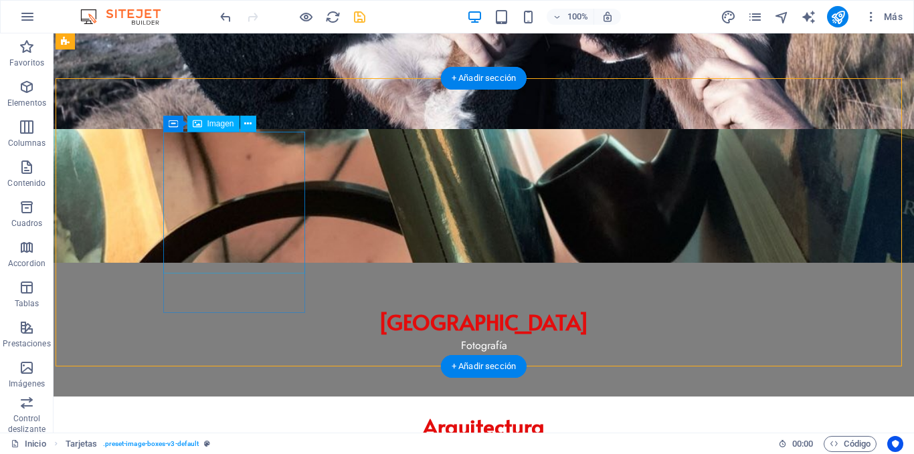
scroll to position [468, 0]
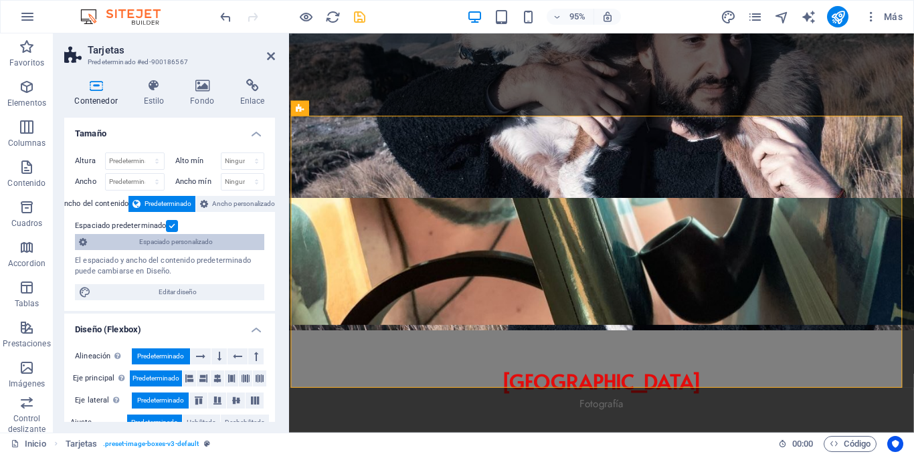
scroll to position [67, 0]
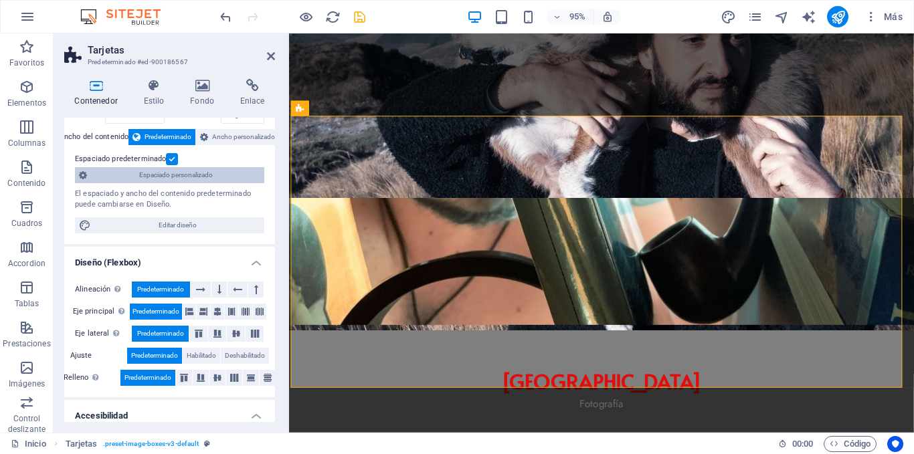
click at [214, 169] on span "Espaciado personalizado" at bounding box center [175, 175] width 169 height 16
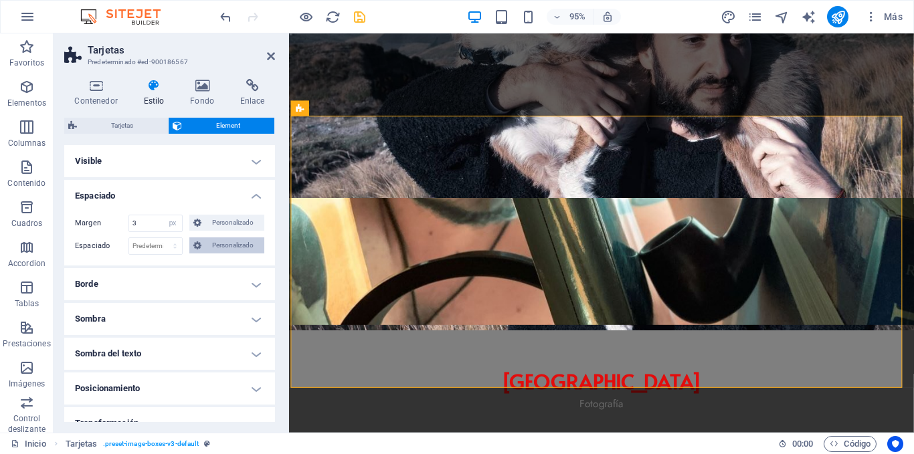
click at [231, 243] on span "Personalizado" at bounding box center [232, 245] width 55 height 16
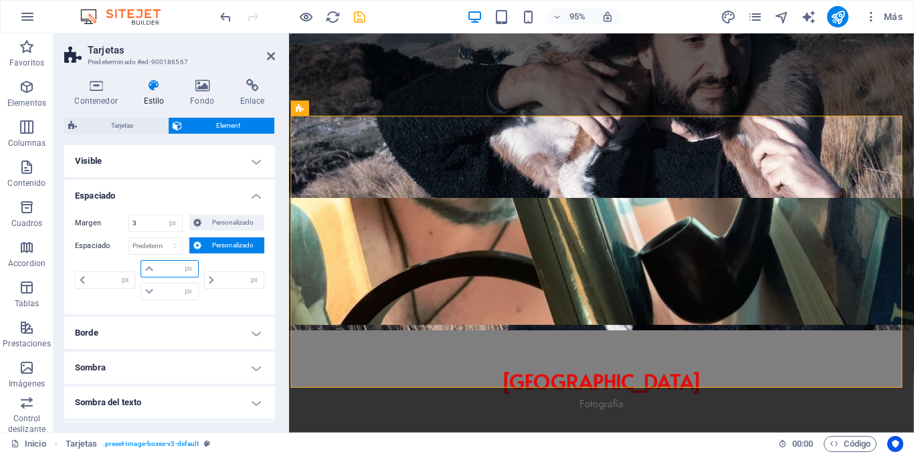
click at [159, 268] on input "number" at bounding box center [177, 269] width 40 height 16
type input "3"
type input "0"
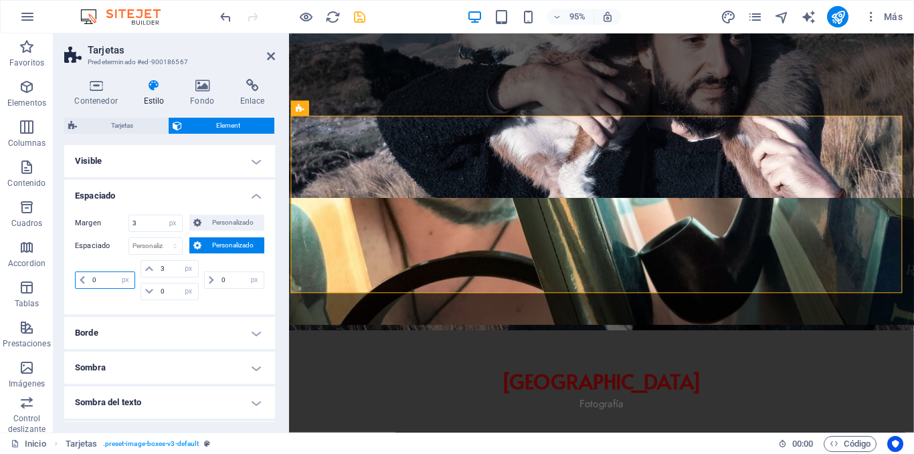
click at [112, 279] on input "0" at bounding box center [111, 280] width 45 height 16
type input "3"
click at [165, 291] on input "0" at bounding box center [177, 292] width 40 height 16
type input "3"
click at [225, 277] on input "0" at bounding box center [240, 280] width 45 height 16
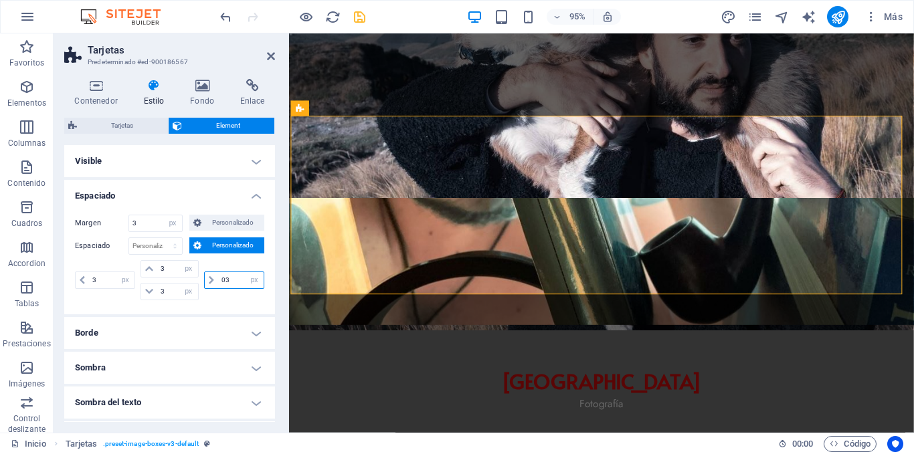
type input "03"
type input "3"
select select "px"
type input "3"
click at [237, 266] on div "3 px rem % vh vw" at bounding box center [232, 280] width 63 height 40
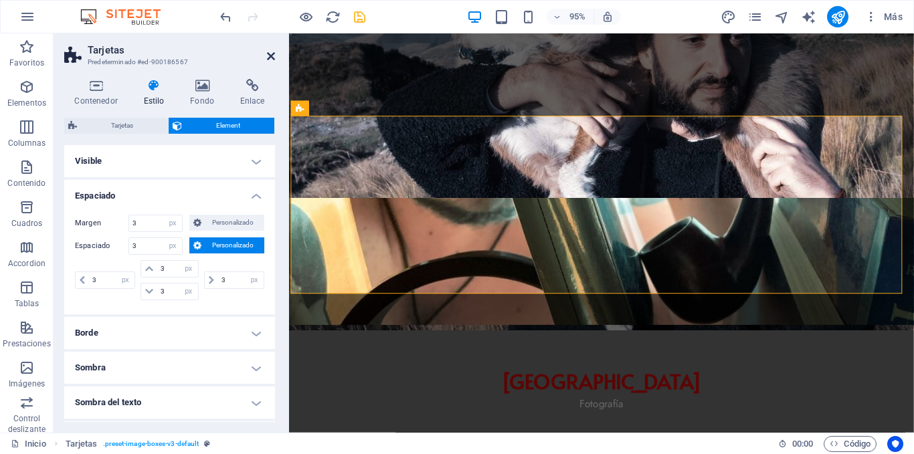
click at [269, 60] on icon at bounding box center [271, 56] width 8 height 11
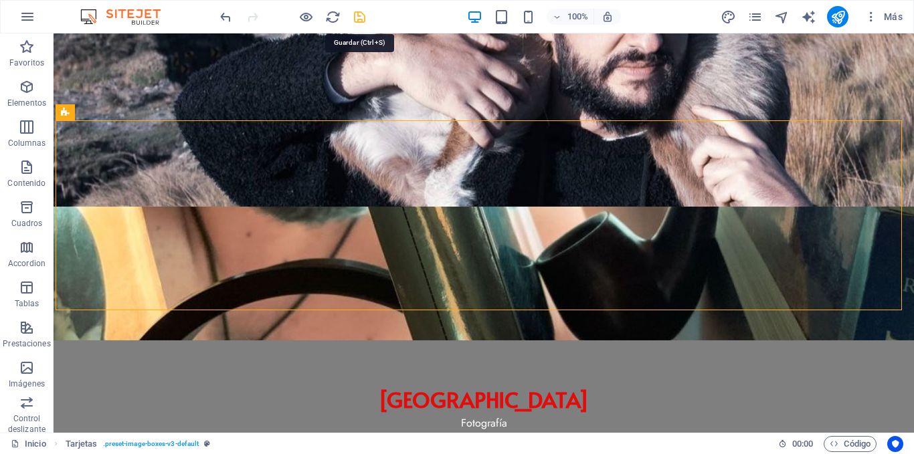
click at [363, 15] on icon "save" at bounding box center [359, 16] width 15 height 15
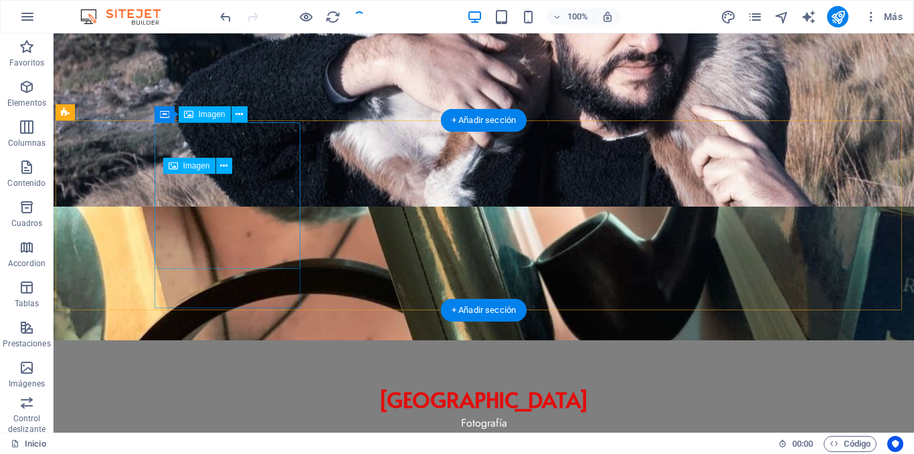
scroll to position [401, 0]
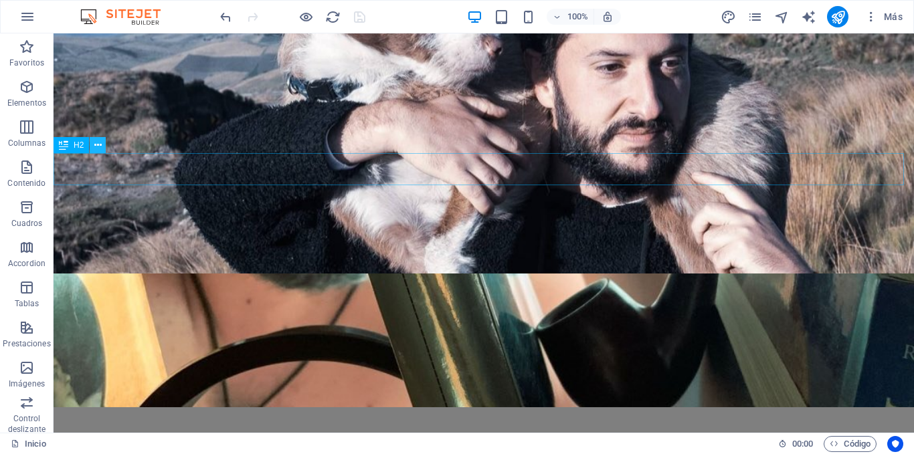
click at [99, 146] on icon at bounding box center [97, 145] width 7 height 14
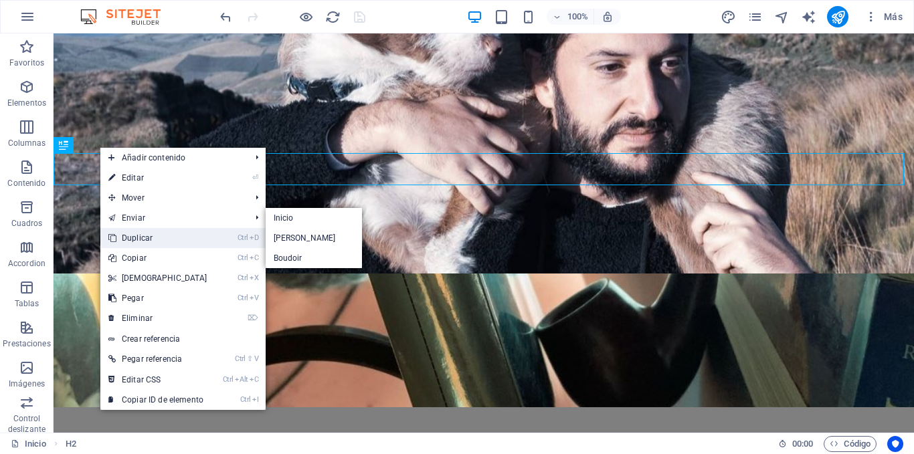
click at [139, 235] on link "Ctrl D Duplicar" at bounding box center [157, 238] width 115 height 20
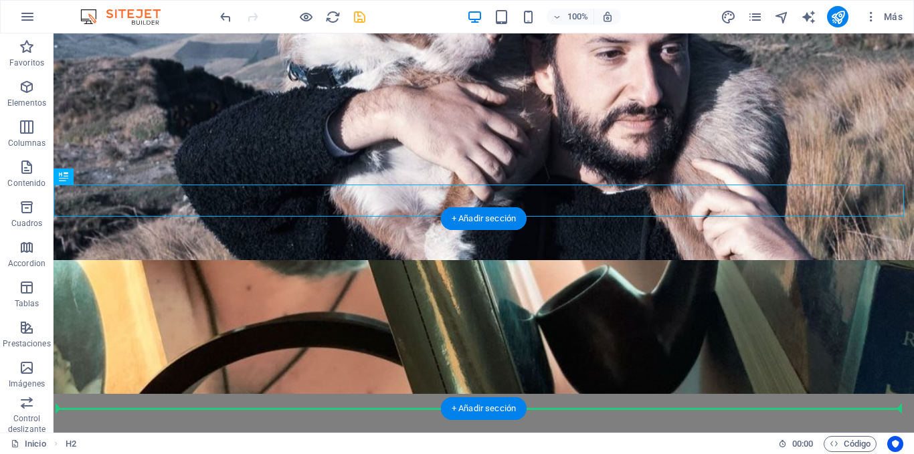
scroll to position [435, 0]
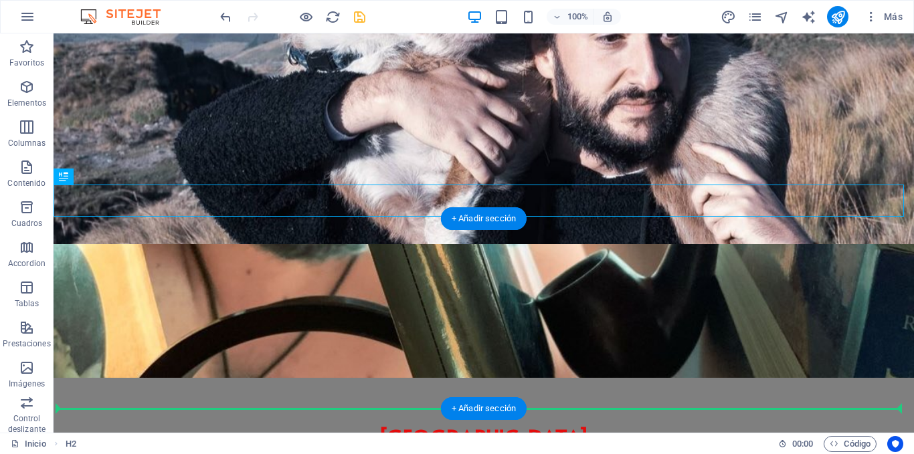
drag, startPoint x: 128, startPoint y: 212, endPoint x: 105, endPoint y: 378, distance: 167.4
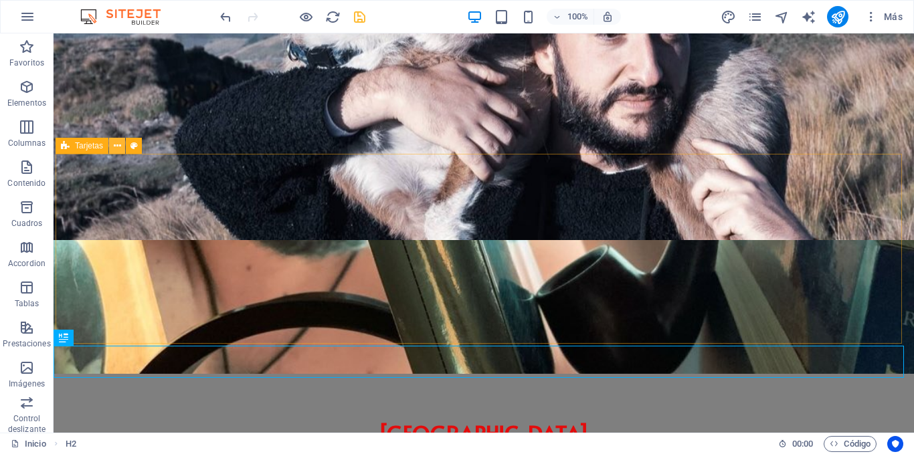
click at [114, 143] on icon at bounding box center [117, 146] width 7 height 14
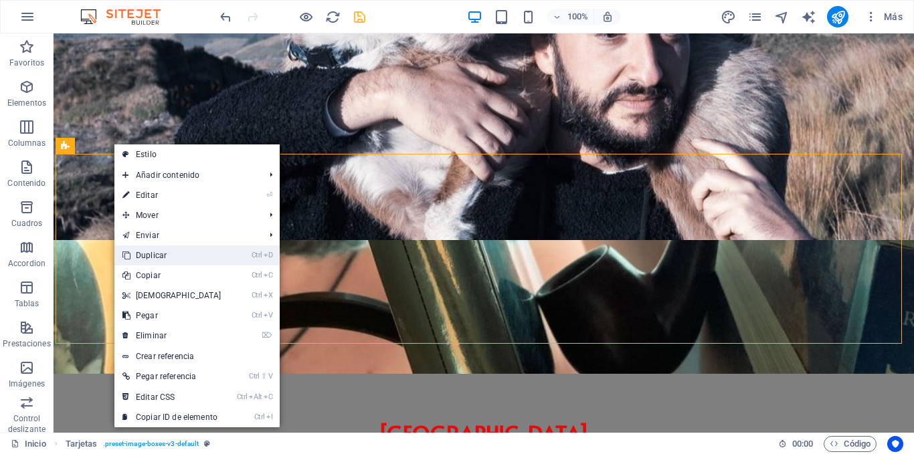
click at [165, 256] on link "Ctrl D Duplicar" at bounding box center [171, 255] width 115 height 20
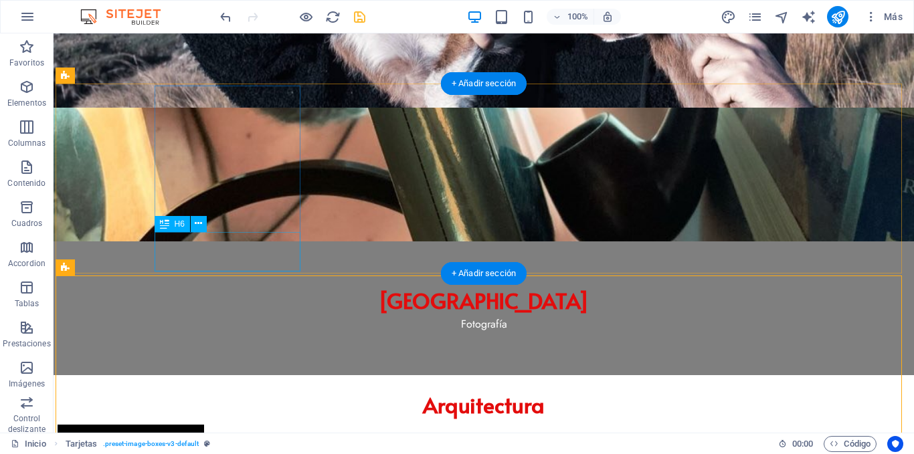
scroll to position [635, 0]
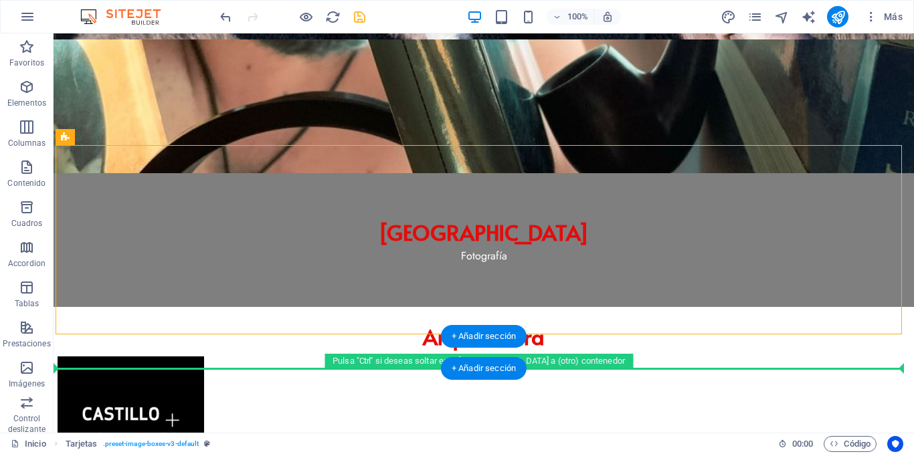
drag, startPoint x: 131, startPoint y: 172, endPoint x: 122, endPoint y: 365, distance: 192.9
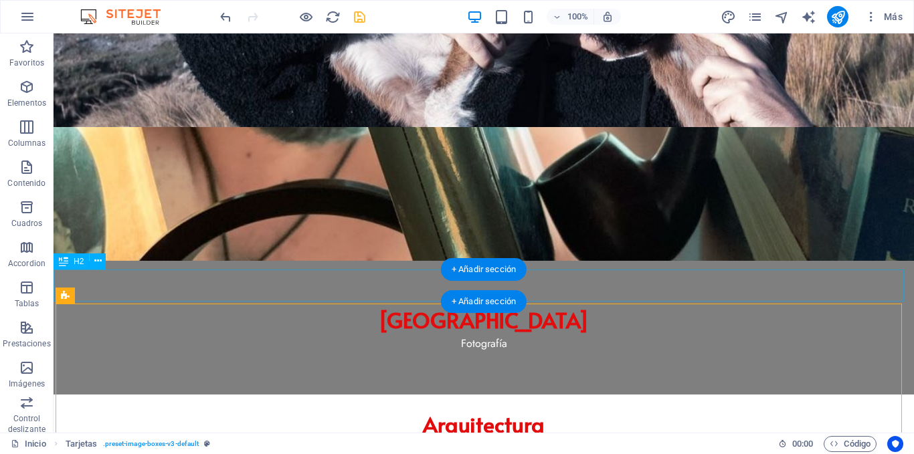
scroll to position [569, 0]
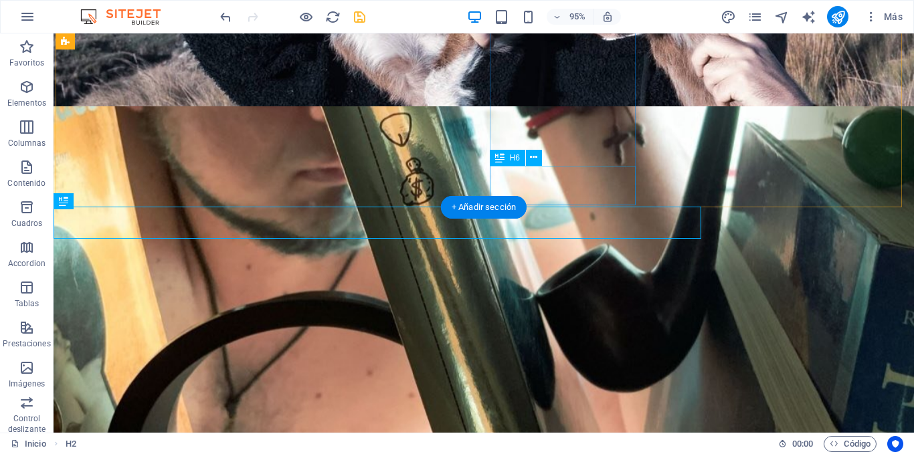
scroll to position [571, 0]
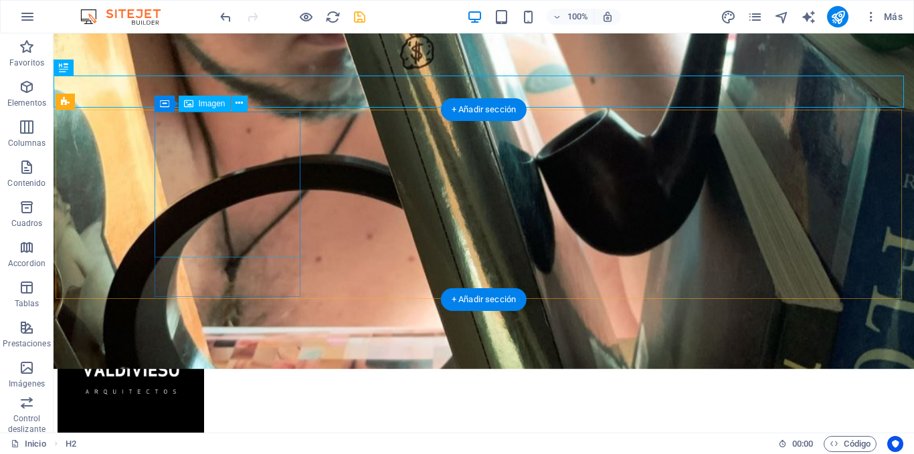
select select "%"
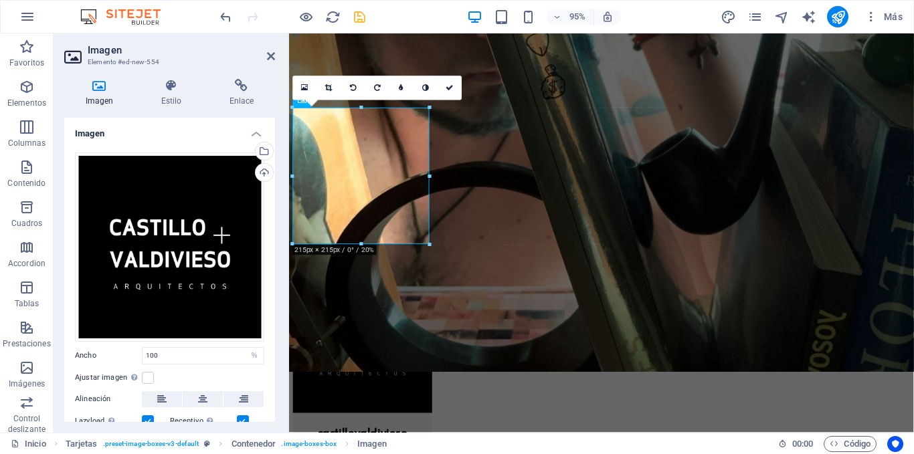
scroll to position [702, 0]
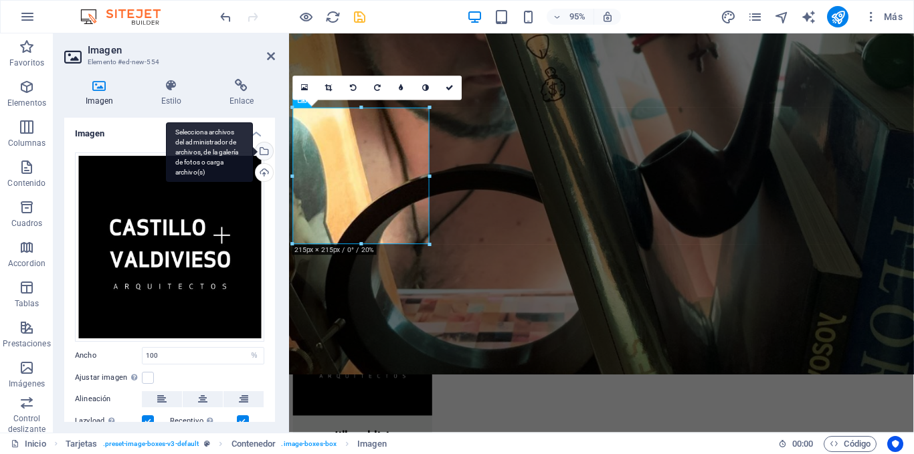
click at [253, 152] on div "Selecciona archivos del administrador de archivos, de la galería de fotos o car…" at bounding box center [209, 152] width 87 height 60
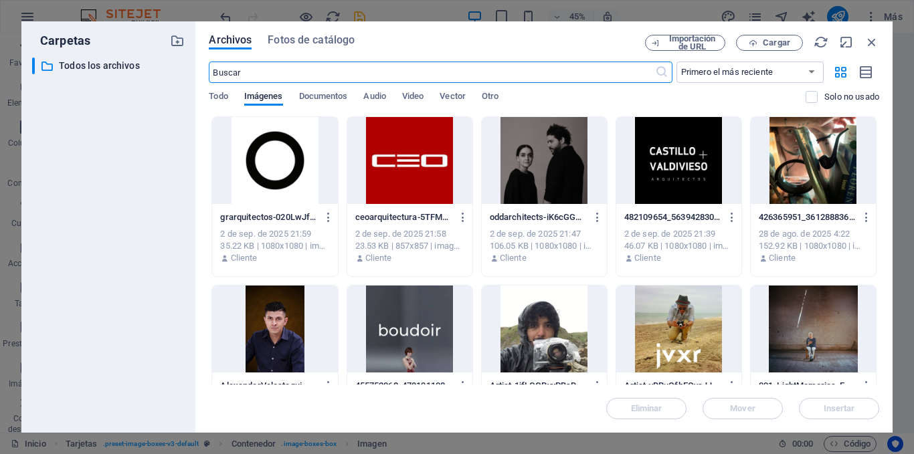
scroll to position [134, 0]
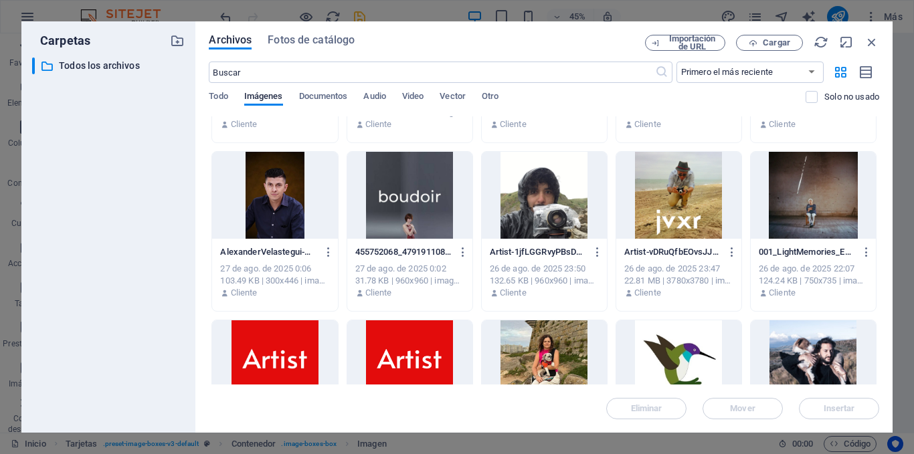
click at [680, 197] on div at bounding box center [678, 195] width 125 height 87
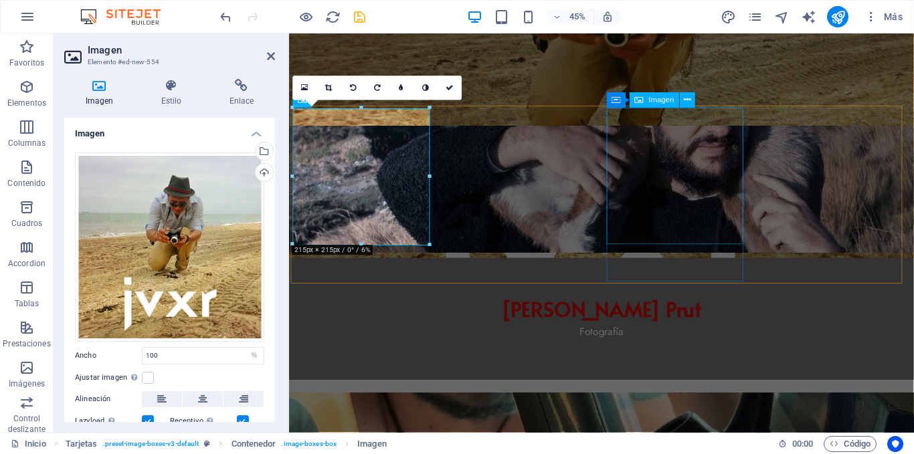
scroll to position [702, 0]
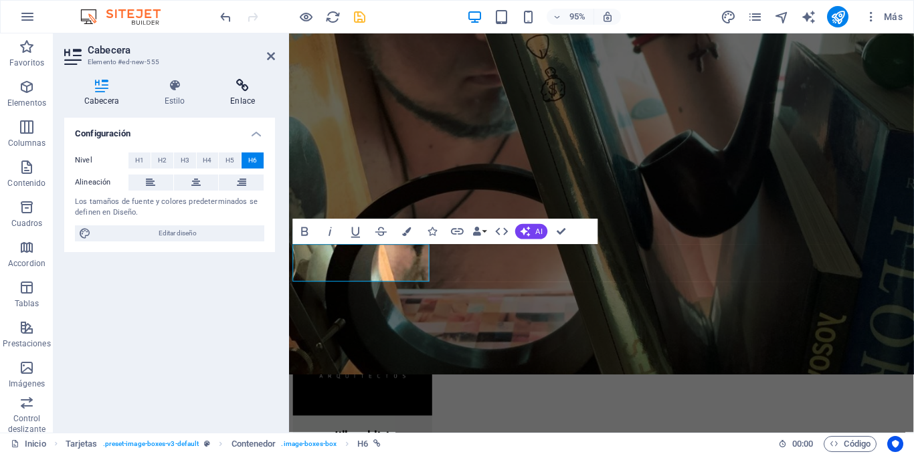
click at [242, 82] on icon at bounding box center [242, 85] width 65 height 13
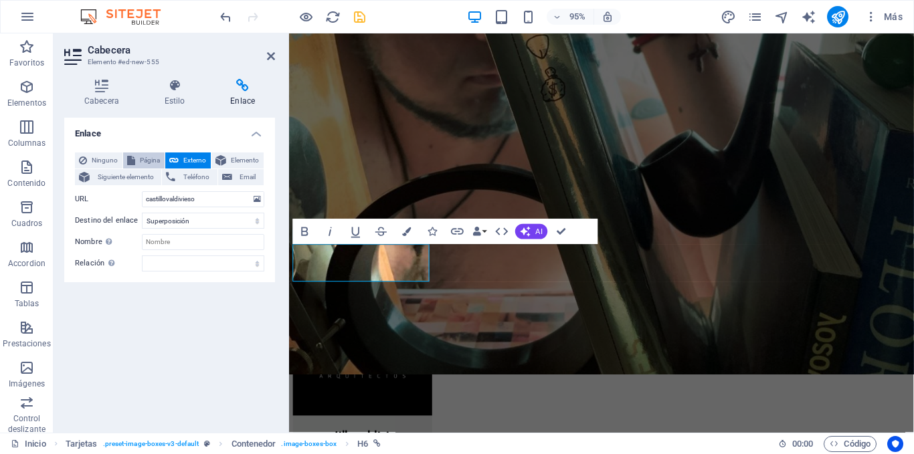
click at [150, 158] on span "Página" at bounding box center [149, 161] width 21 height 16
select select
click at [181, 218] on select "Nueva pestaña Misma pestaña Superposición" at bounding box center [203, 221] width 122 height 16
select select "overlay"
click at [142, 213] on select "Nueva pestaña Misma pestaña Superposición" at bounding box center [203, 221] width 122 height 16
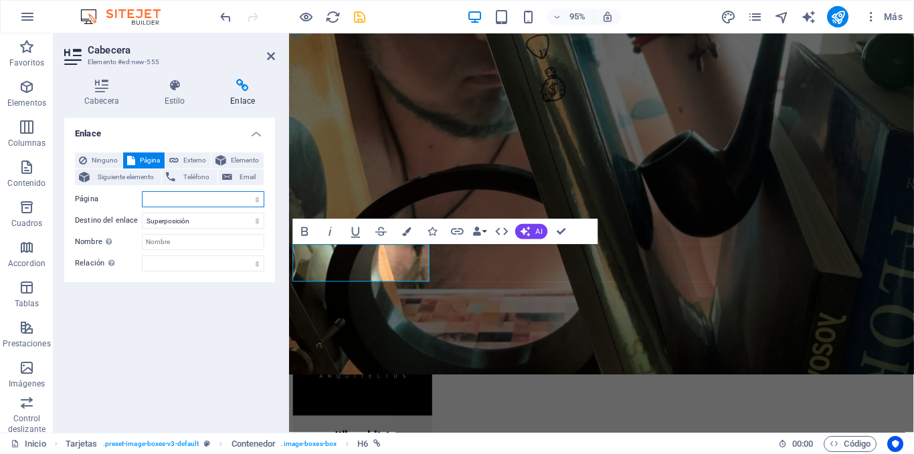
click at [185, 201] on select "[PERSON_NAME]" at bounding box center [203, 199] width 122 height 16
select select "1"
click at [142, 191] on select "[PERSON_NAME]" at bounding box center [203, 199] width 122 height 16
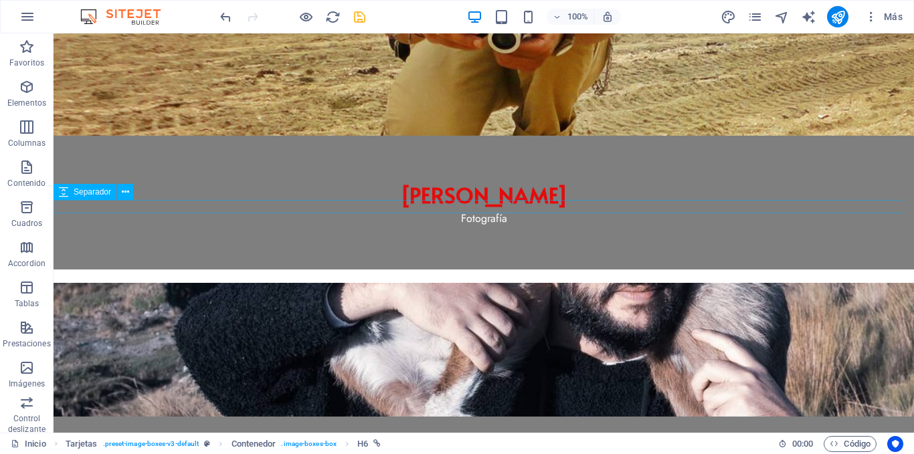
scroll to position [103, 0]
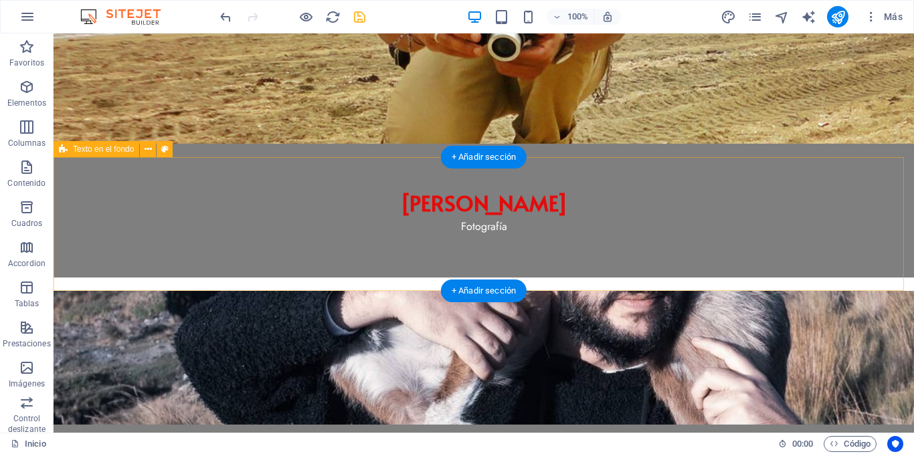
click at [132, 291] on div "[PERSON_NAME] Prut Fotografía" at bounding box center [484, 425] width 860 height 268
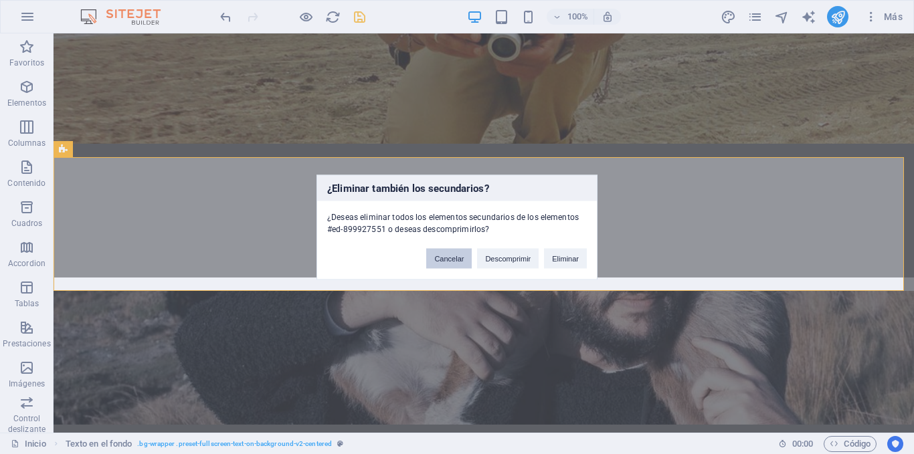
click at [458, 262] on button "Cancelar" at bounding box center [448, 258] width 45 height 20
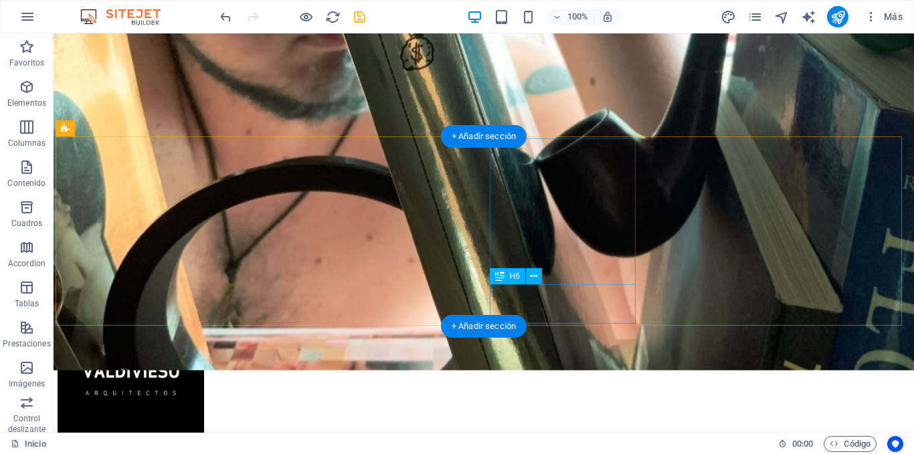
scroll to position [705, 0]
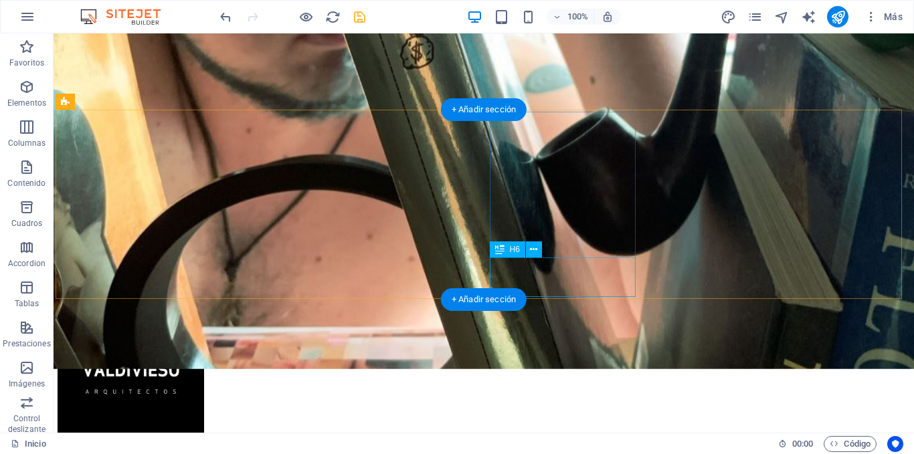
select select "overlay"
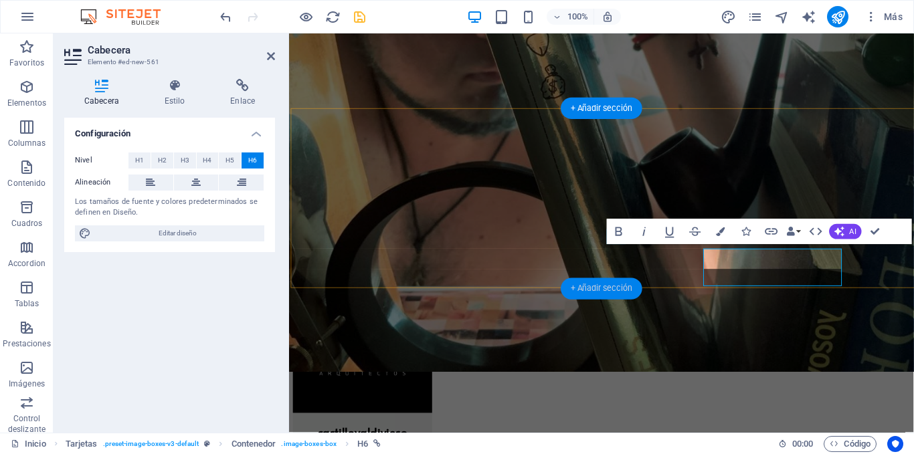
scroll to position [702, 0]
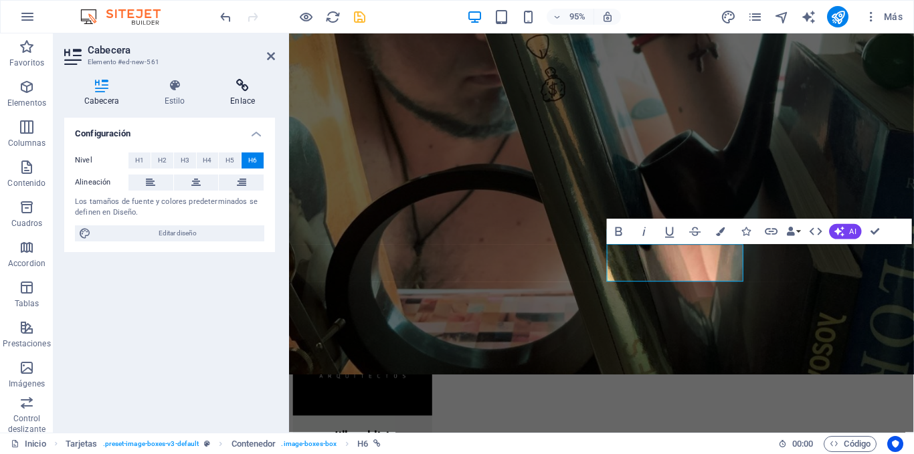
click at [244, 95] on h4 "Enlace" at bounding box center [242, 93] width 65 height 28
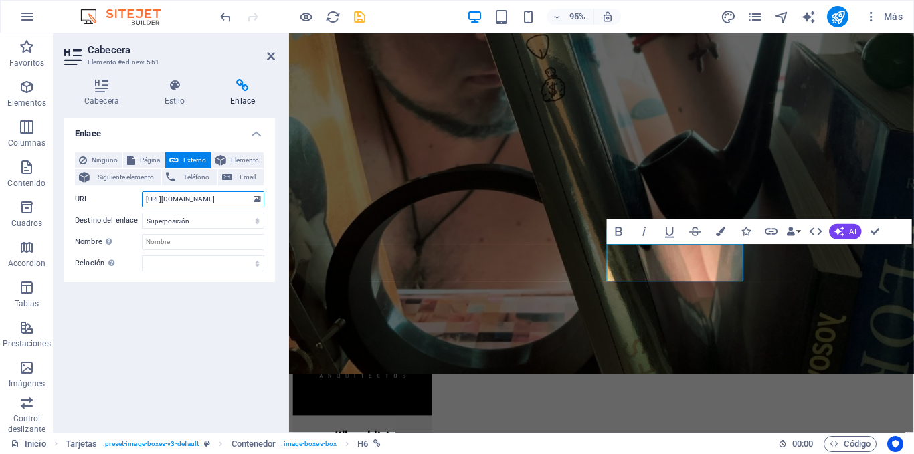
scroll to position [0, 1]
drag, startPoint x: 146, startPoint y: 201, endPoint x: 254, endPoint y: 211, distance: 108.2
click at [254, 211] on div "Ninguno Página Externo Elemento Siguiente elemento Teléfono Email Página Inicio…" at bounding box center [169, 212] width 189 height 119
click at [247, 201] on input "[URL][DOMAIN_NAME]" at bounding box center [203, 199] width 122 height 16
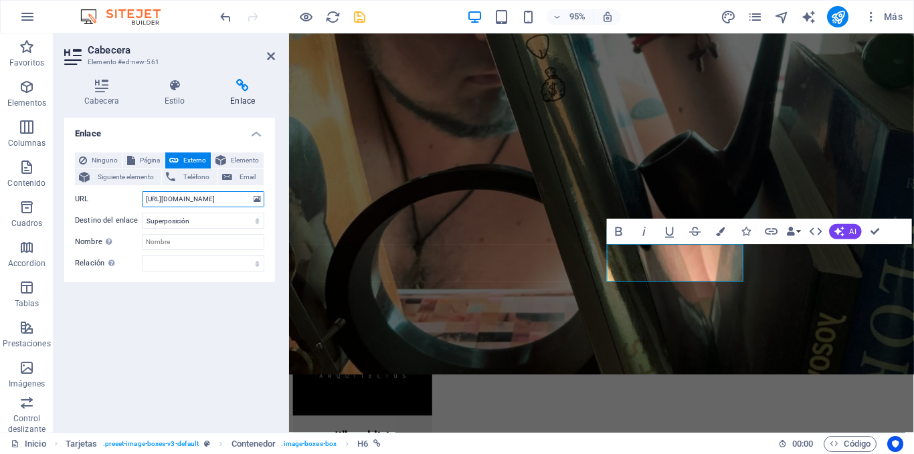
drag, startPoint x: 247, startPoint y: 201, endPoint x: 118, endPoint y: 195, distance: 128.6
click at [118, 195] on div "URL [URL][DOMAIN_NAME]" at bounding box center [169, 199] width 189 height 16
type input "[URL][DOMAIN_NAME]"
click at [136, 320] on div "Enlace Ninguno Página Externo Elemento Siguiente elemento Teléfono Email Página…" at bounding box center [169, 270] width 211 height 304
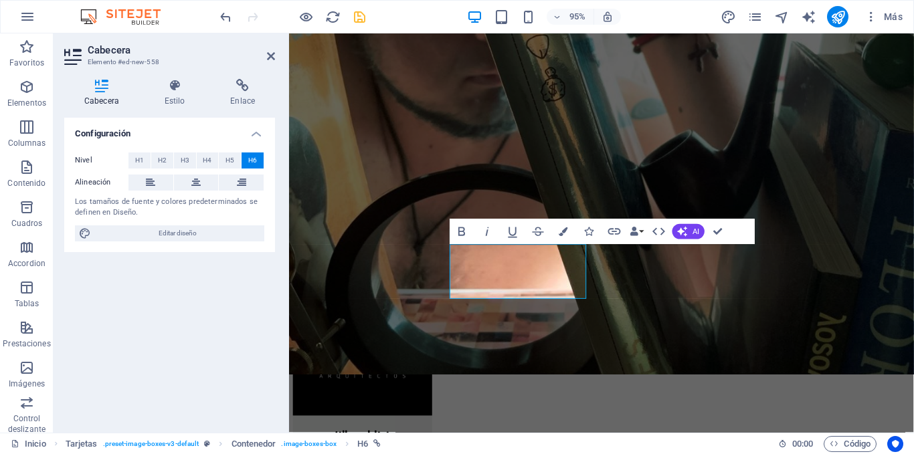
scroll to position [707, 0]
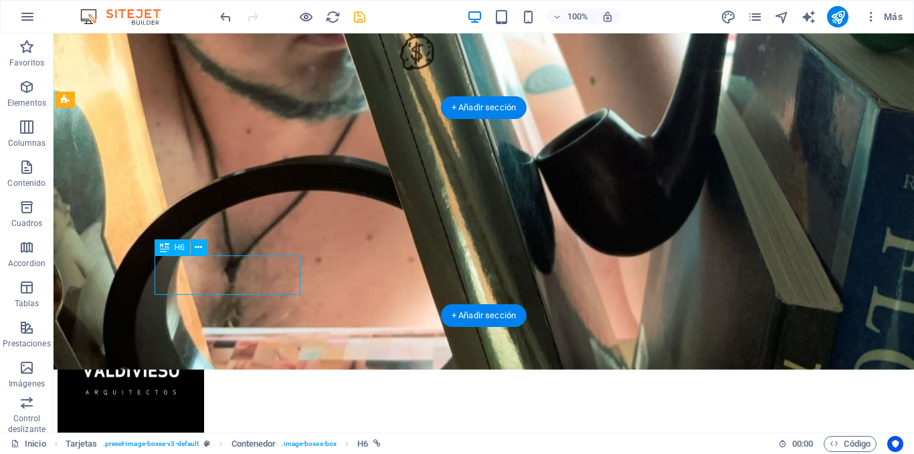
select select "1"
select select "overlay"
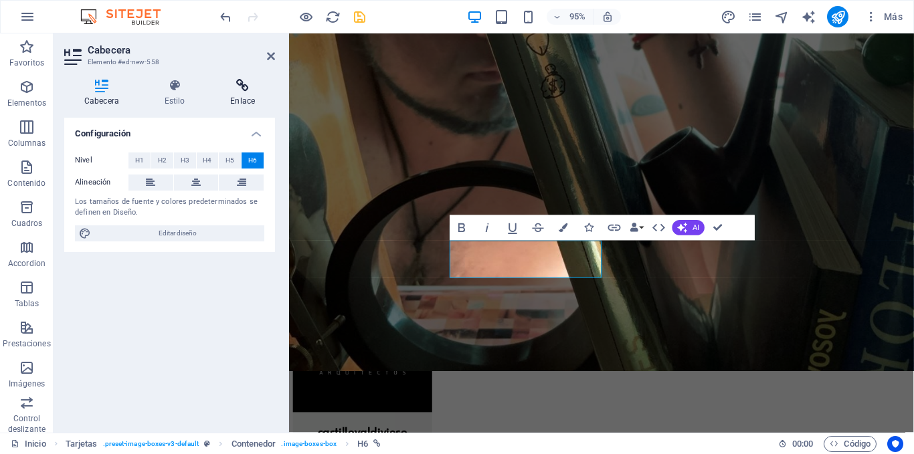
click at [240, 96] on h4 "Enlace" at bounding box center [242, 93] width 65 height 28
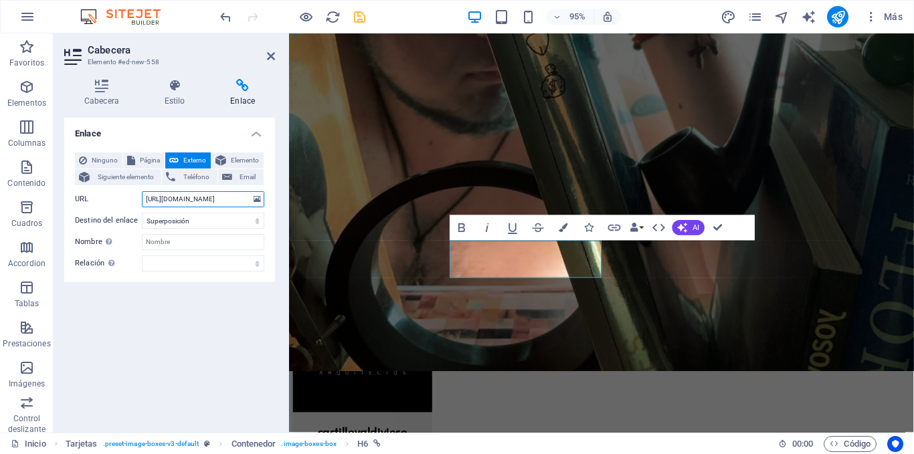
click at [202, 199] on input "[URL][DOMAIN_NAME]" at bounding box center [203, 199] width 122 height 16
drag, startPoint x: 244, startPoint y: 200, endPoint x: 126, endPoint y: 201, distance: 118.4
click at [126, 201] on div "URL [URL][DOMAIN_NAME]" at bounding box center [169, 199] width 189 height 16
paste input "ecuadorpormislente"
type input "[URL][DOMAIN_NAME]"
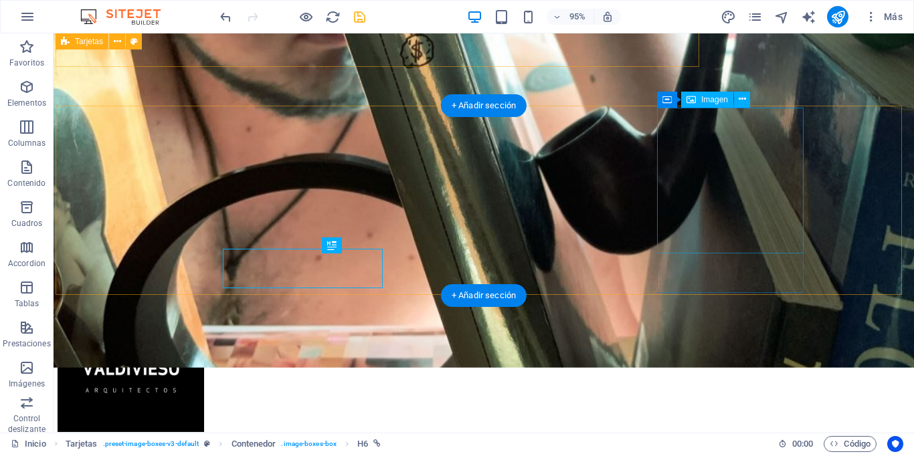
scroll to position [709, 0]
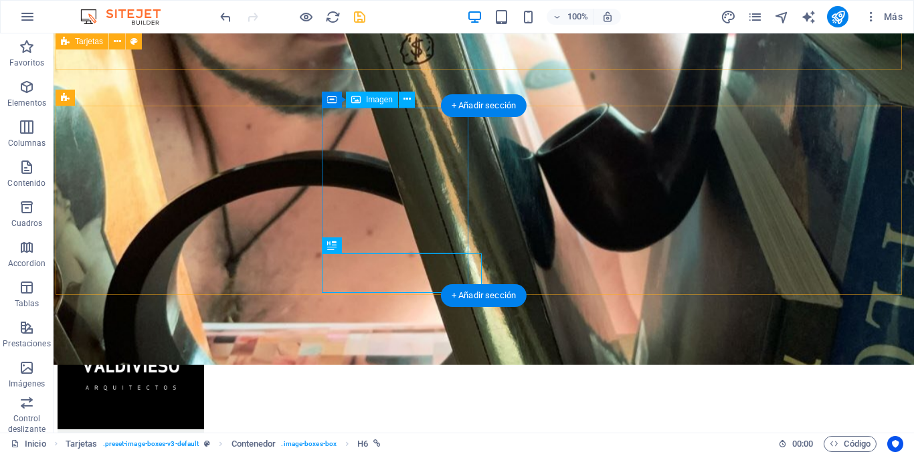
select select "%"
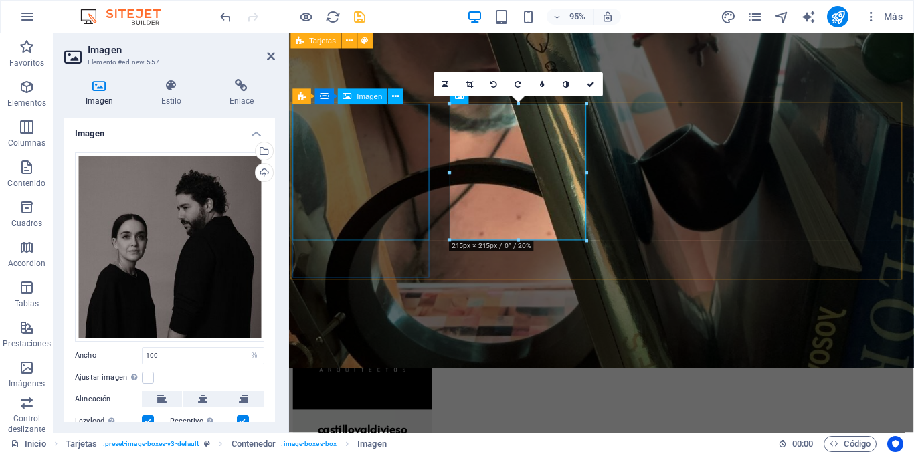
scroll to position [706, 0]
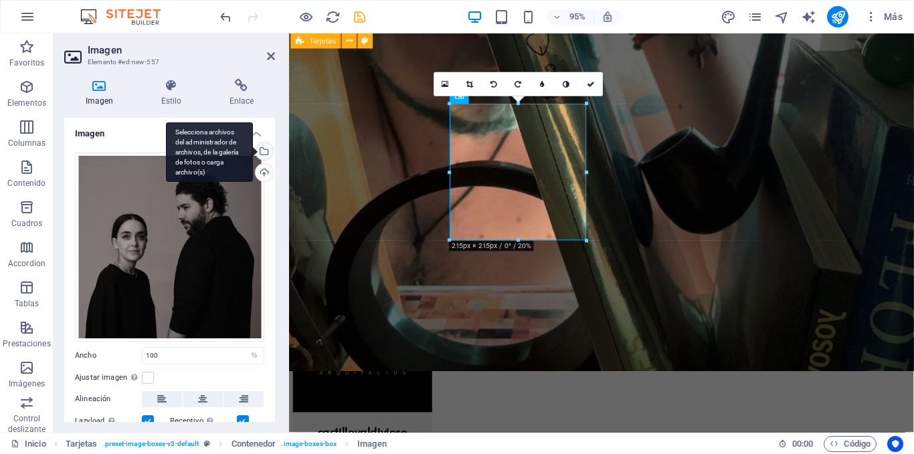
click at [253, 147] on div "Selecciona archivos del administrador de archivos, de la galería de fotos o car…" at bounding box center [209, 152] width 87 height 60
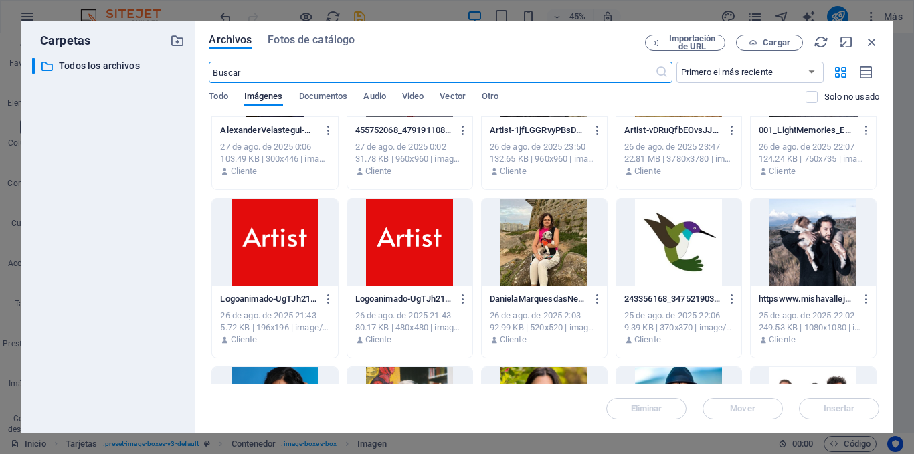
scroll to position [268, 0]
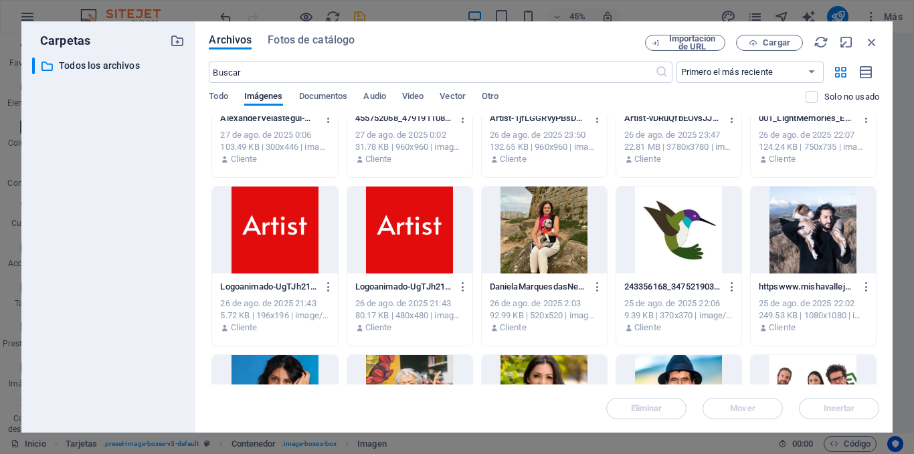
click at [553, 242] on div at bounding box center [544, 230] width 125 height 87
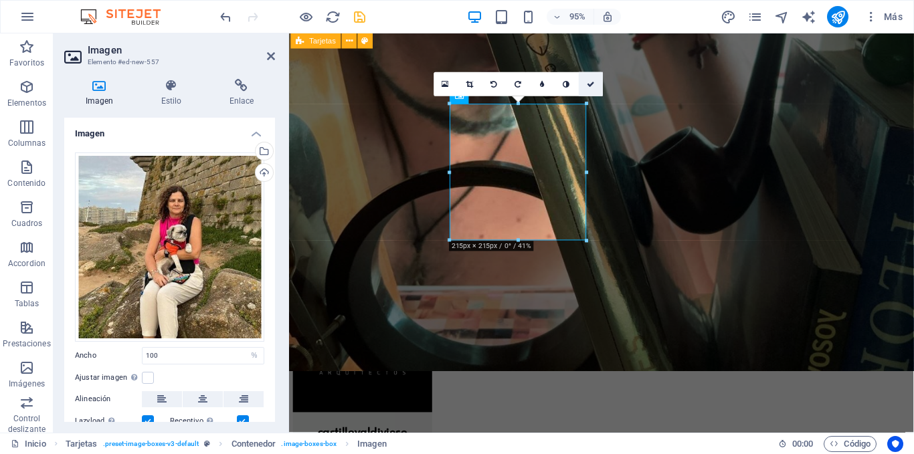
click at [588, 82] on icon at bounding box center [591, 83] width 8 height 7
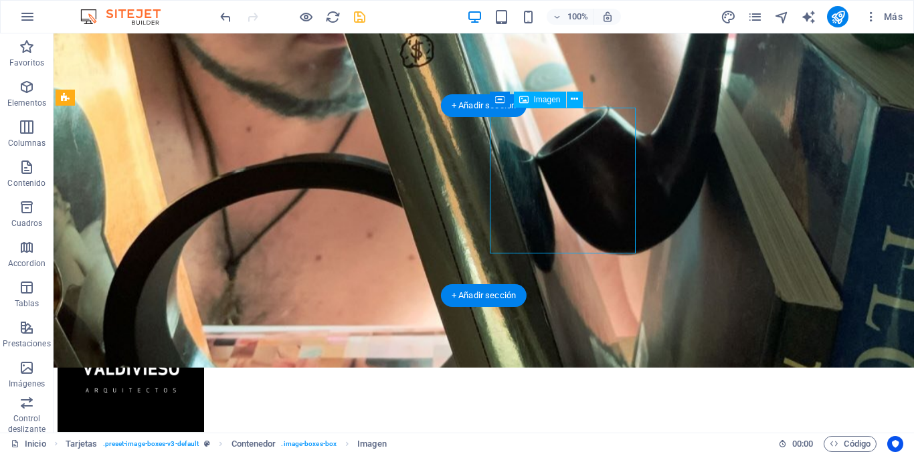
select select "%"
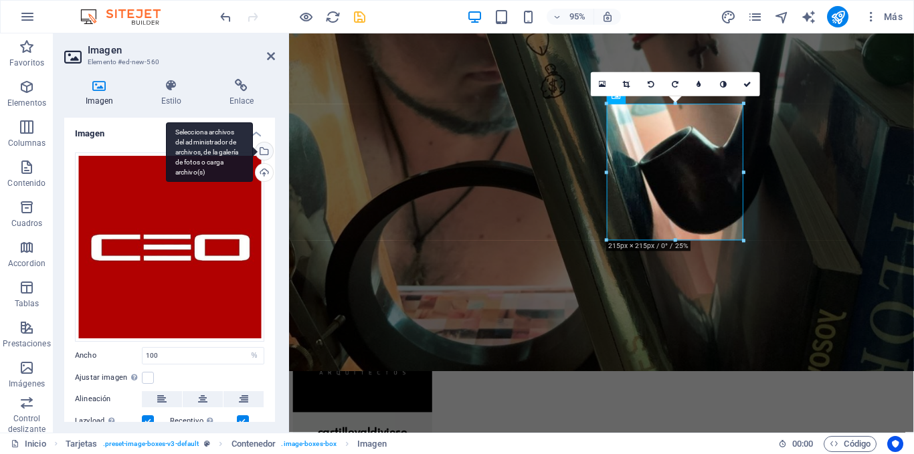
click at [253, 149] on div "Selecciona archivos del administrador de archivos, de la galería de fotos o car…" at bounding box center [209, 152] width 87 height 60
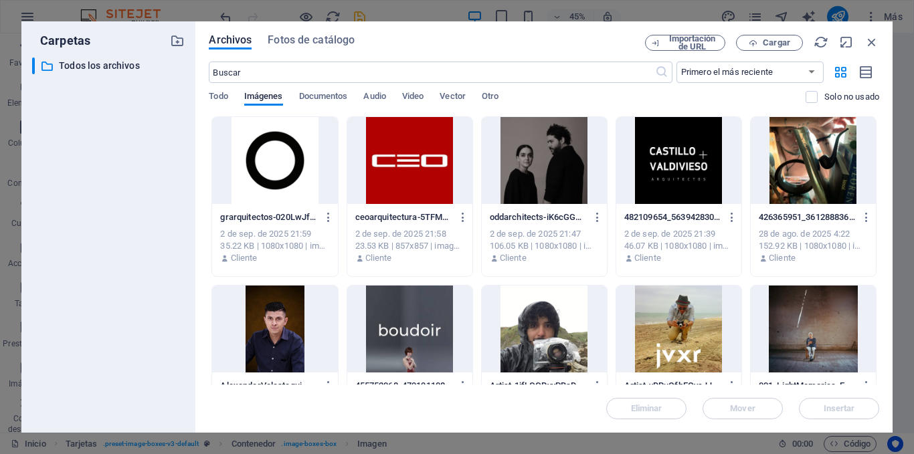
click at [793, 172] on div at bounding box center [813, 160] width 125 height 87
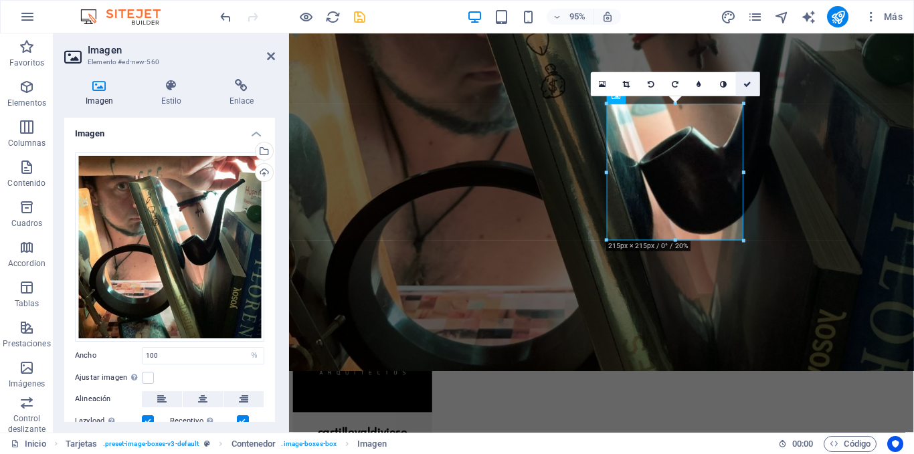
click at [744, 84] on icon at bounding box center [748, 83] width 8 height 7
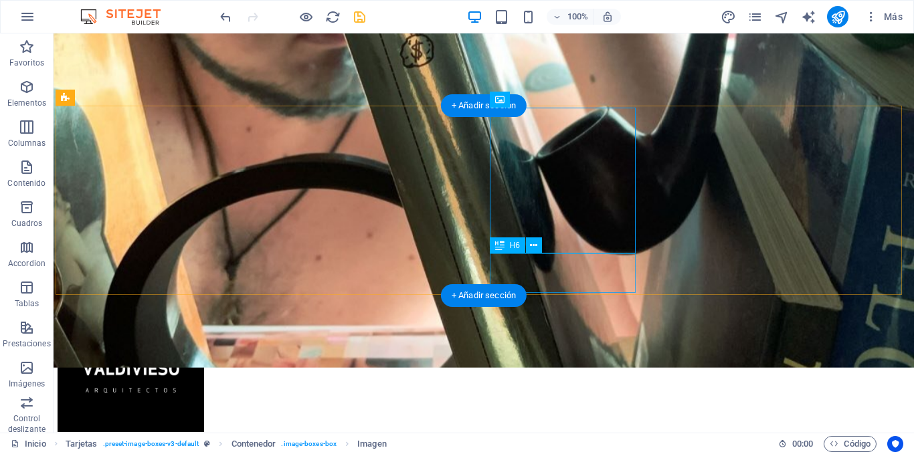
select select "overlay"
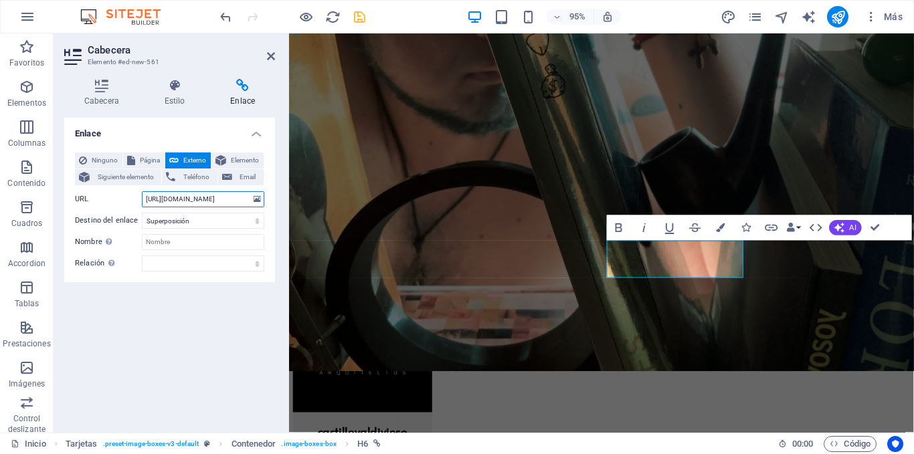
drag, startPoint x: 245, startPoint y: 197, endPoint x: 121, endPoint y: 207, distance: 124.2
click at [121, 207] on div "Ninguno Página Externo Elemento Siguiente elemento Teléfono Email Página Inicio…" at bounding box center [169, 212] width 189 height 119
paste input "[DOMAIN_NAME][URL]"
type input "[URL][DOMAIN_NAME]"
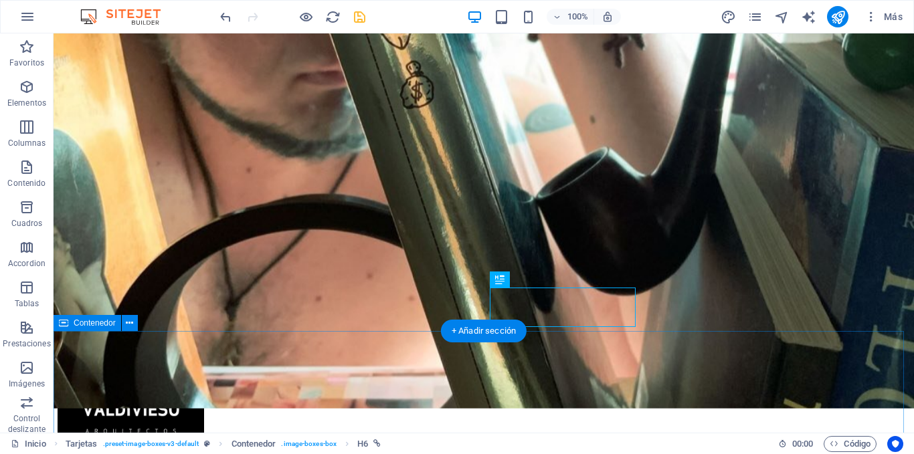
scroll to position [644, 0]
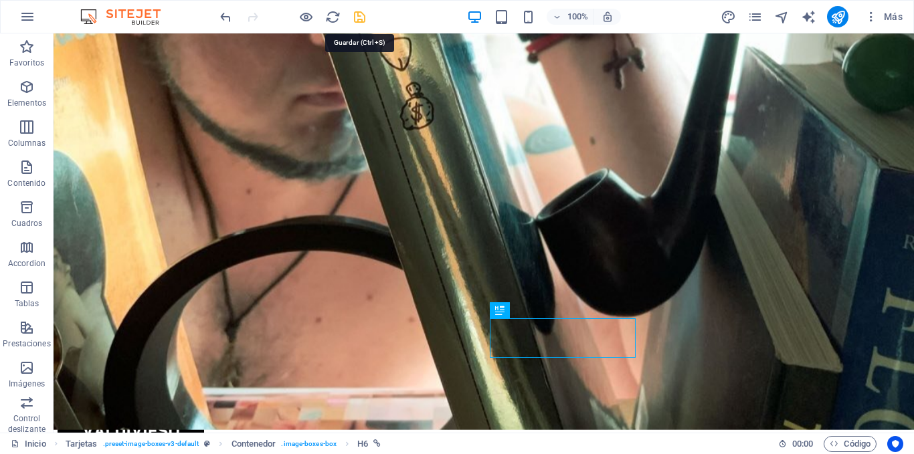
click at [358, 13] on icon "save" at bounding box center [359, 16] width 15 height 15
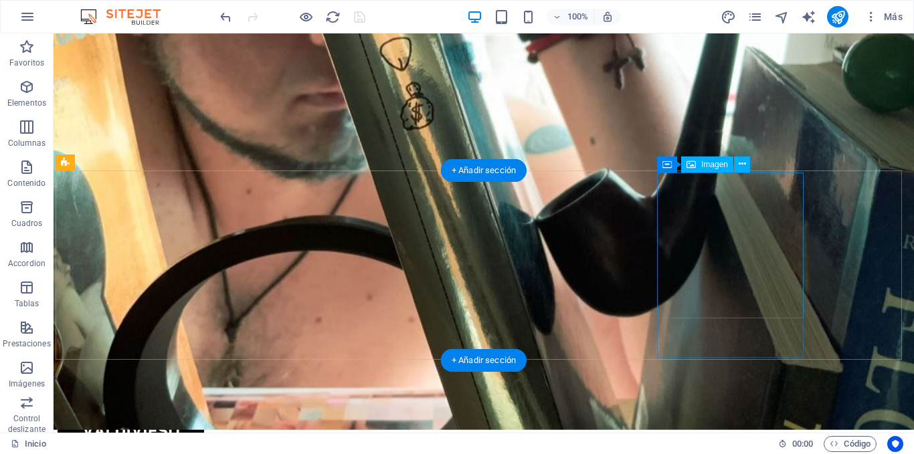
select select "%"
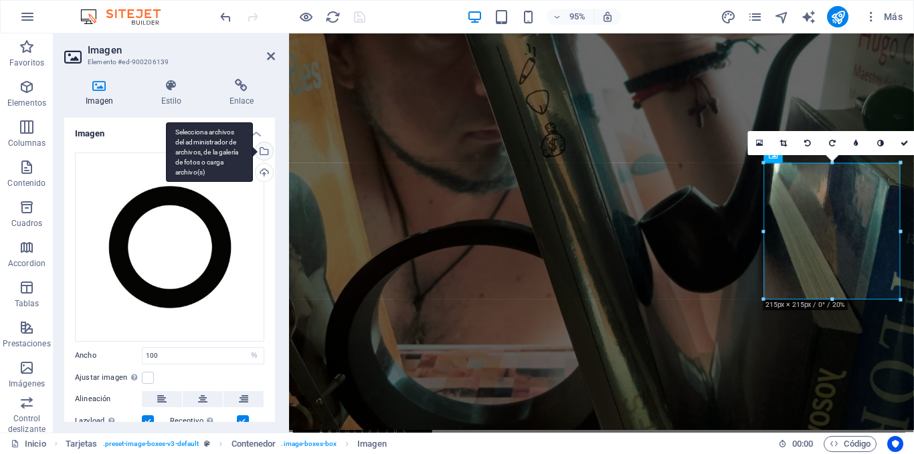
click at [263, 150] on div "Selecciona archivos del administrador de archivos, de la galería de fotos o car…" at bounding box center [263, 152] width 20 height 20
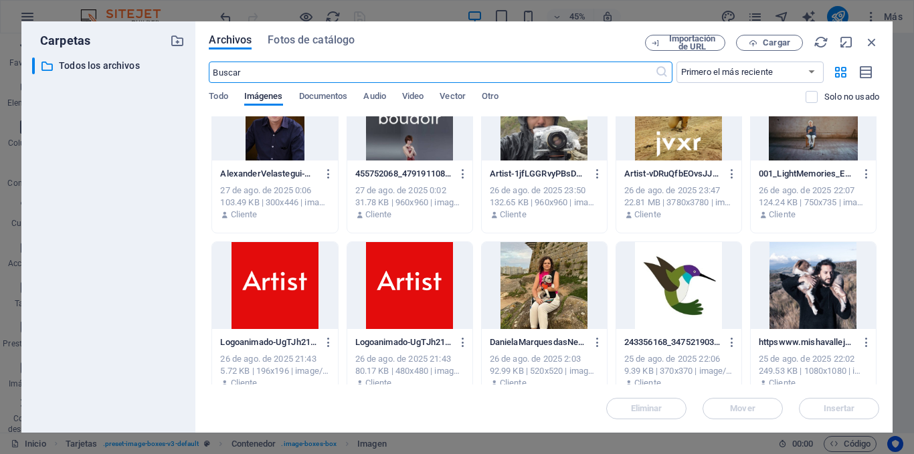
scroll to position [268, 0]
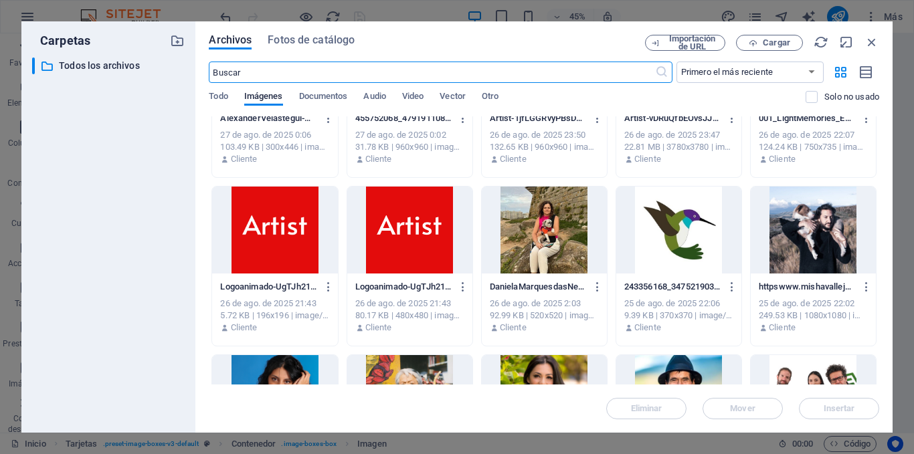
click at [800, 233] on div at bounding box center [813, 230] width 125 height 87
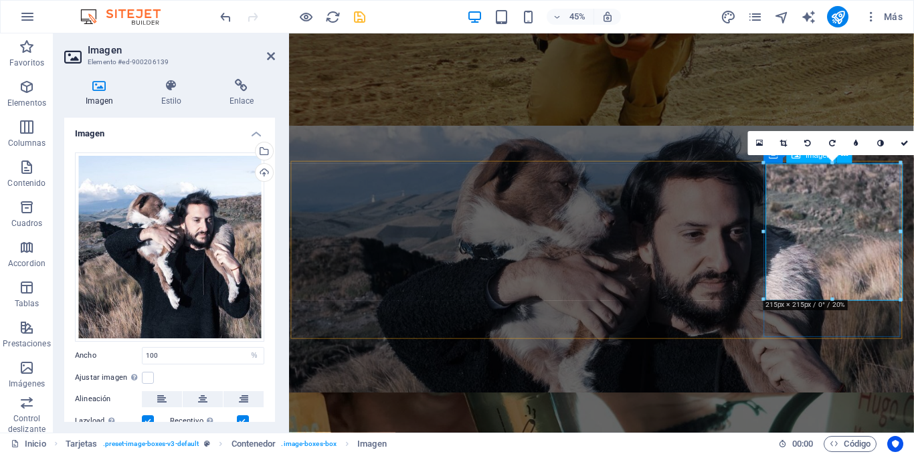
scroll to position [644, 0]
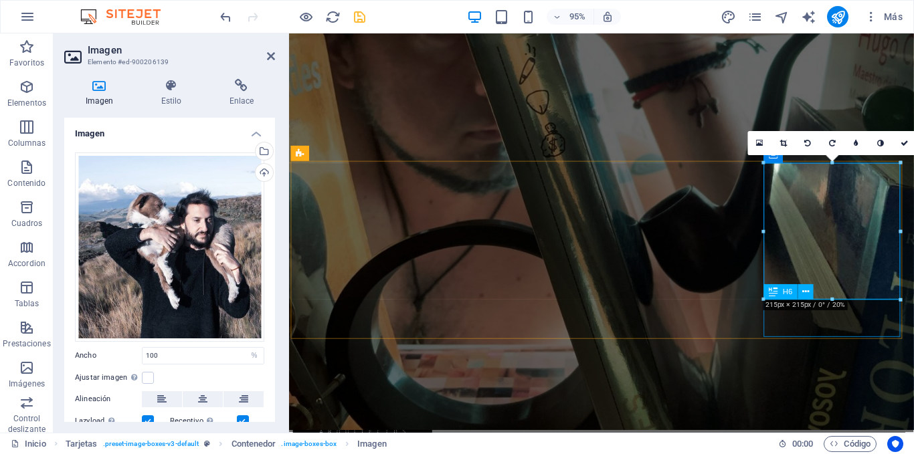
select select "overlay"
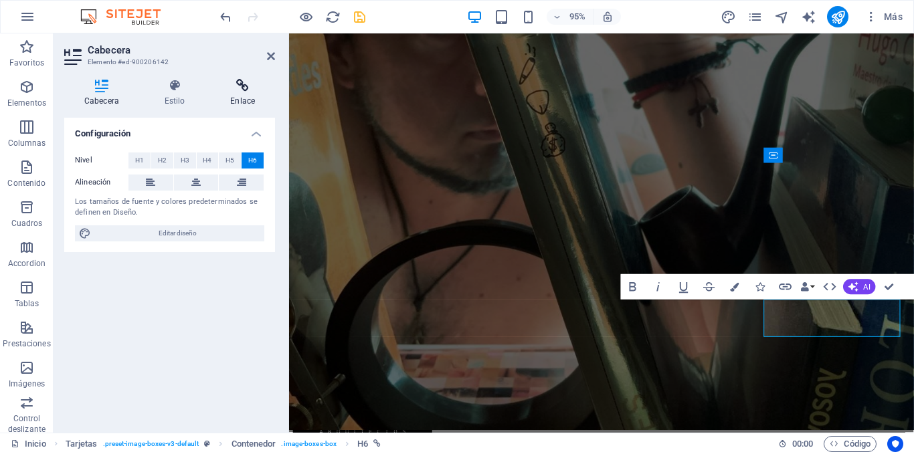
click at [229, 97] on h4 "Enlace" at bounding box center [242, 93] width 65 height 28
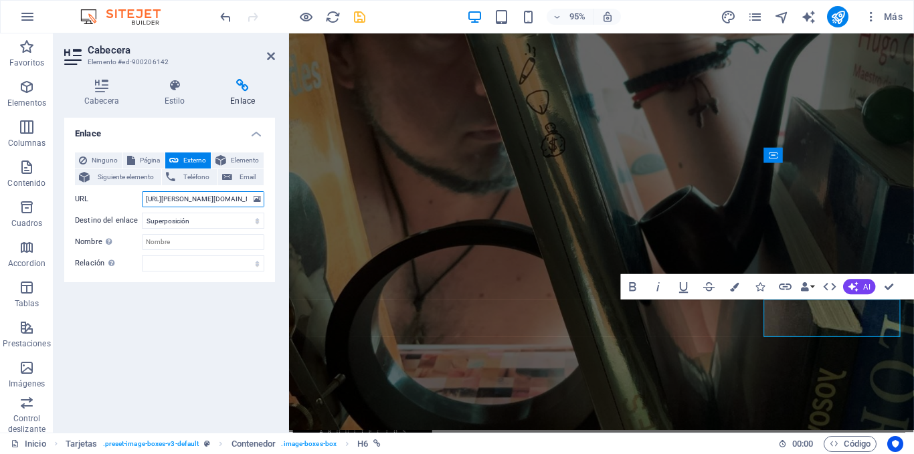
drag, startPoint x: 227, startPoint y: 199, endPoint x: 136, endPoint y: 200, distance: 90.3
click at [136, 200] on div "URL [URL][PERSON_NAME][DOMAIN_NAME]" at bounding box center [169, 199] width 189 height 16
paste input "www.mishavallejo"
paste input "mishavallejoprut"
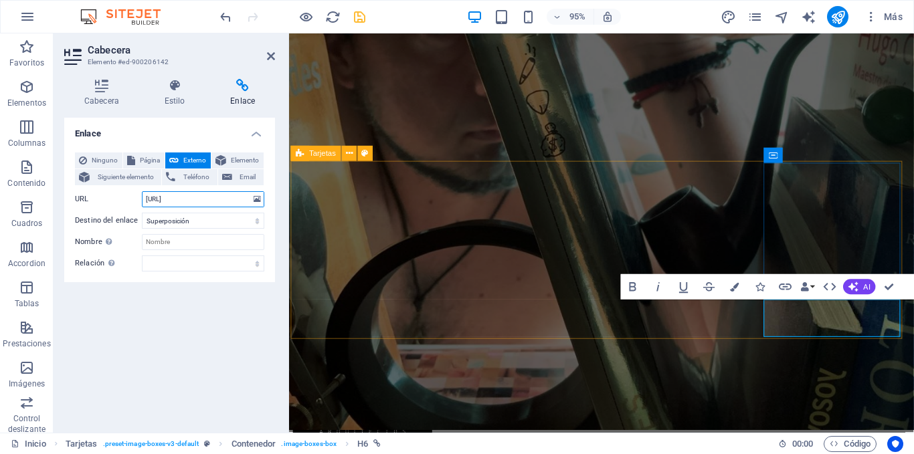
type input "[URL]"
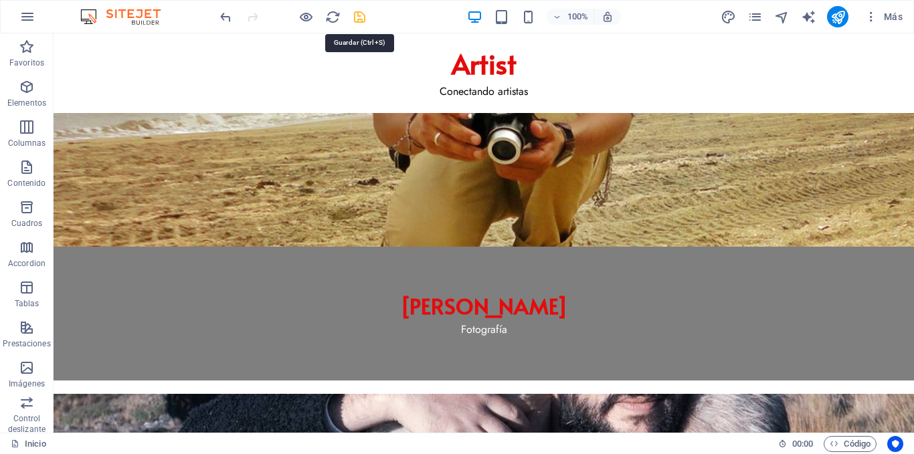
click at [354, 16] on icon "save" at bounding box center [359, 16] width 15 height 15
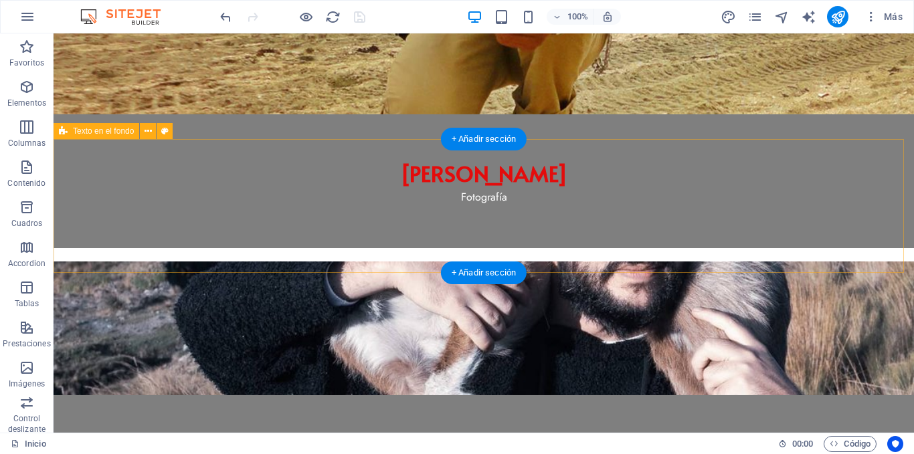
scroll to position [134, 0]
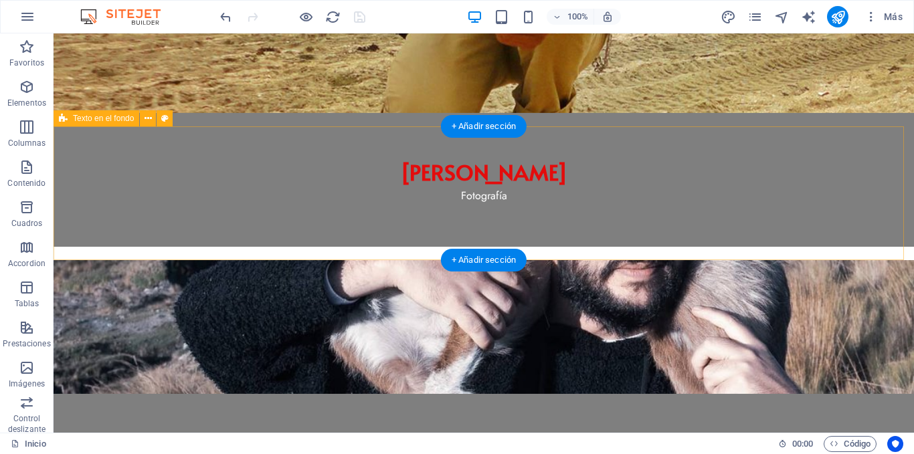
click at [215, 260] on div "[PERSON_NAME] Prut Fotografía" at bounding box center [484, 394] width 860 height 268
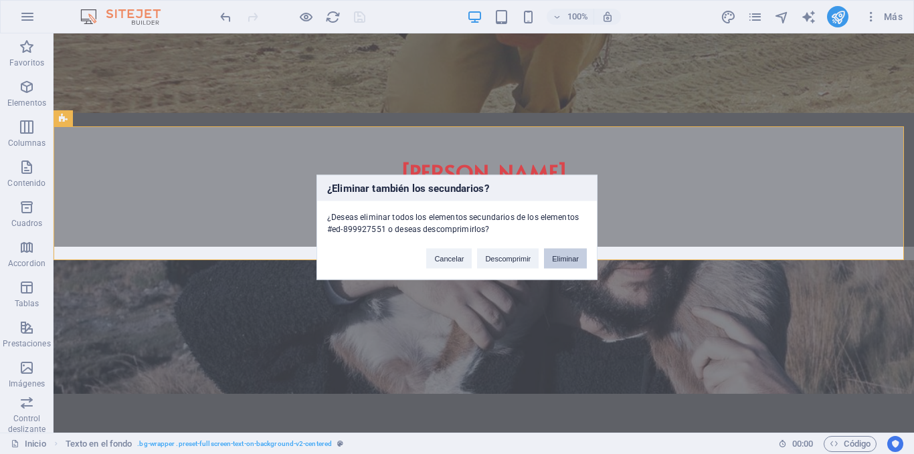
click at [579, 261] on button "Eliminar" at bounding box center [565, 258] width 43 height 20
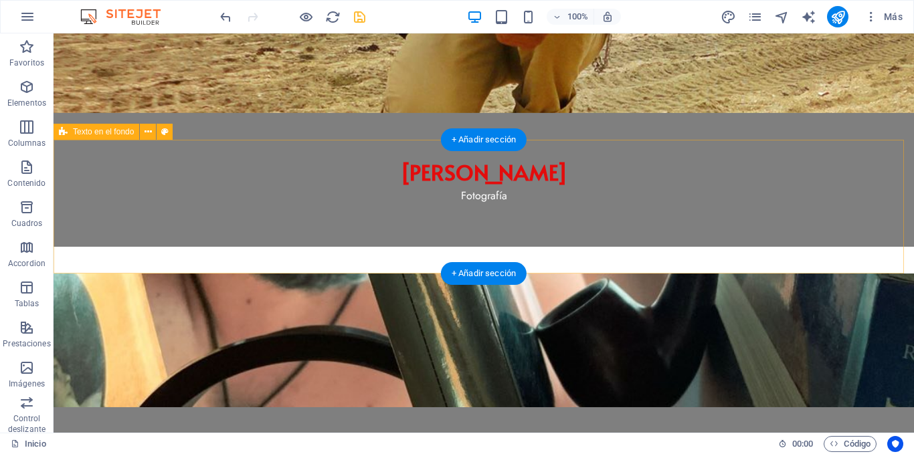
scroll to position [0, 0]
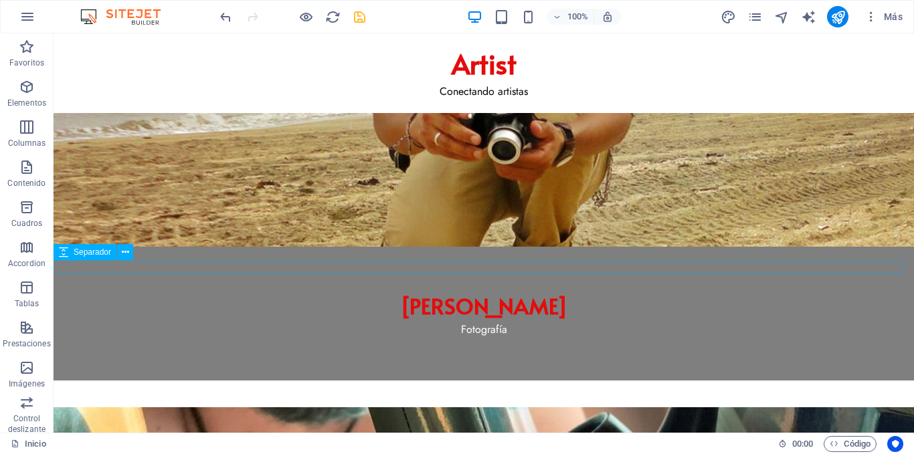
click at [233, 394] on div at bounding box center [484, 400] width 860 height 13
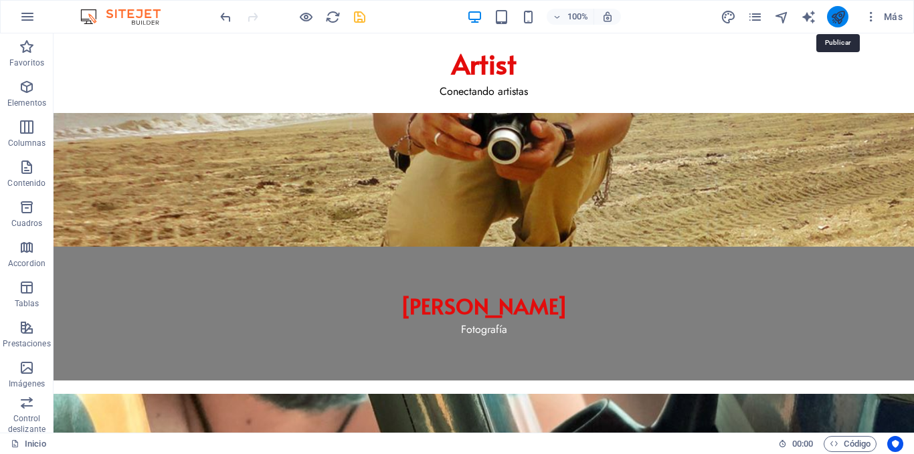
click at [833, 17] on icon "publish" at bounding box center [837, 16] width 15 height 15
